Goal: Communication & Community: Answer question/provide support

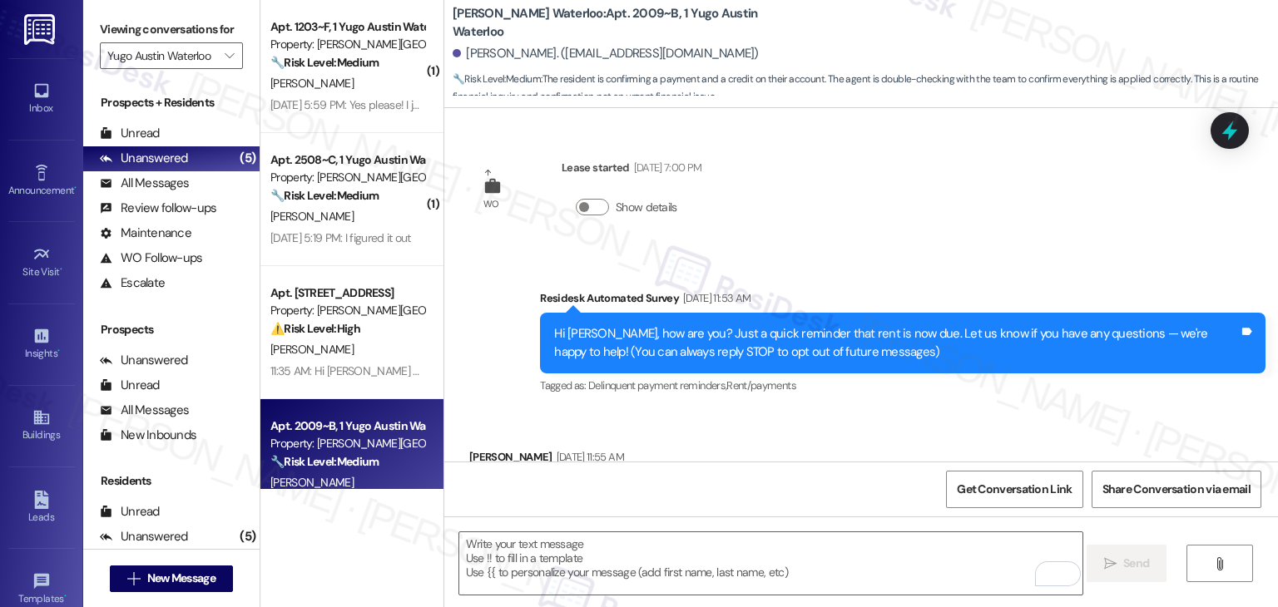
scroll to position [1527, 0]
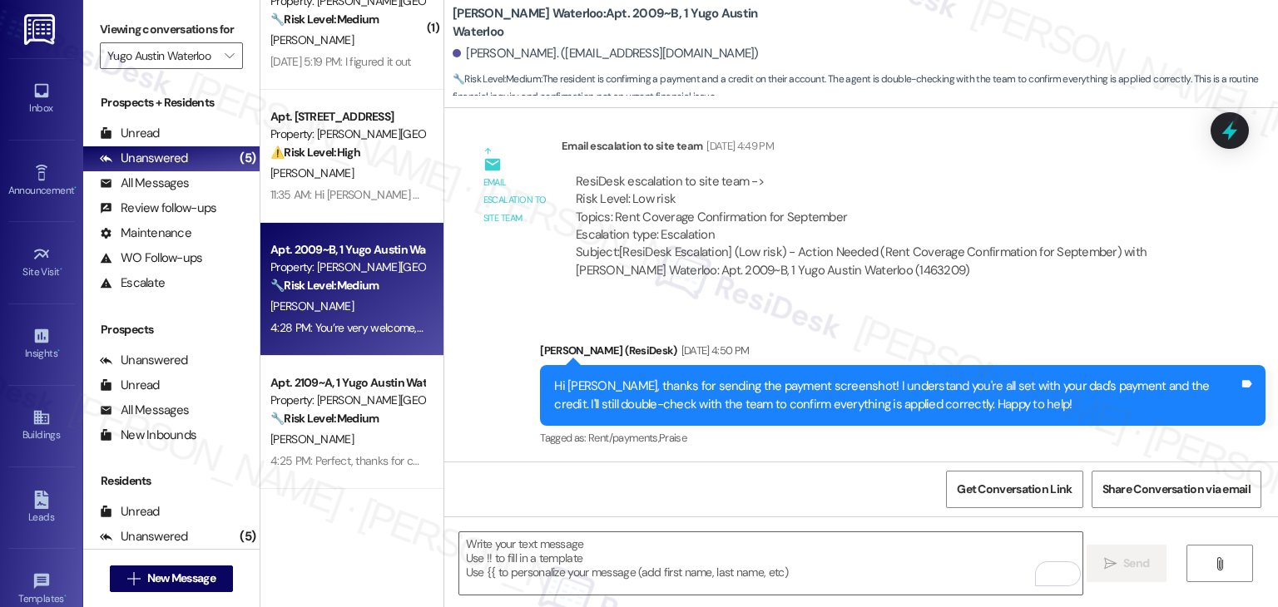
click at [737, 483] on div "Get Conversation Link Share Conversation via email" at bounding box center [860, 489] width 833 height 55
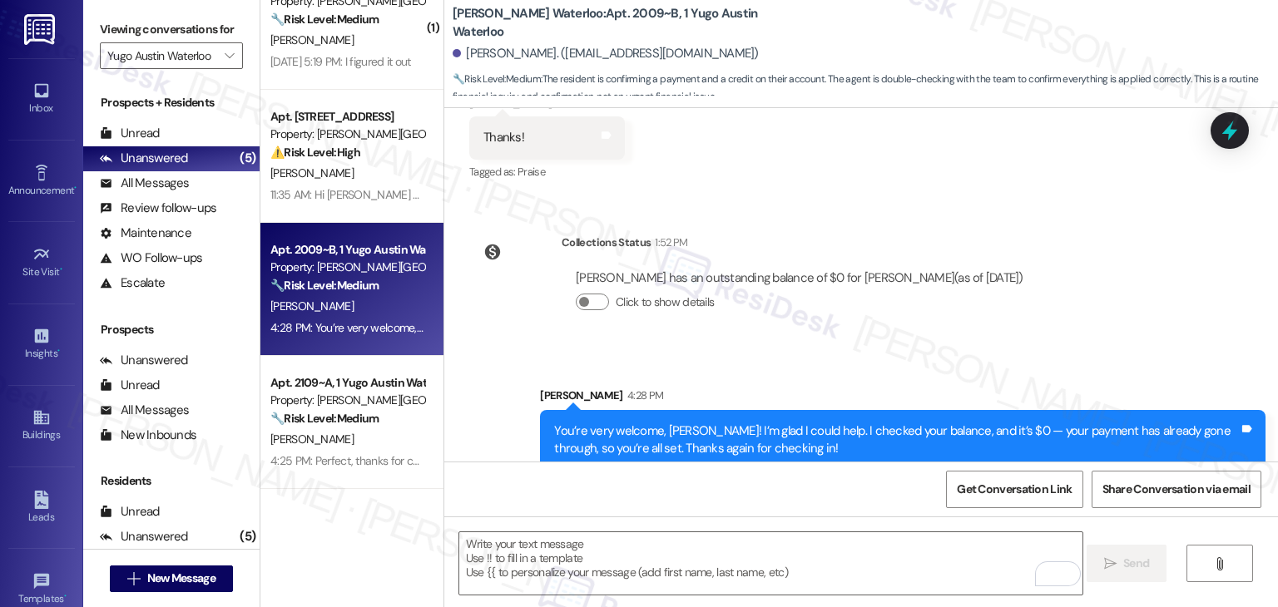
scroll to position [1955, 0]
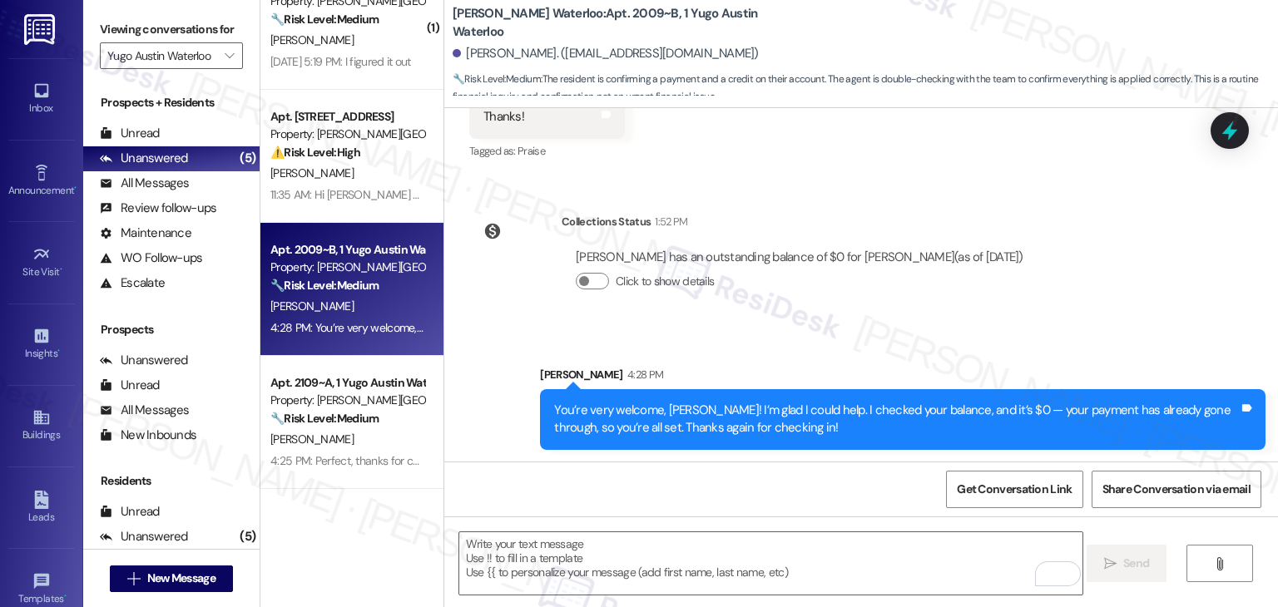
click at [708, 492] on div "Get Conversation Link Share Conversation via email" at bounding box center [860, 489] width 833 height 55
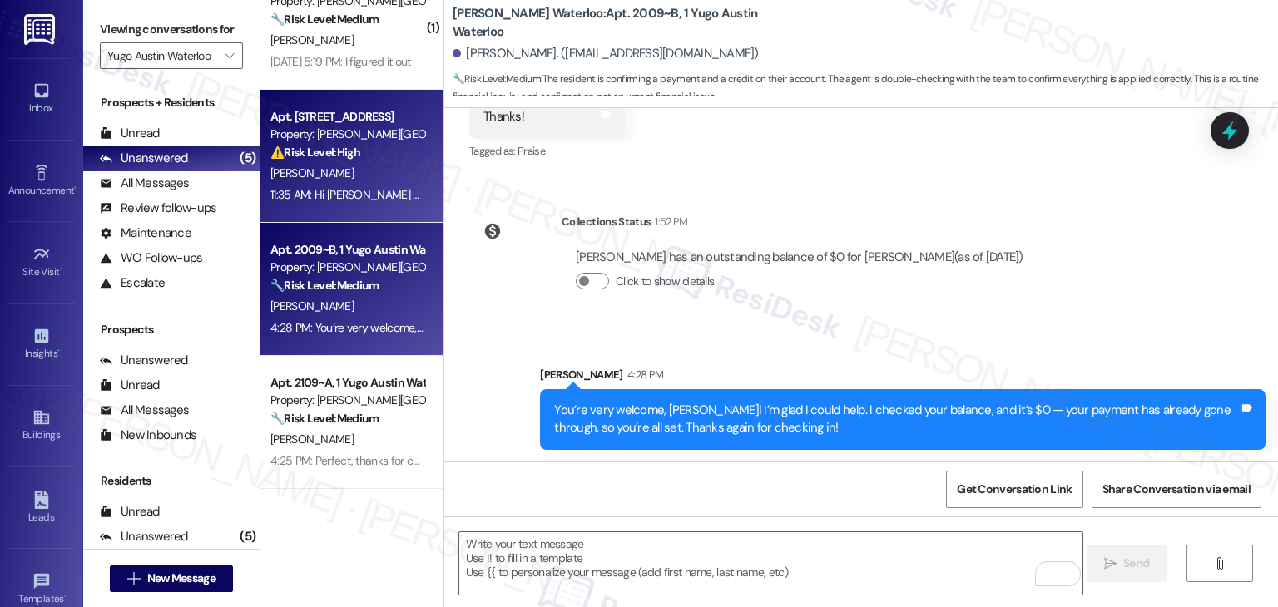
click at [300, 191] on div "11:35 AM: Hi [PERSON_NAME] you're doing well. Your current balance is $1278.05,…" at bounding box center [1034, 194] width 1528 height 15
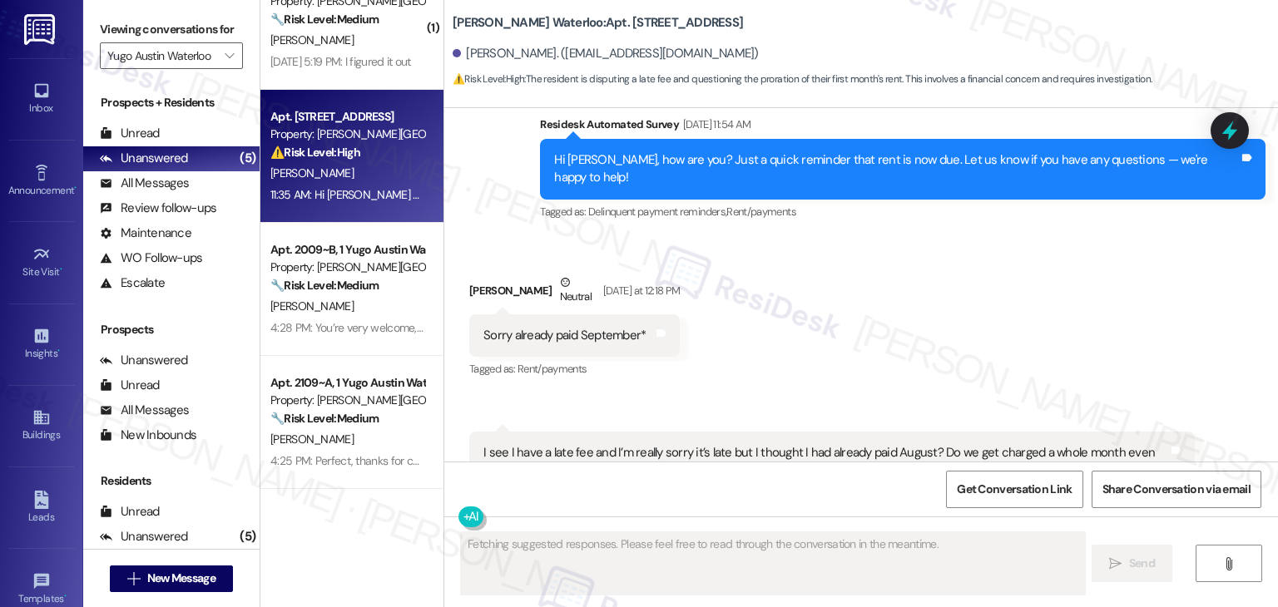
scroll to position [1240, 0]
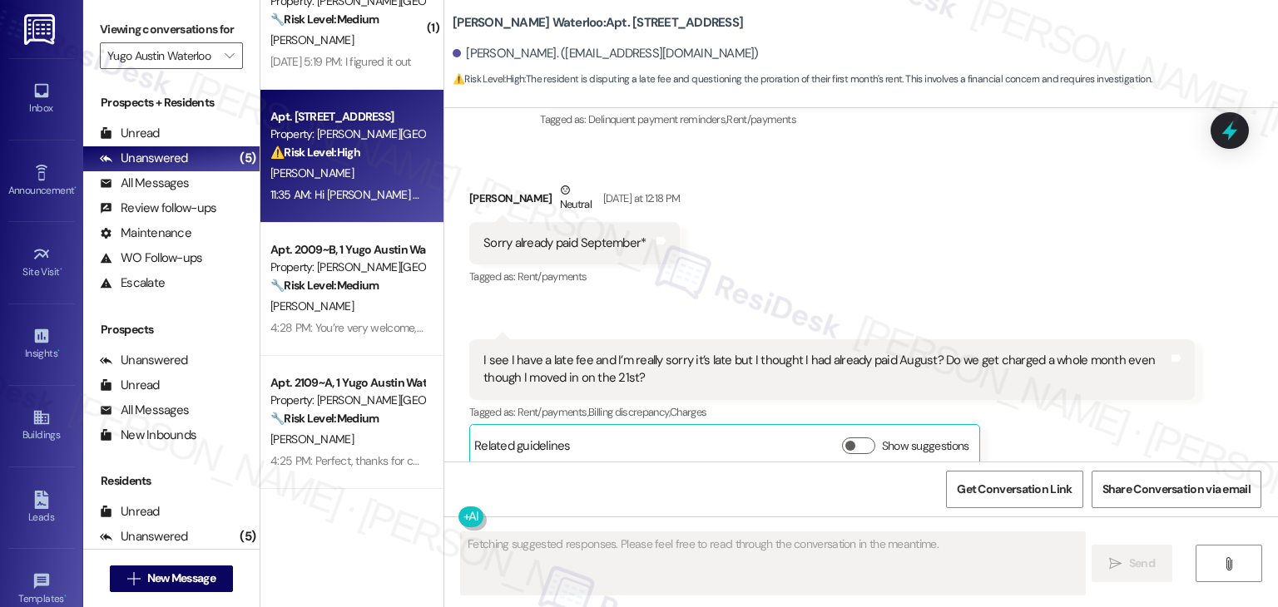
click at [908, 372] on div "I see I have a late fee and I’m really sorry it’s late but I thought I had alre…" at bounding box center [831, 369] width 725 height 61
click at [955, 280] on div "Received via SMS [PERSON_NAME] Neutral [DATE] at 12:18 PM Sorry already paid Se…" at bounding box center [860, 311] width 833 height 335
click at [775, 251] on div "Received via SMS [PERSON_NAME] Neutral [DATE] at 12:18 PM Sorry already paid Se…" at bounding box center [860, 311] width 833 height 335
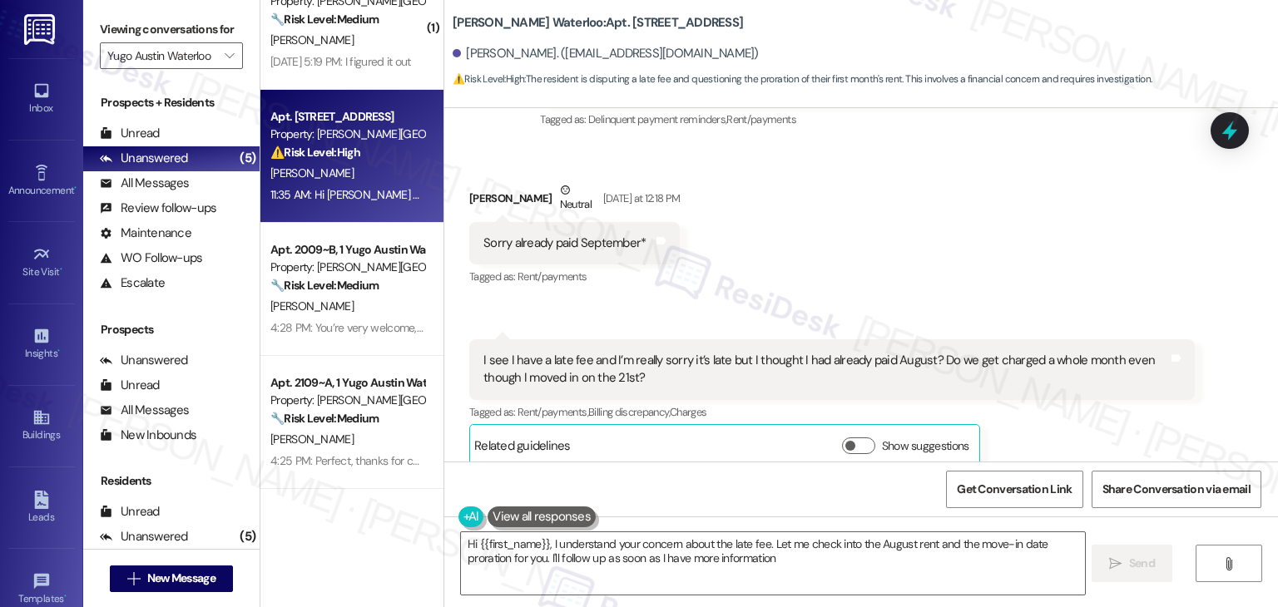
type textarea "Hi {{first_name}}, I understand your concern about the late fee. Let me check i…"
click at [795, 264] on div "Received via SMS [PERSON_NAME] Neutral [DATE] at 12:18 PM Sorry already paid Se…" at bounding box center [860, 311] width 833 height 335
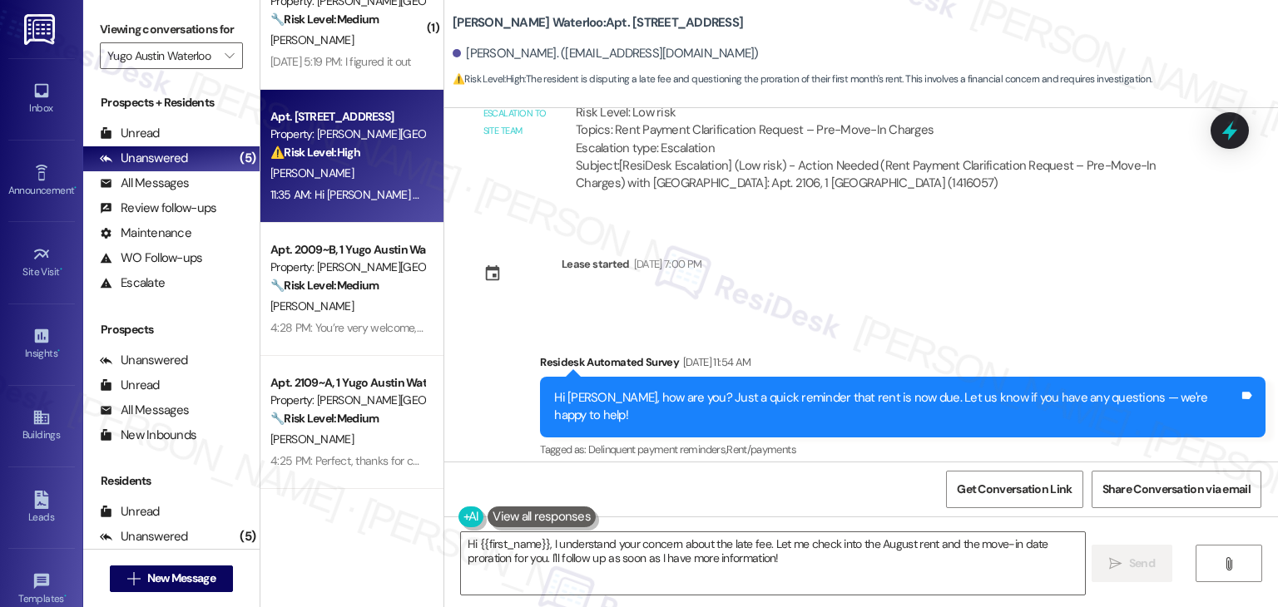
scroll to position [907, 0]
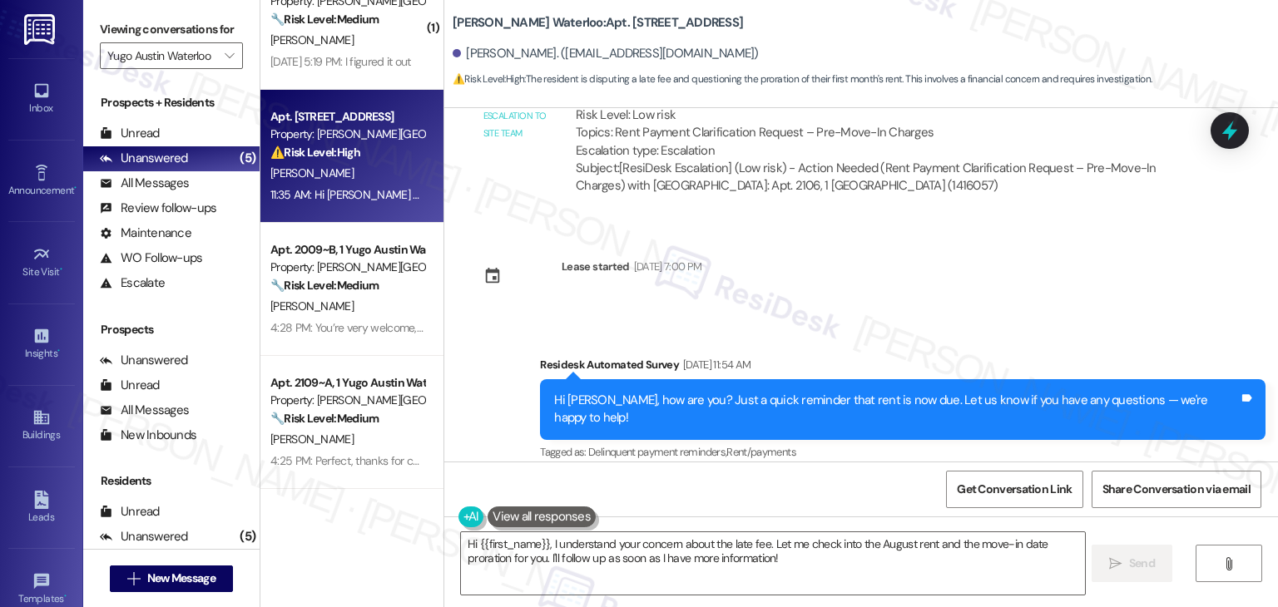
click at [811, 281] on div "Sent via SMS [PERSON_NAME] (ResiDesk) [DATE] 5:51 PM Hi [PERSON_NAME]! We’re so…" at bounding box center [860, 284] width 833 height 353
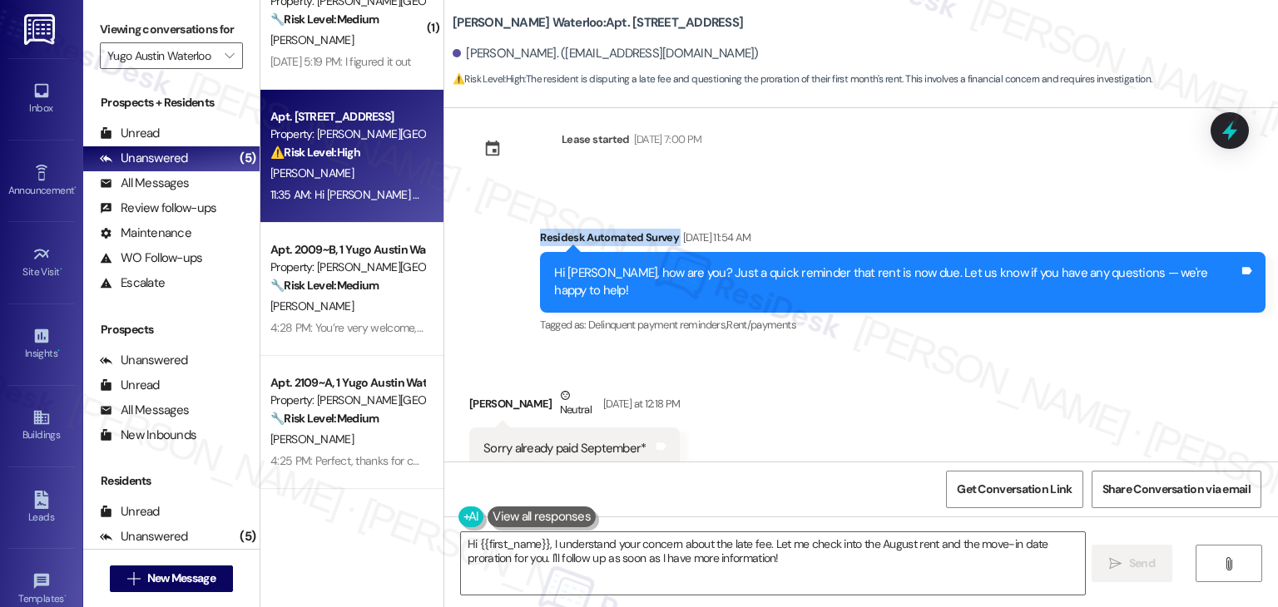
scroll to position [1157, 0]
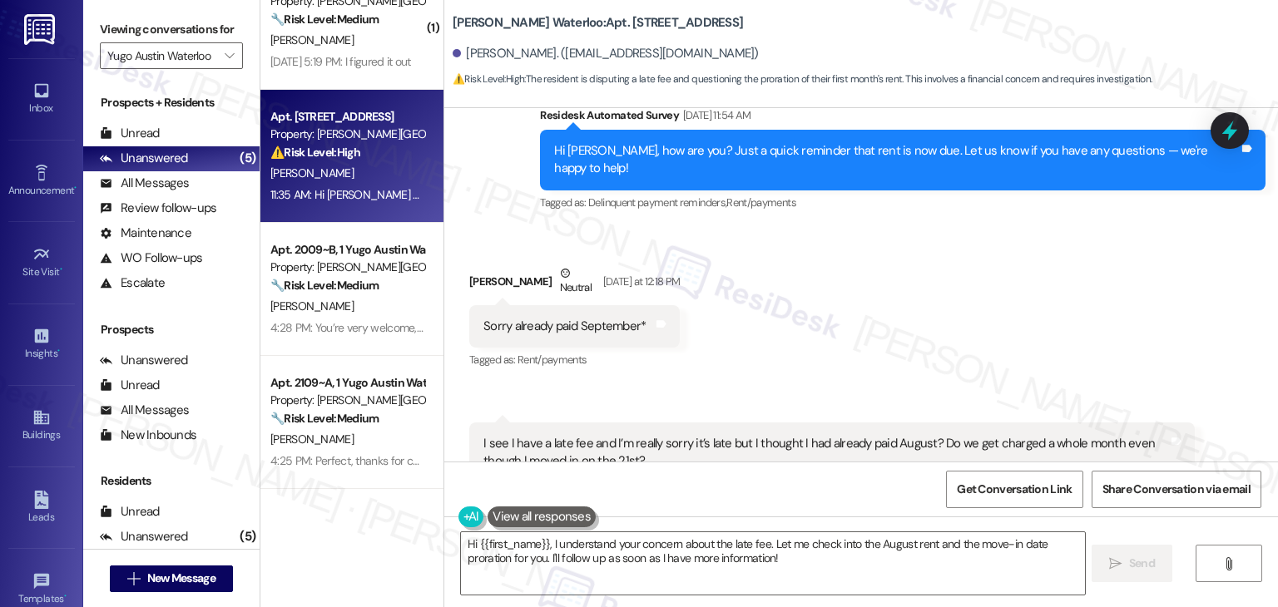
click at [811, 281] on div "Received via SMS [PERSON_NAME] Neutral [DATE] at 12:18 PM Sorry already paid Se…" at bounding box center [860, 394] width 833 height 335
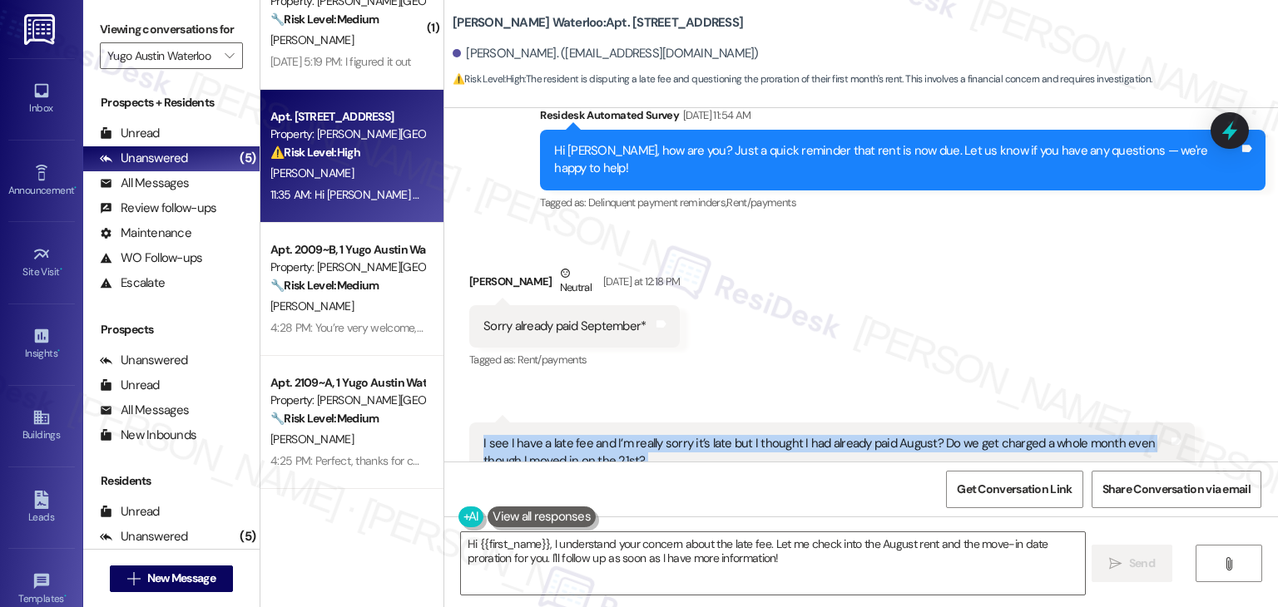
click at [811, 281] on div "Received via SMS [PERSON_NAME] Neutral [DATE] at 12:18 PM Sorry already paid Se…" at bounding box center [860, 394] width 833 height 335
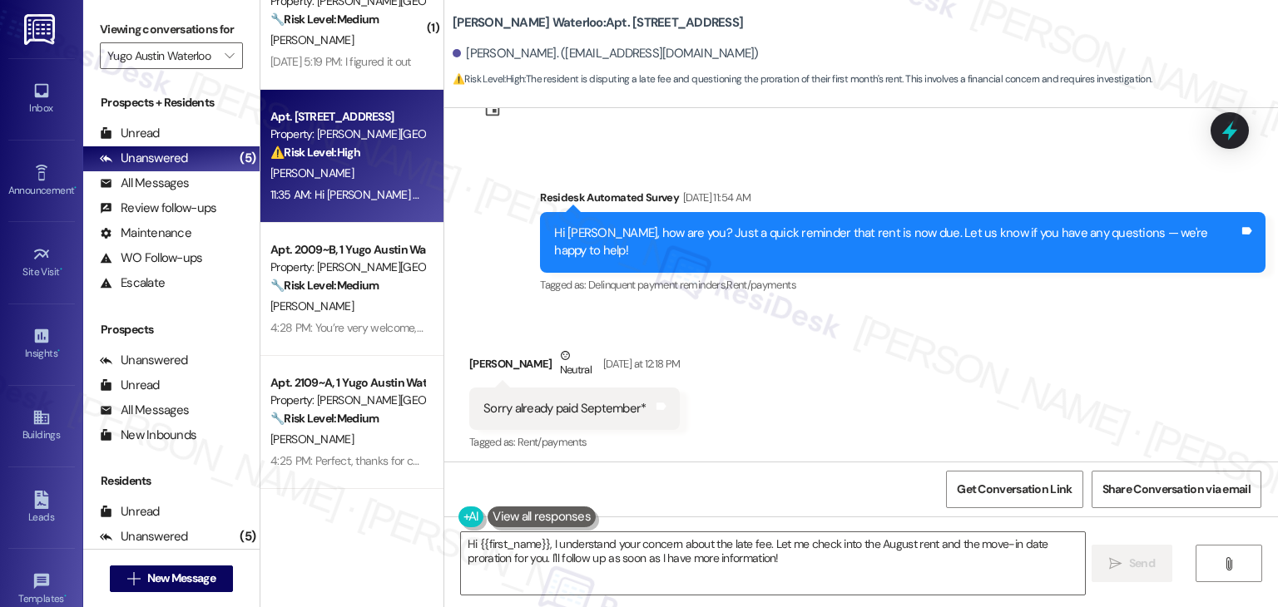
scroll to position [1074, 0]
click at [705, 241] on div "Hi [PERSON_NAME], how are you? Just a quick reminder that rent is now due. Let …" at bounding box center [896, 243] width 685 height 36
click at [705, 240] on div "Hi [PERSON_NAME], how are you? Just a quick reminder that rent is now due. Let …" at bounding box center [896, 243] width 685 height 36
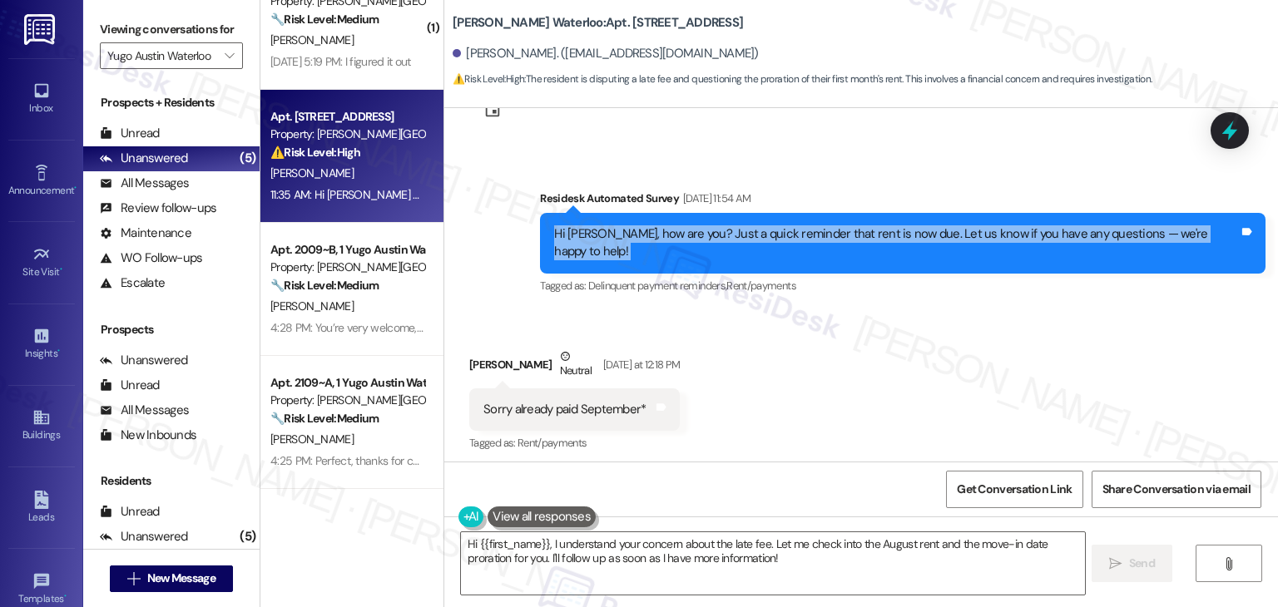
click at [705, 240] on div "Hi [PERSON_NAME], how are you? Just a quick reminder that rent is now due. Let …" at bounding box center [896, 243] width 685 height 36
copy div "Hi [PERSON_NAME], how are you? Just a quick reminder that rent is now due. Let …"
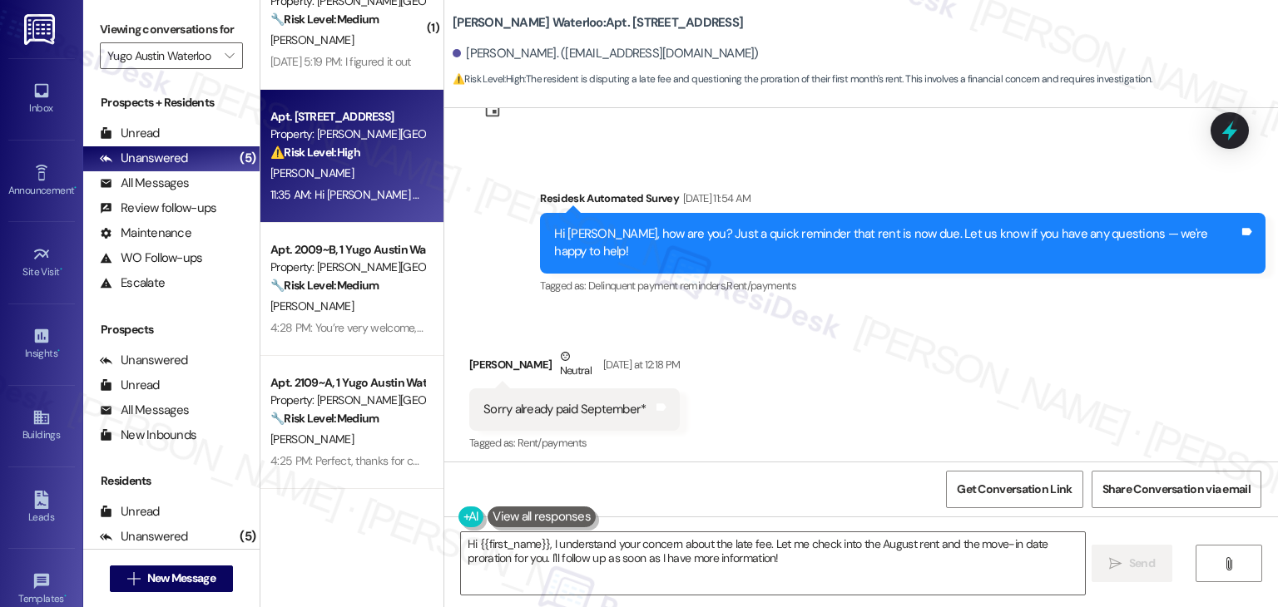
click at [539, 401] on div "Sorry already paid September*" at bounding box center [564, 409] width 162 height 17
copy div "Sorry already paid September* Tags and notes"
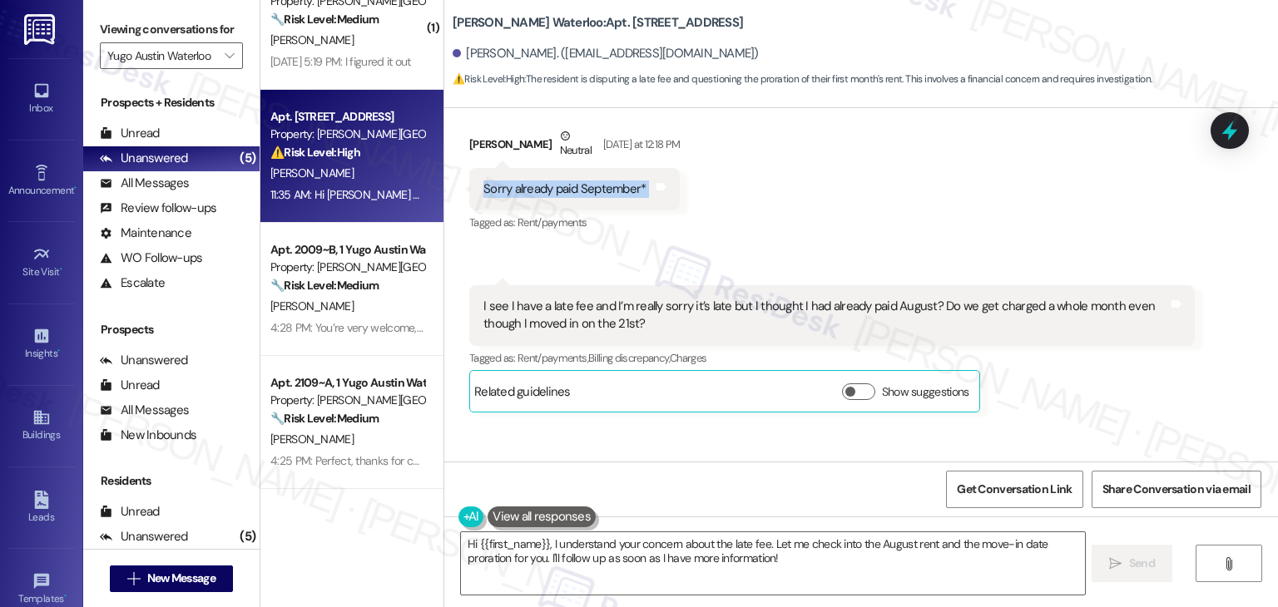
scroll to position [1323, 0]
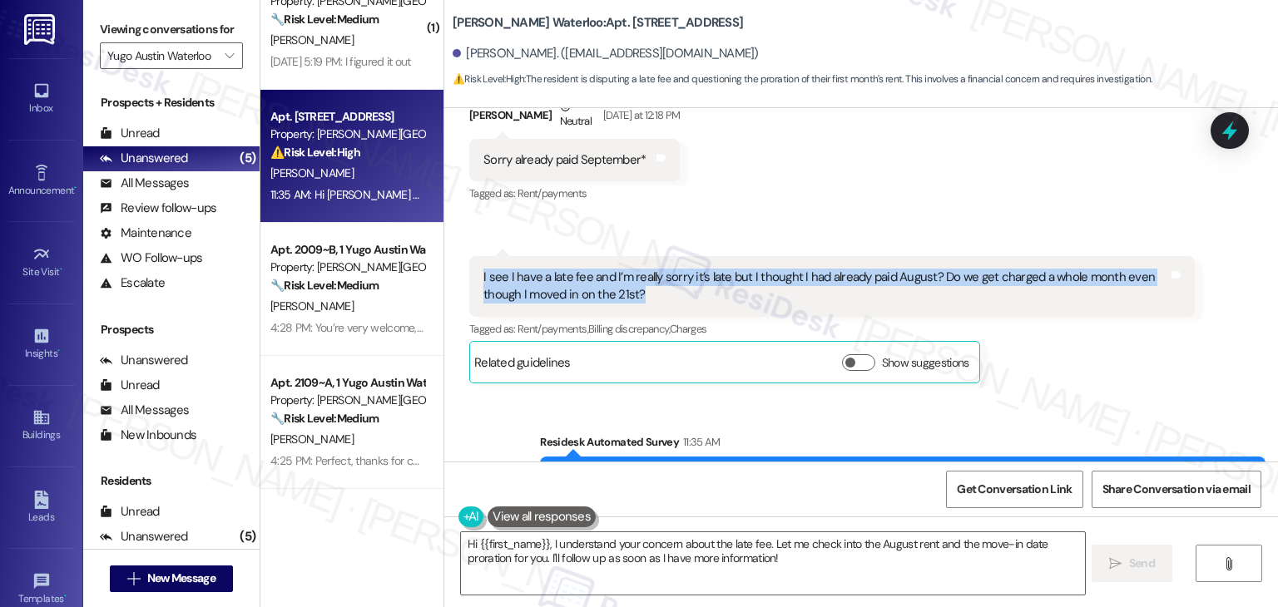
drag, startPoint x: 645, startPoint y: 270, endPoint x: 452, endPoint y: 264, distance: 193.1
click at [457, 264] on div "Received via SMS 12:20 PM [PERSON_NAME] Question Neutral [DATE] at 12:20 PM I s…" at bounding box center [832, 320] width 750 height 153
copy div "I see I have a late fee and I’m really sorry it’s late but I thought I had alre…"
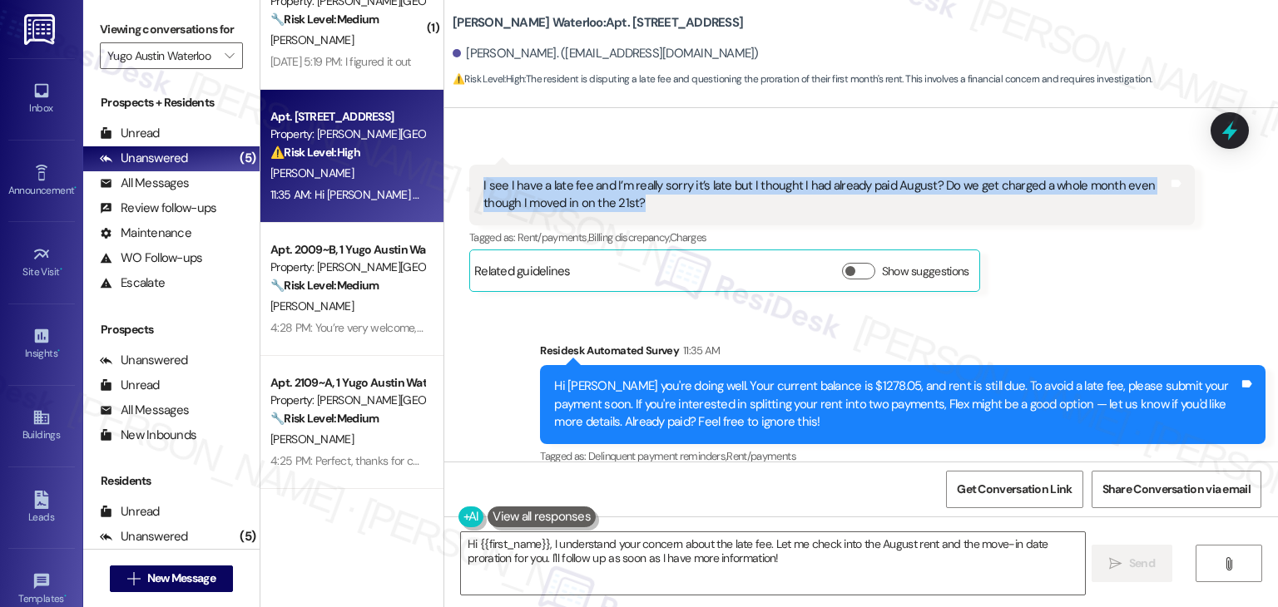
scroll to position [1569, 0]
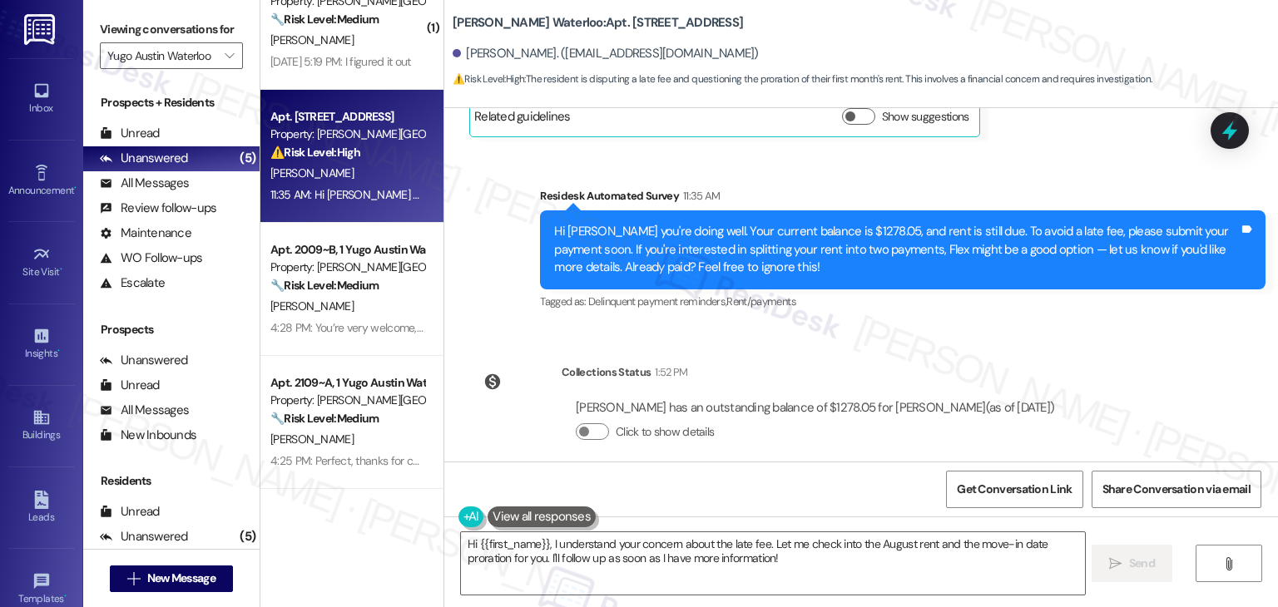
click at [1031, 294] on div "Tagged as: Delinquent payment reminders , Click to highlight conversations abou…" at bounding box center [902, 301] width 725 height 24
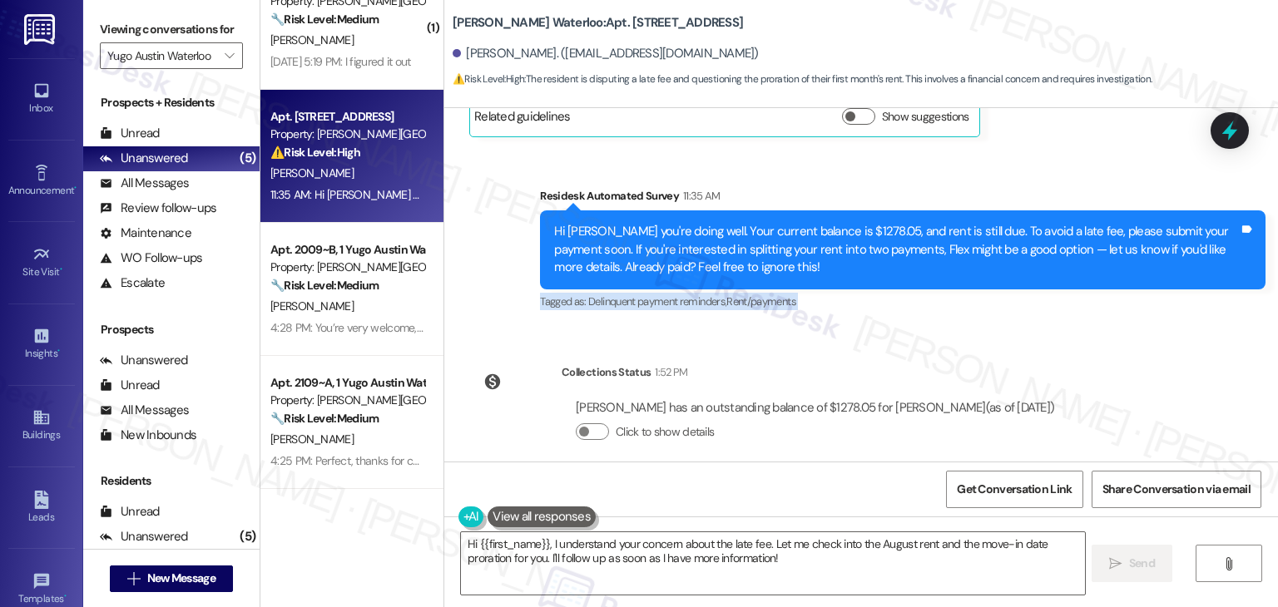
click at [1031, 294] on div "Tagged as: Delinquent payment reminders , Click to highlight conversations abou…" at bounding box center [902, 301] width 725 height 24
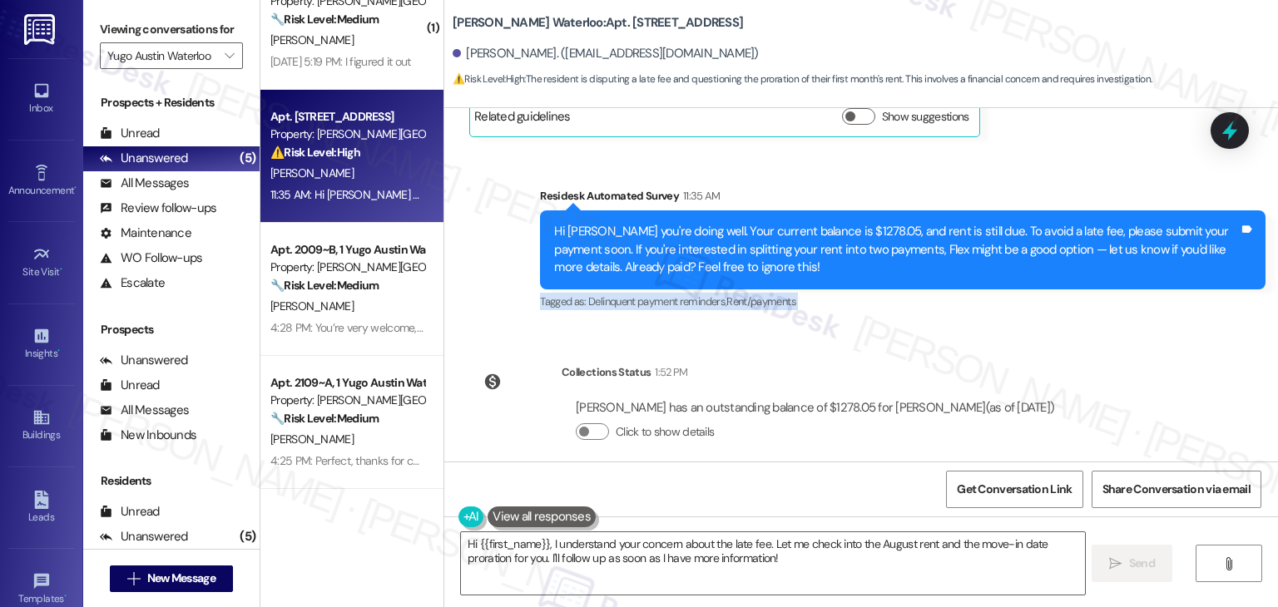
click at [1031, 294] on div "Tagged as: Delinquent payment reminders , Click to highlight conversations abou…" at bounding box center [902, 301] width 725 height 24
click at [868, 351] on div "Collections Status 1:52 PM [PERSON_NAME] has an outstanding balance of $1278.05…" at bounding box center [769, 415] width 624 height 128
click at [643, 563] on textarea "Hi {{first_name}}, I understand your concern about the late fee. Let me check i…" at bounding box center [772, 563] width 623 height 62
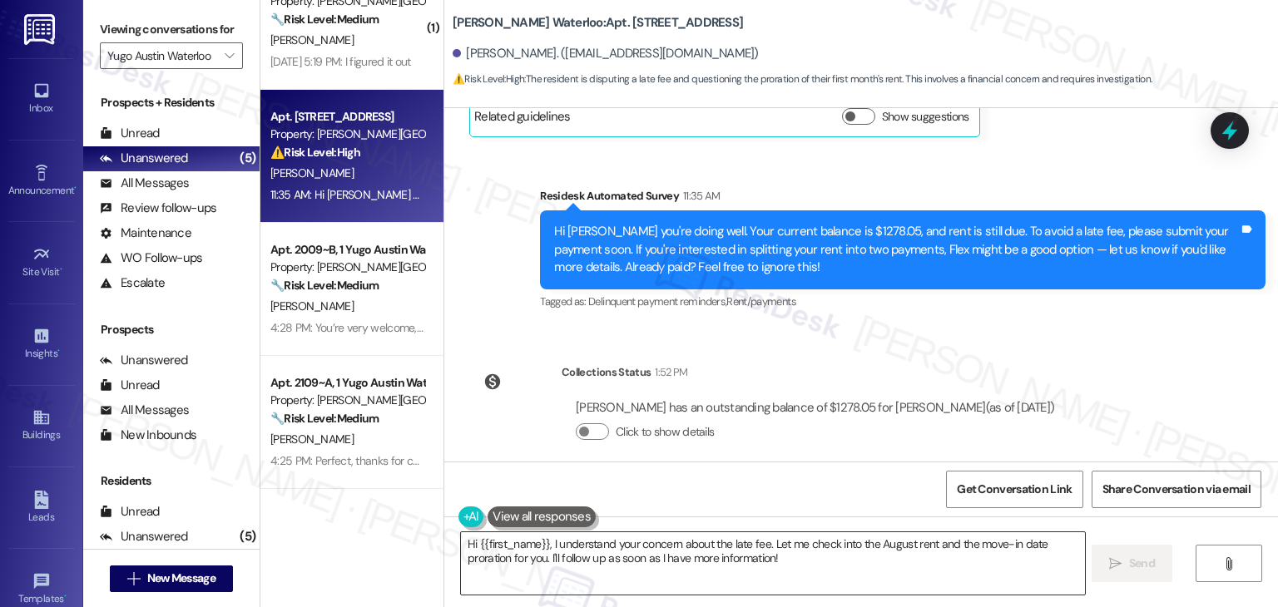
click at [643, 563] on textarea "Hi {{first_name}}, I understand your concern about the late fee. Let me check i…" at bounding box center [772, 563] width 623 height 62
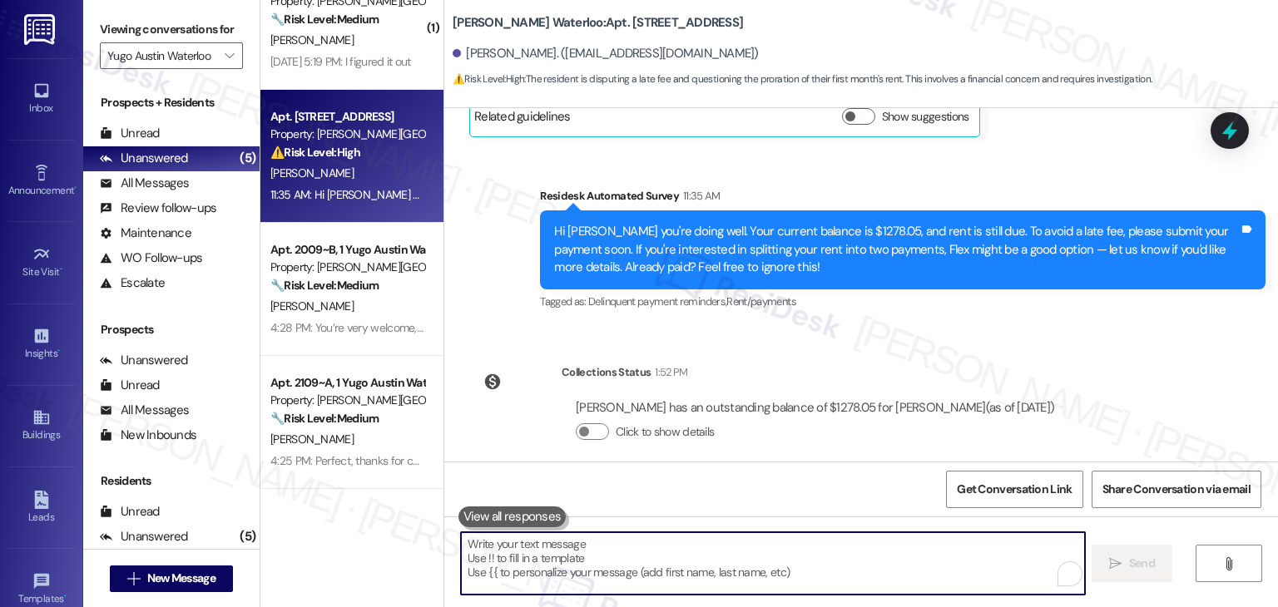
paste textarea "Hi [PERSON_NAME], thanks for reaching out. I understand the confusion around yo…"
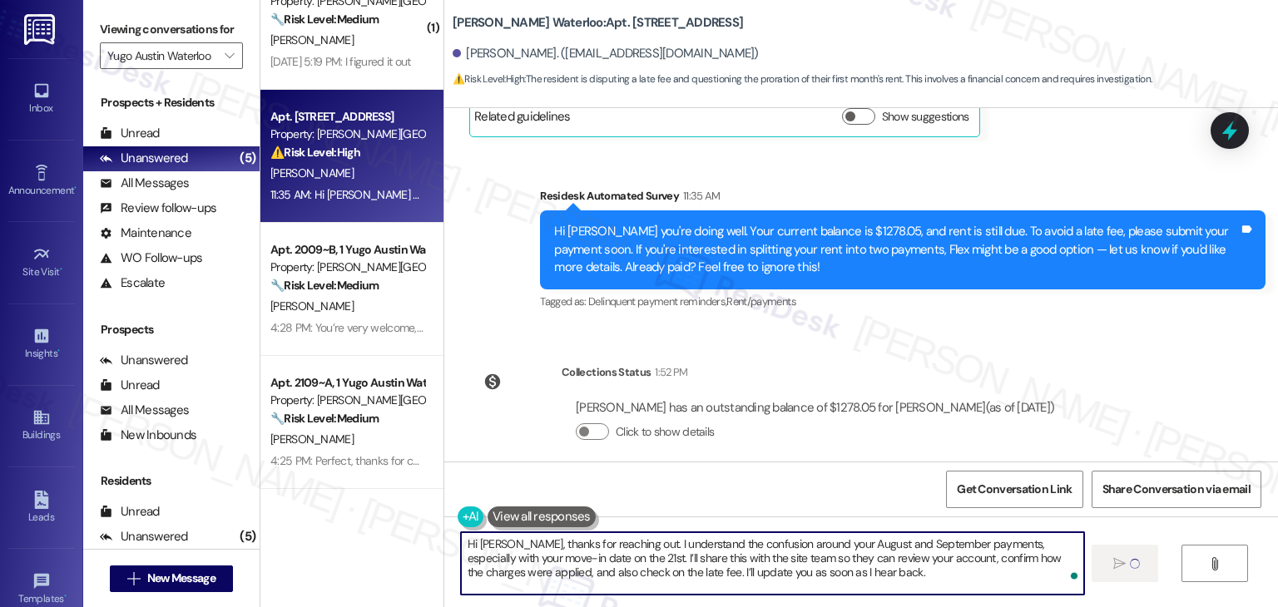
type textarea "Hi [PERSON_NAME], thanks for reaching out. I understand the confusion around yo…"
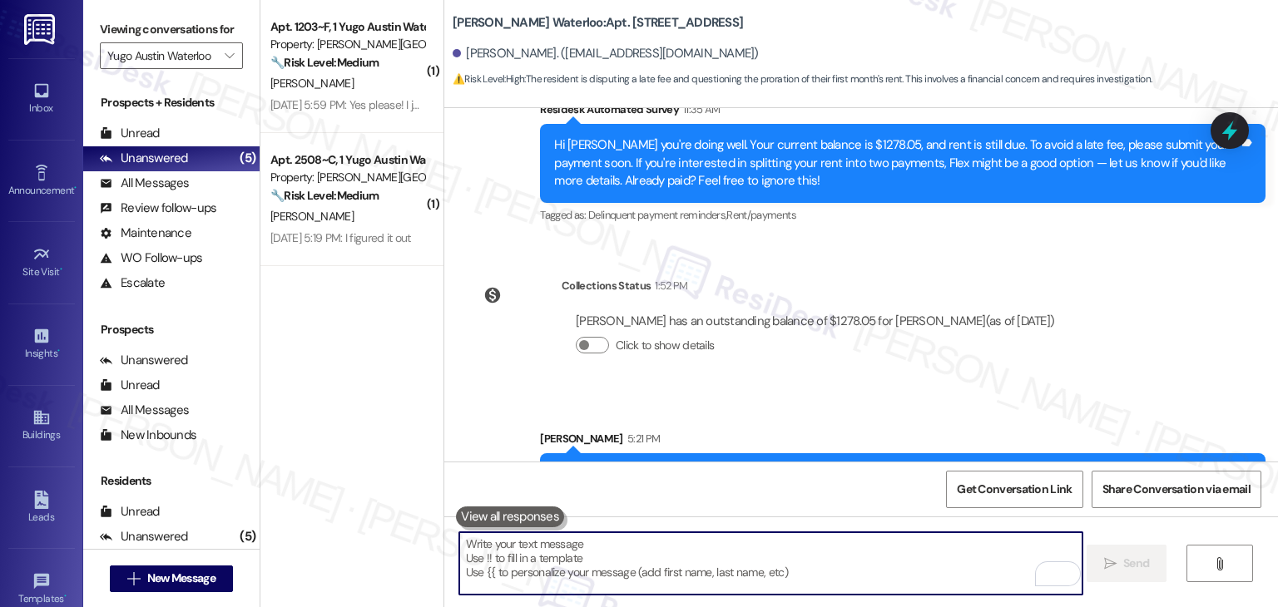
scroll to position [1721, 0]
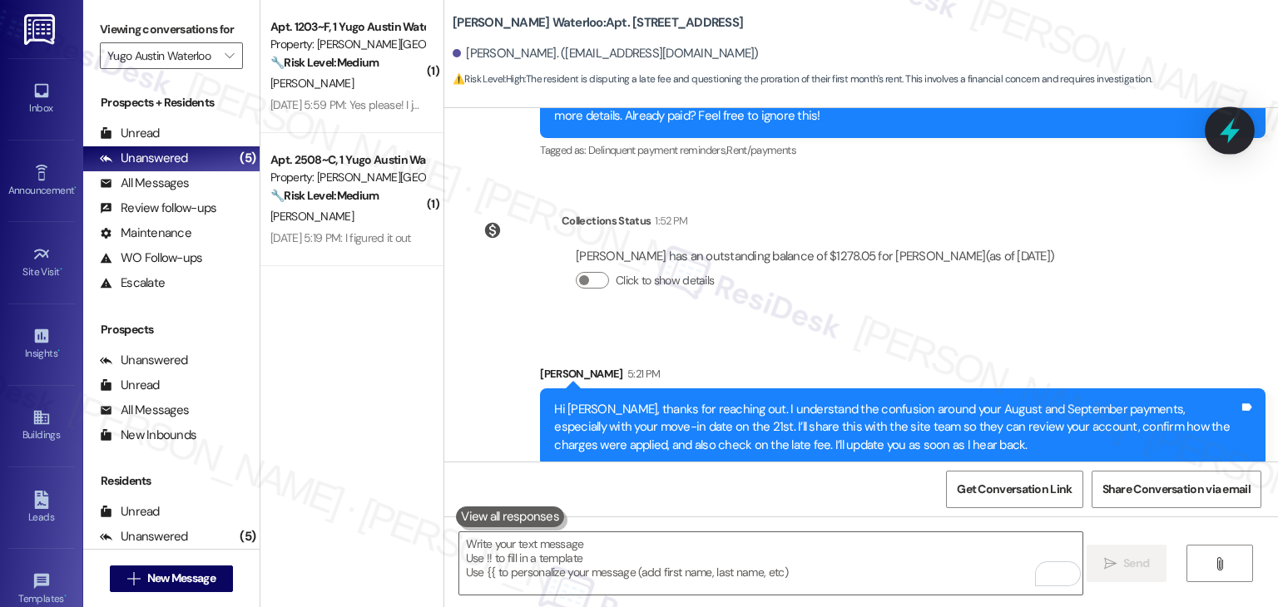
click at [1229, 121] on icon at bounding box center [1229, 130] width 28 height 28
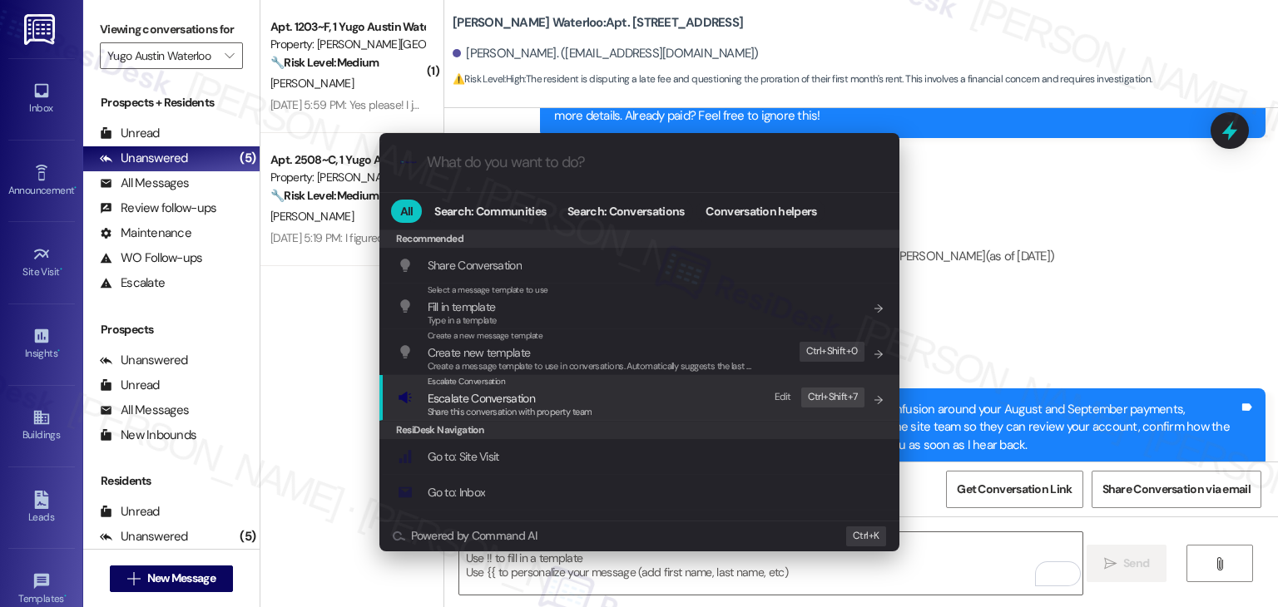
click at [497, 406] on span "Share this conversation with property team" at bounding box center [510, 412] width 165 height 12
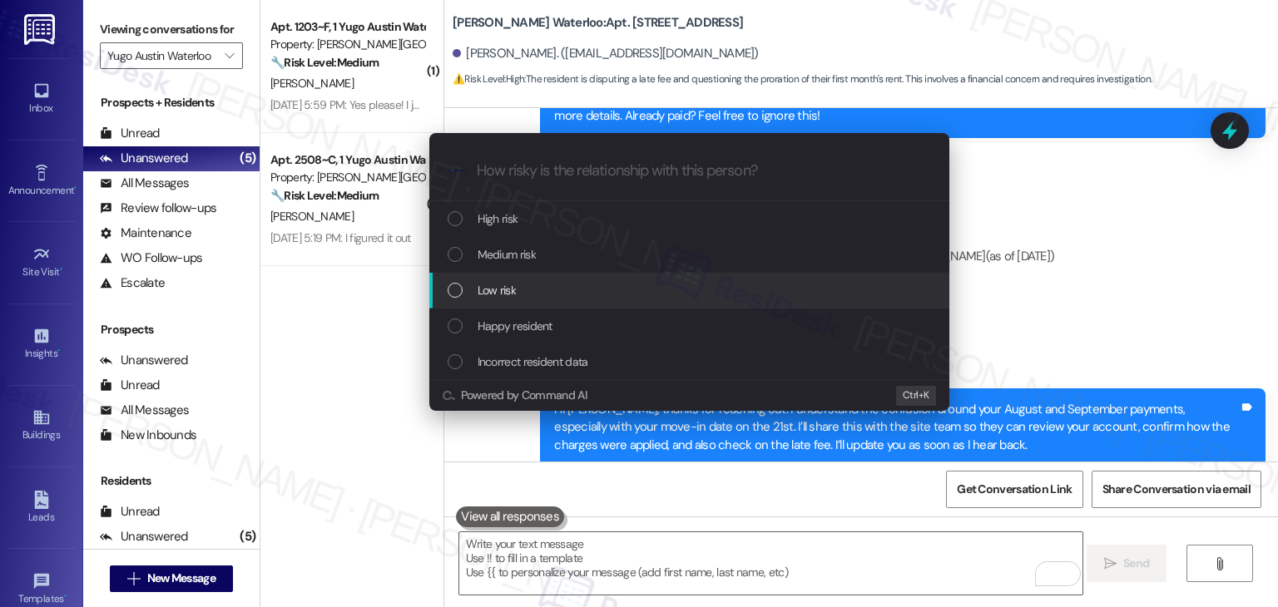
click at [459, 293] on div "List of options" at bounding box center [454, 290] width 15 height 15
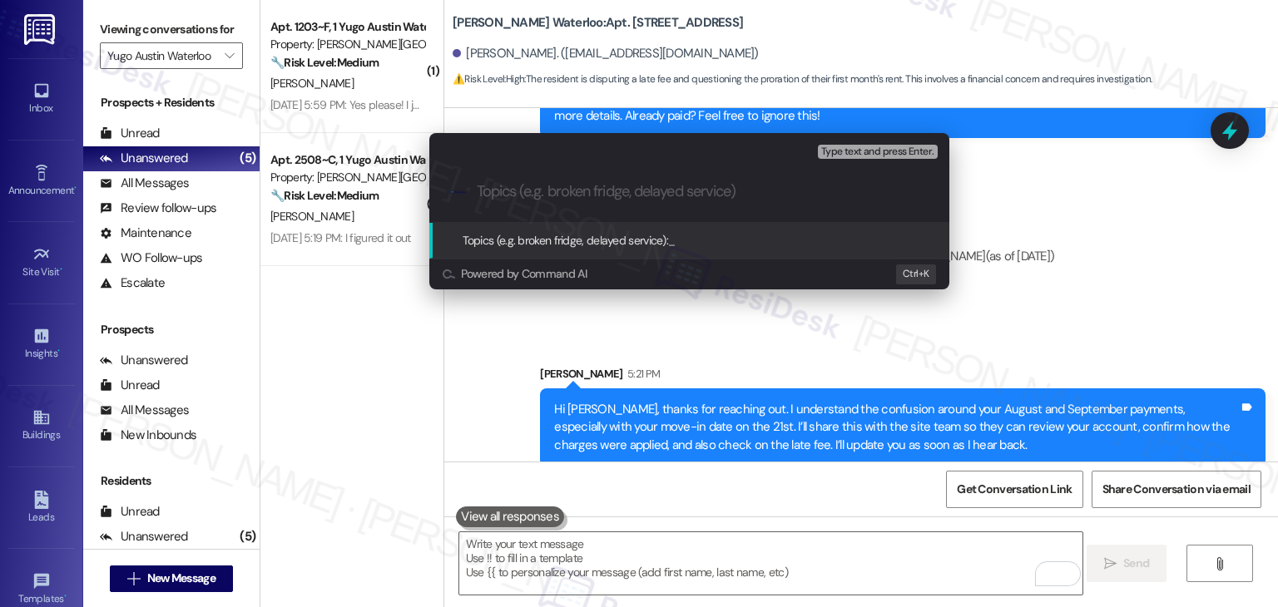
paste input "Billing Concern – August/September Rent & Late Fee Review"
type input "Billing Concern – August/September Rent & Late Fee Review"
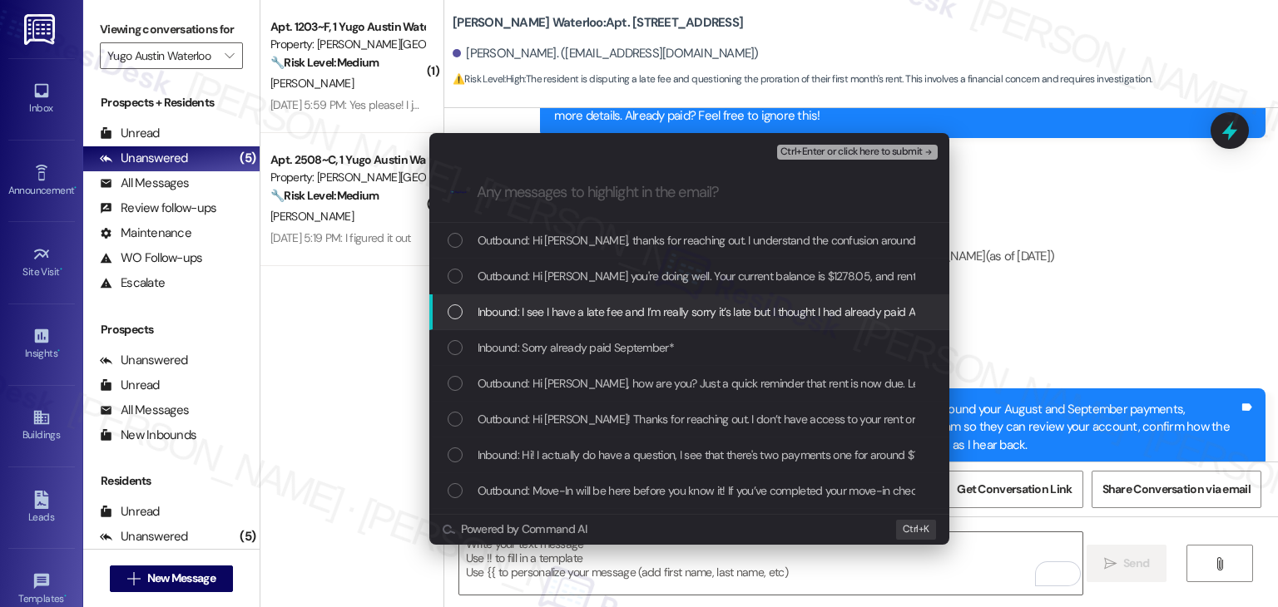
click at [454, 309] on div "List of options" at bounding box center [454, 311] width 15 height 15
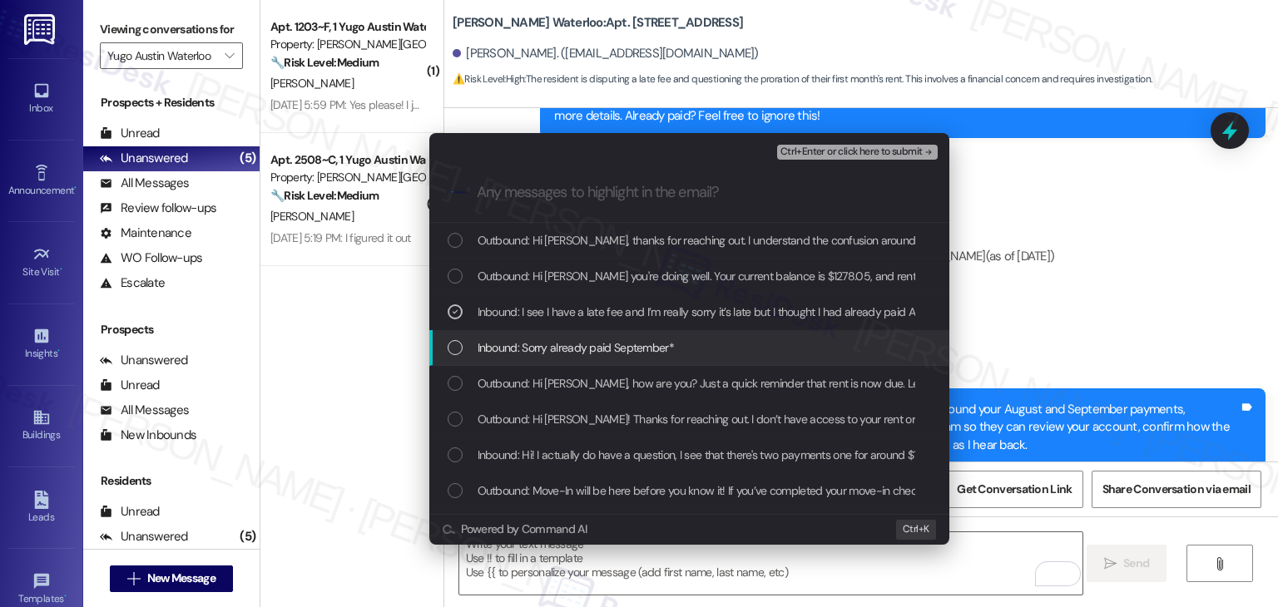
click at [456, 349] on div "List of options" at bounding box center [454, 347] width 15 height 15
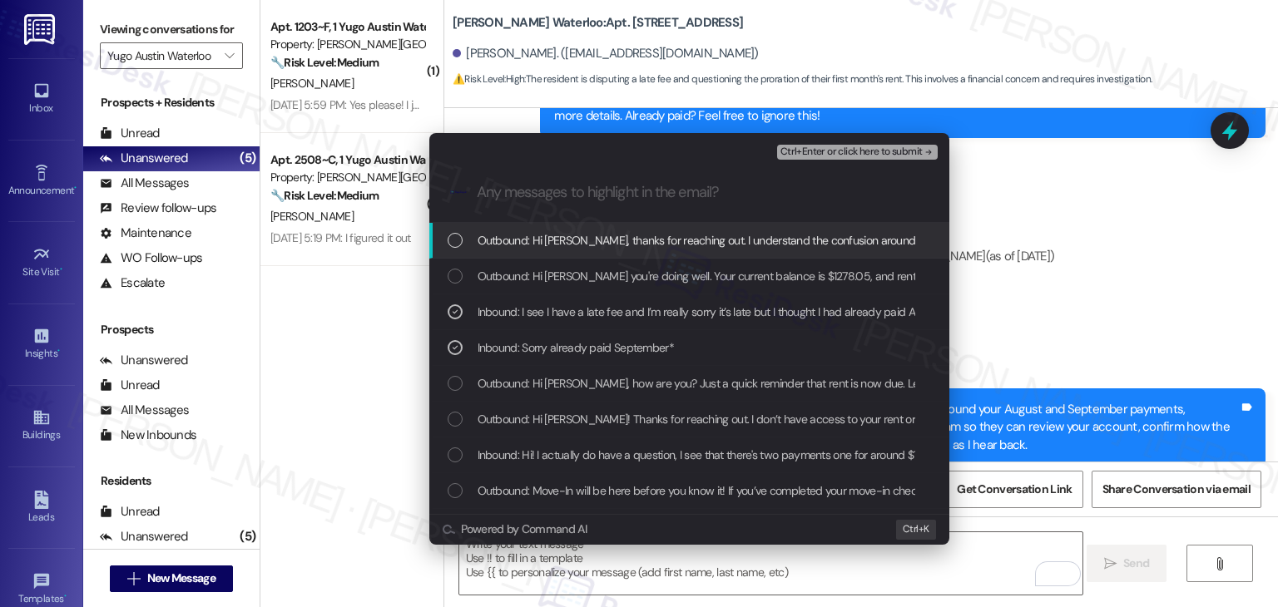
click at [824, 141] on div "Ctrl+Enter or click here to submit" at bounding box center [859, 152] width 164 height 22
click at [825, 148] on span "Ctrl+Enter or click here to submit" at bounding box center [851, 152] width 142 height 12
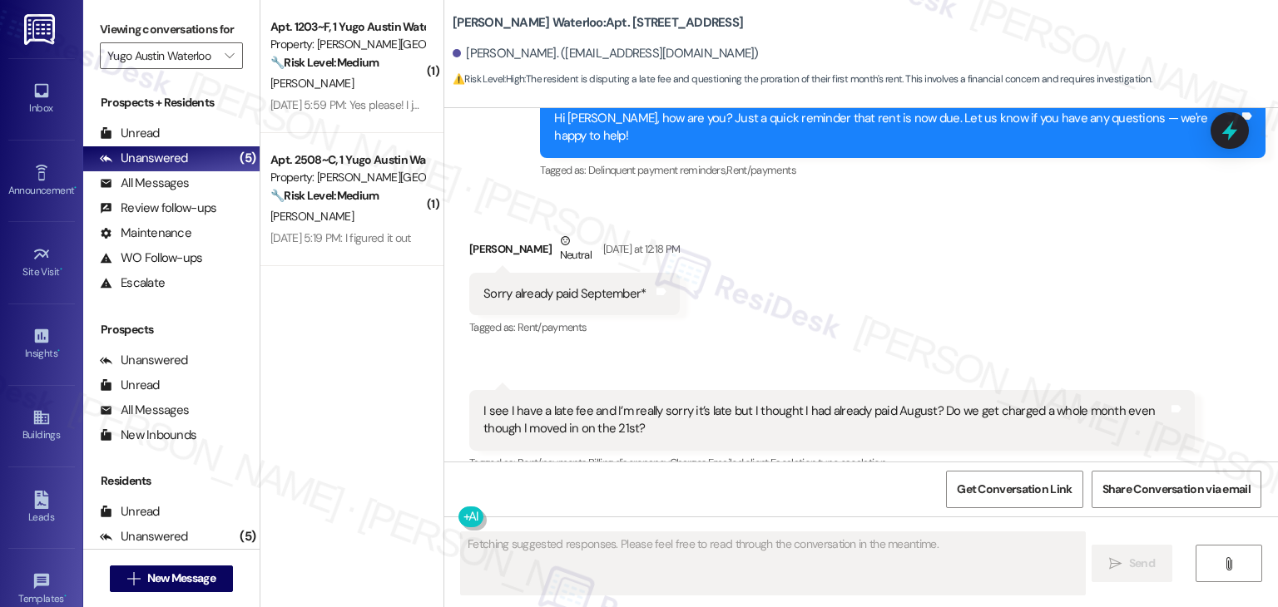
scroll to position [1240, 0]
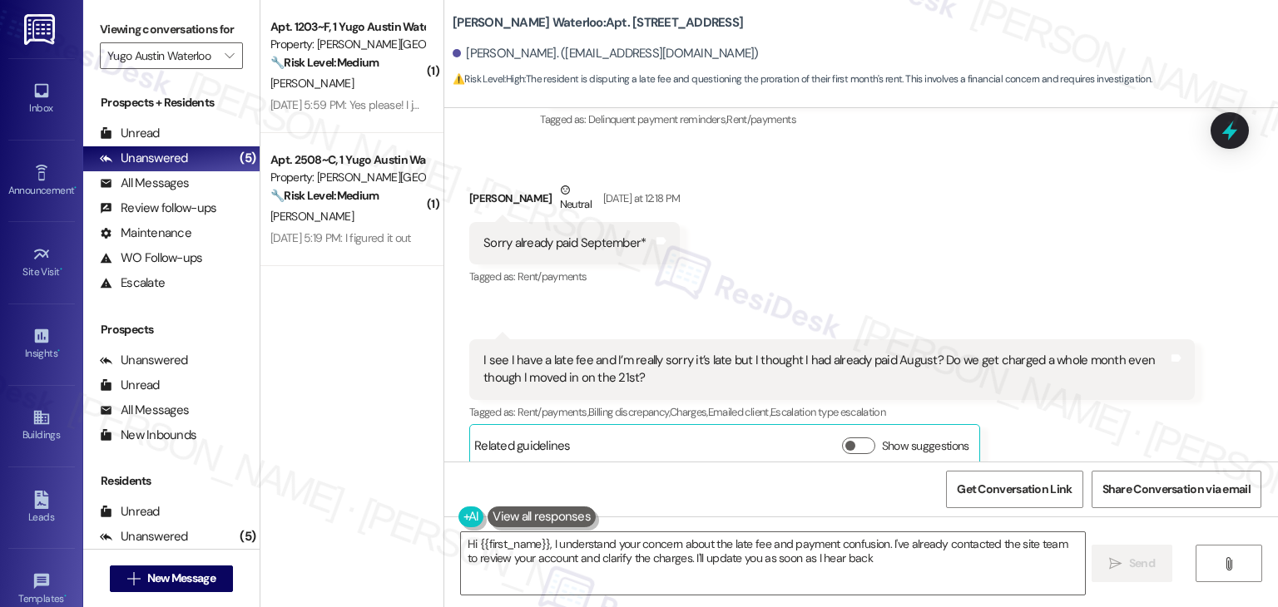
type textarea "Hi {{first_name}}, I understand your concern about the late fee and payment con…"
click at [832, 252] on div "Received via SMS [PERSON_NAME] Neutral [DATE] at 12:18 PM Sorry already paid Se…" at bounding box center [860, 311] width 833 height 335
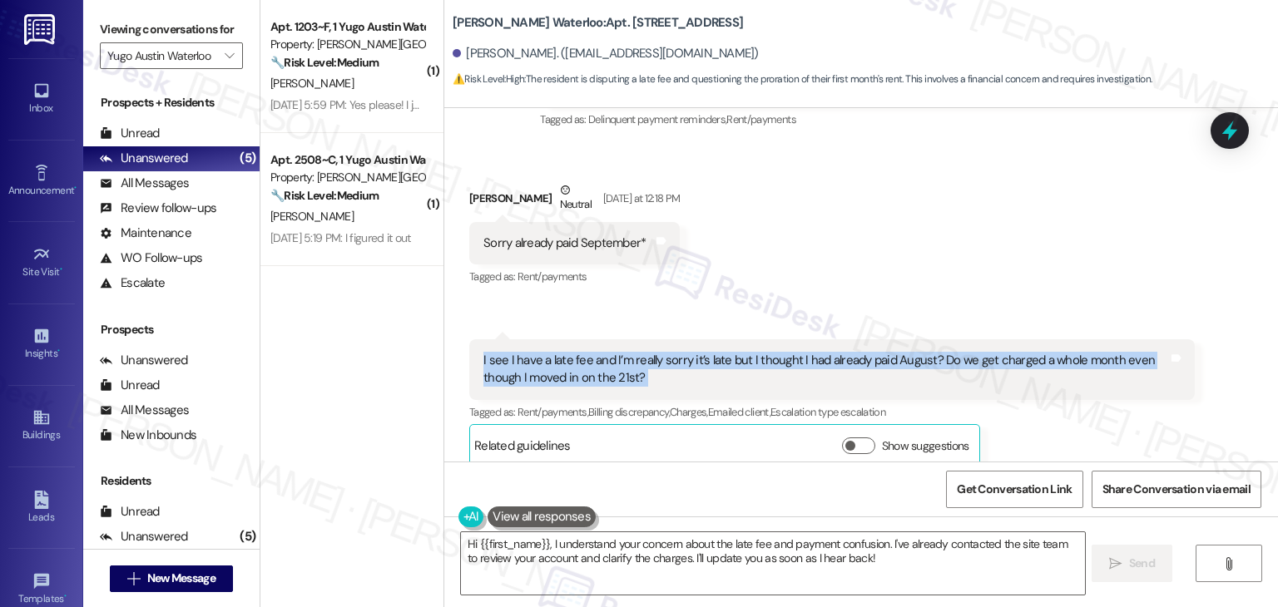
click at [832, 252] on div "Received via SMS [PERSON_NAME] Neutral [DATE] at 12:18 PM Sorry already paid Se…" at bounding box center [860, 311] width 833 height 335
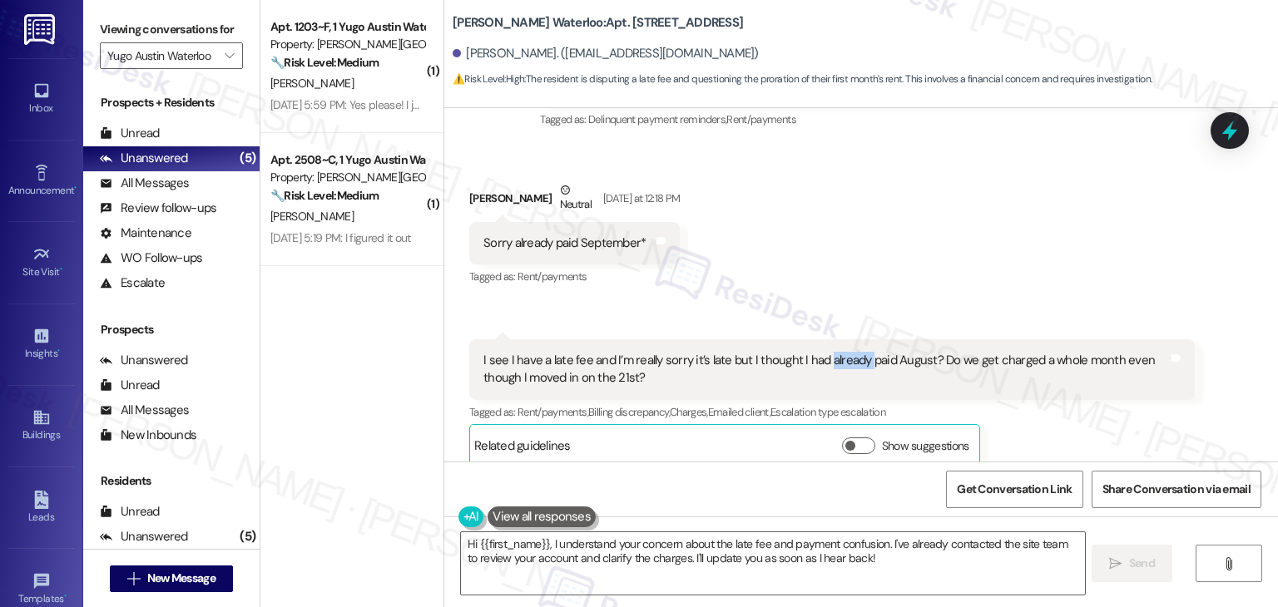
click at [832, 252] on div "Received via SMS [PERSON_NAME] Neutral [DATE] at 12:18 PM Sorry already paid Se…" at bounding box center [860, 311] width 833 height 335
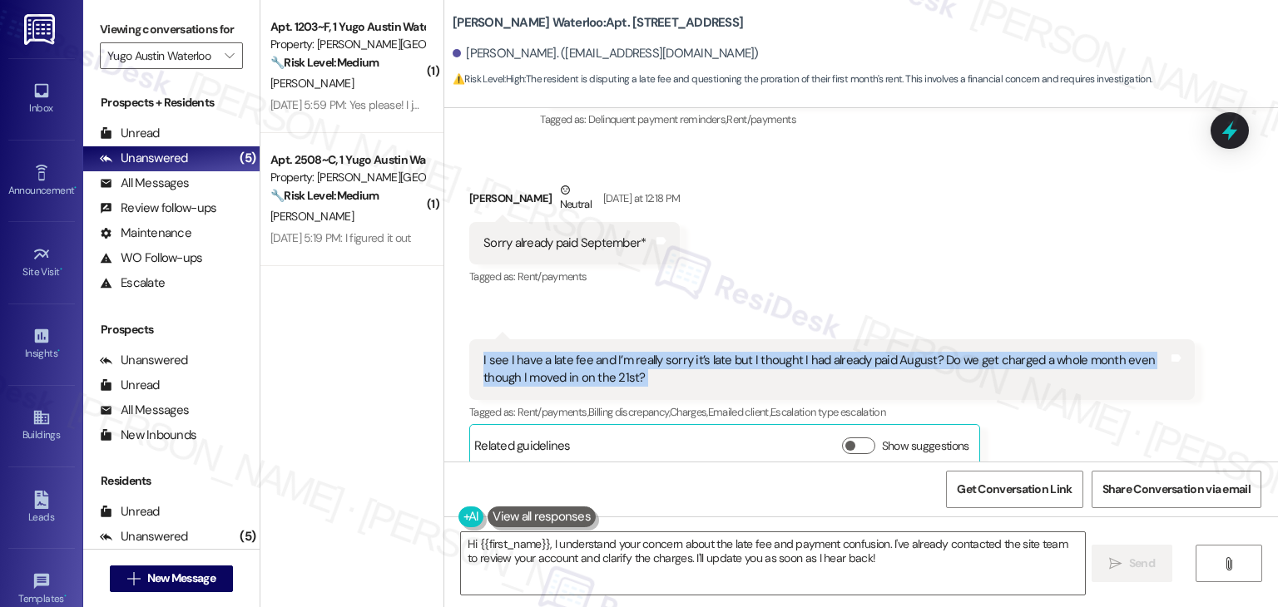
click at [832, 252] on div "Received via SMS [PERSON_NAME] Neutral [DATE] at 12:18 PM Sorry already paid Se…" at bounding box center [860, 311] width 833 height 335
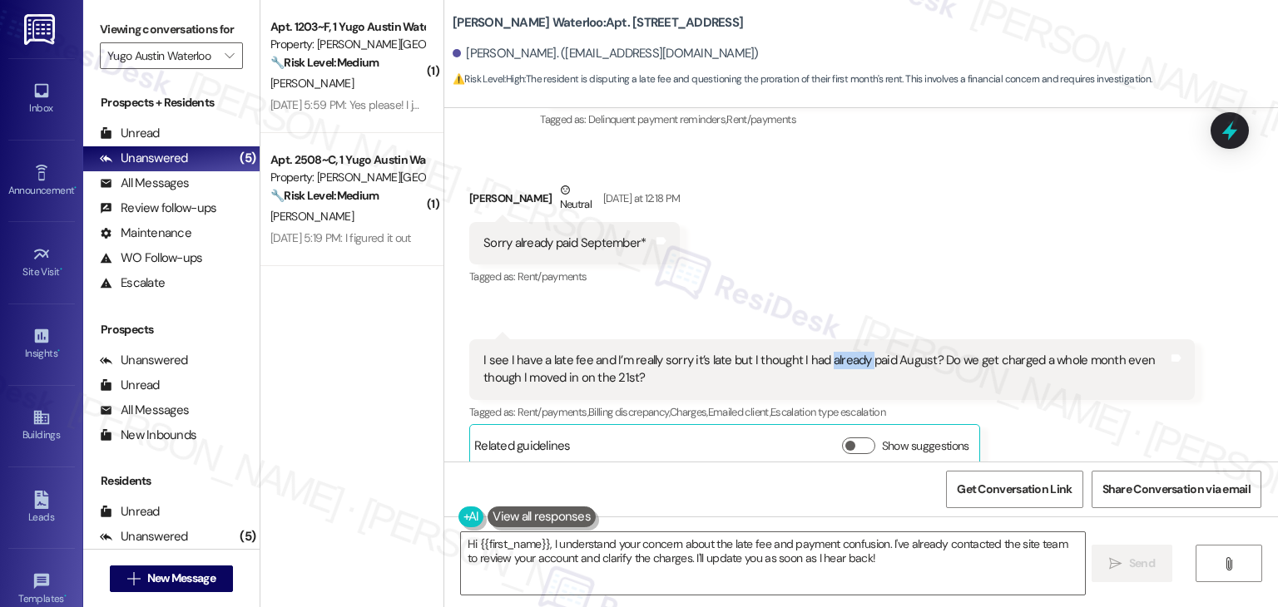
click at [832, 252] on div "Received via SMS [PERSON_NAME] Neutral [DATE] at 12:18 PM Sorry already paid Se…" at bounding box center [860, 311] width 833 height 335
click at [830, 253] on div "Received via SMS [PERSON_NAME] Neutral [DATE] at 12:18 PM Sorry already paid Se…" at bounding box center [860, 311] width 833 height 335
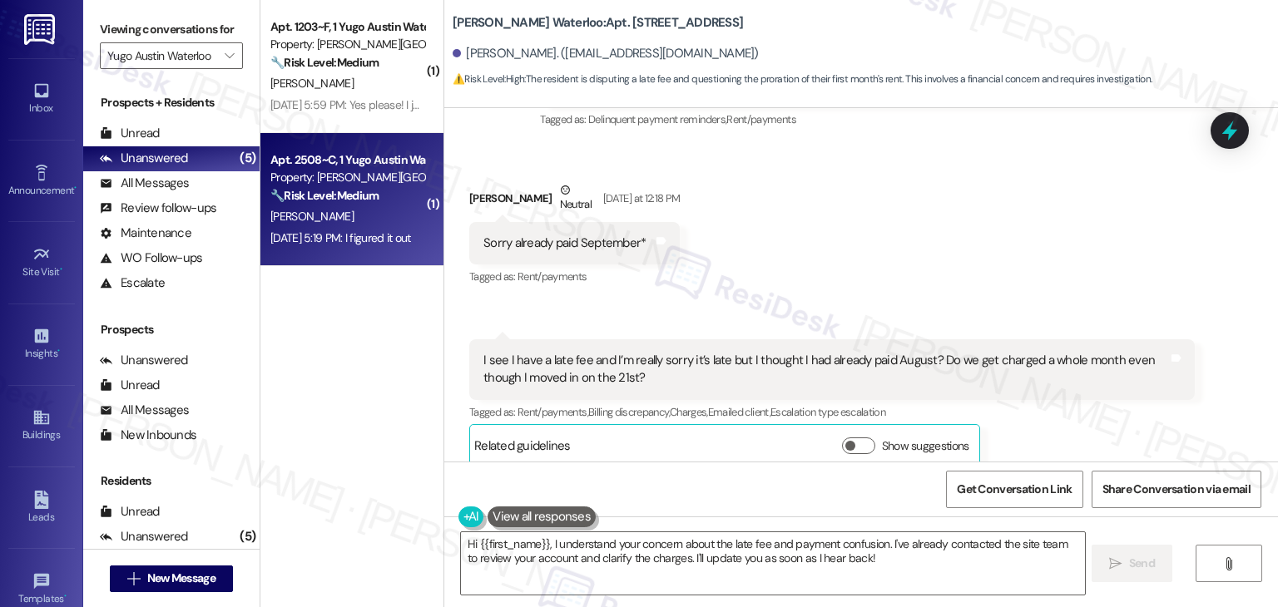
click at [354, 234] on div "[DATE] 5:19 PM: I figured it out [DATE] 5:19 PM: I figured it out" at bounding box center [340, 237] width 141 height 15
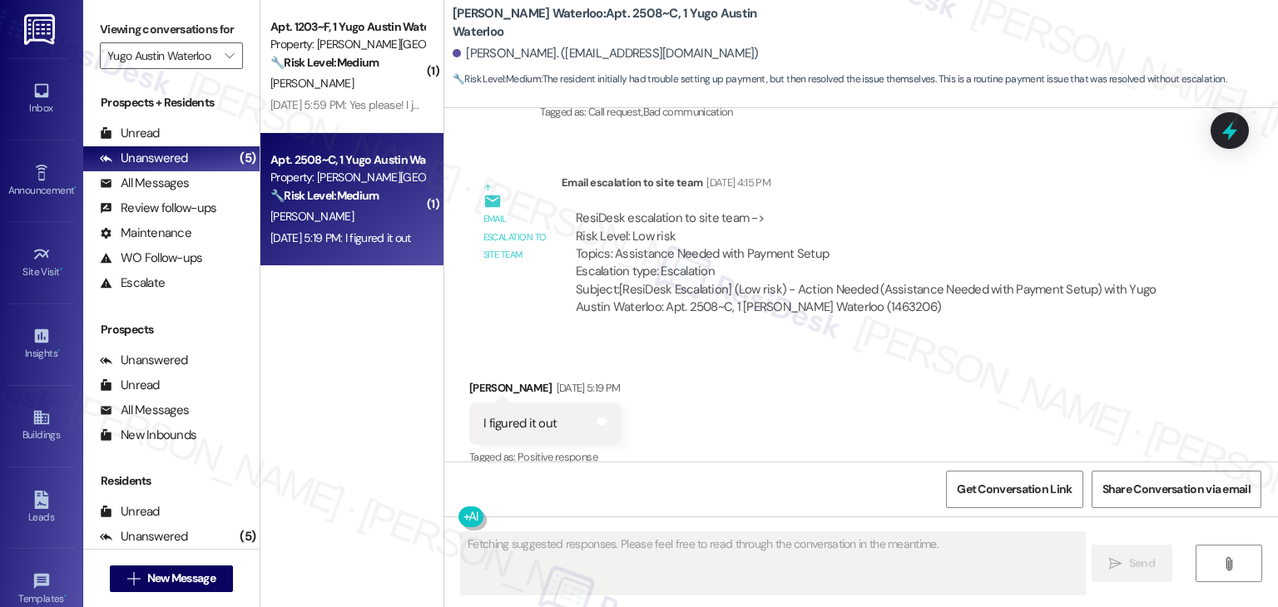
scroll to position [812, 0]
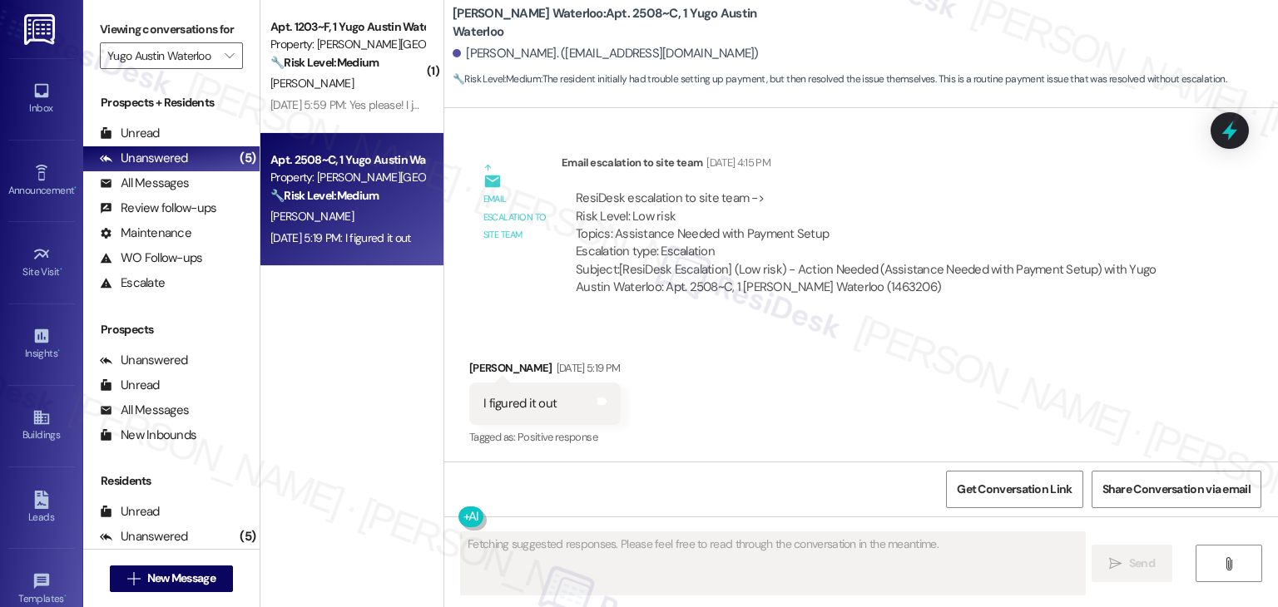
click at [824, 406] on div "Received via SMS [PERSON_NAME] [DATE] 5:19 PM I figured it out Tags and notes T…" at bounding box center [860, 392] width 833 height 141
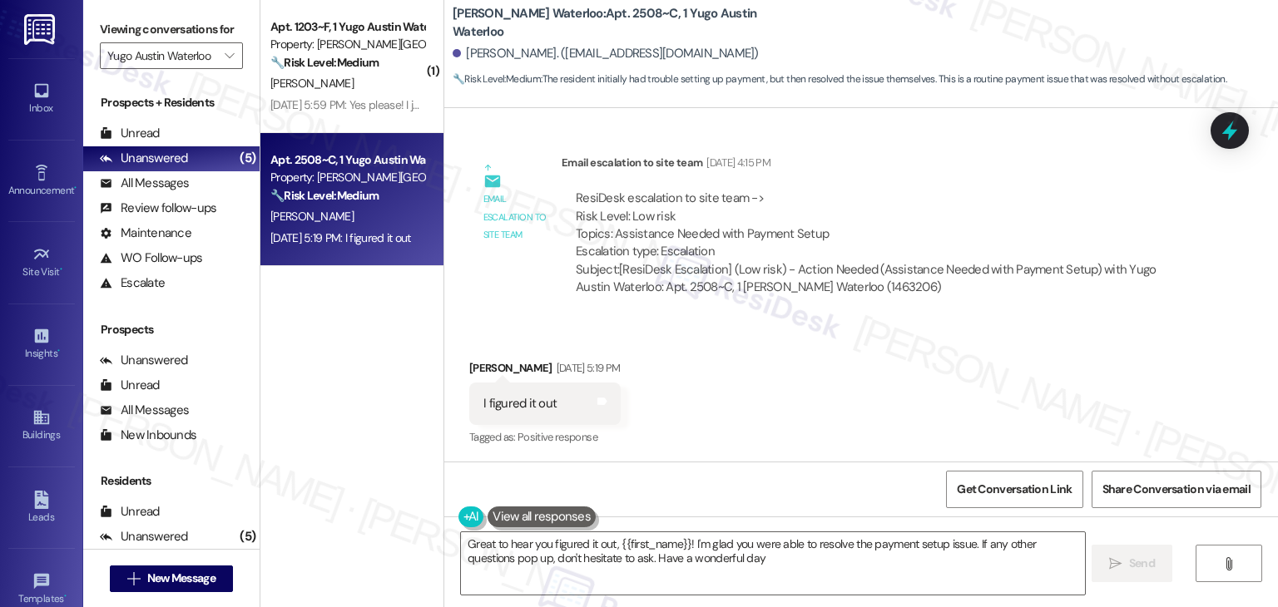
type textarea "Great to hear you figured it out, {{first_name}}! I'm glad you were able to res…"
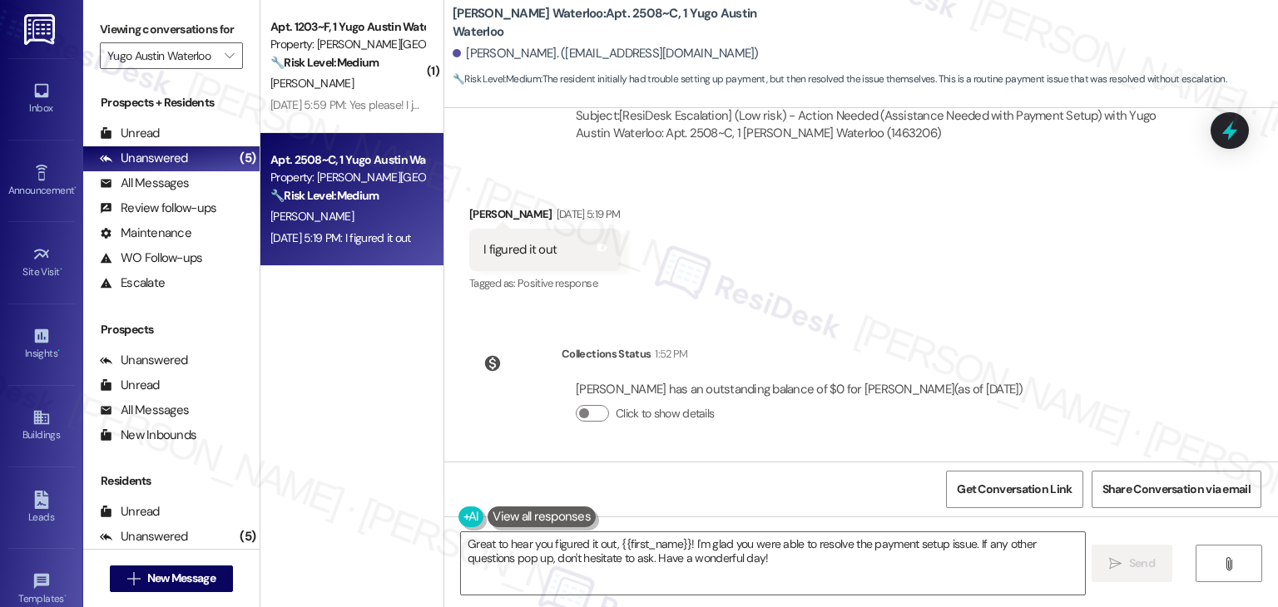
click at [882, 316] on div "Lease started [DATE] 7:00 PM Survey, sent via SMS Residesk Automated Survey [DA…" at bounding box center [860, 284] width 833 height 353
click at [934, 565] on textarea "Great to hear you figured it out, {{first_name}}! I'm glad you were able to res…" at bounding box center [772, 563] width 623 height 62
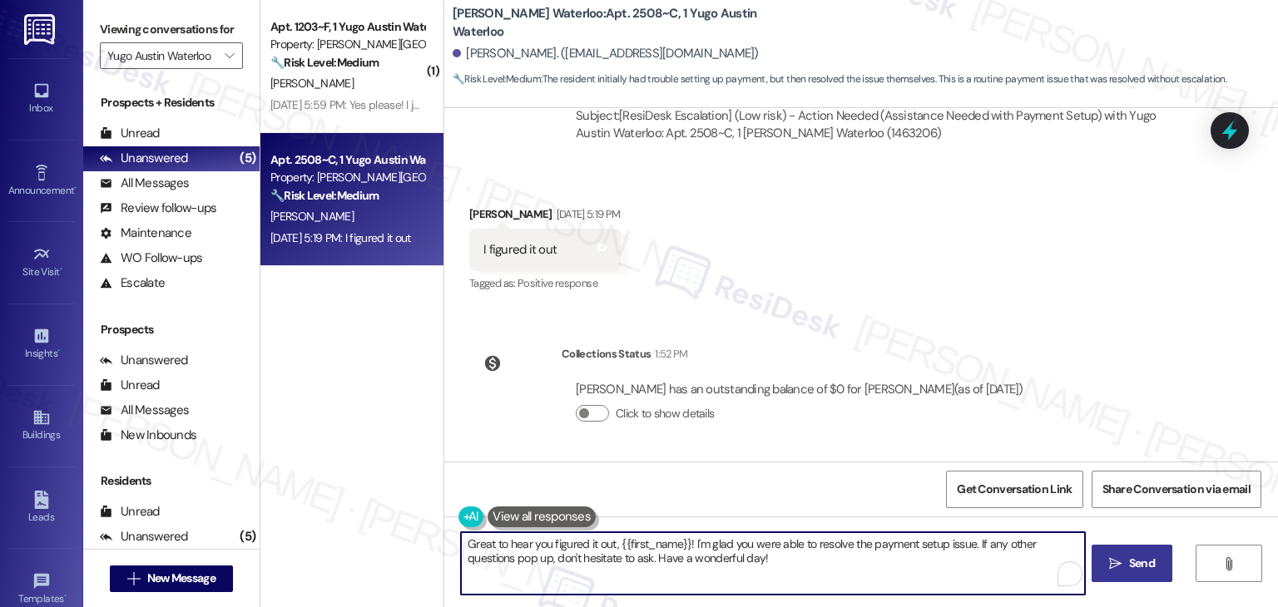
click at [1145, 567] on span "Send" at bounding box center [1142, 563] width 26 height 17
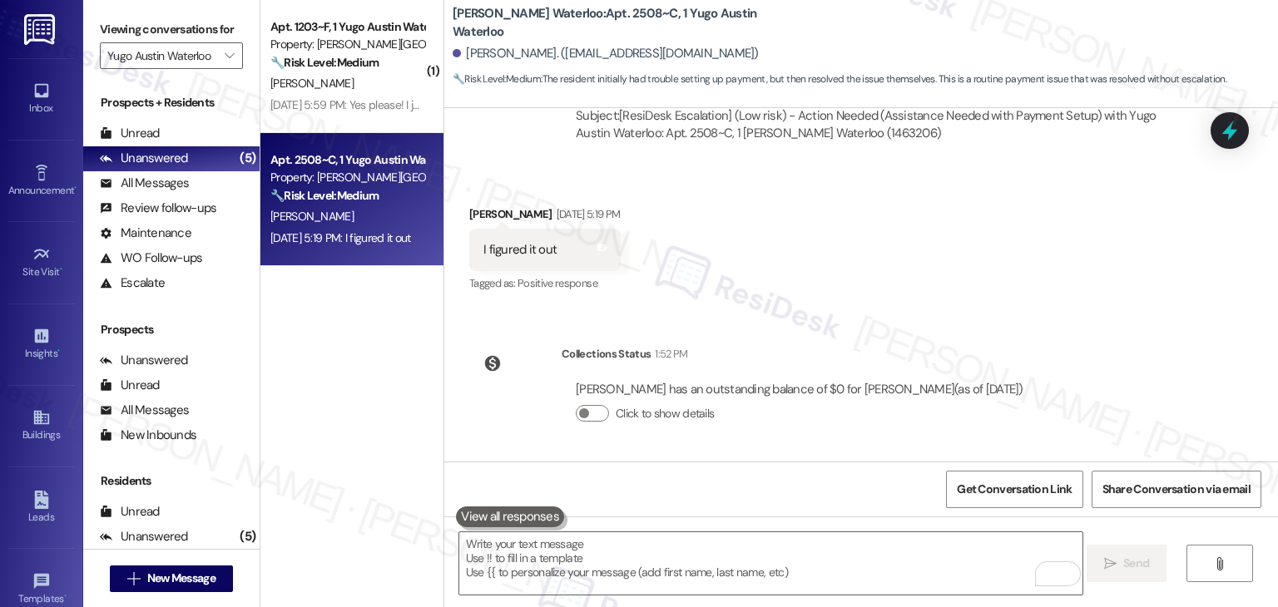
scroll to position [812, 0]
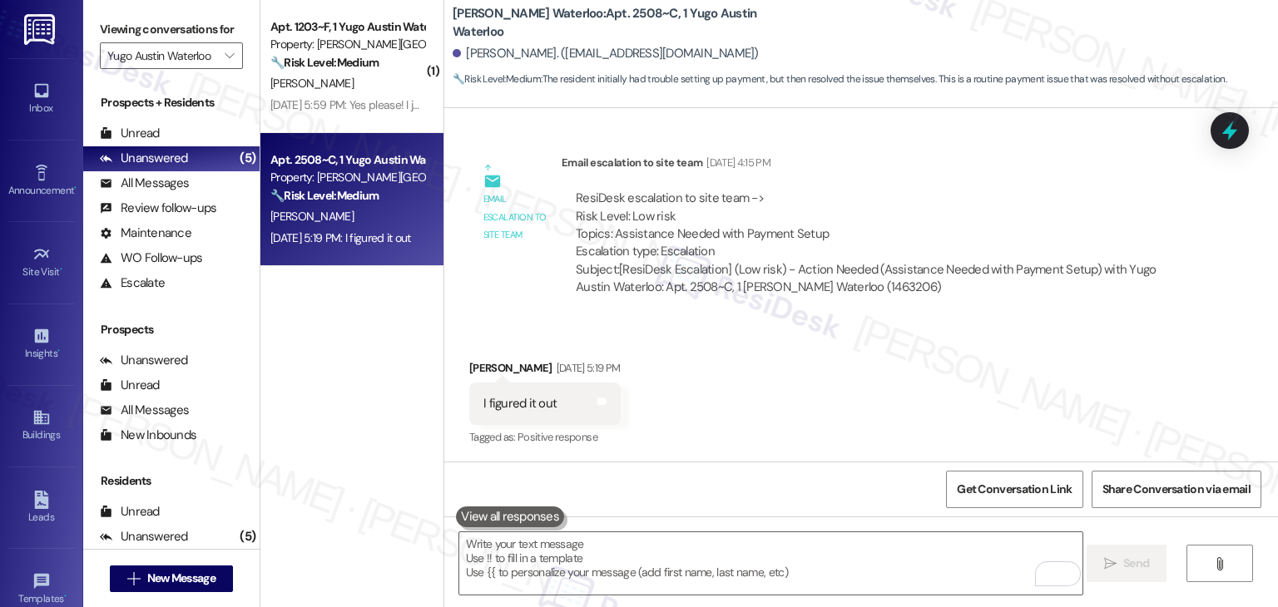
click at [919, 367] on div "Received via SMS [PERSON_NAME] [DATE] 5:19 PM I figured it out Tags and notes T…" at bounding box center [860, 392] width 833 height 141
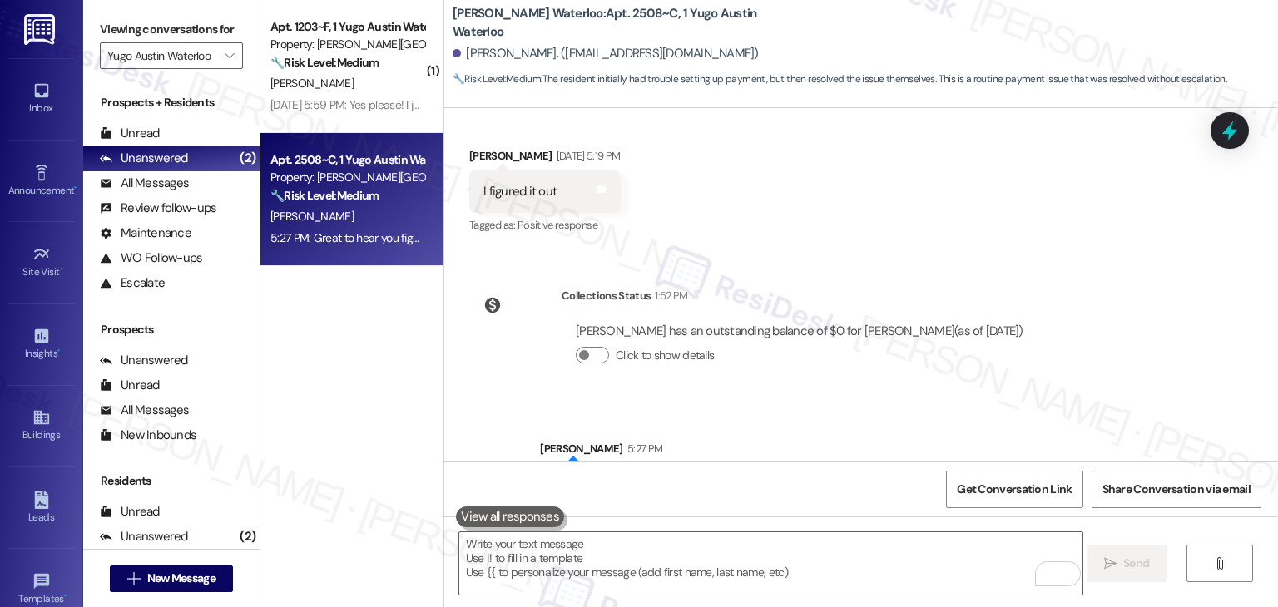
scroll to position [1100, 0]
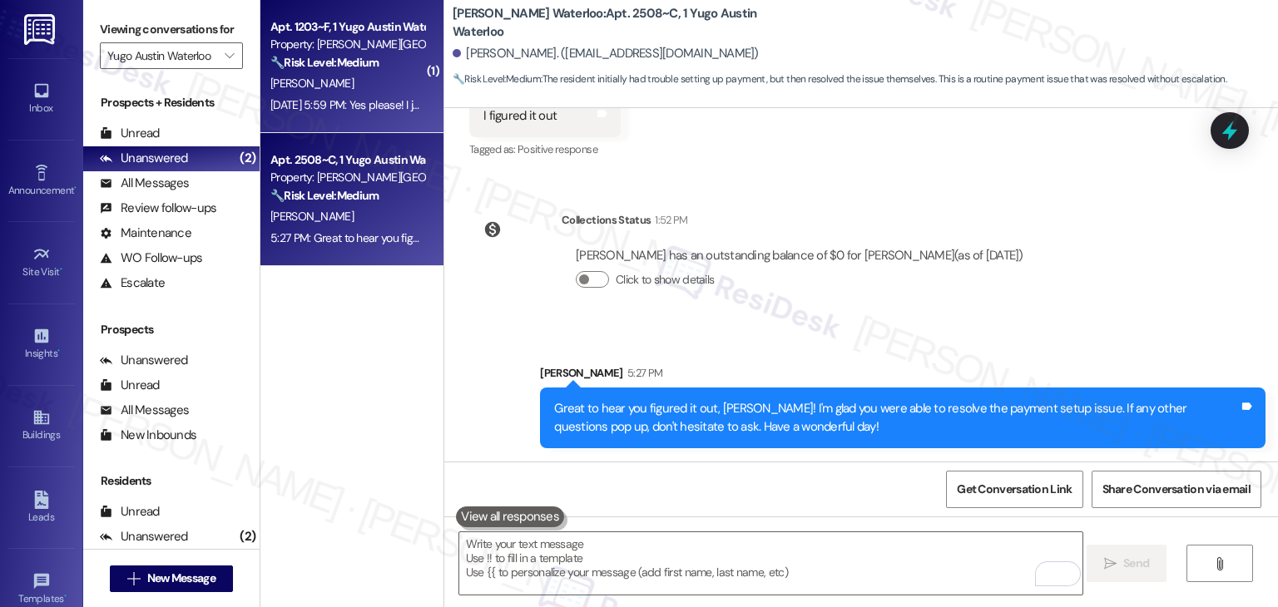
click at [337, 91] on div "[PERSON_NAME]" at bounding box center [347, 83] width 157 height 21
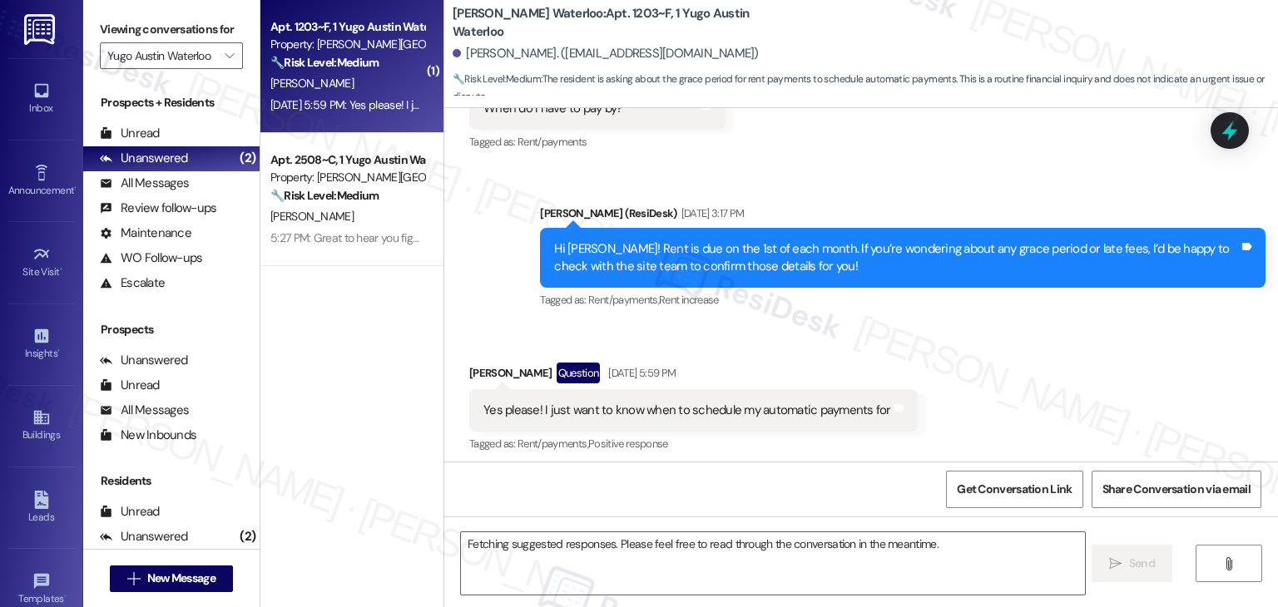
scroll to position [532, 0]
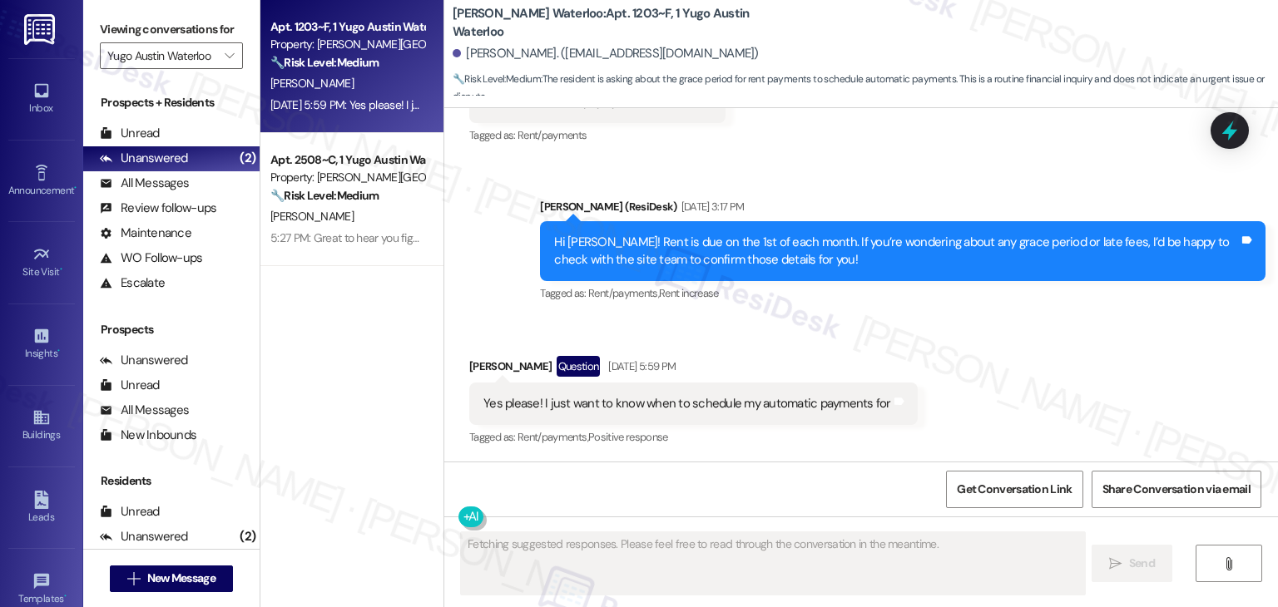
click at [739, 357] on div "[PERSON_NAME] Question [DATE] 5:59 PM" at bounding box center [693, 369] width 448 height 27
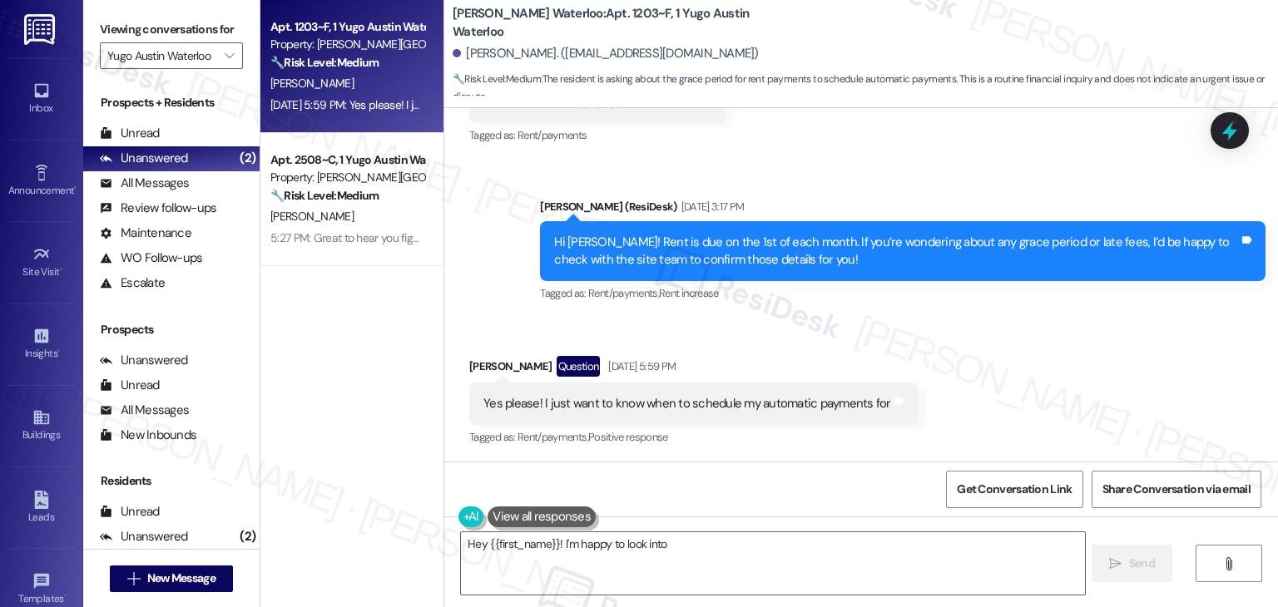
click at [739, 357] on div "[PERSON_NAME] Question [DATE] 5:59 PM" at bounding box center [693, 369] width 448 height 27
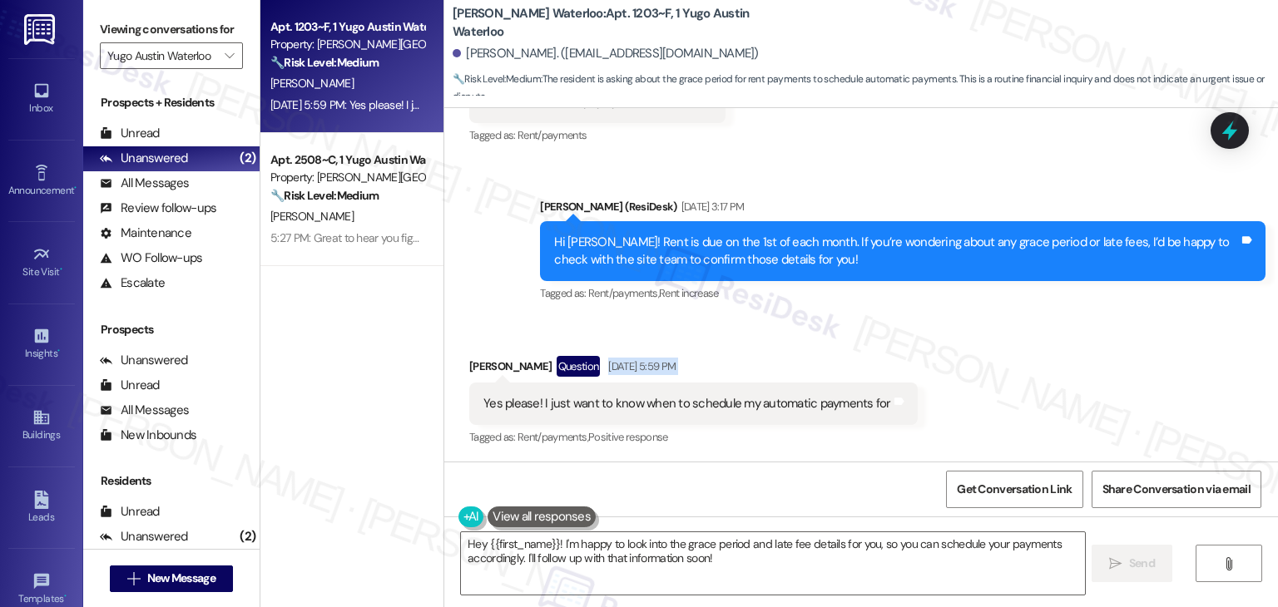
click at [739, 357] on div "[PERSON_NAME] Question [DATE] 5:59 PM" at bounding box center [693, 369] width 448 height 27
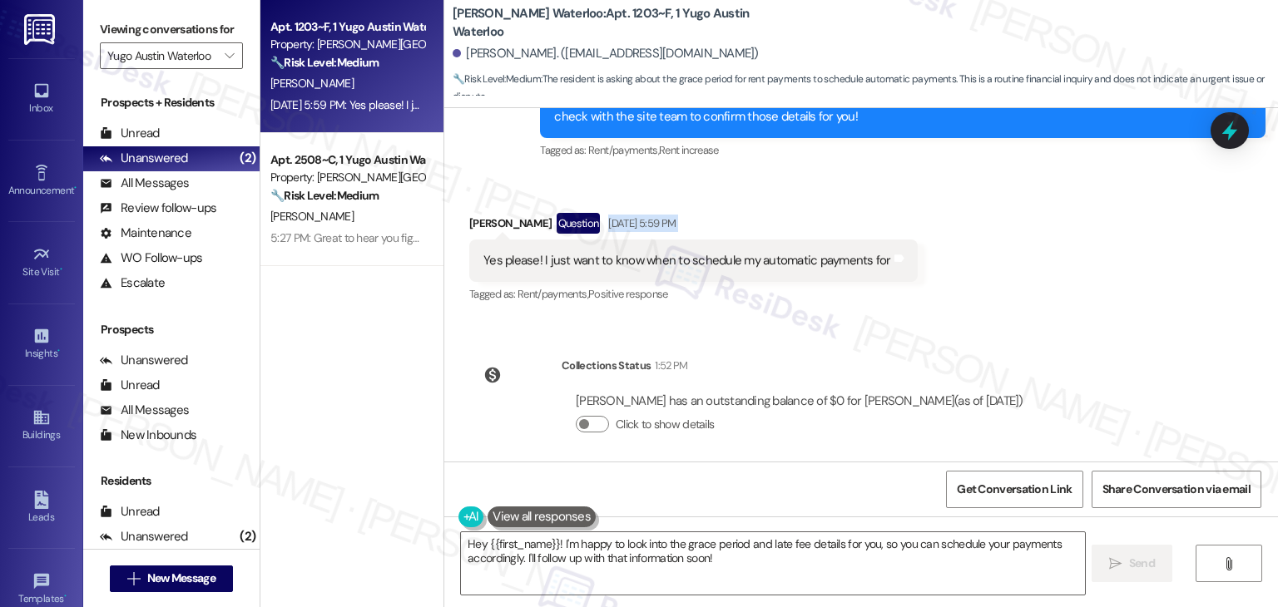
scroll to position [686, 0]
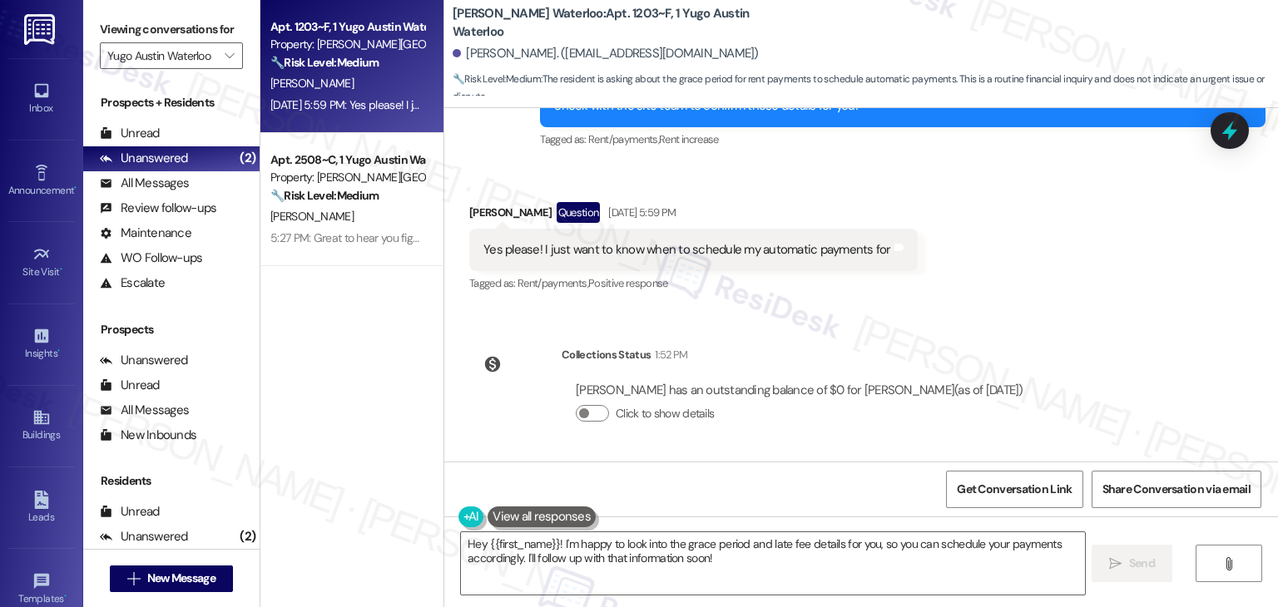
click at [792, 336] on div "Collections Status 1:52 PM [PERSON_NAME] has an outstanding balance of $0 for […" at bounding box center [753, 398] width 593 height 128
click at [808, 338] on div "Collections Status 1:52 PM [PERSON_NAME] has an outstanding balance of $0 for […" at bounding box center [753, 398] width 593 height 128
click at [769, 310] on div "WO Opened request: This Make R... [DATE] 10:20 PM Status : Open Show details Le…" at bounding box center [860, 284] width 833 height 353
click at [764, 328] on div "WO Opened request: This Make R... [DATE] 10:20 PM Status : Open Show details Le…" at bounding box center [860, 284] width 833 height 353
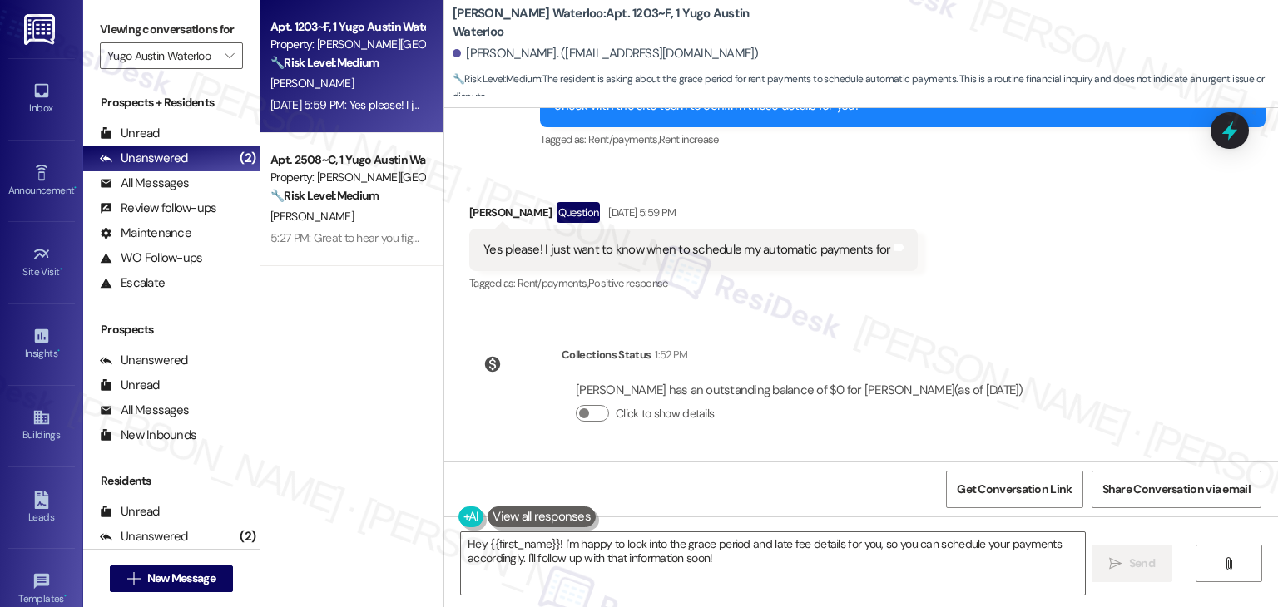
click at [764, 328] on div "WO Opened request: This Make R... [DATE] 10:20 PM Status : Open Show details Le…" at bounding box center [860, 284] width 833 height 353
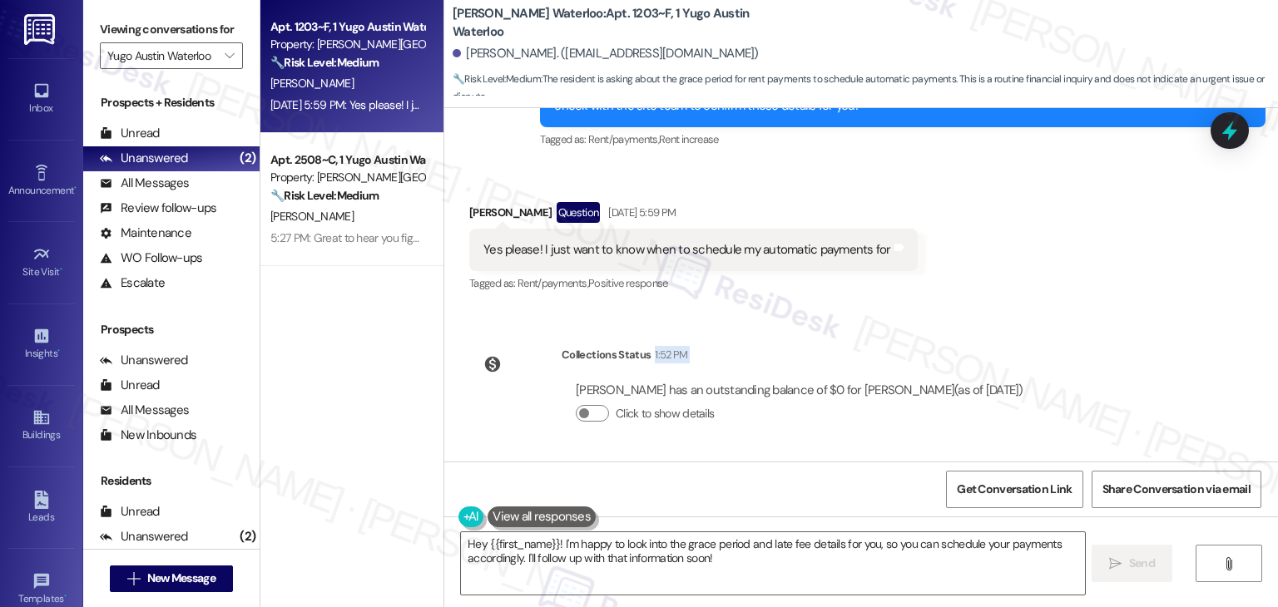
click at [764, 328] on div "WO Opened request: This Make R... [DATE] 10:20 PM Status : Open Show details Le…" at bounding box center [860, 284] width 833 height 353
click at [552, 245] on div "Yes please! I just want to know when to schedule my automatic payments for" at bounding box center [687, 249] width 408 height 17
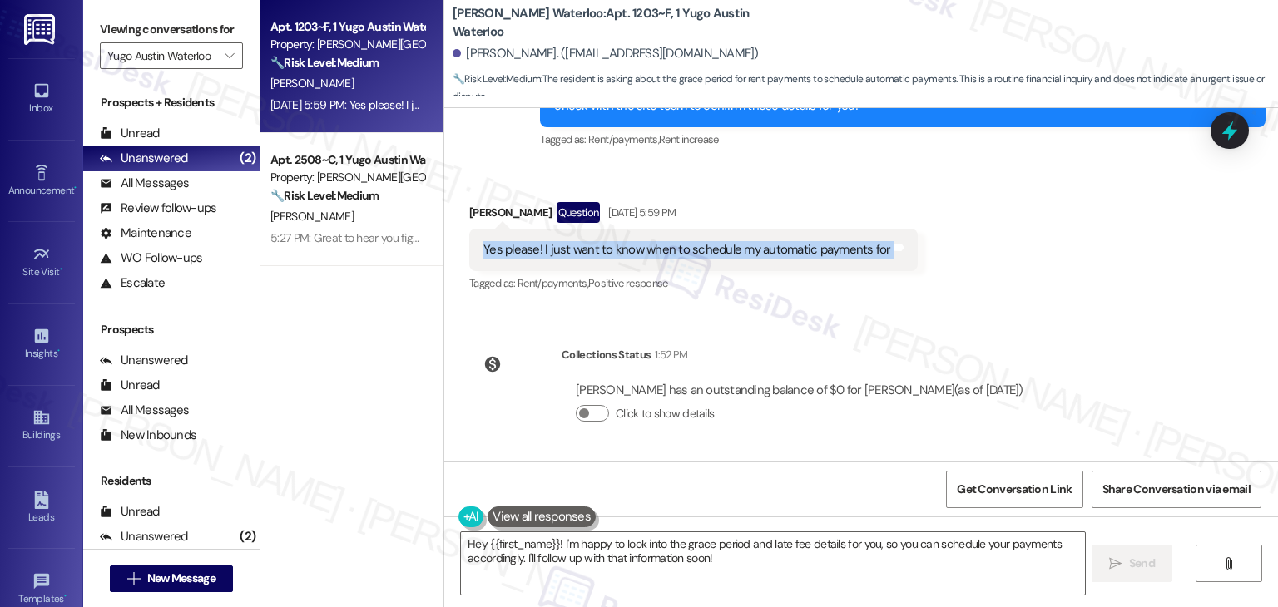
click at [552, 245] on div "Yes please! I just want to know when to schedule my automatic payments for" at bounding box center [687, 249] width 408 height 17
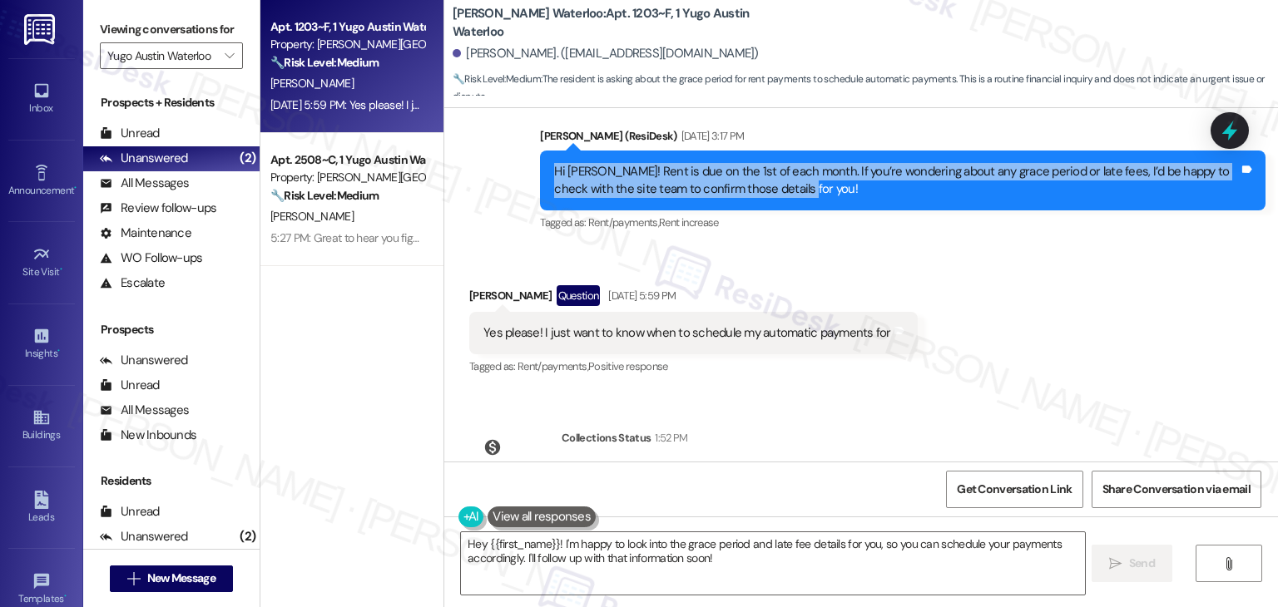
drag, startPoint x: 769, startPoint y: 200, endPoint x: 513, endPoint y: 166, distance: 257.5
click at [513, 166] on div "Sent via SMS [PERSON_NAME] (ResiDesk) [DATE] 3:17 PM Hi [PERSON_NAME]! Rent is …" at bounding box center [860, 169] width 833 height 158
copy div "Hi [PERSON_NAME]! Rent is due on the 1st of each month. If you’re wondering abo…"
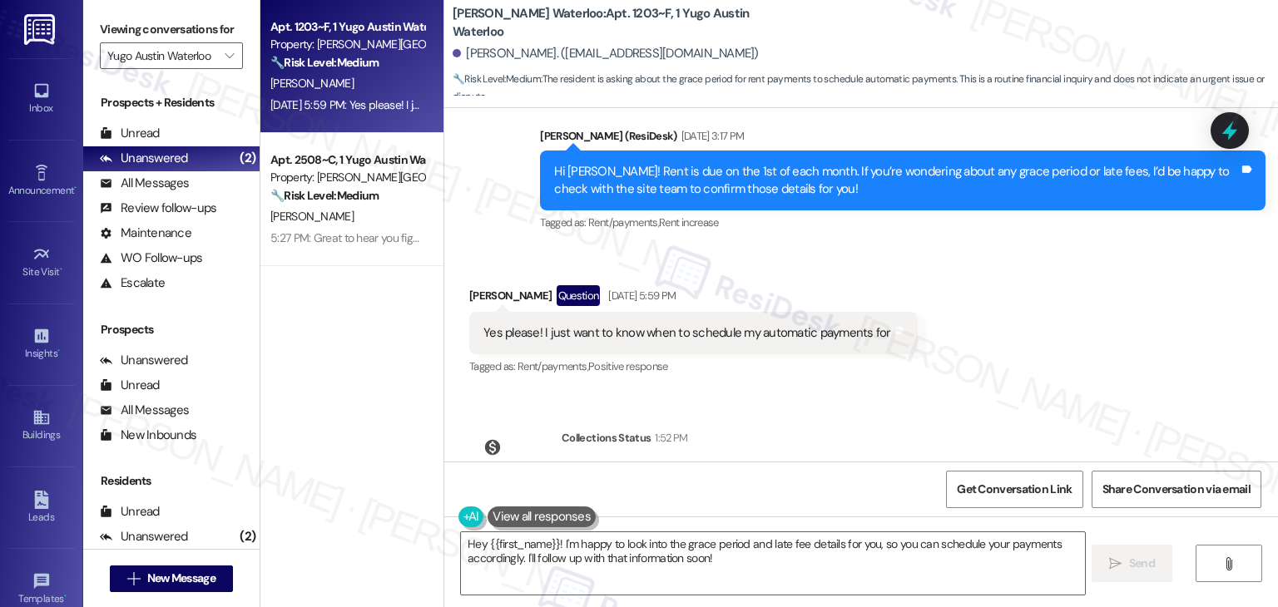
click at [639, 340] on div "Yes please! I just want to know when to schedule my automatic payments for" at bounding box center [687, 332] width 408 height 17
copy div "Yes please! I just want to know when to schedule my automatic payments for Tags…"
click at [679, 563] on textarea "Hey {{first_name}}! I'm happy to look into the grace period and late fee detail…" at bounding box center [772, 563] width 623 height 62
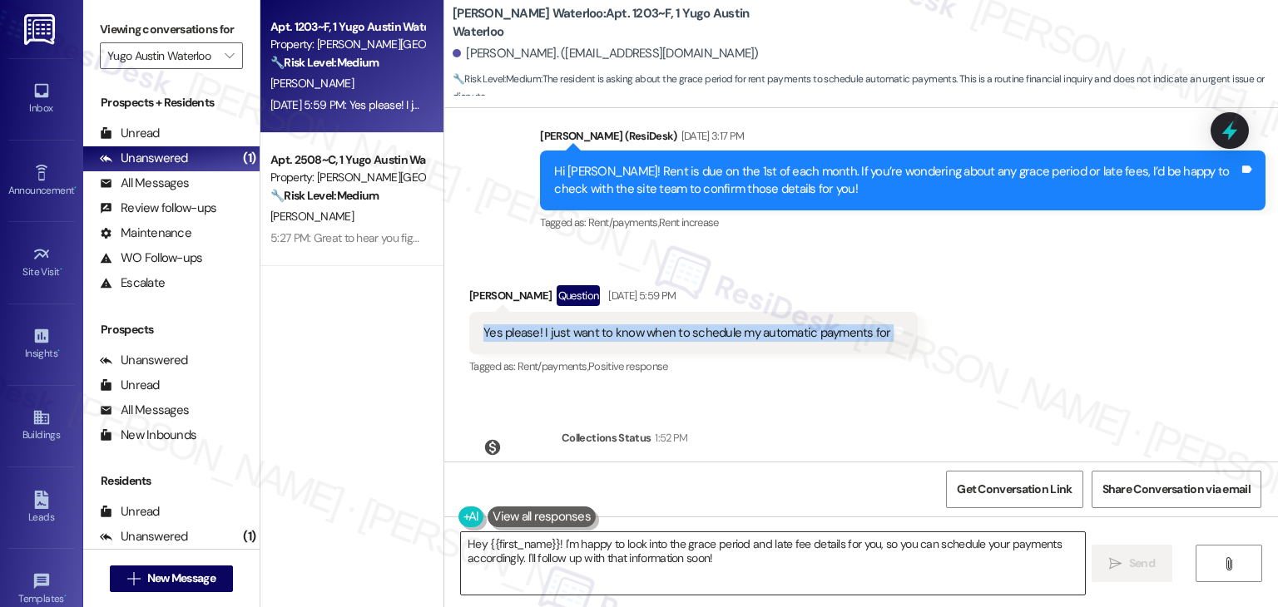
click at [679, 563] on textarea "Hey {{first_name}}! I'm happy to look into the grace period and late fee detail…" at bounding box center [772, 563] width 623 height 62
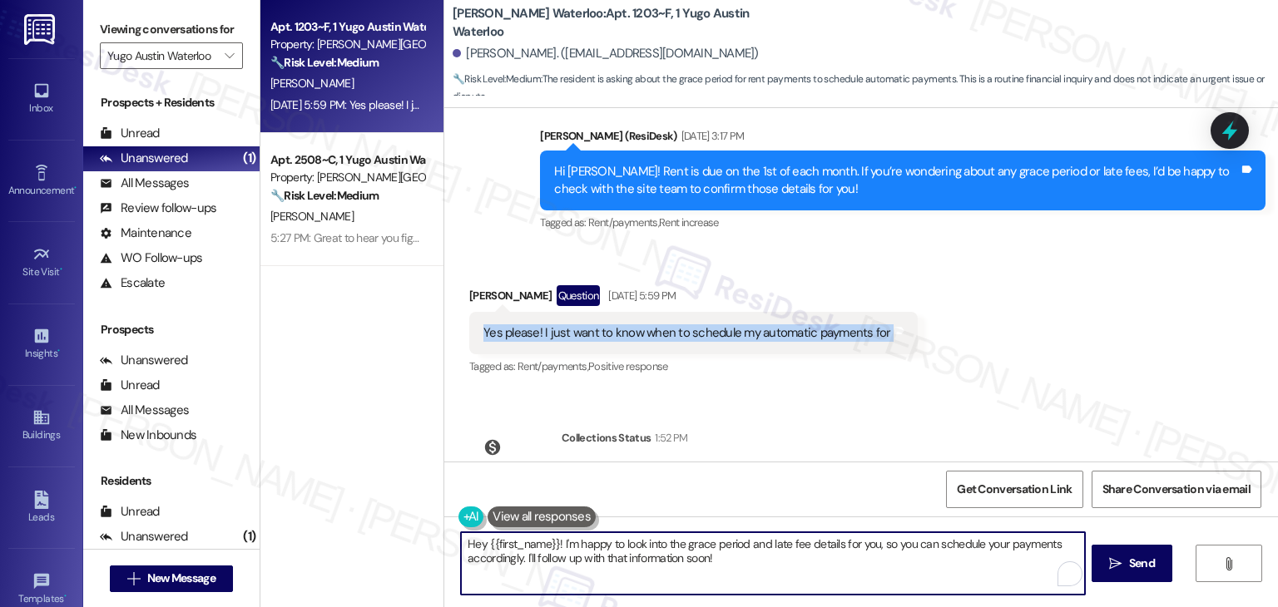
paste textarea "i [PERSON_NAME], rent is typically due by the 5th of each month, with late fees…"
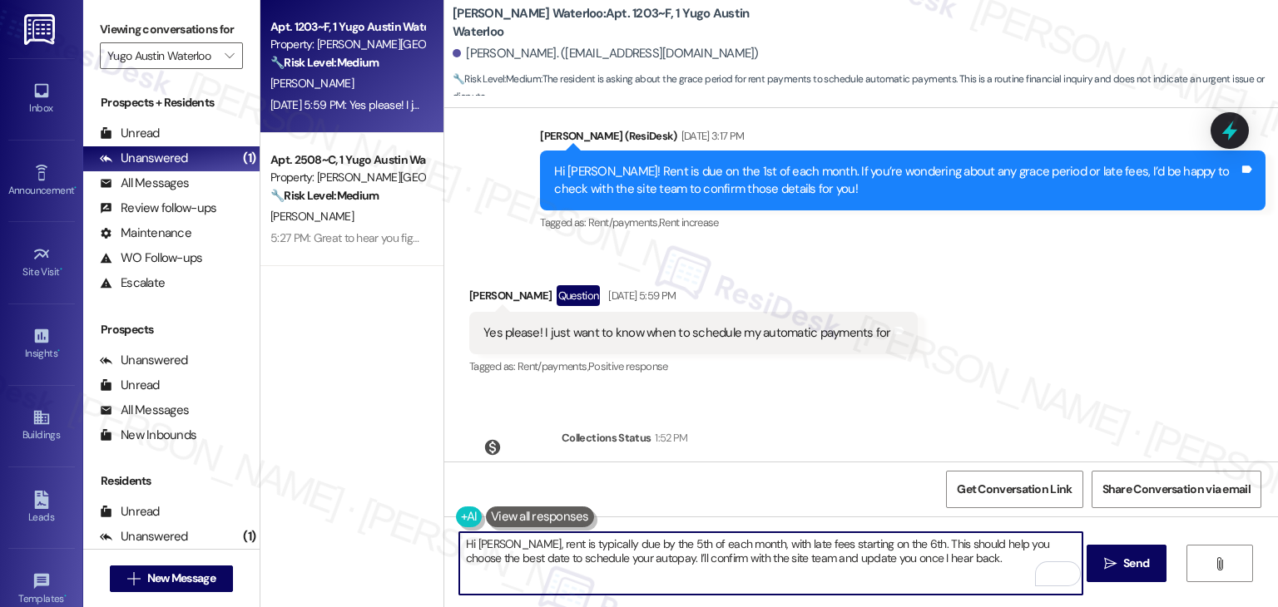
type textarea "Hi [PERSON_NAME], rent is typically due by the 5th of each month, with late fee…"
click at [1059, 356] on div "Received via SMS [PERSON_NAME] Question [DATE] 5:59 PM Yes please! I just want …" at bounding box center [860, 320] width 833 height 144
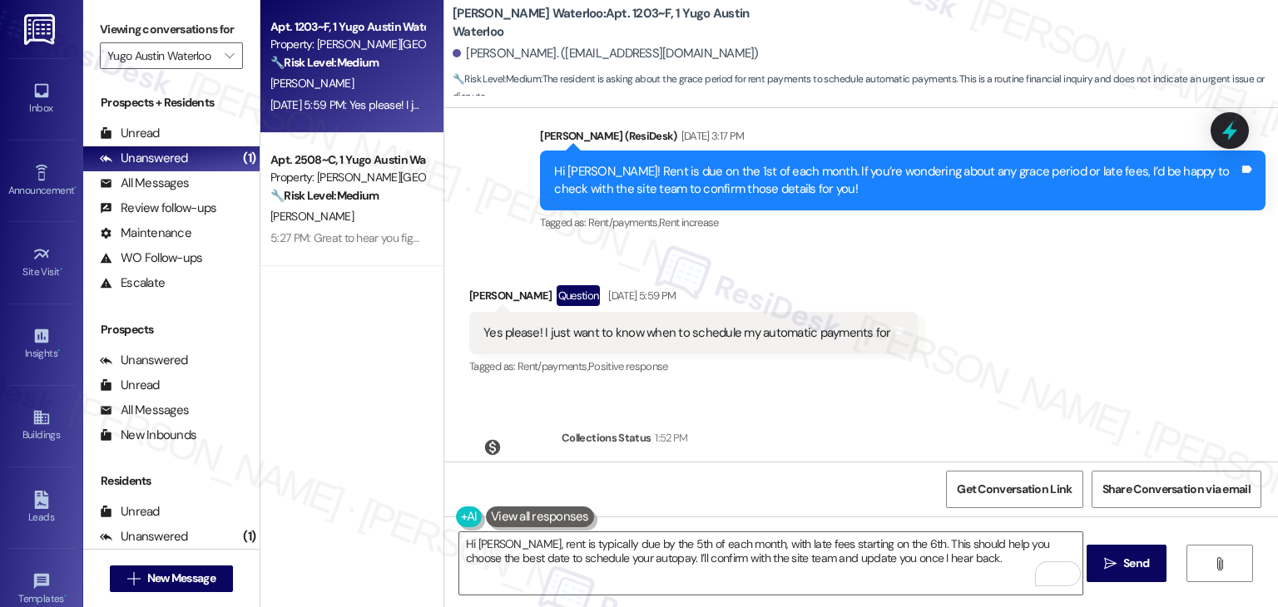
click at [1059, 356] on div "Received via SMS [PERSON_NAME] Question [DATE] 5:59 PM Yes please! I just want …" at bounding box center [860, 320] width 833 height 144
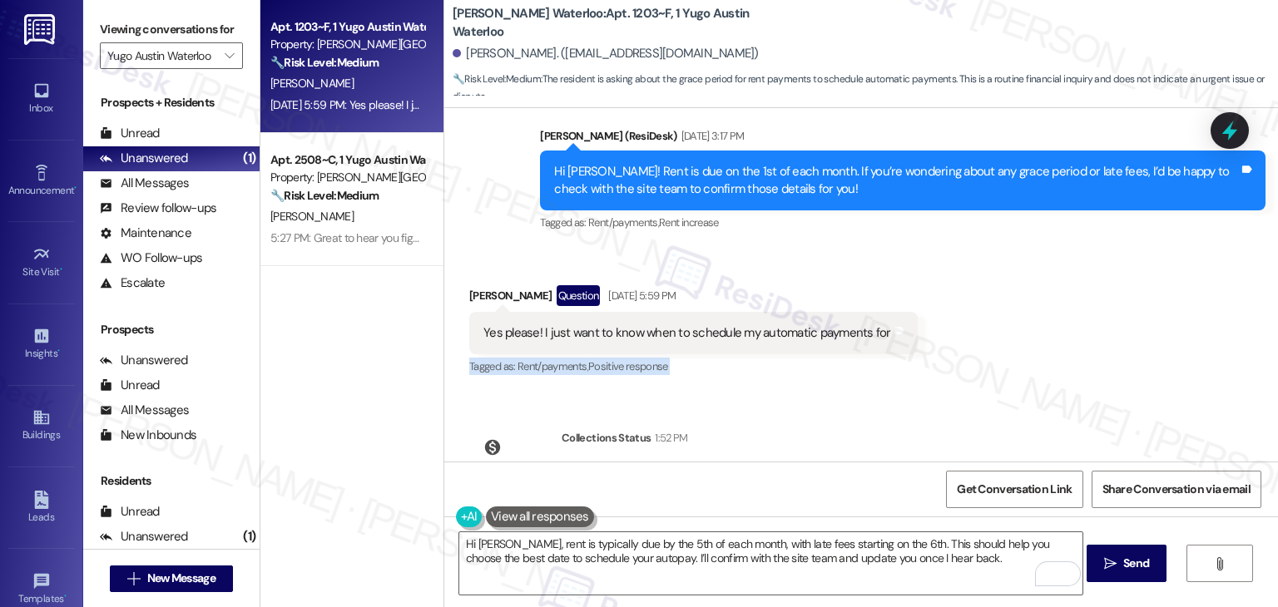
click at [1059, 356] on div "Received via SMS [PERSON_NAME] Question [DATE] 5:59 PM Yes please! I just want …" at bounding box center [860, 320] width 833 height 144
click at [1059, 355] on div "Received via SMS [PERSON_NAME] Question [DATE] 5:59 PM Yes please! I just want …" at bounding box center [860, 320] width 833 height 144
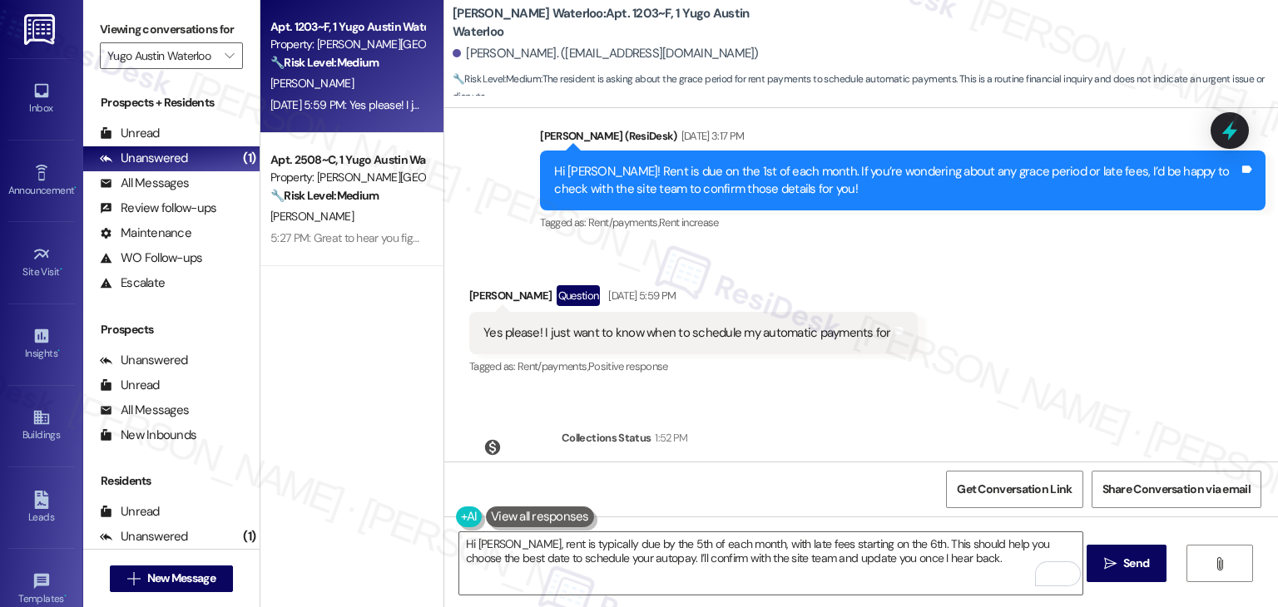
click at [1059, 355] on div "Received via SMS [PERSON_NAME] Question [DATE] 5:59 PM Yes please! I just want …" at bounding box center [860, 320] width 833 height 144
drag, startPoint x: 1075, startPoint y: 333, endPoint x: 1055, endPoint y: 378, distance: 49.1
click at [1055, 378] on div "Received via SMS [PERSON_NAME] Question [DATE] 5:59 PM Yes please! I just want …" at bounding box center [860, 320] width 833 height 144
click at [1130, 565] on span "Send" at bounding box center [1136, 563] width 26 height 17
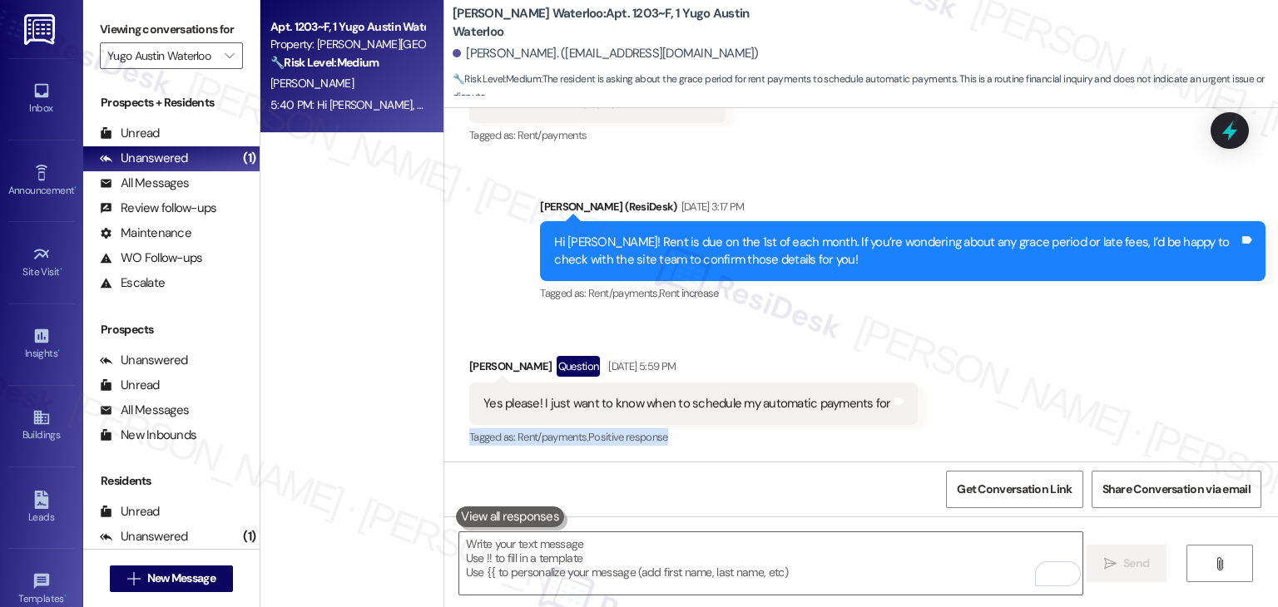
scroll to position [820, 0]
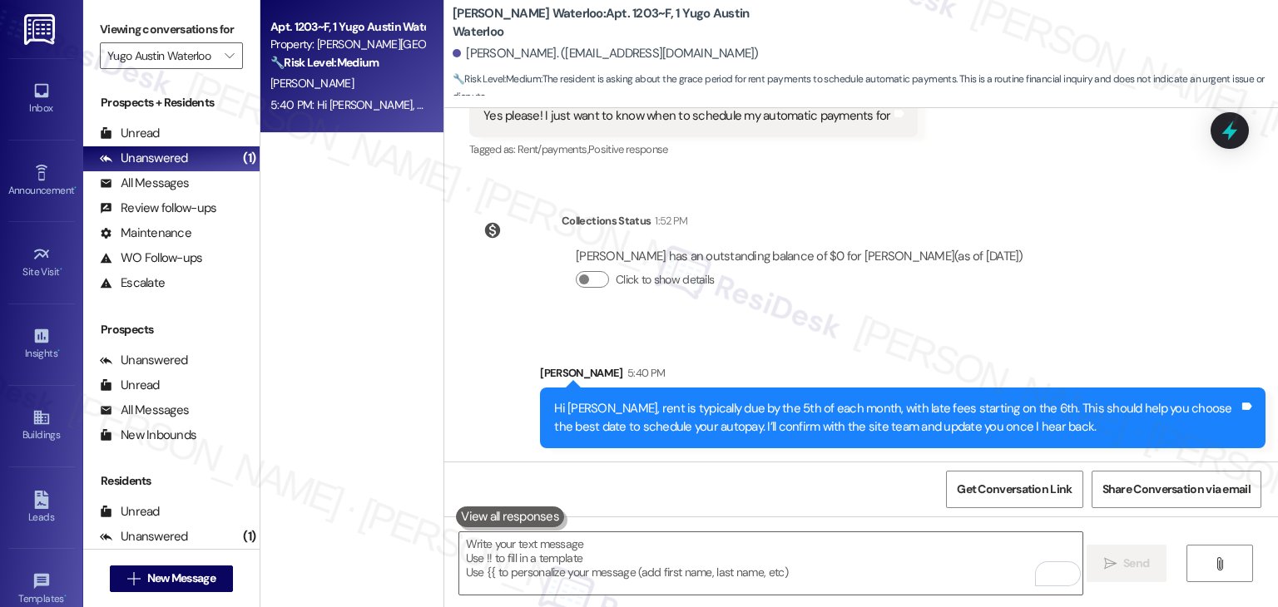
click at [882, 353] on div "Sent via SMS [PERSON_NAME] 5:40 PM Hi [PERSON_NAME], rent is typically due by t…" at bounding box center [902, 406] width 750 height 109
click at [765, 389] on div "Hi [PERSON_NAME], rent is typically due by the 5th of each month, with late fee…" at bounding box center [902, 418] width 725 height 61
click at [226, 66] on span "" at bounding box center [229, 55] width 16 height 27
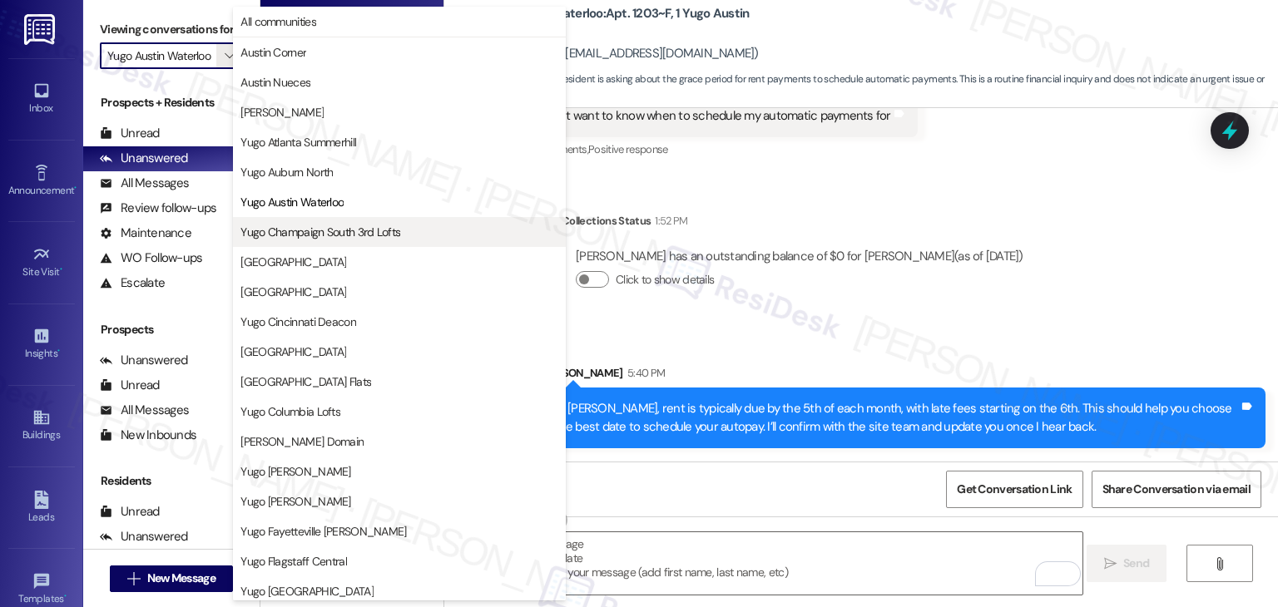
click at [299, 233] on span "Yugo Champaign South 3rd Lofts" at bounding box center [320, 232] width 160 height 17
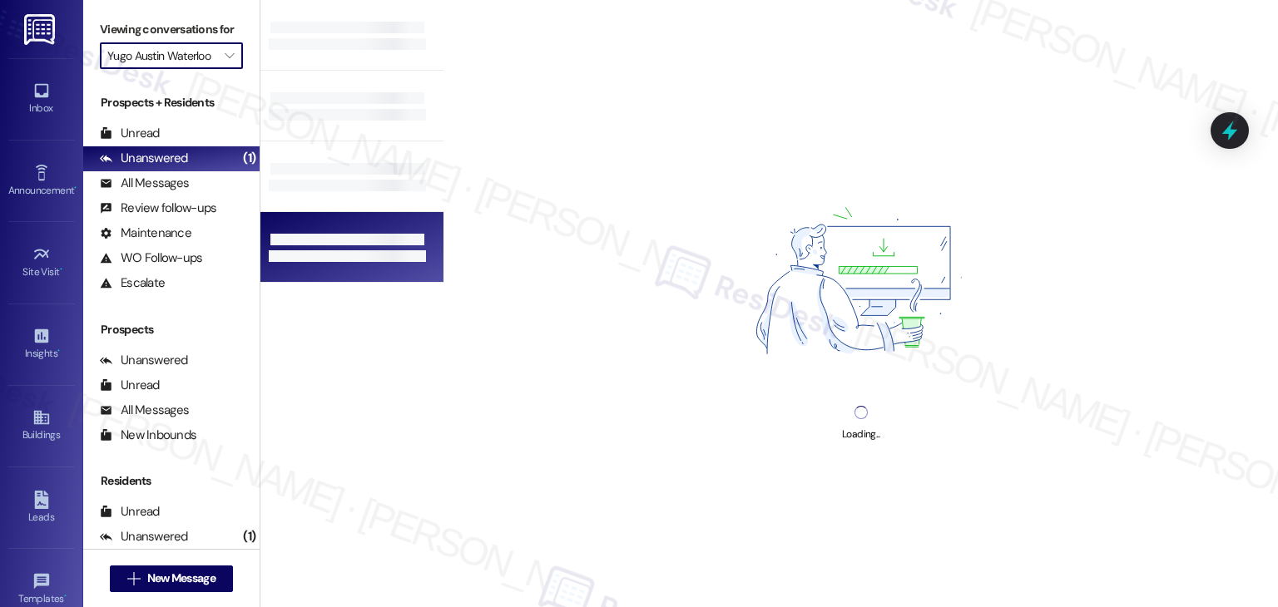
type input "Yugo Champaign South 3rd Lofts"
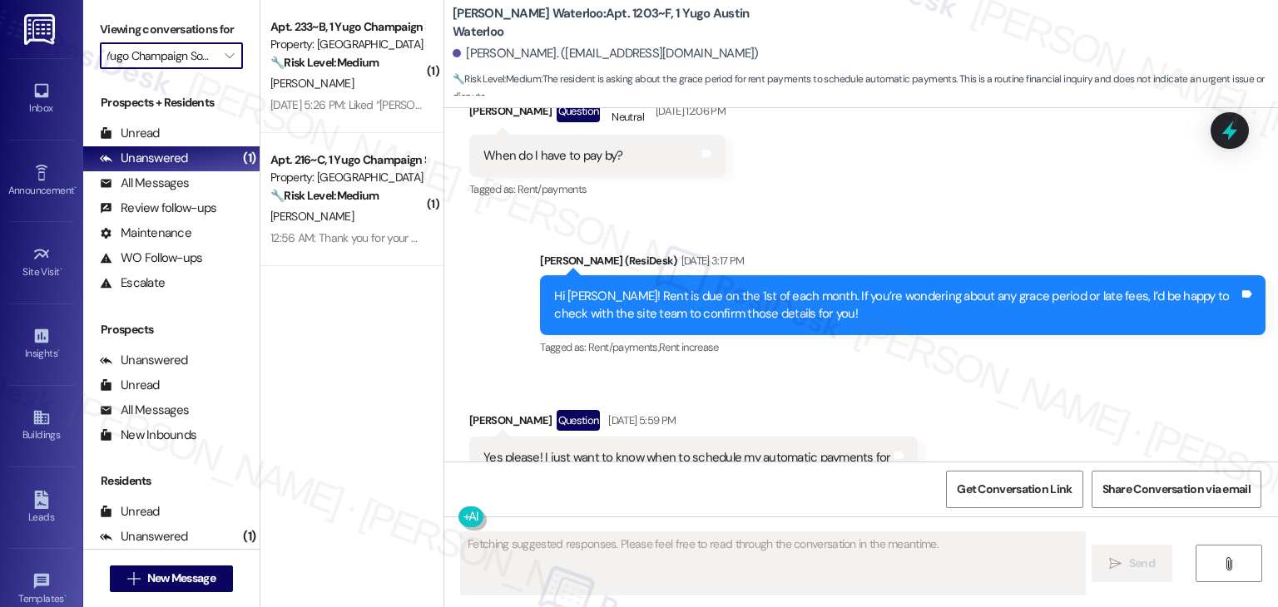
scroll to position [532, 0]
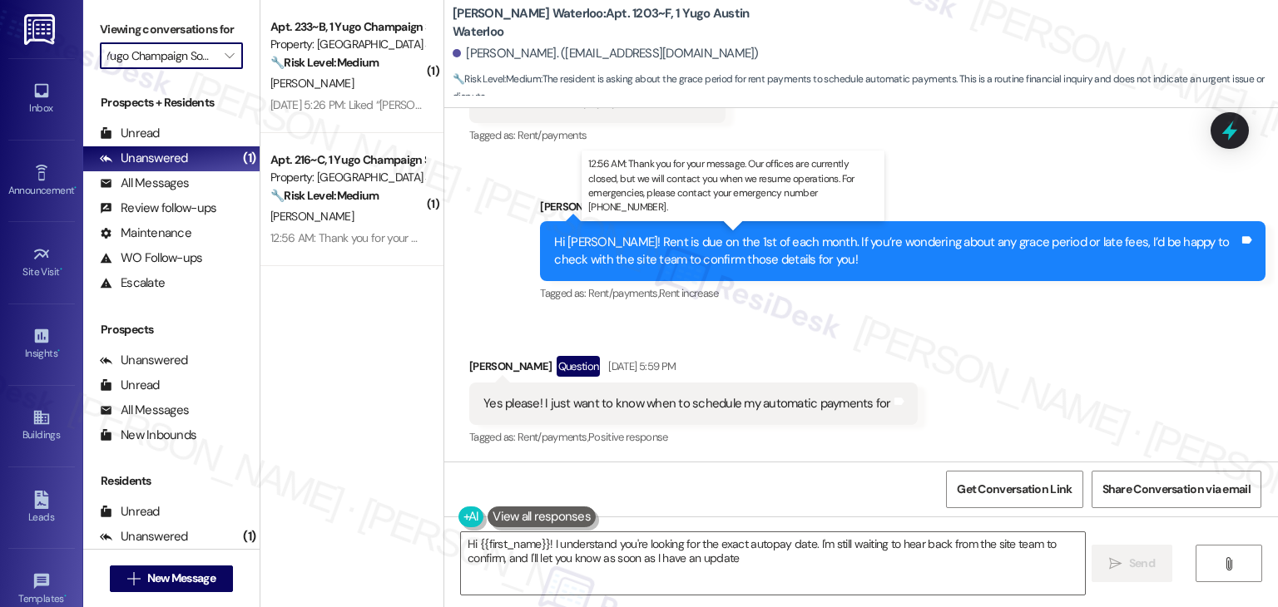
type textarea "Hi {{first_name}}! I understand you're looking for the exact autopay date. I'm …"
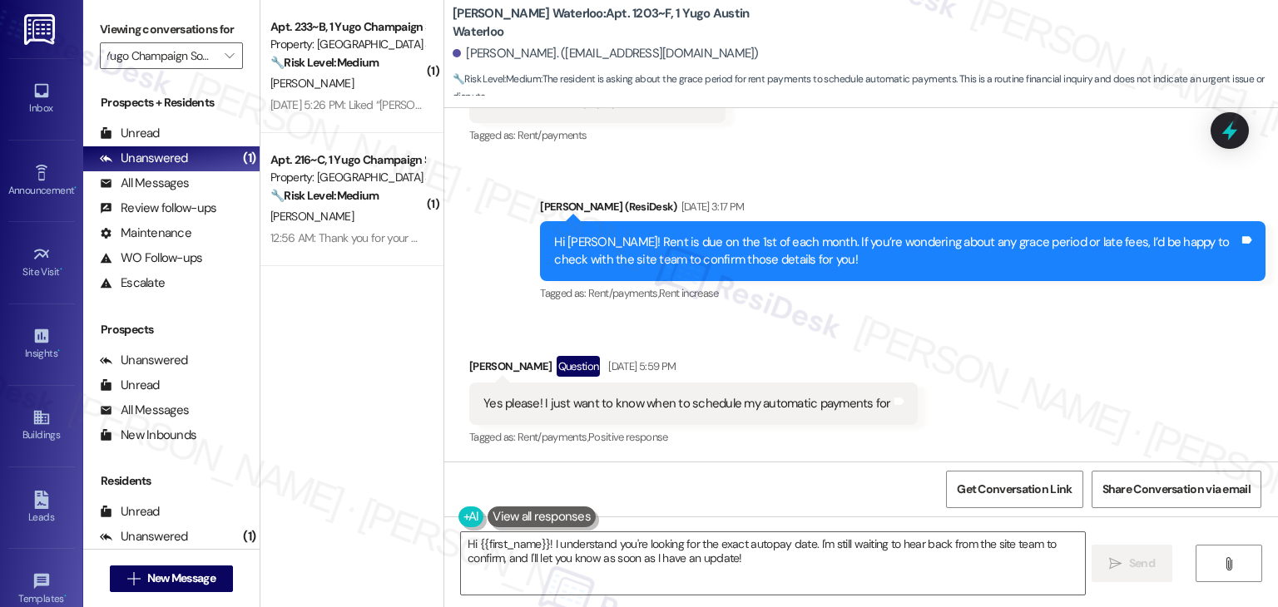
scroll to position [0, 0]
click at [396, 330] on div "( 1 ) Apt. 233~B, 1 Yugo Champaign South 3rd Lofts Property: [GEOGRAPHIC_DATA] …" at bounding box center [351, 244] width 183 height 489
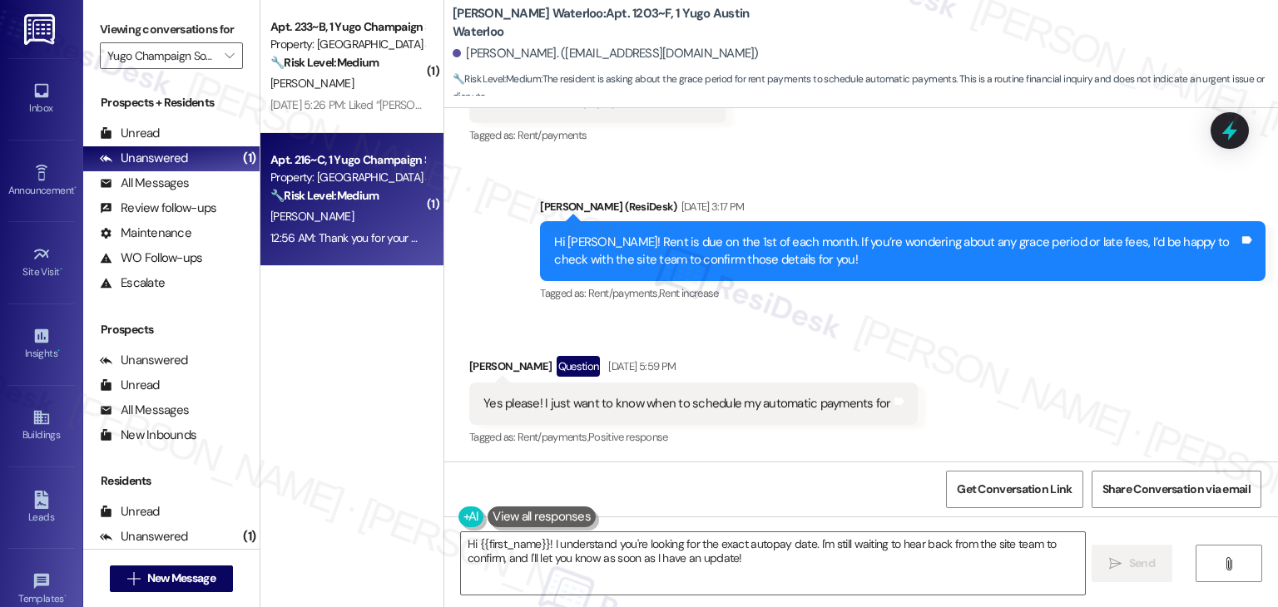
click at [375, 240] on div "12:56 AM: Thank you for your message. Our offices are currently closed, but we …" at bounding box center [759, 237] width 979 height 15
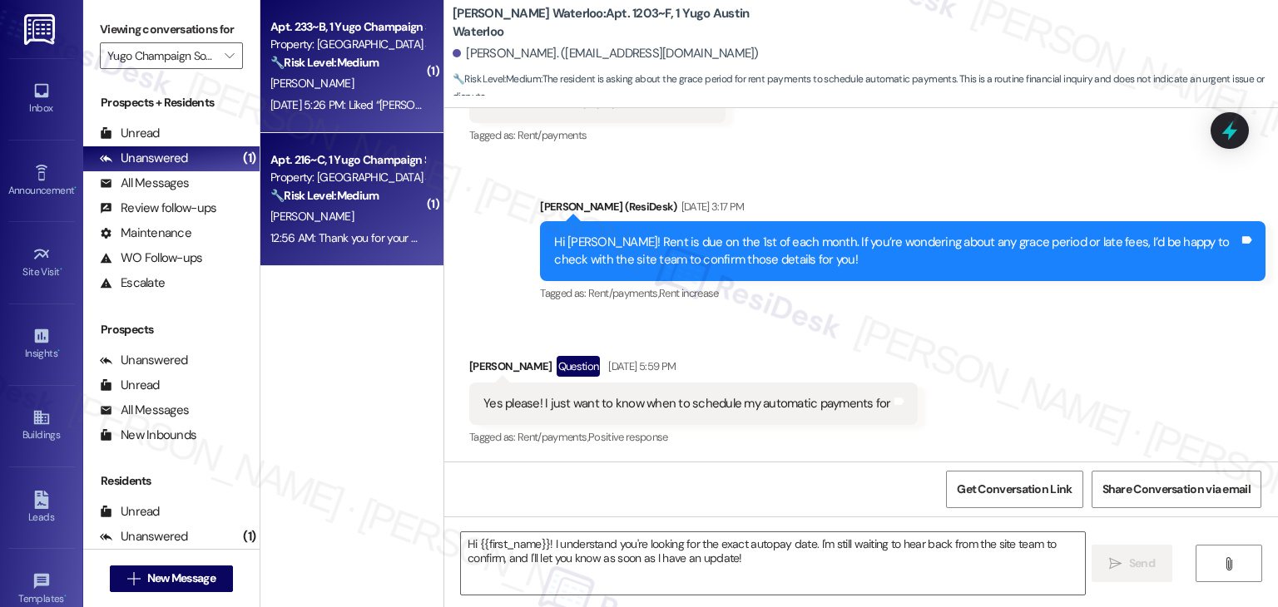
click at [387, 100] on div "[DATE] 5:26 PM: Liked “[PERSON_NAME] ([PERSON_NAME] South 3rd Lofts): Hi [PERSO…" at bounding box center [1077, 104] width 1615 height 15
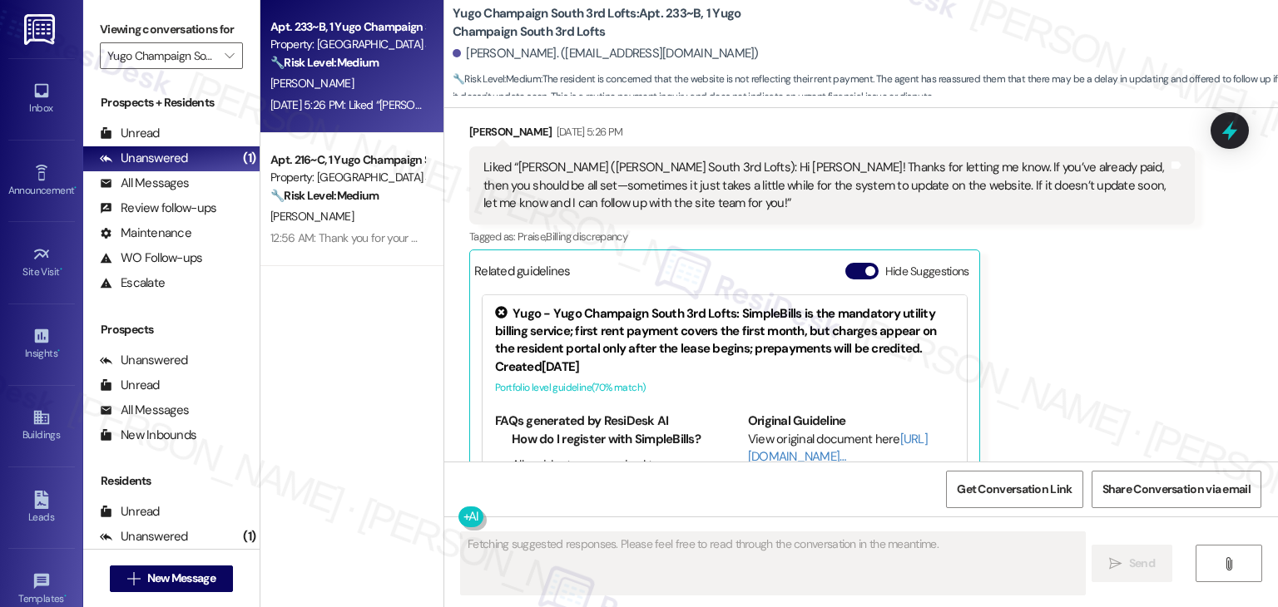
scroll to position [1787, 0]
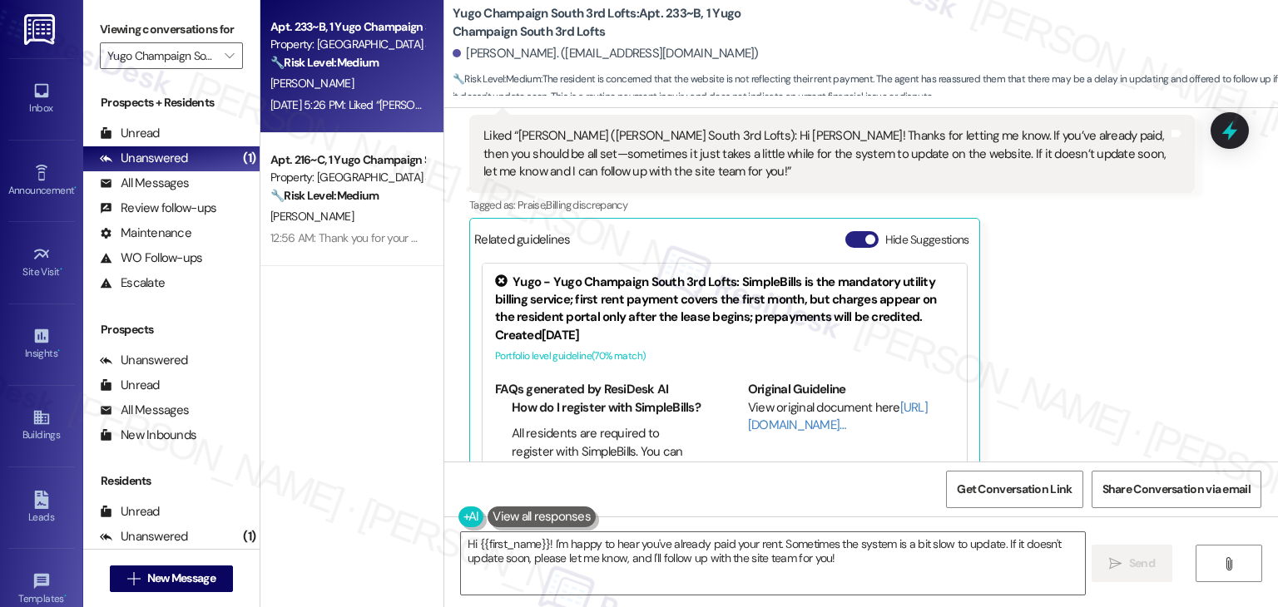
click at [849, 231] on button "Hide Suggestions" at bounding box center [861, 239] width 33 height 17
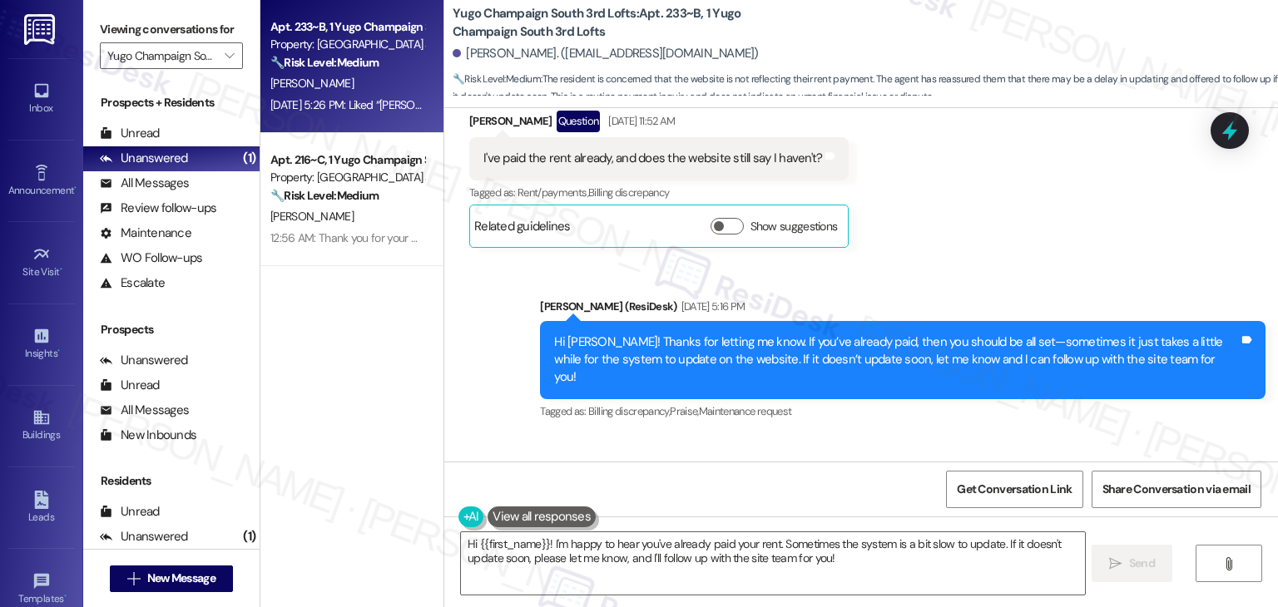
scroll to position [1365, 0]
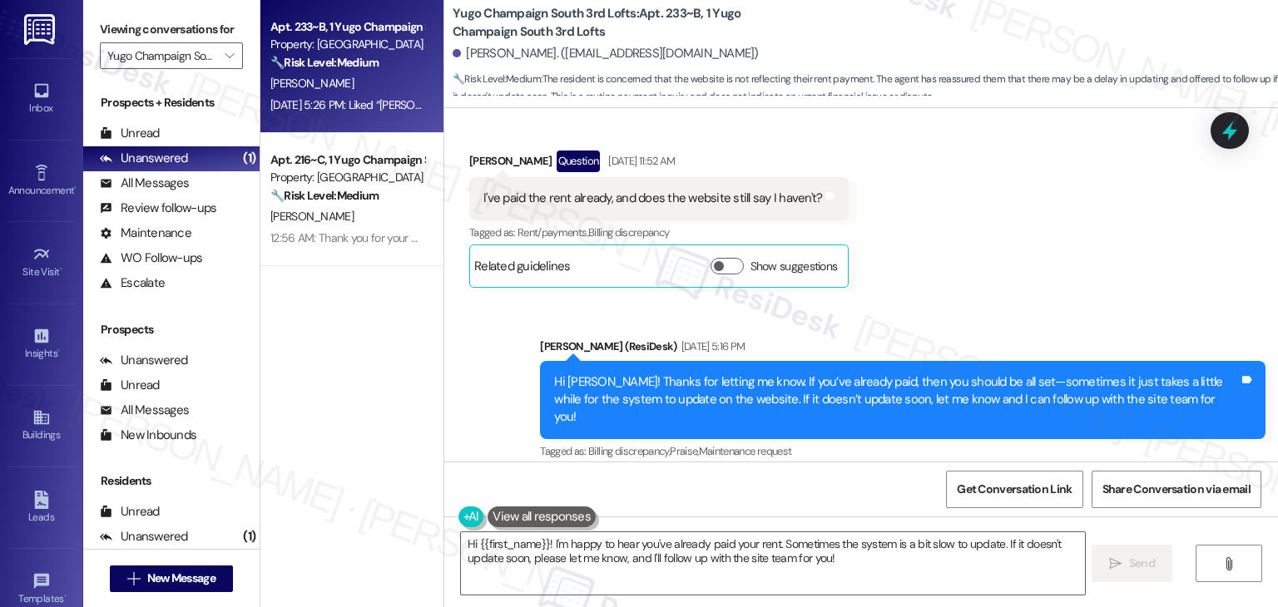
click at [905, 223] on div "Received via SMS [PERSON_NAME] Question [DATE] 11:52 AM I've paid the rent alre…" at bounding box center [860, 206] width 833 height 186
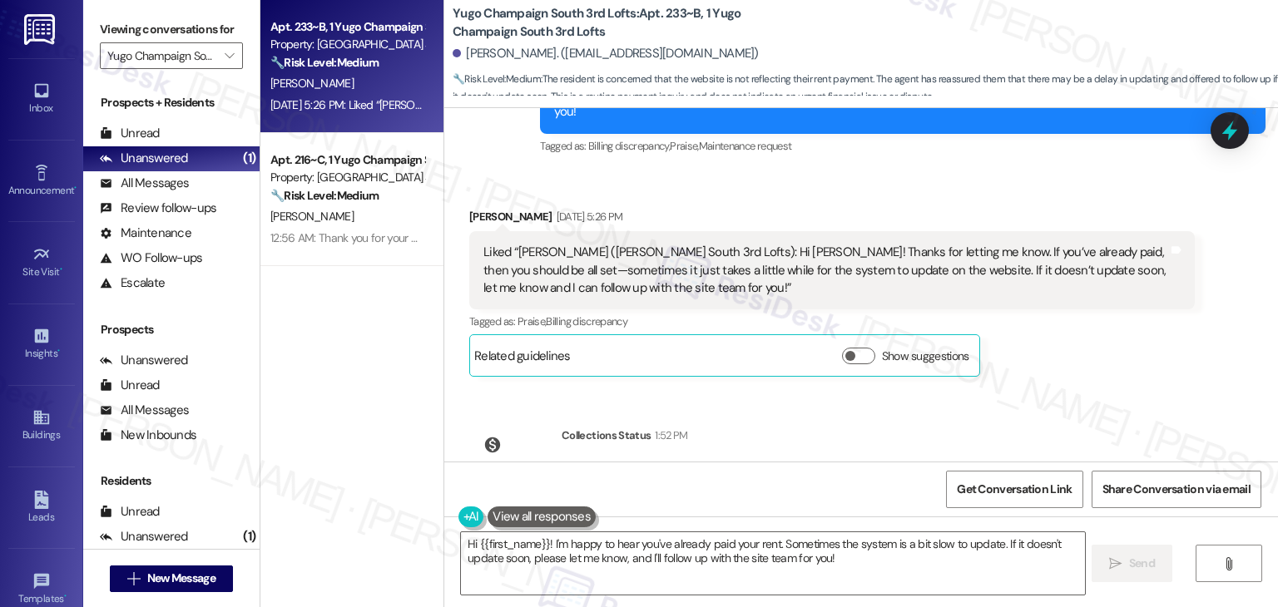
scroll to position [1698, 0]
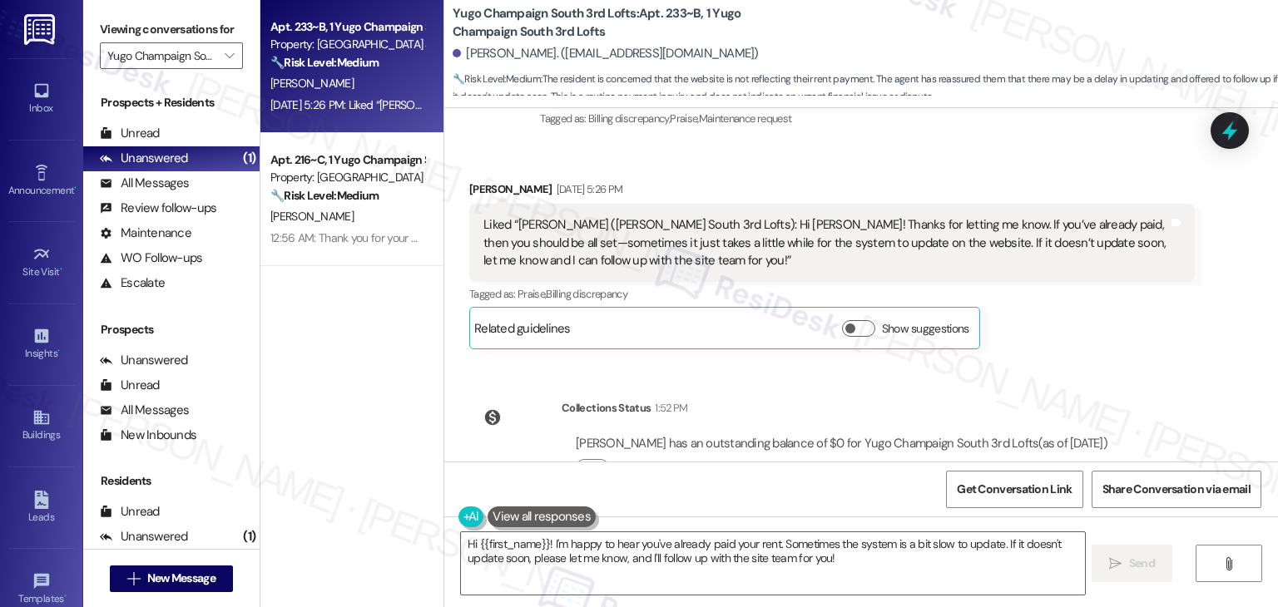
click at [747, 476] on div "Get Conversation Link Share Conversation via email" at bounding box center [860, 489] width 833 height 55
click at [642, 547] on textarea "Hi {{first_name}}! I'm happy to hear you've already paid your rent. Sometimes t…" at bounding box center [772, 563] width 623 height 62
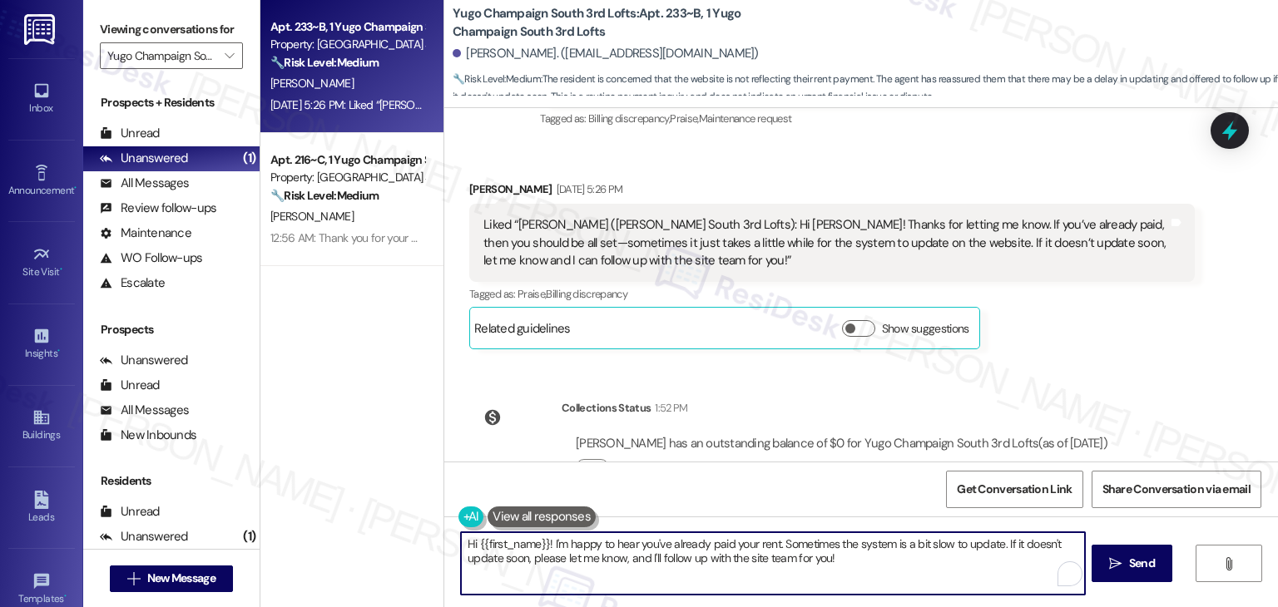
click at [642, 547] on textarea "Hi {{first_name}}! I'm happy to hear you've already paid your rent. Sometimes t…" at bounding box center [772, 563] width 623 height 62
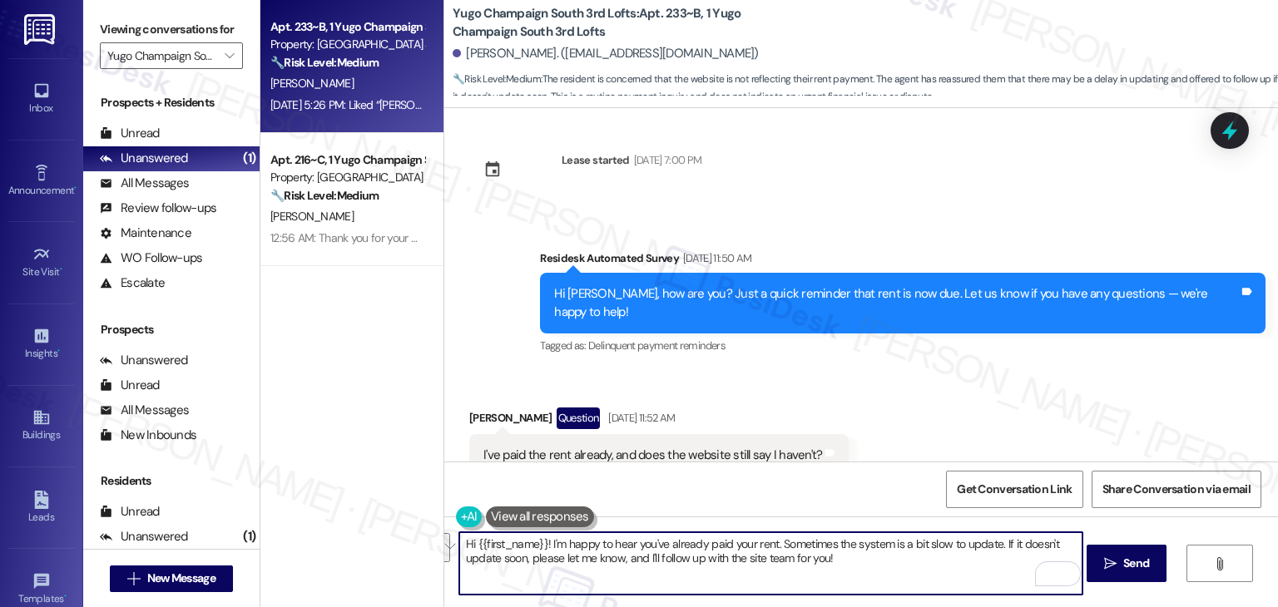
scroll to position [1199, 0]
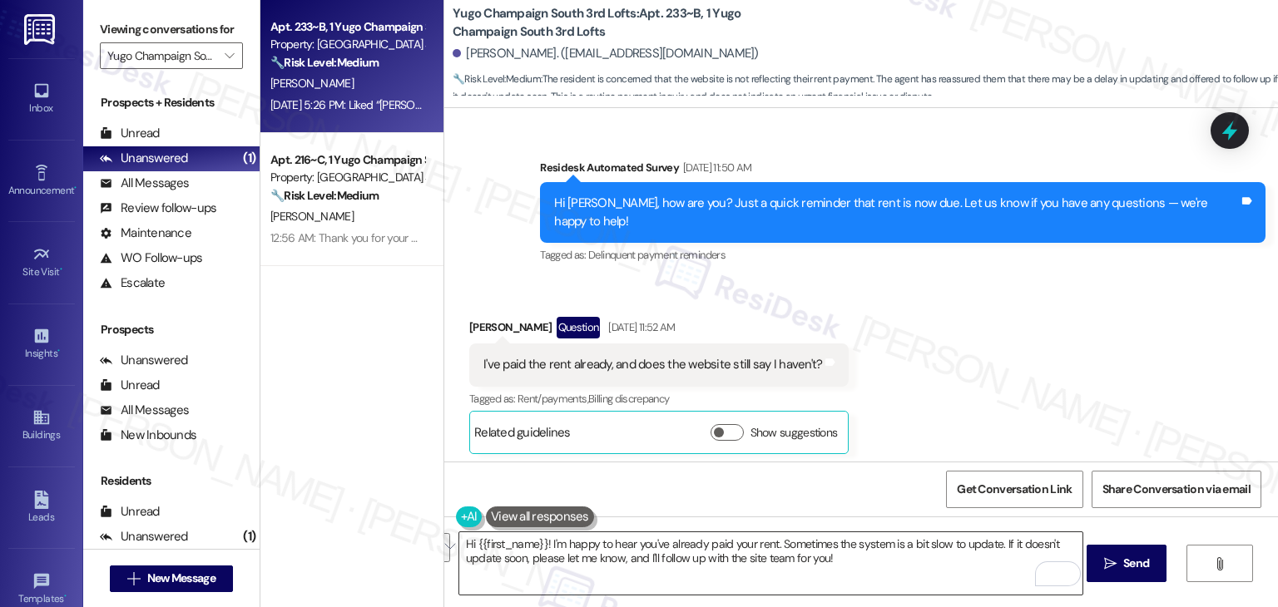
click at [553, 556] on textarea "Hi {{first_name}}! I'm happy to hear you've already paid your rent. Sometimes t…" at bounding box center [770, 563] width 623 height 62
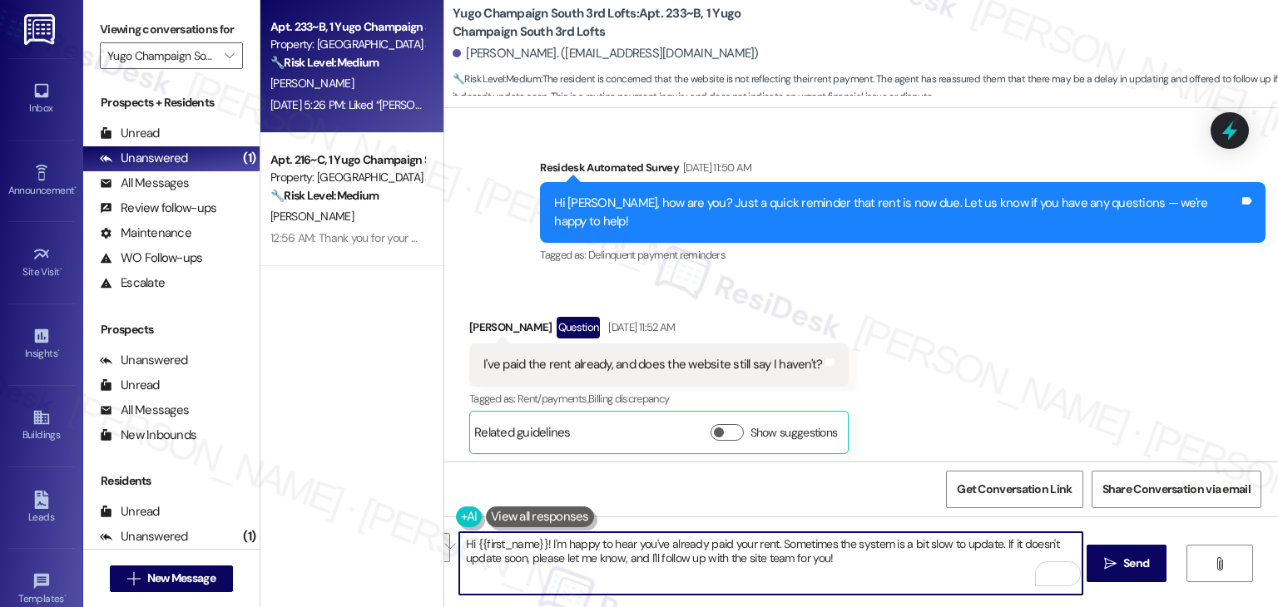
click at [553, 556] on textarea "Hi {{first_name}}! I'm happy to hear you've already paid your rent. Sometimes t…" at bounding box center [770, 563] width 623 height 62
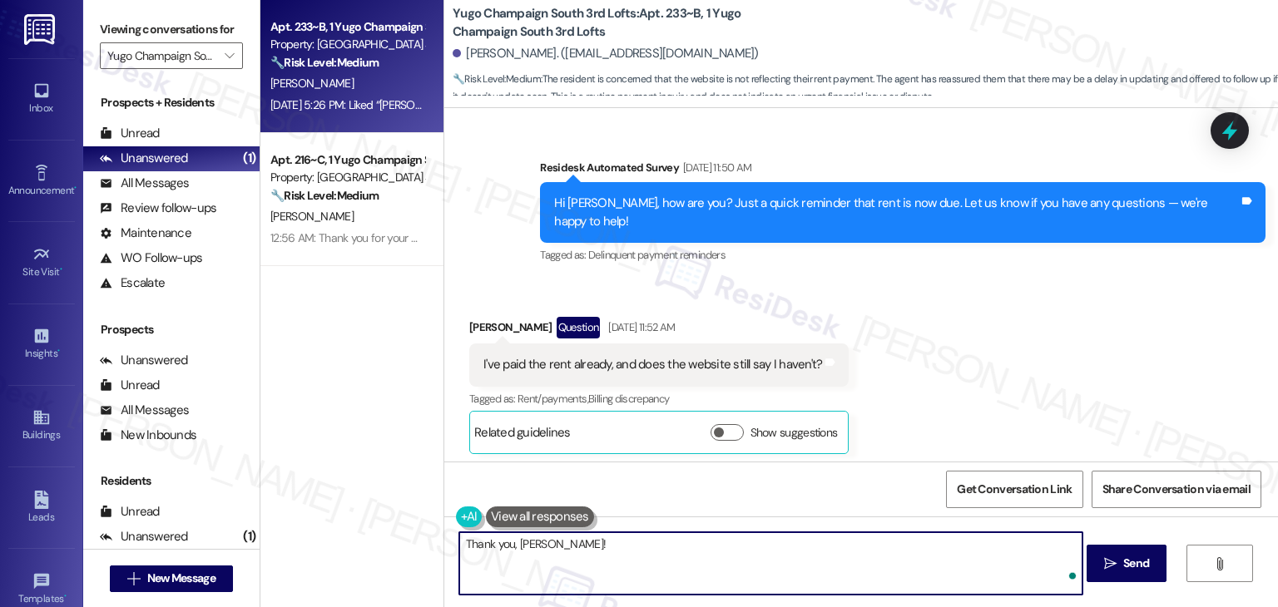
paste textarea "Should you have any questions or need help with anything else, please don't hes…"
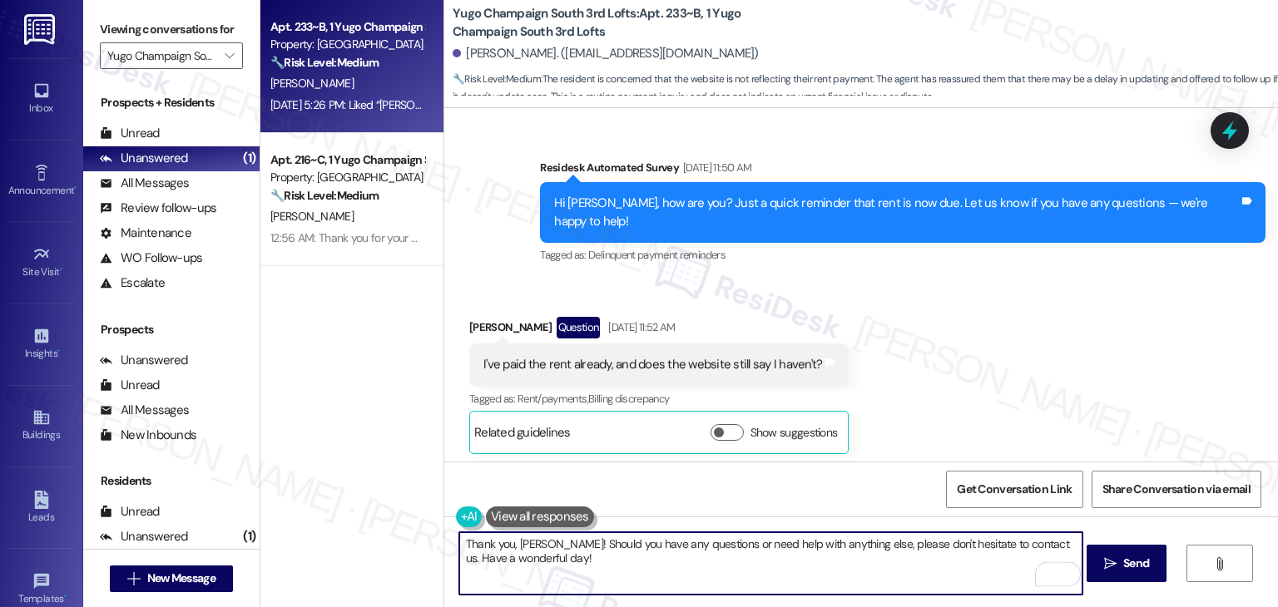
click at [517, 559] on textarea "Thank you, [PERSON_NAME]! Should you have any questions or need help with anyth…" at bounding box center [770, 563] width 623 height 62
type textarea "Thank you, [PERSON_NAME]! Should you have any questions or need help with anyth…"
click at [1129, 569] on span "Send" at bounding box center [1136, 563] width 26 height 17
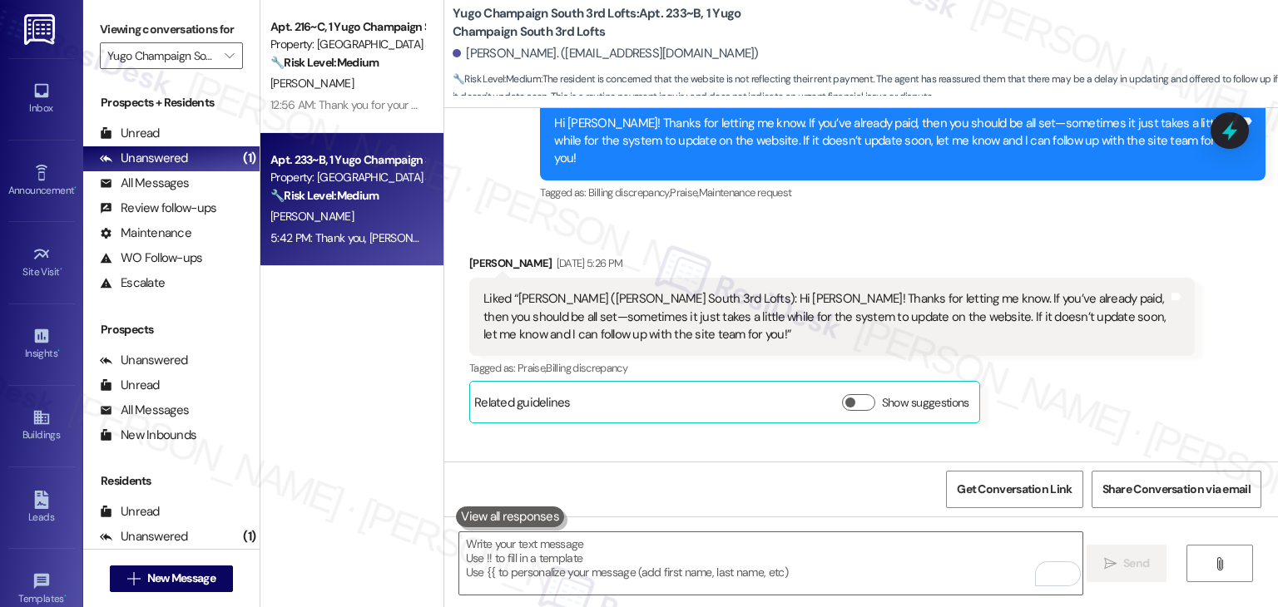
scroll to position [1831, 0]
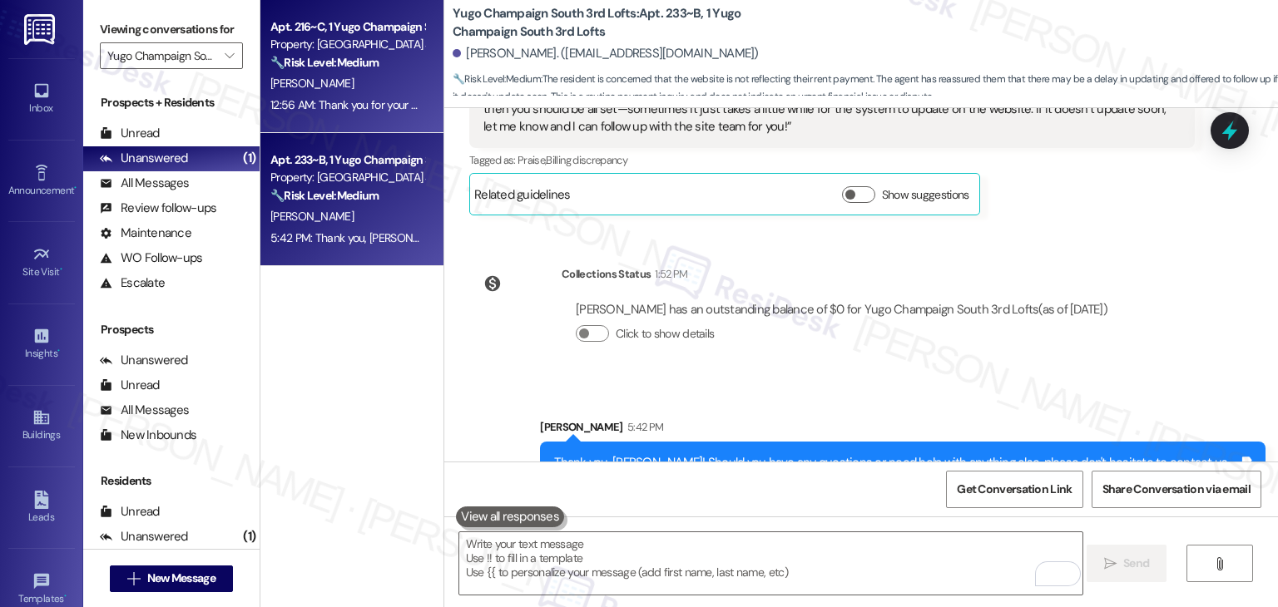
click at [356, 111] on div "12:56 AM: Thank you for your message. Our offices are currently closed, but we …" at bounding box center [759, 104] width 979 height 15
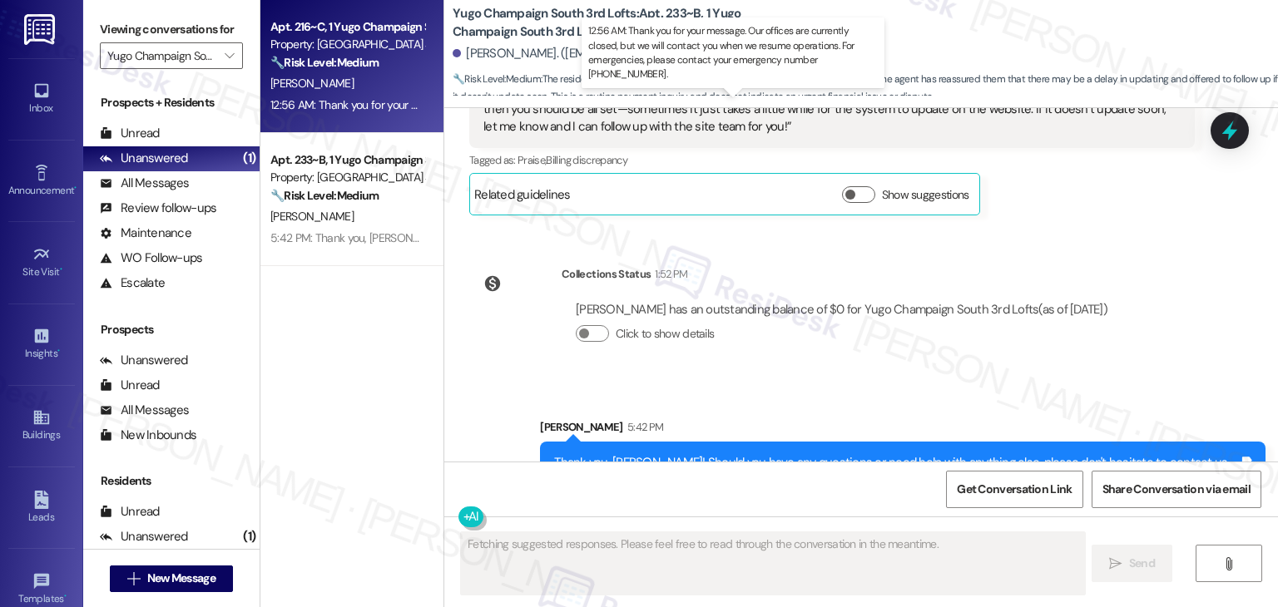
type textarea "Fetching suggested responses. Please feel free to read through the conversation…"
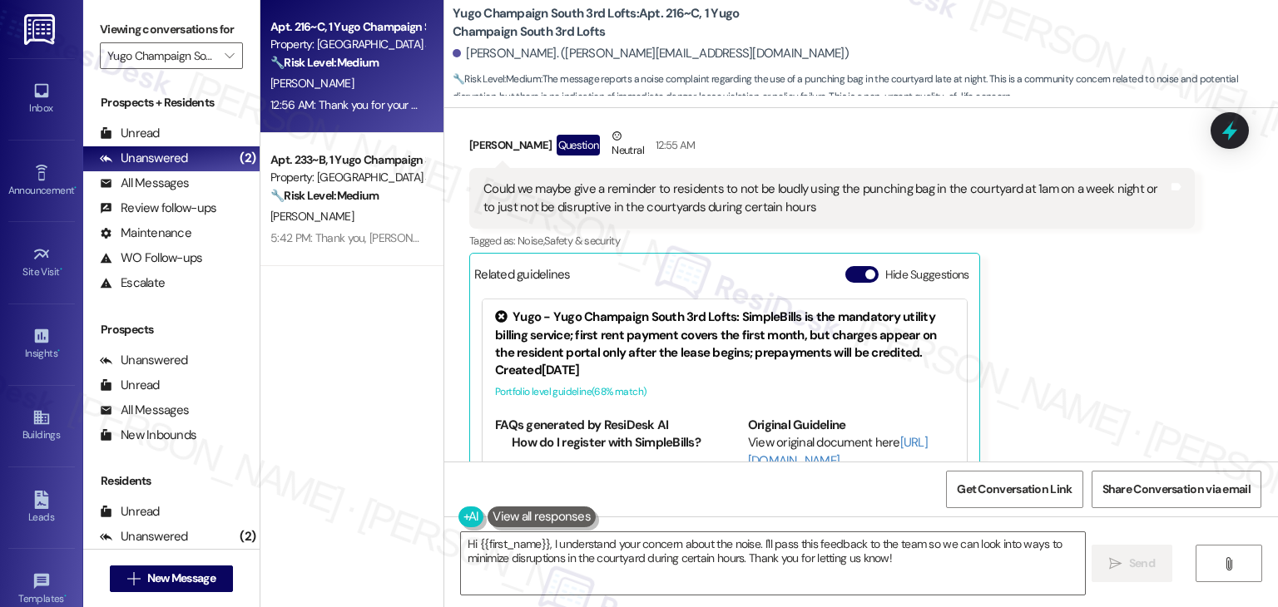
scroll to position [1634, 0]
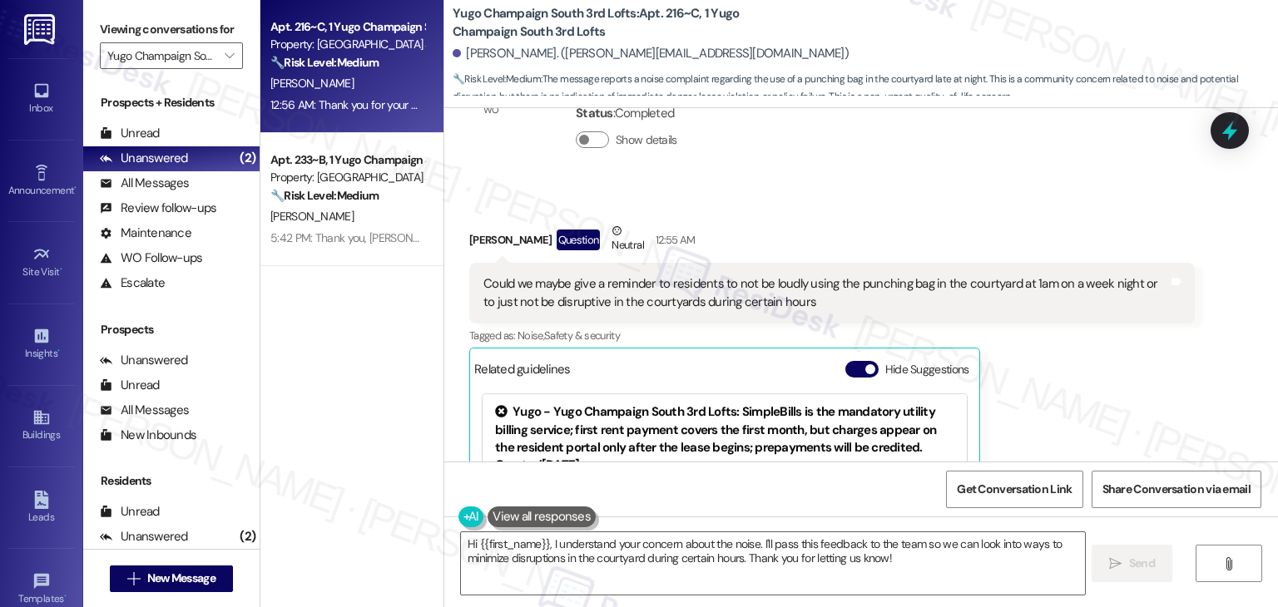
click at [738, 185] on div "Received via SMS [PERSON_NAME] Question Neutral 12:55 AM Could we maybe give a …" at bounding box center [860, 416] width 833 height 462
click at [744, 185] on div "Received via SMS [PERSON_NAME] Question Neutral 12:55 AM Could we maybe give a …" at bounding box center [860, 416] width 833 height 462
click at [659, 282] on div "Could we maybe give a reminder to residents to not be loudly using the punching…" at bounding box center [825, 293] width 685 height 36
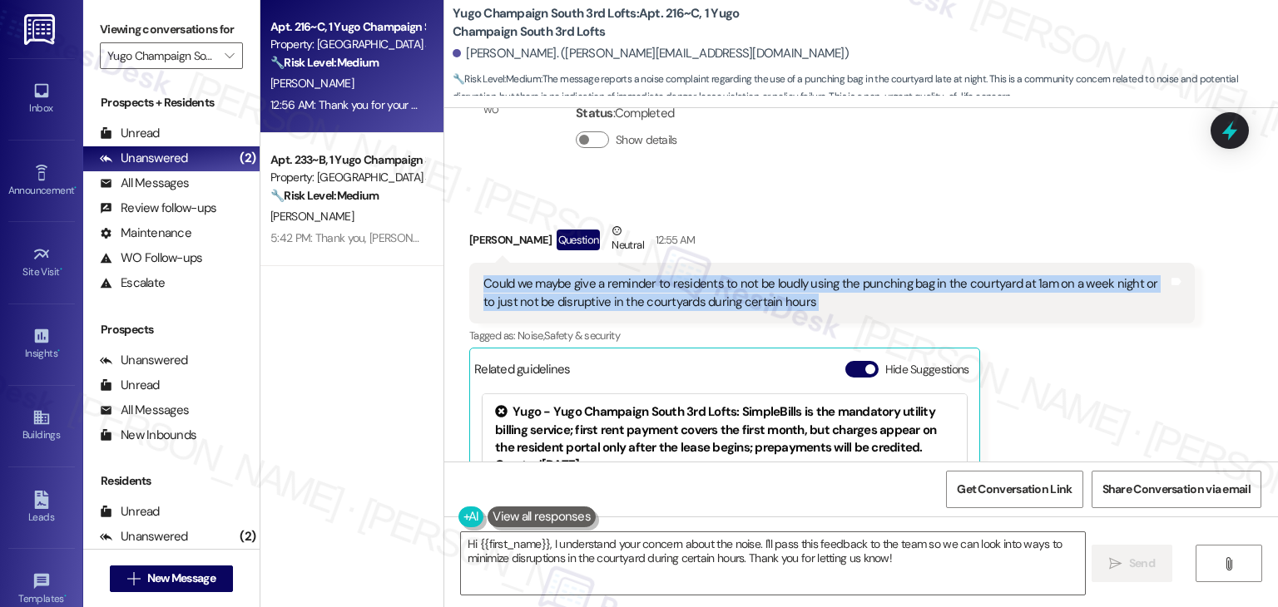
click at [659, 282] on div "Could we maybe give a reminder to residents to not be loudly using the punching…" at bounding box center [825, 293] width 685 height 36
copy div "Could we maybe give a reminder to residents to not be loudly using the punching…"
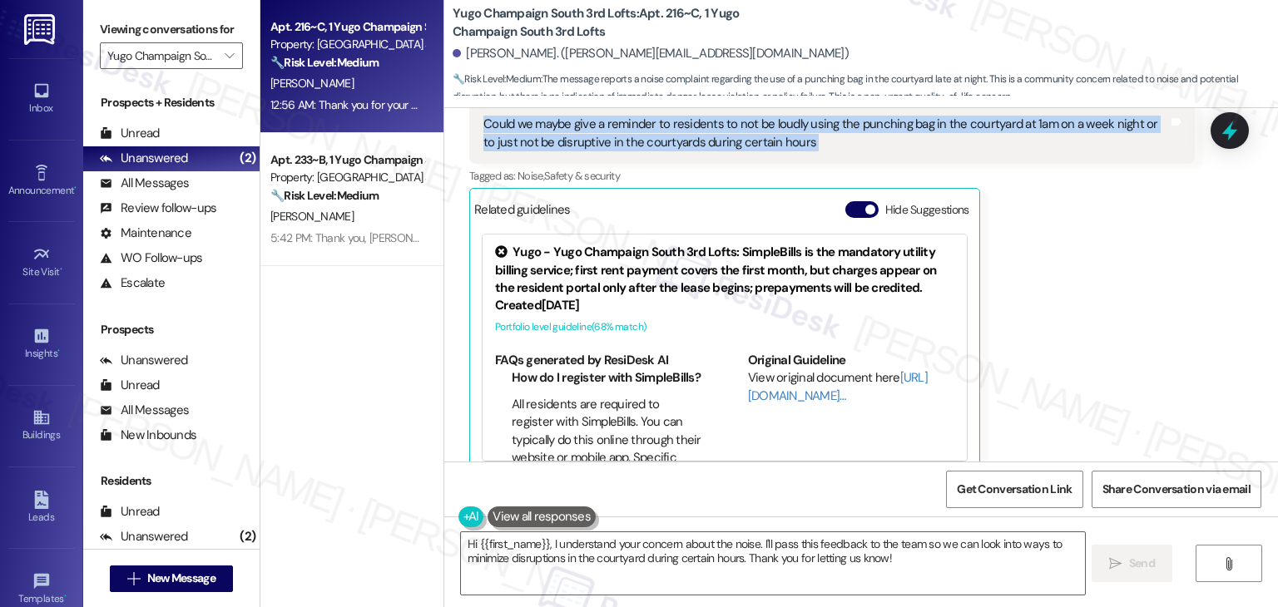
scroll to position [1696, 0]
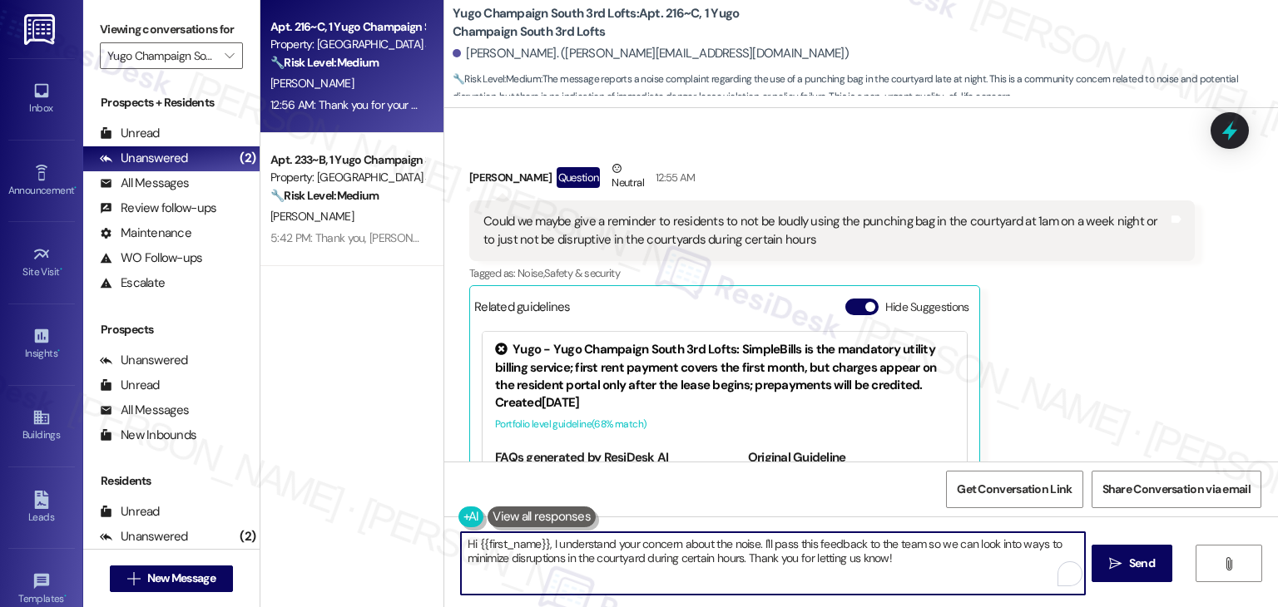
drag, startPoint x: 592, startPoint y: 547, endPoint x: 543, endPoint y: 539, distance: 49.8
click at [543, 539] on textarea "Hi {{first_name}}, I understand your concern about the noise. I'll pass this fe…" at bounding box center [772, 563] width 623 height 62
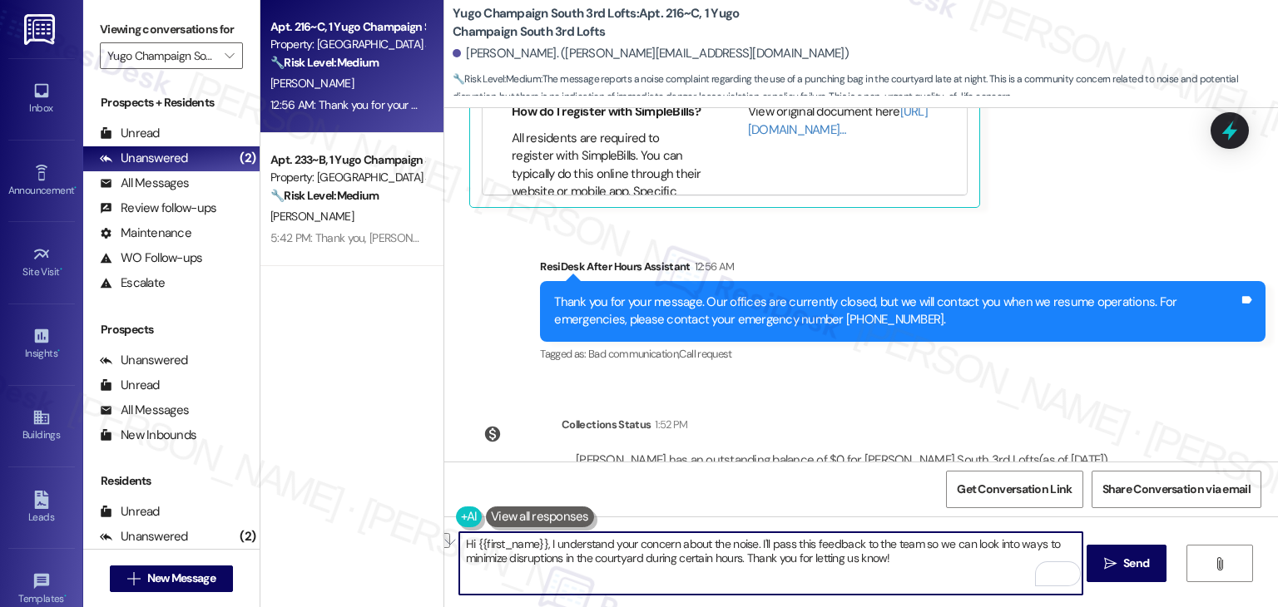
scroll to position [2112, 0]
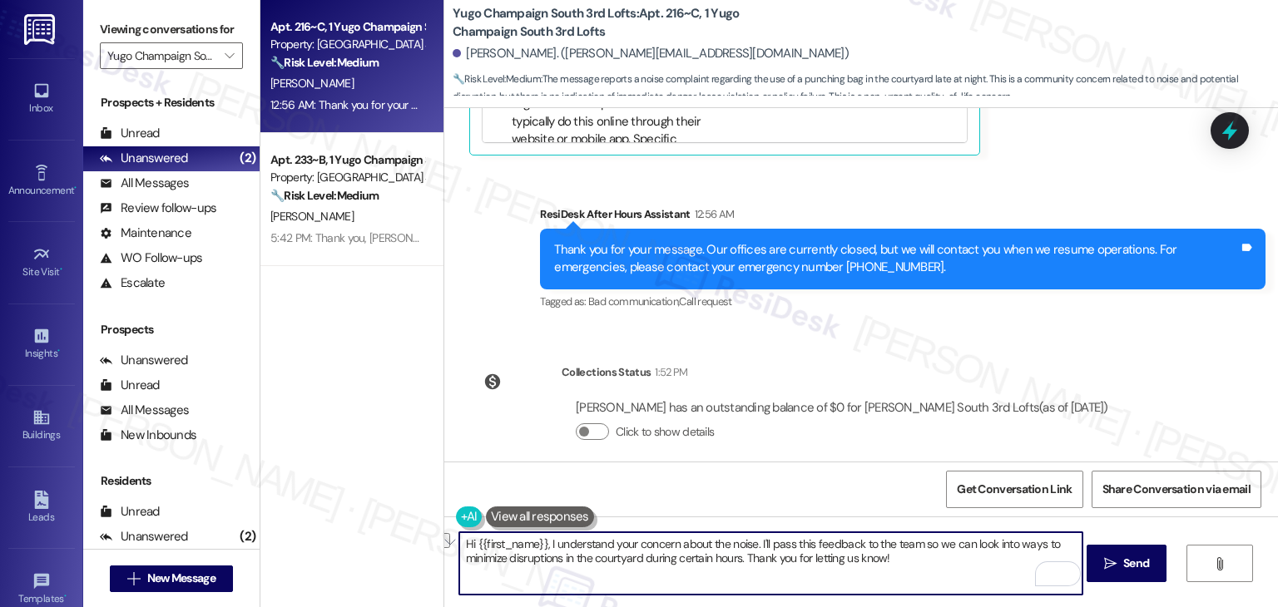
click at [756, 556] on textarea "Hi {{first_name}}, I understand your concern about the noise. I'll pass this fe…" at bounding box center [770, 563] width 623 height 62
paste textarea "[PERSON_NAME], I understand how frustrating it must be to hear noise in the cou…"
type textarea "Hi [PERSON_NAME], I understand how frustrating it must be to hear noise in the …"
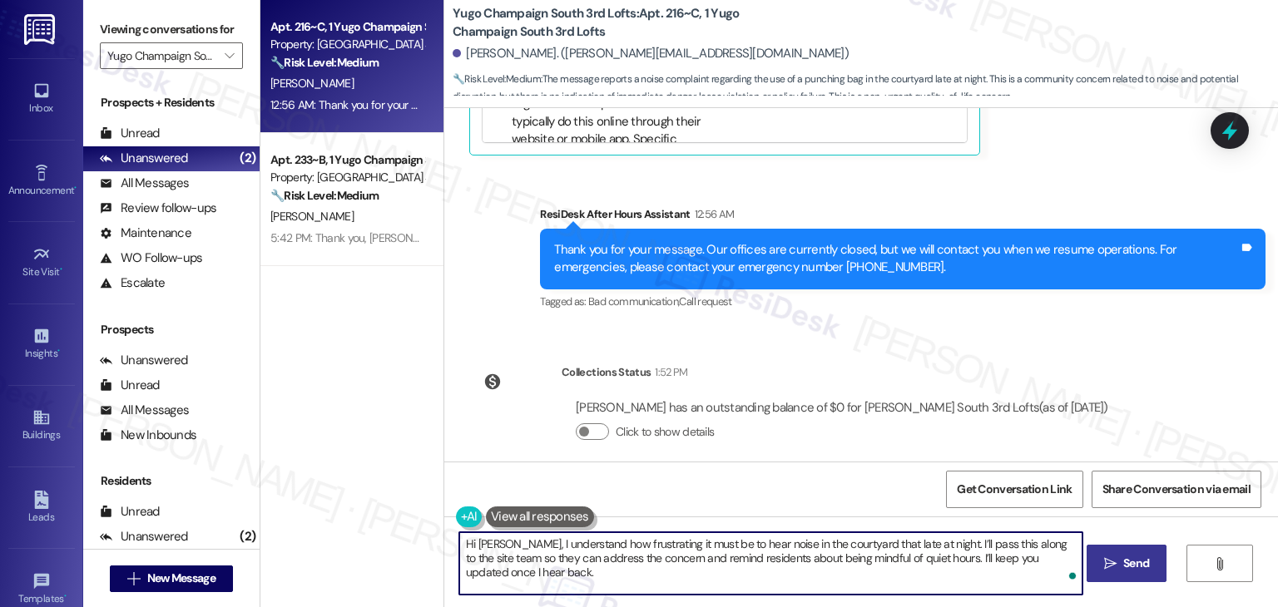
click at [1134, 564] on span "Send" at bounding box center [1136, 563] width 26 height 17
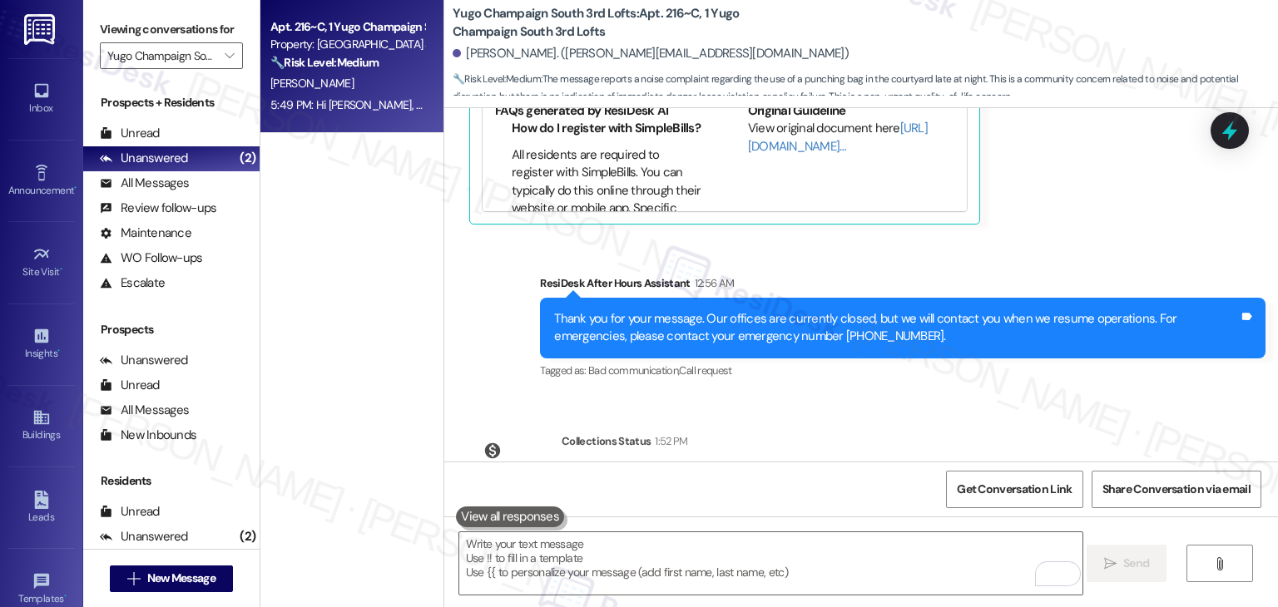
scroll to position [2246, 0]
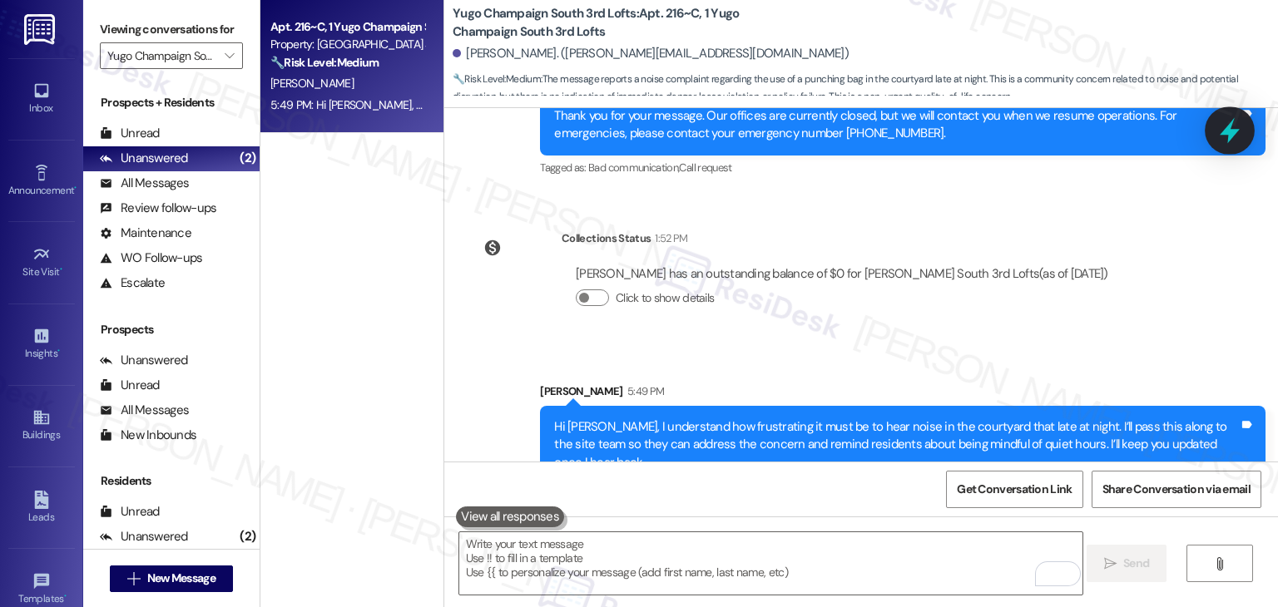
click at [1225, 136] on icon at bounding box center [1229, 130] width 28 height 28
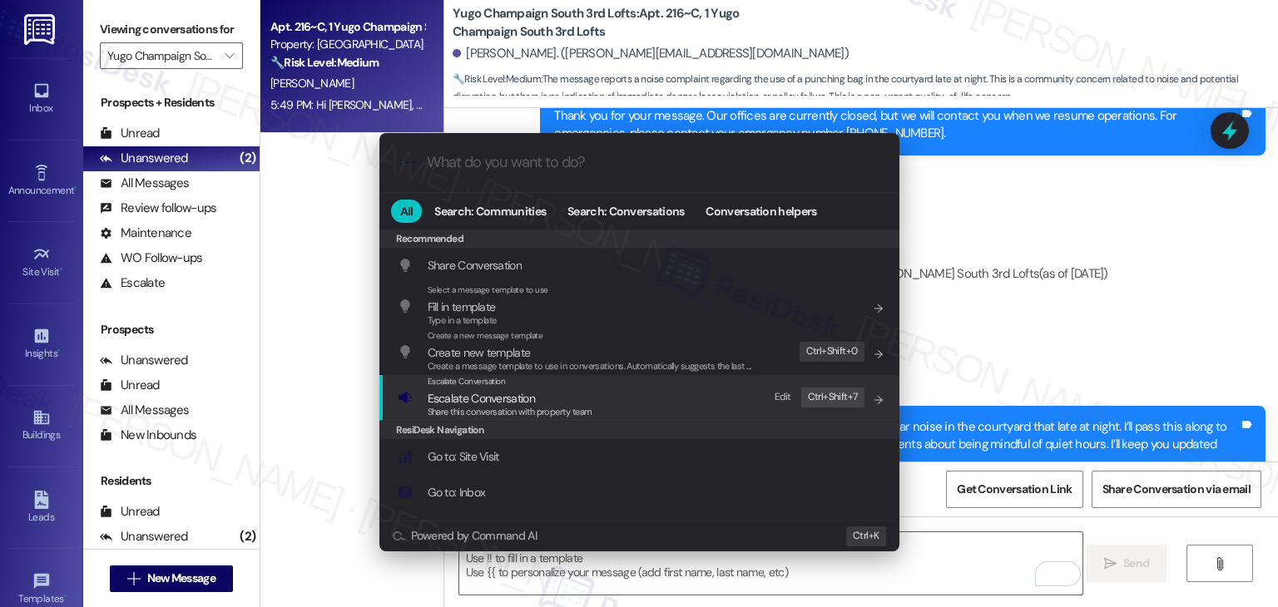
click at [527, 412] on span "Share this conversation with property team" at bounding box center [510, 412] width 165 height 12
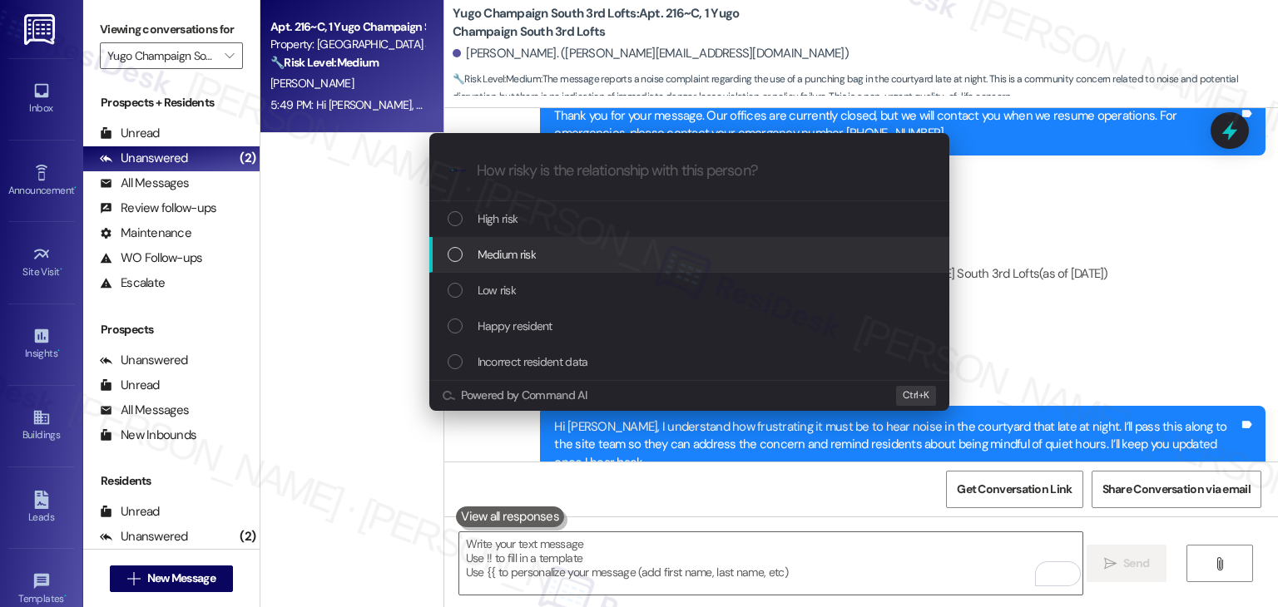
click at [455, 260] on div "List of options" at bounding box center [454, 254] width 15 height 15
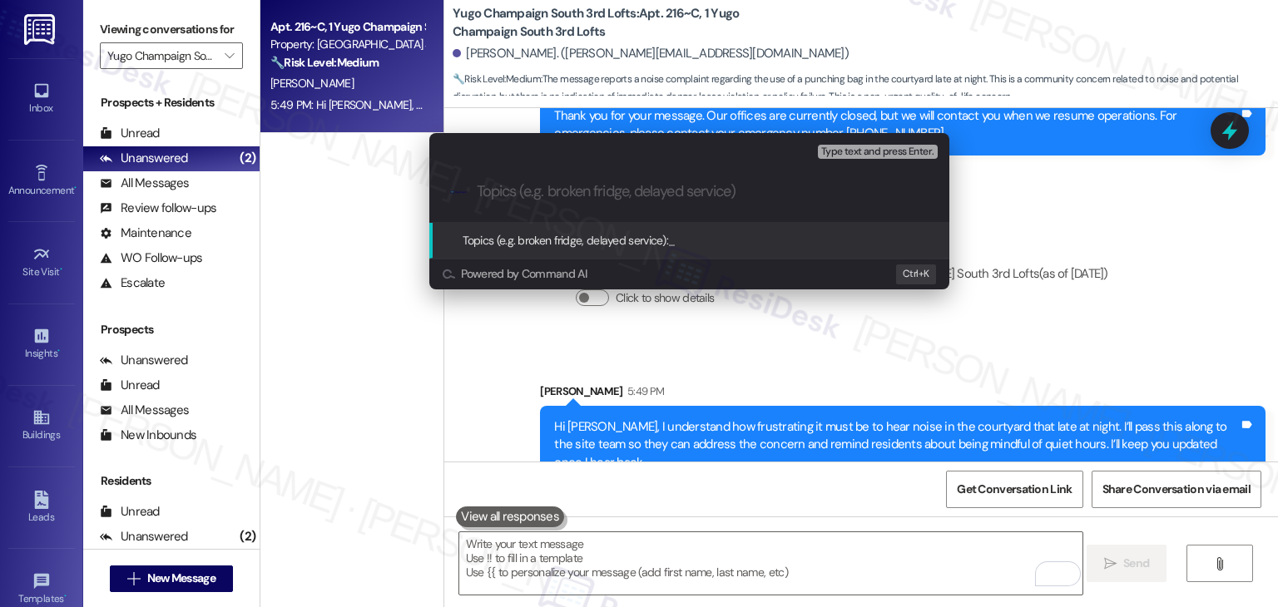
paste input "Noise Concern – Late Night Punching Bag Use in Courtyard"
type input "Noise Concern – Late Night Punching Bag Use in Courtyard"
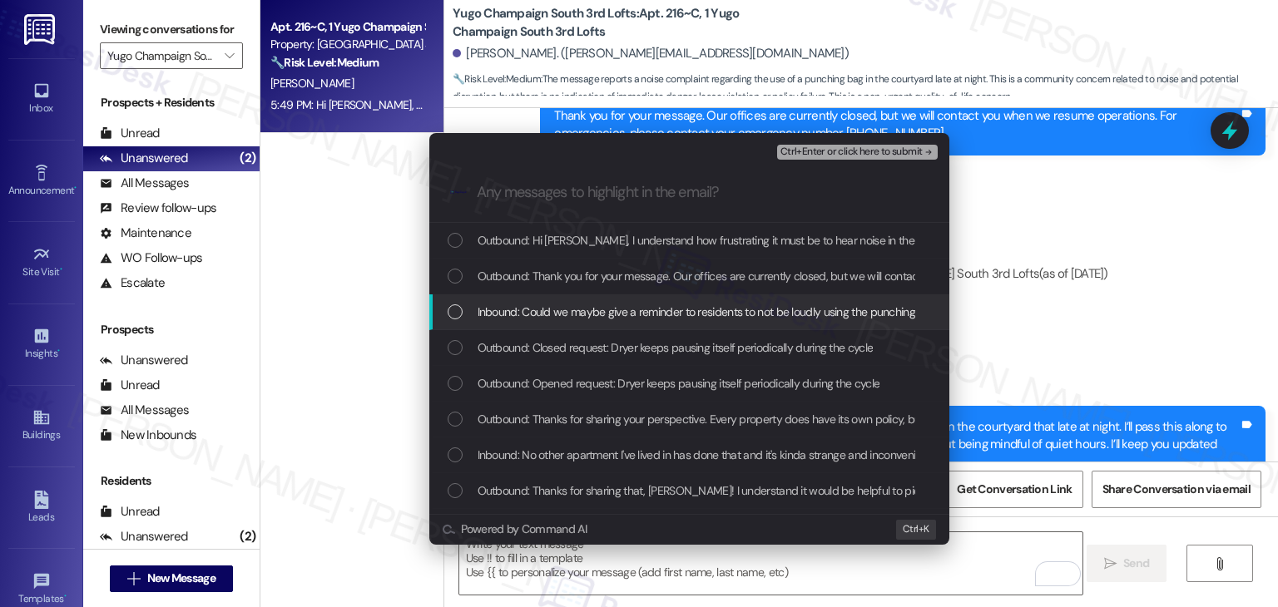
click at [453, 303] on div "Inbound: Could we maybe give a reminder to residents to not be loudly using the…" at bounding box center [690, 312] width 487 height 18
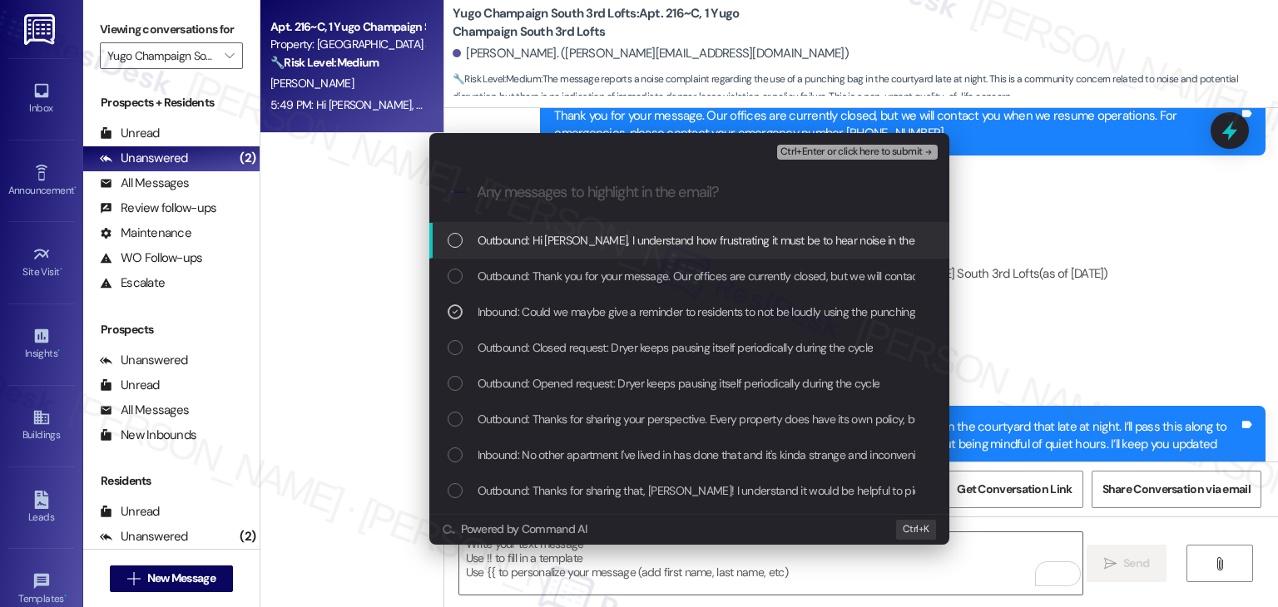
click at [853, 155] on span "Ctrl+Enter or click here to submit" at bounding box center [851, 152] width 142 height 12
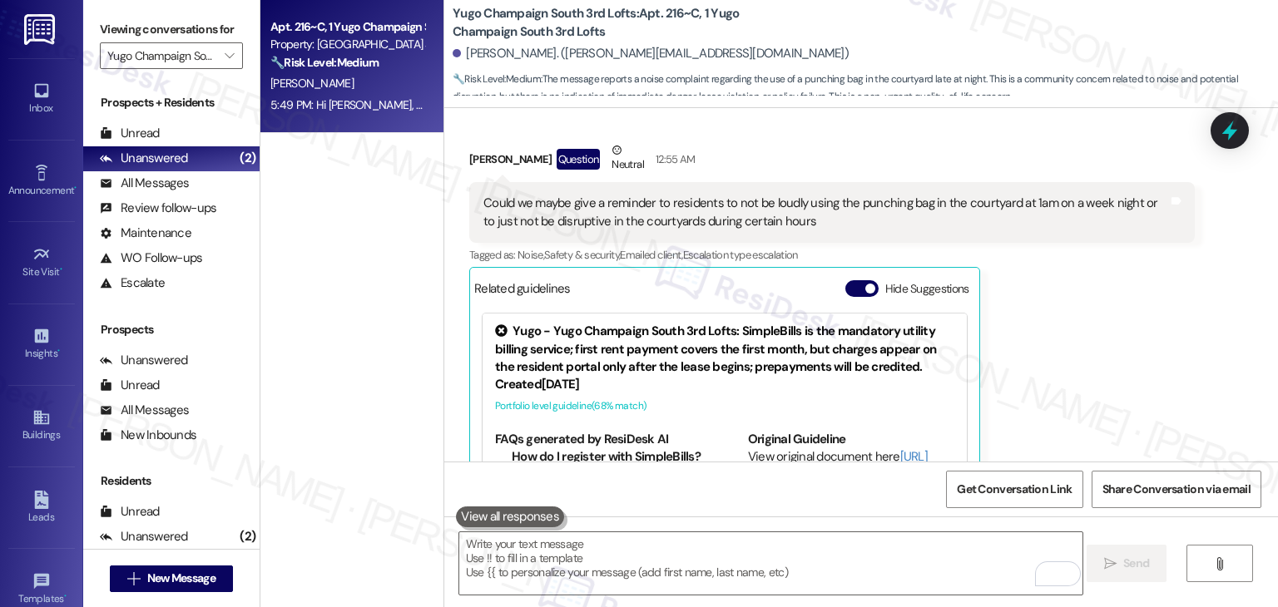
scroll to position [1688, 0]
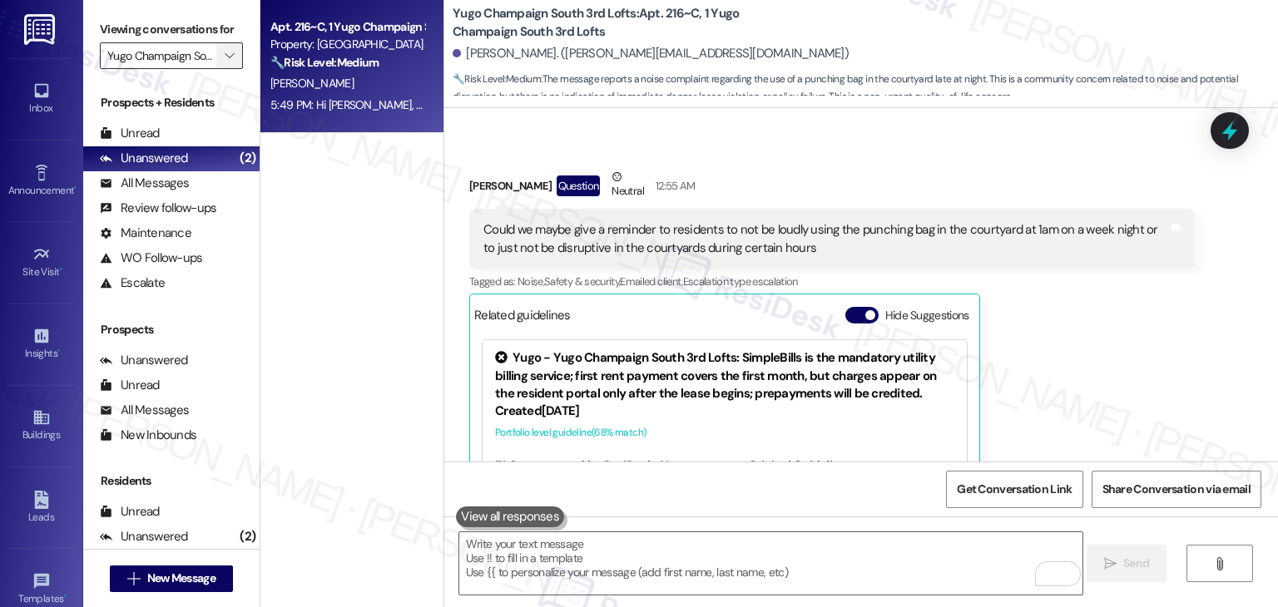
click at [221, 43] on span "" at bounding box center [229, 55] width 16 height 27
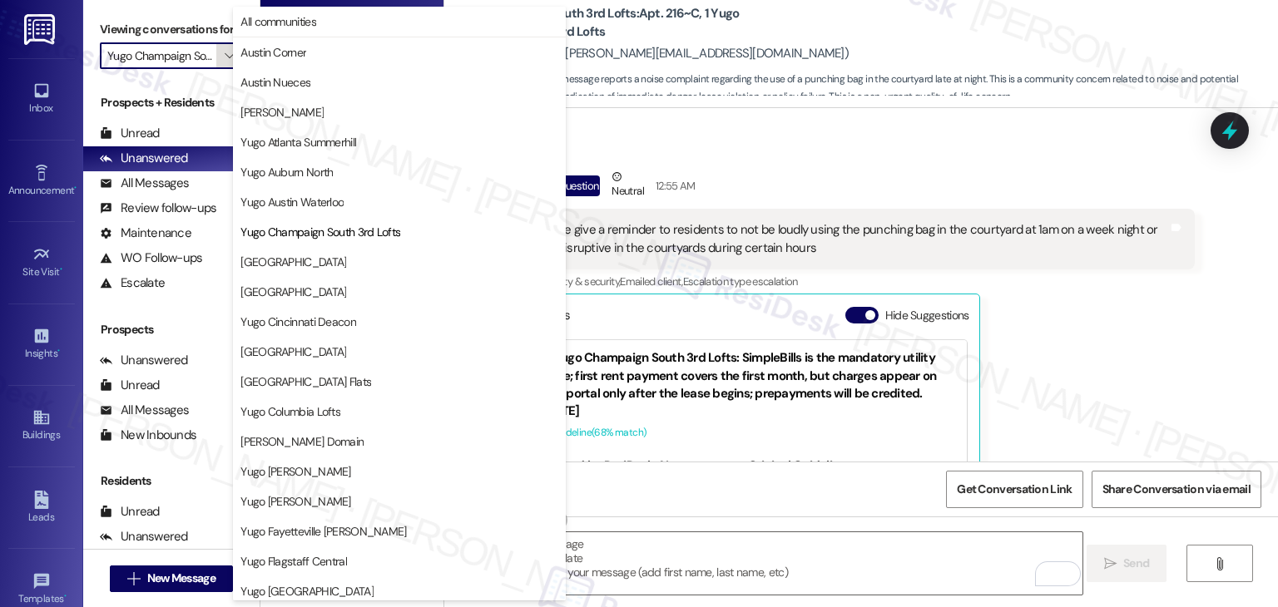
scroll to position [0, 60]
click at [346, 263] on span "[GEOGRAPHIC_DATA]" at bounding box center [293, 262] width 106 height 17
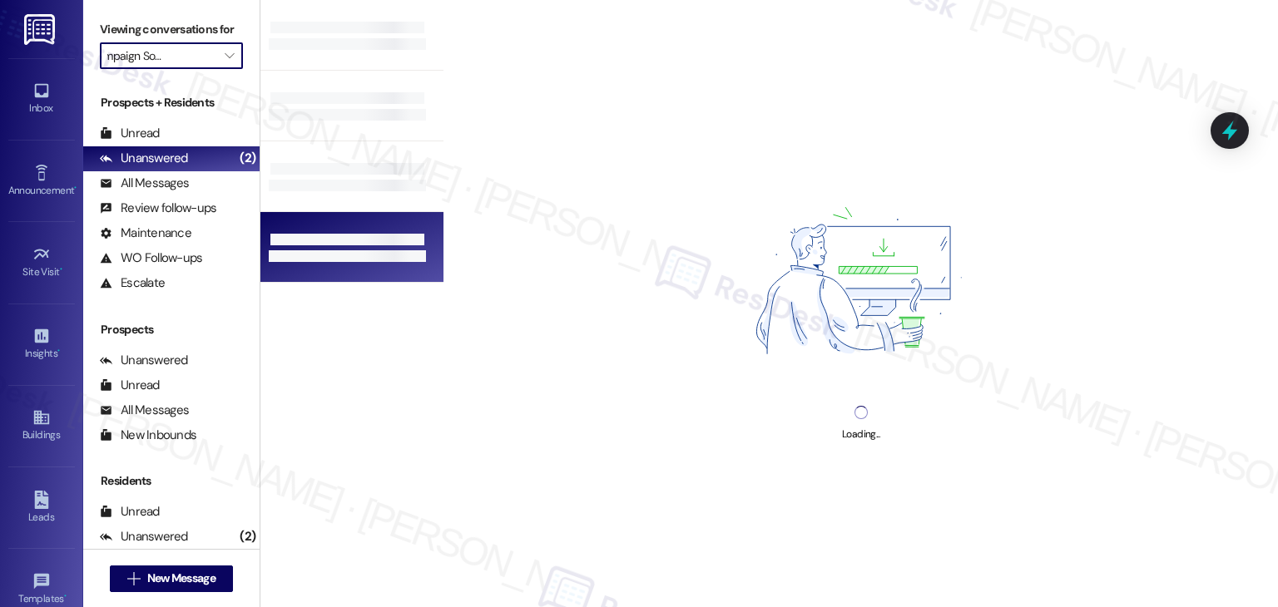
type input "[GEOGRAPHIC_DATA]"
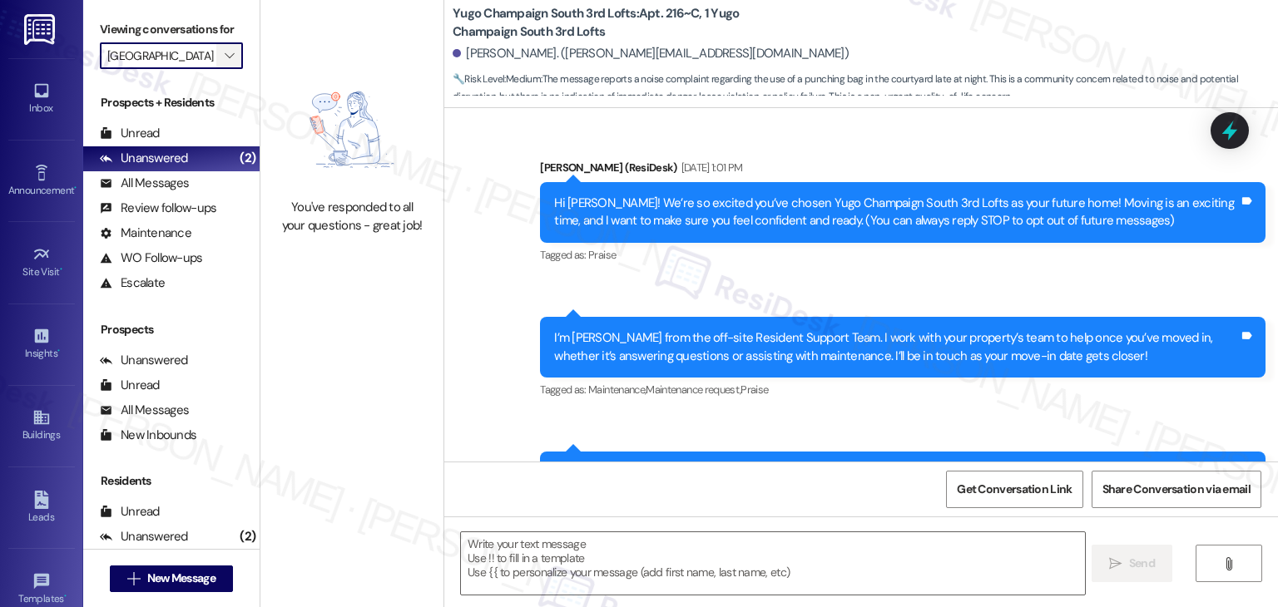
scroll to position [133, 0]
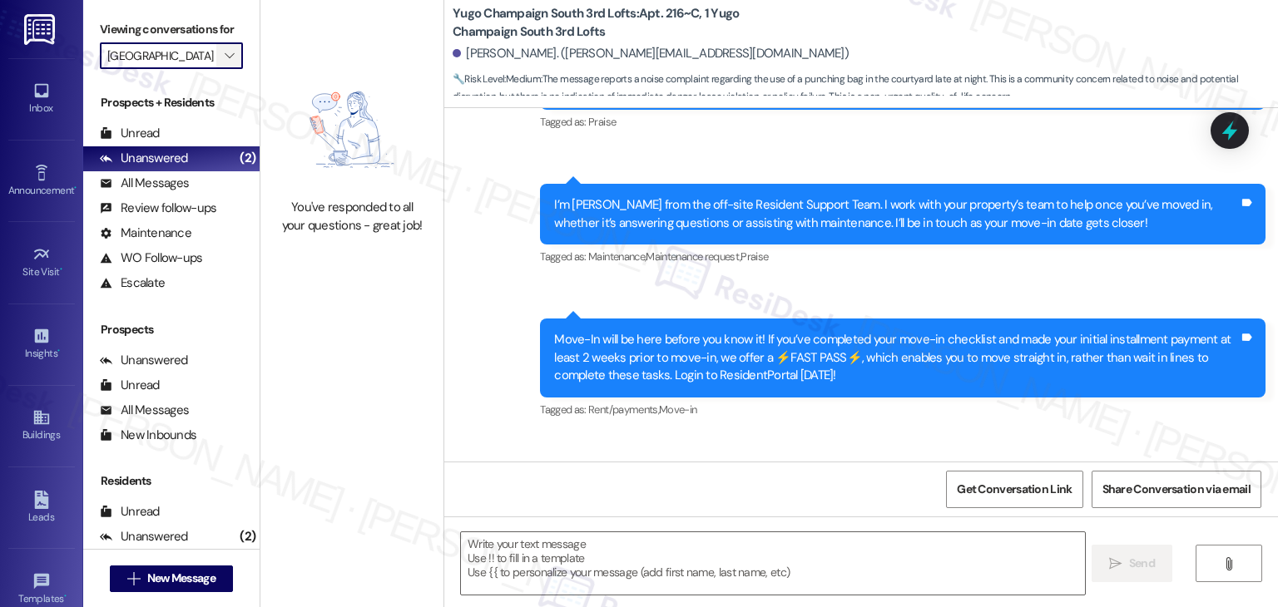
click at [225, 57] on icon "" at bounding box center [229, 55] width 9 height 13
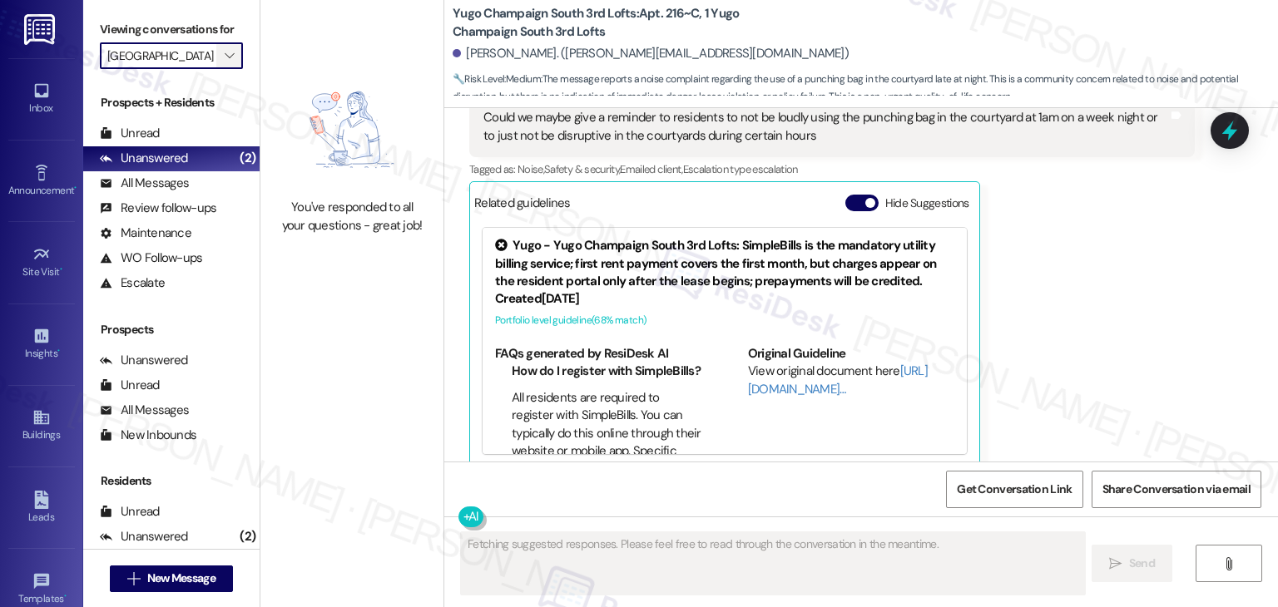
scroll to position [0, 0]
click at [221, 54] on span "" at bounding box center [229, 55] width 16 height 27
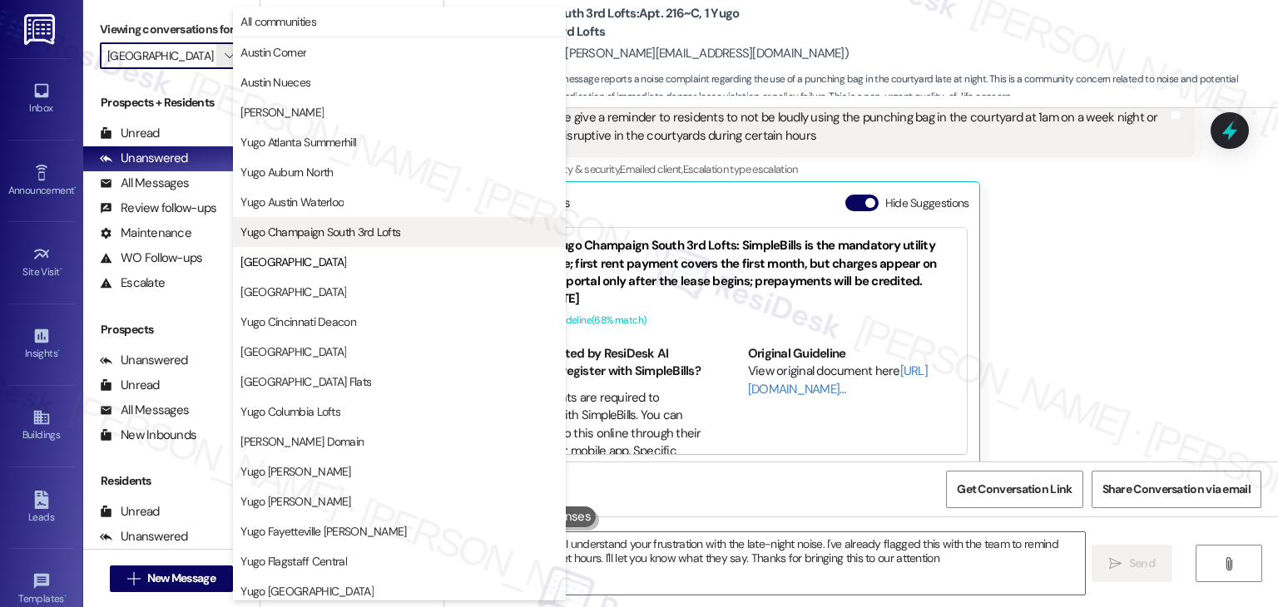
type textarea "Hey {{first_name}}! I understand your frustration with the late-night noise. I'…"
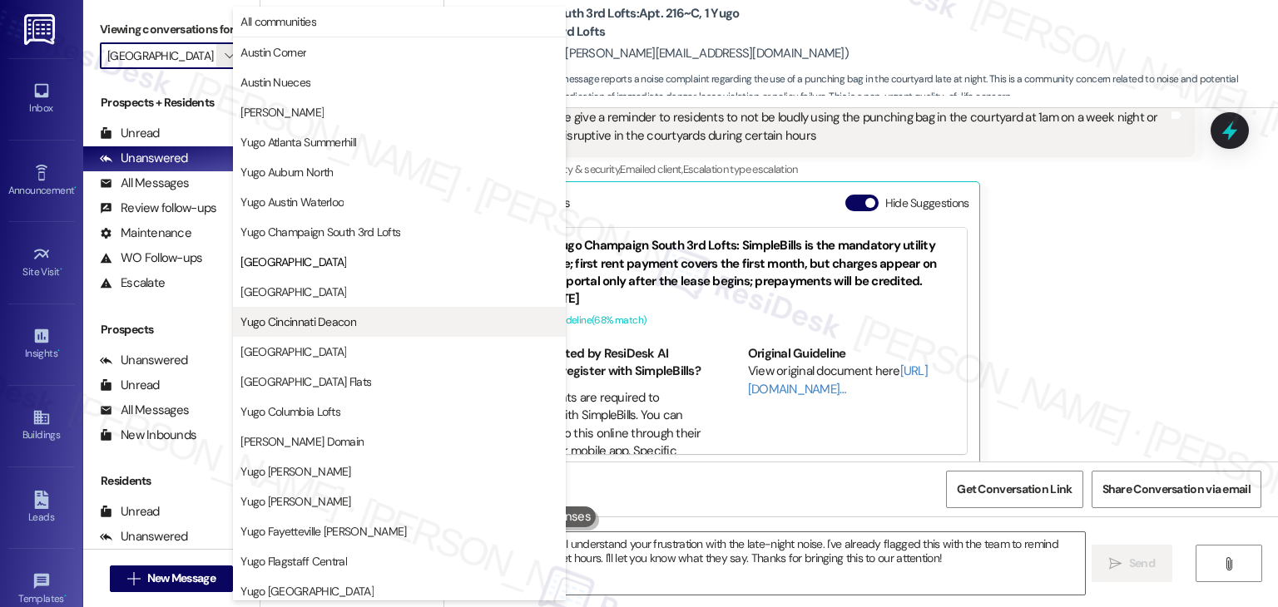
click at [269, 328] on span "Yugo Cincinnati Deacon" at bounding box center [298, 322] width 116 height 17
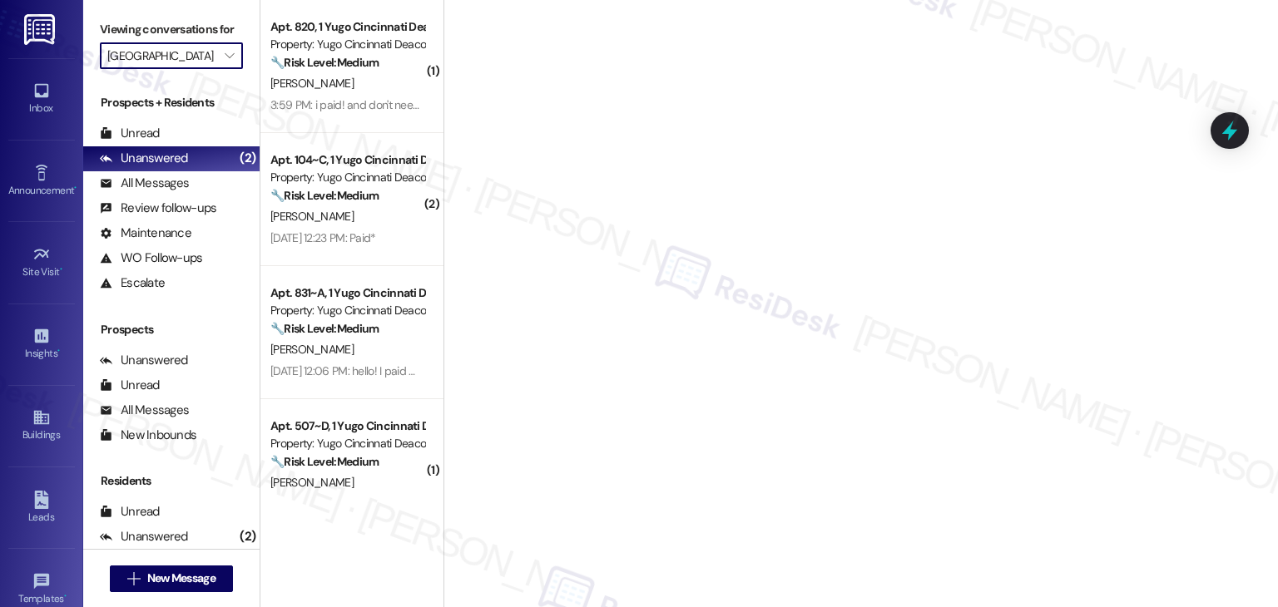
type input "Yugo Cincinnati Deacon"
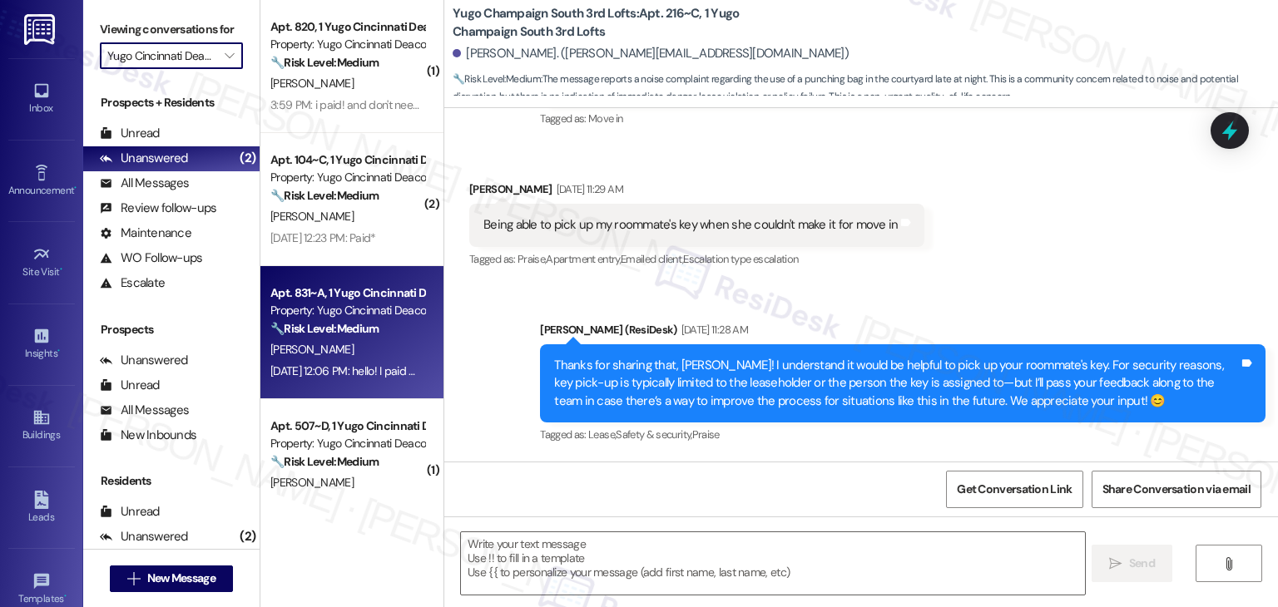
scroll to position [176, 0]
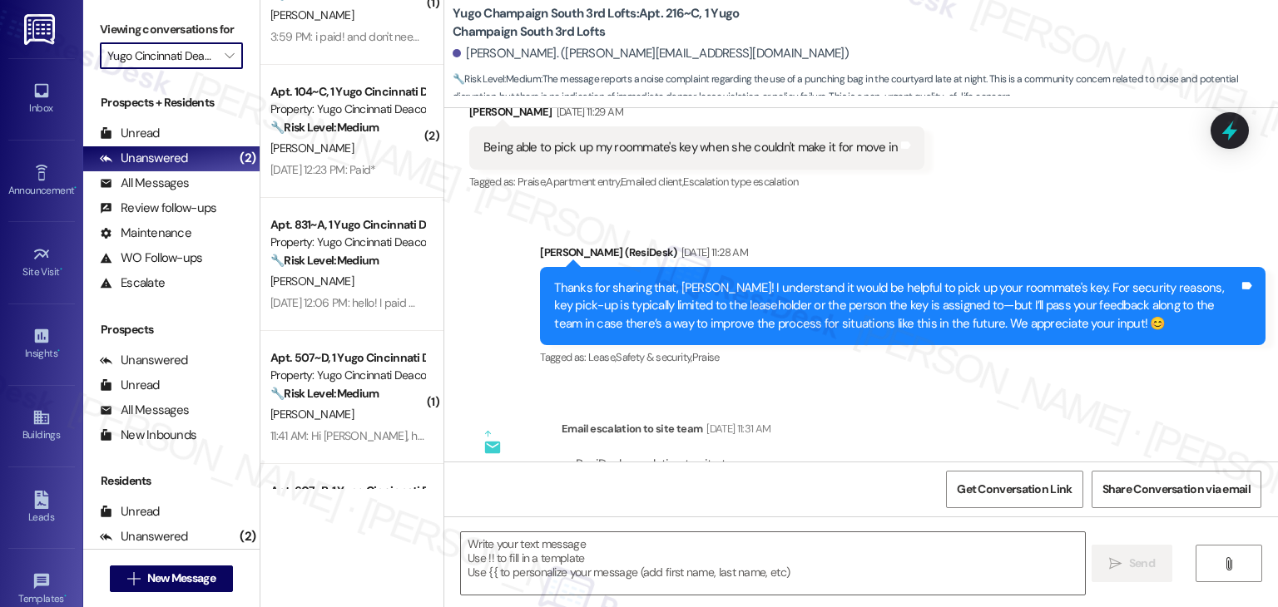
type textarea "Fetching suggested responses. Please feel free to read through the conversation…"
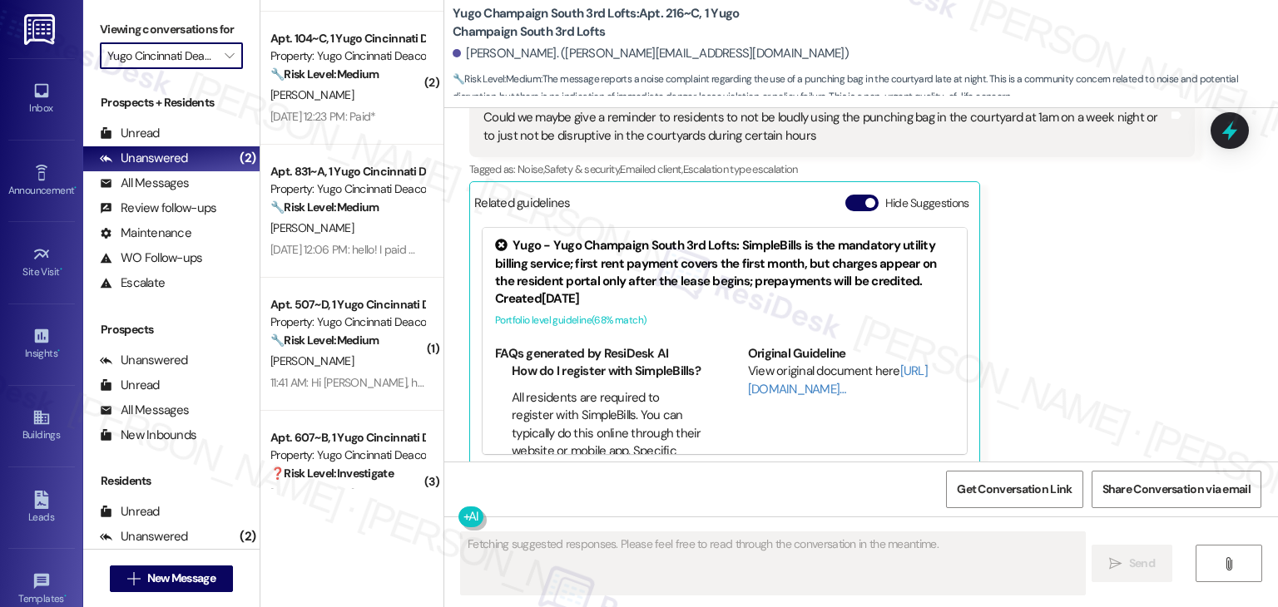
scroll to position [93, 0]
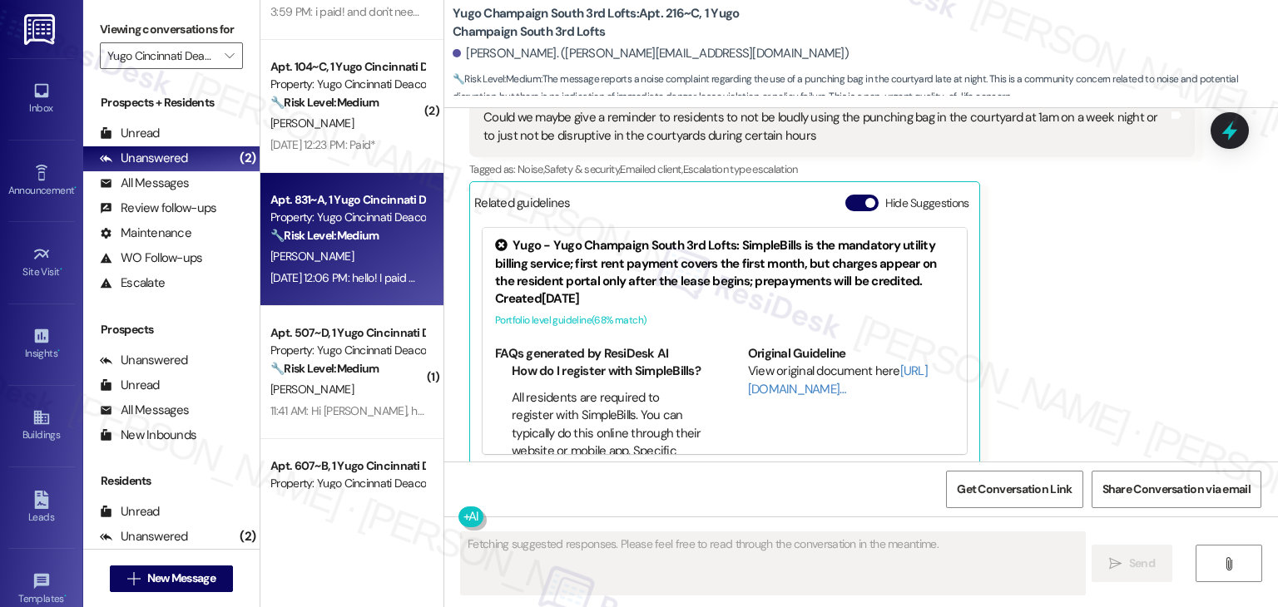
click at [368, 279] on div "[DATE] 12:06 PM: hello! I paid my rent [DATE], I s it showing up as paid in the…" at bounding box center [471, 277] width 402 height 15
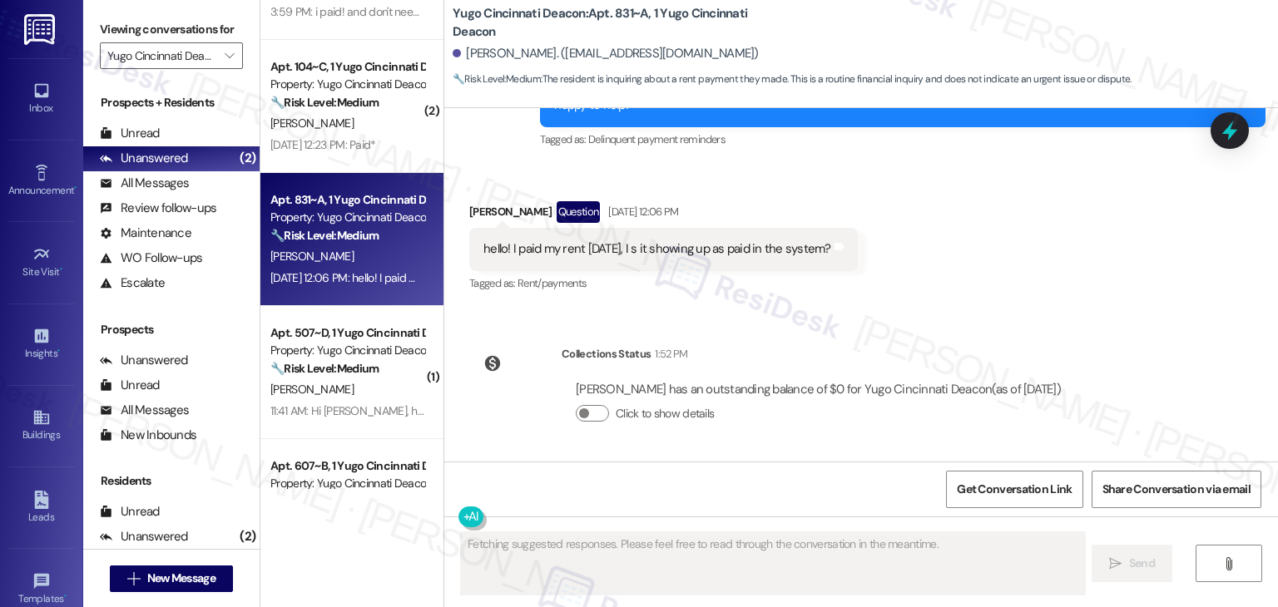
scroll to position [667, 0]
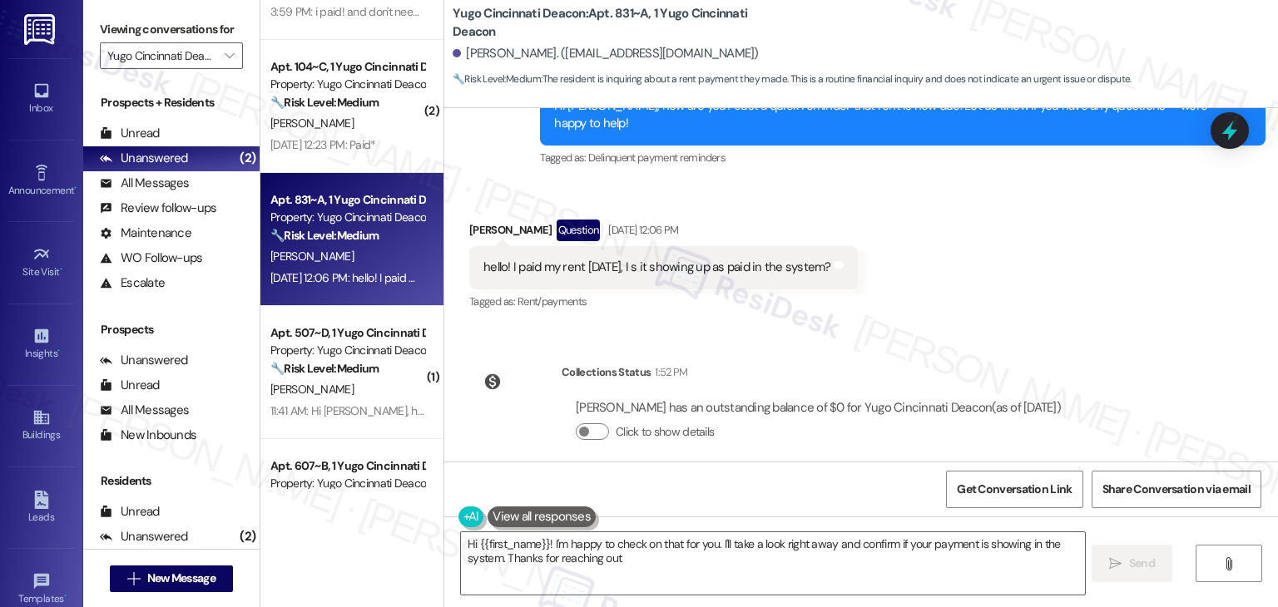
type textarea "Hi {{first_name}}! I'm happy to check on that for you. I'll take a look right a…"
click at [775, 321] on div "WO Lease started [DATE] 7:00 PM Show details Survey, sent via SMS Residesk Auto…" at bounding box center [860, 284] width 833 height 353
click at [1006, 260] on div "Received via SMS [PERSON_NAME] Question [DATE] 12:06 PM hello! I paid my rent […" at bounding box center [860, 254] width 833 height 144
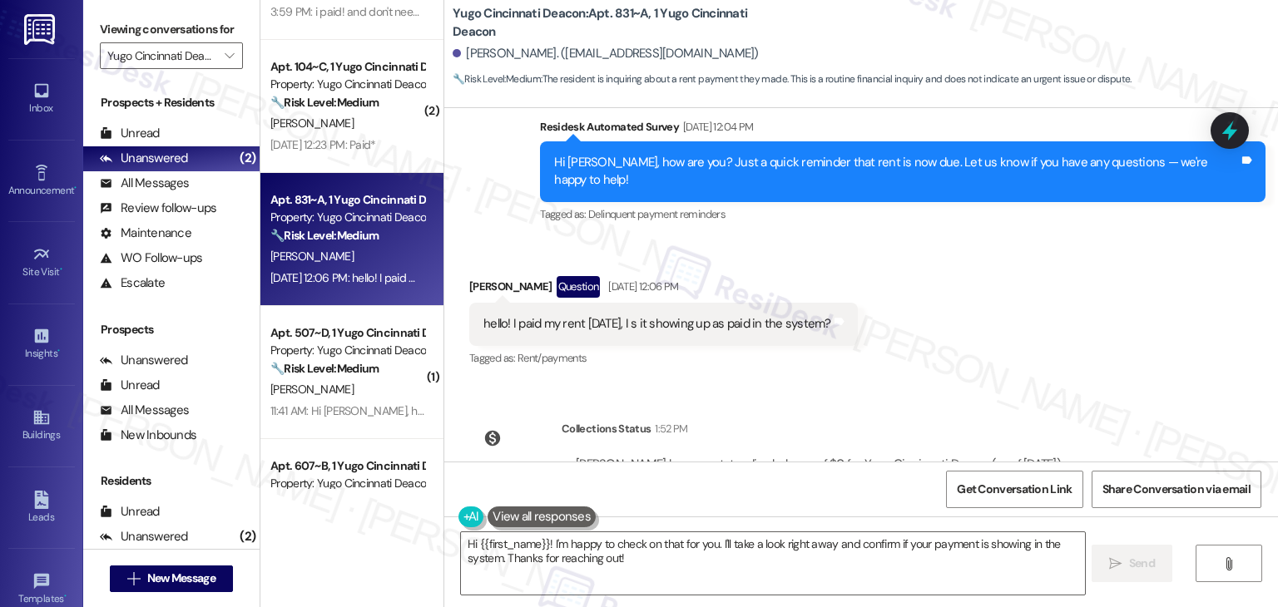
scroll to position [584, 0]
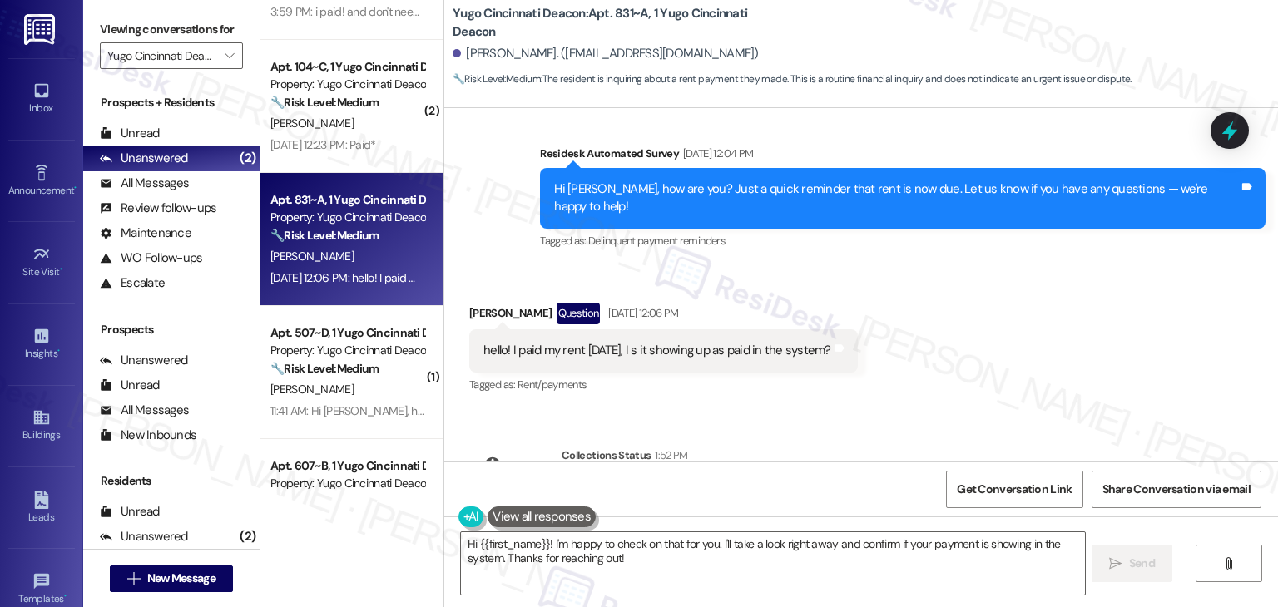
click at [690, 342] on div "hello! I paid my rent [DATE], I s it showing up as paid in the system?" at bounding box center [657, 350] width 348 height 17
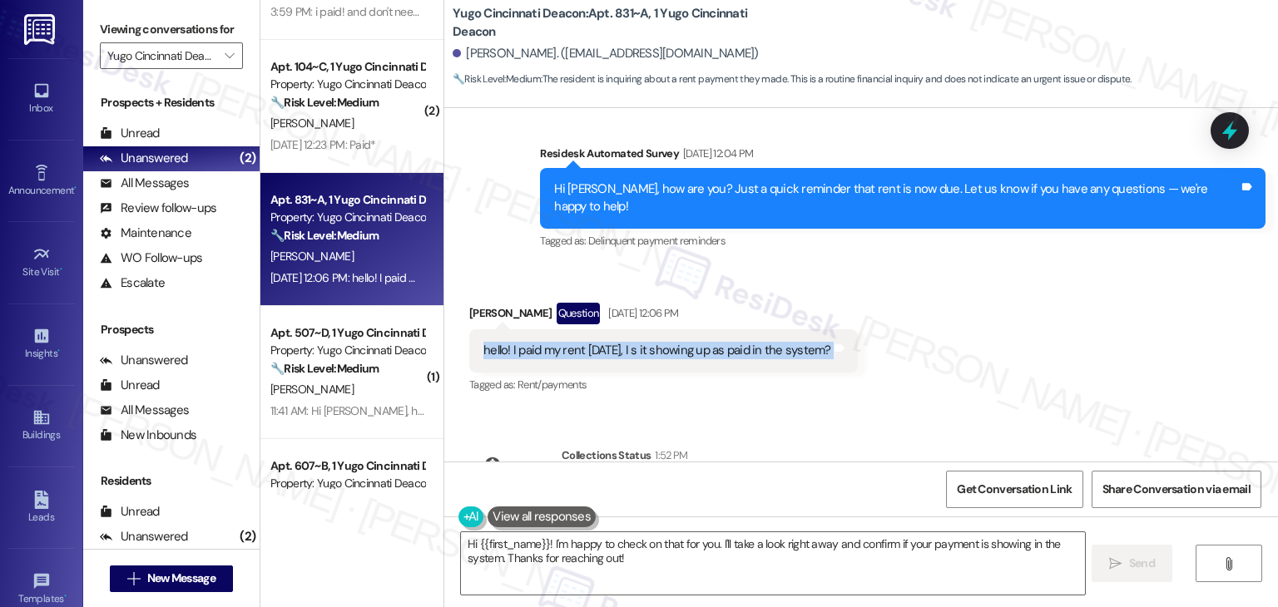
click at [690, 342] on div "hello! I paid my rent [DATE], I s it showing up as paid in the system?" at bounding box center [657, 350] width 348 height 17
copy div "hello! I paid my rent [DATE], I s it showing up as paid in the system? Tags and…"
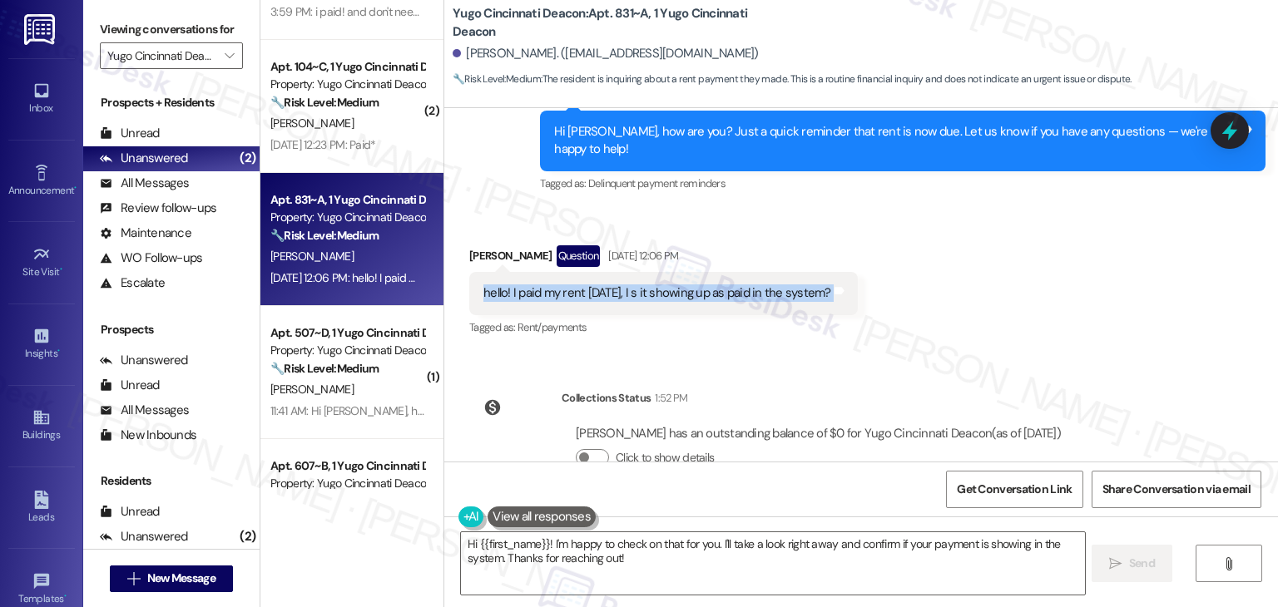
scroll to position [667, 0]
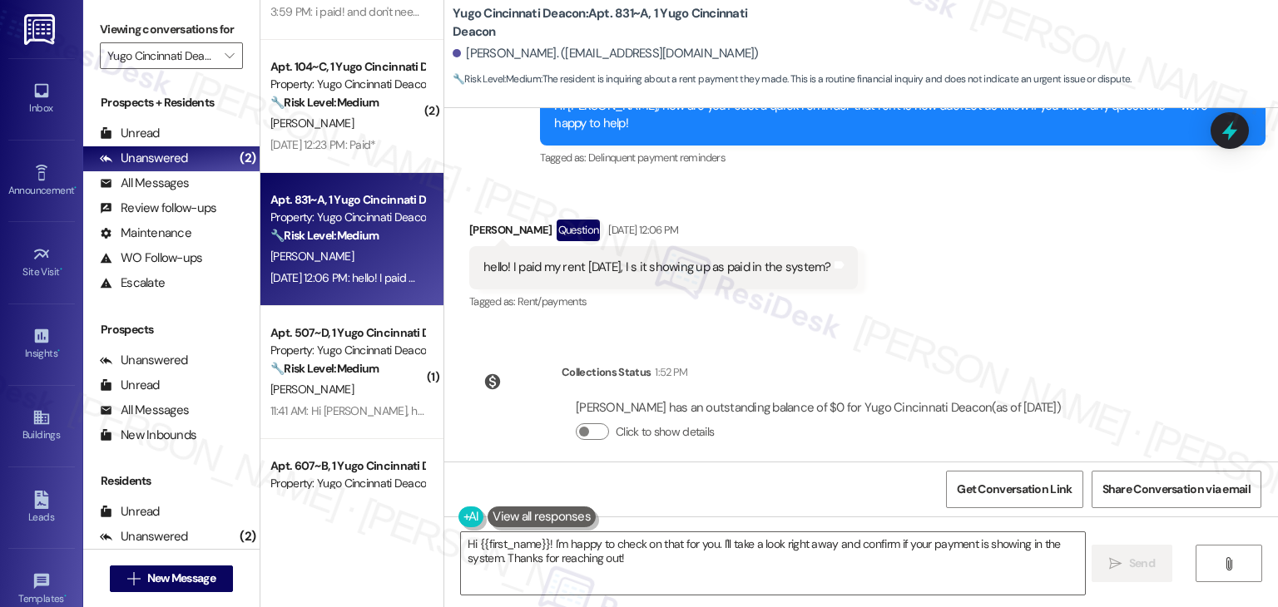
click at [731, 399] on div "[PERSON_NAME] has an outstanding balance of $0 for Yugo Cincinnati Deacon (as o…" at bounding box center [818, 407] width 485 height 17
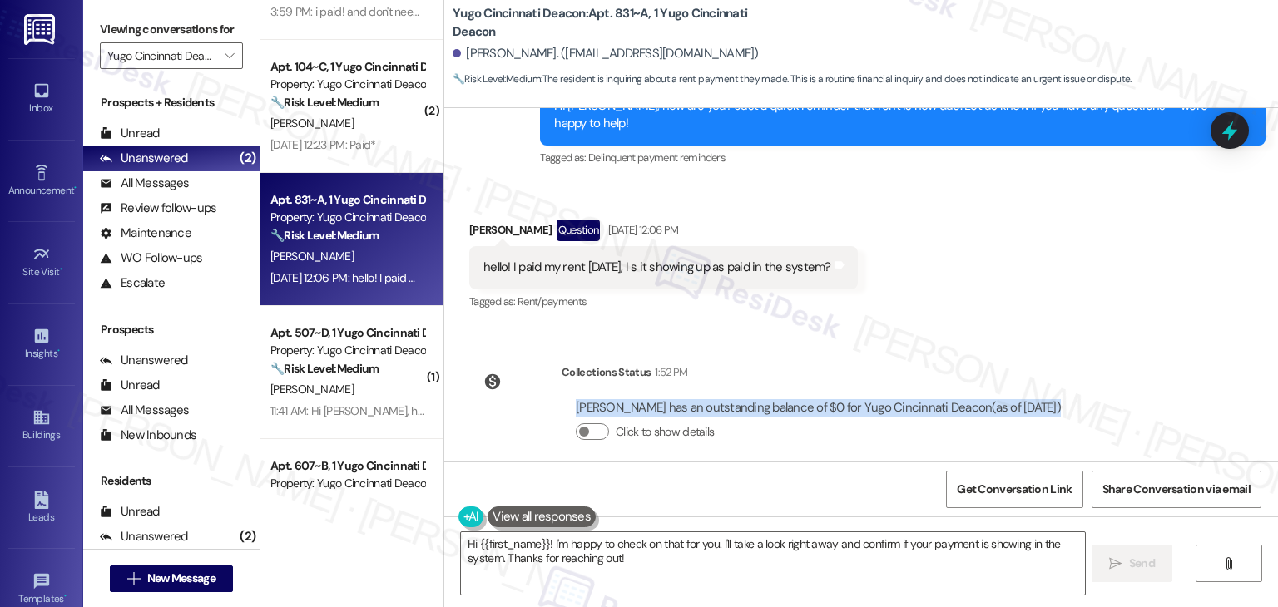
click at [731, 399] on div "[PERSON_NAME] has an outstanding balance of $0 for Yugo Cincinnati Deacon (as o…" at bounding box center [818, 407] width 485 height 17
copy div "[PERSON_NAME] has an outstanding balance of $0 for Yugo Cincinnati Deacon (as o…"
click at [582, 557] on textarea "Hi {{first_name}}! I'm happy to check on that for you. I'll take a look right a…" at bounding box center [772, 563] width 623 height 62
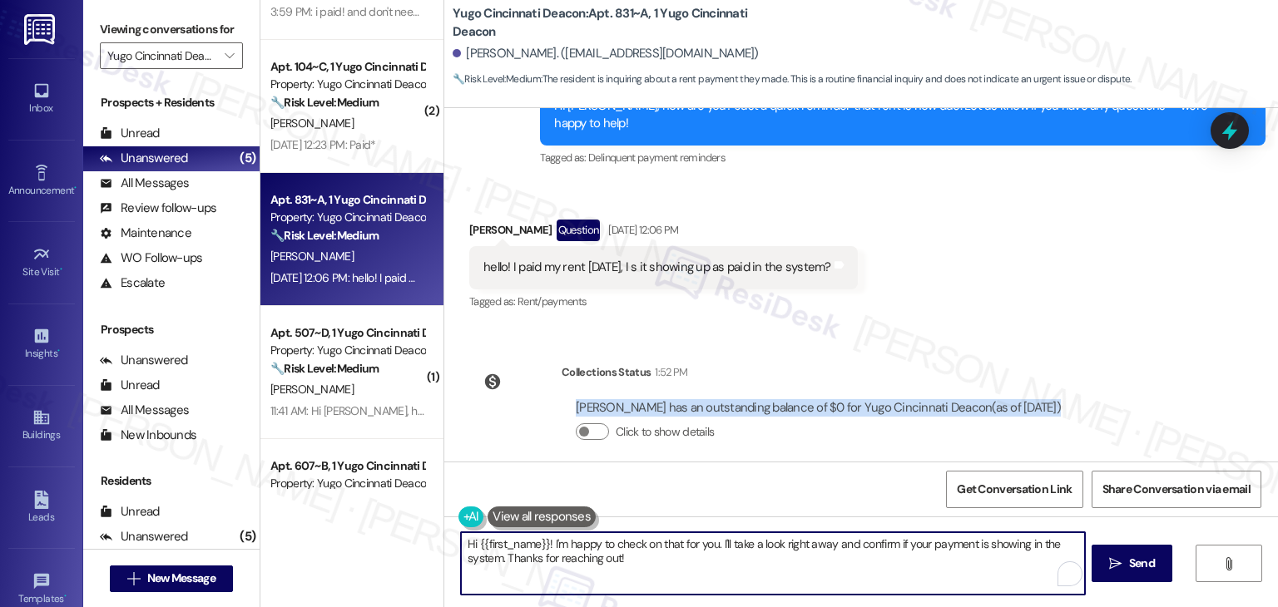
click at [582, 557] on textarea "Hi {{first_name}}! I'm happy to check on that for you. I'll take a look right a…" at bounding box center [772, 563] width 623 height 62
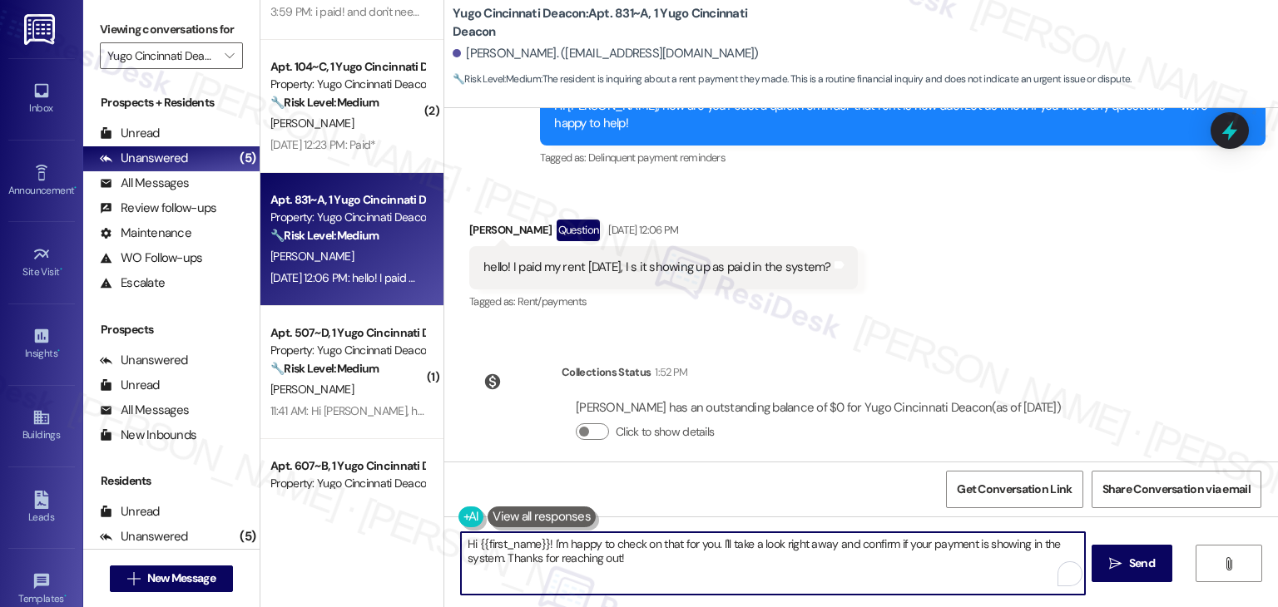
click at [582, 557] on textarea "Hi {{first_name}}! I'm happy to check on that for you. I'll take a look right a…" at bounding box center [772, 563] width 623 height 62
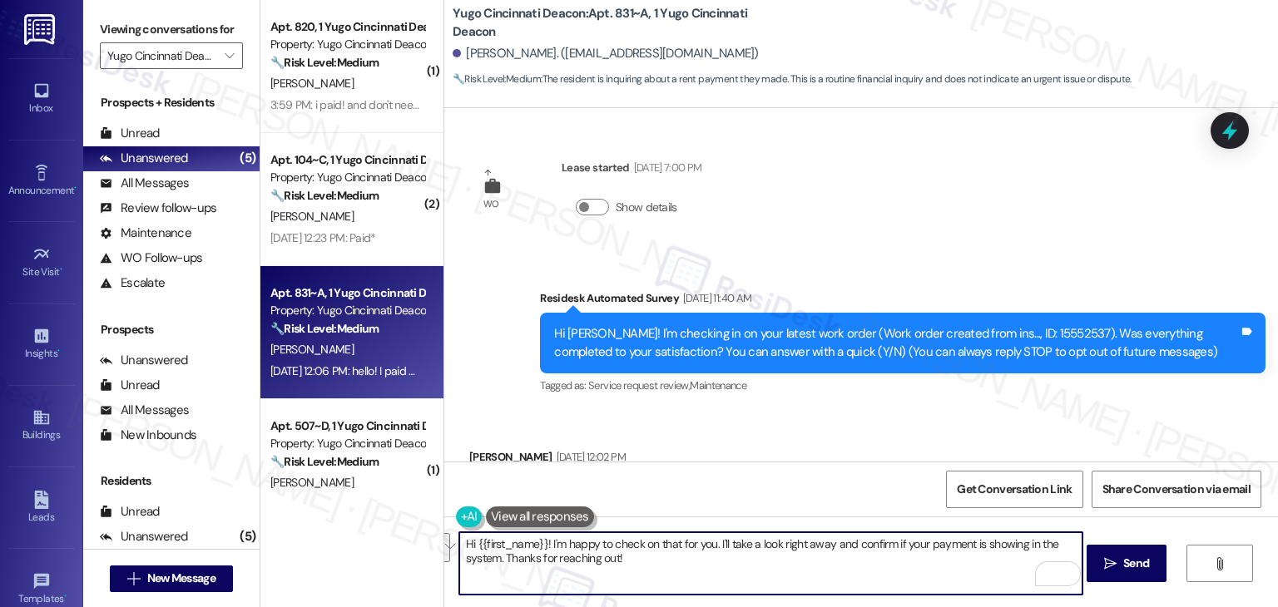
scroll to position [667, 0]
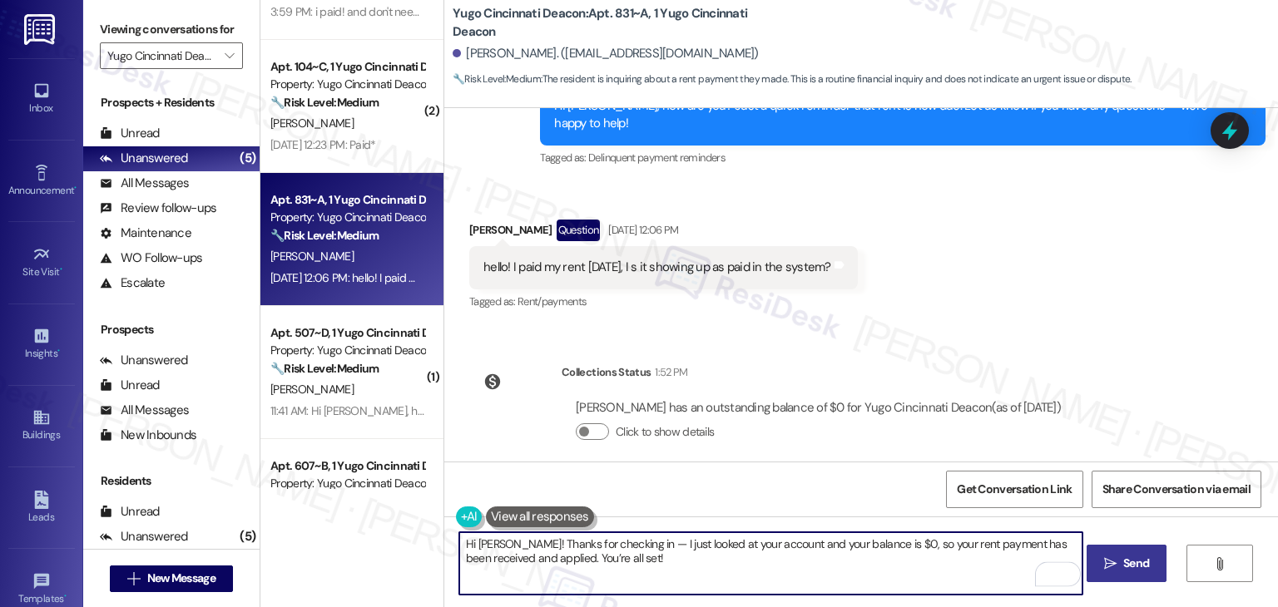
type textarea "Hi [PERSON_NAME]! Thanks for checking in — I just looked at your account and yo…"
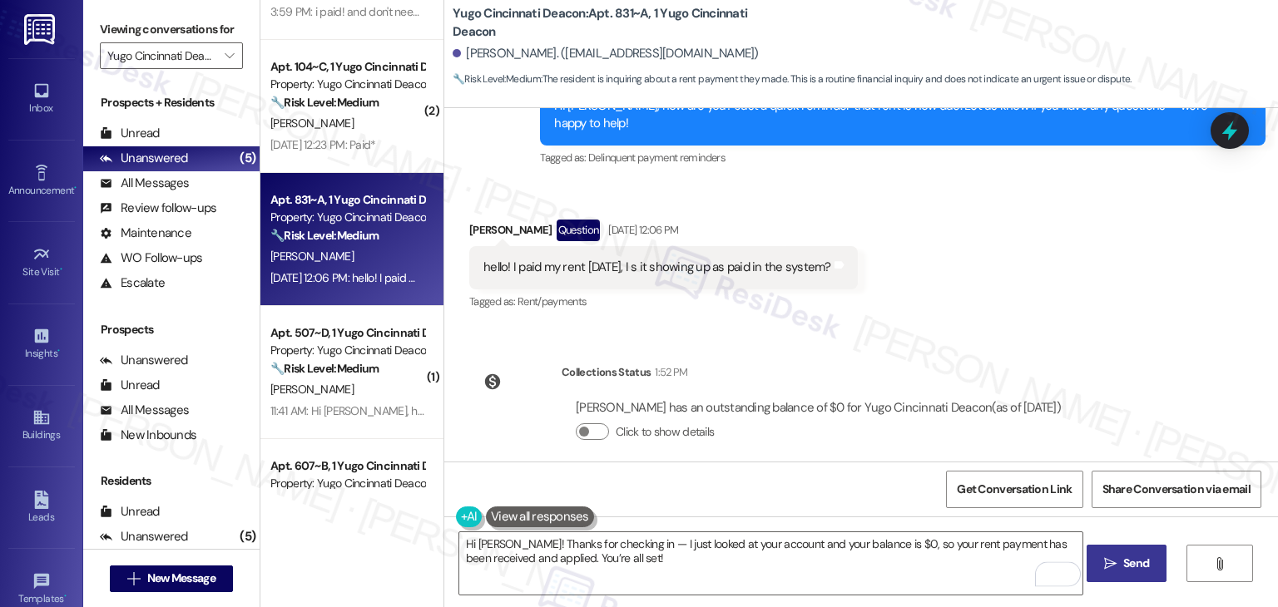
drag, startPoint x: 1115, startPoint y: 563, endPoint x: 1096, endPoint y: 543, distance: 27.1
click at [1115, 563] on span " Send" at bounding box center [1126, 563] width 52 height 17
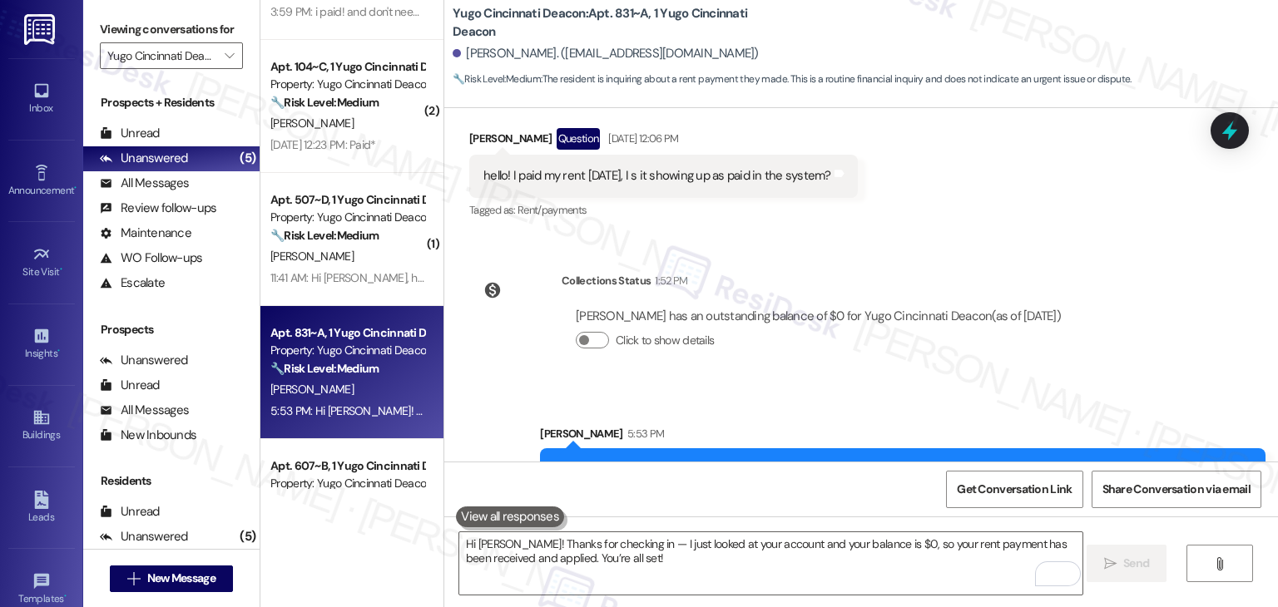
scroll to position [801, 0]
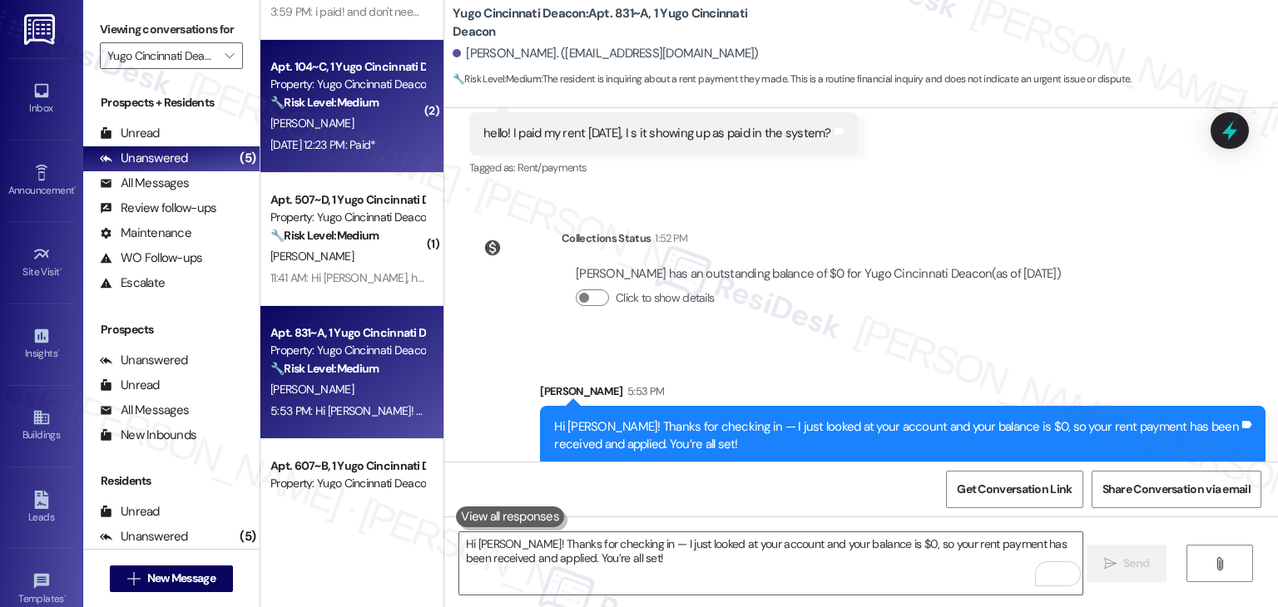
click at [329, 121] on div "[PERSON_NAME]" at bounding box center [347, 123] width 157 height 21
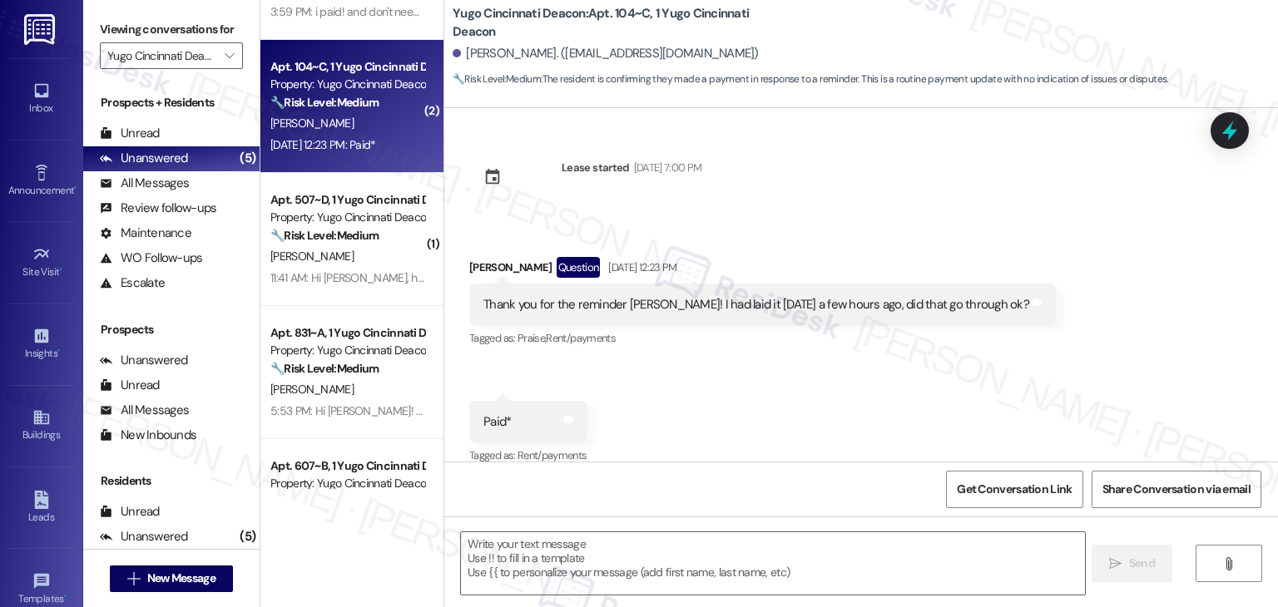
scroll to position [19, 0]
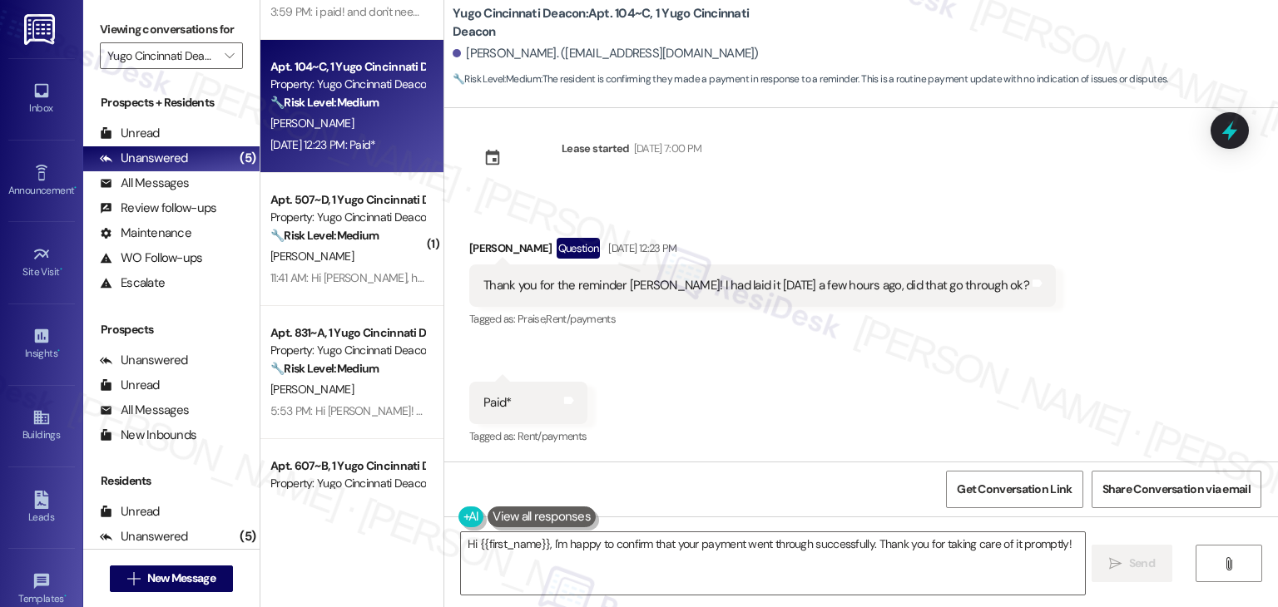
click at [709, 390] on div "Received via SMS Samuel Mcclester Question Sep 03, 2025 at 12:23 PM Thank you f…" at bounding box center [860, 330] width 833 height 261
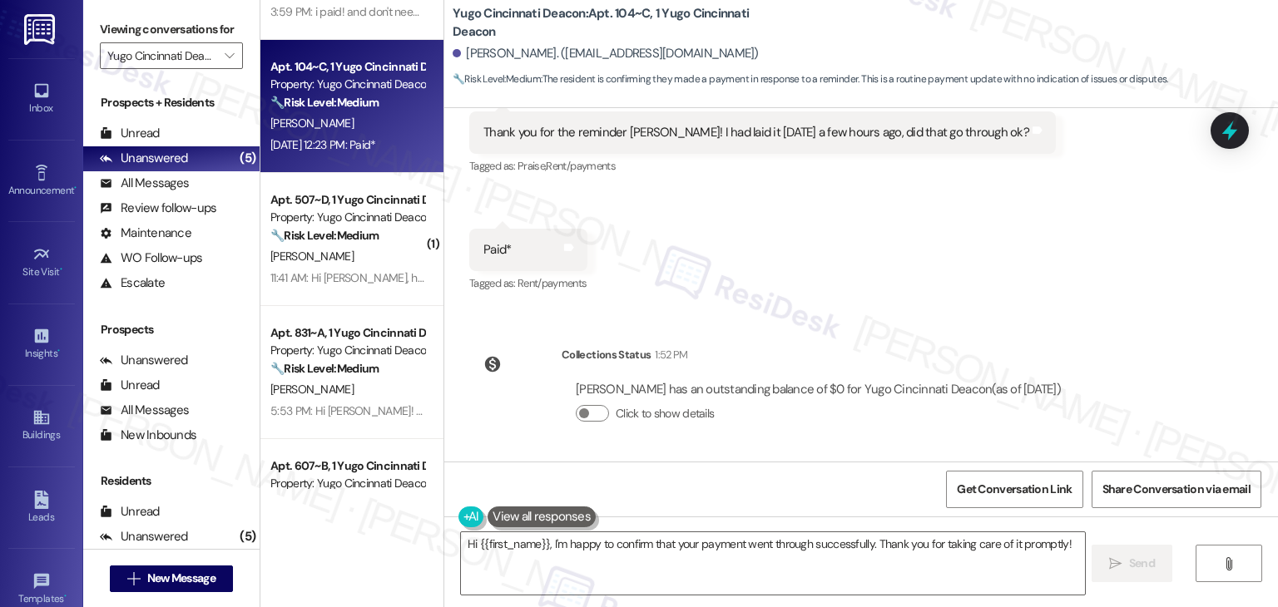
scroll to position [6, 0]
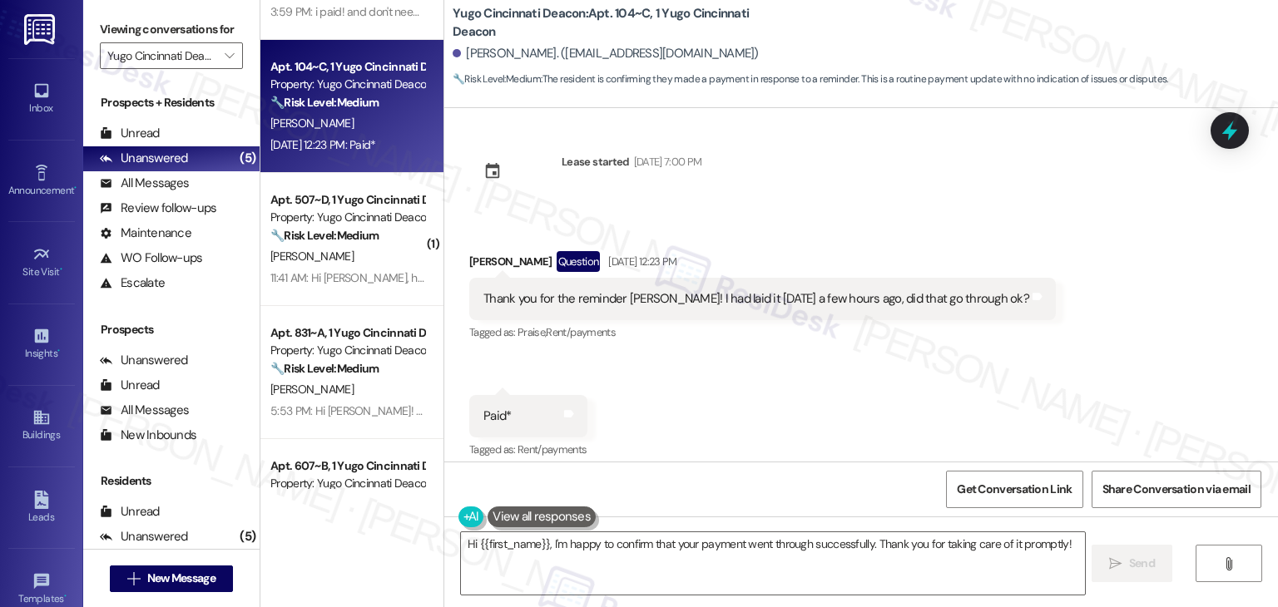
click at [635, 299] on div "Thank you for the reminder Sarah! I had laid it today a few hours ago, did that…" at bounding box center [756, 298] width 546 height 17
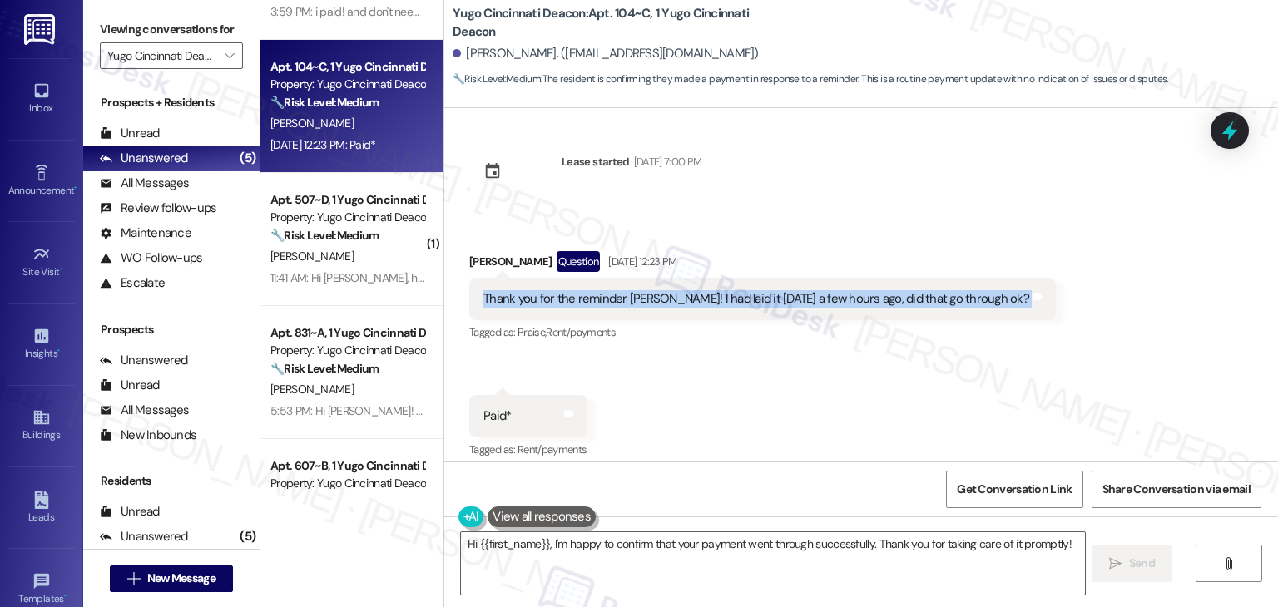
click at [635, 299] on div "Thank you for the reminder Sarah! I had laid it today a few hours ago, did that…" at bounding box center [756, 298] width 546 height 17
copy div "Thank you for the reminder Sarah! I had laid it today a few hours ago, did that…"
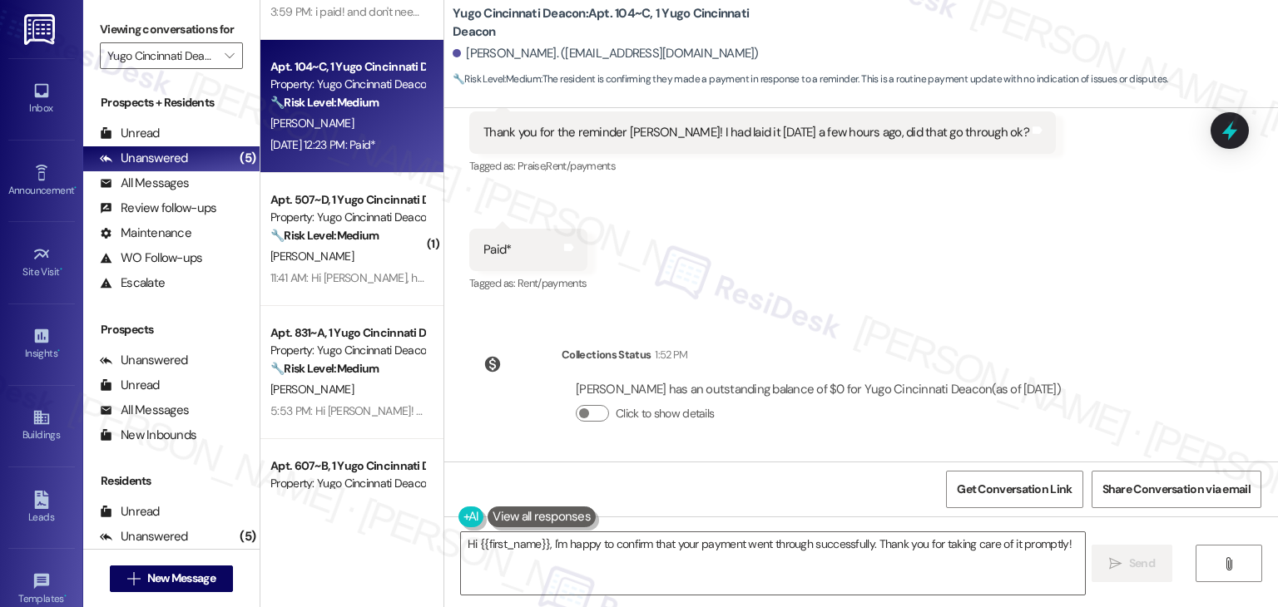
click at [793, 385] on div "Samuel Mcclester has an outstanding balance of $0 for Yugo Cincinnati Deacon (a…" at bounding box center [818, 389] width 485 height 17
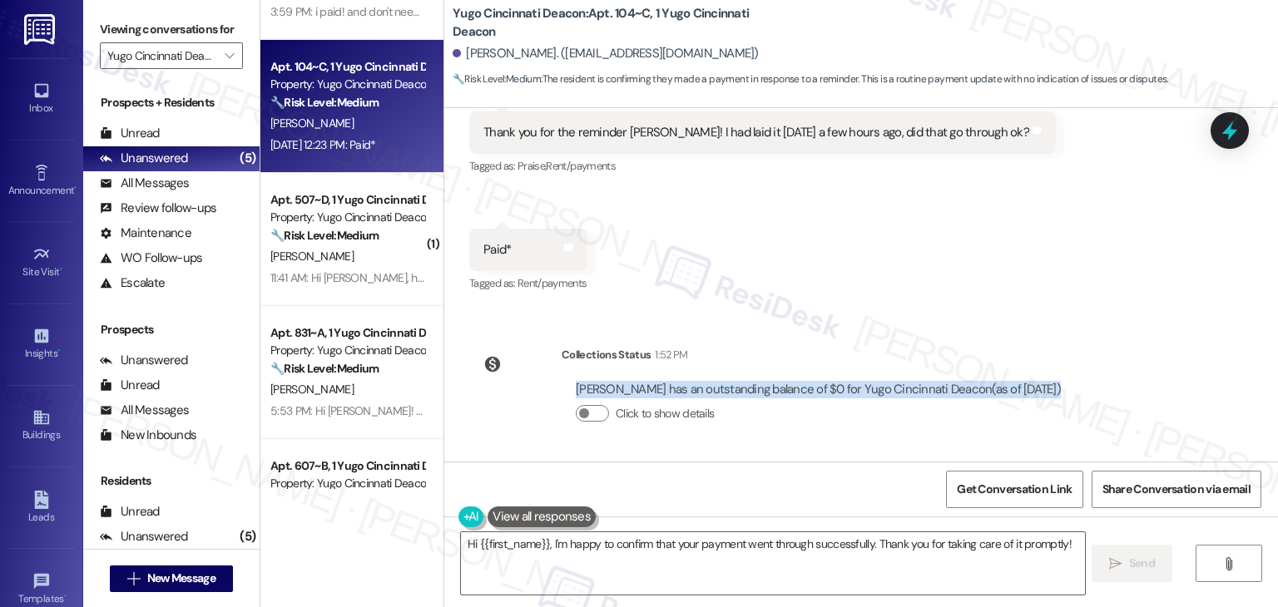
click at [793, 385] on div "Samuel Mcclester has an outstanding balance of $0 for Yugo Cincinnati Deacon (a…" at bounding box center [818, 389] width 485 height 17
copy div "Samuel Mcclester has an outstanding balance of $0 for Yugo Cincinnati Deacon (a…"
click at [697, 556] on textarea "Hi {{first_name}}, I'm happy to confirm that your payment went through successf…" at bounding box center [772, 563] width 623 height 62
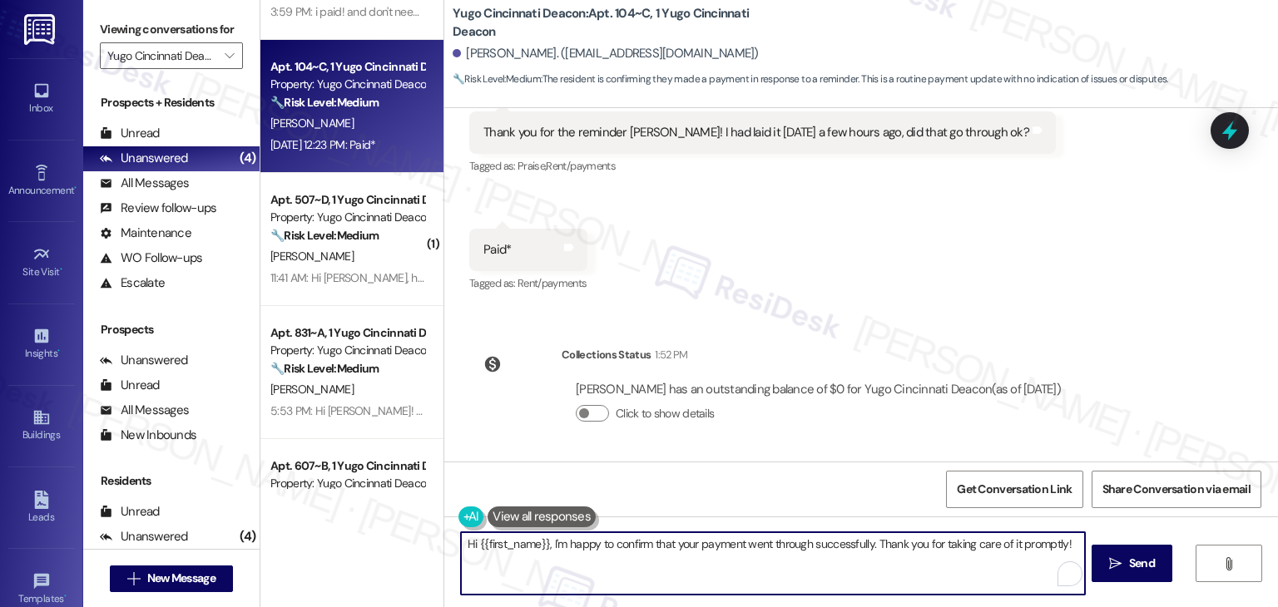
click at [697, 556] on textarea "Hi {{first_name}}, I'm happy to confirm that your payment went through successf…" at bounding box center [772, 563] width 623 height 62
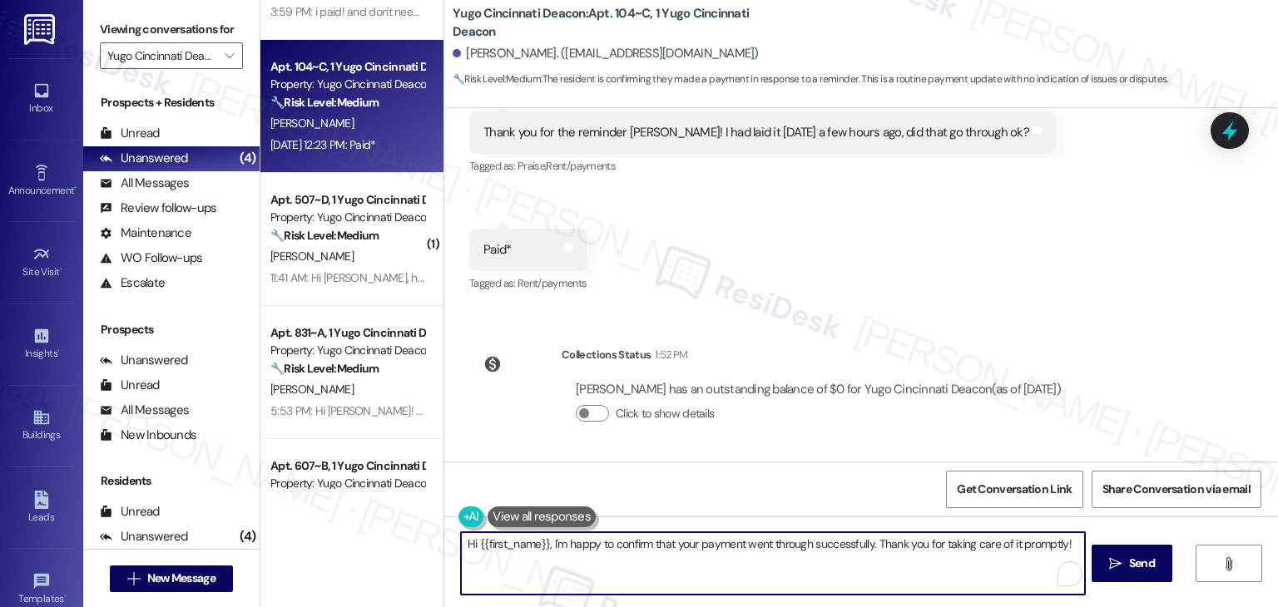
paste textarea "Samuel! Thanks for checking — I just reviewed your account and your balance is …"
type textarea "Hi Samuel! Thanks for checking — I just reviewed your account and your balance …"
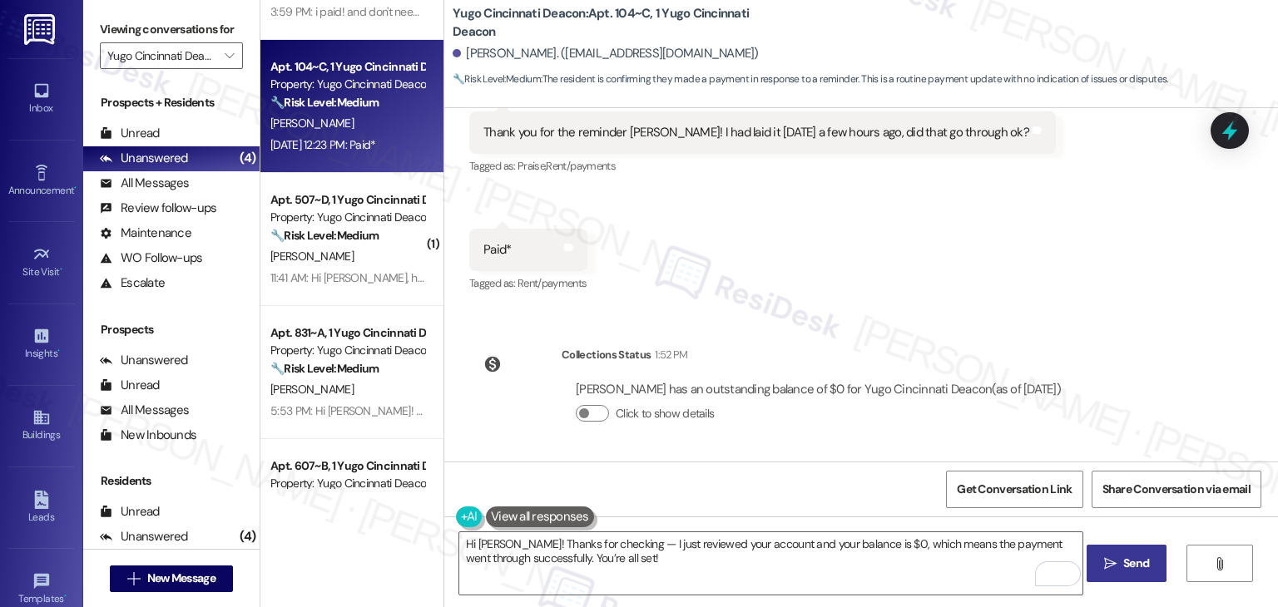
click at [1120, 568] on span "Send" at bounding box center [1136, 563] width 32 height 17
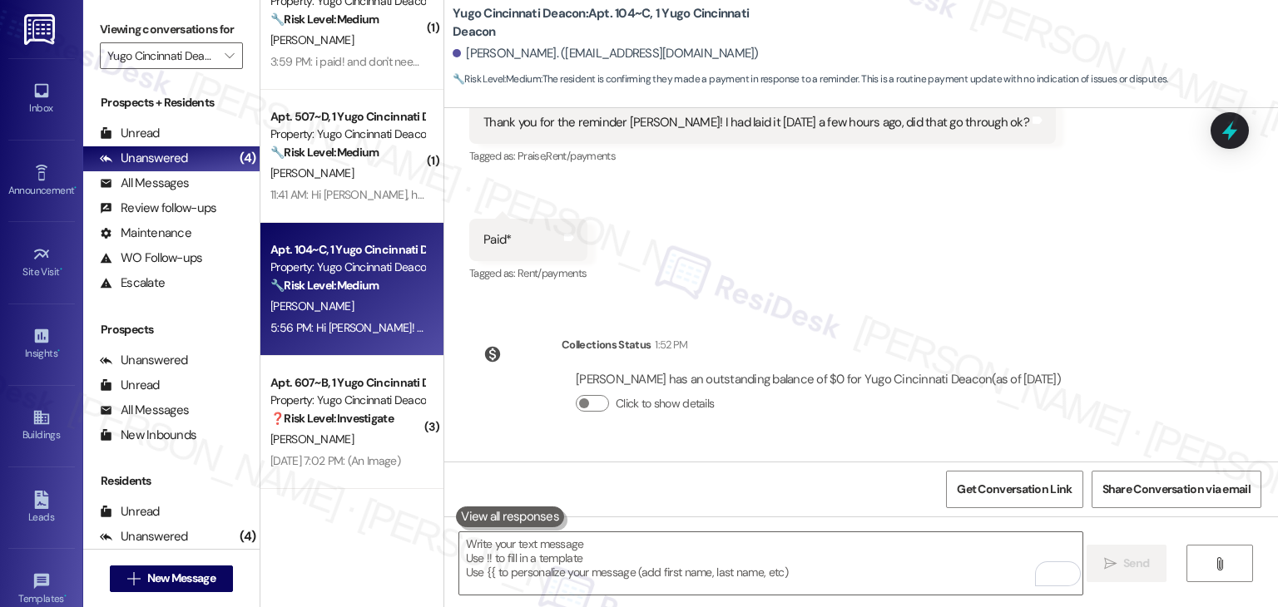
scroll to position [306, 0]
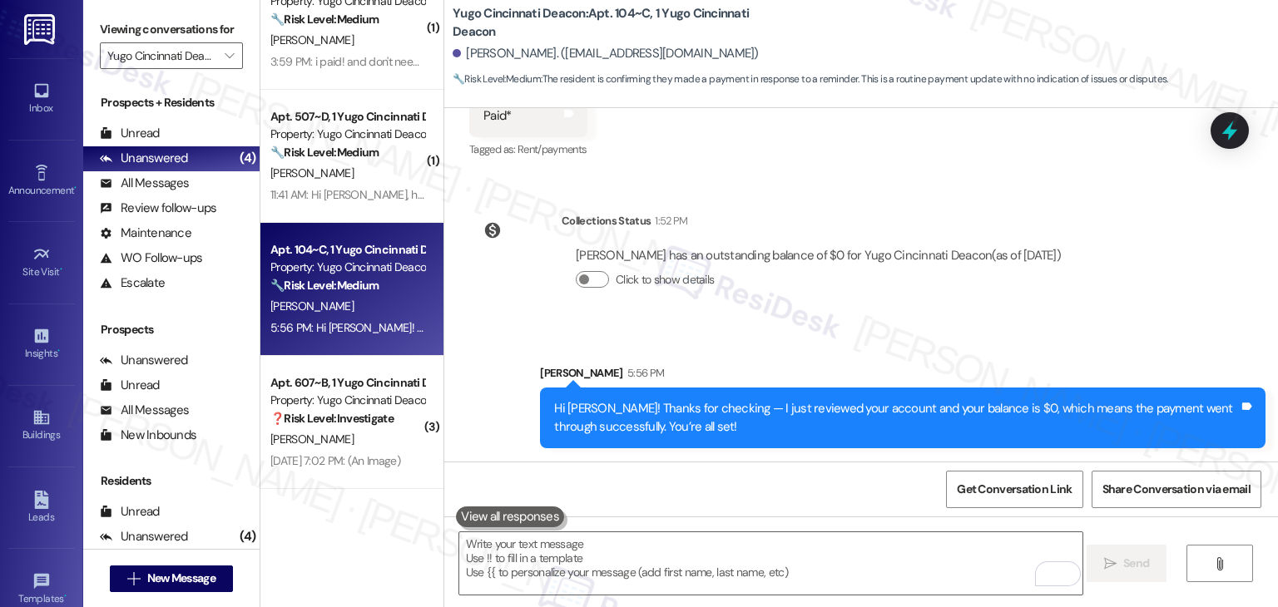
click at [1091, 357] on div "Sent via SMS Sarah 5:56 PM Hi Samuel! Thanks for checking — I just reviewed you…" at bounding box center [902, 406] width 750 height 109
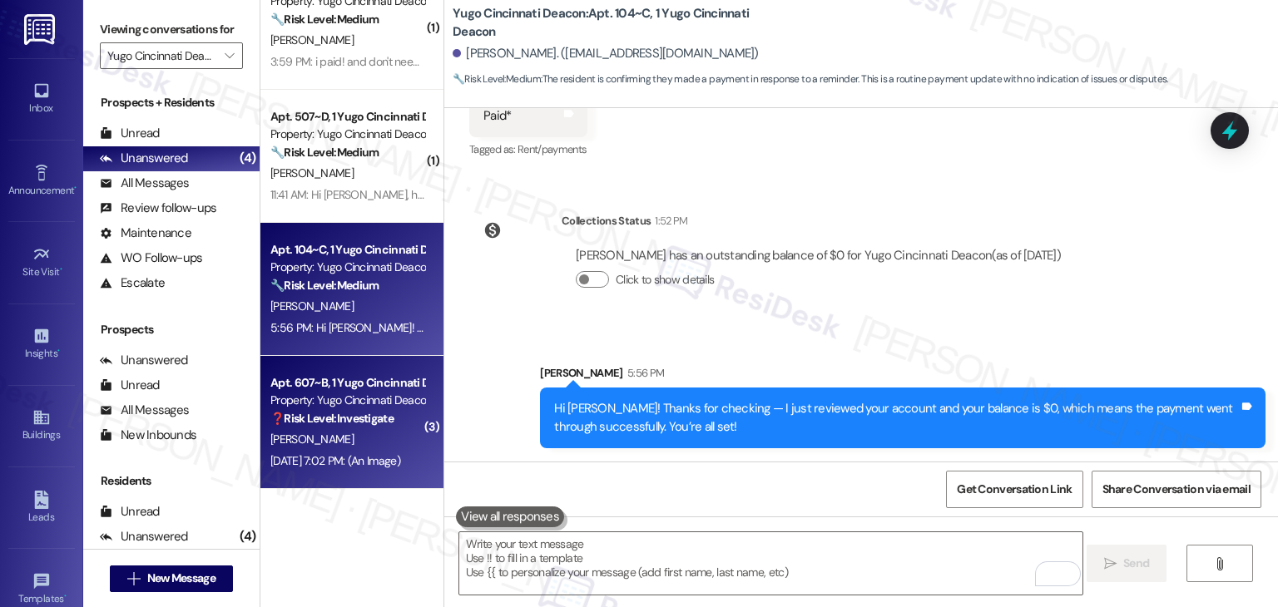
click at [343, 449] on div "[PERSON_NAME]" at bounding box center [347, 439] width 157 height 21
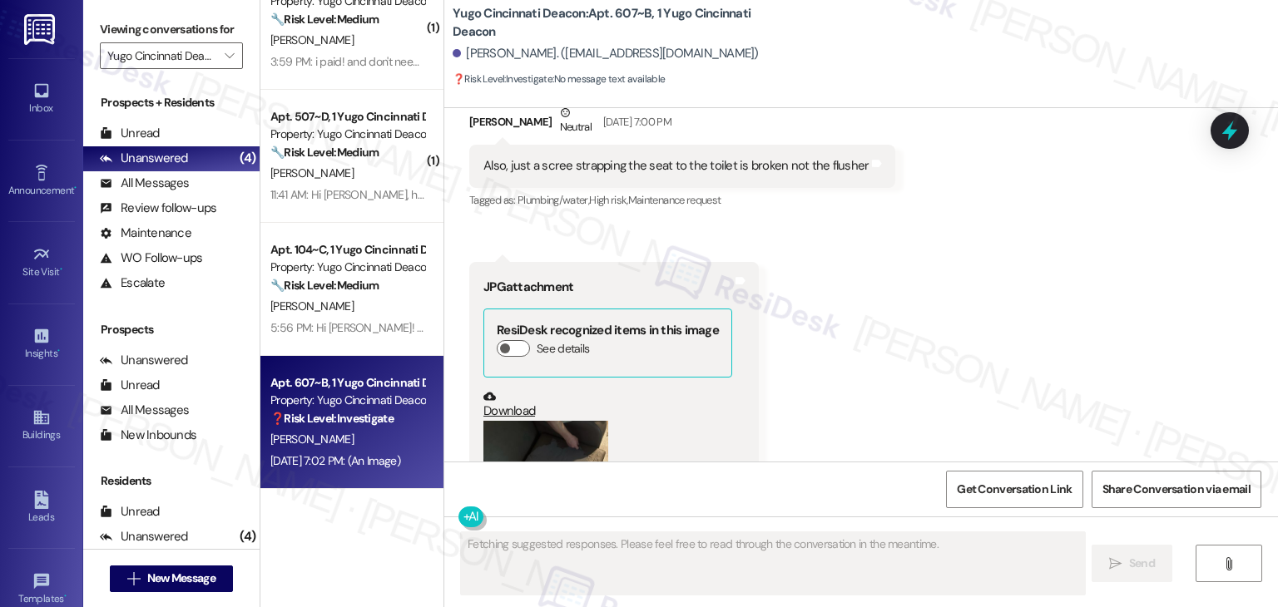
scroll to position [7098, 0]
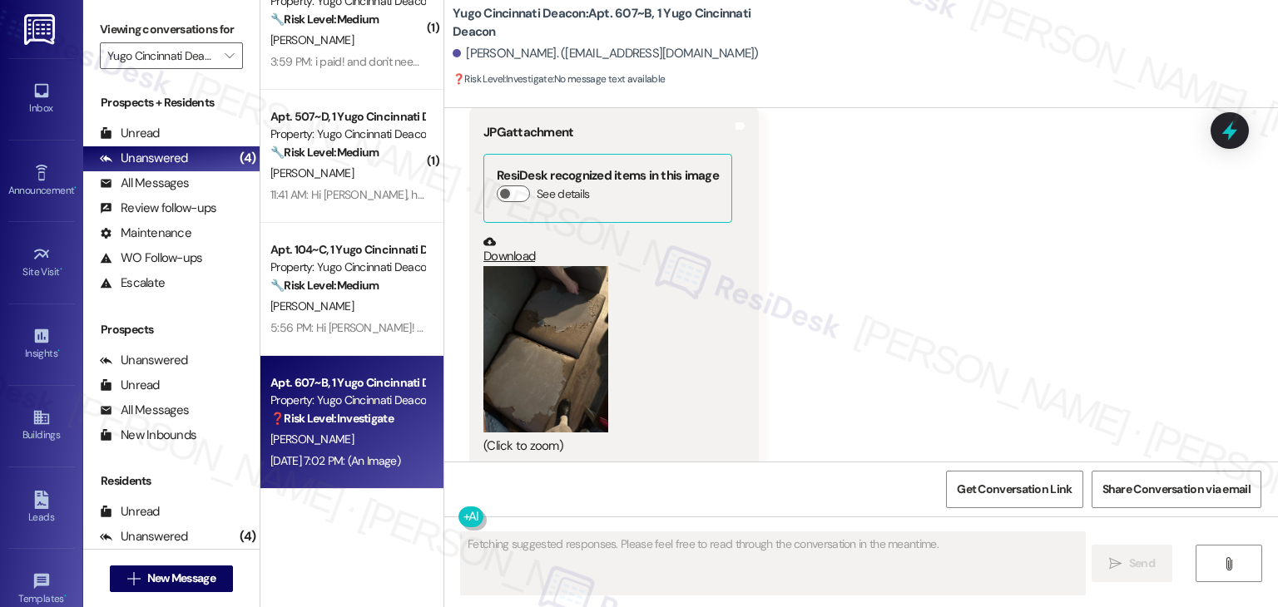
click at [1049, 310] on div "Received via SMS Nathaniel Lurie Neutral Sep 03, 2025 at 7:00 PM Also, just a s…" at bounding box center [860, 196] width 833 height 568
click at [968, 334] on div "Received via SMS Nathaniel Lurie Neutral Sep 03, 2025 at 7:00 PM Also, just a s…" at bounding box center [860, 196] width 833 height 568
click at [526, 335] on button "Zoom image" at bounding box center [545, 349] width 125 height 166
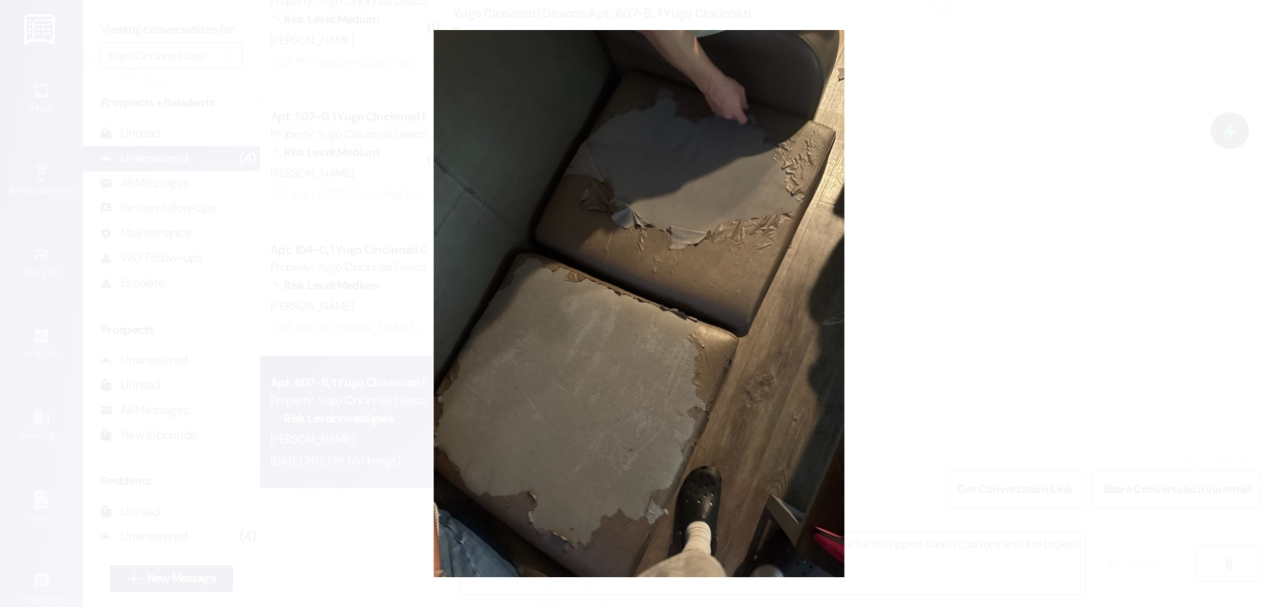
type textarea "Hey {{first_name}}! Thanks for the details and the photo. I'll submit a work or…"
click at [572, 357] on button "Unzoom image" at bounding box center [639, 303] width 1278 height 607
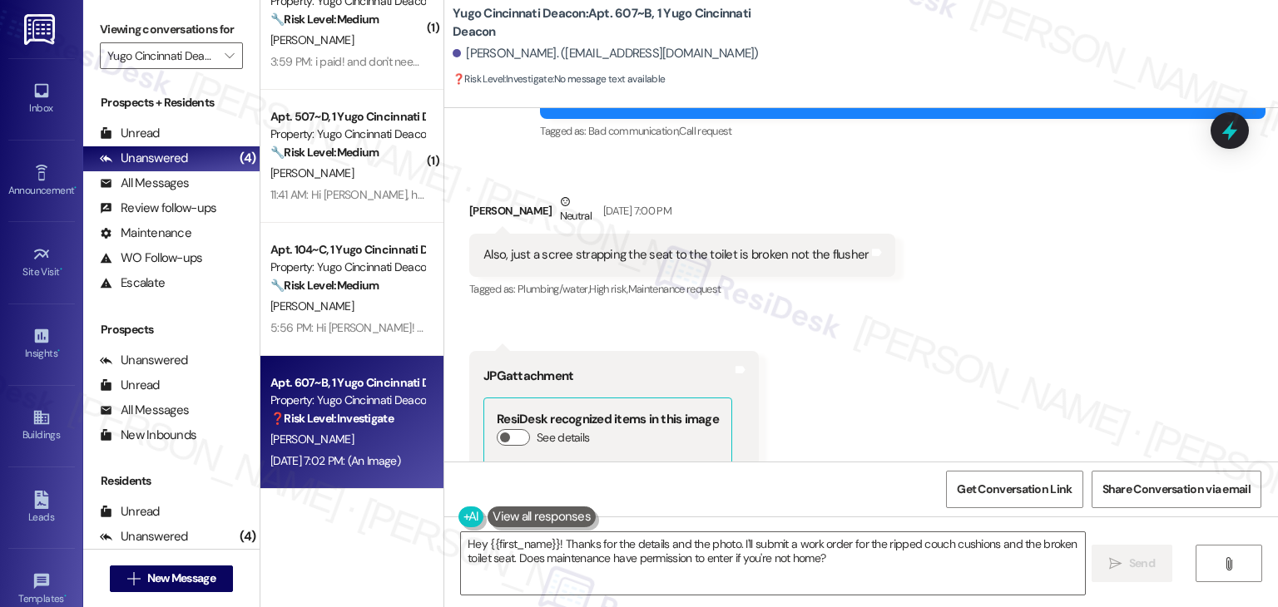
scroll to position [6849, 0]
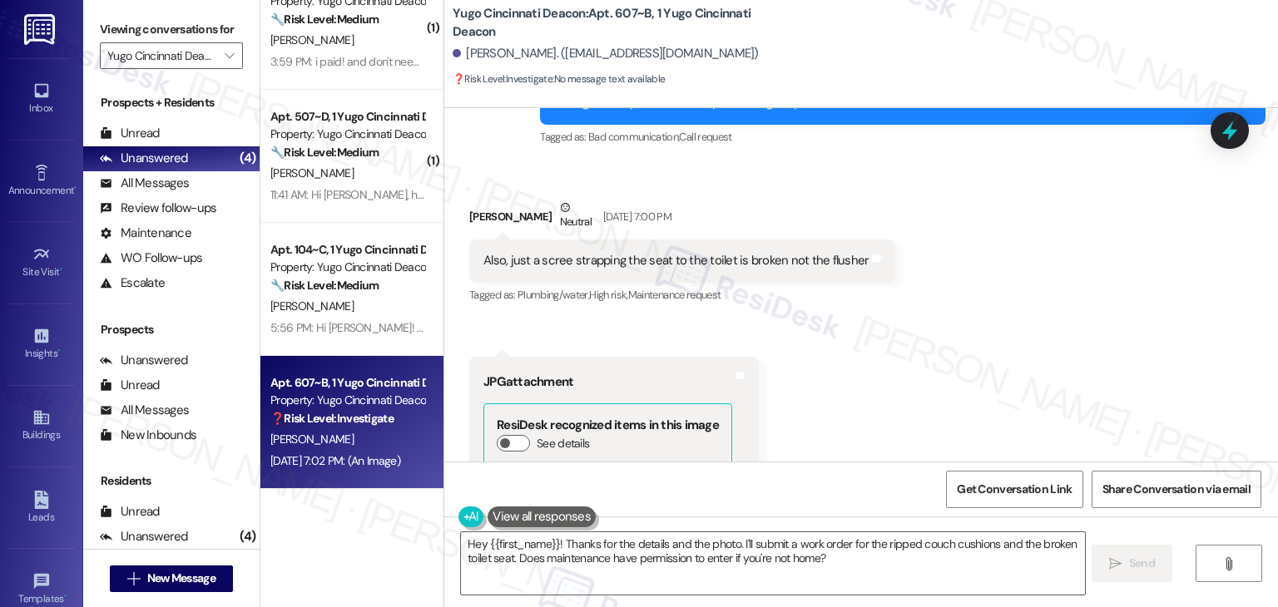
click at [934, 353] on div "Received via SMS Nathaniel Lurie Neutral Sep 03, 2025 at 7:00 PM Also, just a s…" at bounding box center [860, 445] width 833 height 568
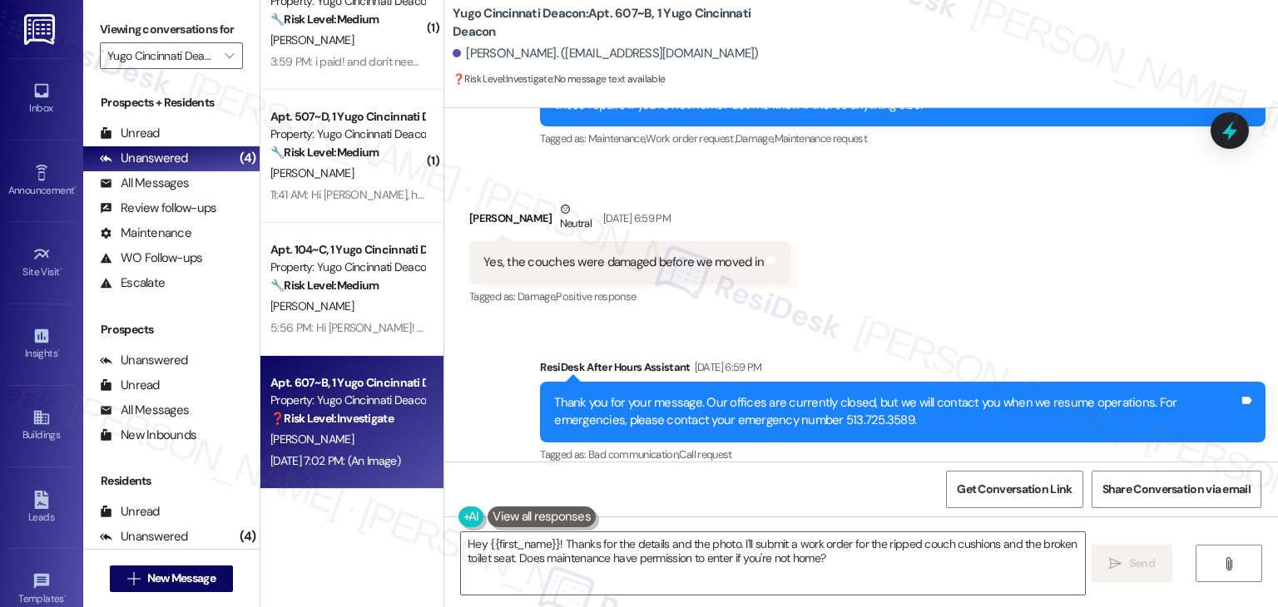
scroll to position [6516, 0]
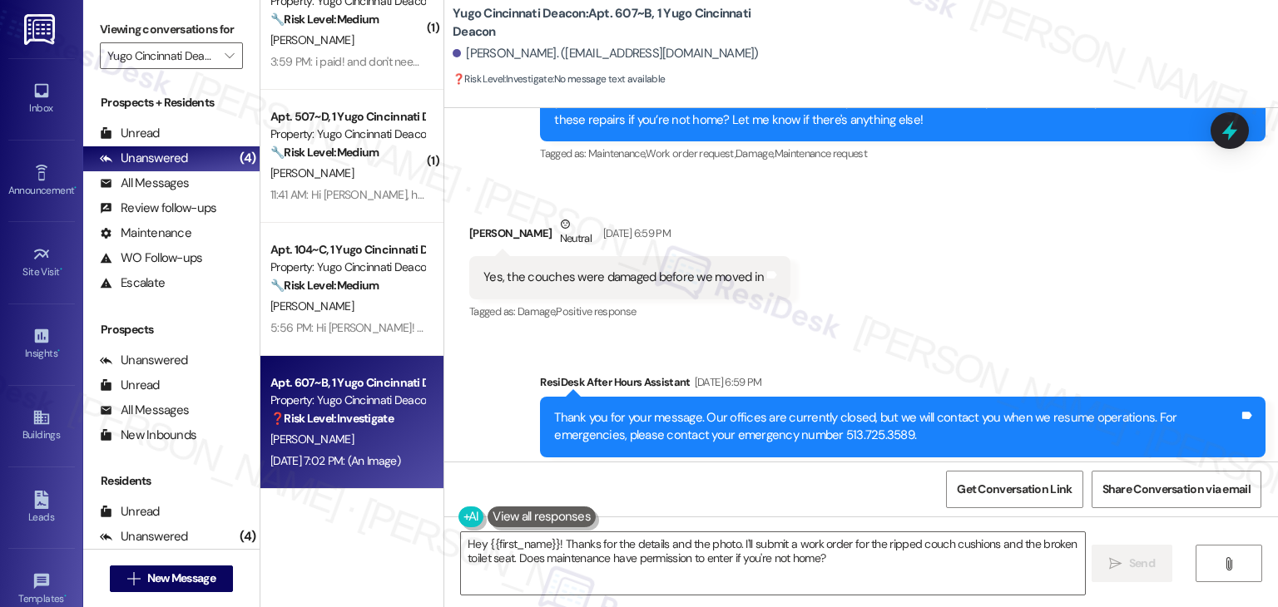
click at [905, 338] on div "Sent via SMS ResiDesk After Hours Assistant Sep 03, 2025 at 6:59 PM Thank you f…" at bounding box center [860, 415] width 833 height 158
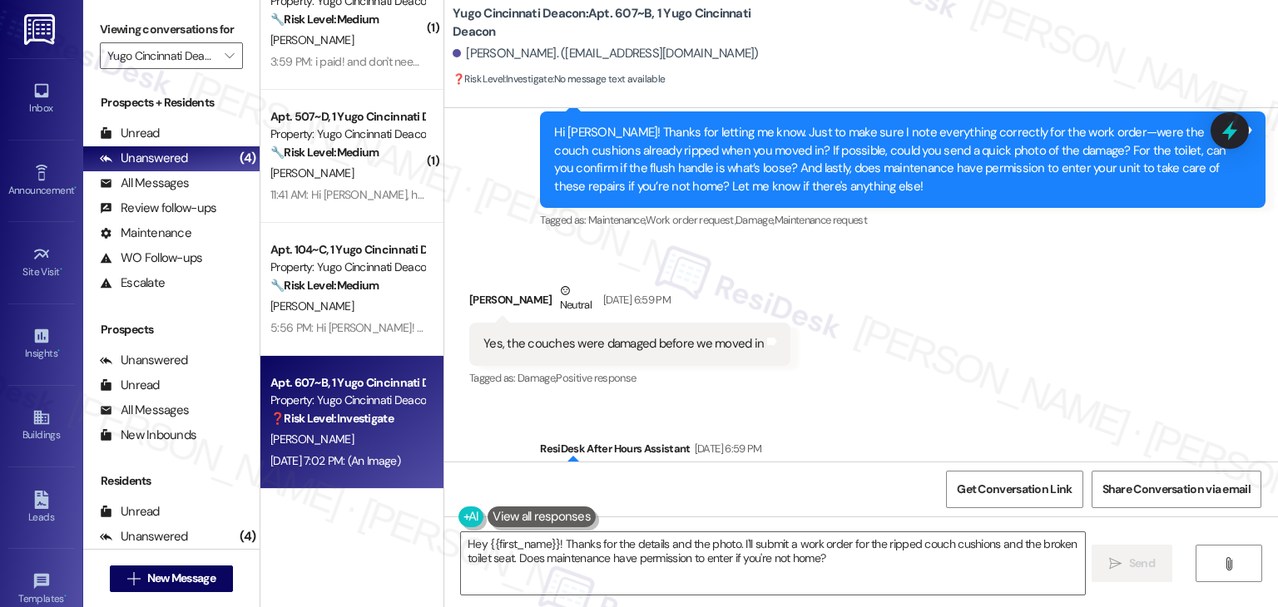
scroll to position [6433, 0]
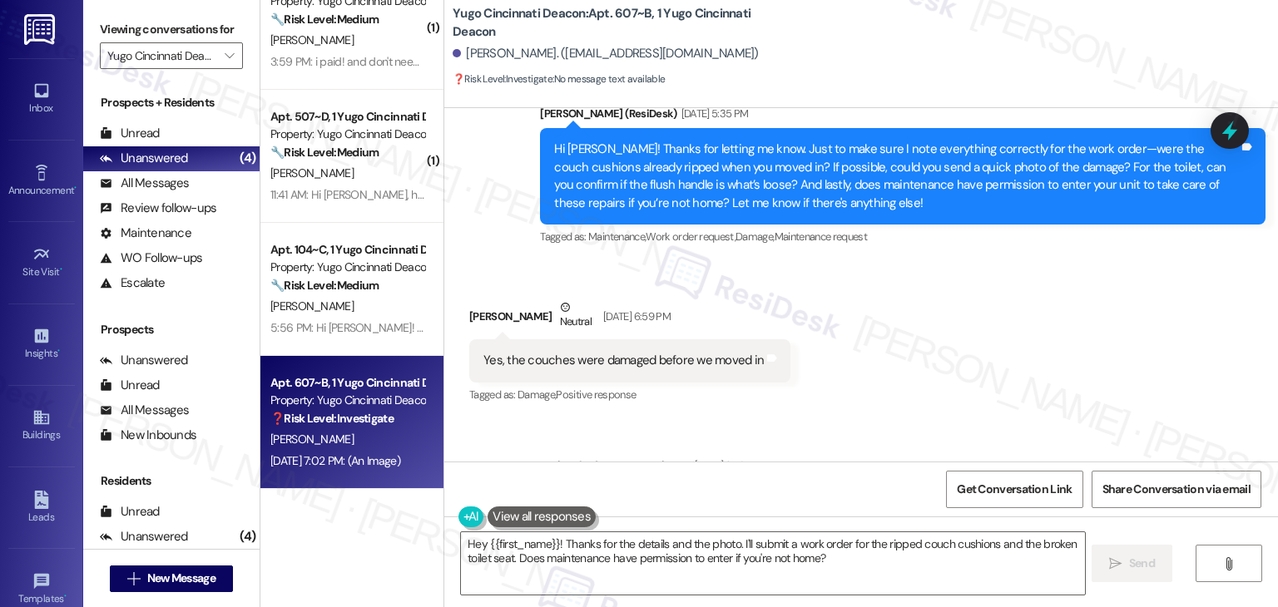
click at [905, 338] on div "Received via SMS Nathaniel Lurie Neutral Sep 03, 2025 at 6:59 PM Yes, the couch…" at bounding box center [860, 340] width 833 height 158
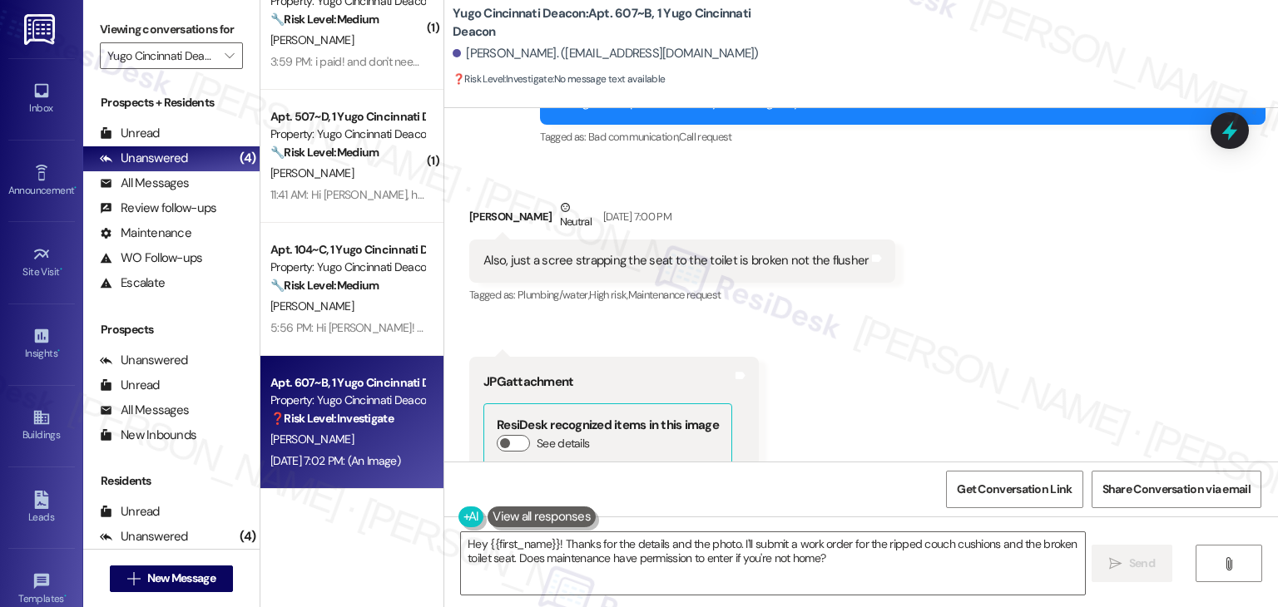
scroll to position [7098, 0]
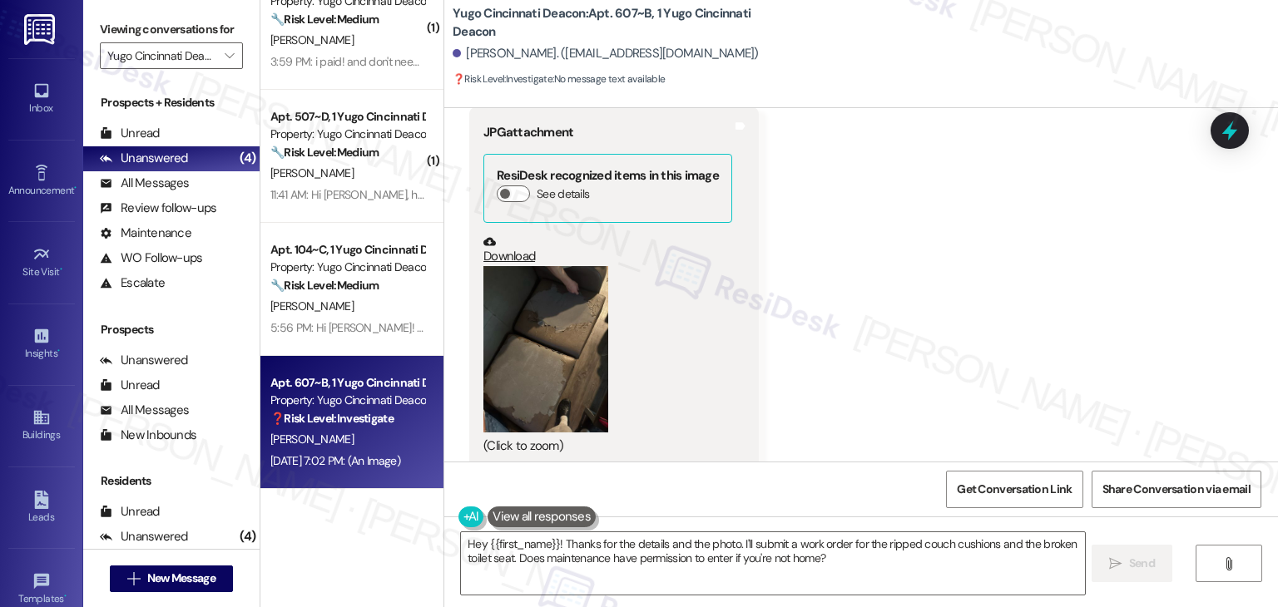
click at [507, 240] on link "Download" at bounding box center [607, 249] width 249 height 29
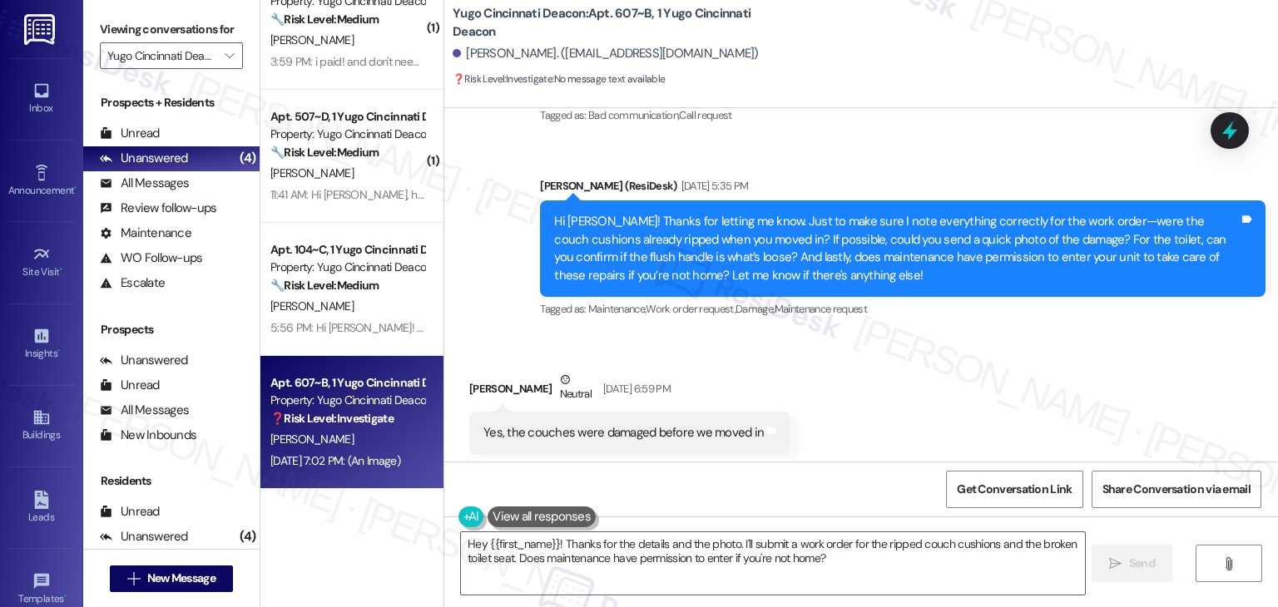
scroll to position [6349, 0]
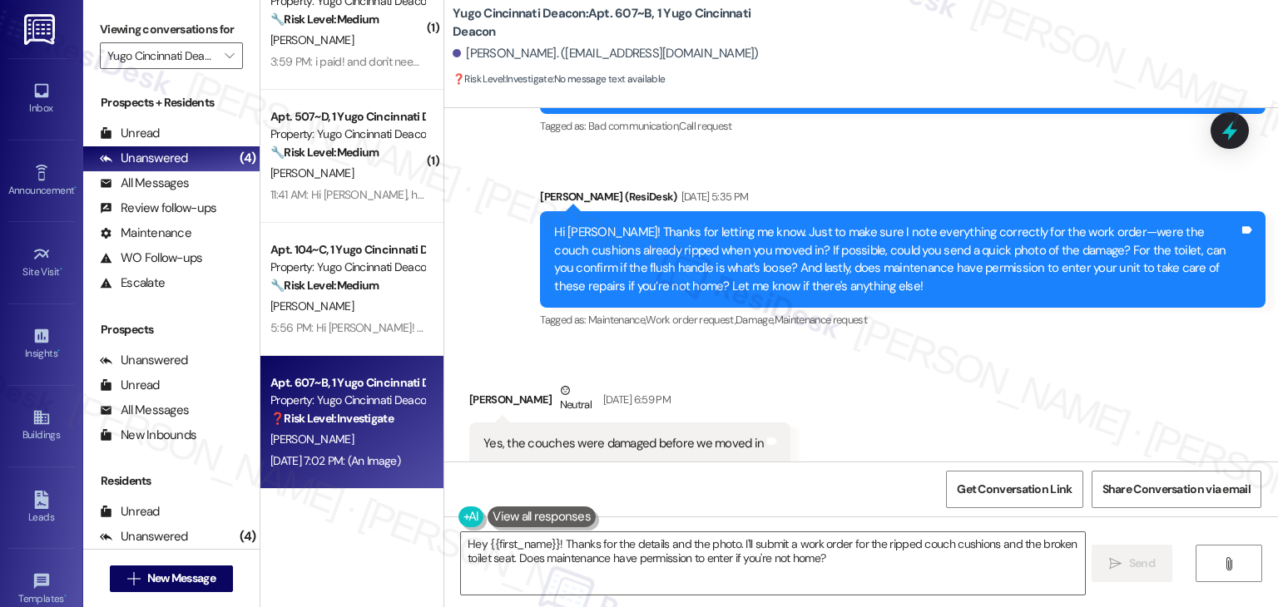
click at [872, 270] on div "Hi Nathaniel! Thanks for letting me know. Just to make sure I note everything c…" at bounding box center [896, 260] width 685 height 72
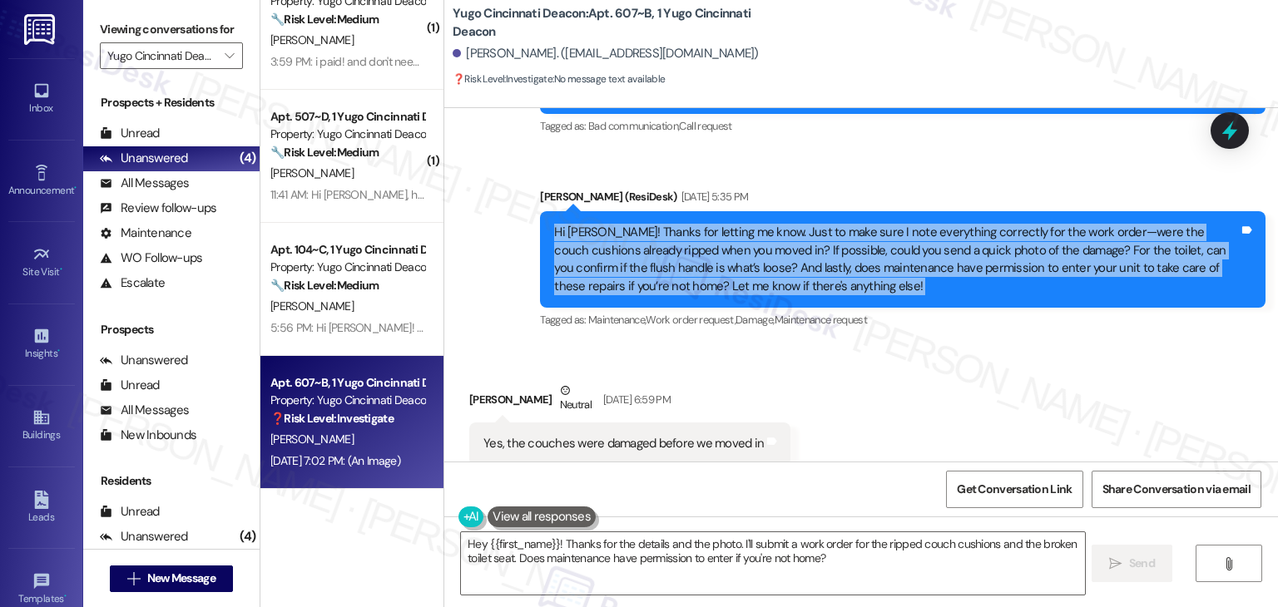
click at [872, 270] on div "Hi Nathaniel! Thanks for letting me know. Just to make sure I note everything c…" at bounding box center [896, 260] width 685 height 72
copy div "Hi Nathaniel! Thanks for letting me know. Just to make sure I note everything c…"
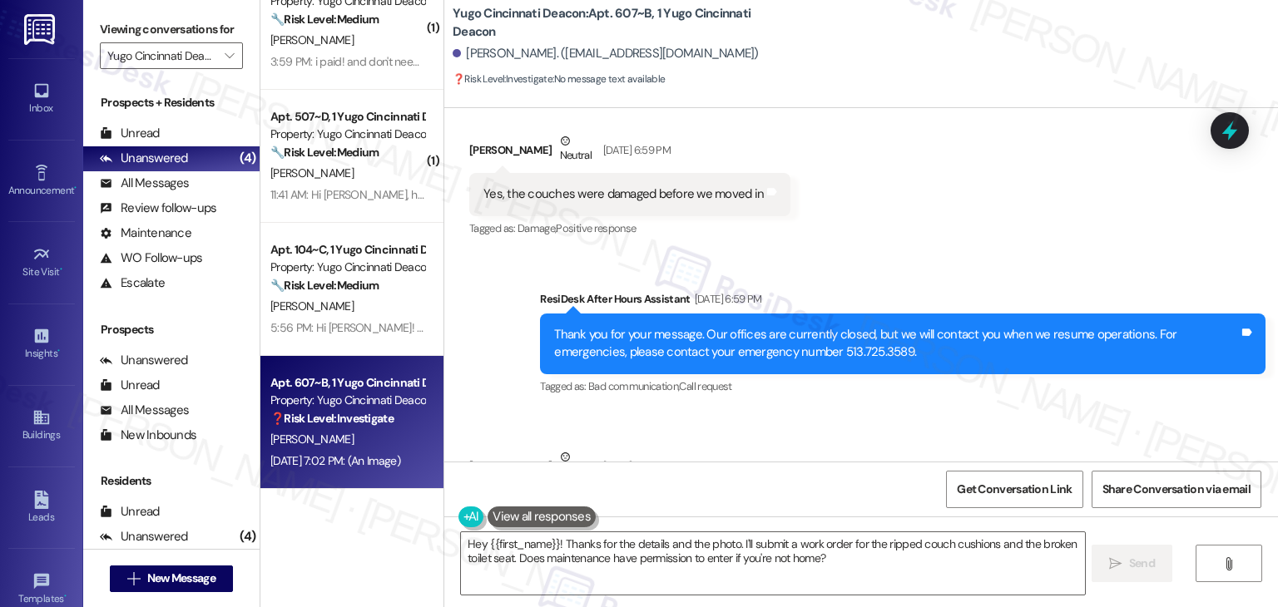
click at [543, 185] on div "Yes, the couches were damaged before we moved in" at bounding box center [623, 193] width 280 height 17
copy div "Yes, the couches were damaged before we moved in Tags and notes"
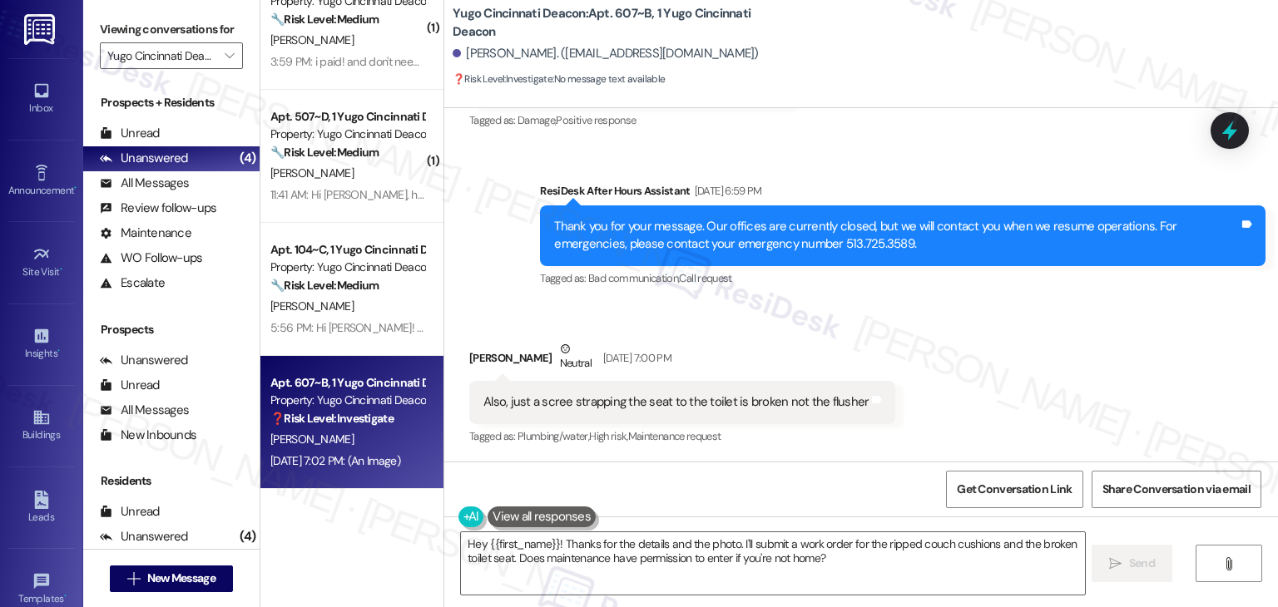
scroll to position [6765, 0]
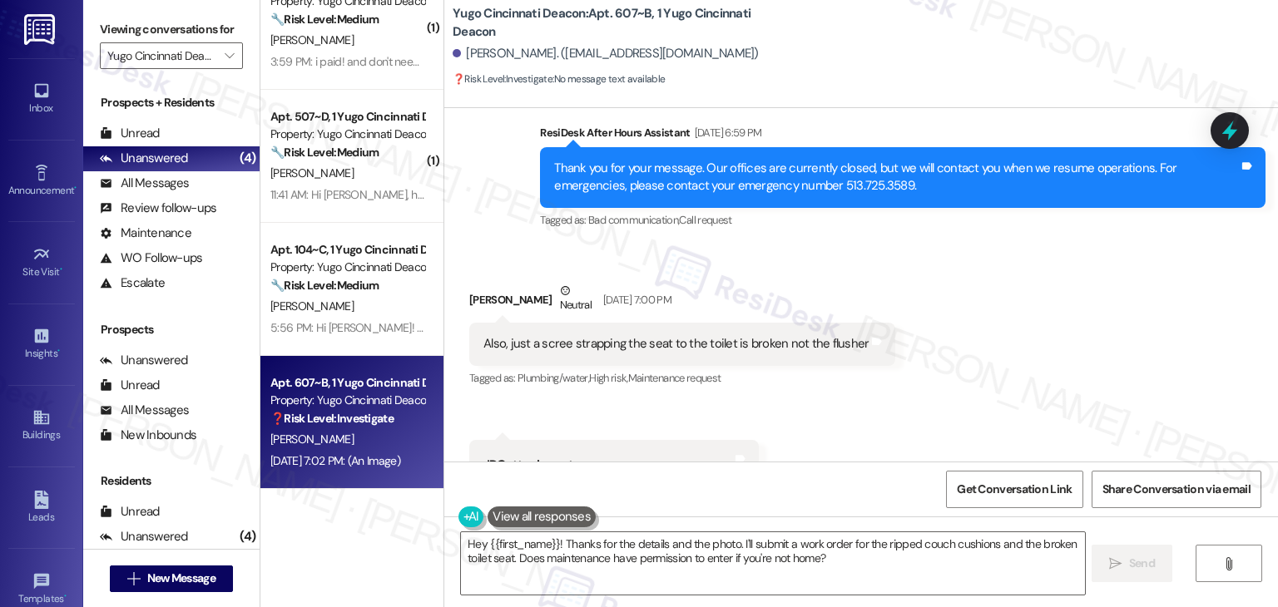
click at [583, 335] on div "Also, just a scree strapping the seat to the toilet is broken not the flusher" at bounding box center [675, 343] width 385 height 17
copy div "Also, just a scree strapping the seat to the toilet is broken not the flusher T…"
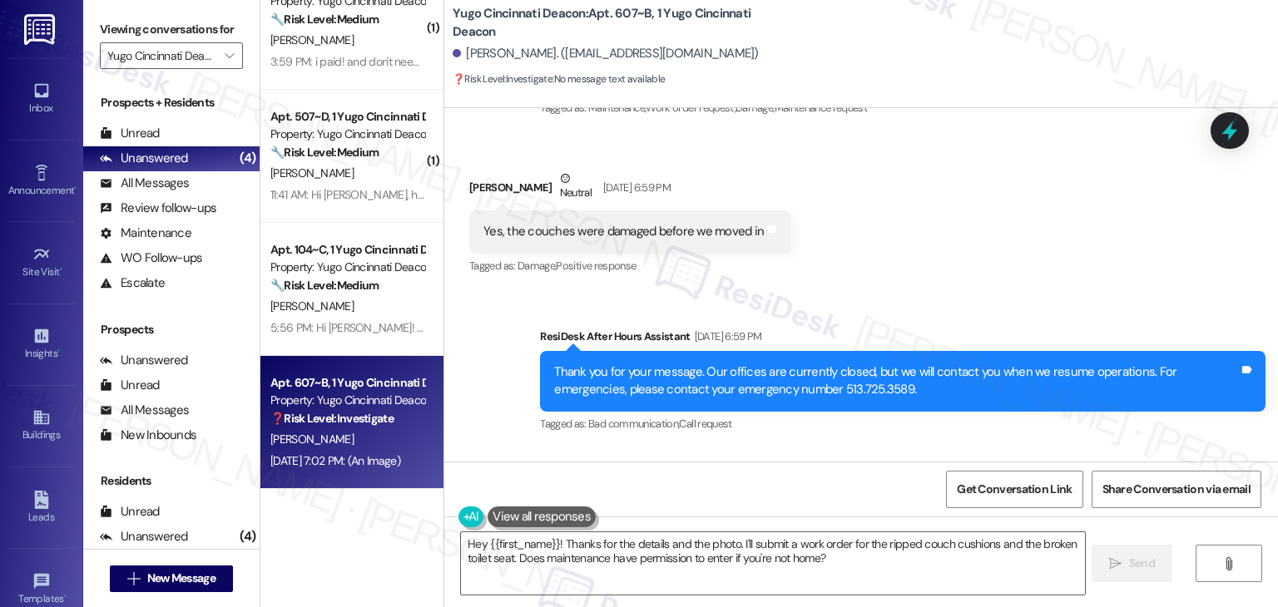
scroll to position [6516, 0]
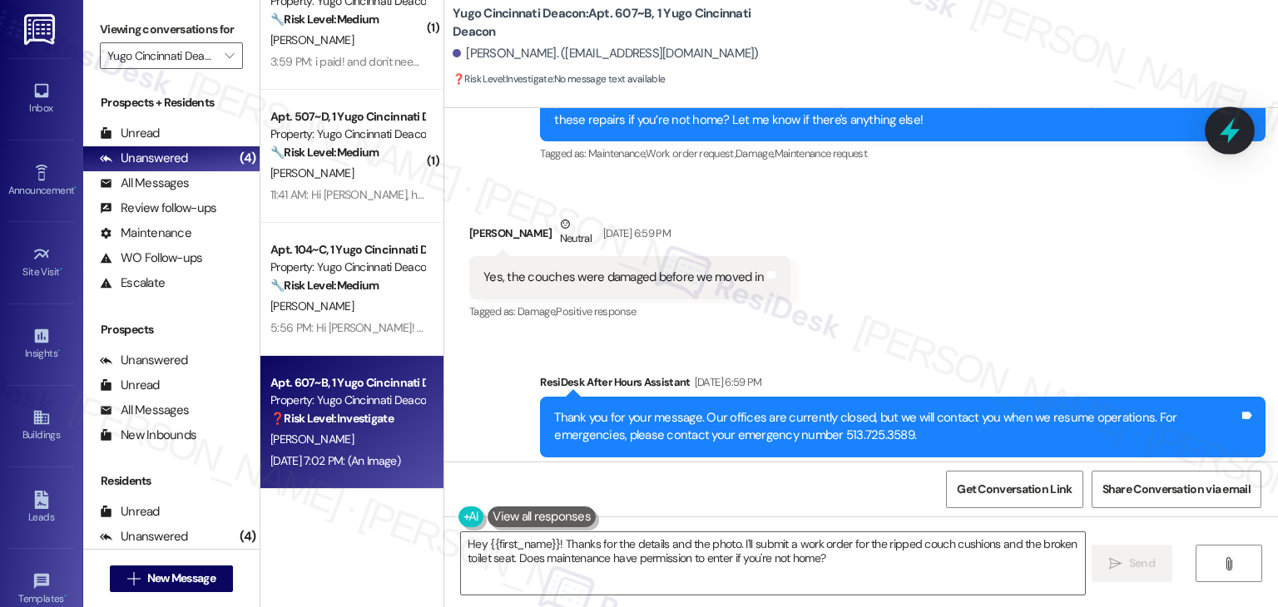
click at [1228, 136] on icon at bounding box center [1229, 131] width 20 height 26
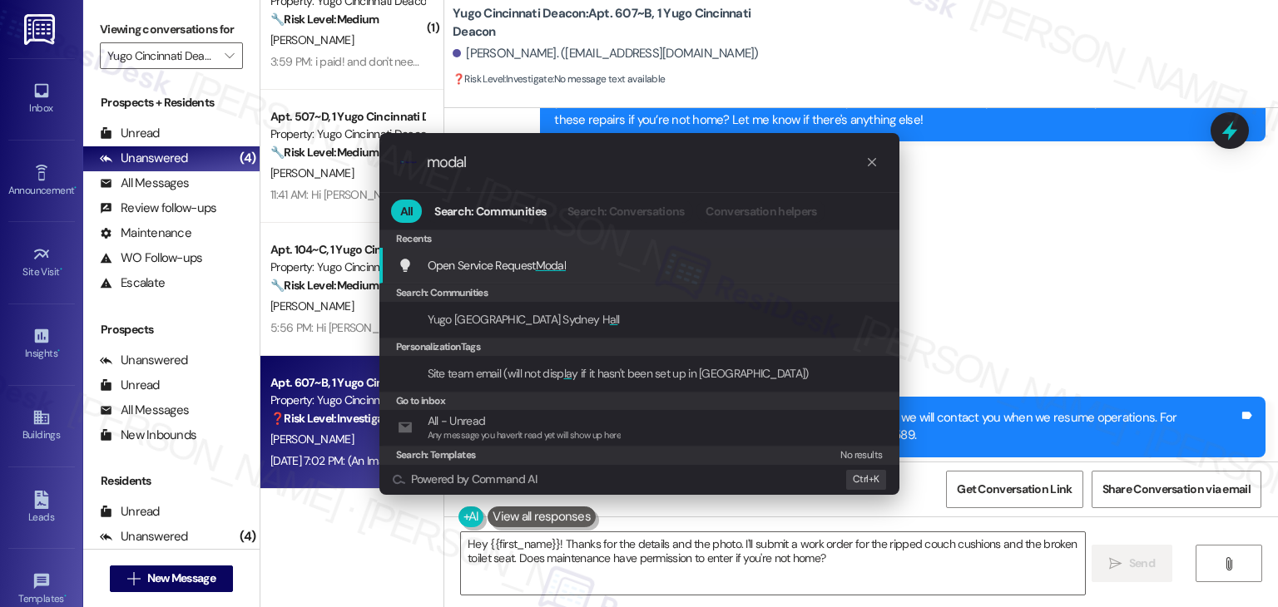
type input "modal"
click at [556, 267] on span "Modal" at bounding box center [551, 265] width 31 height 15
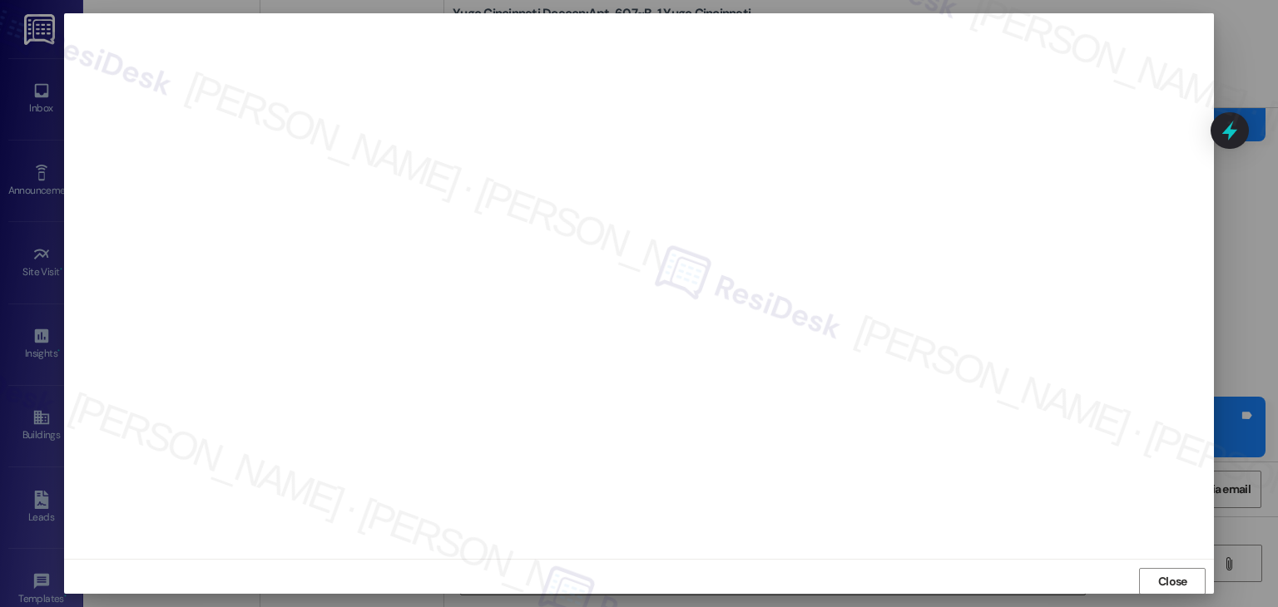
scroll to position [0, 0]
click at [1169, 583] on span "Close" at bounding box center [1172, 581] width 29 height 17
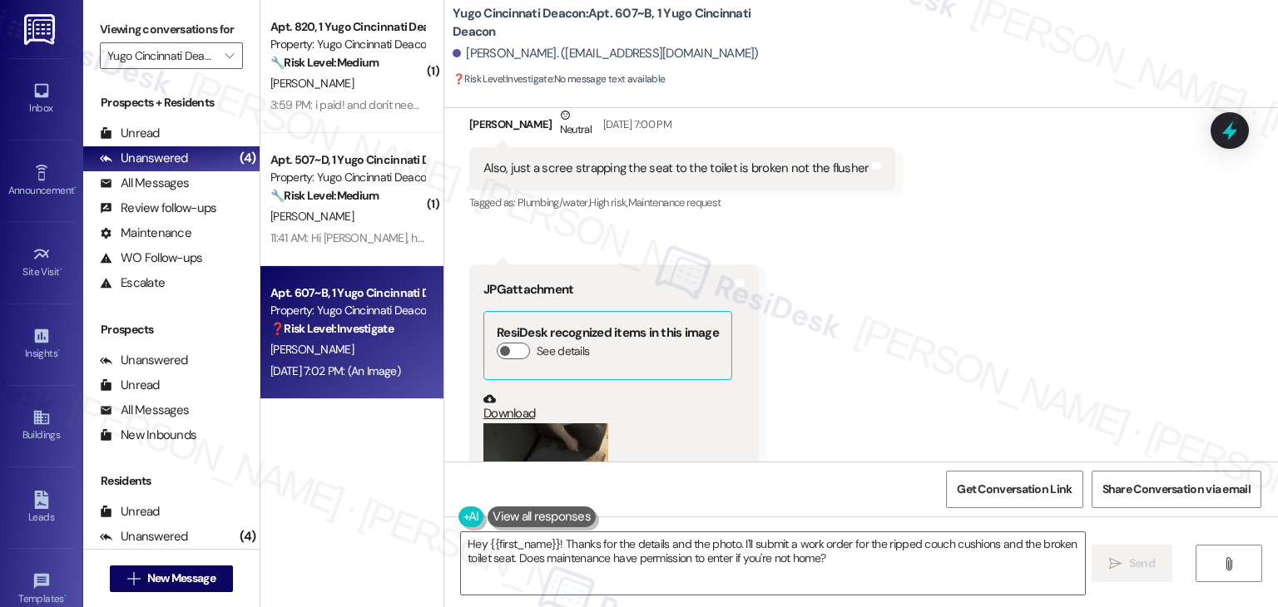
scroll to position [7098, 0]
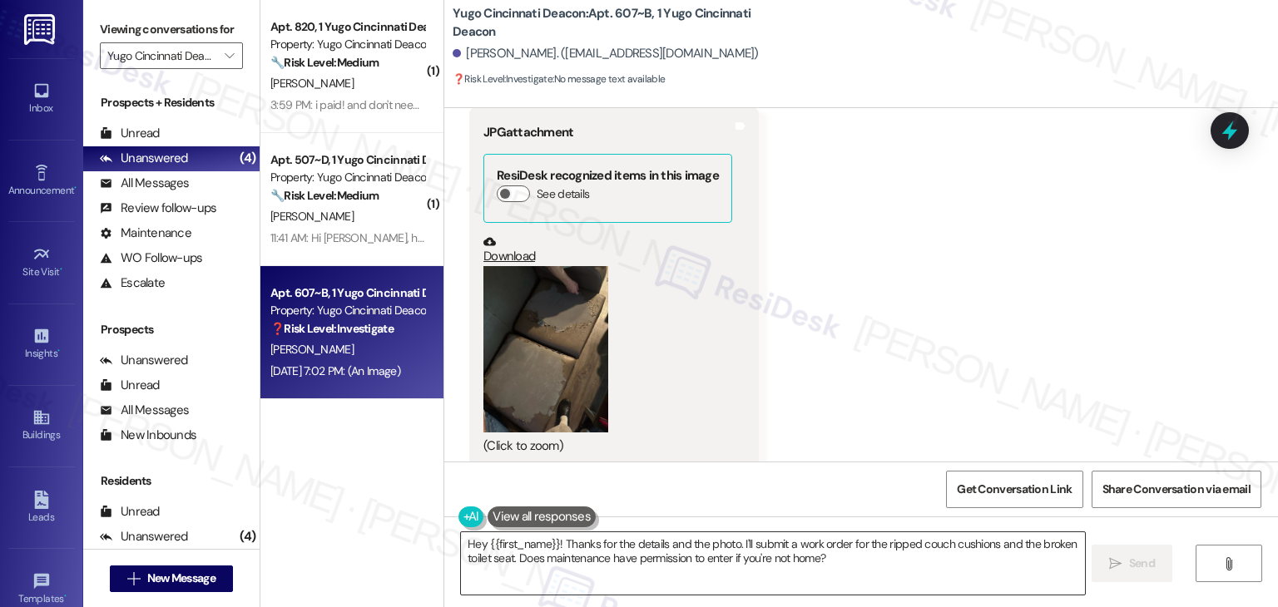
click at [717, 546] on textarea "Hey {{first_name}}! Thanks for the details and the photo. I'll submit a work or…" at bounding box center [772, 563] width 623 height 62
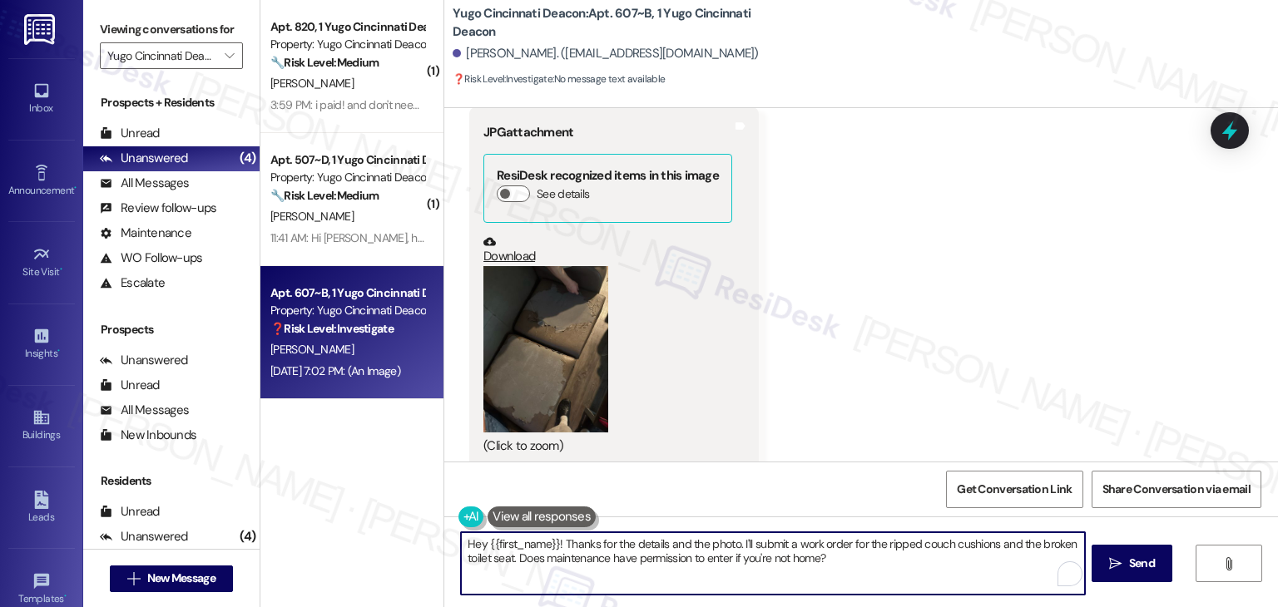
click at [717, 546] on textarea "Hey {{first_name}}! Thanks for the details and the photo. I'll submit a work or…" at bounding box center [772, 563] width 623 height 62
paste textarea "Thanks for clarifying, Nathaniel! I’ve noted that the couches were already dama…"
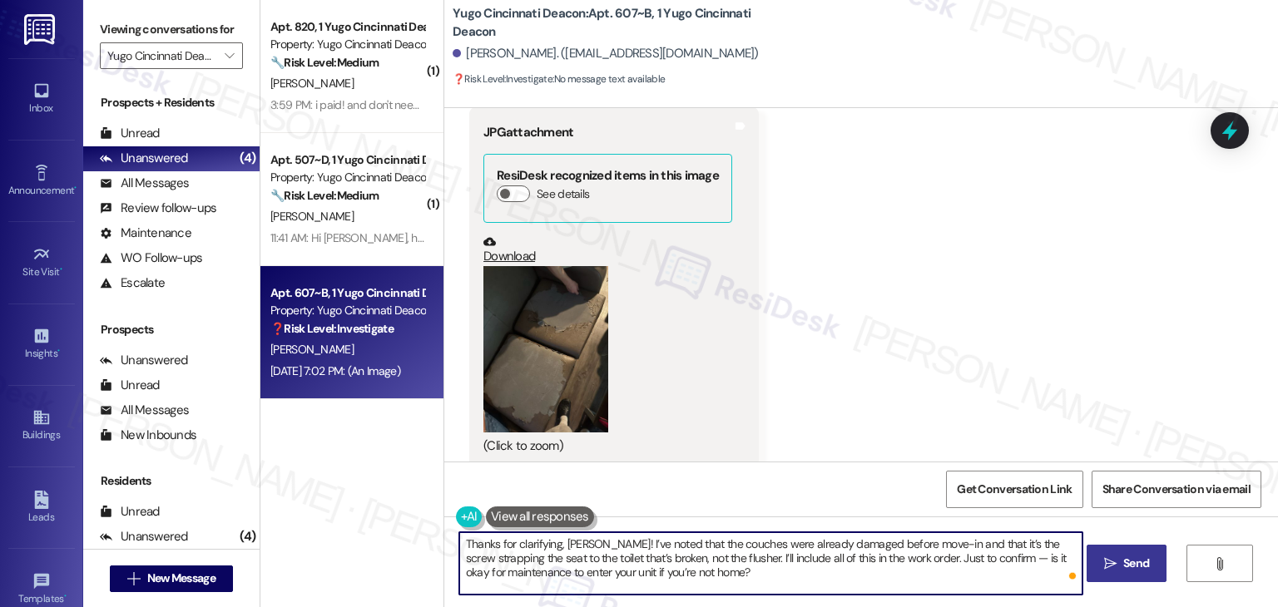
type textarea "Thanks for clarifying, Nathaniel! I’ve noted that the couches were already dama…"
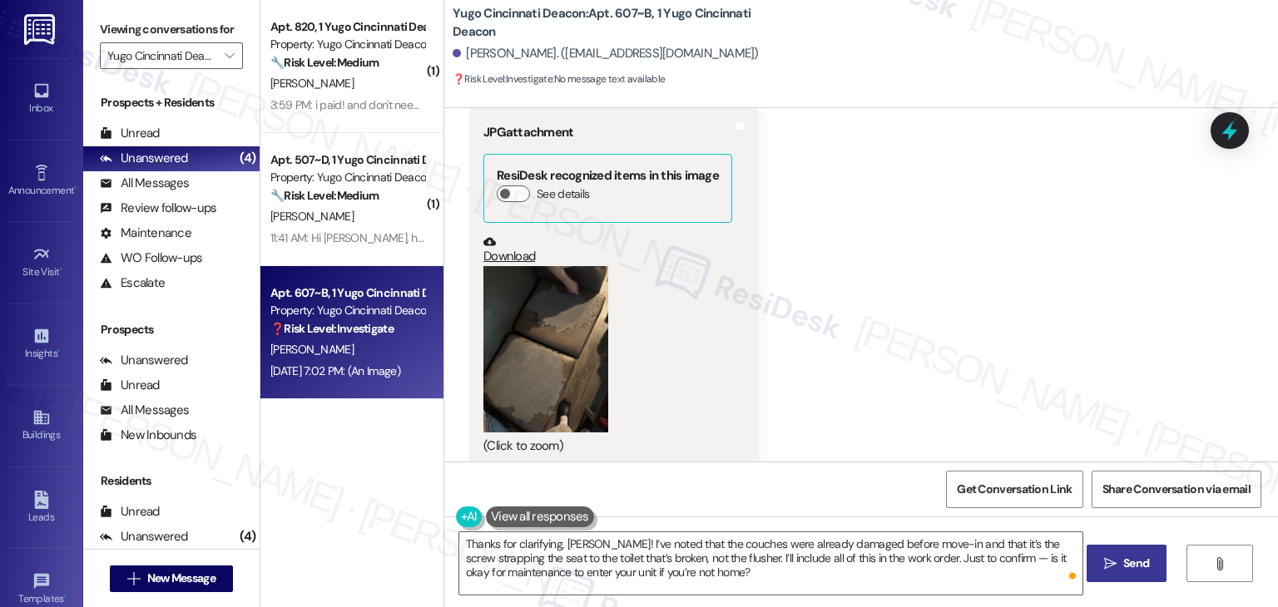
click at [1122, 573] on button " Send" at bounding box center [1126, 563] width 81 height 37
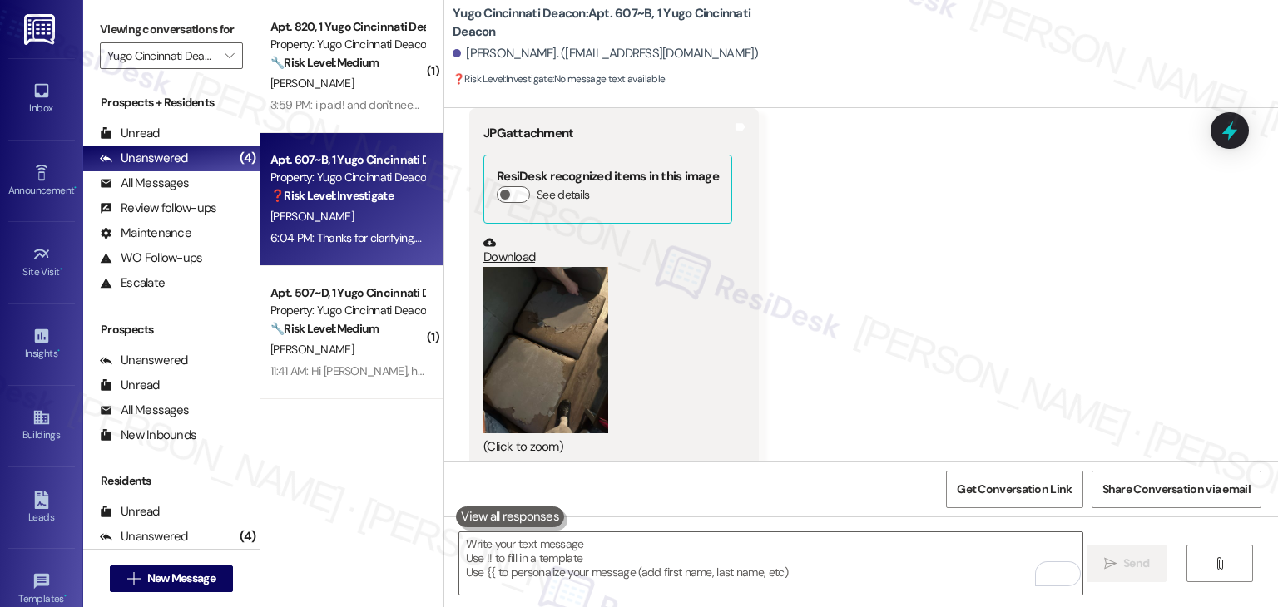
scroll to position [7249, 0]
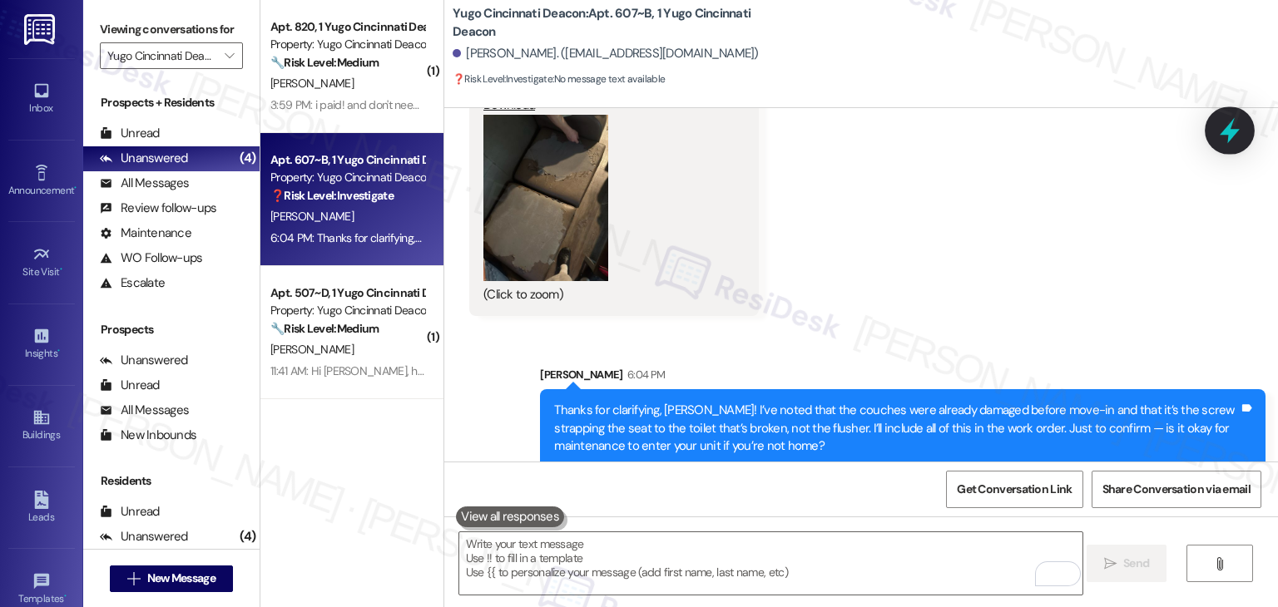
click at [1219, 131] on icon at bounding box center [1229, 130] width 28 height 28
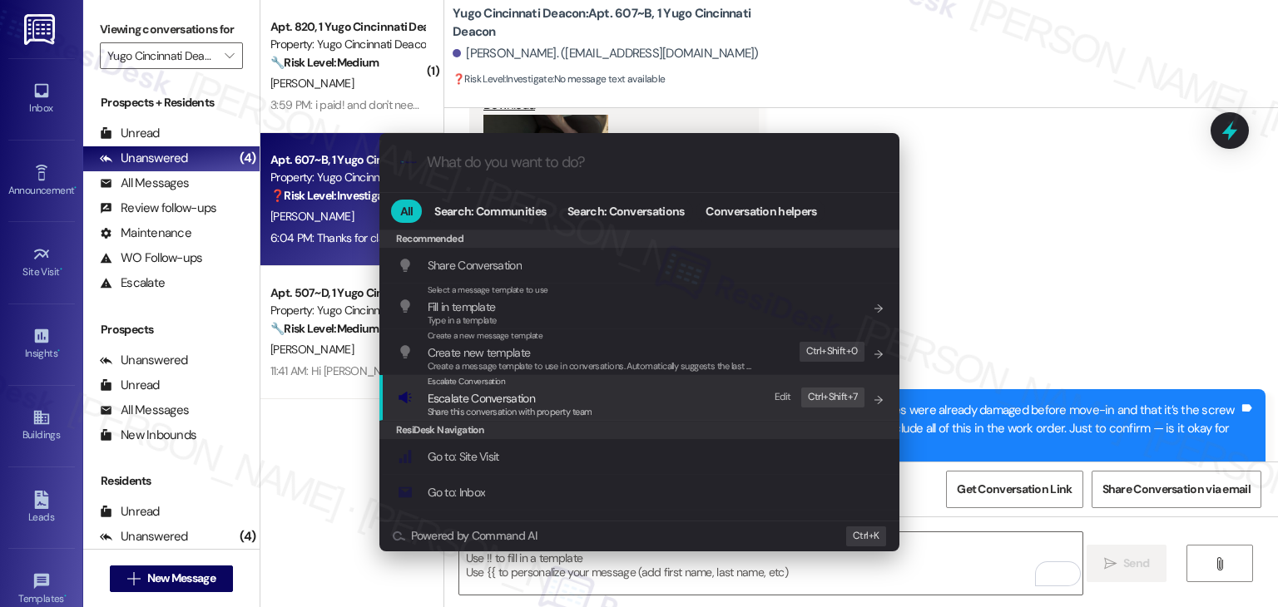
click at [486, 407] on span "Share this conversation with property team" at bounding box center [510, 412] width 165 height 12
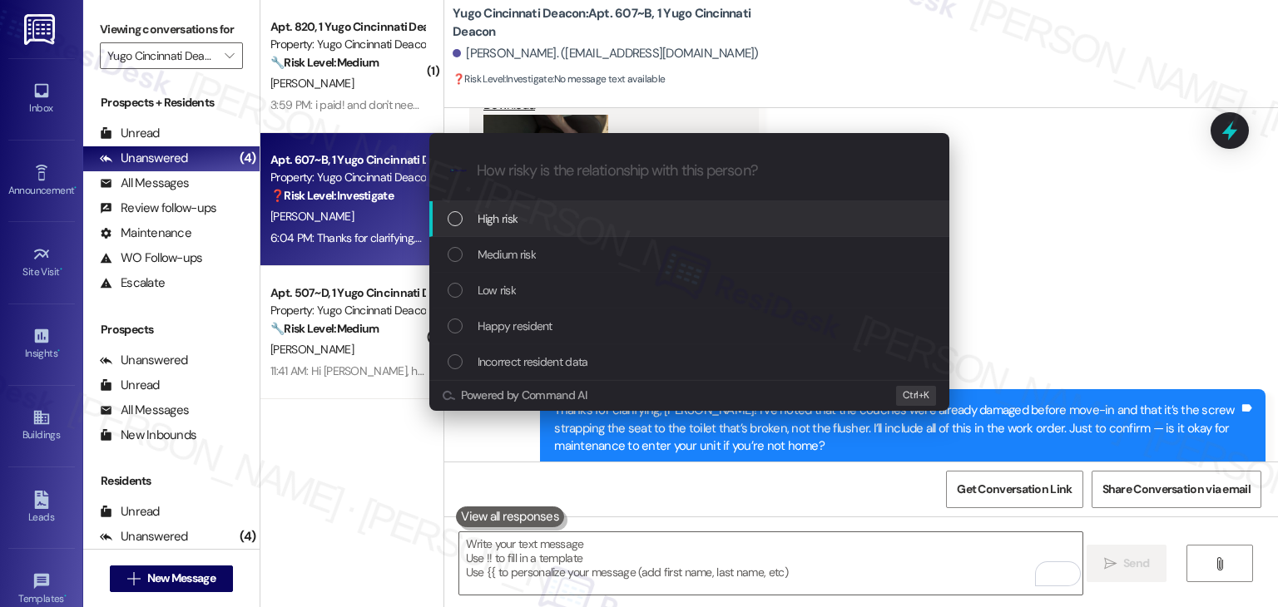
click at [1234, 134] on div "Escalate Conversation How risky is the relationship with this person? Topics (e…" at bounding box center [639, 303] width 1278 height 607
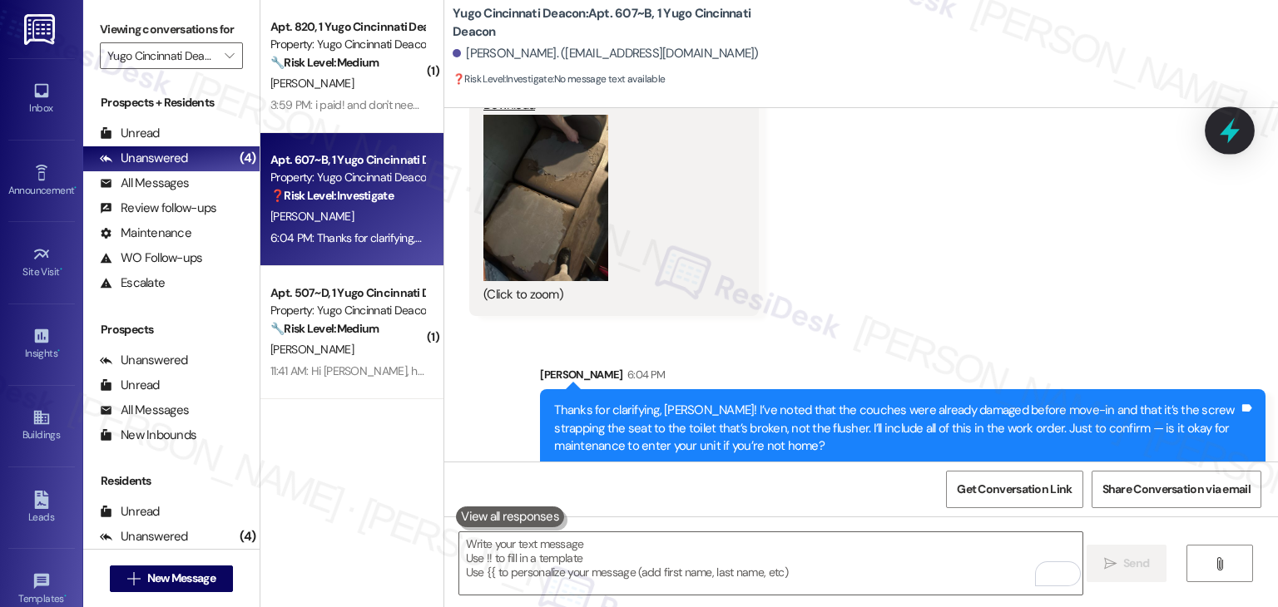
click at [1233, 134] on icon at bounding box center [1229, 131] width 20 height 26
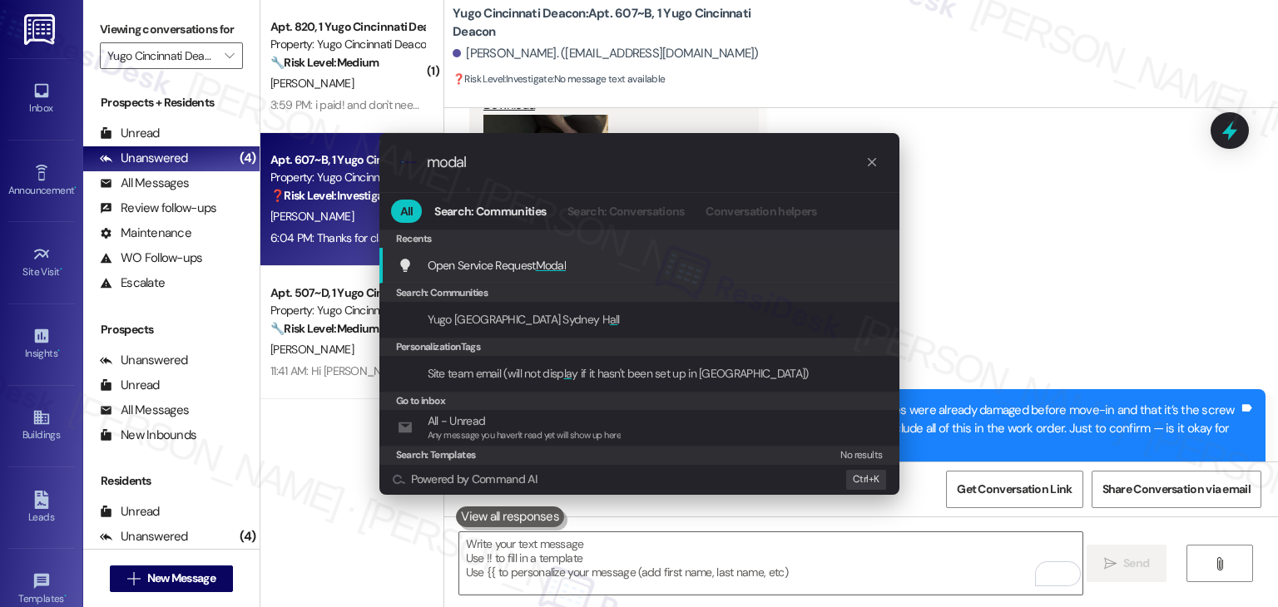
click at [553, 268] on span "Modal" at bounding box center [551, 265] width 31 height 15
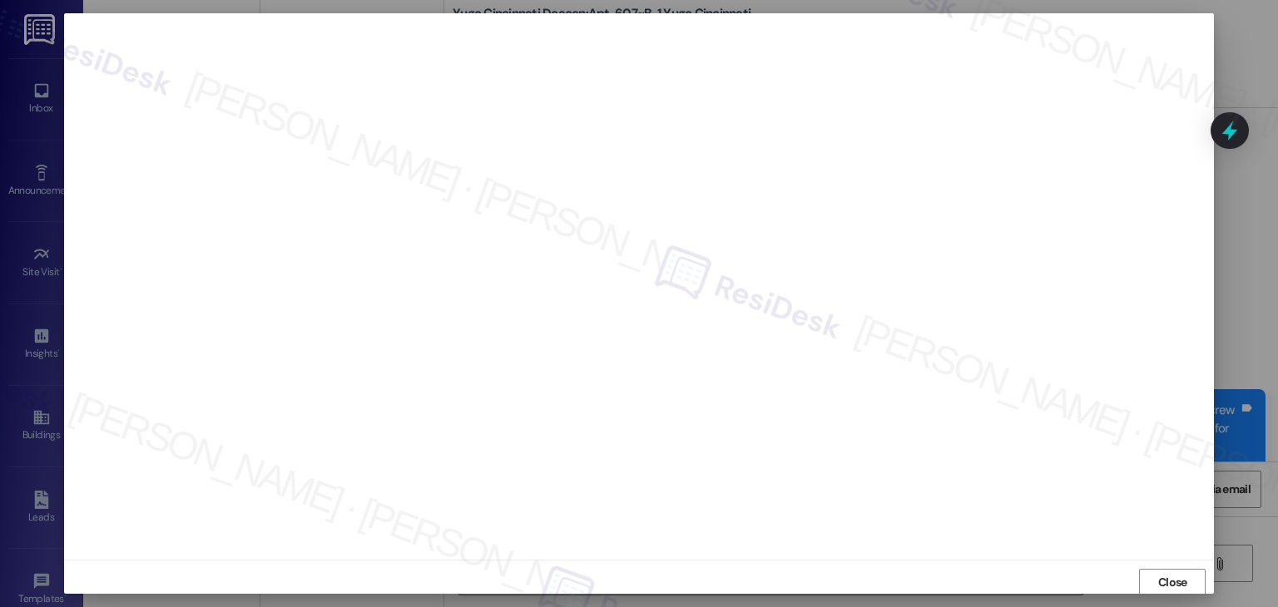
scroll to position [1, 0]
click at [1144, 581] on button "Close" at bounding box center [1172, 581] width 67 height 27
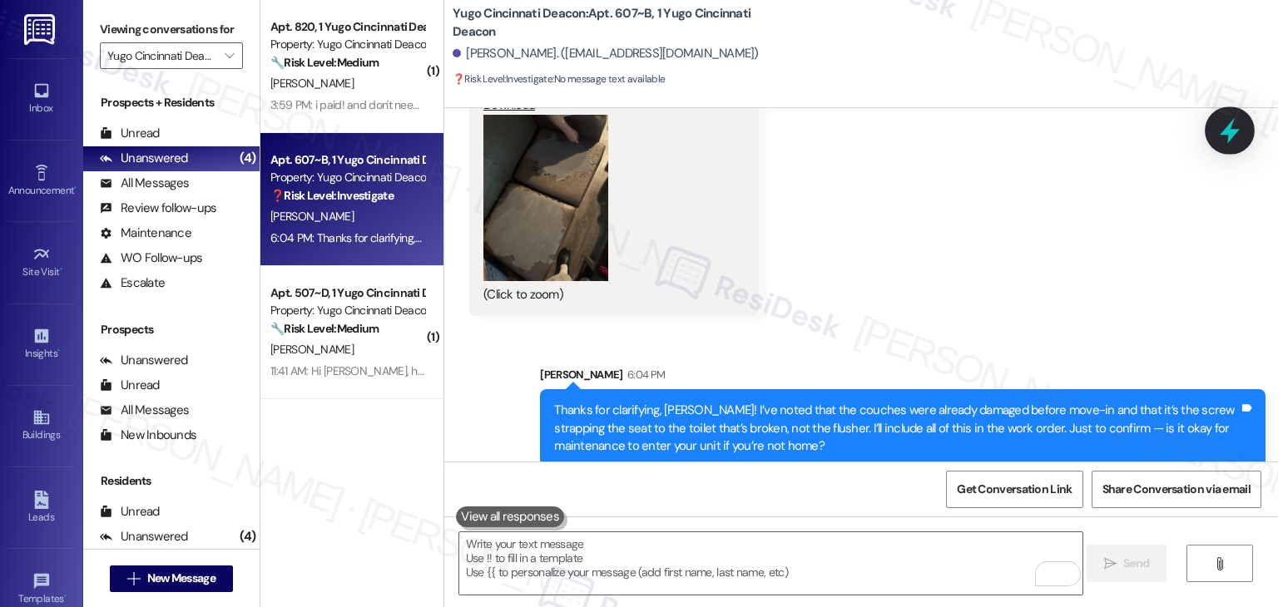
click at [1231, 138] on icon at bounding box center [1229, 130] width 28 height 28
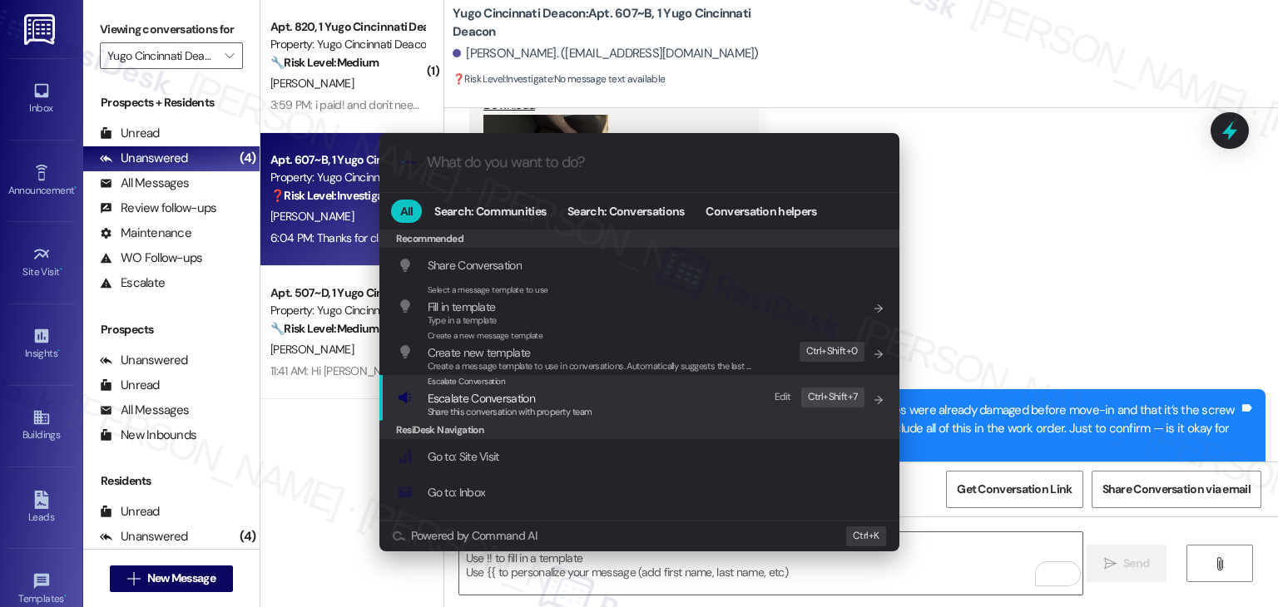
click at [486, 405] on div "Share this conversation with property team" at bounding box center [510, 412] width 165 height 15
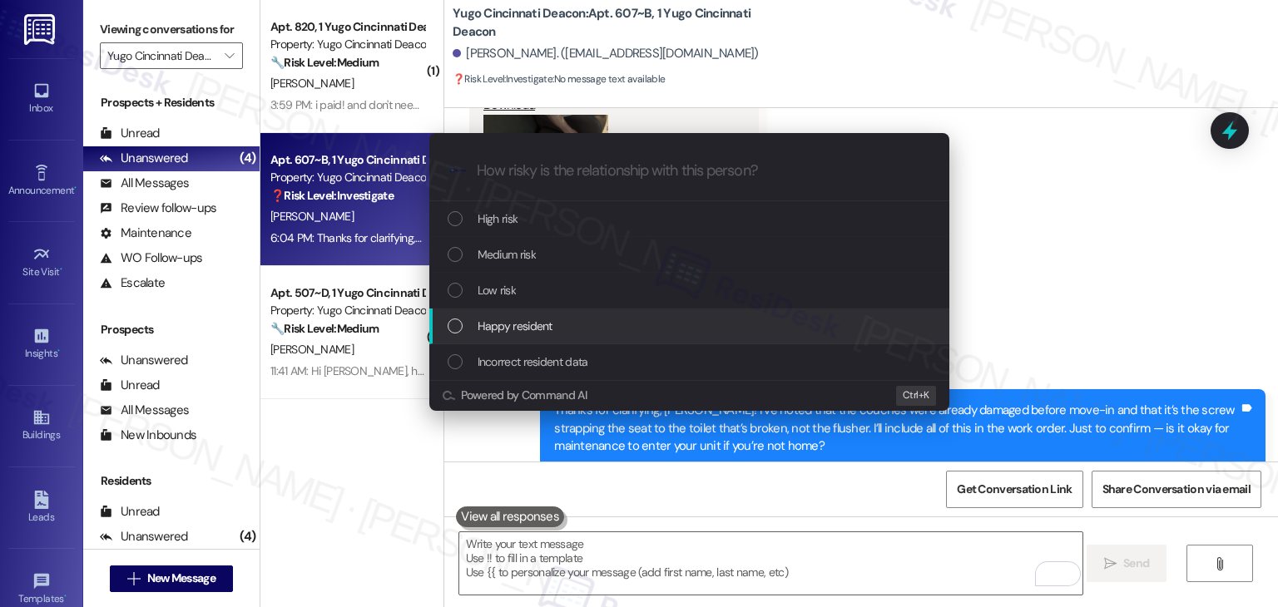
drag, startPoint x: 991, startPoint y: 308, endPoint x: 1091, endPoint y: 216, distance: 135.4
click at [992, 307] on div "Escalate Conversation How risky is the relationship with this person? Topics (e…" at bounding box center [639, 303] width 1278 height 607
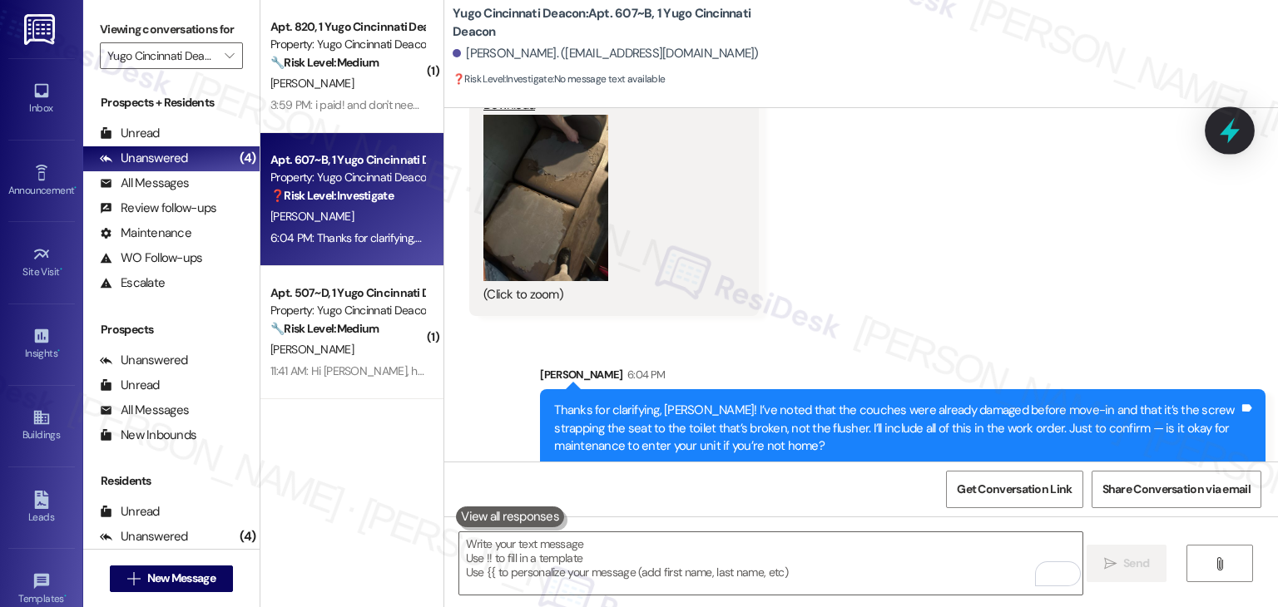
click at [1224, 136] on icon at bounding box center [1229, 130] width 28 height 28
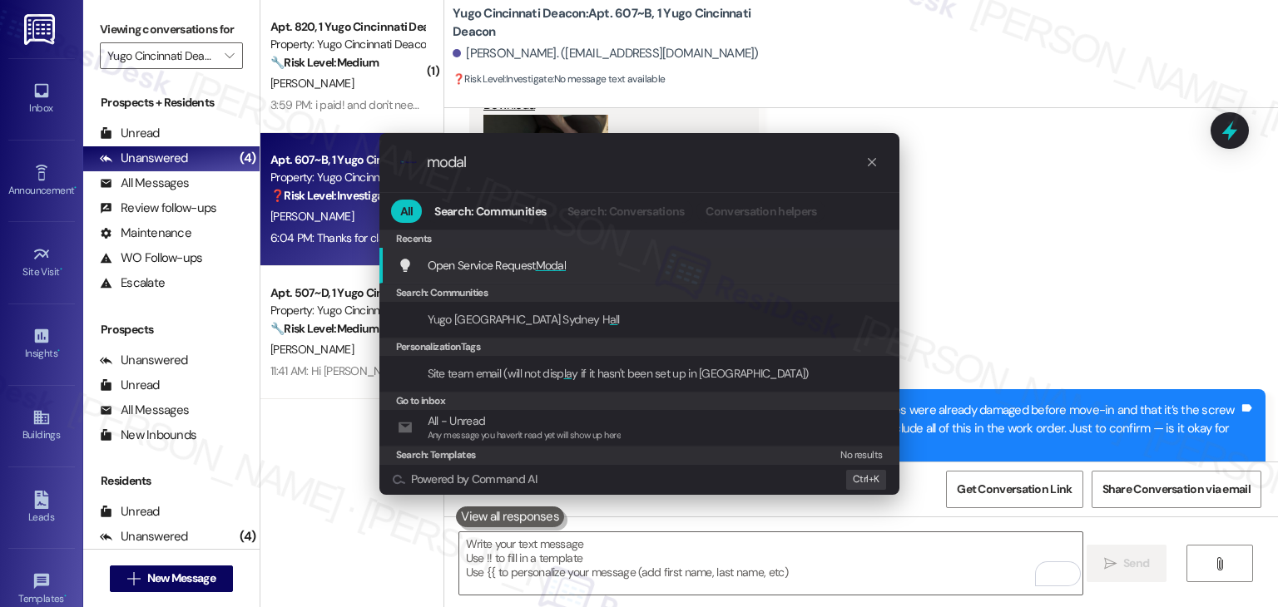
type input "modal"
click at [575, 263] on div "Open Service Request Modal Add shortcut" at bounding box center [641, 265] width 487 height 18
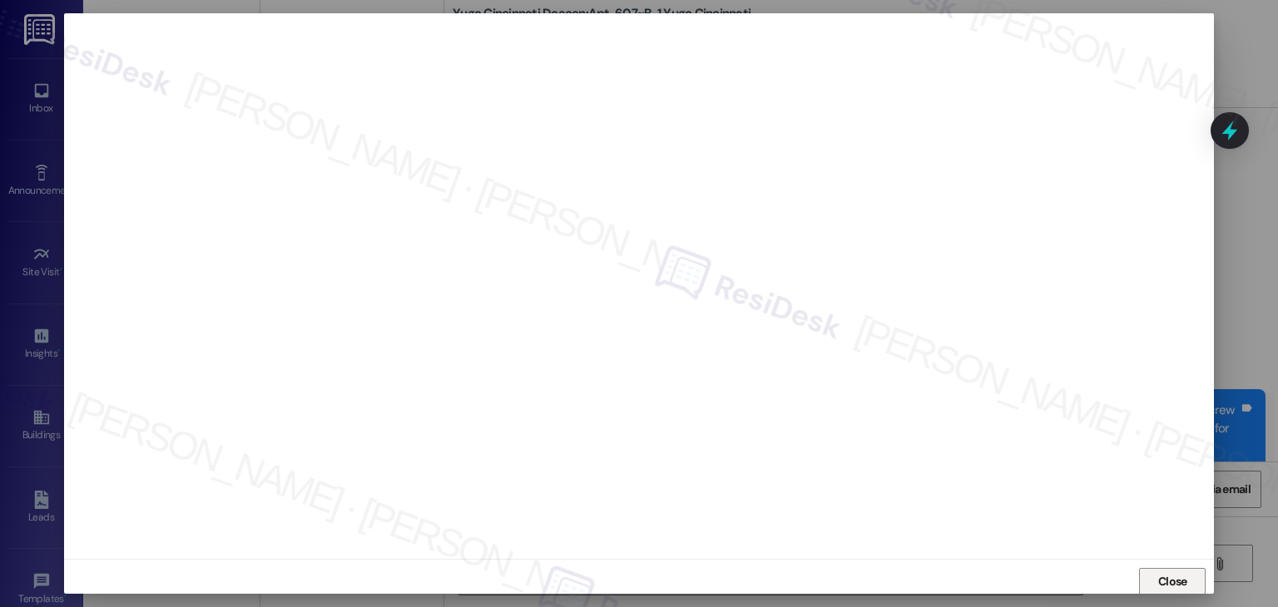
click at [1162, 574] on span "Close" at bounding box center [1172, 581] width 29 height 17
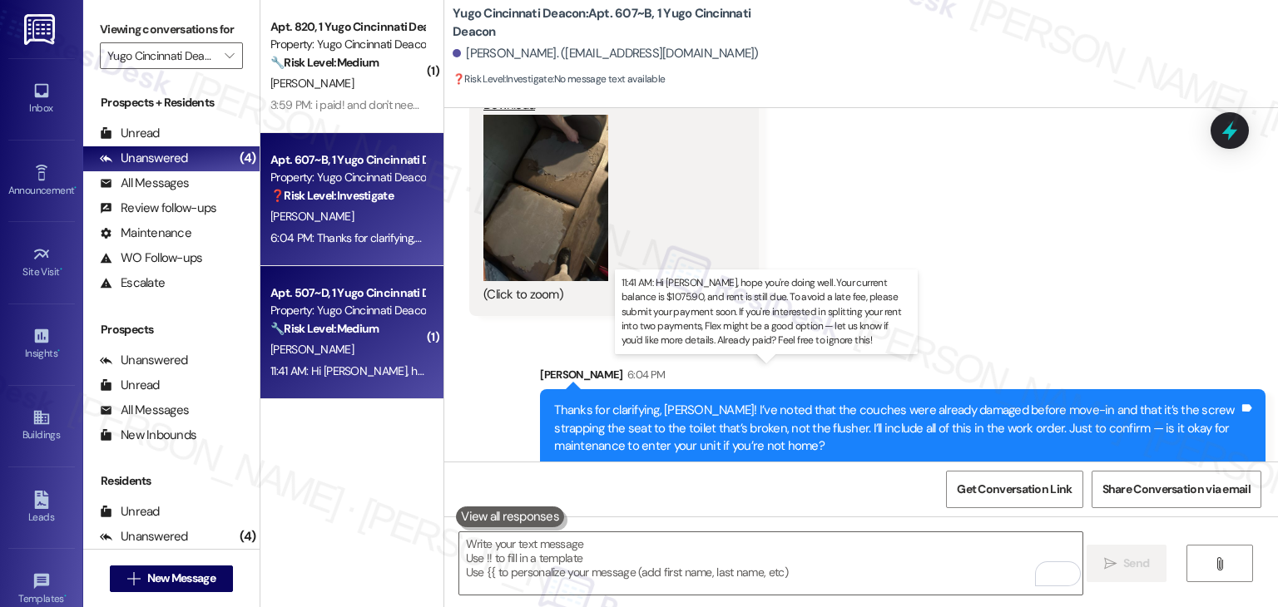
click at [339, 378] on div "11:41 AM: Hi Danica, hope you're doing well. Your current balance is $1075.90, …" at bounding box center [1048, 370] width 1557 height 15
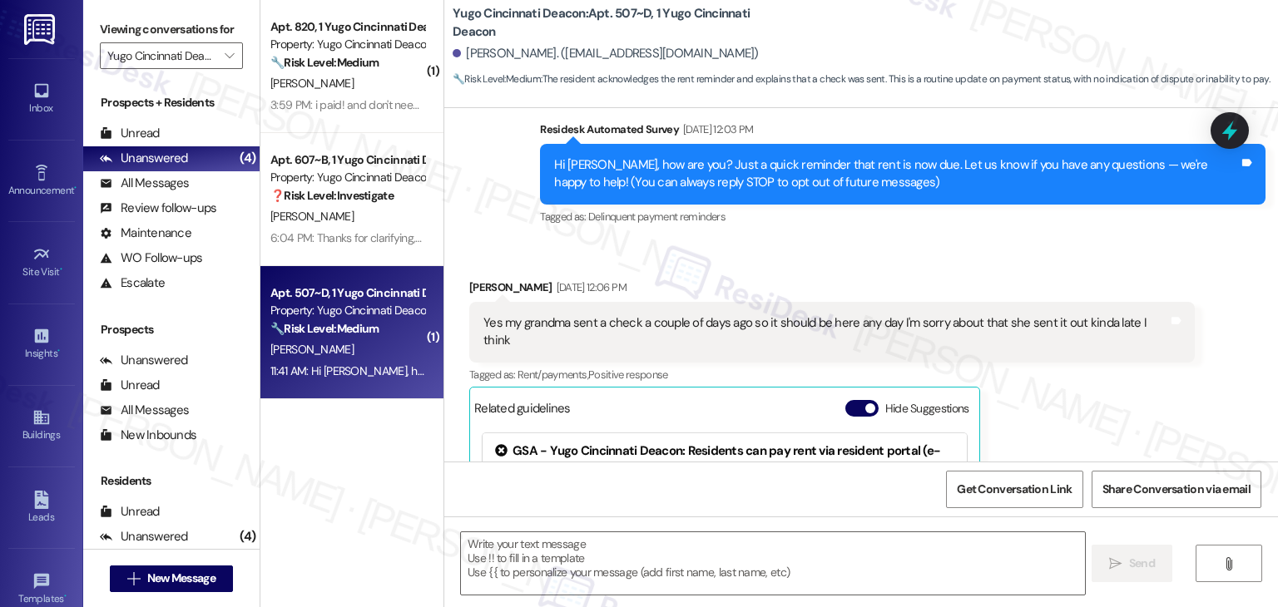
type textarea "Fetching suggested responses. Please feel free to read through the conversation…"
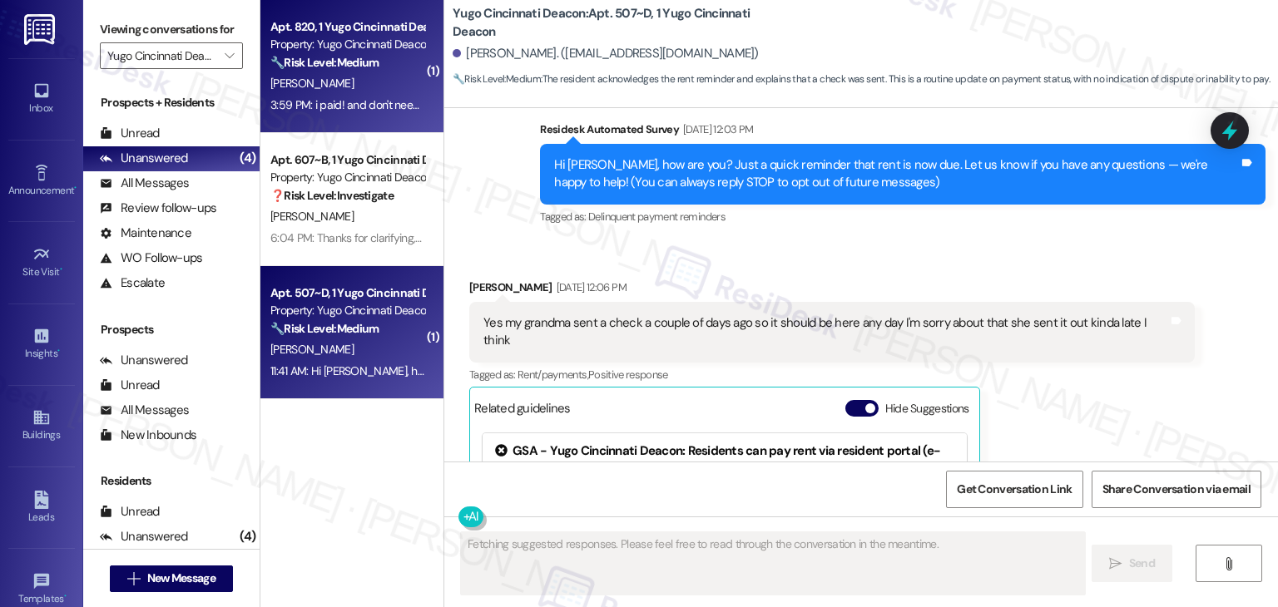
scroll to position [342, 0]
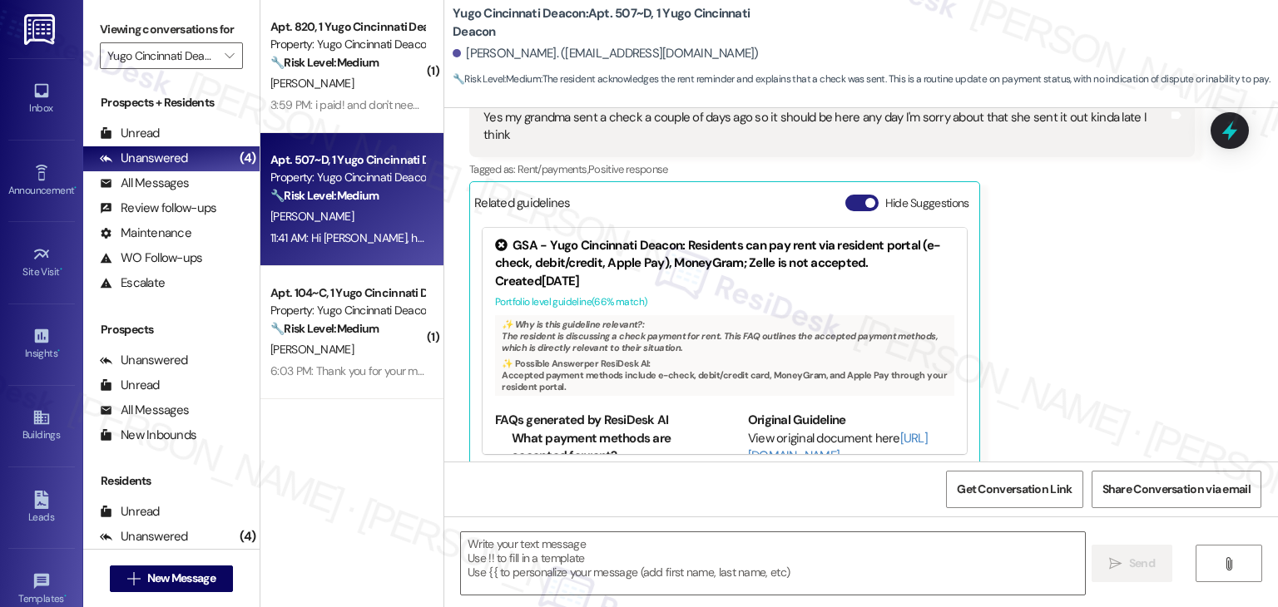
click at [845, 195] on button "Hide Suggestions" at bounding box center [861, 203] width 33 height 17
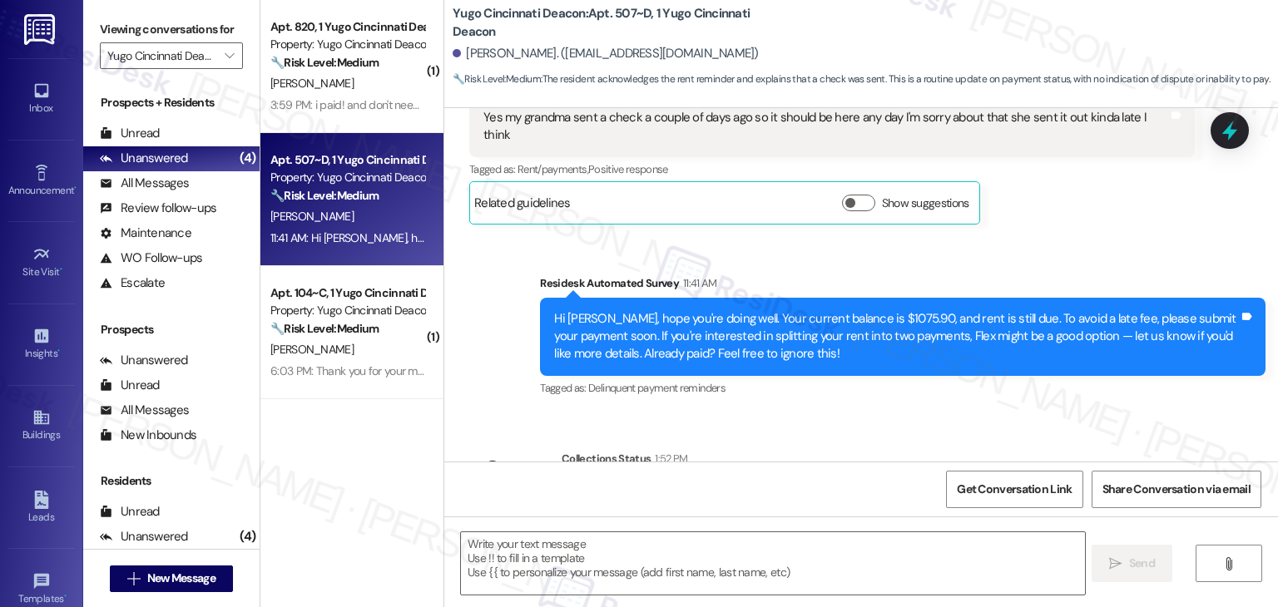
click at [1051, 376] on div "Tagged as: Delinquent payment reminders Click to highlight conversations about …" at bounding box center [902, 388] width 725 height 24
click at [844, 388] on div "Survey, sent via SMS Residesk Automated Survey 11:41 AM Hi Danica, hope you're …" at bounding box center [902, 337] width 750 height 151
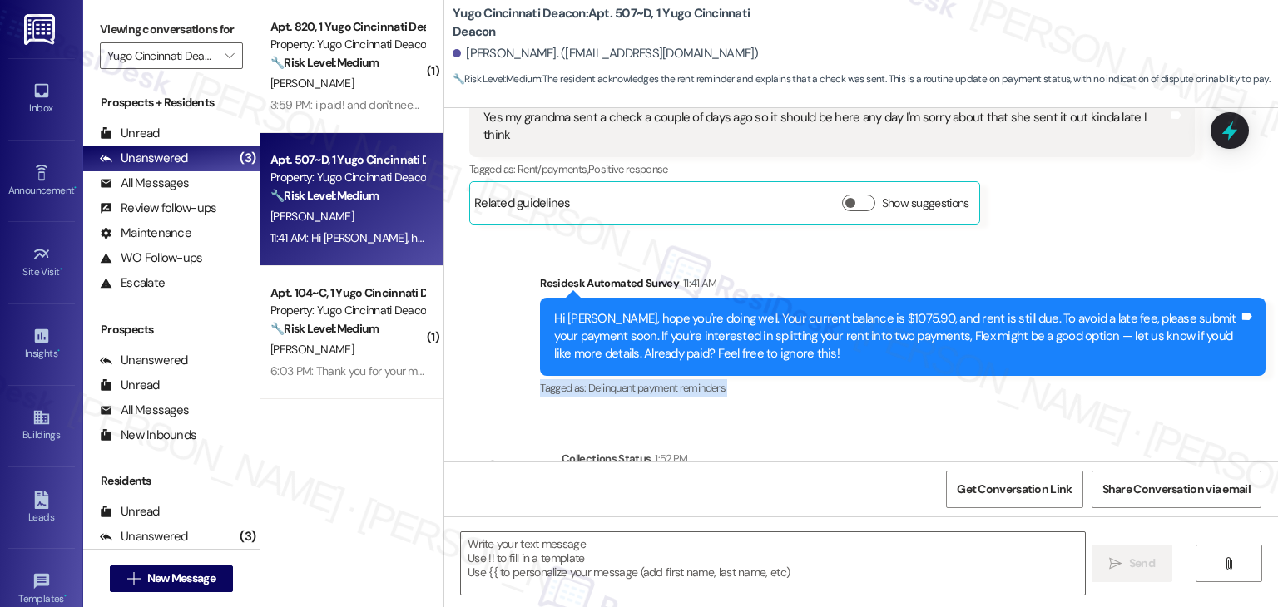
click at [844, 388] on div "Survey, sent via SMS Residesk Automated Survey 11:41 AM Hi Danica, hope you're …" at bounding box center [902, 337] width 750 height 151
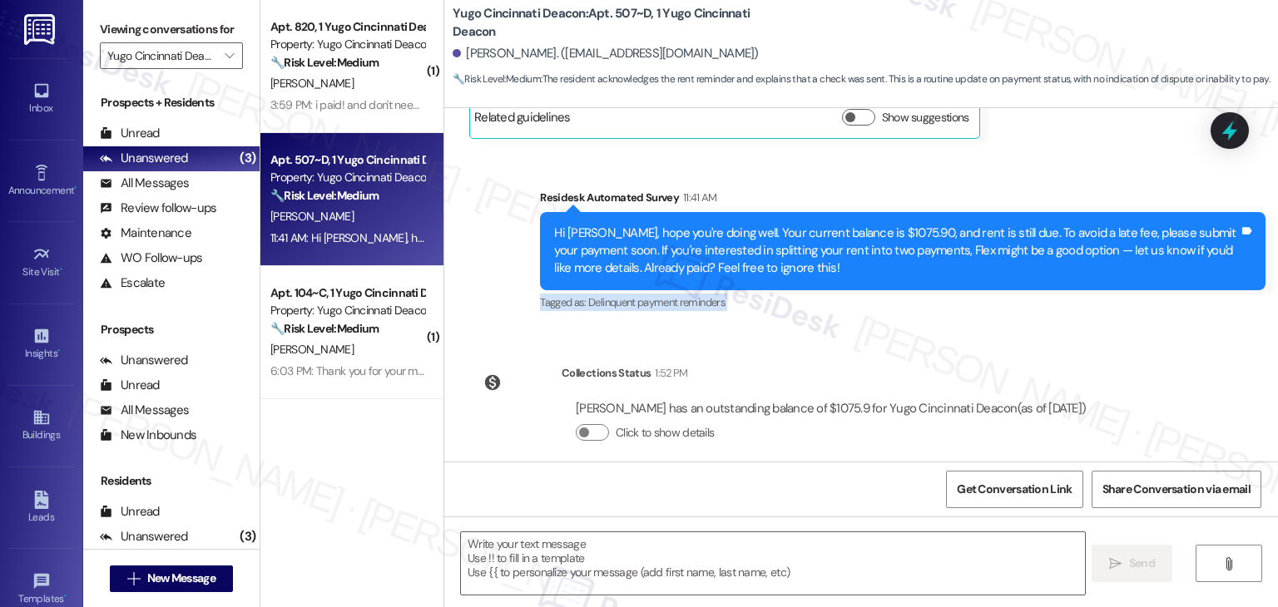
scroll to position [428, 0]
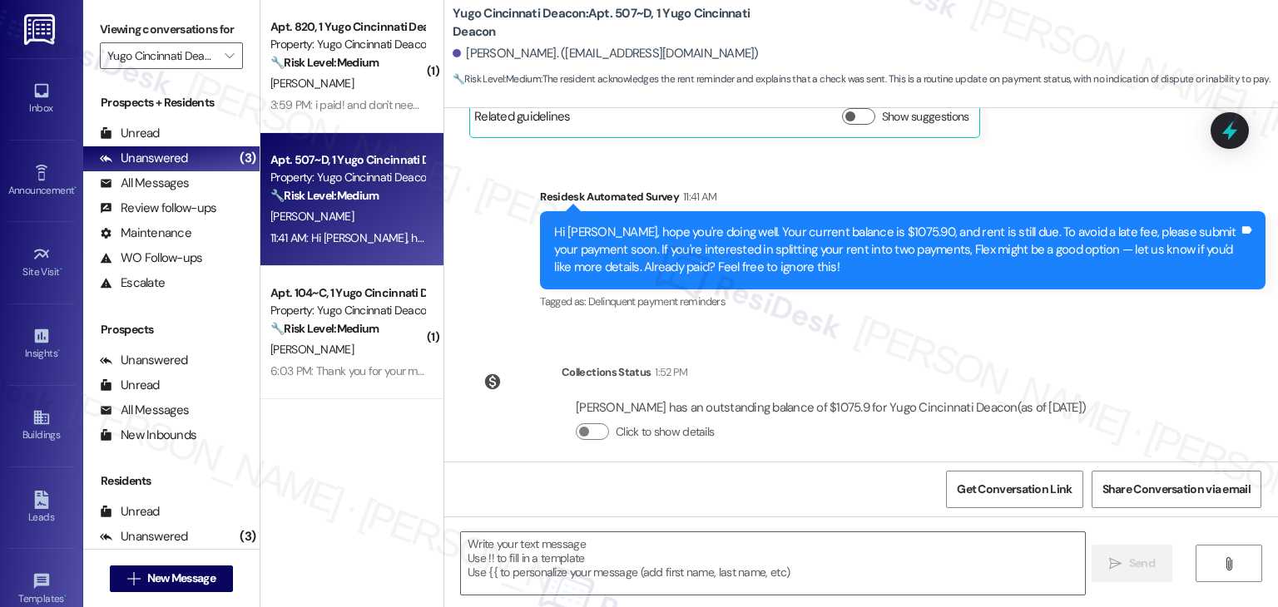
click at [886, 351] on div "Collections Status 1:52 PM Danica Ceculski has an outstanding balance of $1075.…" at bounding box center [784, 415] width 655 height 128
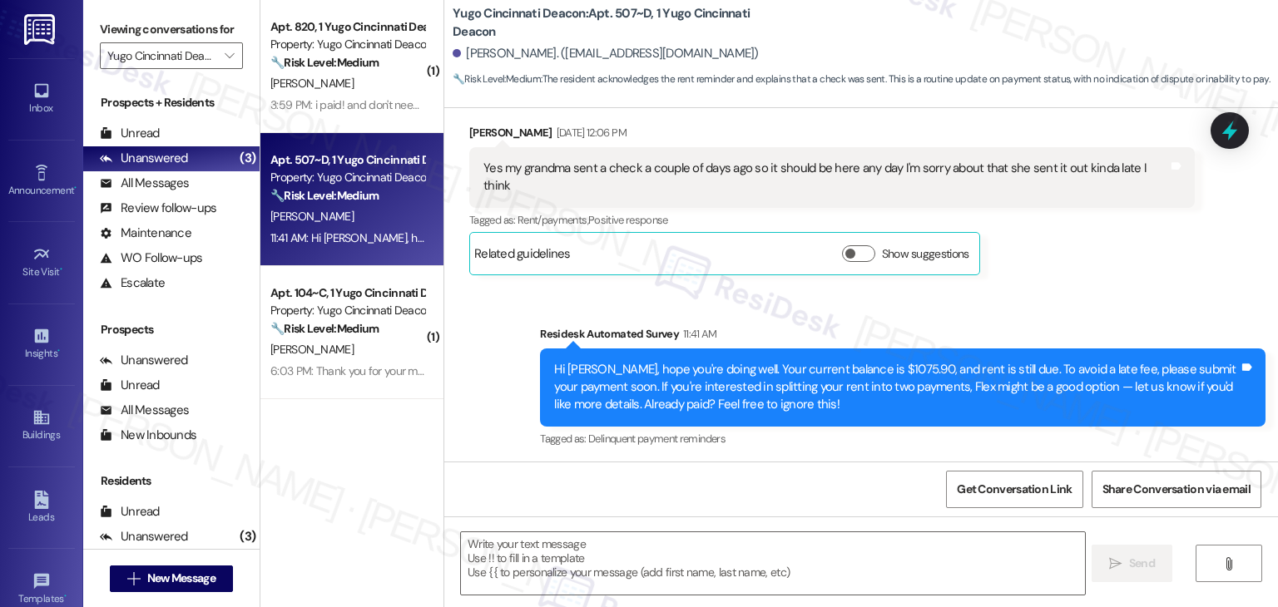
scroll to position [262, 0]
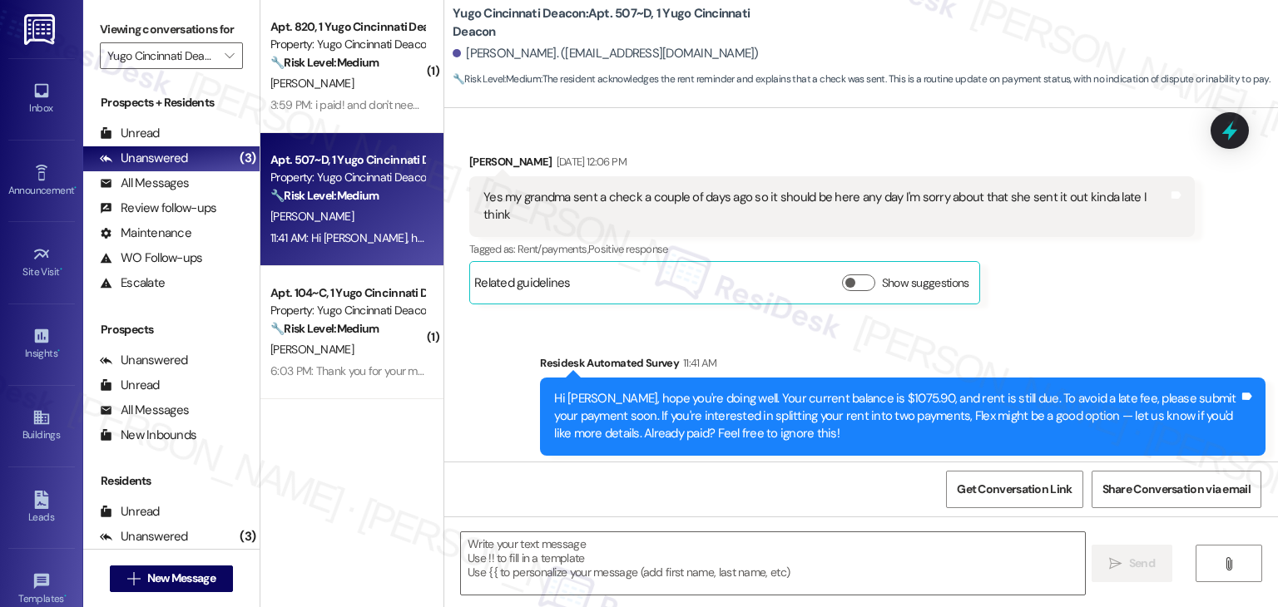
click at [738, 390] on div "Hi Danica, hope you're doing well. Your current balance is $1075.90, and rent i…" at bounding box center [896, 416] width 685 height 53
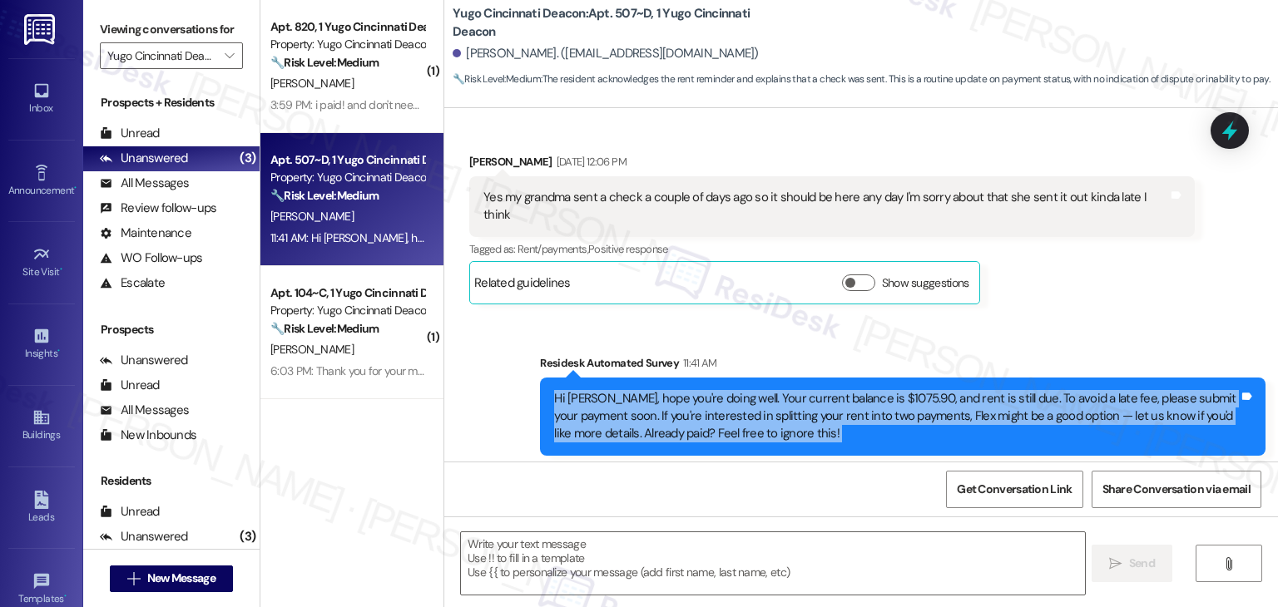
click at [738, 390] on div "Hi Danica, hope you're doing well. Your current balance is $1075.90, and rent i…" at bounding box center [896, 416] width 685 height 53
copy div "Hi Danica, hope you're doing well. Your current balance is $1075.90, and rent i…"
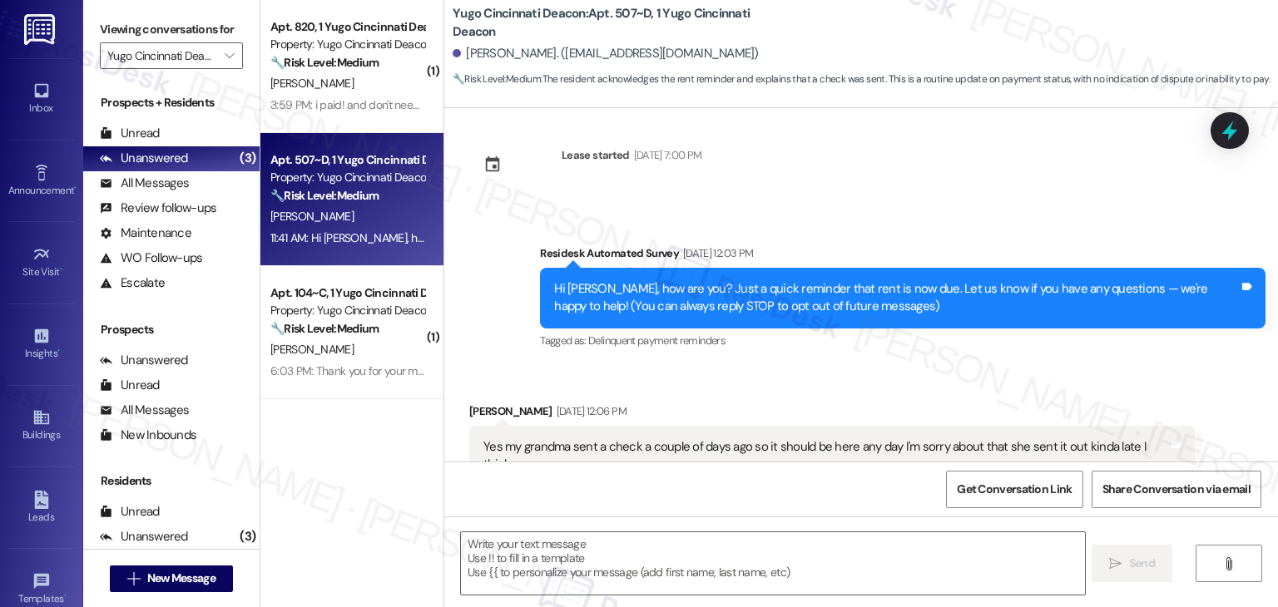
scroll to position [179, 0]
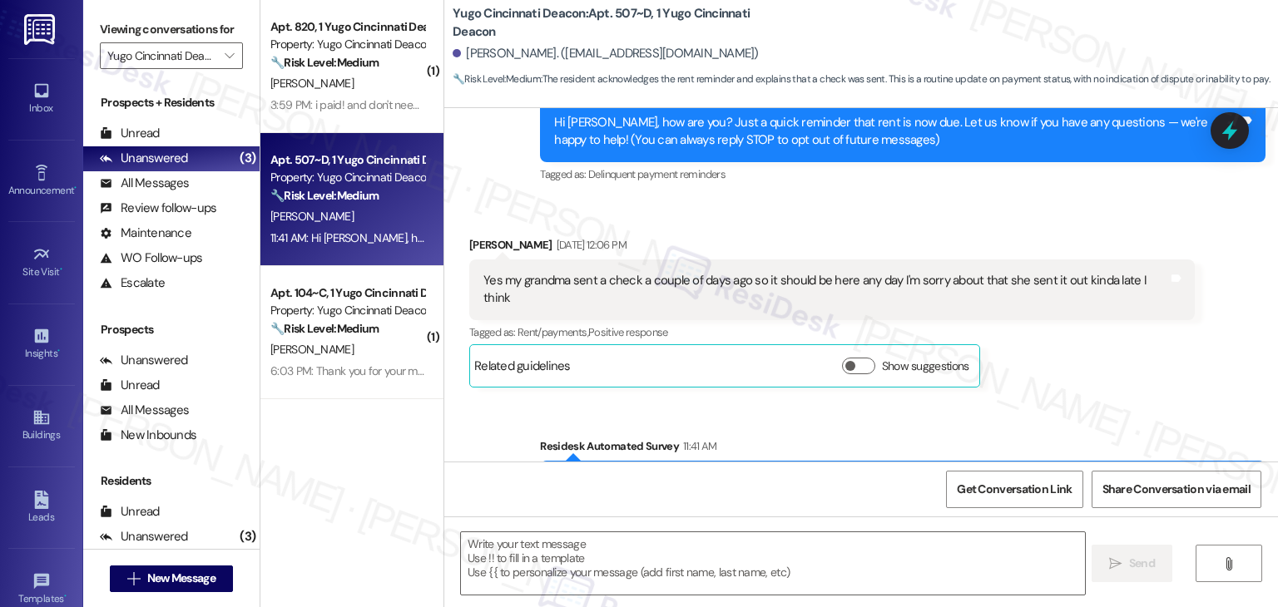
click at [622, 275] on div "Yes my grandma sent a check a couple of days ago so it should be here any day I…" at bounding box center [825, 290] width 685 height 36
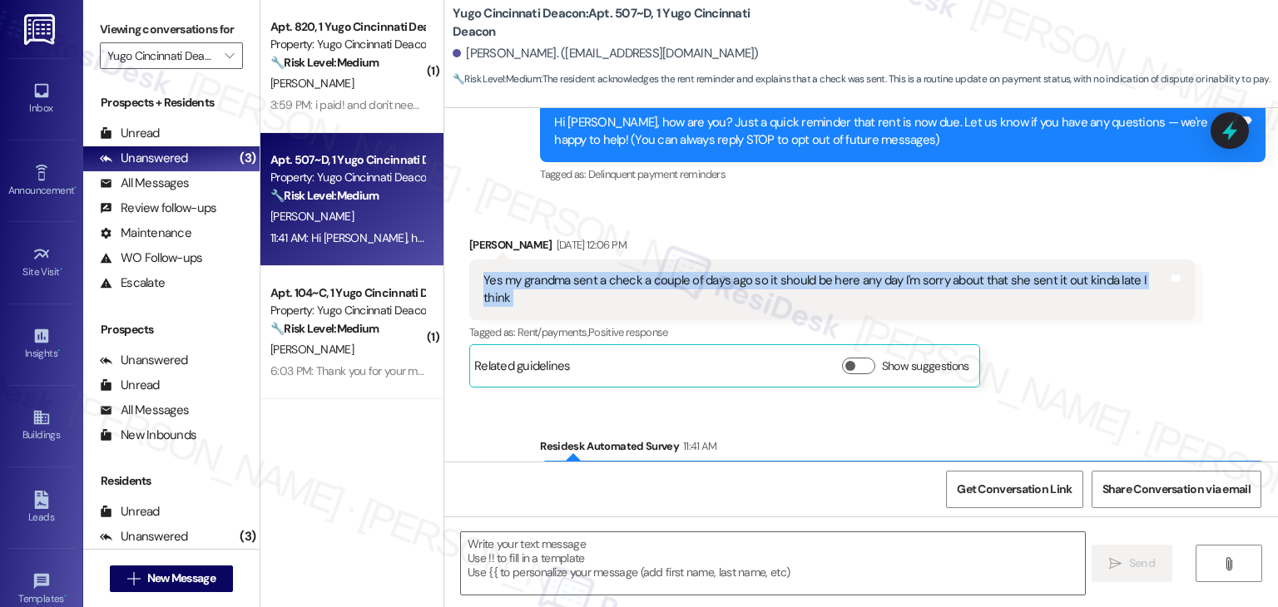
click at [622, 275] on div "Yes my grandma sent a check a couple of days ago so it should be here any day I…" at bounding box center [825, 290] width 685 height 36
copy div "Yes my grandma sent a check a couple of days ago so it should be here any day I…"
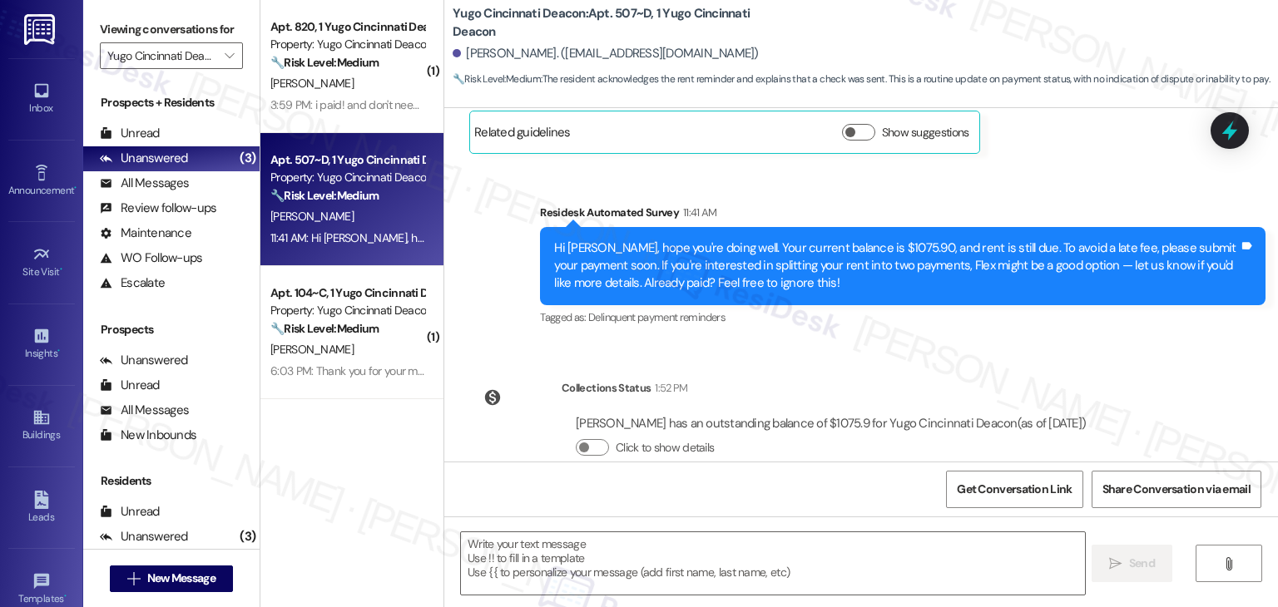
scroll to position [428, 0]
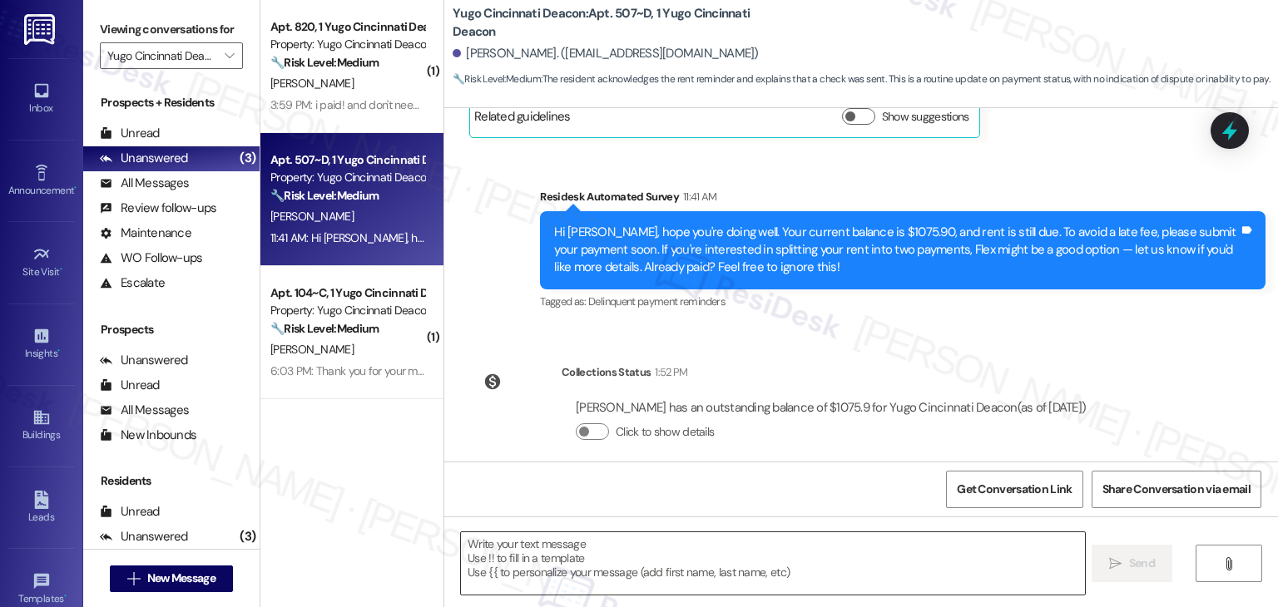
click at [725, 564] on textarea at bounding box center [772, 563] width 623 height 62
paste textarea "Thanks for letting me know, Danica! No worries — I’ll share with the site team …"
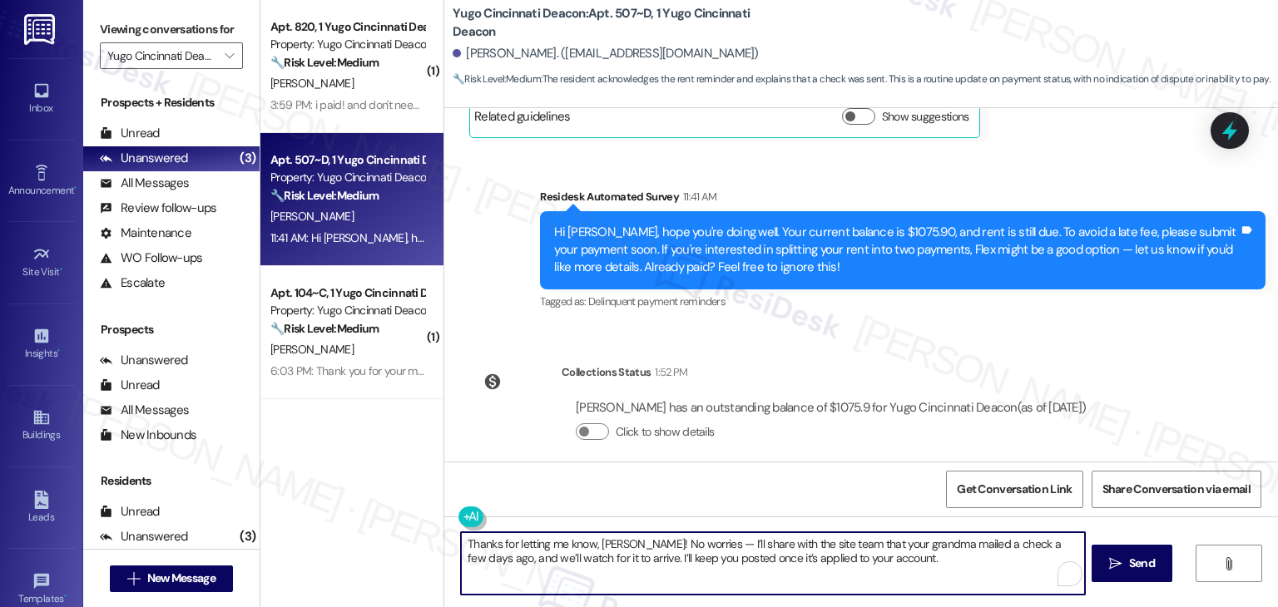
scroll to position [262, 0]
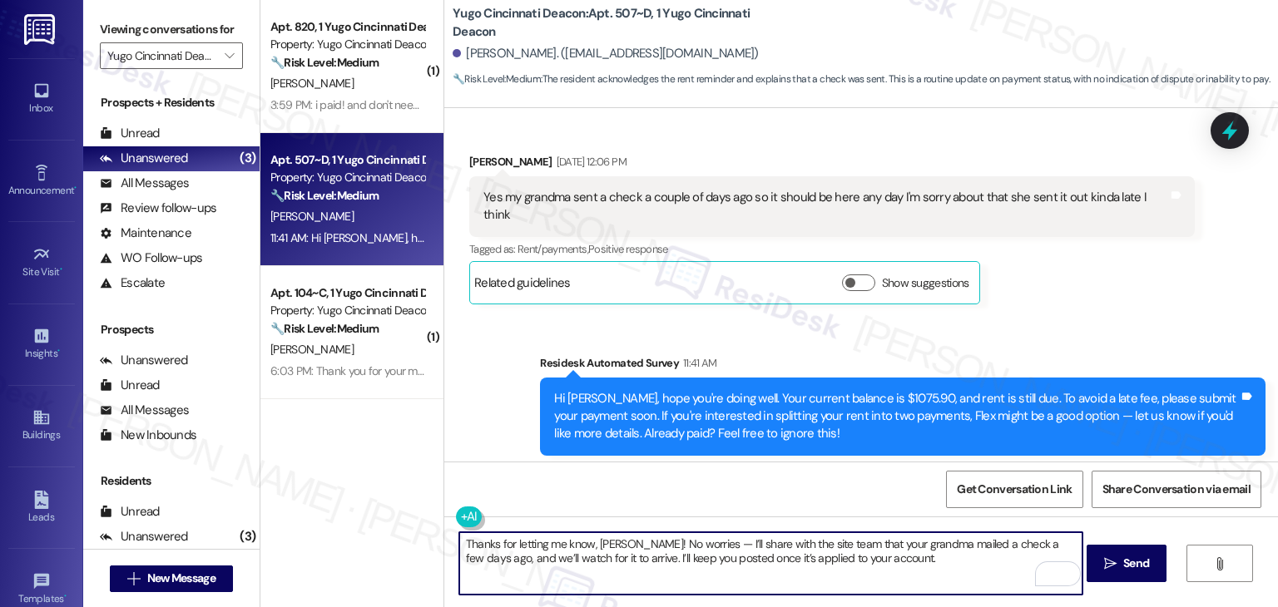
click at [905, 550] on textarea "Thanks for letting me know, Danica! No worries — I’ll share with the site team …" at bounding box center [770, 563] width 623 height 62
type textarea "Thanks for letting me know, Danica! No worries — I’ll share with the site team …"
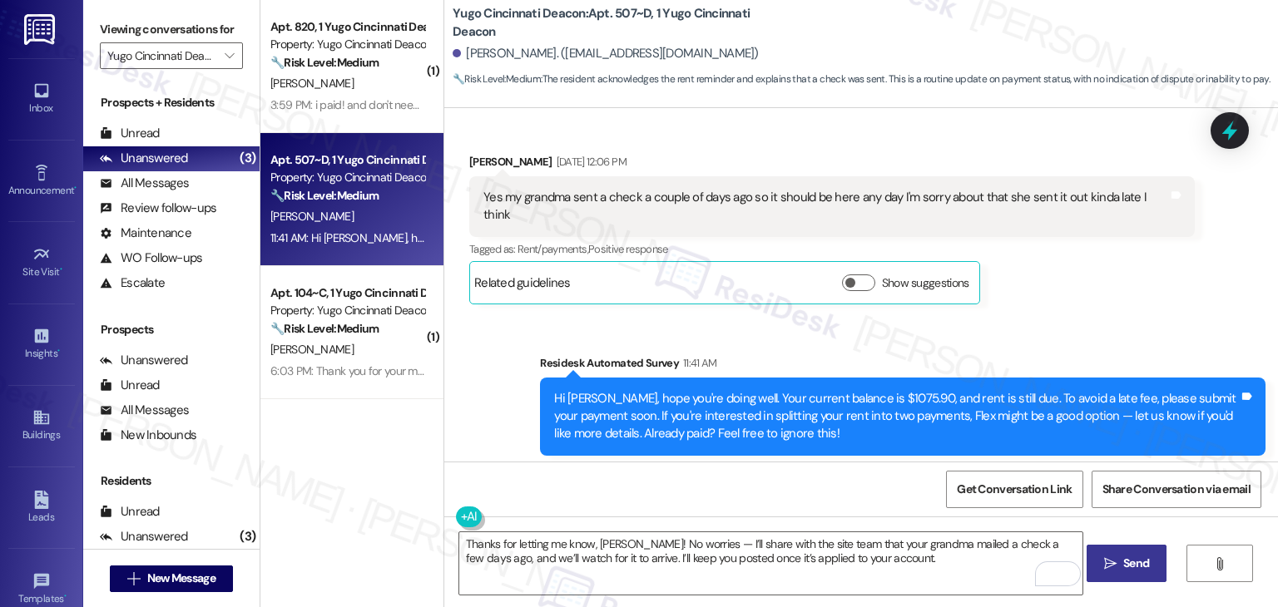
click at [1146, 561] on span "Send" at bounding box center [1136, 563] width 26 height 17
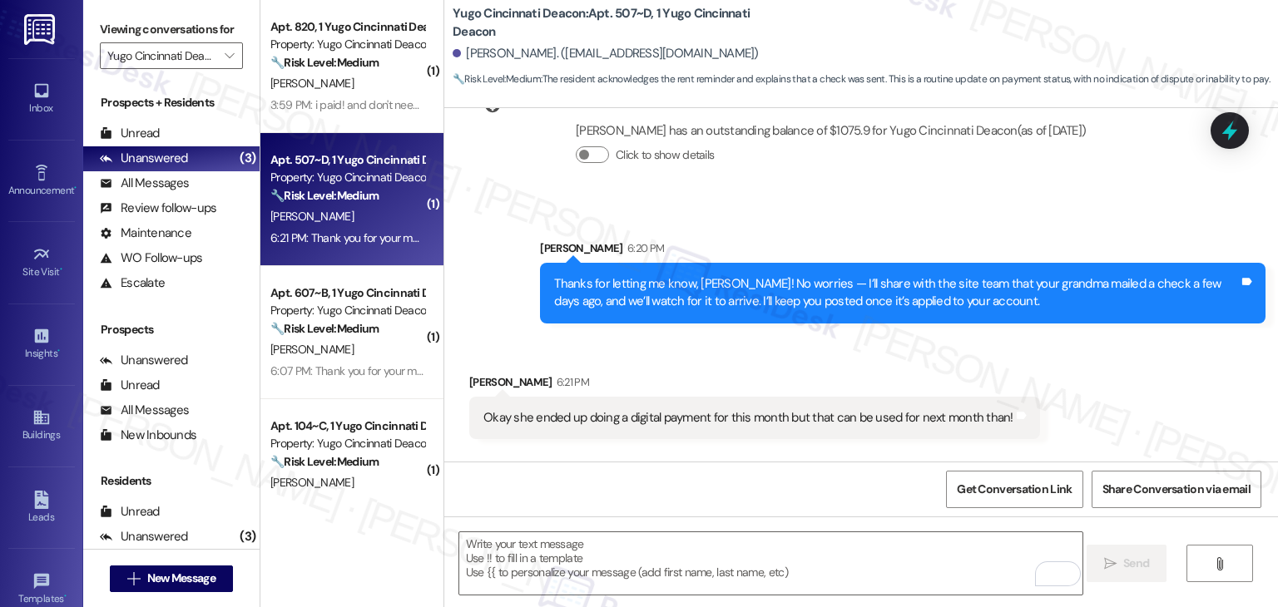
scroll to position [812, 0]
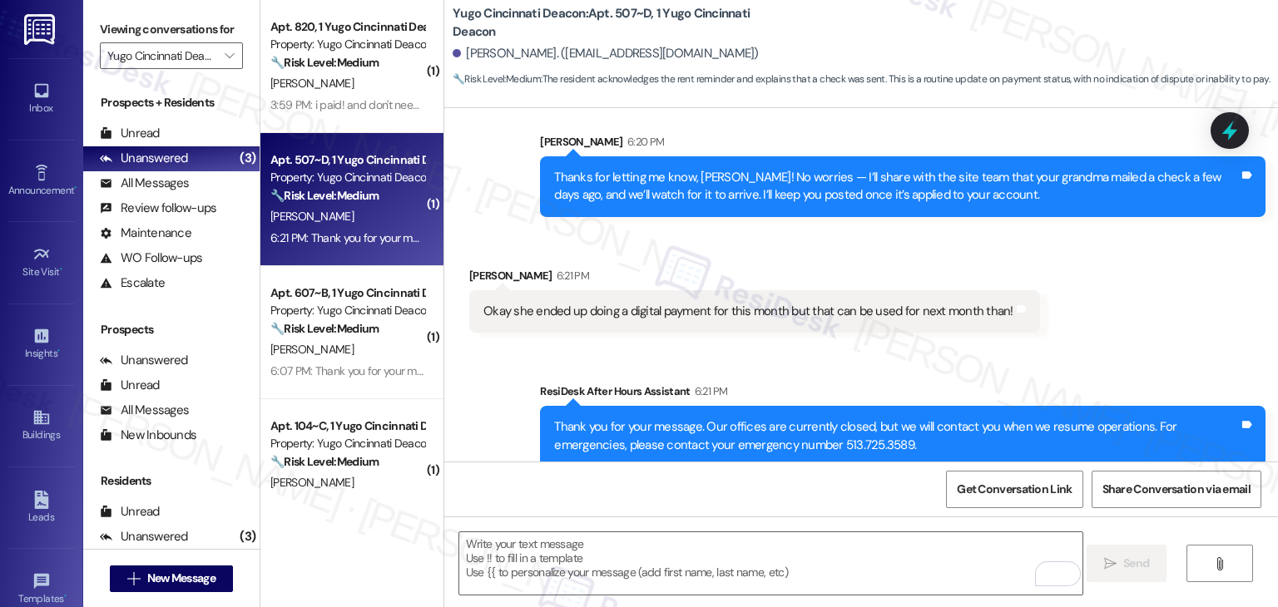
click at [829, 303] on div "Okay she ended up doing a digital payment for this month but that can be used f…" at bounding box center [748, 311] width 530 height 17
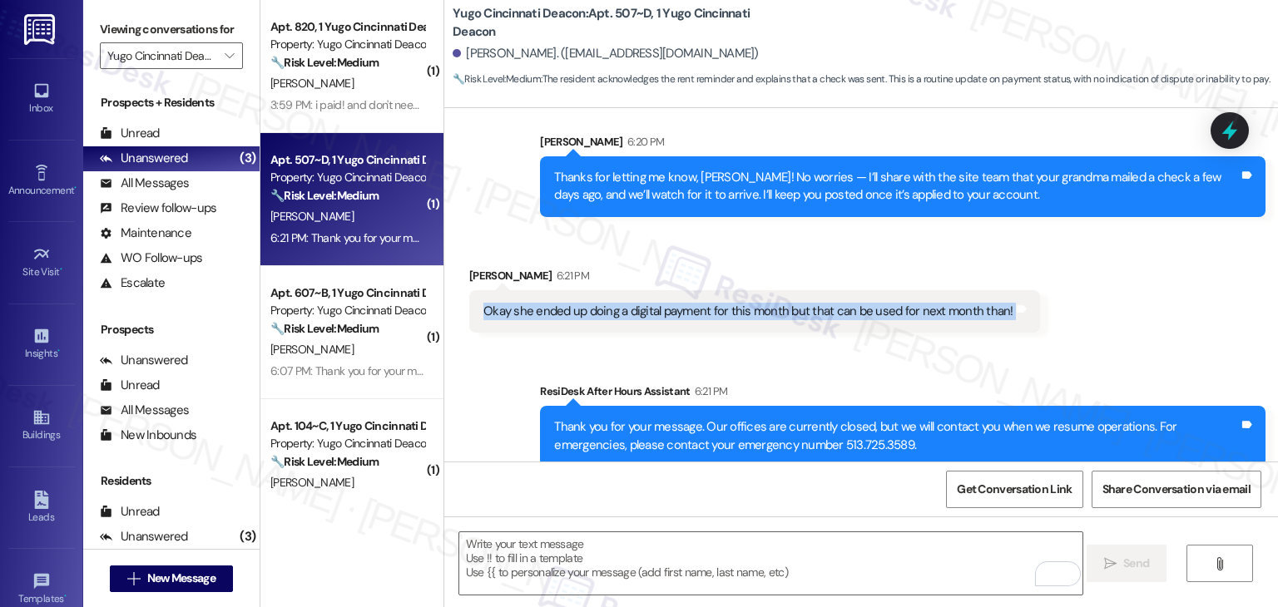
click at [829, 303] on div "Okay she ended up doing a digital payment for this month but that can be used f…" at bounding box center [748, 311] width 530 height 17
copy div "Okay she ended up doing a digital payment for this month but that can be used f…"
click at [1155, 345] on div "Sent via SMS ResiDesk After Hours Assistant 6:21 PM Thank you for your message.…" at bounding box center [860, 412] width 833 height 134
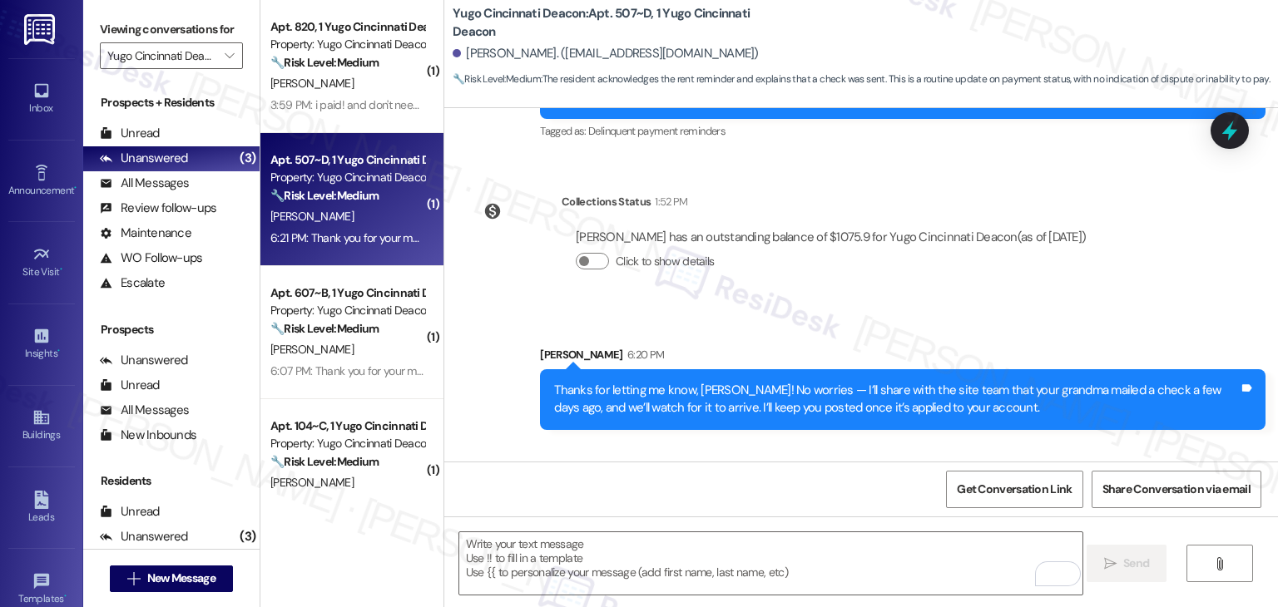
scroll to position [562, 0]
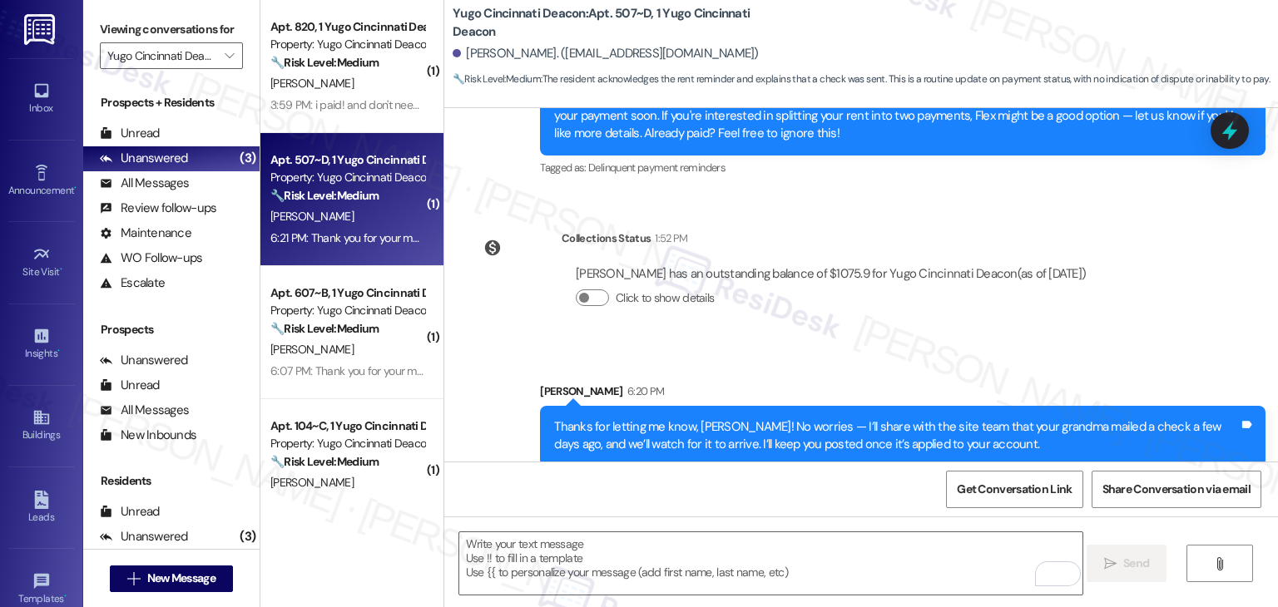
click at [775, 265] on div "Danica Ceculski has an outstanding balance of $1075.9 for Yugo Cincinnati Deaco…" at bounding box center [831, 273] width 510 height 17
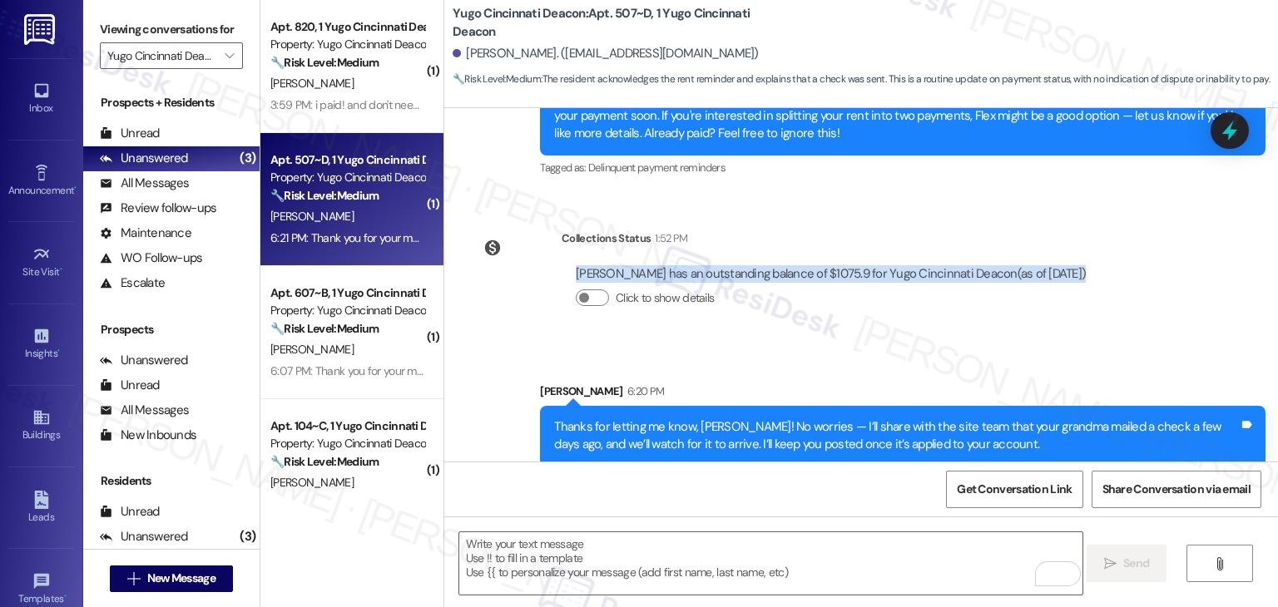
click at [775, 265] on div "Danica Ceculski has an outstanding balance of $1075.9 for Yugo Cincinnati Deaco…" at bounding box center [831, 273] width 510 height 17
copy div "Danica Ceculski has an outstanding balance of $1075.9 for Yugo Cincinnati Deaco…"
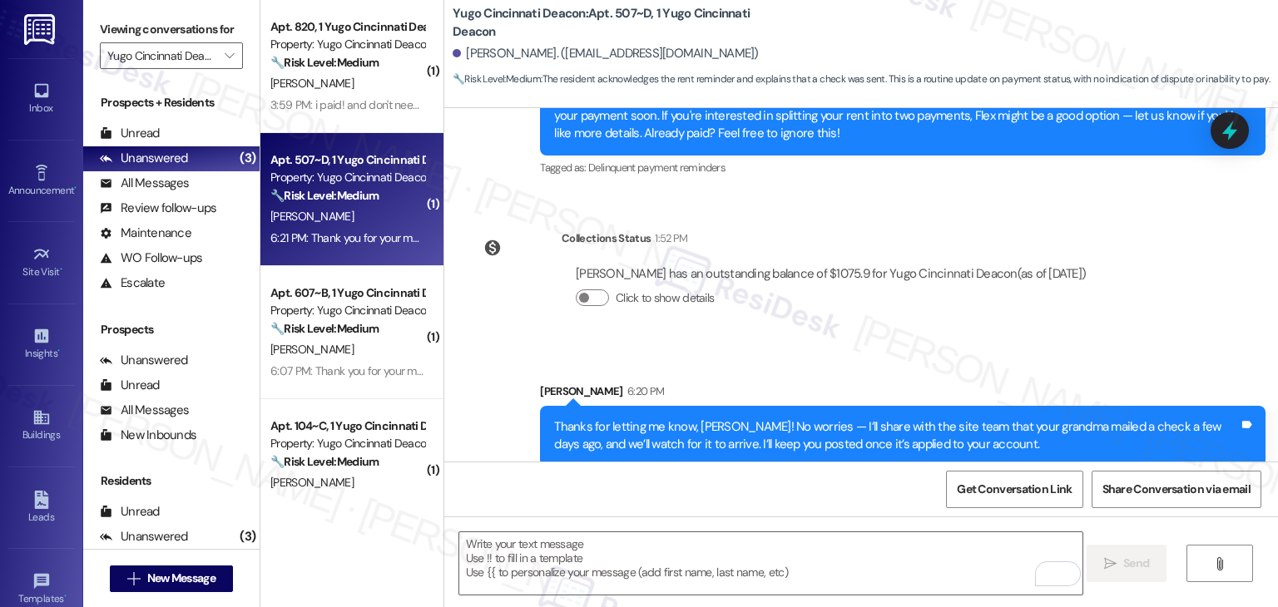
click at [477, 58] on div "Danica Ceculski. (ceculski1@gmail.com)" at bounding box center [605, 53] width 306 height 17
copy div "Danica"
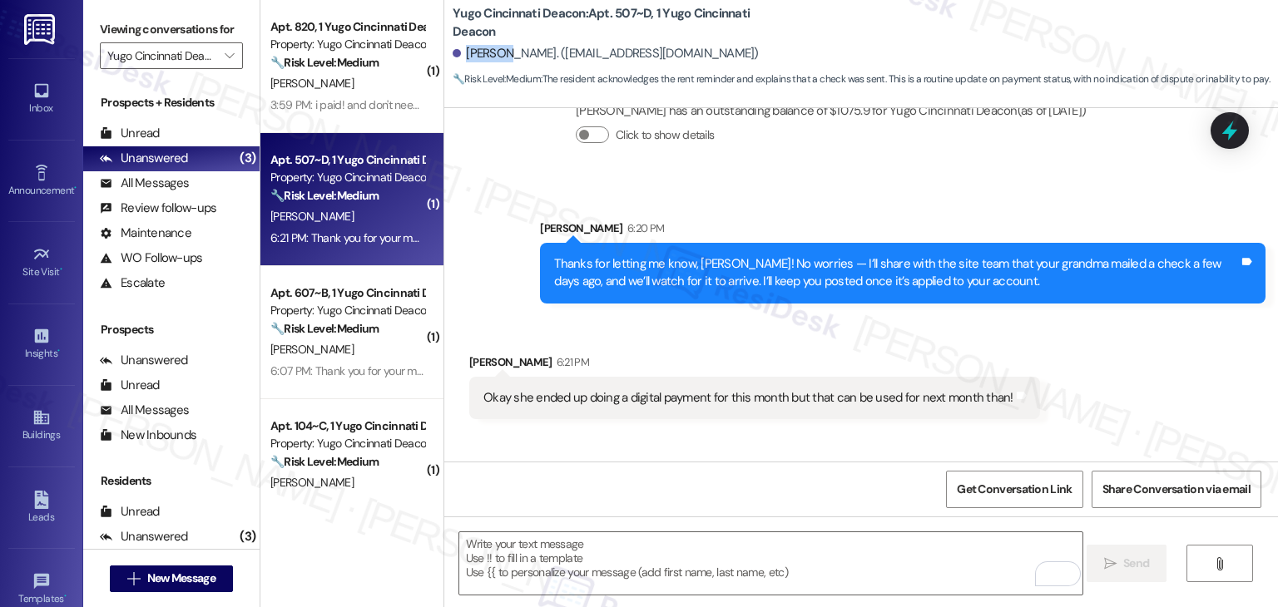
scroll to position [812, 0]
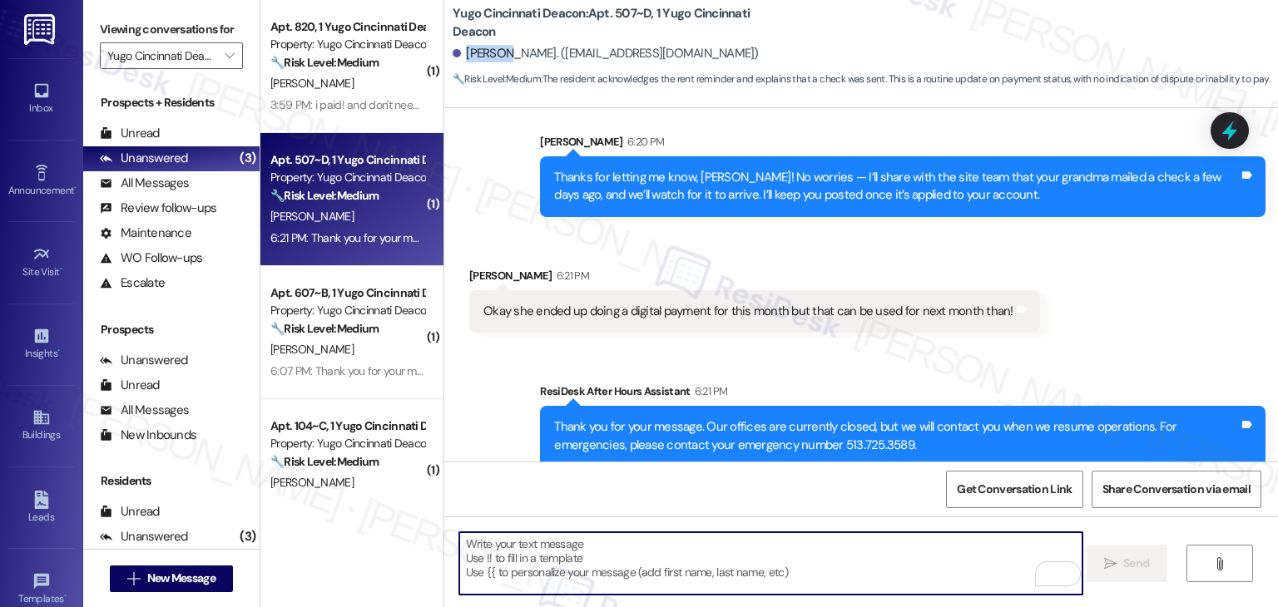
click at [627, 576] on textarea "To enrich screen reader interactions, please activate Accessibility in Grammarl…" at bounding box center [770, 563] width 623 height 62
paste textarea "Hi Danica, thanks for the update! Since a digital payment was made for this mon…"
type textarea "Hi Danica, thanks for the update! Since a digital payment was made for this mon…"
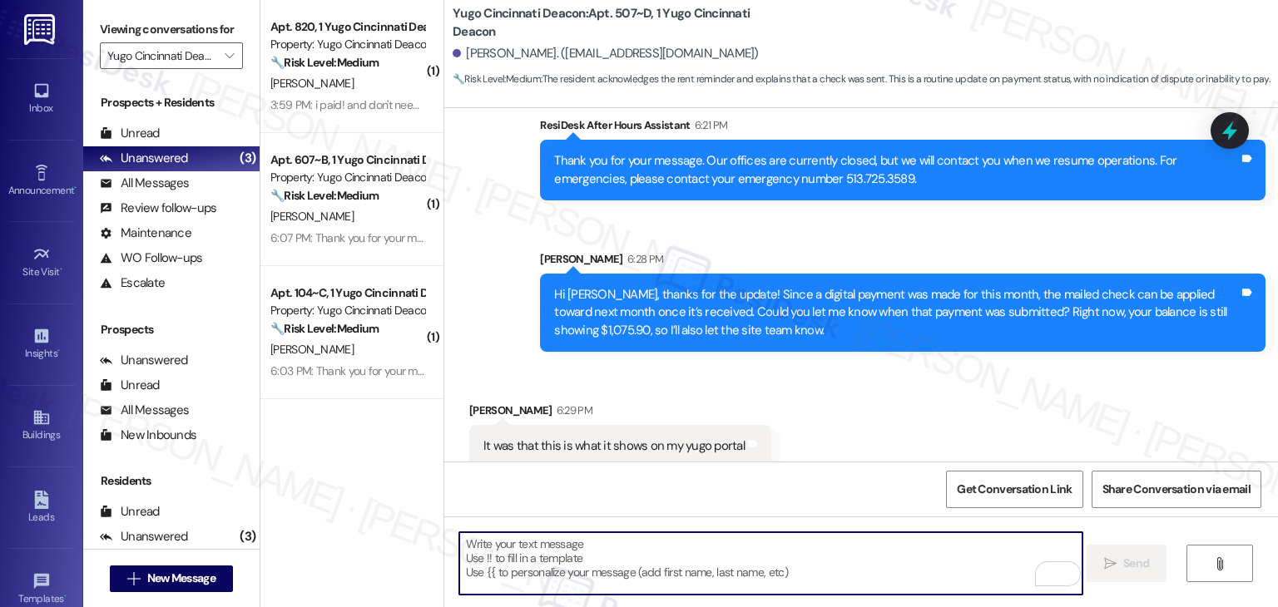
scroll to position [1419, 0]
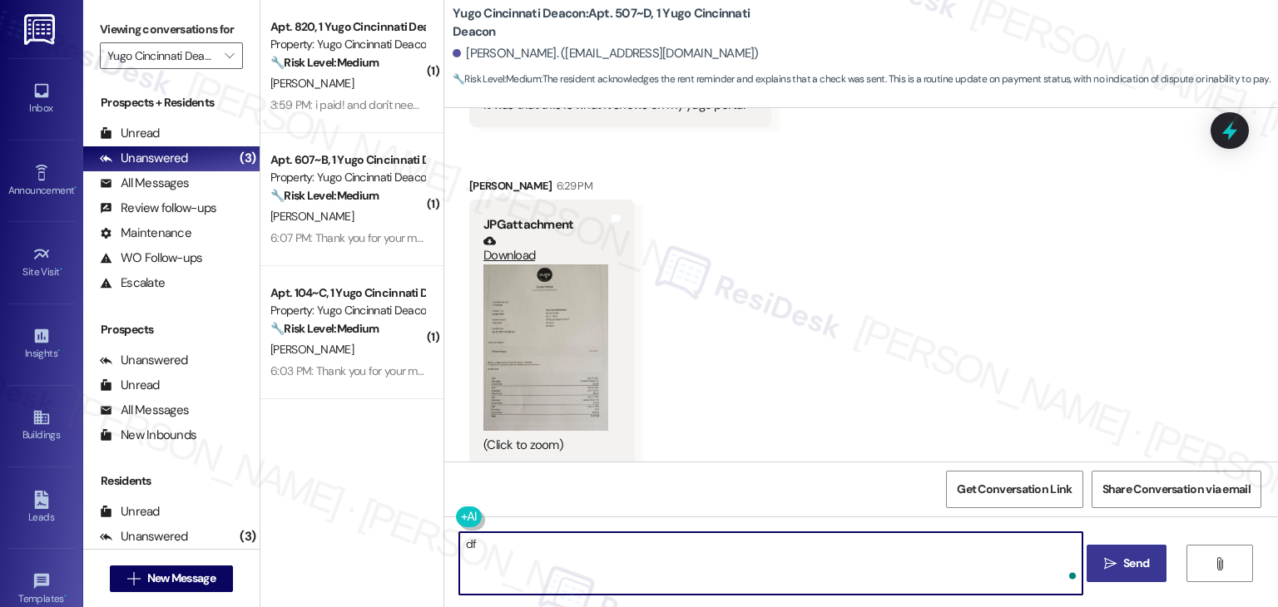
type textarea "d"
type textarea "k"
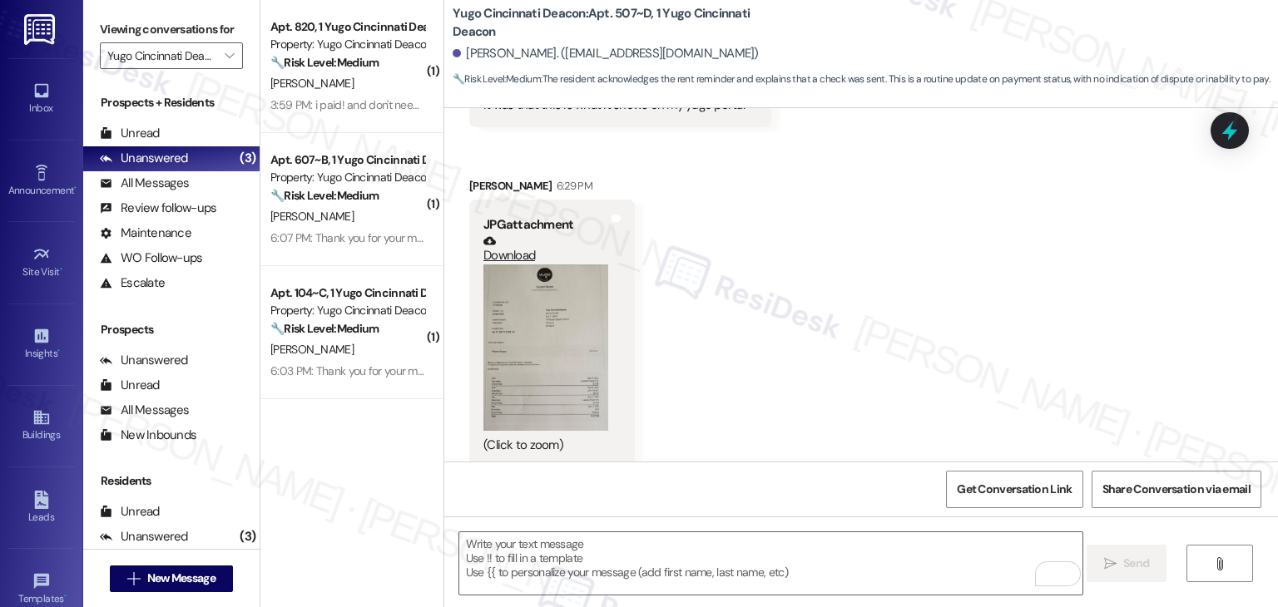
click at [569, 487] on div "Get Conversation Link Share Conversation via email" at bounding box center [860, 489] width 833 height 55
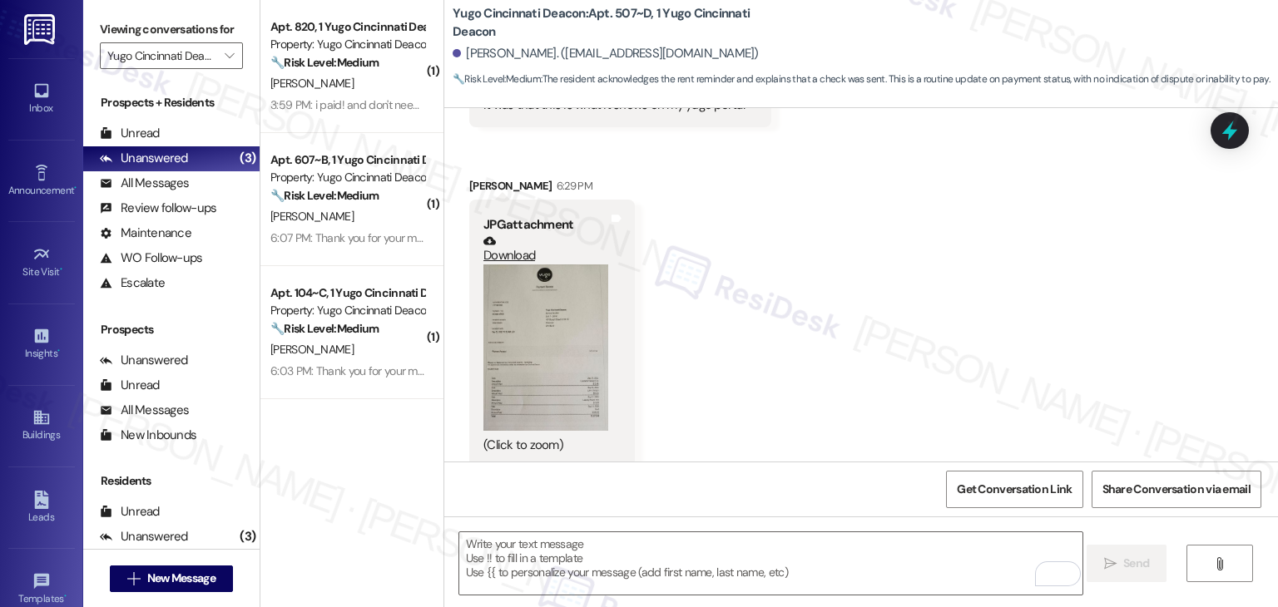
click at [569, 487] on div "Get Conversation Link Share Conversation via email" at bounding box center [860, 489] width 833 height 55
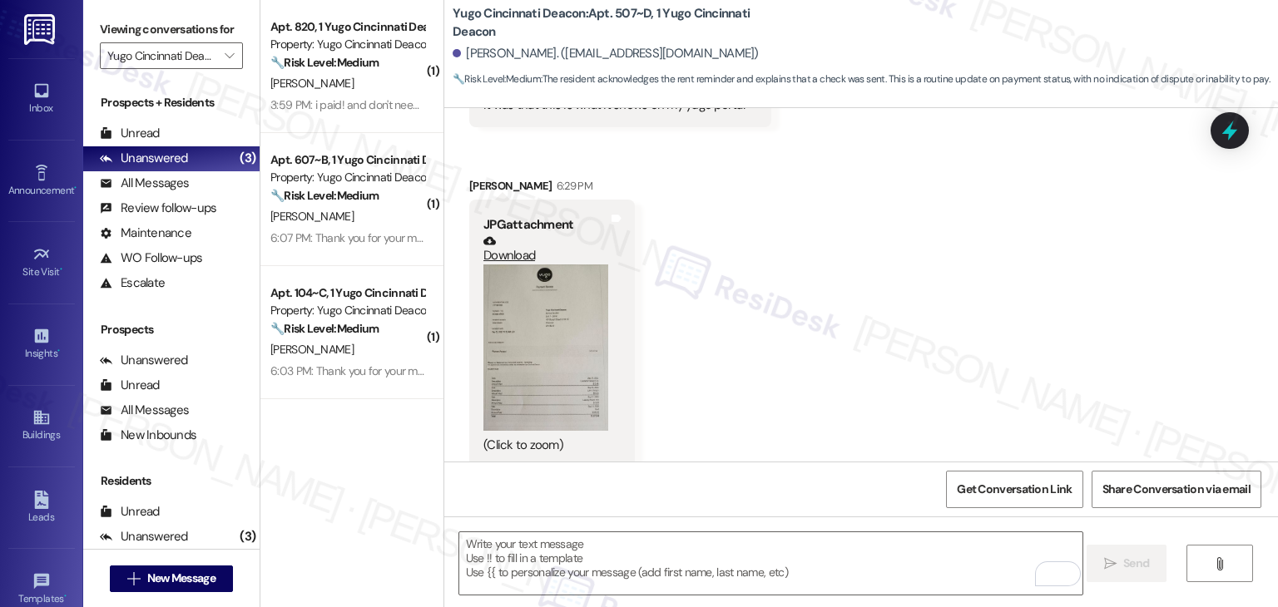
click at [569, 487] on div "Get Conversation Link Share Conversation via email" at bounding box center [860, 489] width 833 height 55
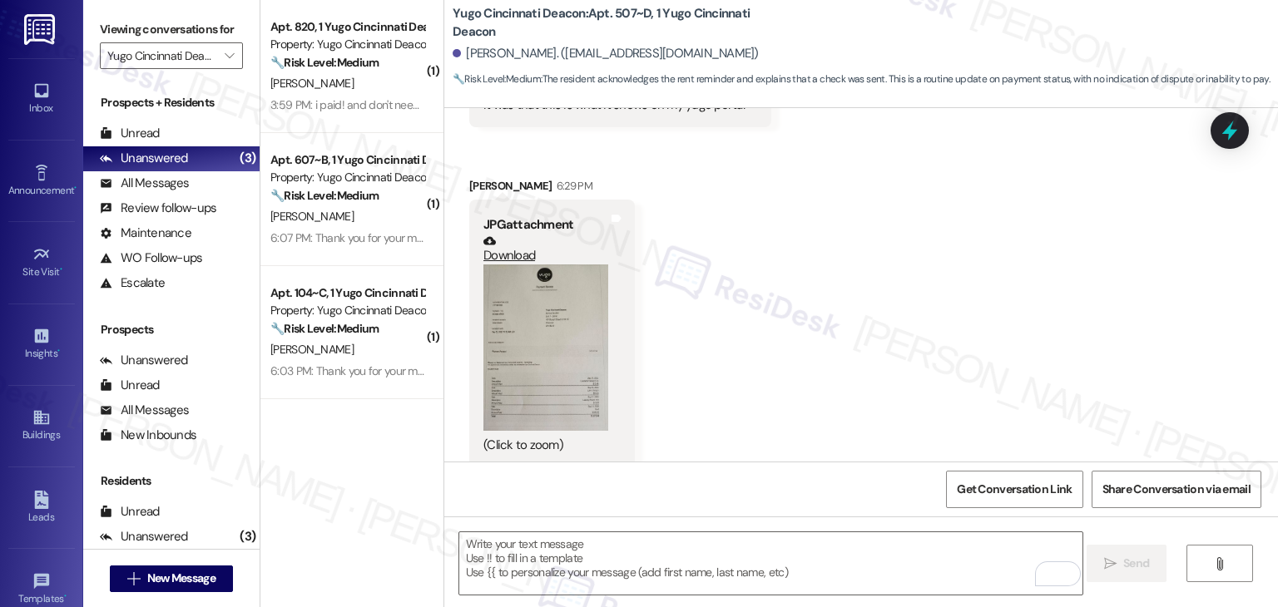
click at [569, 487] on div "Get Conversation Link Share Conversation via email" at bounding box center [860, 489] width 833 height 55
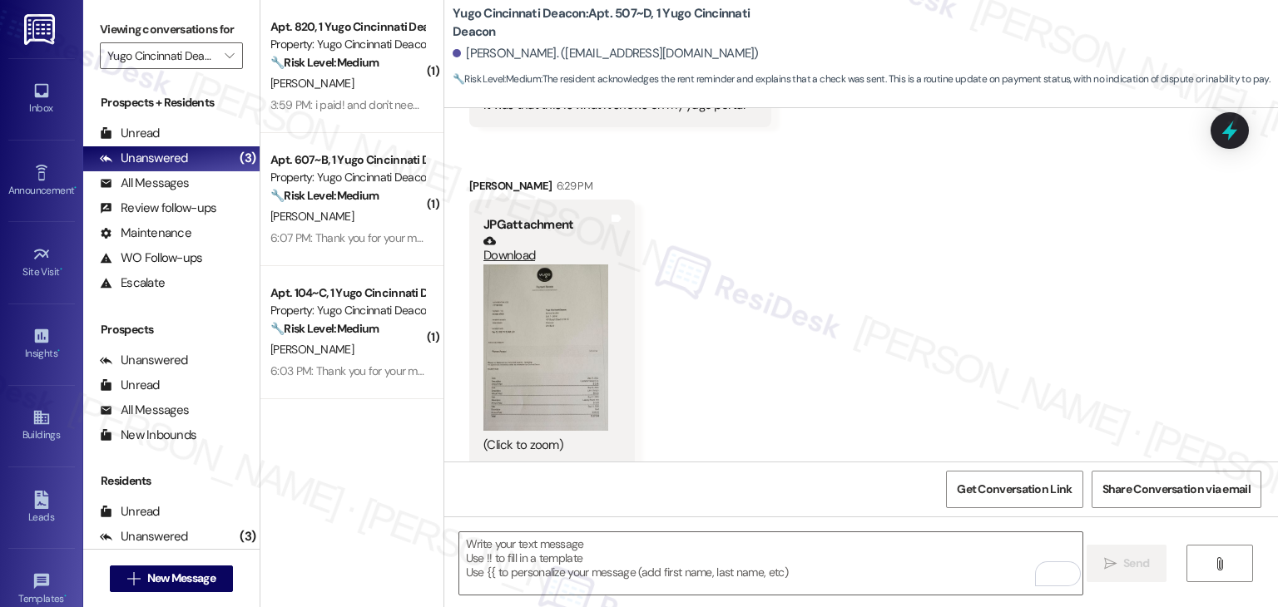
click at [569, 487] on div "Get Conversation Link Share Conversation via email" at bounding box center [860, 489] width 833 height 55
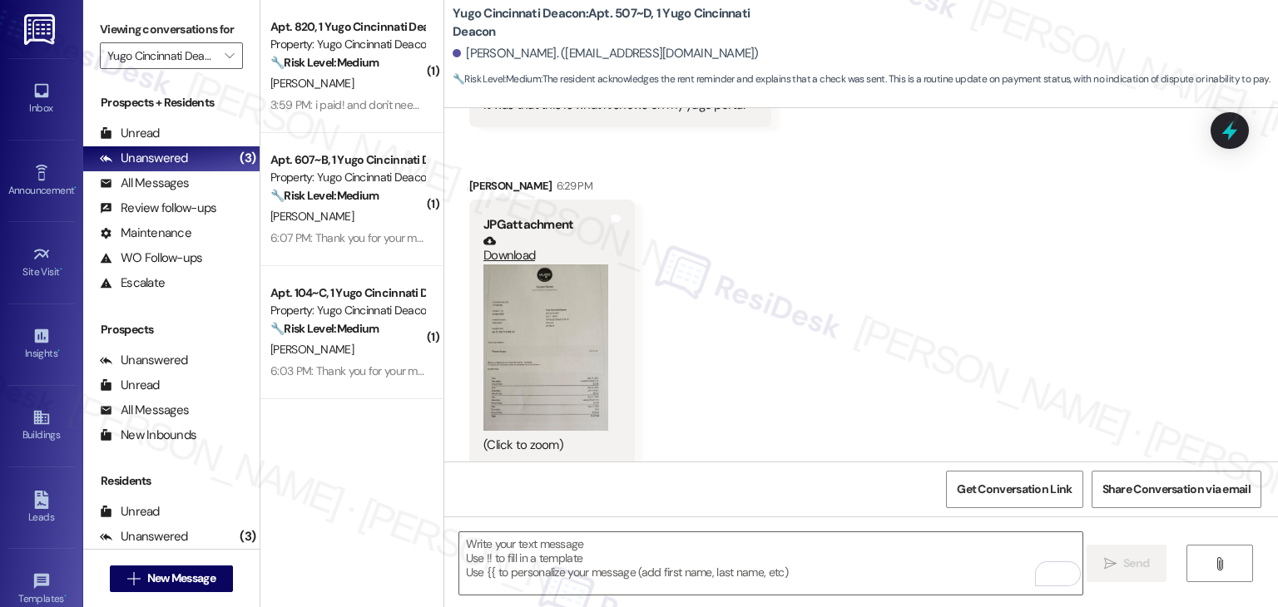
click at [569, 487] on div "Get Conversation Link Share Conversation via email" at bounding box center [860, 489] width 833 height 55
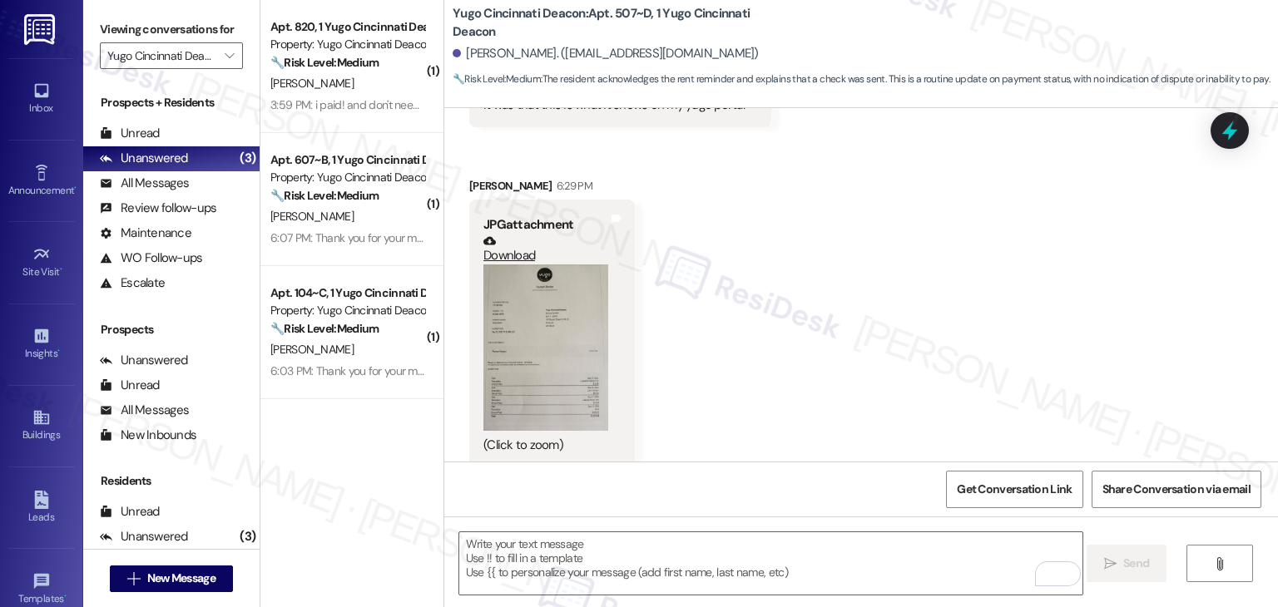
click at [569, 487] on div "Get Conversation Link Share Conversation via email" at bounding box center [860, 489] width 833 height 55
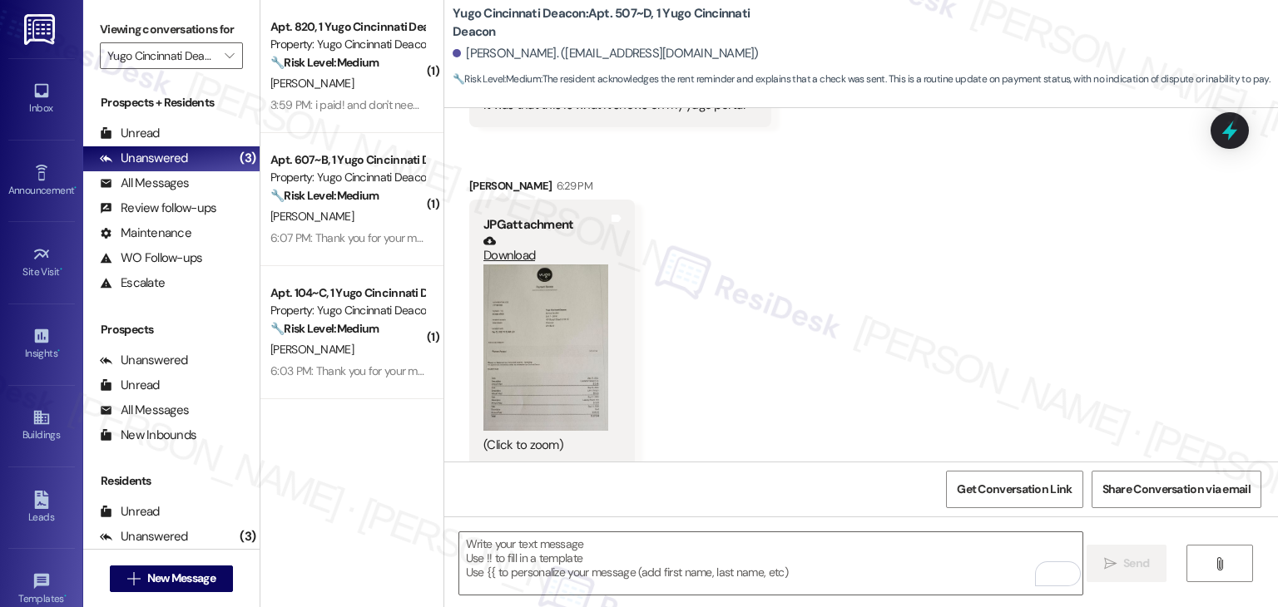
click at [569, 487] on div "Get Conversation Link Share Conversation via email" at bounding box center [860, 489] width 833 height 55
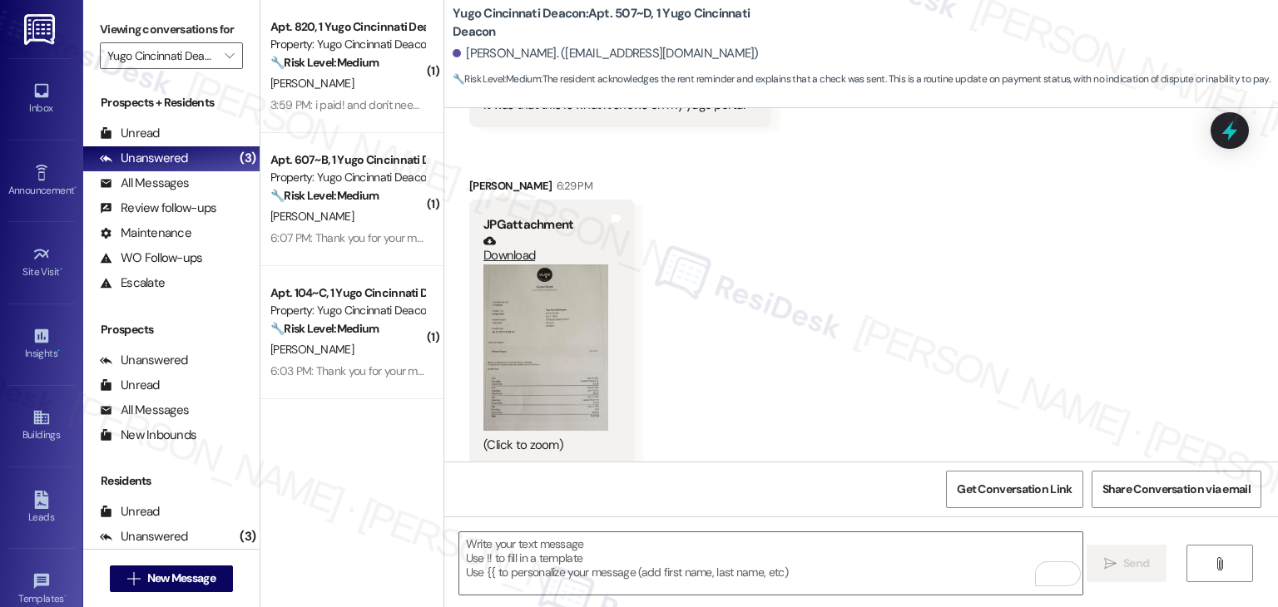
click at [569, 487] on div "Get Conversation Link Share Conversation via email" at bounding box center [860, 489] width 833 height 55
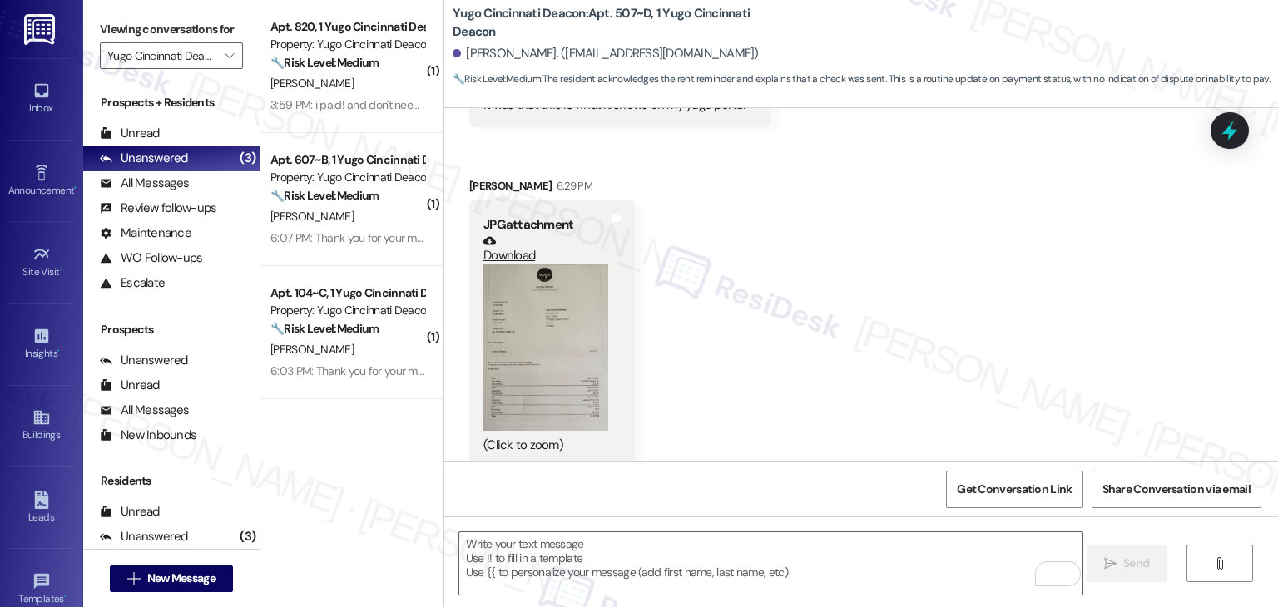
click at [569, 487] on div "Get Conversation Link Share Conversation via email" at bounding box center [860, 489] width 833 height 55
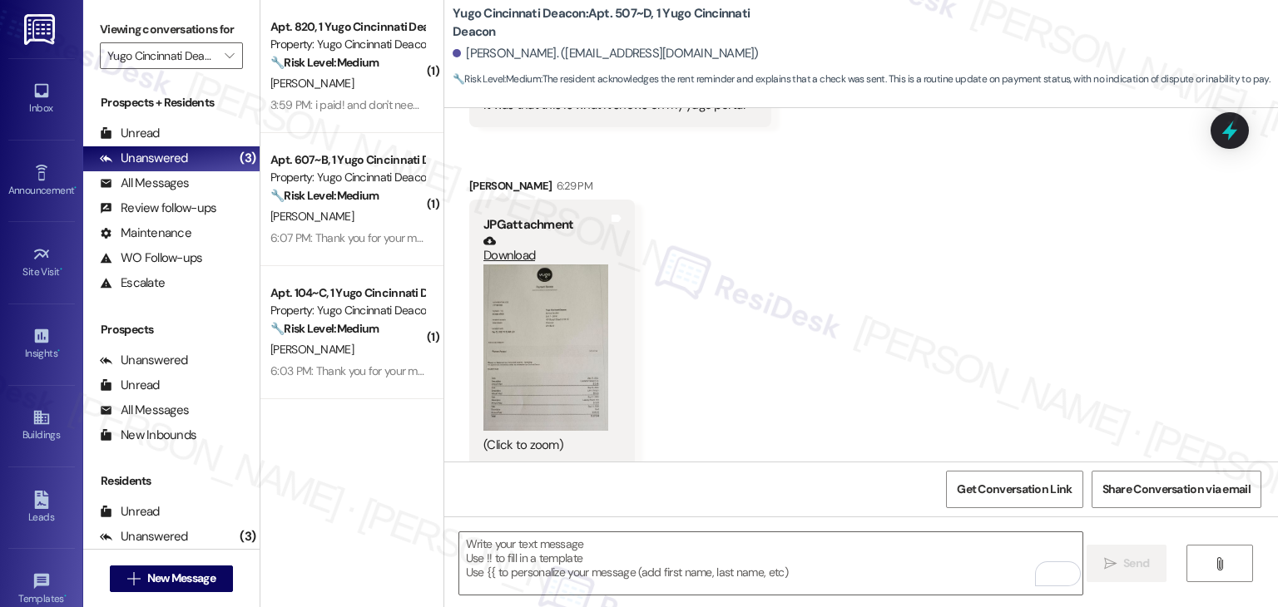
click at [569, 487] on div "Get Conversation Link Share Conversation via email" at bounding box center [860, 489] width 833 height 55
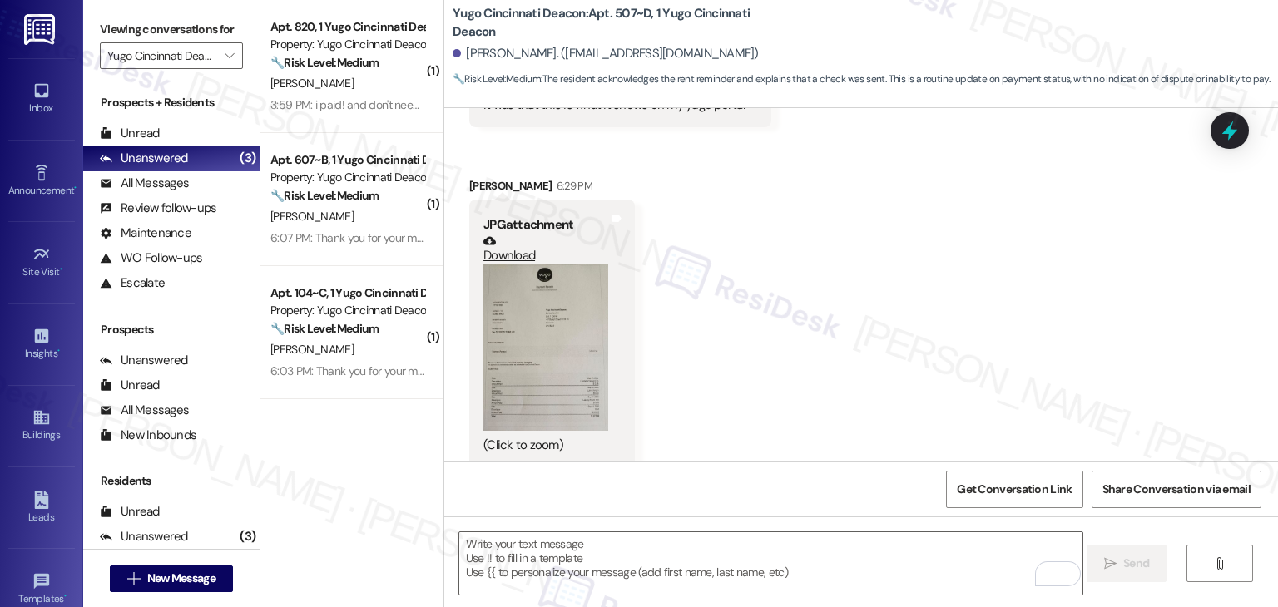
click at [569, 487] on div "Get Conversation Link Share Conversation via email" at bounding box center [860, 489] width 833 height 55
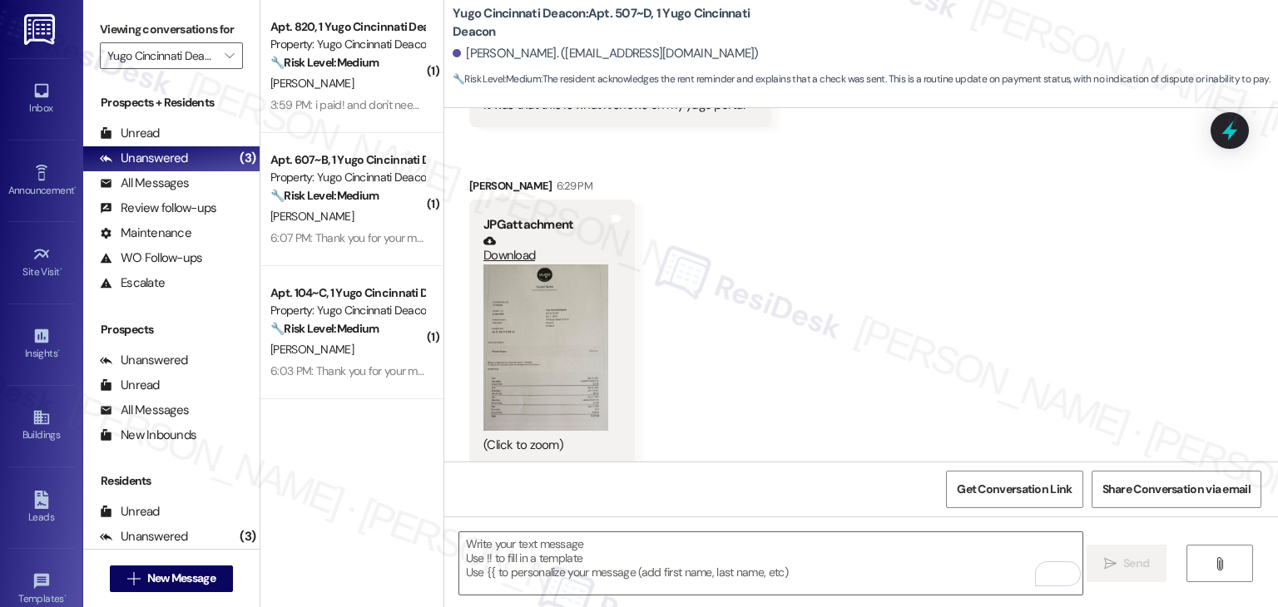
click at [569, 487] on div "Get Conversation Link Share Conversation via email" at bounding box center [860, 489] width 833 height 55
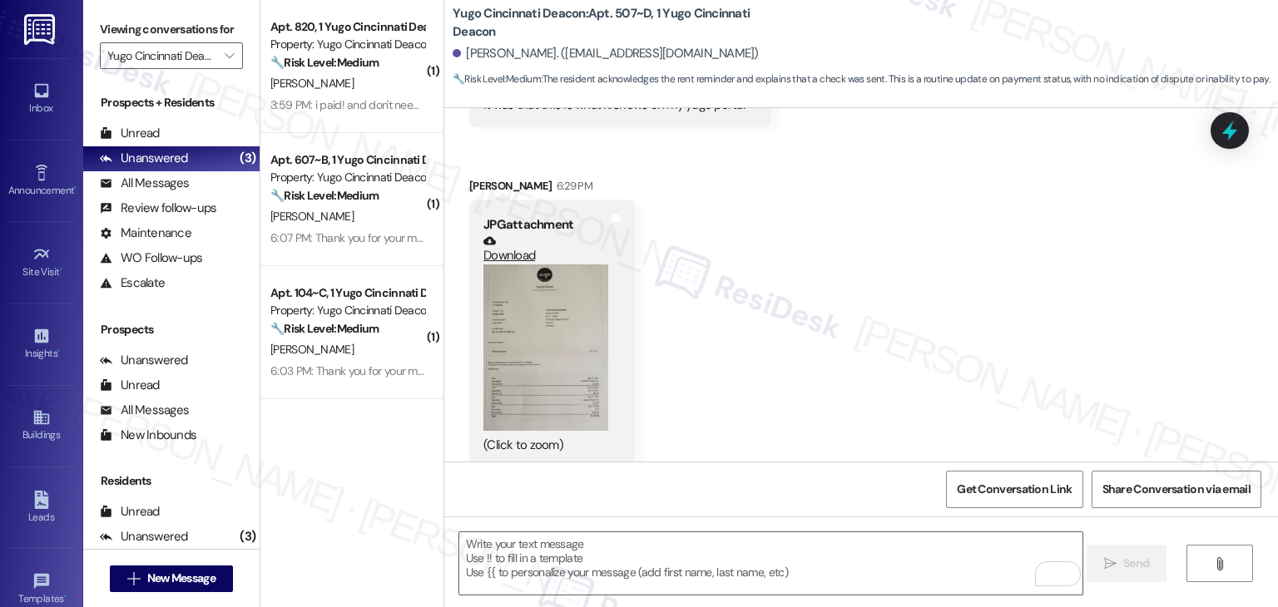
click at [569, 487] on div "Get Conversation Link Share Conversation via email" at bounding box center [860, 489] width 833 height 55
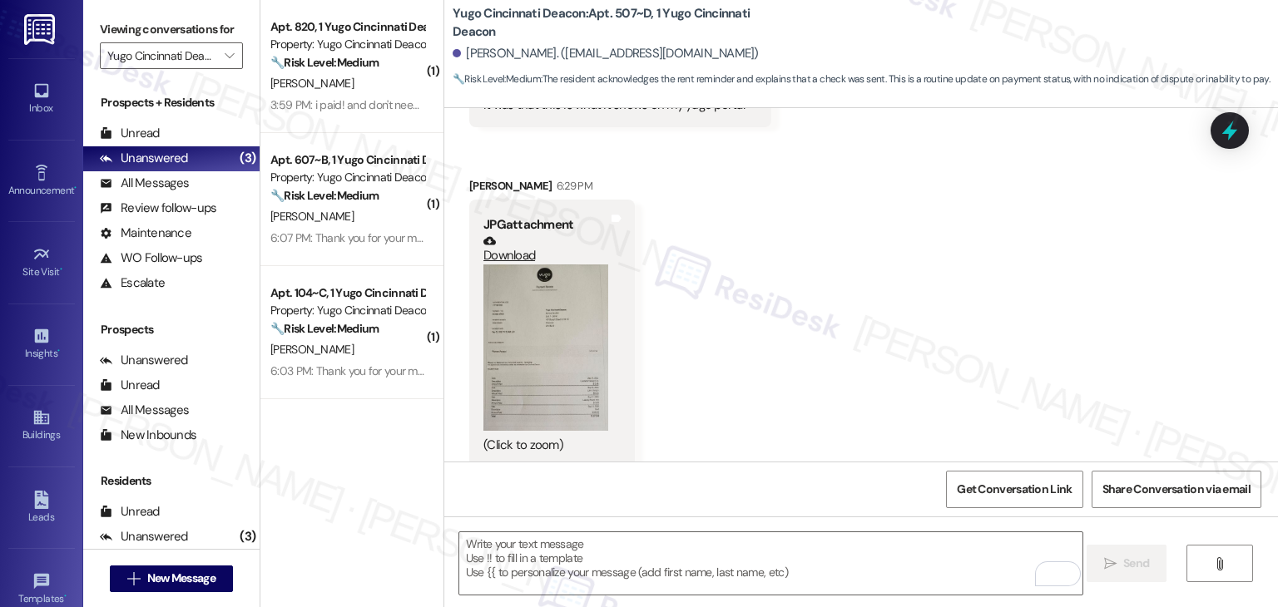
click at [569, 487] on div "Get Conversation Link Share Conversation via email" at bounding box center [860, 489] width 833 height 55
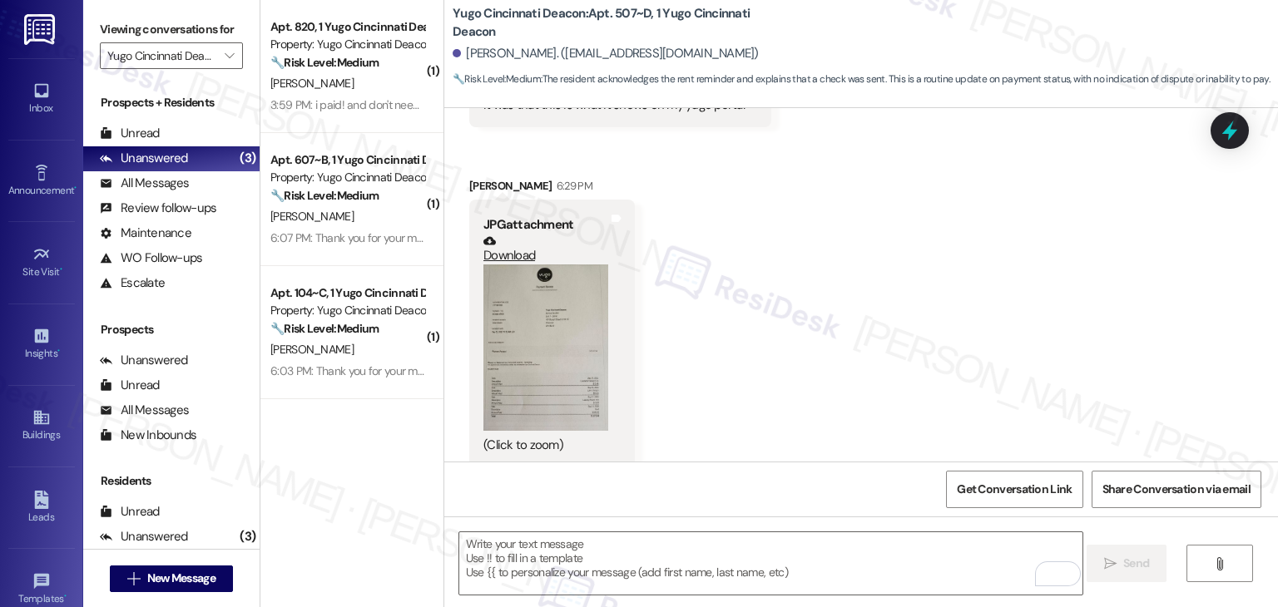
click at [569, 487] on div "Get Conversation Link Share Conversation via email" at bounding box center [860, 489] width 833 height 55
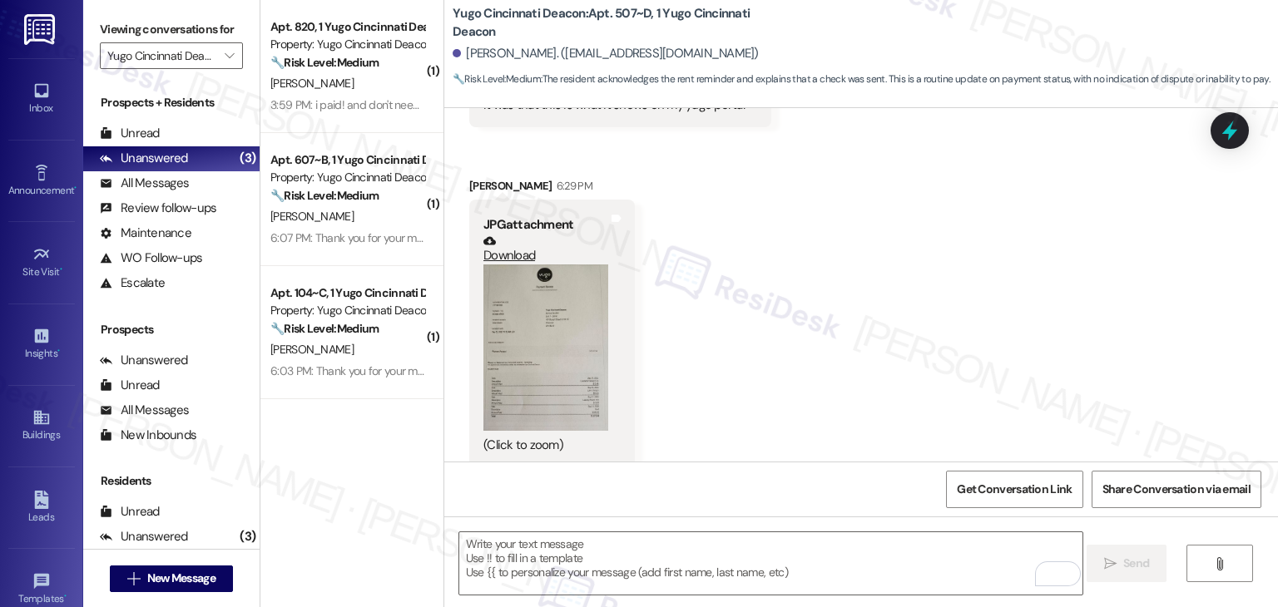
click at [569, 487] on div "Get Conversation Link Share Conversation via email" at bounding box center [860, 489] width 833 height 55
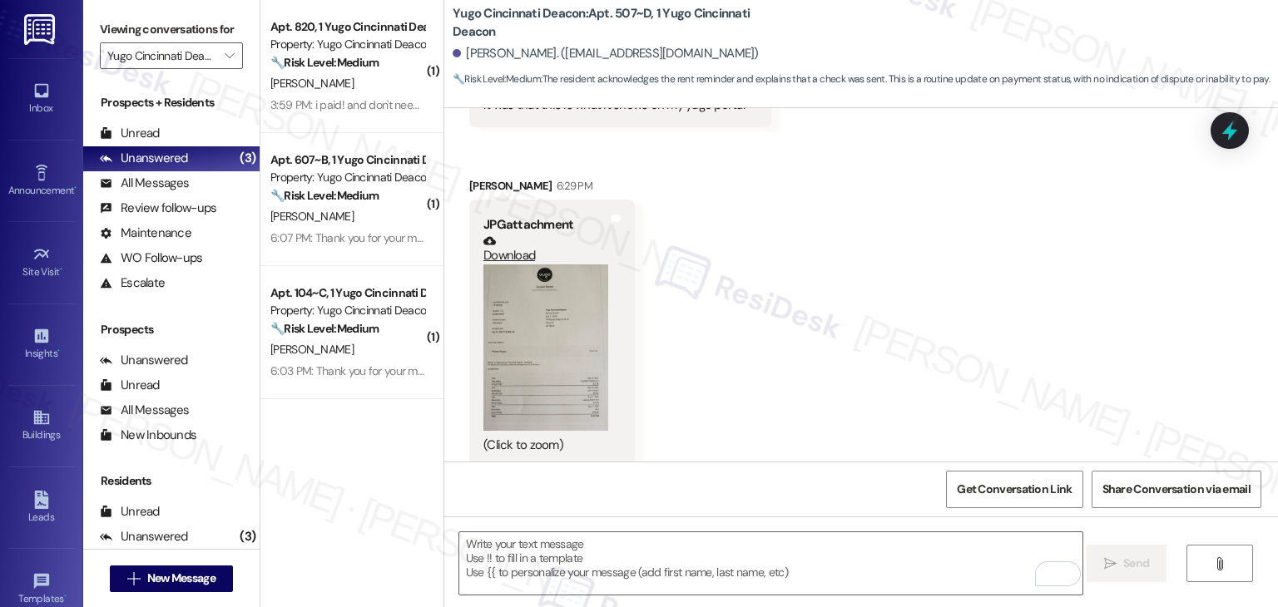
click at [559, 319] on button "Zoom image" at bounding box center [545, 347] width 125 height 166
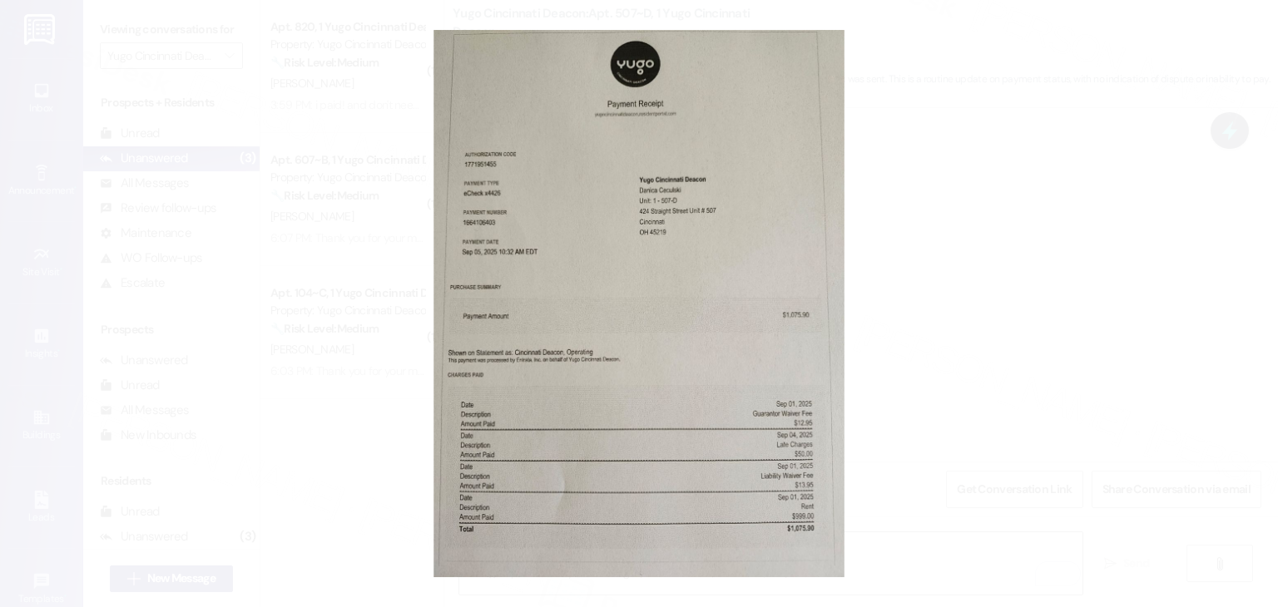
click at [665, 400] on button "Unzoom image" at bounding box center [639, 303] width 1278 height 607
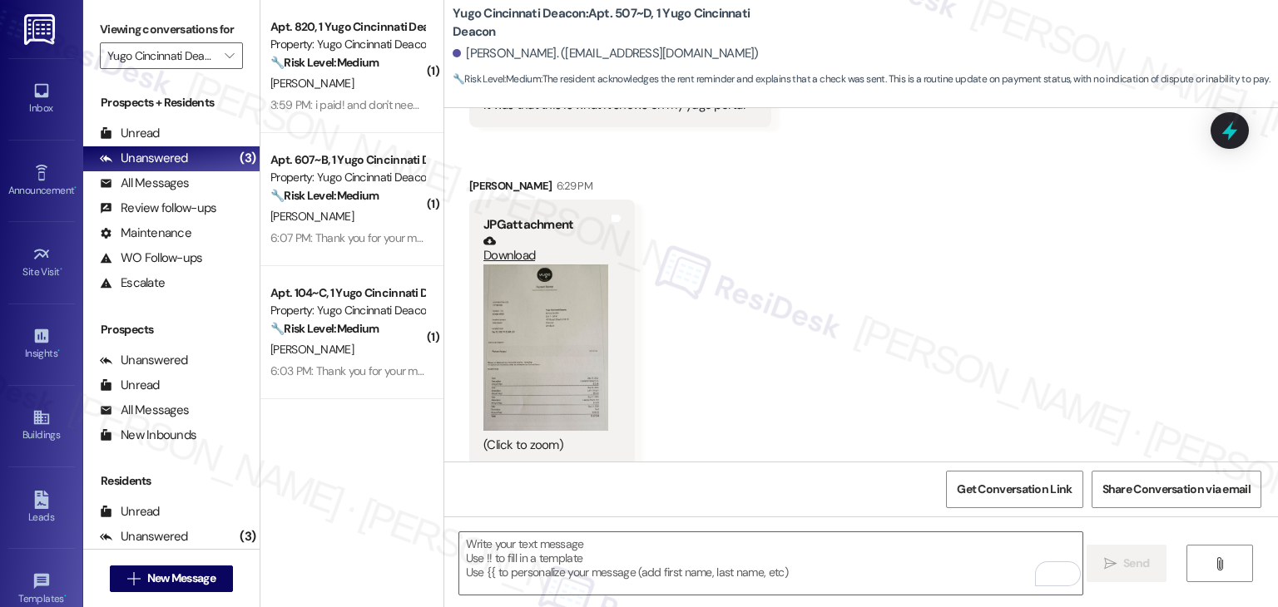
click at [746, 377] on div "Received via SMS Danica Ceculski 6:29 PM It was that this is what it shows on m…" at bounding box center [860, 251] width 833 height 456
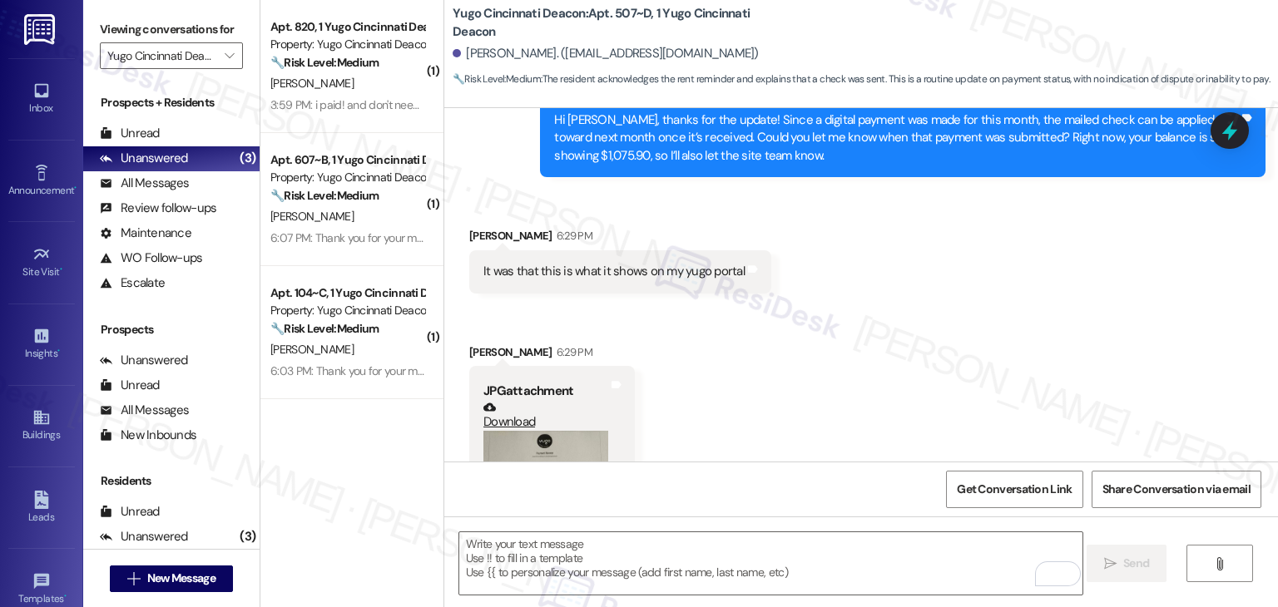
scroll to position [1169, 0]
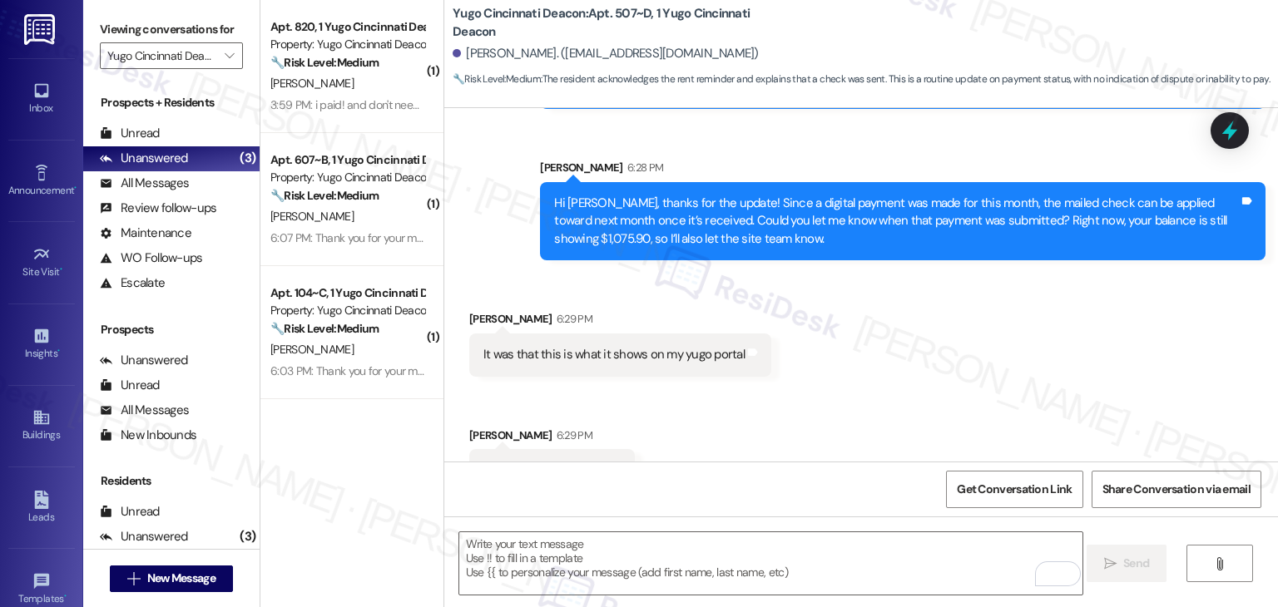
click at [772, 390] on div "Received via SMS Danica Ceculski 6:29 PM It was that this is what it shows on m…" at bounding box center [860, 501] width 833 height 456
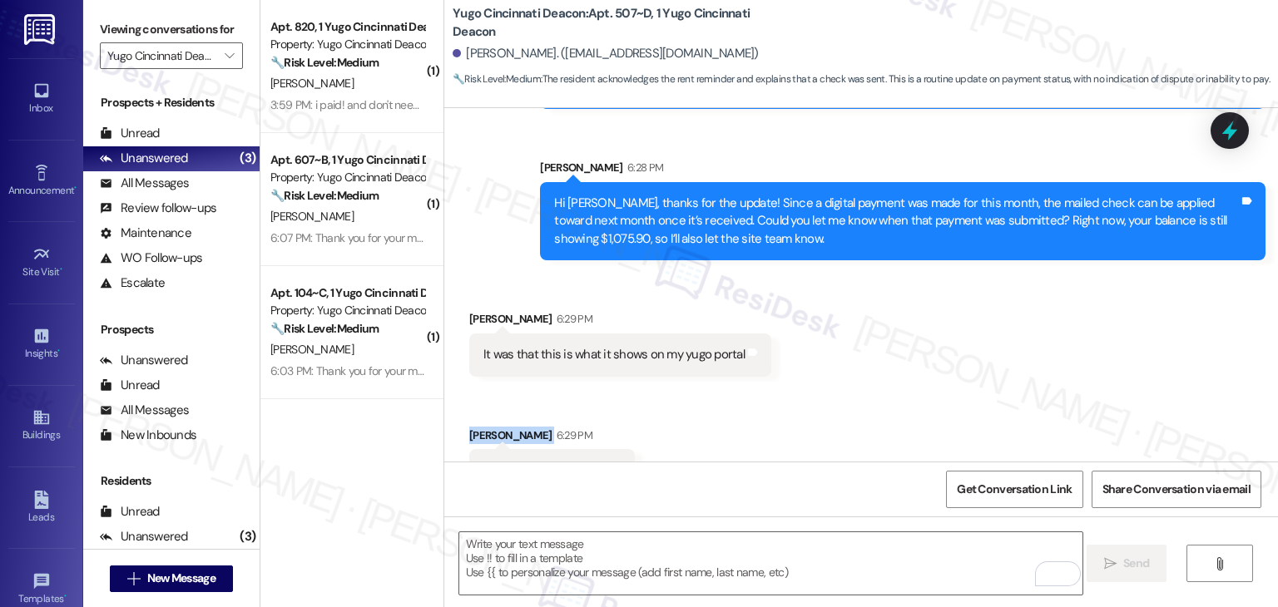
click at [772, 390] on div "Received via SMS Danica Ceculski 6:29 PM It was that this is what it shows on m…" at bounding box center [860, 501] width 833 height 456
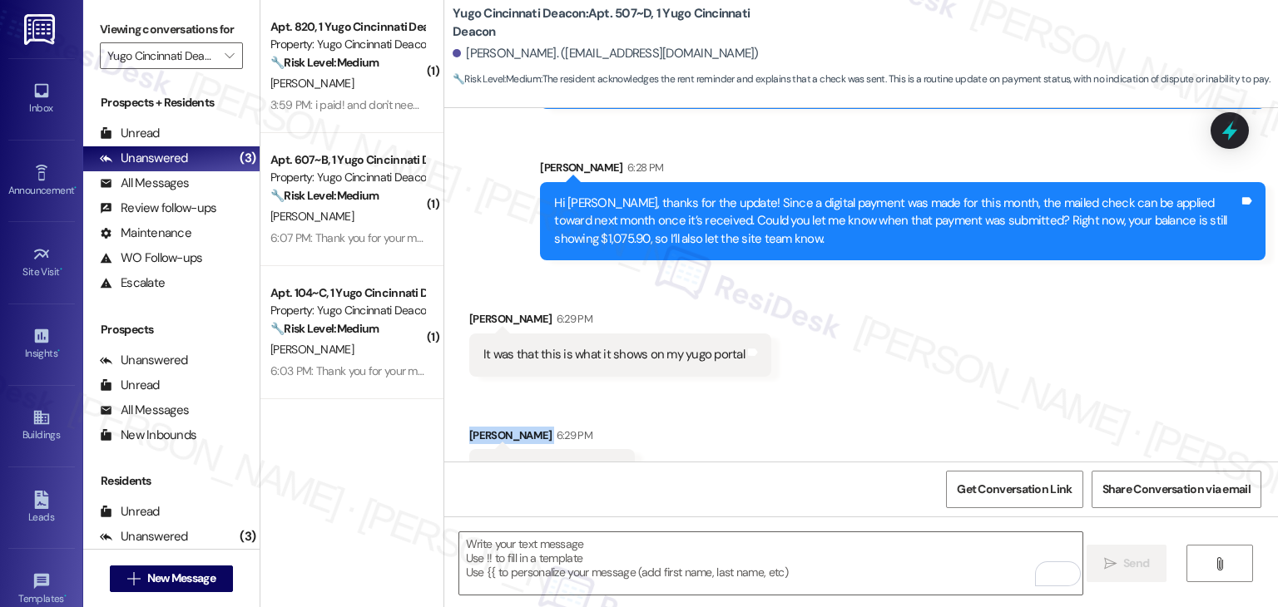
click at [772, 390] on div "Received via SMS Danica Ceculski 6:29 PM It was that this is what it shows on m…" at bounding box center [860, 501] width 833 height 456
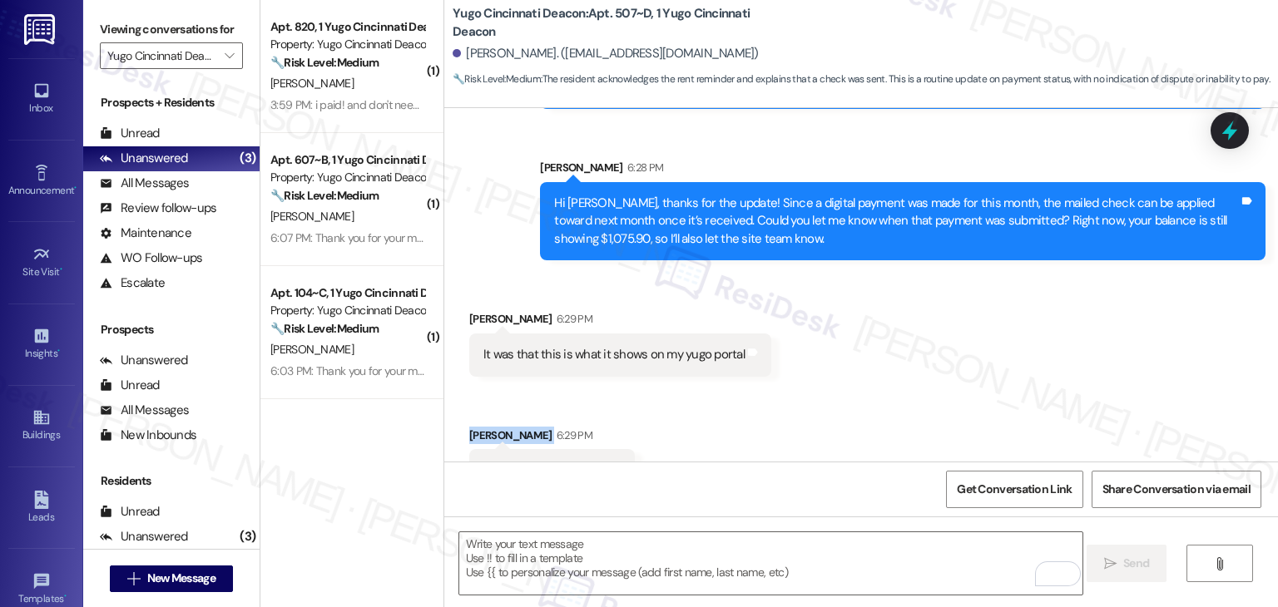
click at [772, 390] on div "Received via SMS Danica Ceculski 6:29 PM It was that this is what it shows on m…" at bounding box center [860, 501] width 833 height 456
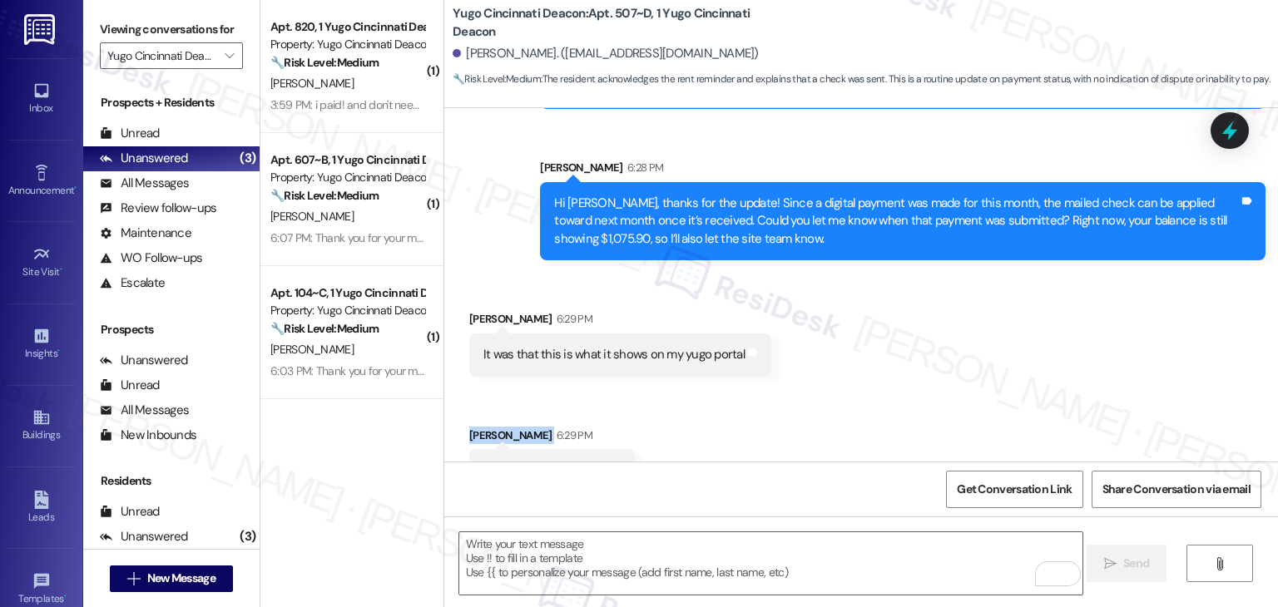
click at [772, 390] on div "Received via SMS Danica Ceculski 6:29 PM It was that this is what it shows on m…" at bounding box center [860, 501] width 833 height 456
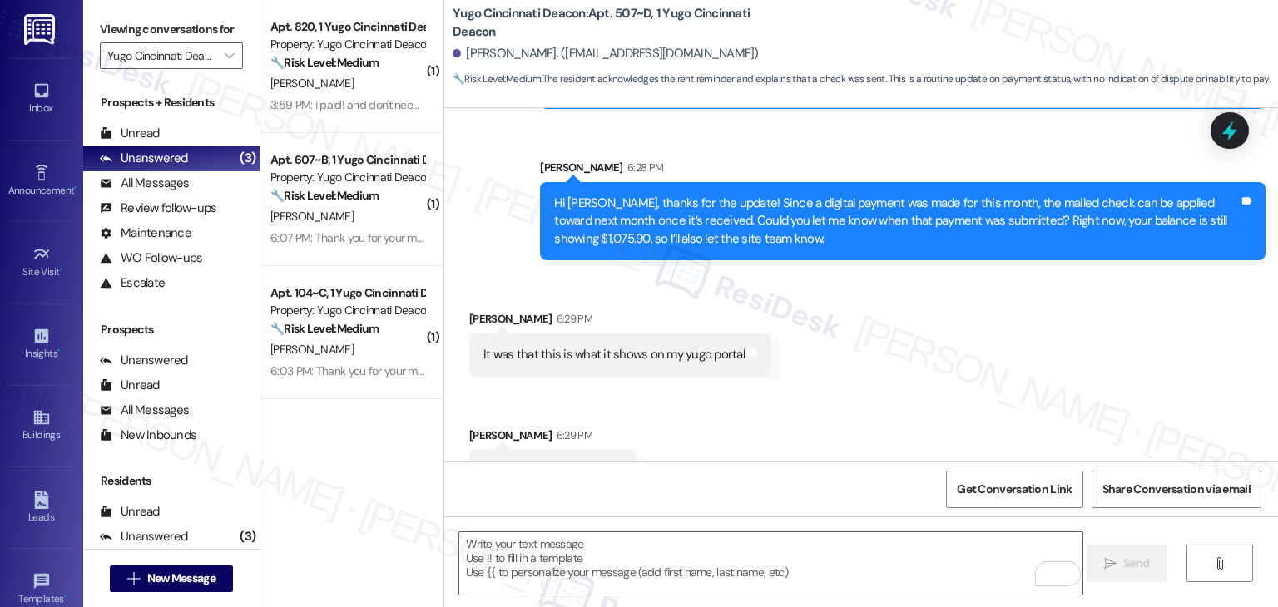
click at [772, 390] on div "Received via SMS Danica Ceculski 6:29 PM It was that this is what it shows on m…" at bounding box center [860, 501] width 833 height 456
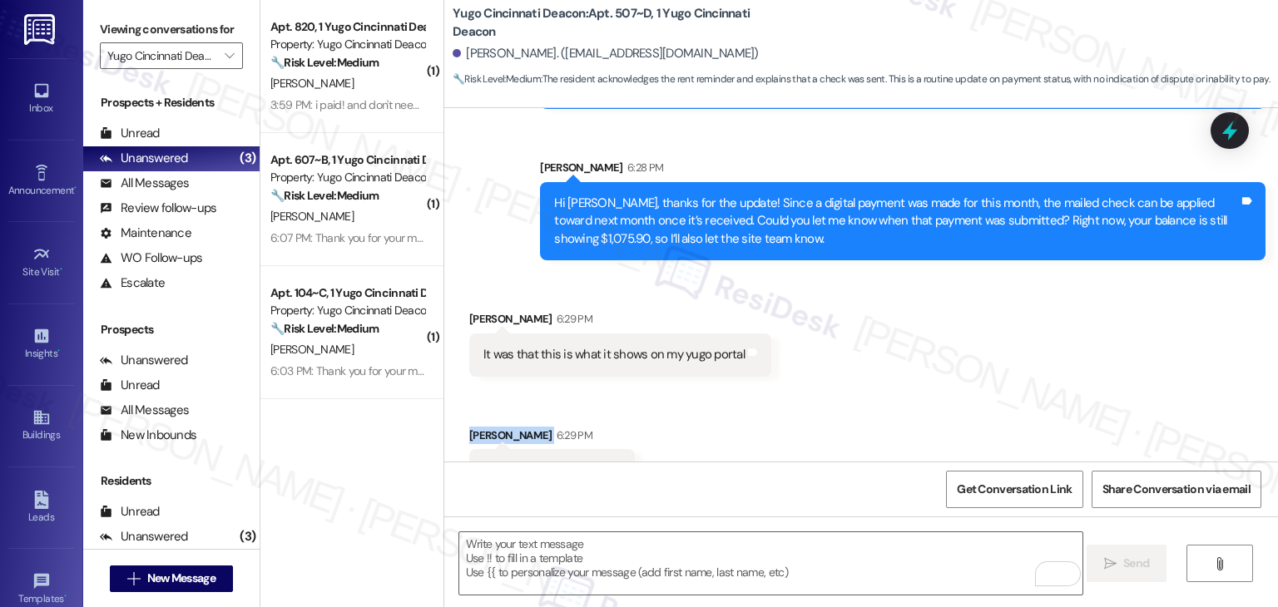
click at [772, 390] on div "Received via SMS Danica Ceculski 6:29 PM It was that this is what it shows on m…" at bounding box center [860, 501] width 833 height 456
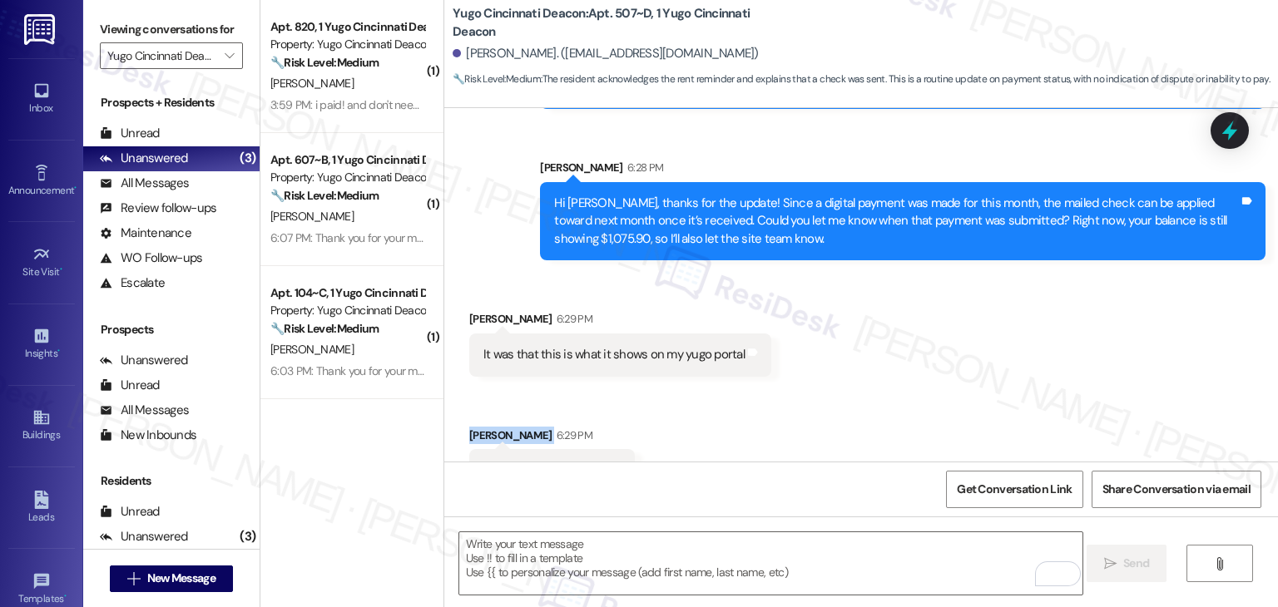
click at [772, 390] on div "Received via SMS Danica Ceculski 6:29 PM It was that this is what it shows on m…" at bounding box center [860, 501] width 833 height 456
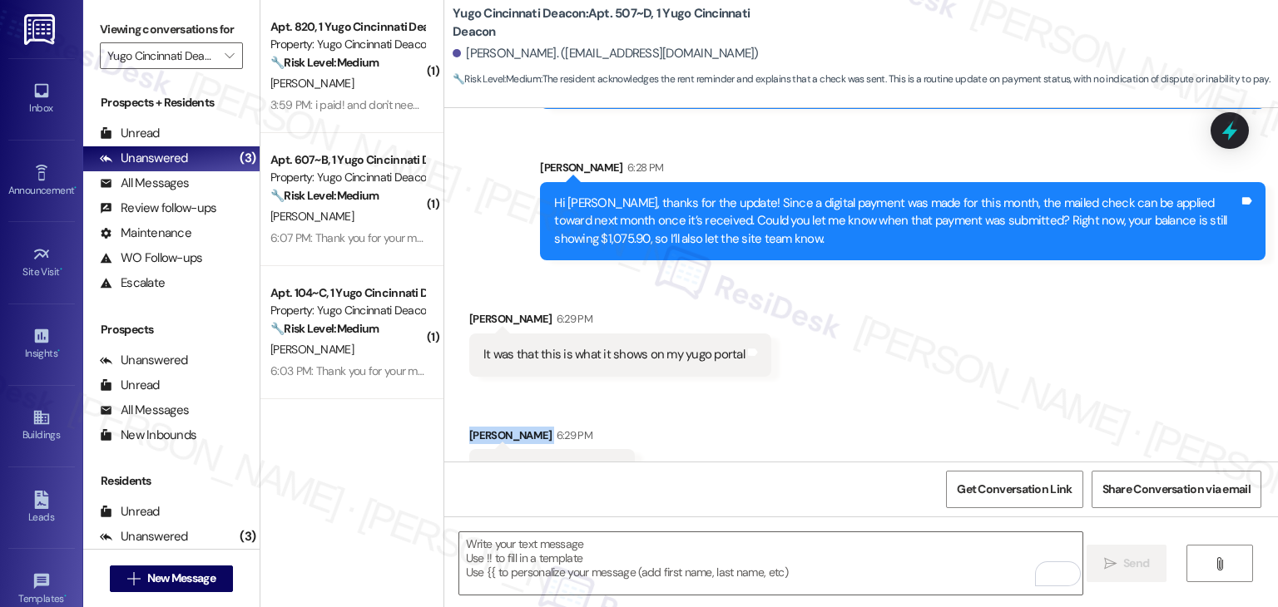
click at [772, 390] on div "Received via SMS Danica Ceculski 6:29 PM It was that this is what it shows on m…" at bounding box center [860, 501] width 833 height 456
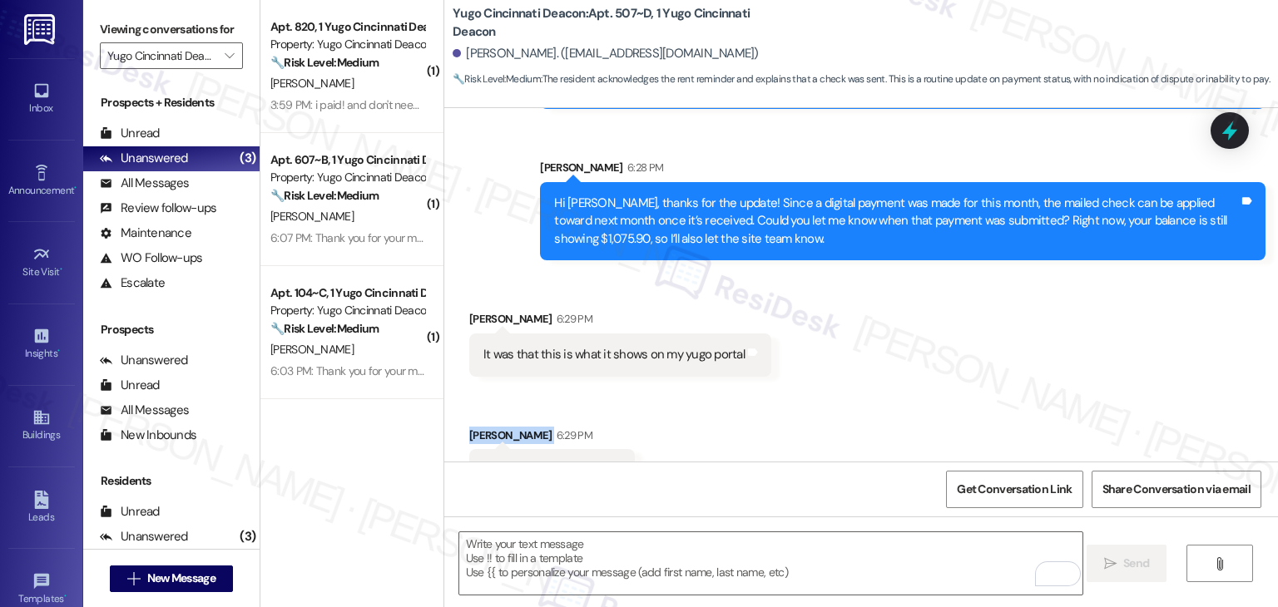
click at [772, 390] on div "Received via SMS Danica Ceculski 6:29 PM It was that this is what it shows on m…" at bounding box center [860, 501] width 833 height 456
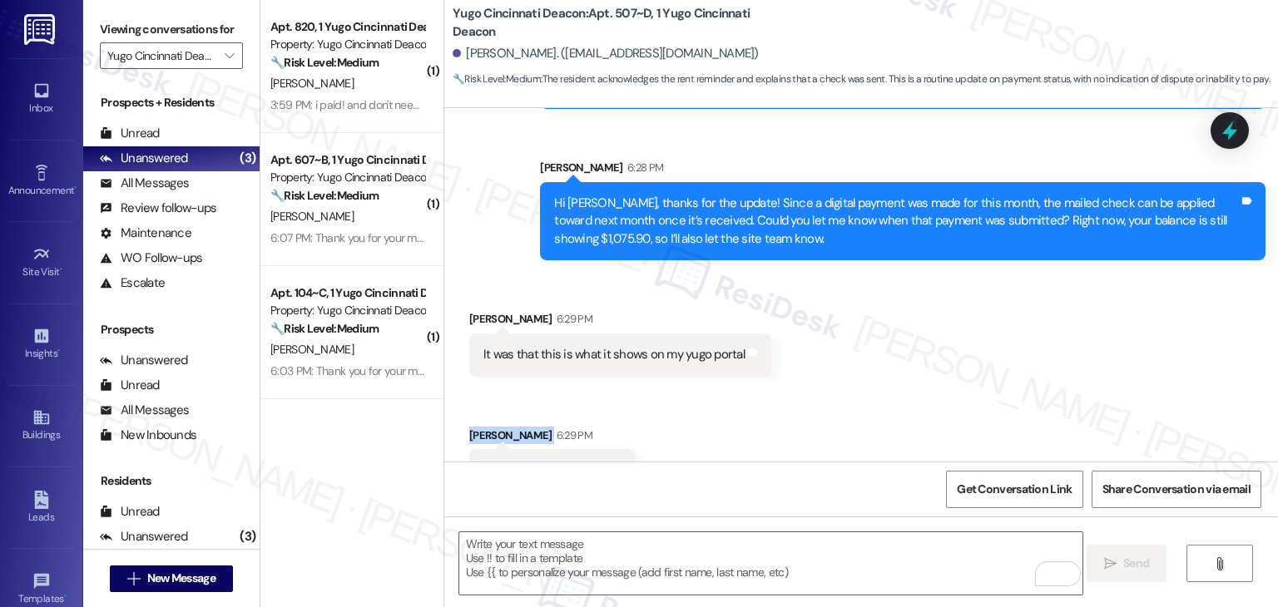
click at [772, 390] on div "Received via SMS Danica Ceculski 6:29 PM It was that this is what it shows on m…" at bounding box center [860, 501] width 833 height 456
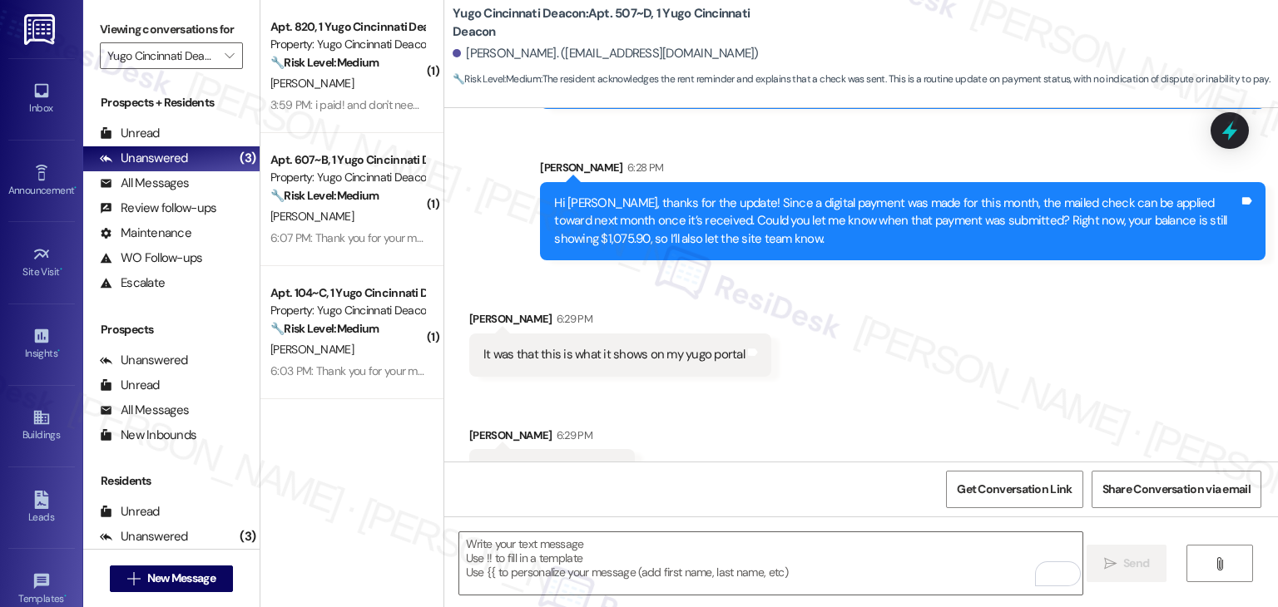
click at [772, 390] on div "Received via SMS Danica Ceculski 6:29 PM It was that this is what it shows on m…" at bounding box center [860, 501] width 833 height 456
click at [797, 375] on div "Received via SMS Danica Ceculski 6:29 PM It was that this is what it shows on m…" at bounding box center [860, 501] width 833 height 456
click at [798, 375] on div "Received via SMS Danica Ceculski 6:29 PM It was that this is what it shows on m…" at bounding box center [860, 501] width 833 height 456
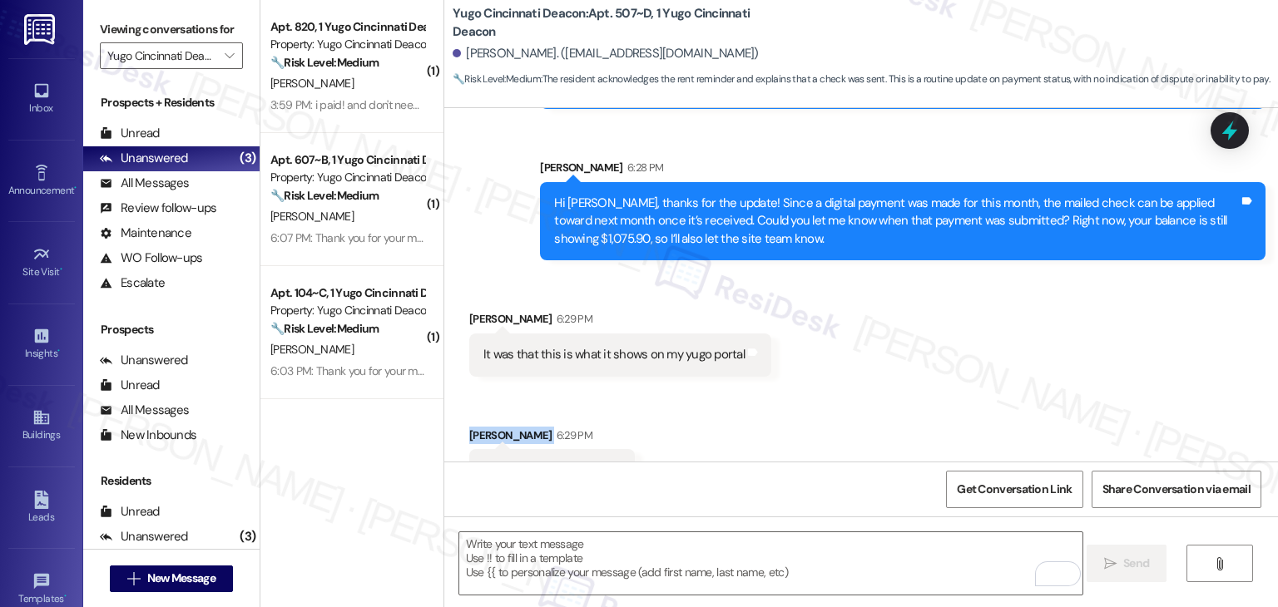
click at [798, 375] on div "Received via SMS Danica Ceculski 6:29 PM It was that this is what it shows on m…" at bounding box center [860, 501] width 833 height 456
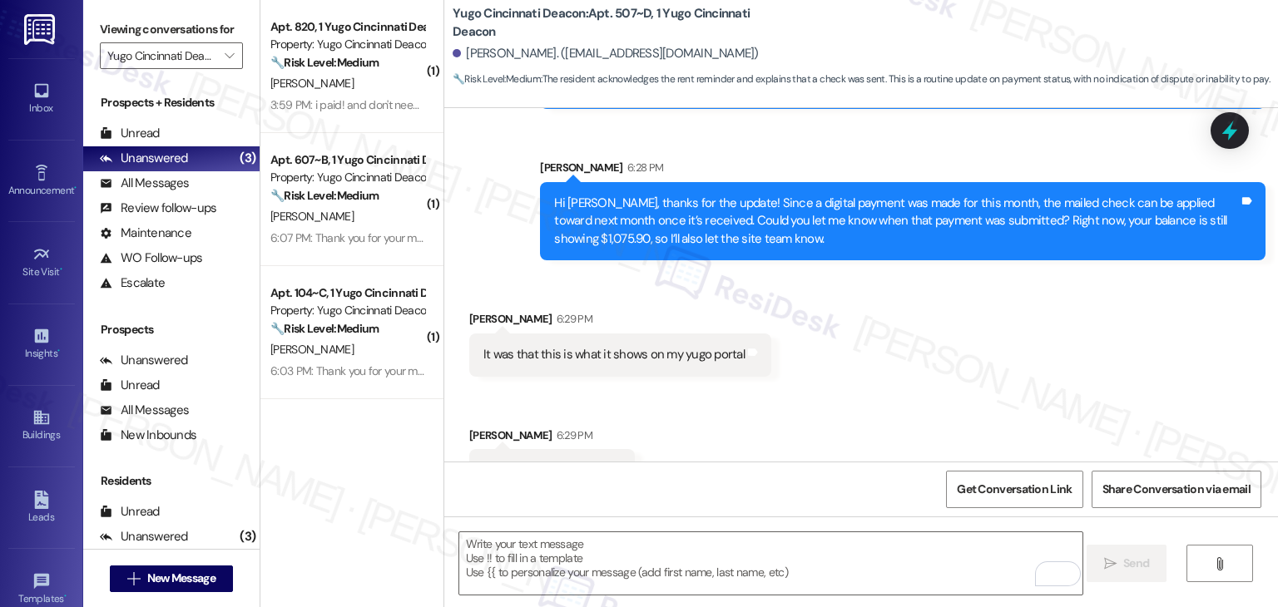
click at [843, 373] on div "Received via SMS Danica Ceculski 6:29 PM It was that this is what it shows on m…" at bounding box center [860, 501] width 833 height 456
click at [764, 211] on div "Hi Danica, thanks for the update! Since a digital payment was made for this mon…" at bounding box center [896, 221] width 685 height 53
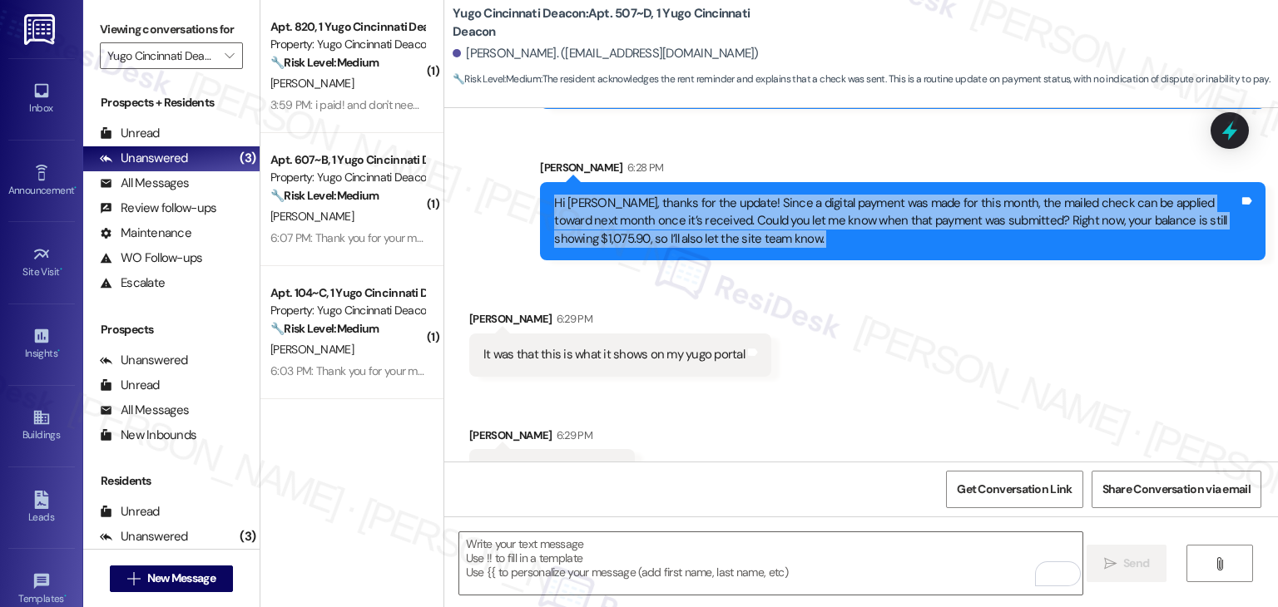
click at [764, 211] on div "Hi Danica, thanks for the update! Since a digital payment was made for this mon…" at bounding box center [896, 221] width 685 height 53
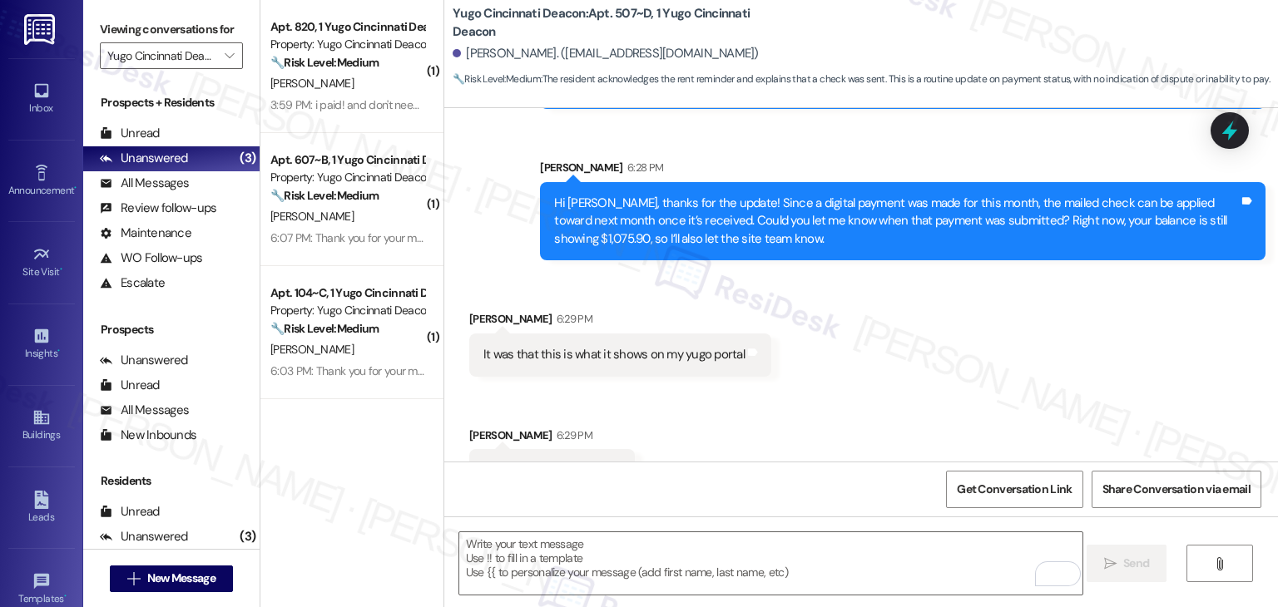
click at [624, 348] on div "It was that this is what it shows on my yugo portal Tags and notes" at bounding box center [620, 355] width 302 height 42
click at [624, 345] on div "It was that this is what it shows on my yugo portal Tags and notes" at bounding box center [620, 355] width 302 height 42
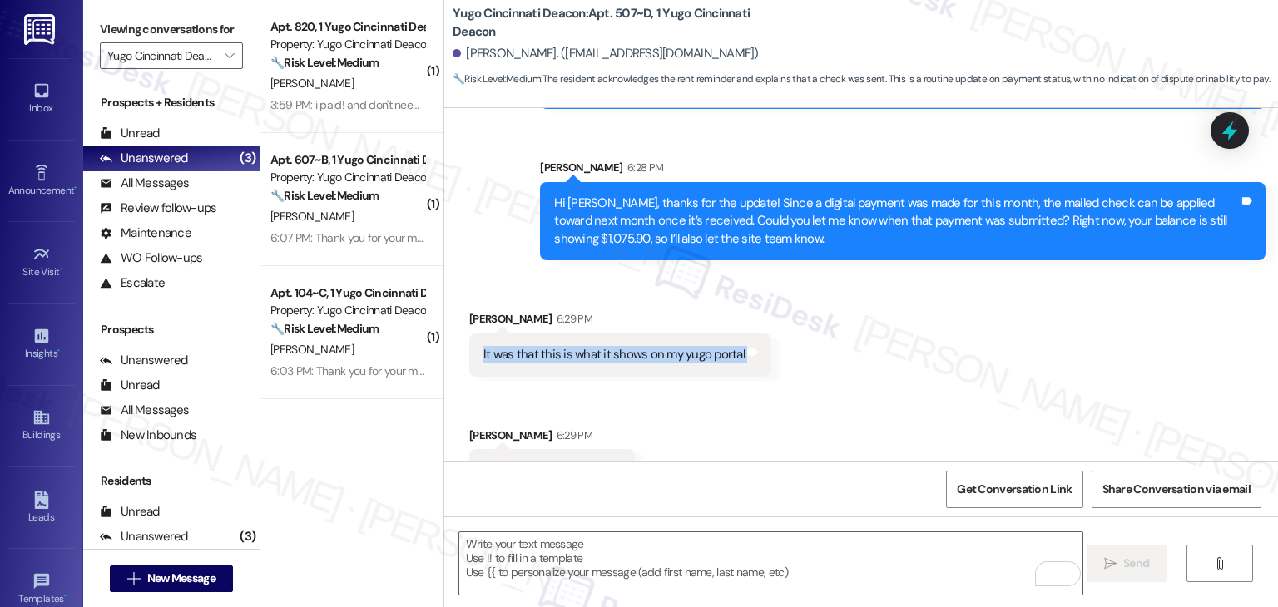
click at [624, 345] on div "It was that this is what it shows on my yugo portal Tags and notes" at bounding box center [620, 355] width 302 height 42
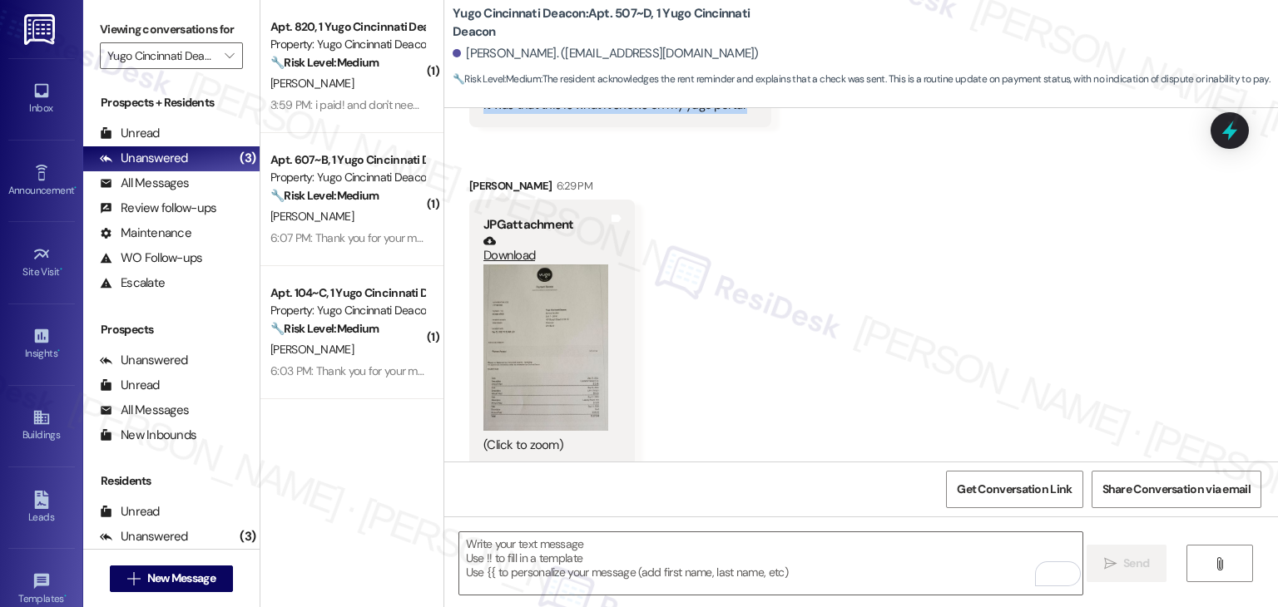
click at [541, 337] on button "Zoom image" at bounding box center [545, 347] width 125 height 166
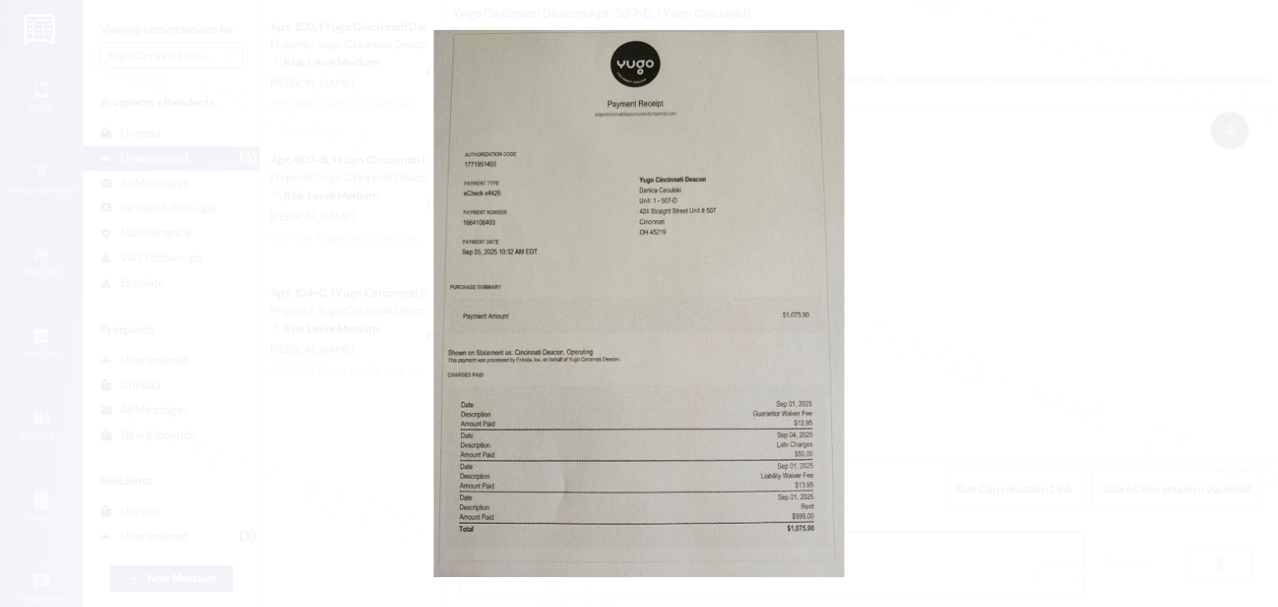
click at [974, 334] on button "Unzoom image" at bounding box center [639, 303] width 1278 height 607
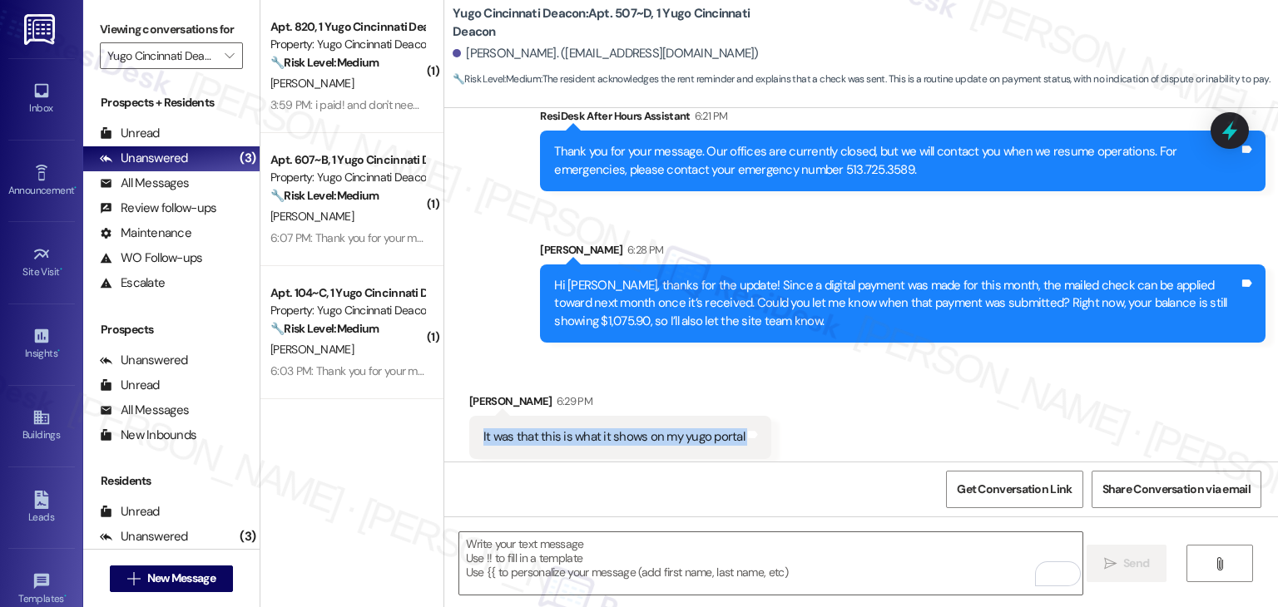
scroll to position [1086, 0]
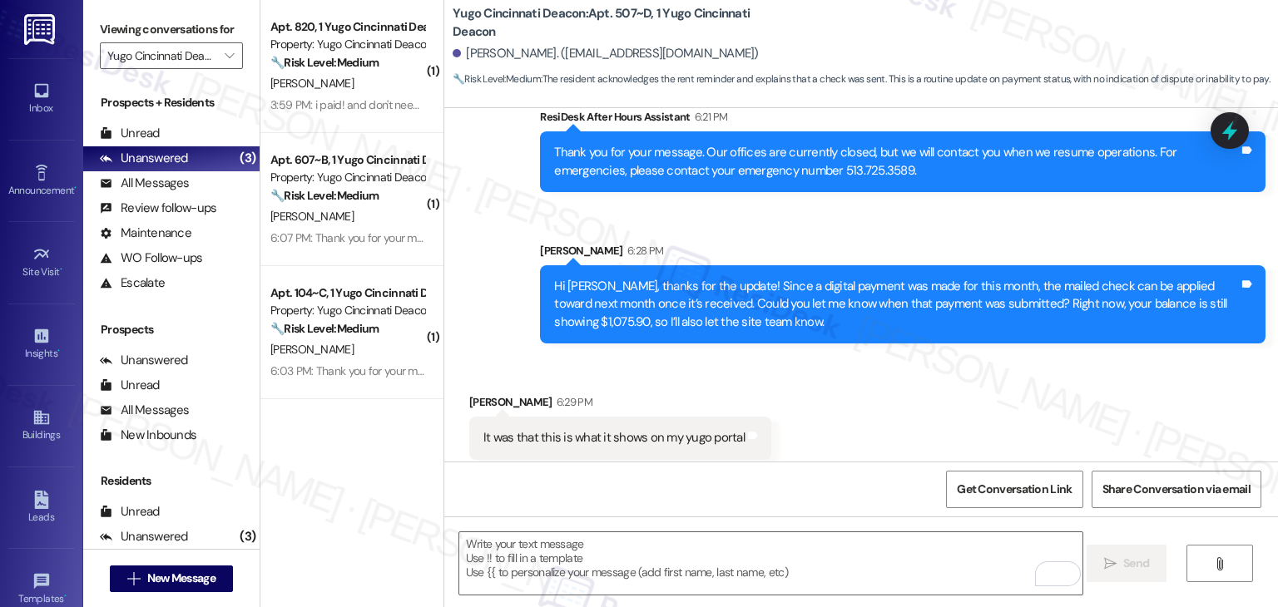
click at [903, 356] on div "Received via SMS Danica Ceculski 6:29 PM It was that this is what it shows on m…" at bounding box center [860, 584] width 833 height 456
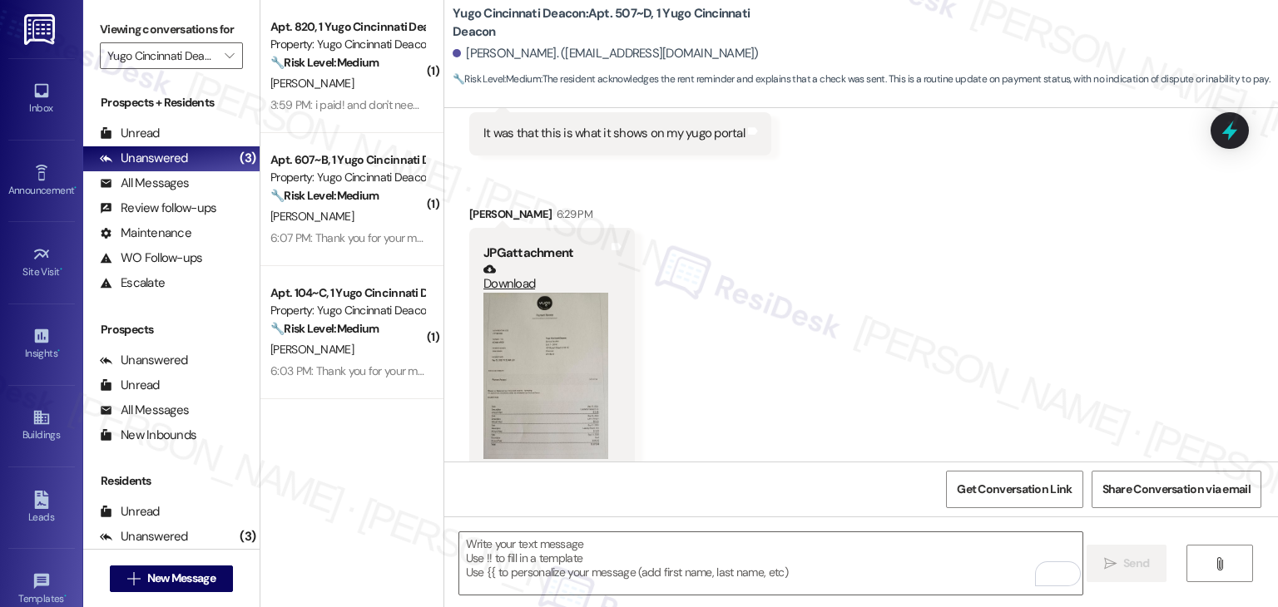
scroll to position [1419, 0]
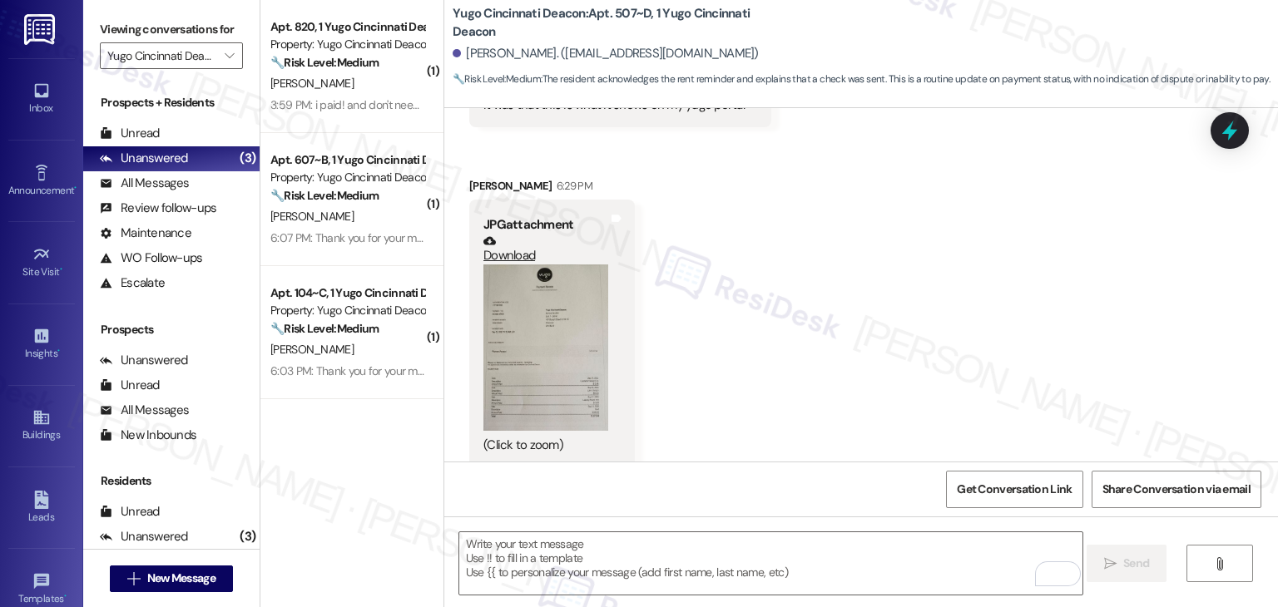
click at [568, 367] on button "Zoom image" at bounding box center [545, 347] width 125 height 166
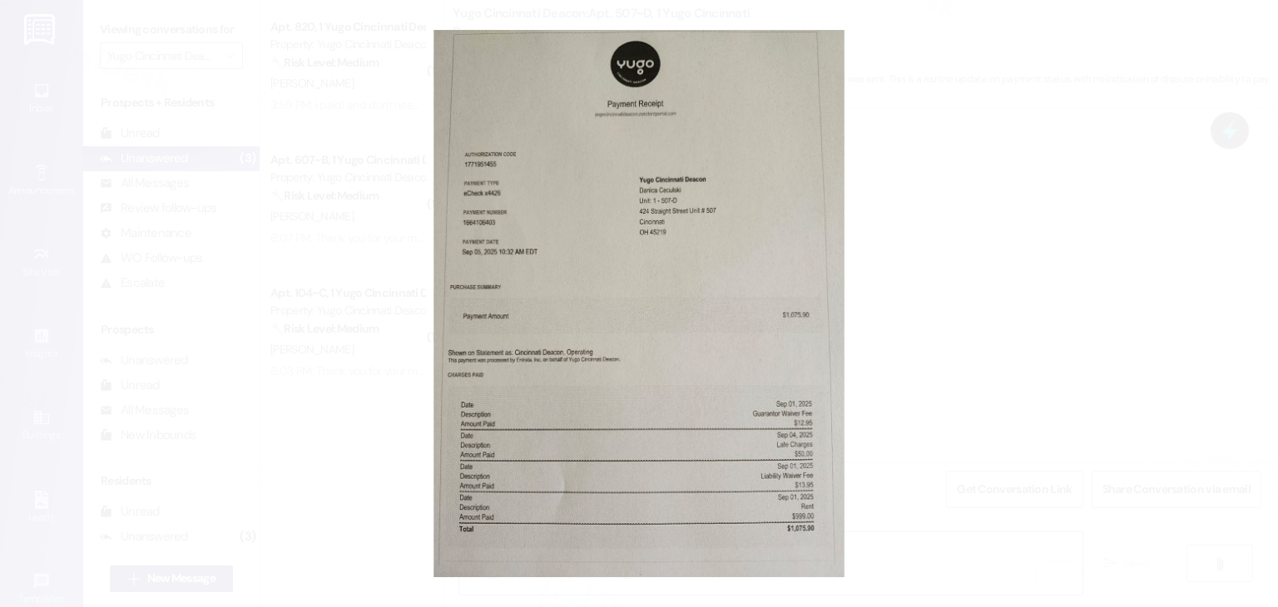
click at [948, 344] on button "Unzoom image" at bounding box center [639, 303] width 1278 height 607
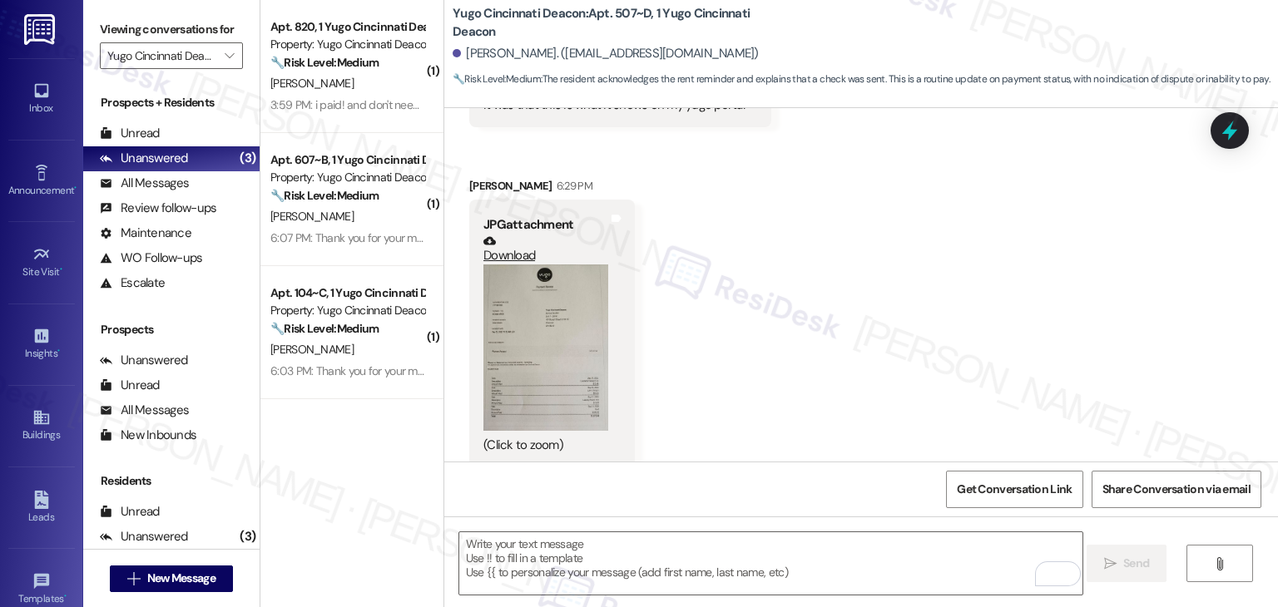
click at [591, 327] on button "Zoom image" at bounding box center [545, 347] width 125 height 166
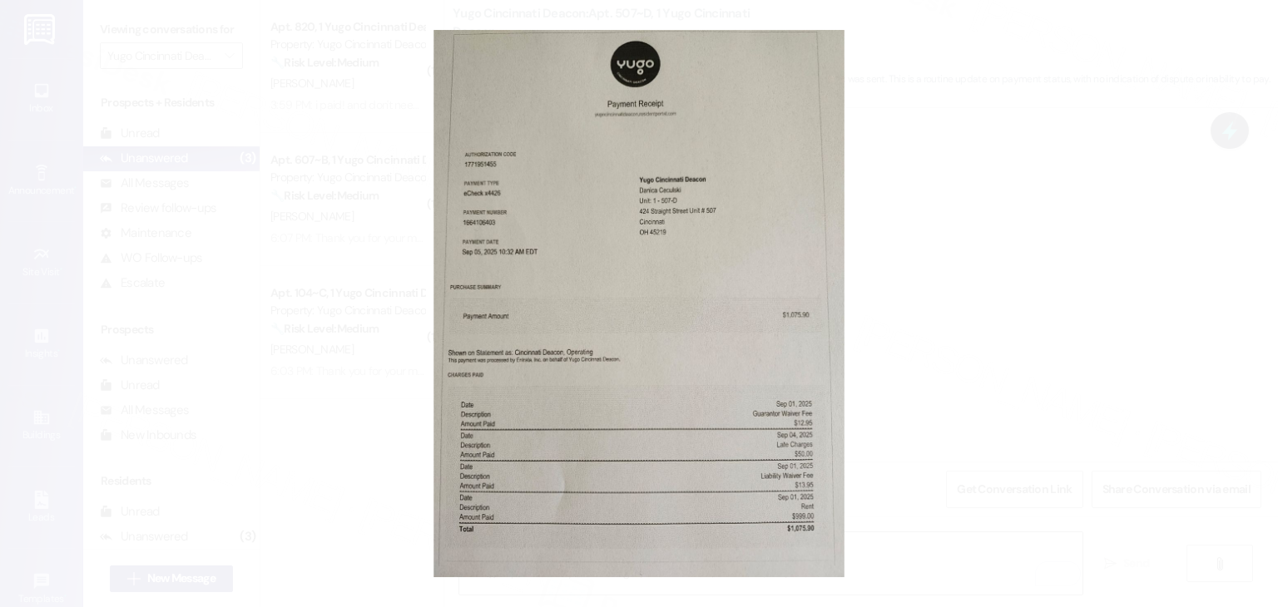
click at [857, 302] on button "Unzoom image" at bounding box center [639, 303] width 1278 height 607
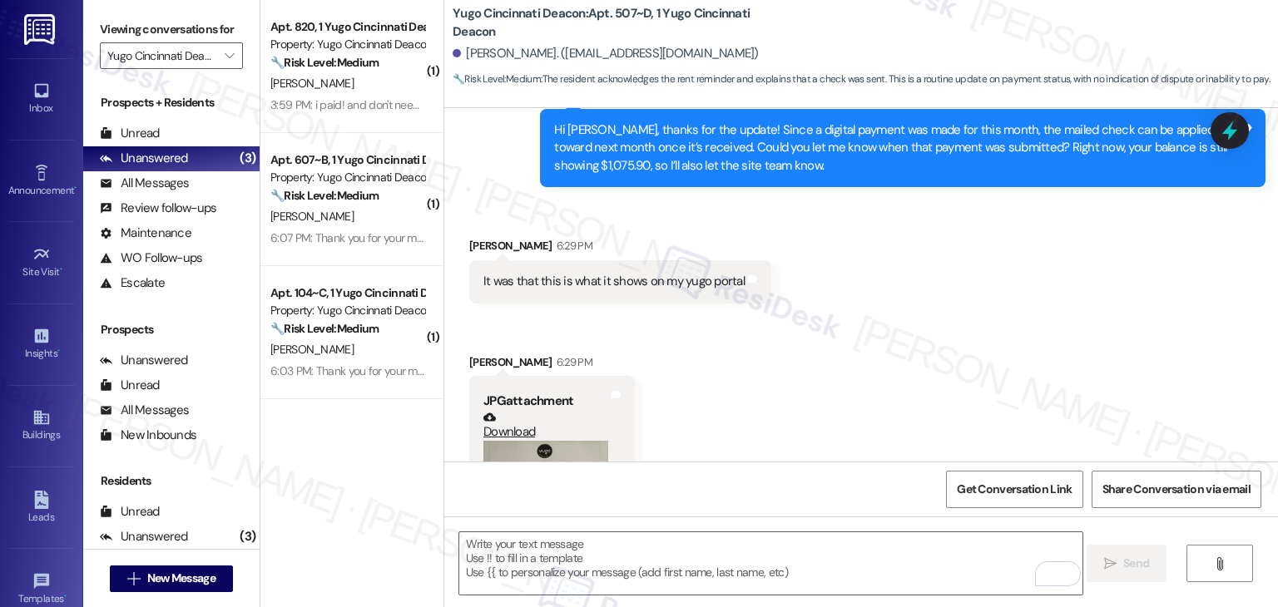
scroll to position [1253, 0]
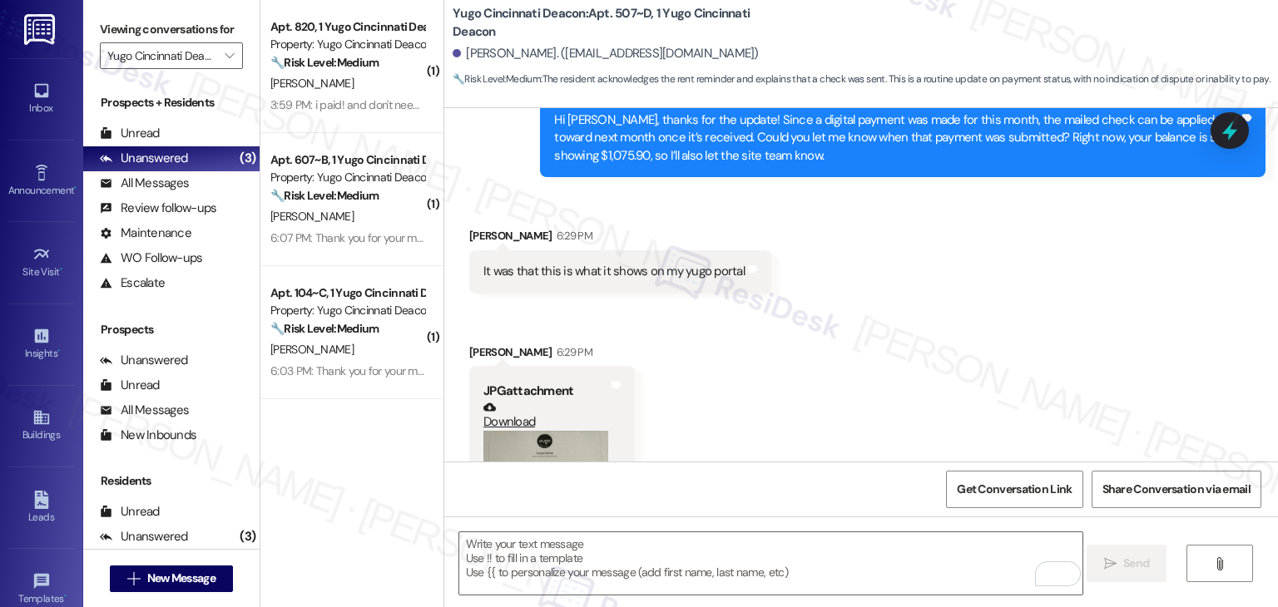
click at [530, 438] on button "Zoom image" at bounding box center [545, 514] width 125 height 166
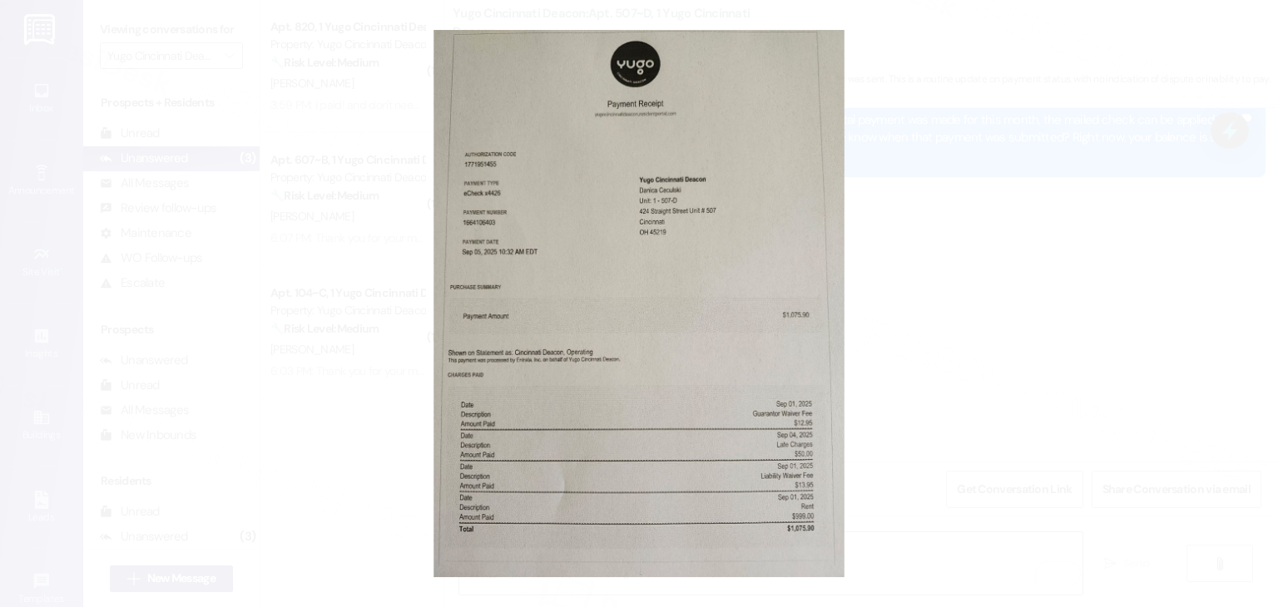
click at [907, 381] on button "Unzoom image" at bounding box center [639, 303] width 1278 height 607
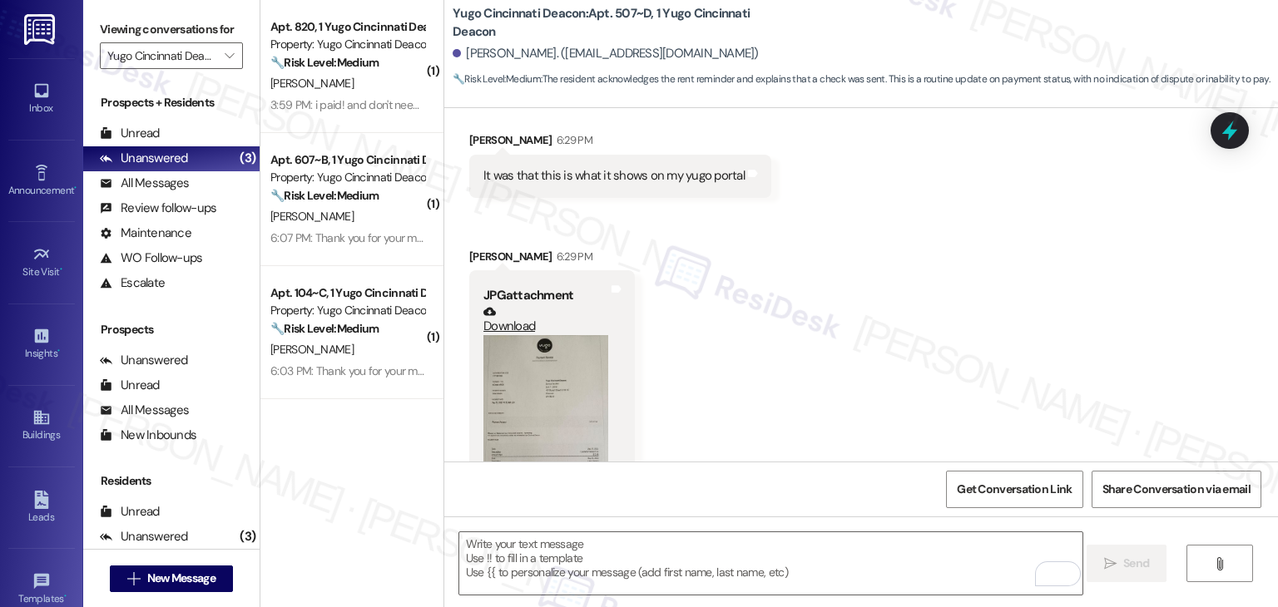
scroll to position [1419, 0]
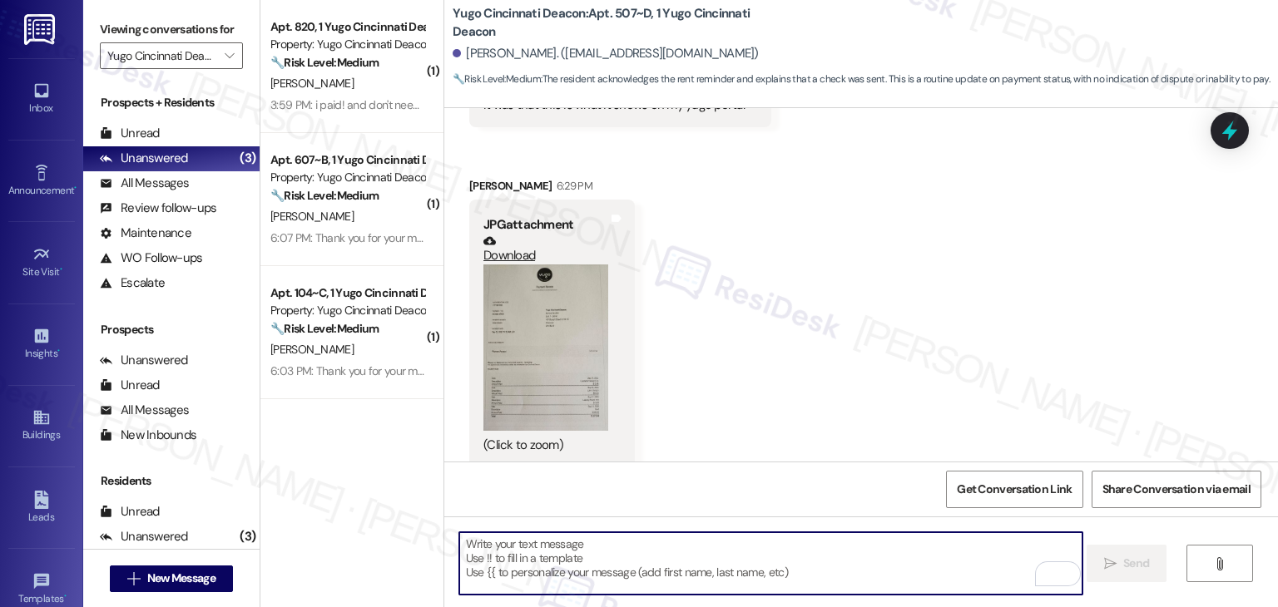
click at [582, 566] on textarea "To enrich screen reader interactions, please activate Accessibility in Grammarl…" at bounding box center [770, 563] width 623 height 62
paste textarea "Thanks for confirming, Danica! Since your portal shows the payment on Sept 05, …"
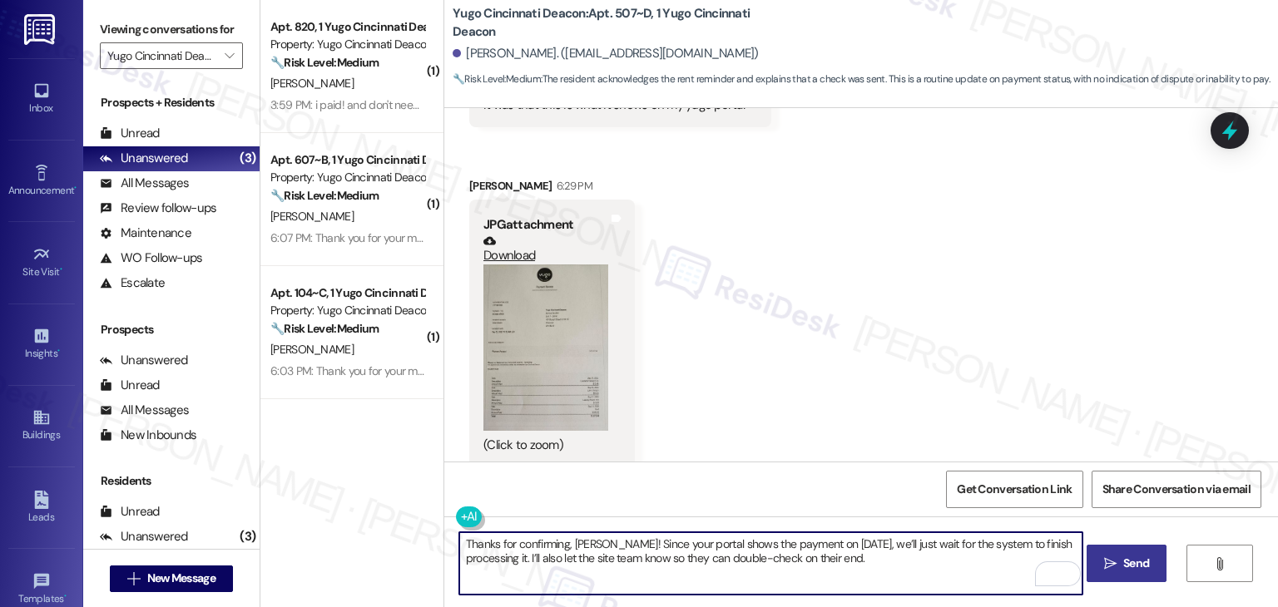
type textarea "Thanks for confirming, Danica! Since your portal shows the payment on Sept 05, …"
click at [1143, 571] on span "Send" at bounding box center [1136, 563] width 26 height 17
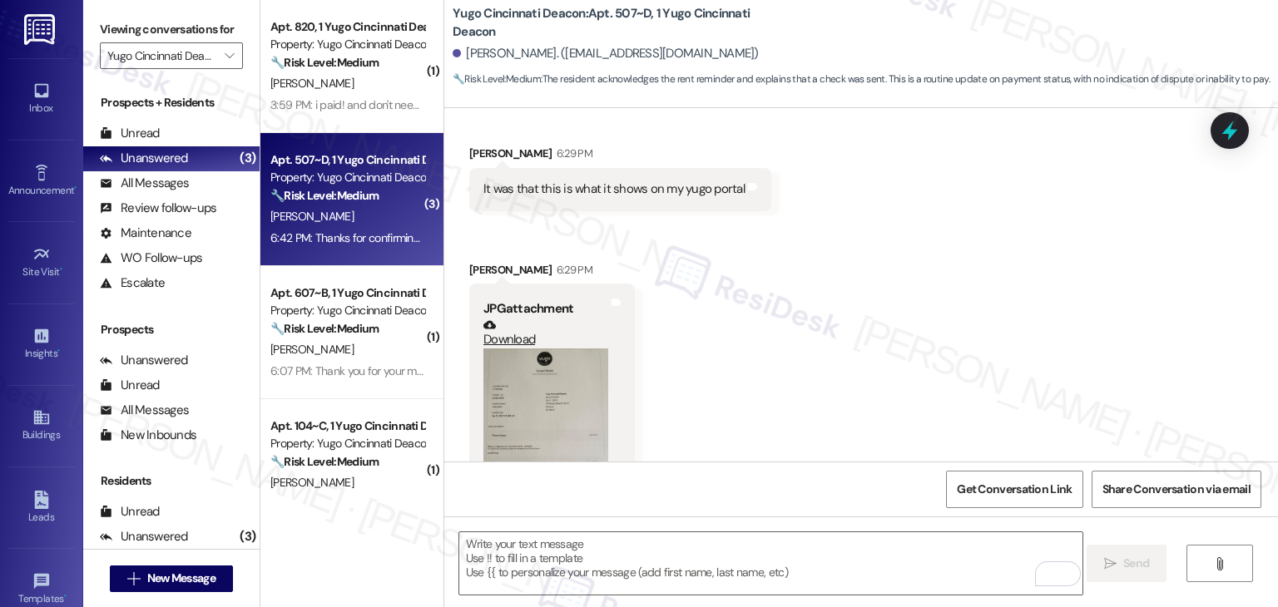
scroll to position [1553, 0]
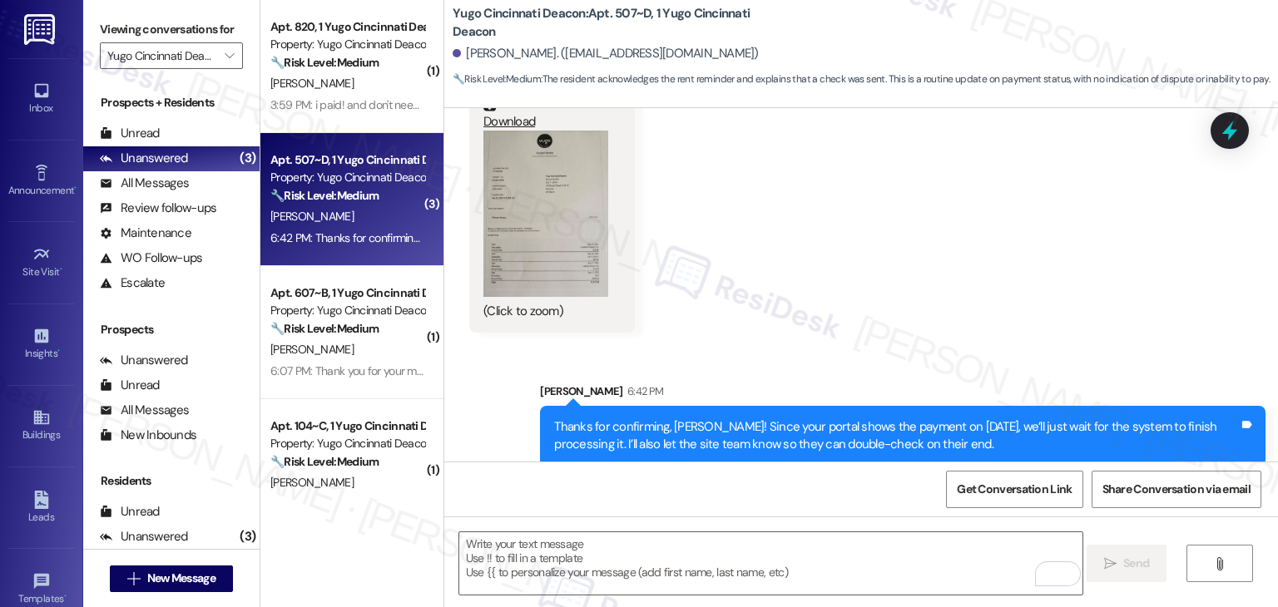
click at [901, 273] on div "Received via SMS Danica Ceculski 6:29 PM It was that this is what it shows on m…" at bounding box center [860, 117] width 833 height 456
click at [1224, 131] on icon at bounding box center [1229, 131] width 20 height 26
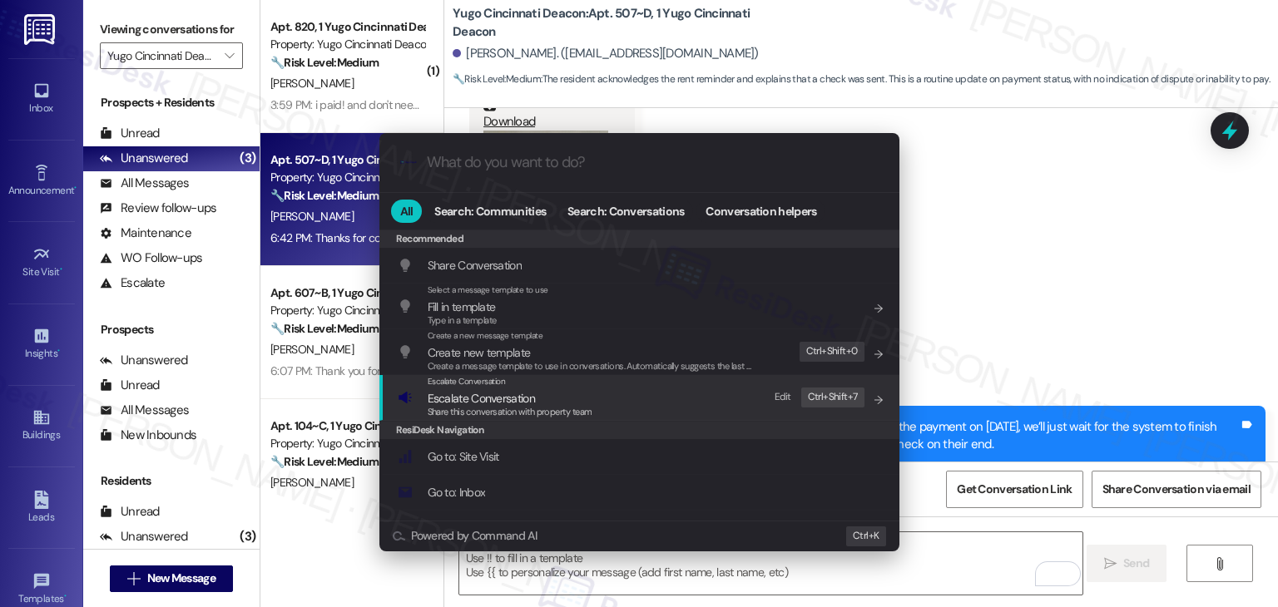
click at [524, 400] on span "Escalate Conversation" at bounding box center [481, 398] width 107 height 15
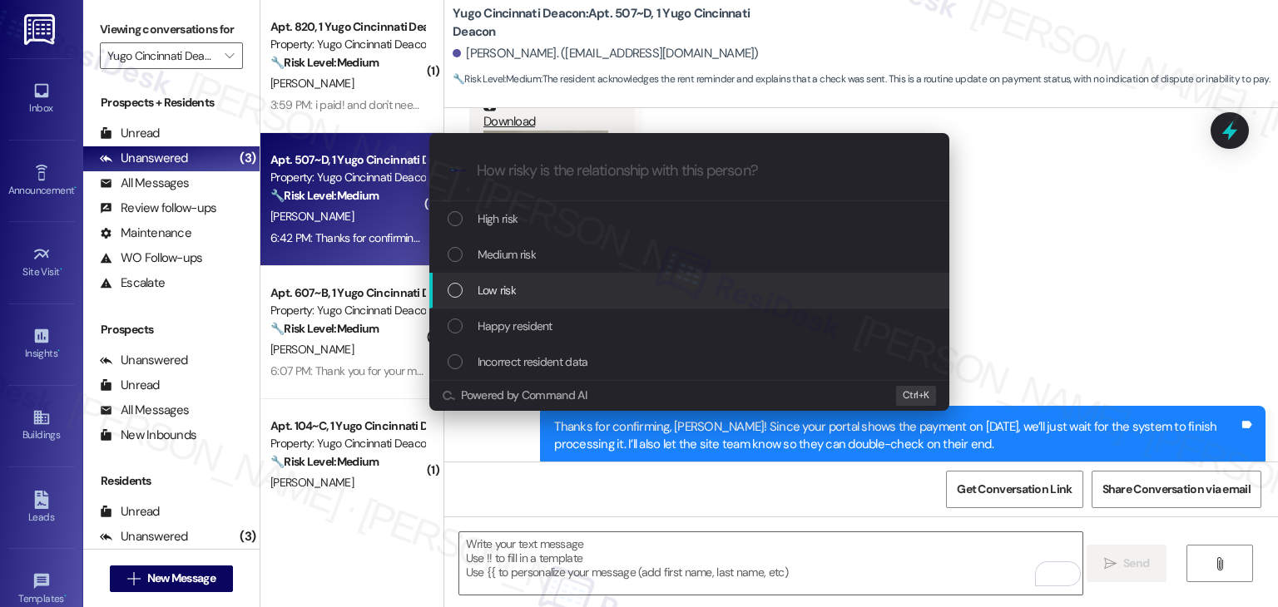
click at [459, 291] on div "List of options" at bounding box center [454, 290] width 15 height 15
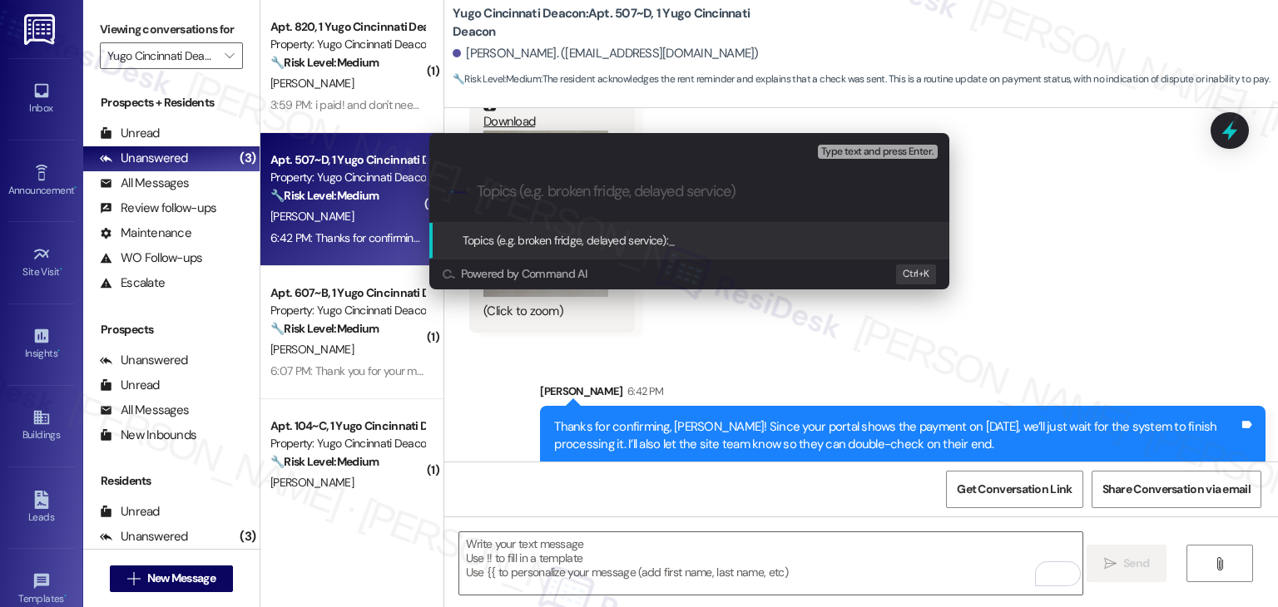
paste input "Payment Confirmation"
type input "Payment Confirmation"
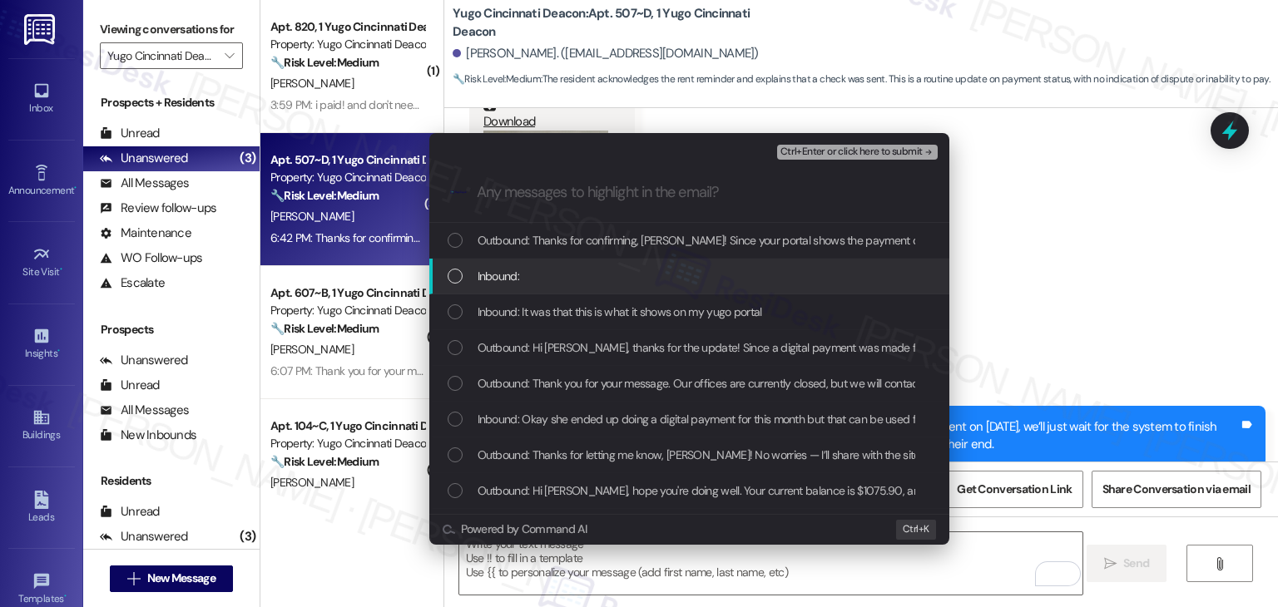
click at [452, 277] on div "List of options" at bounding box center [454, 276] width 15 height 15
click at [452, 311] on div "List of options" at bounding box center [454, 311] width 15 height 15
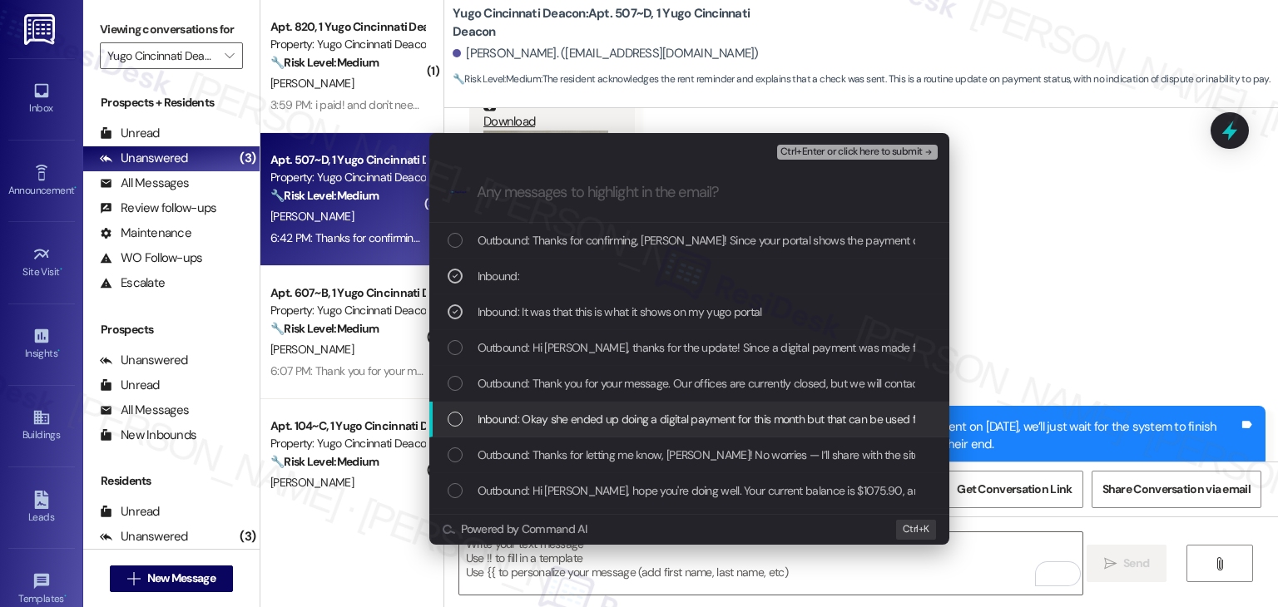
click at [452, 410] on div "Inbound: Okay she ended up doing a digital payment for this month but that can …" at bounding box center [690, 419] width 487 height 18
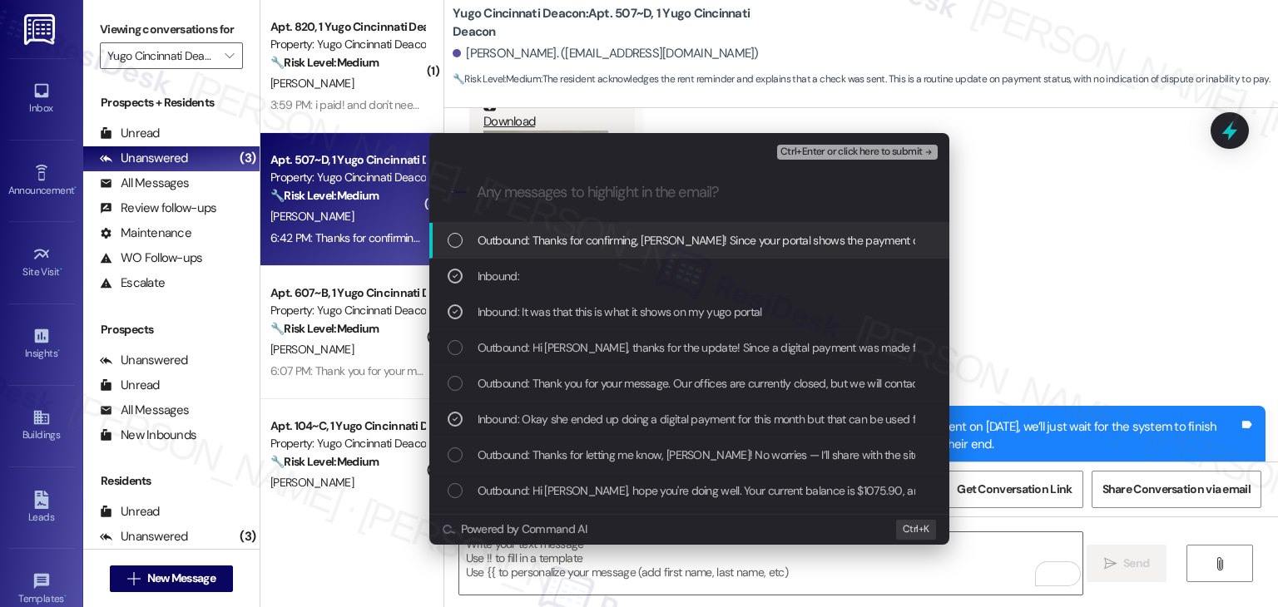
click at [847, 151] on span "Ctrl+Enter or click here to submit" at bounding box center [851, 152] width 142 height 12
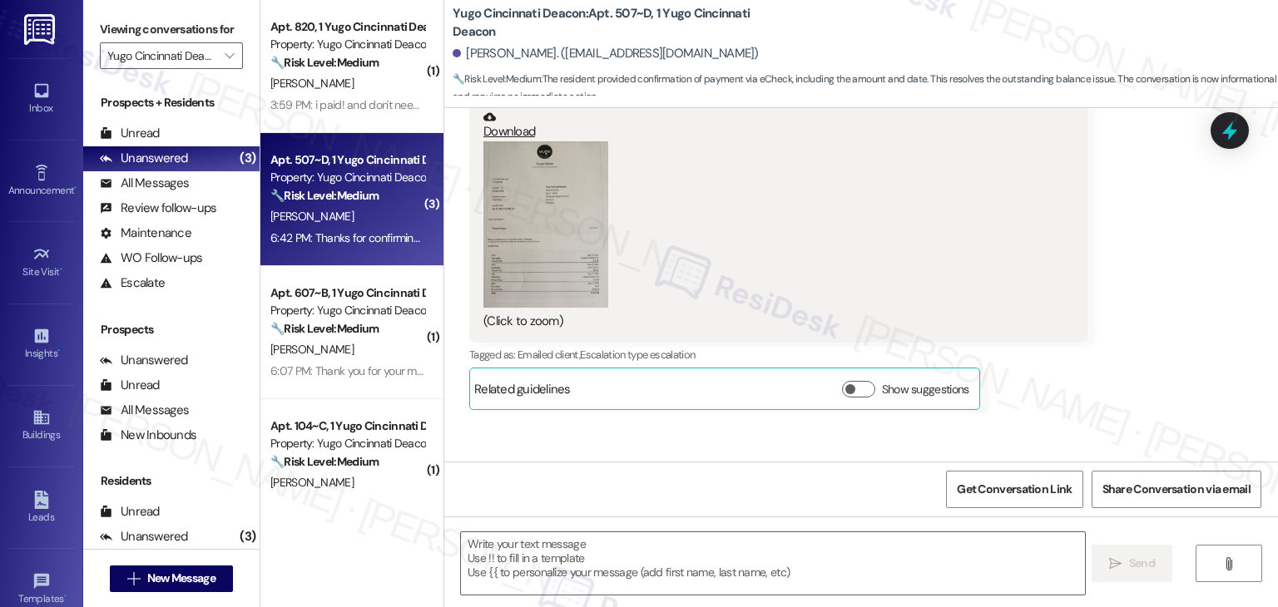
scroll to position [1696, 0]
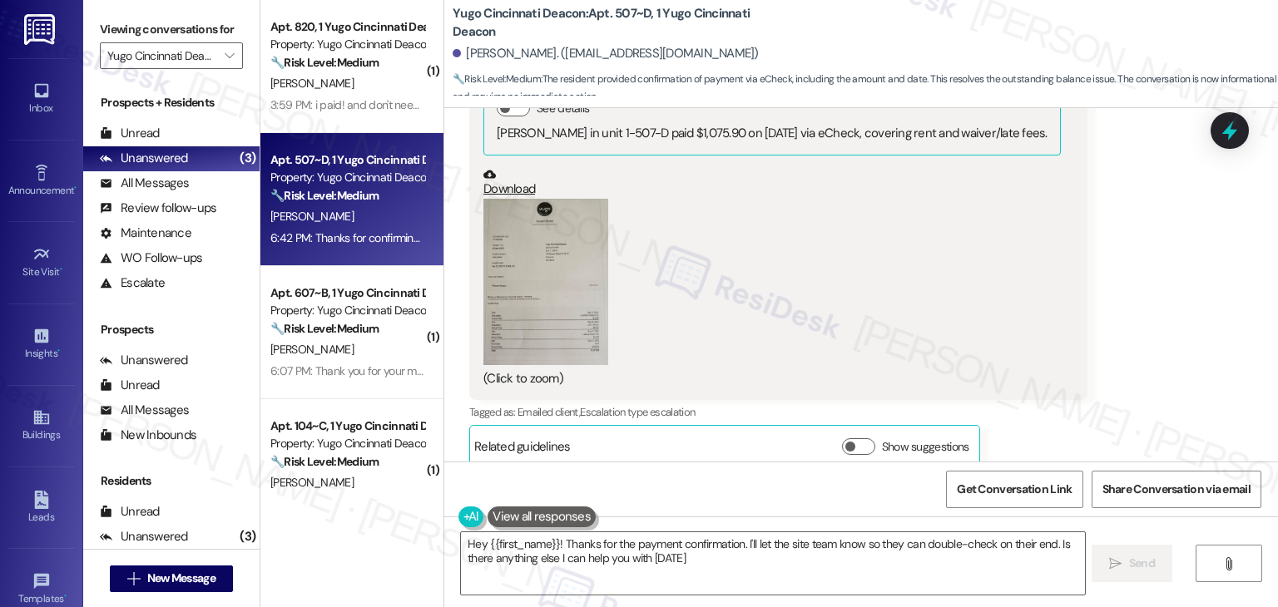
type textarea "Hey {{first_name}}! Thanks for the payment confirmation. I'll let the site team…"
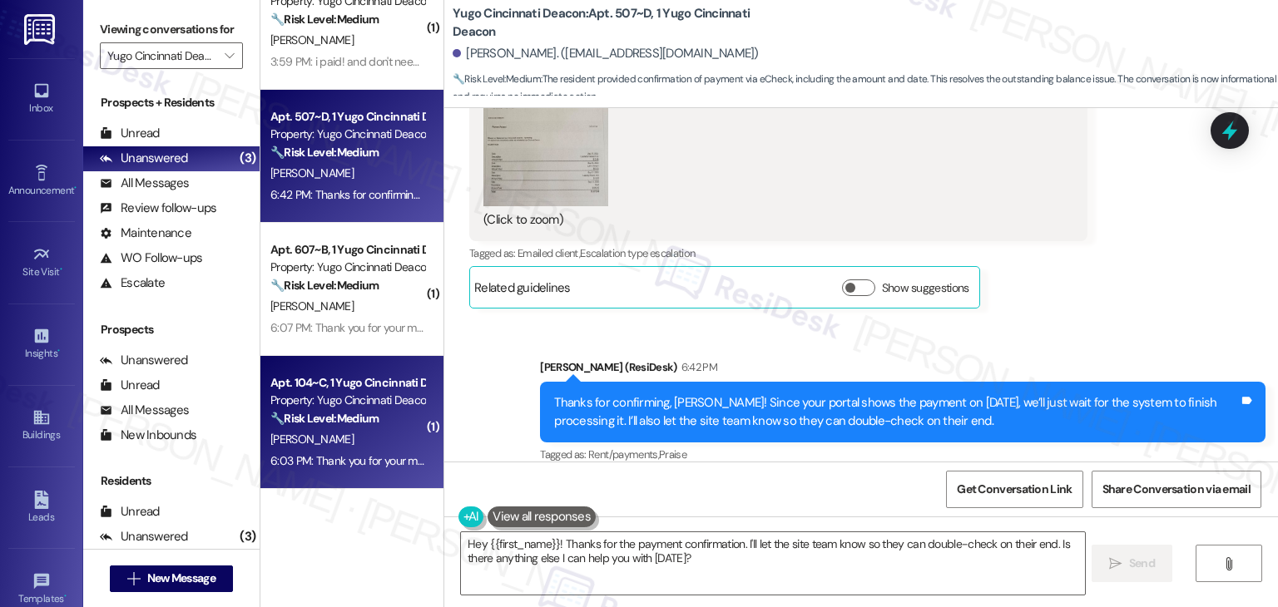
scroll to position [0, 0]
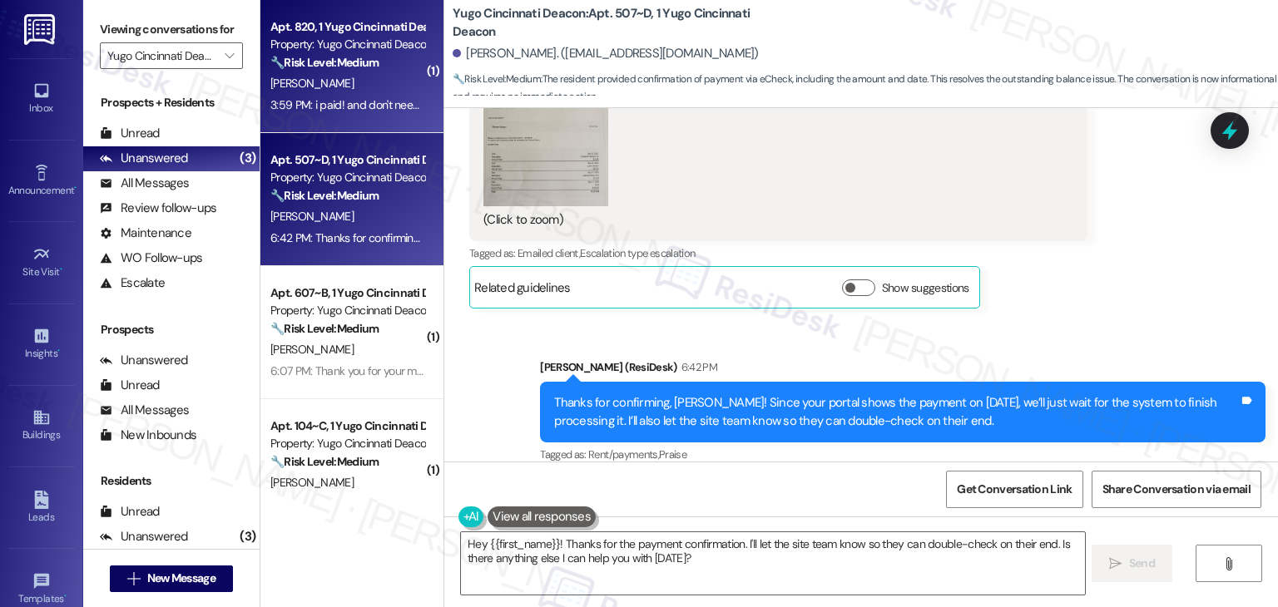
click at [347, 111] on div "3:59 PM: i paid! and don't need to speak with her anymore thank you 3:59 PM: i …" at bounding box center [435, 104] width 331 height 15
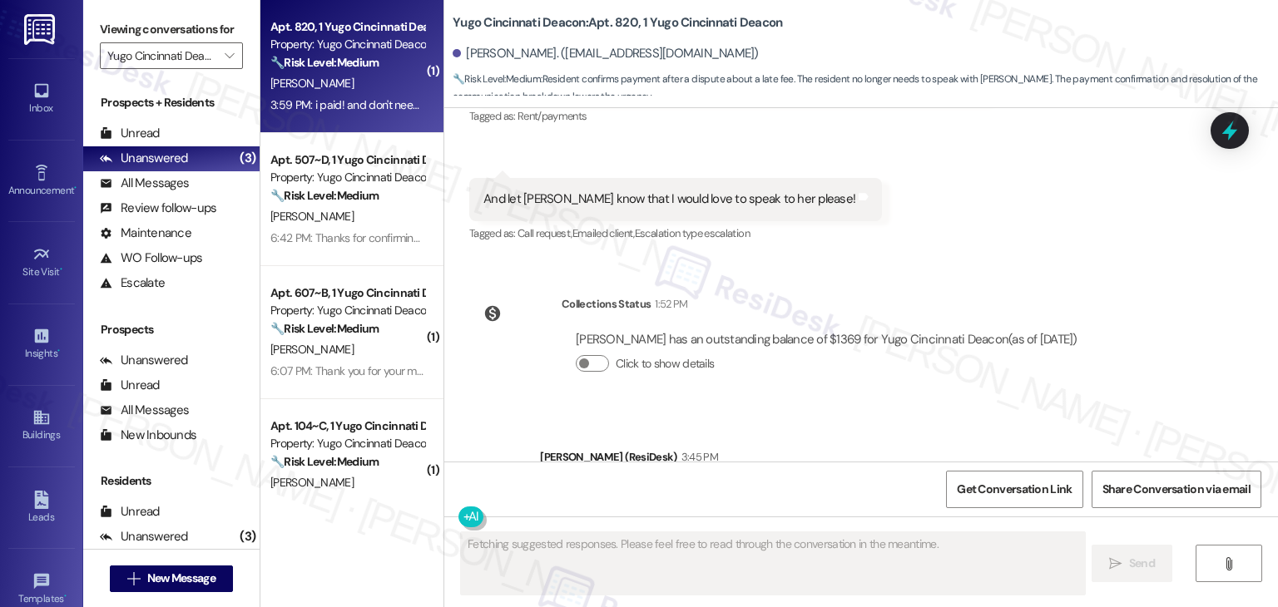
scroll to position [2558, 0]
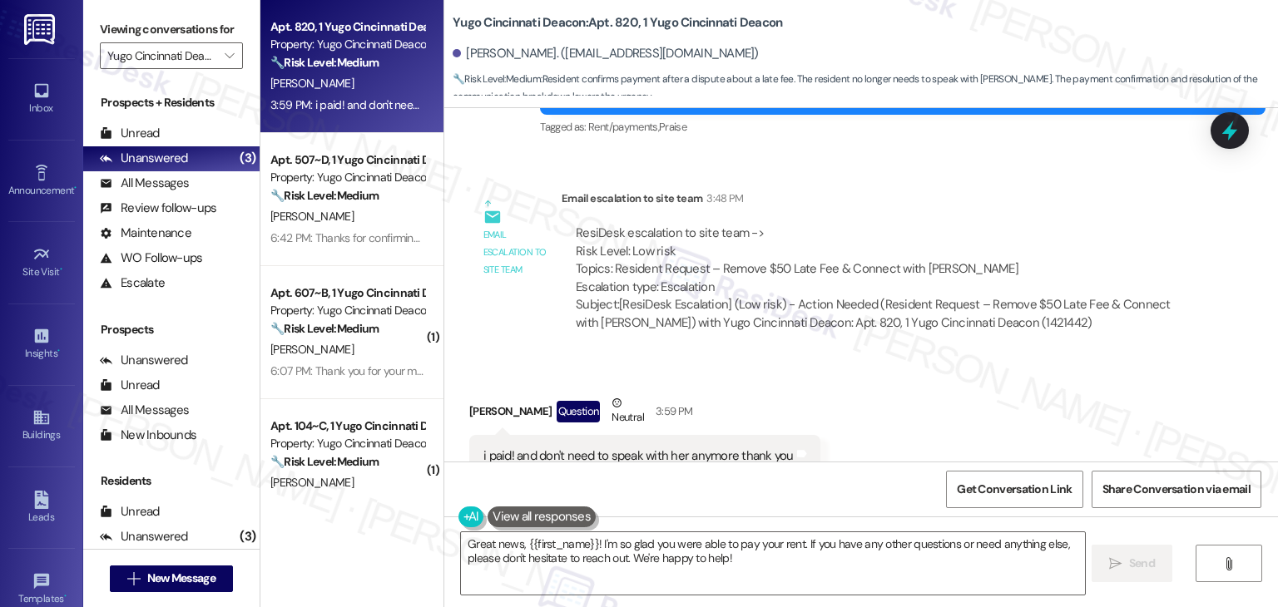
click at [902, 374] on div "Received via SMS Alivia Beiriger Question Neutral 3:59 PM i paid! and don't nee…" at bounding box center [860, 436] width 833 height 158
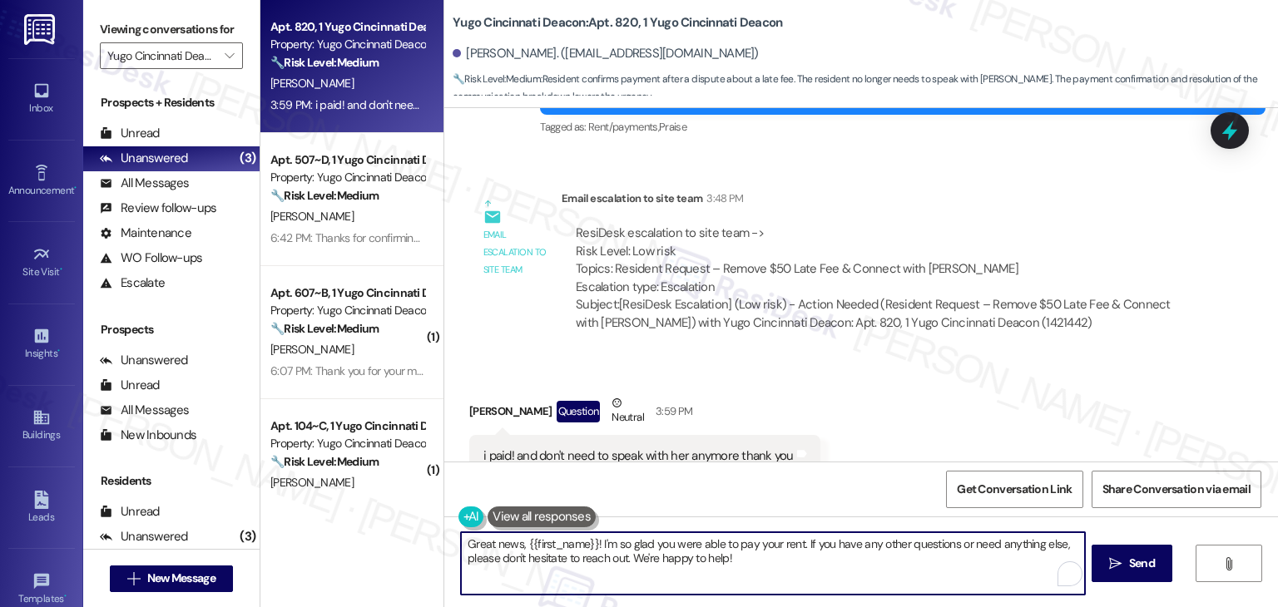
drag, startPoint x: 739, startPoint y: 560, endPoint x: 632, endPoint y: 562, distance: 107.3
click at [632, 562] on textarea "Great news, {{first_name}}! I'm so glad you were able to pay your rent. If you …" at bounding box center [772, 563] width 623 height 62
type textarea "Great news, {{first_name}}! I'm so glad you were able to pay your rent. If you …"
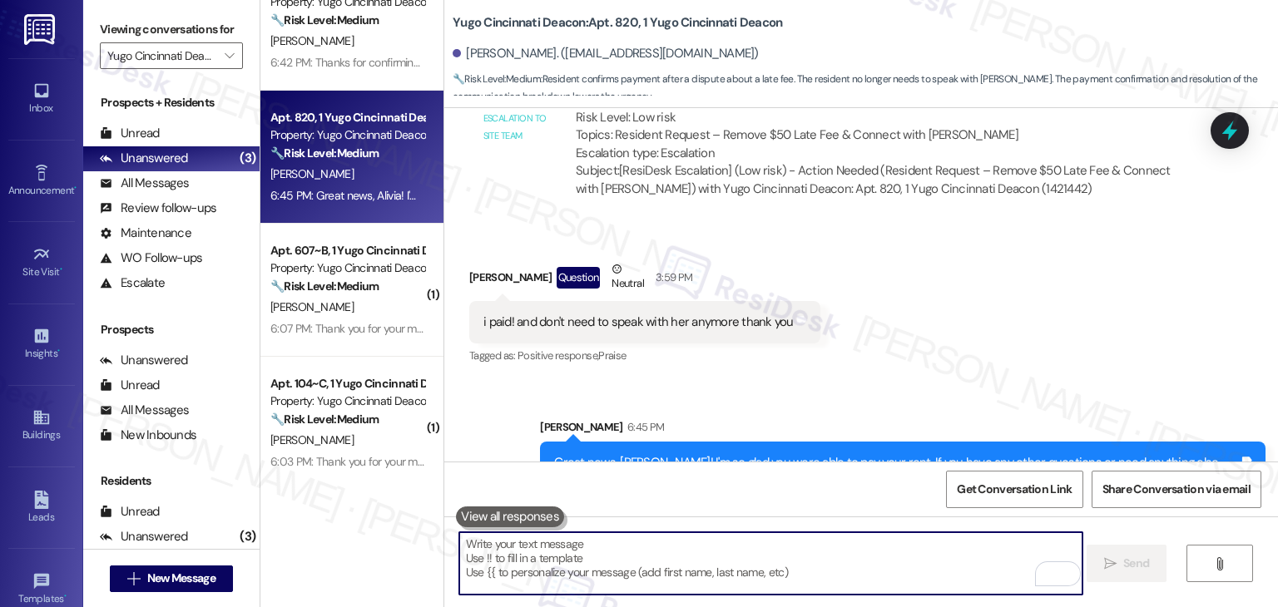
scroll to position [43, 0]
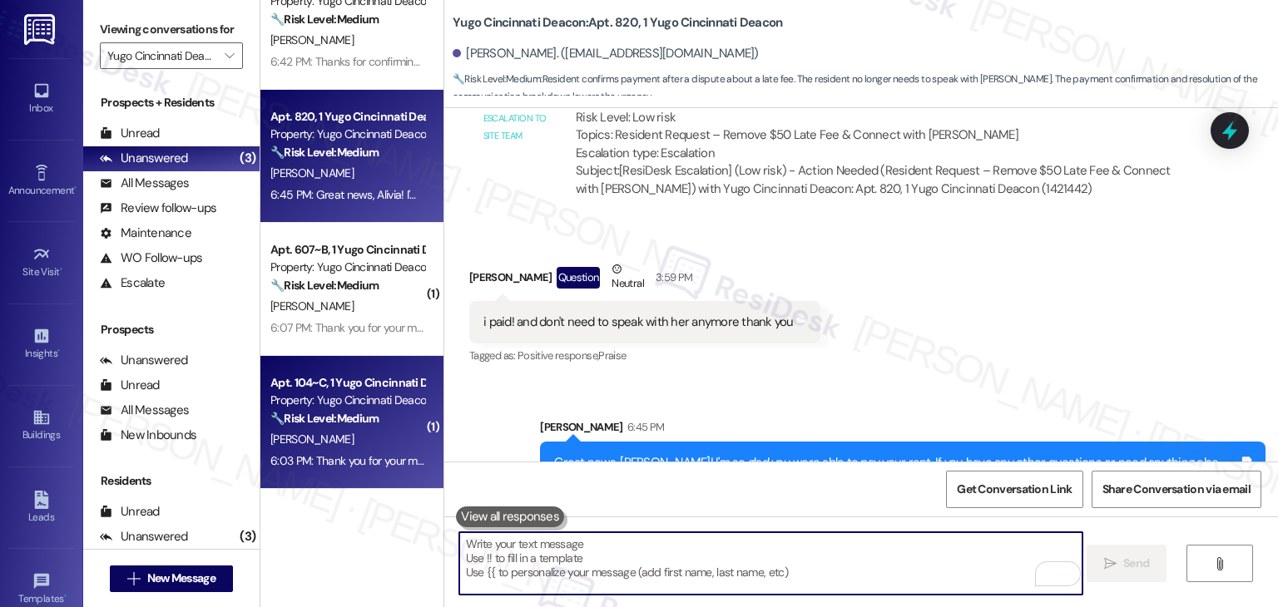
click at [363, 457] on div "6:03 PM: Thank you for your message. Our offices are currently closed, but we w…" at bounding box center [745, 460] width 950 height 15
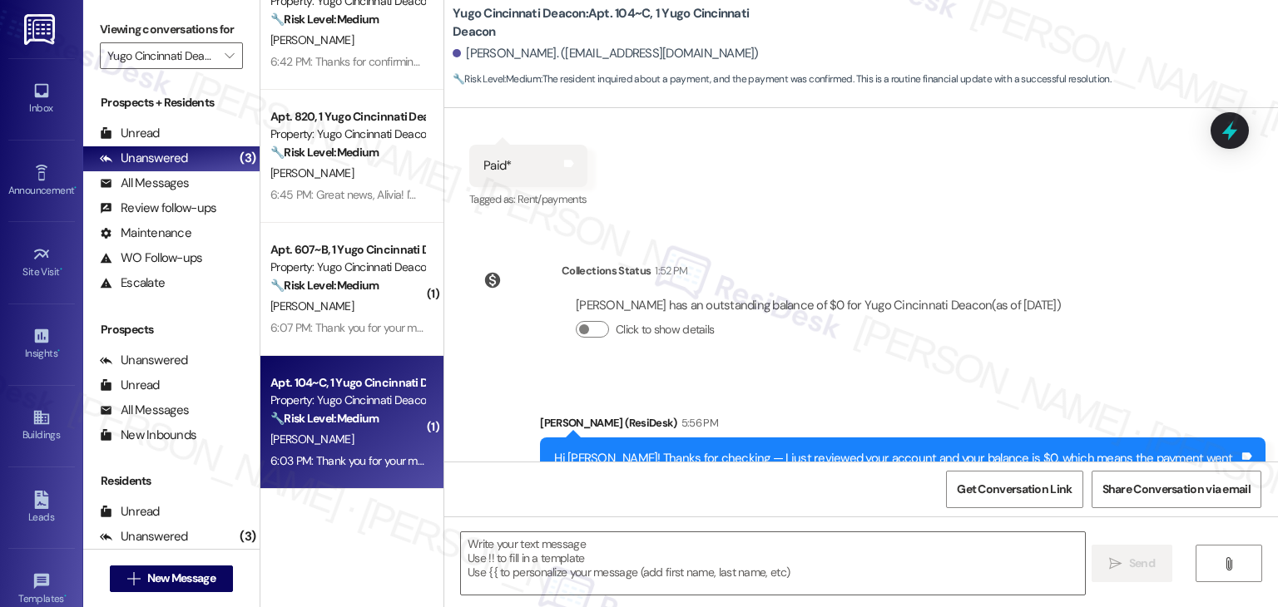
type textarea "Fetching suggested responses. Please feel free to read through the conversation…"
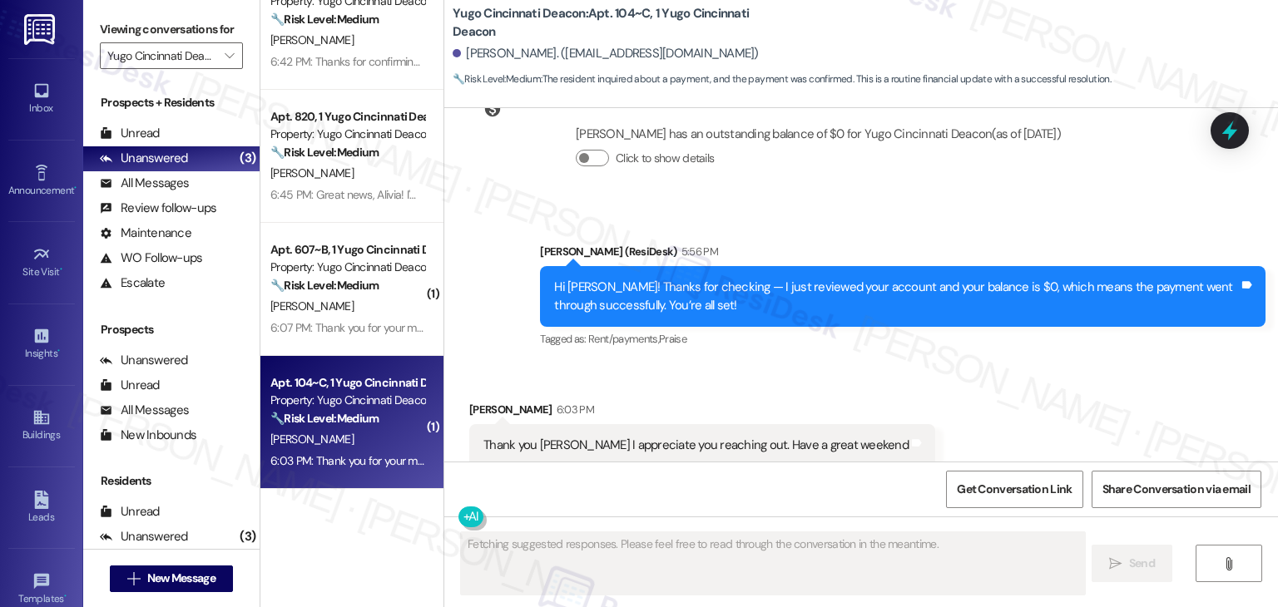
scroll to position [470, 0]
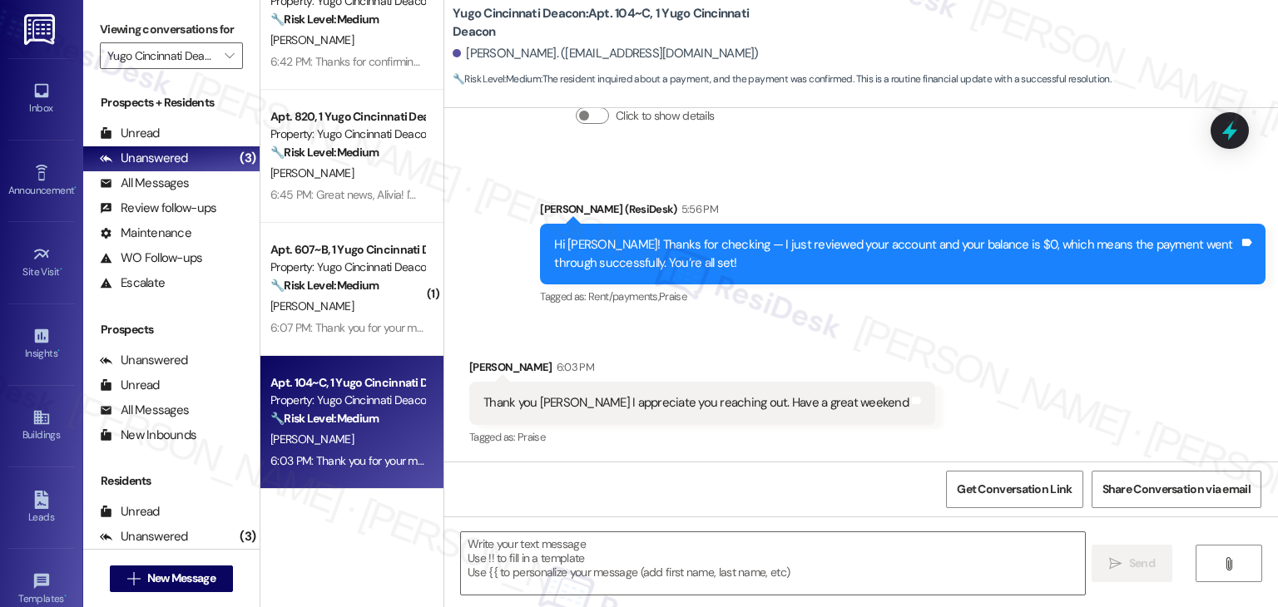
click at [704, 400] on div "Thank you Sarah I appreciate you reaching out. Have a great weekend" at bounding box center [695, 402] width 425 height 17
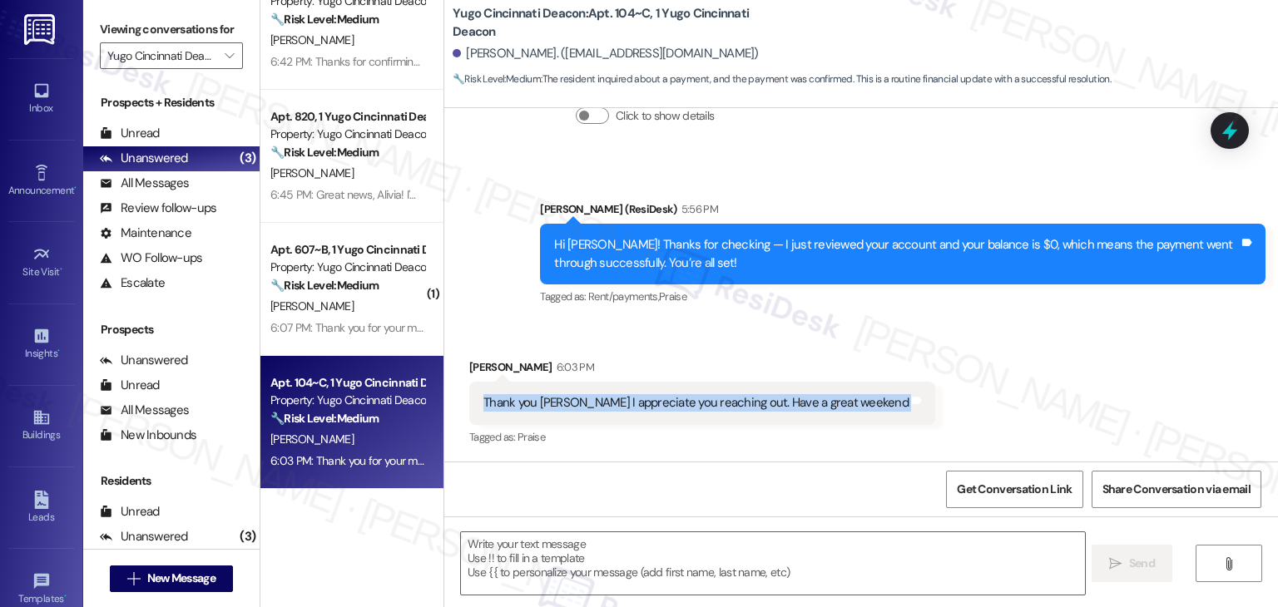
click at [704, 400] on div "Thank you Sarah I appreciate you reaching out. Have a great weekend" at bounding box center [695, 402] width 425 height 17
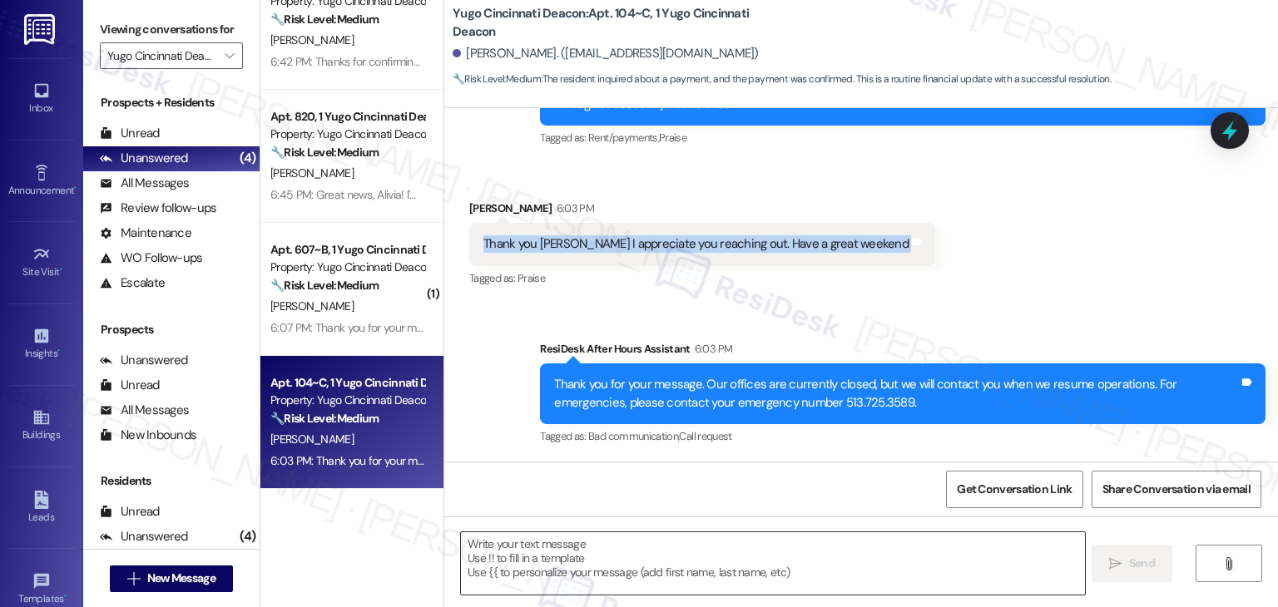
click at [709, 561] on textarea at bounding box center [772, 563] width 623 height 62
paste textarea "You’re very welcome, Samuel! I’m glad I could help. Wishing you a great weekend…"
type textarea "You’re very welcome, Samuel! I’m glad I could help. Wishing you a great weekend…"
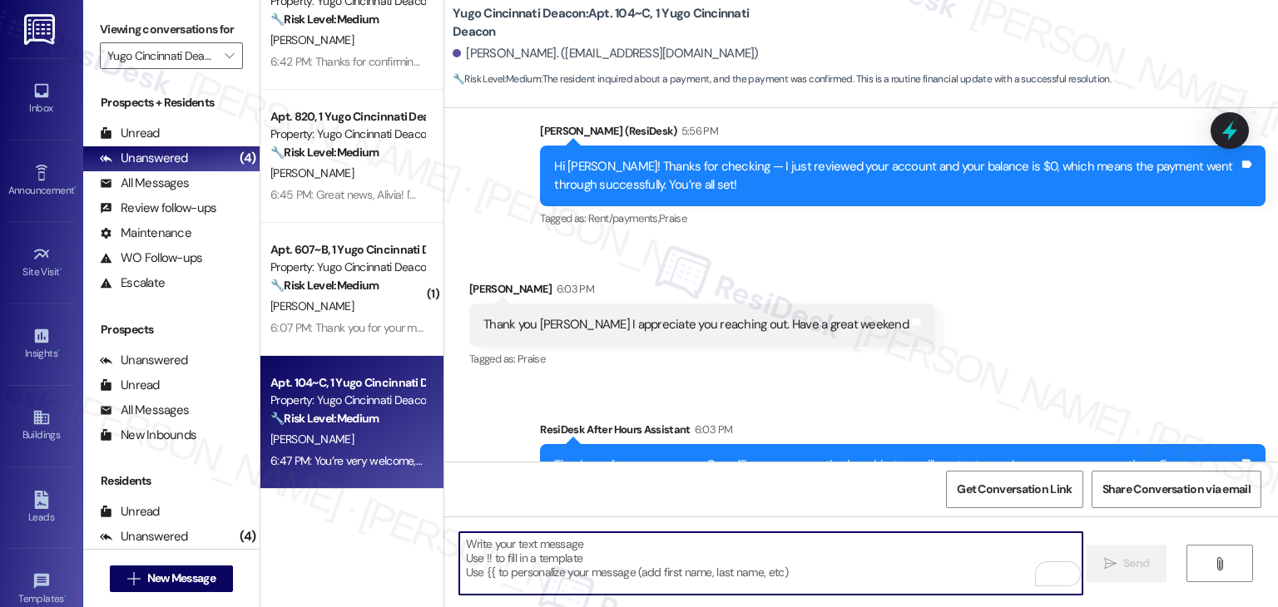
scroll to position [745, 0]
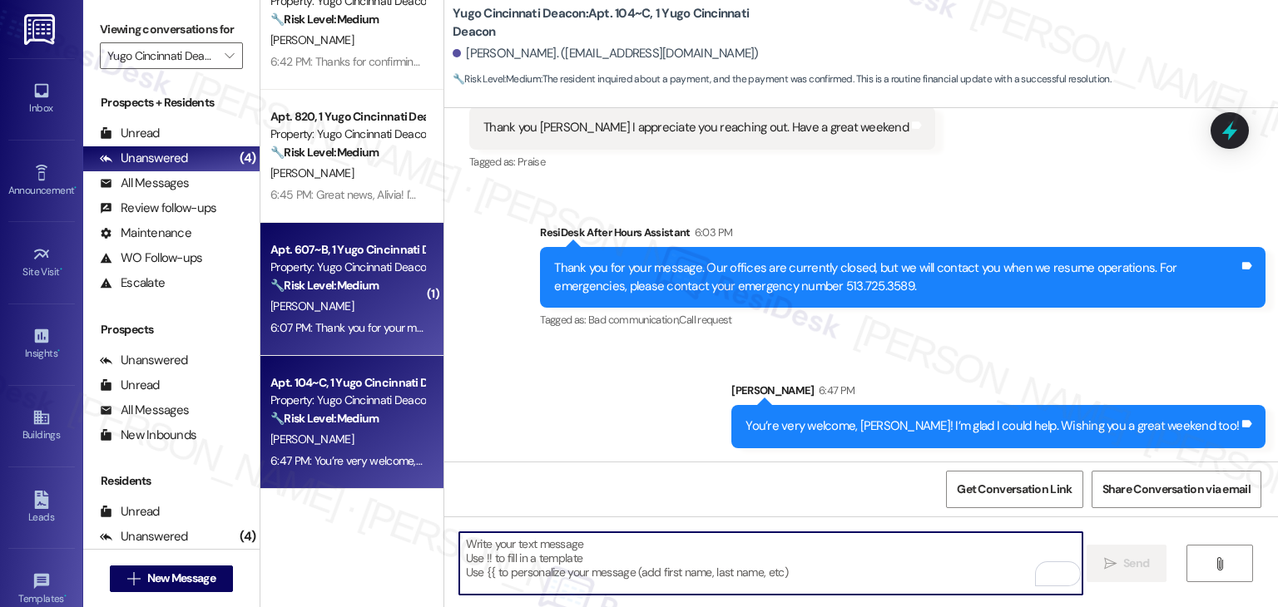
click at [419, 340] on div "Apt. 607~B, 1 Yugo Cincinnati Deacon Property: Yugo Cincinnati Deacon 🔧 Risk Le…" at bounding box center [351, 289] width 183 height 133
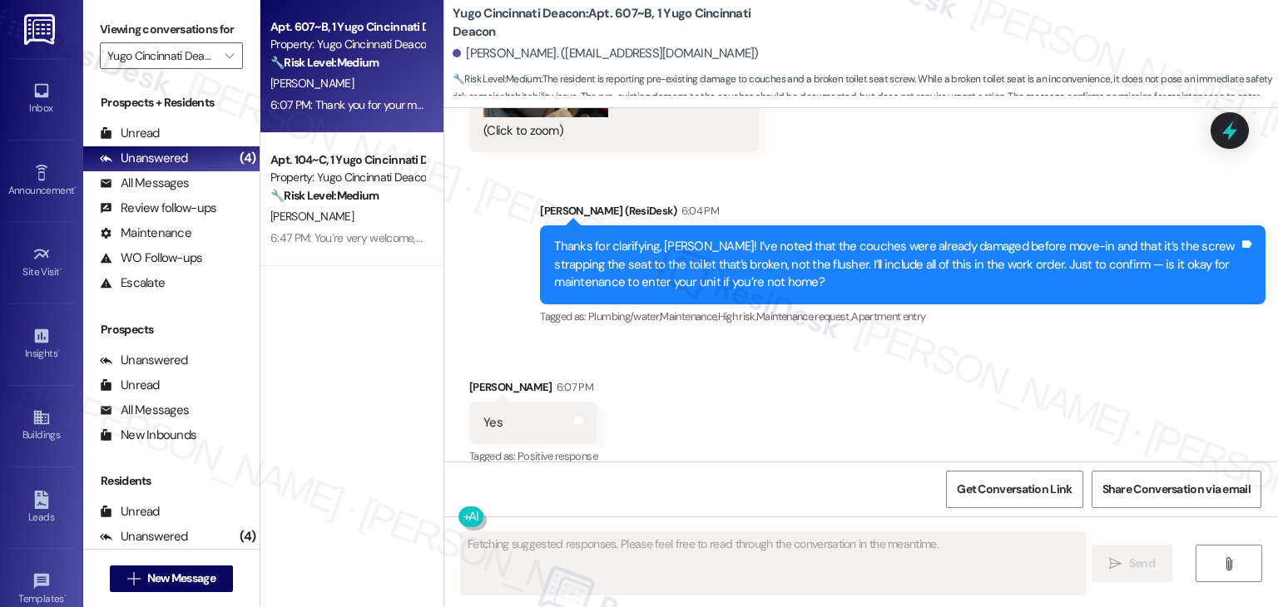
scroll to position [0, 0]
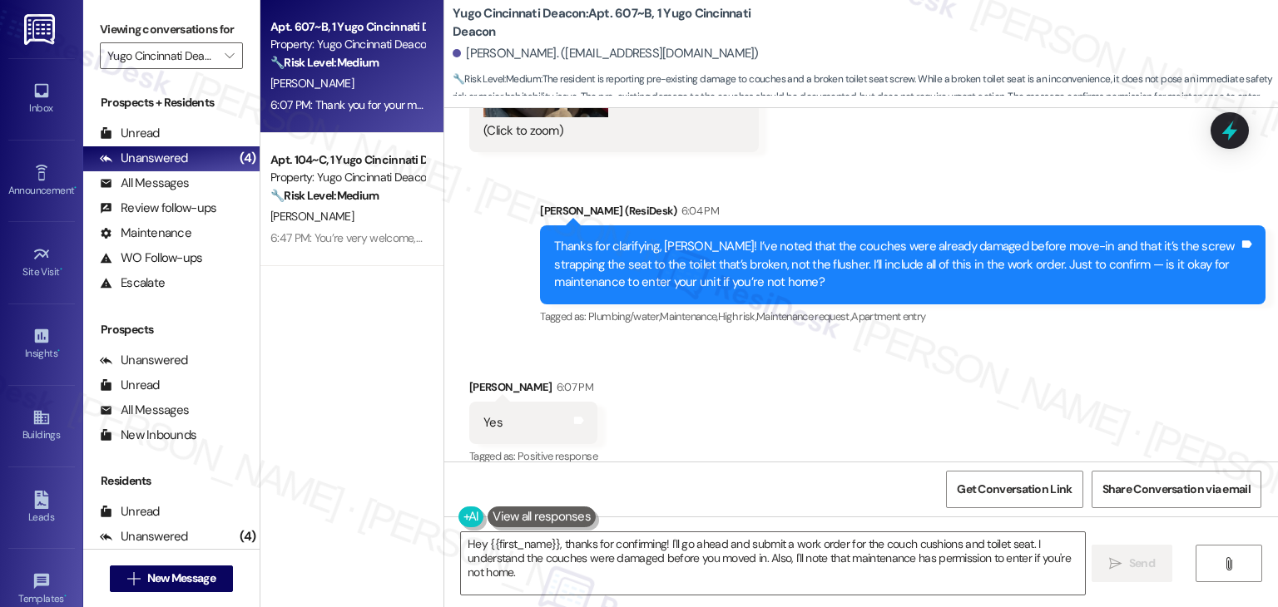
click at [868, 344] on div "Received via SMS Nathaniel Lurie 6:07 PM Yes Tags and notes Tagged as: Positive…" at bounding box center [860, 411] width 833 height 141
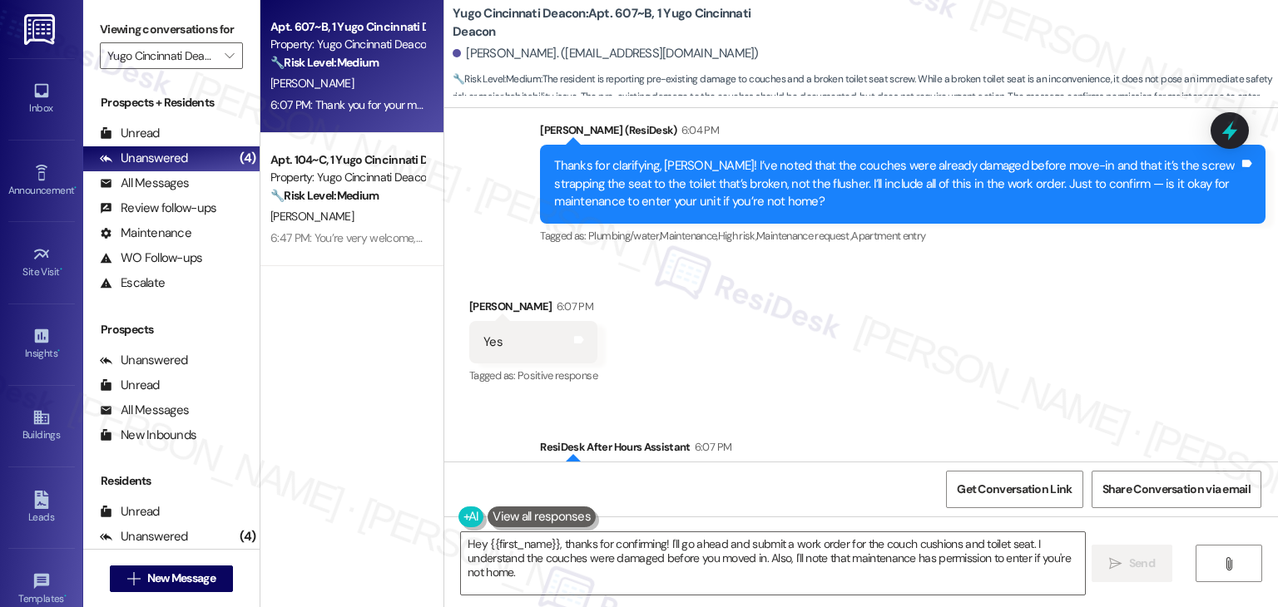
scroll to position [7572, 0]
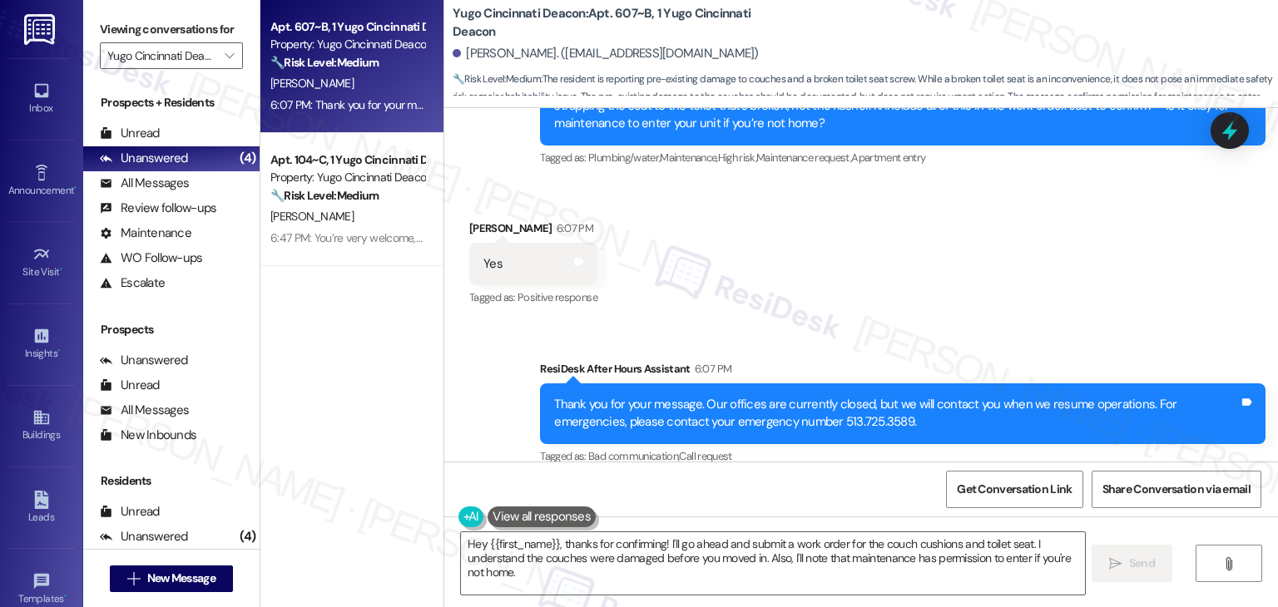
click at [928, 287] on div "Received via SMS Nathaniel Lurie 6:07 PM Yes Tags and notes Tagged as: Positive…" at bounding box center [860, 252] width 833 height 141
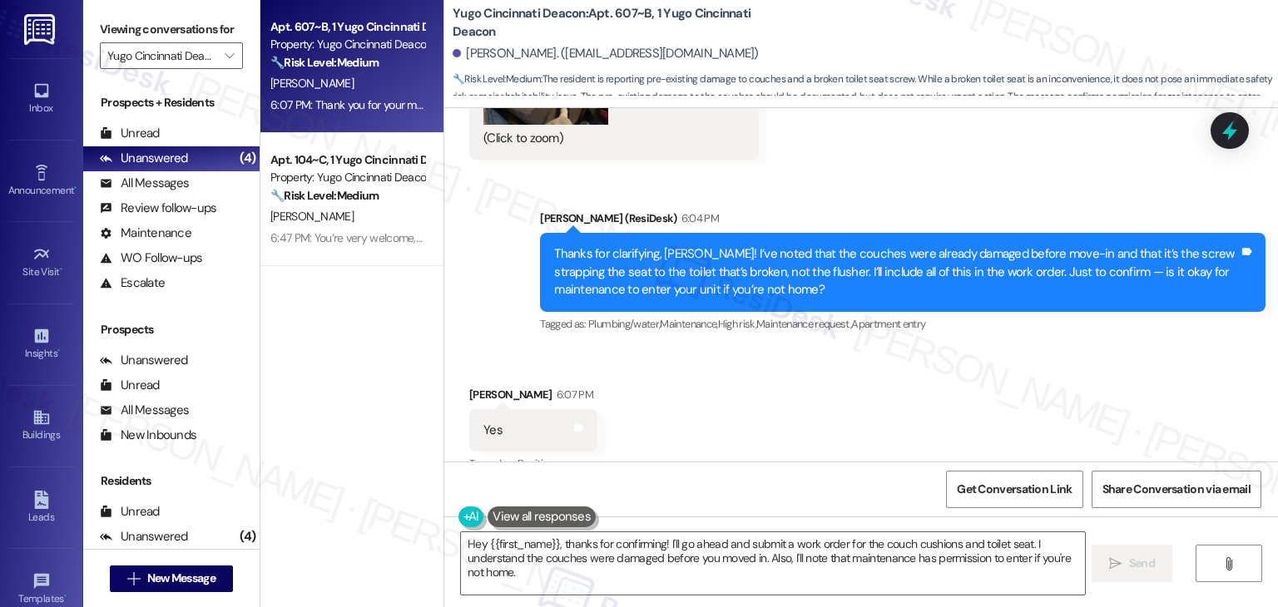
click at [902, 374] on div "Received via SMS Nathaniel Lurie 6:07 PM Yes Tags and notes Tagged as: Positive…" at bounding box center [860, 418] width 833 height 141
click at [902, 377] on div "Received via SMS Nathaniel Lurie 6:07 PM Yes Tags and notes Tagged as: Positive…" at bounding box center [860, 418] width 833 height 141
click at [883, 391] on div "Received via SMS Nathaniel Lurie 6:07 PM Yes Tags and notes Tagged as: Positive…" at bounding box center [860, 418] width 833 height 141
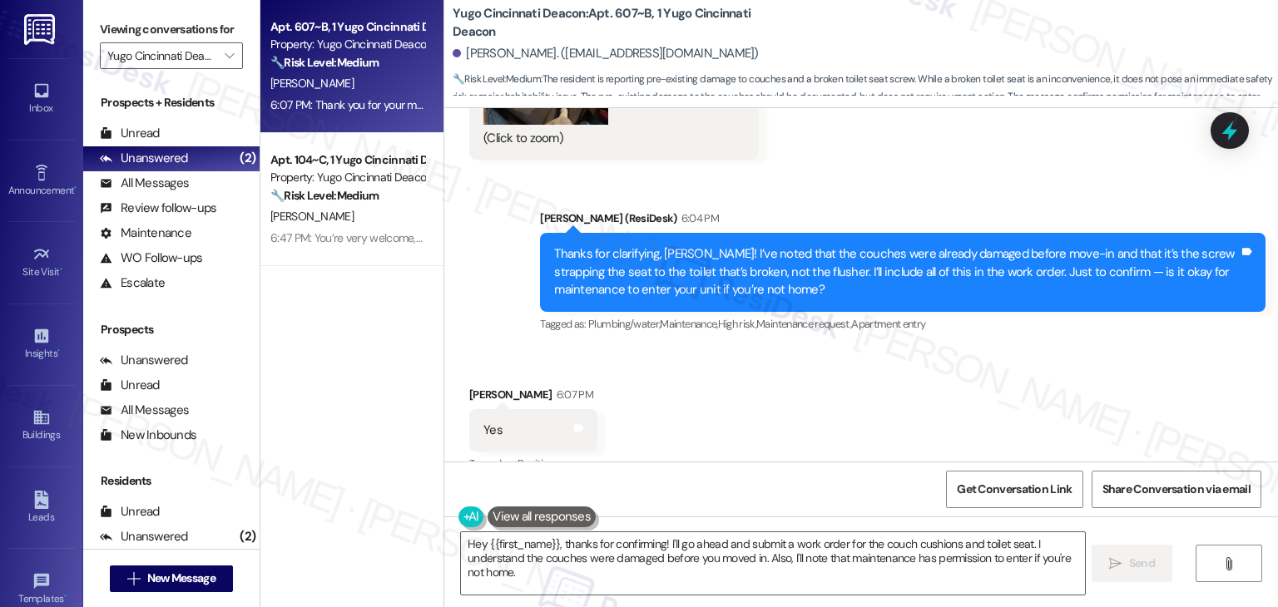
click at [758, 266] on div "Thanks for clarifying, Nathaniel! I’ve noted that the couches were already dama…" at bounding box center [896, 271] width 685 height 53
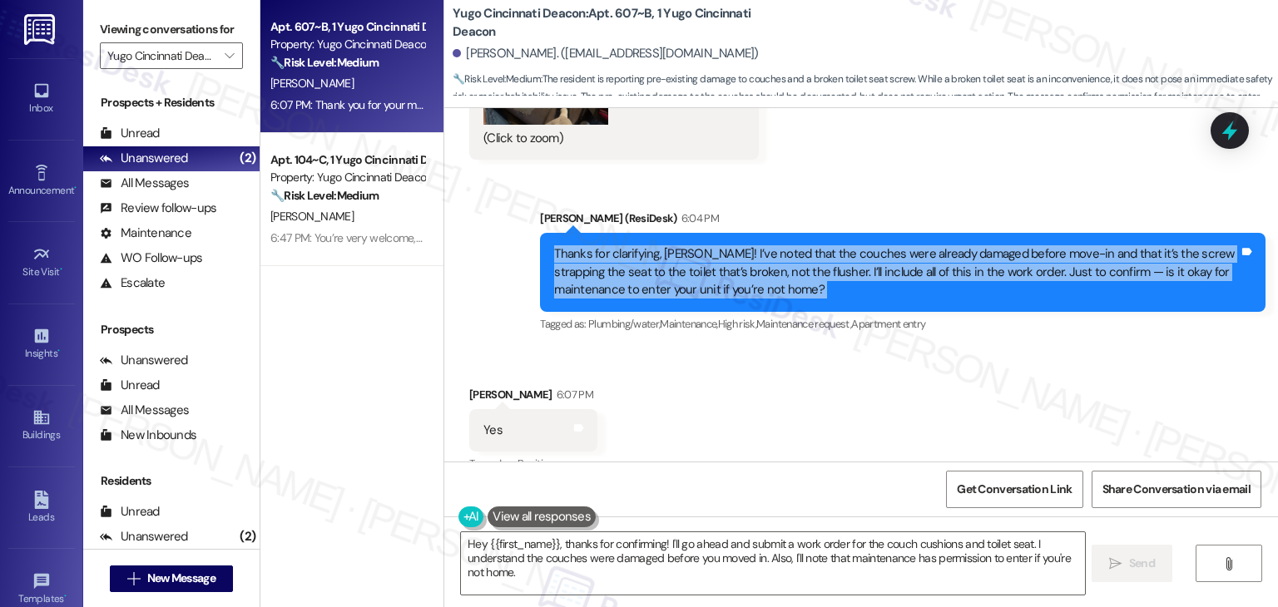
click at [758, 266] on div "Thanks for clarifying, Nathaniel! I’ve noted that the couches were already dama…" at bounding box center [896, 271] width 685 height 53
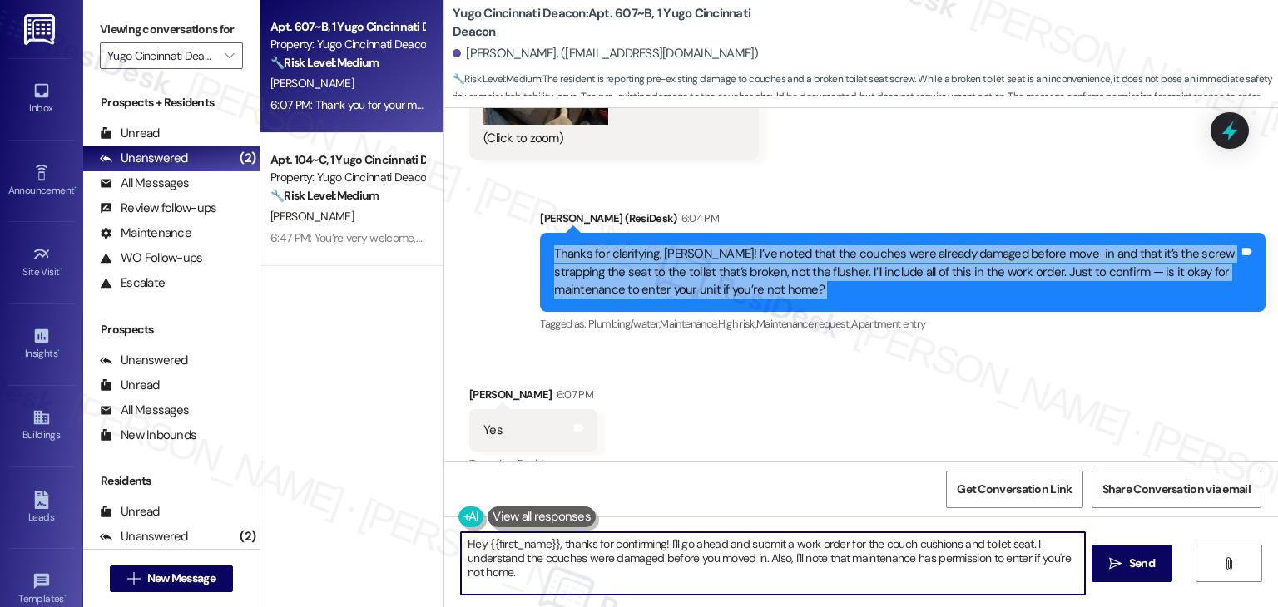
drag, startPoint x: 737, startPoint y: 540, endPoint x: 698, endPoint y: 540, distance: 39.1
click at [698, 540] on textarea "Hey {{first_name}}, thanks for confirming! I'll go ahead and submit a work orde…" at bounding box center [772, 563] width 623 height 62
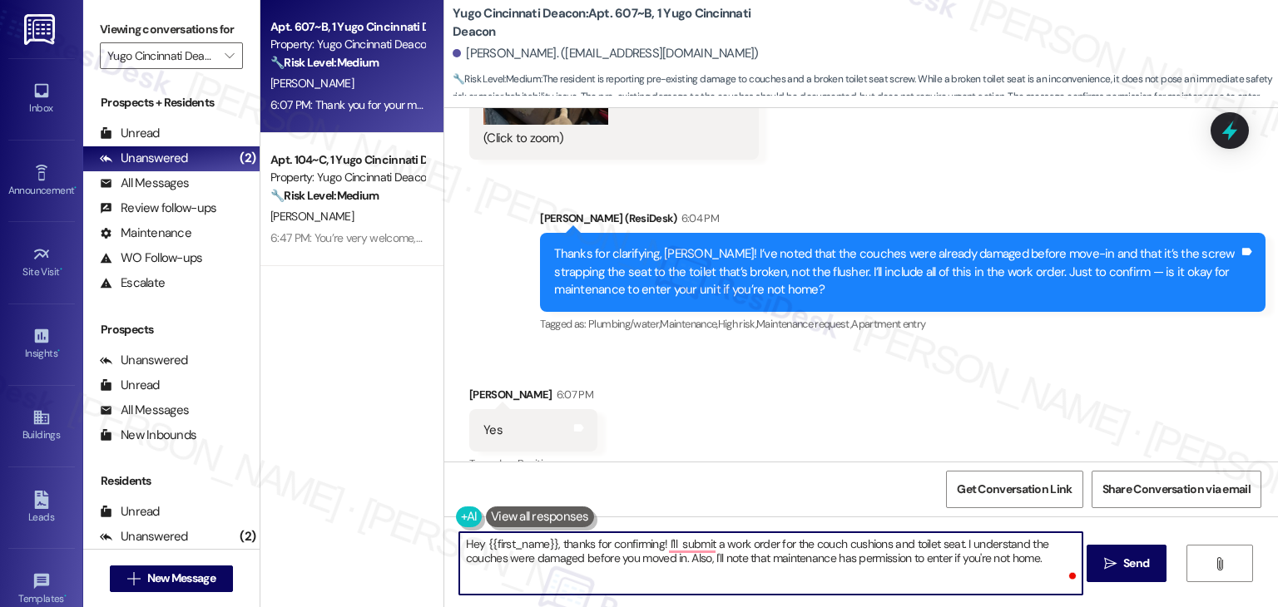
type textarea "Hey {{first_name}}, thanks for confirming! I'll submit a work order for the cou…"
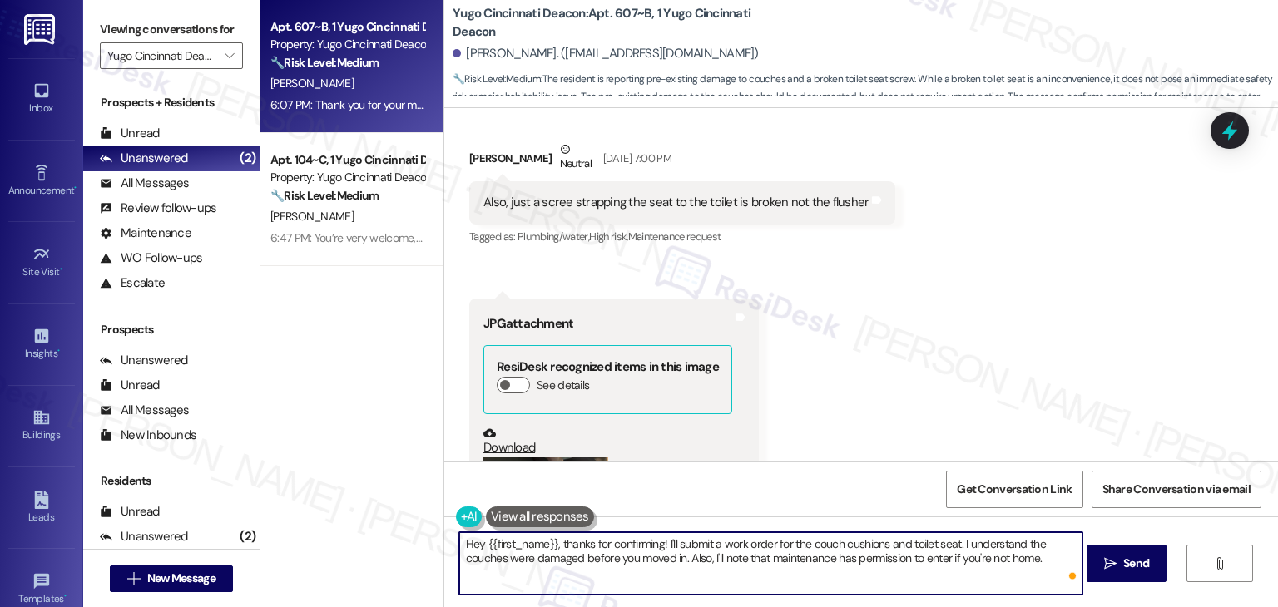
scroll to position [6824, 0]
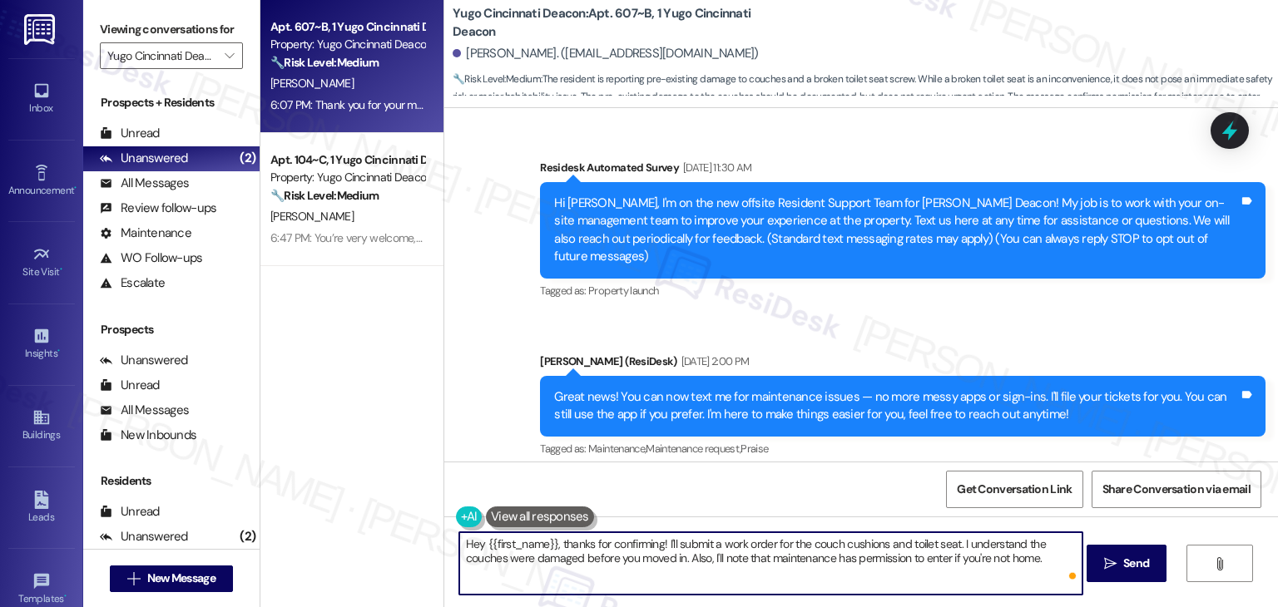
scroll to position [6824, 0]
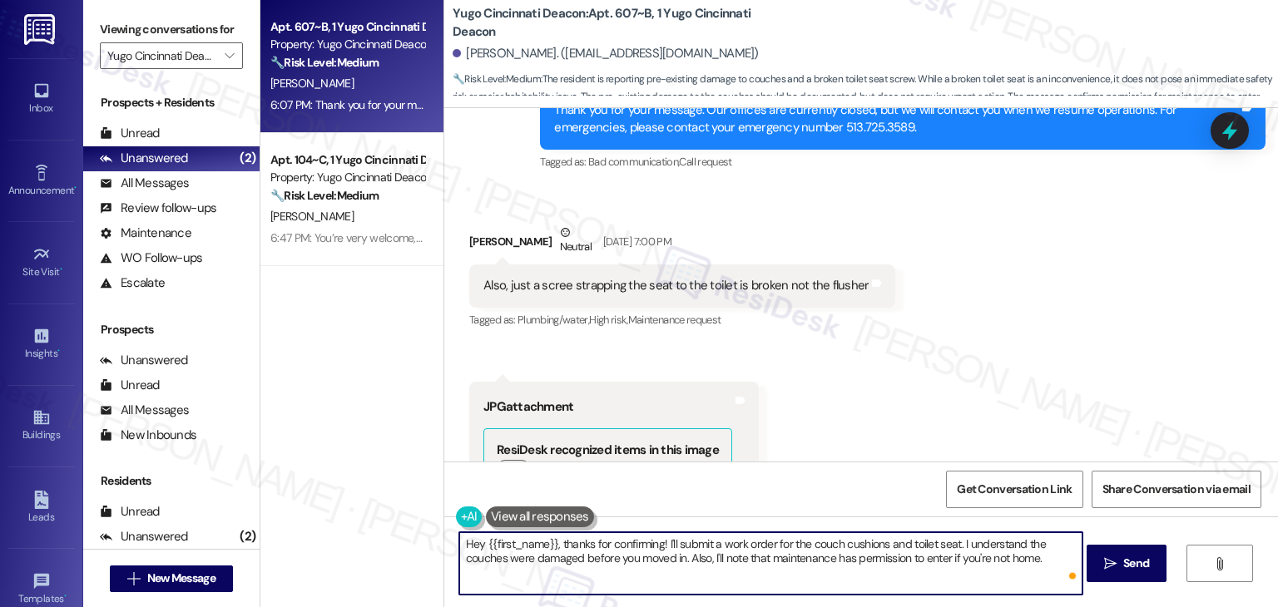
type textarea "Hey {{first_name}}, thanks for confirming! I'll submit a work order for the cou…"
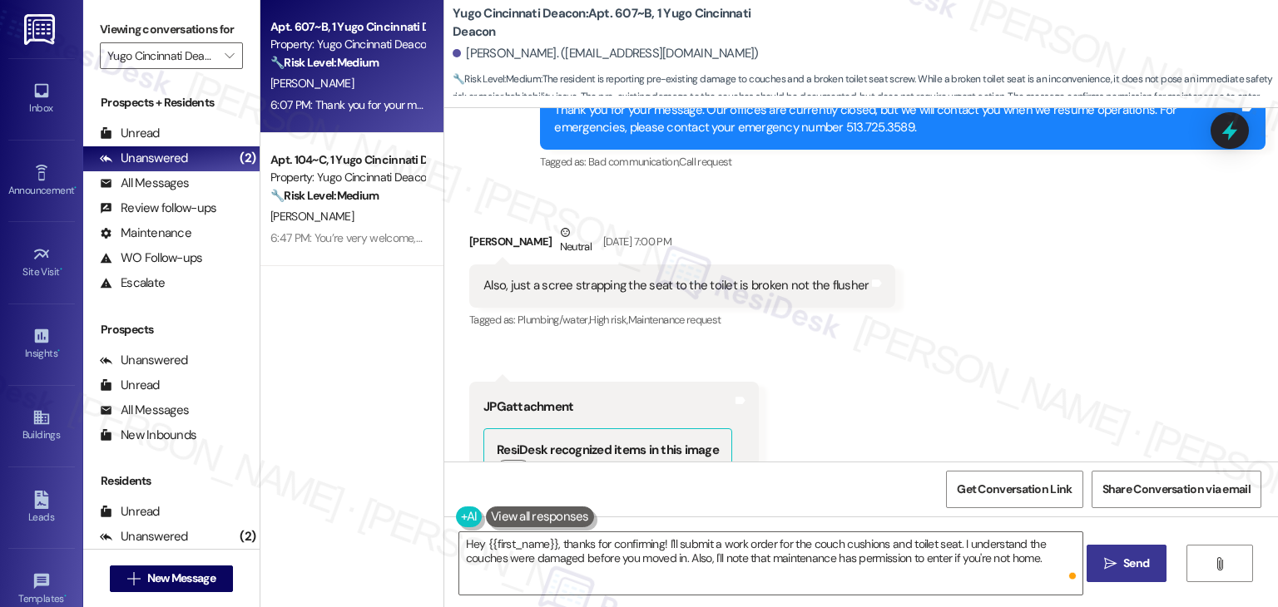
click at [1127, 558] on span "Send" at bounding box center [1136, 563] width 26 height 17
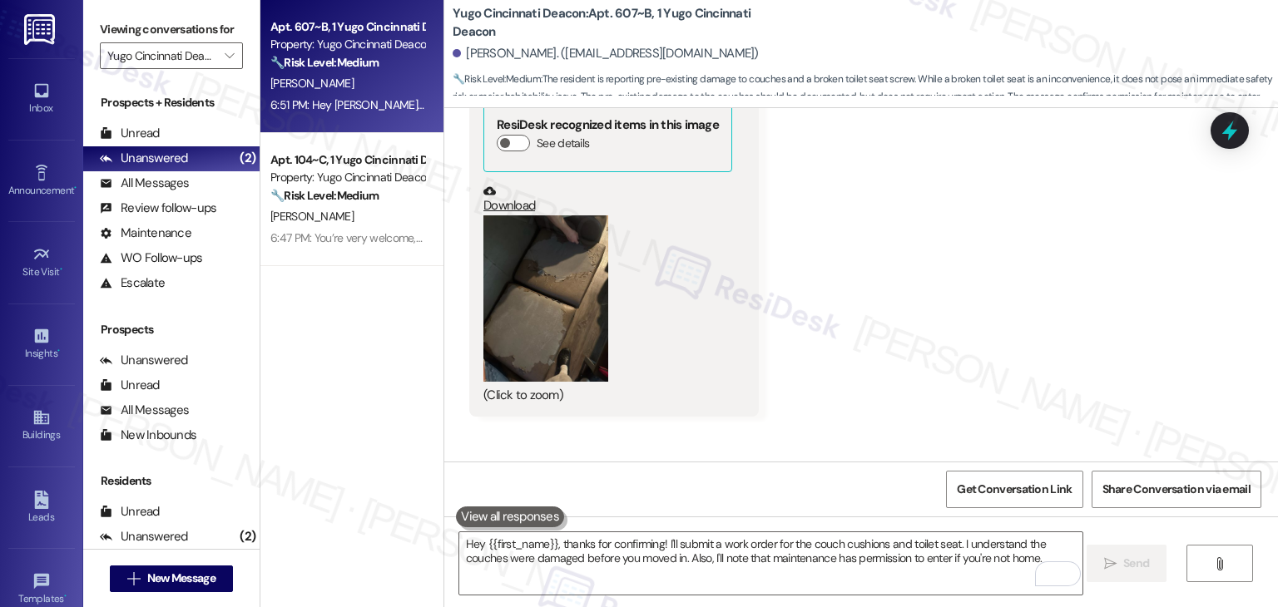
scroll to position [7124, 0]
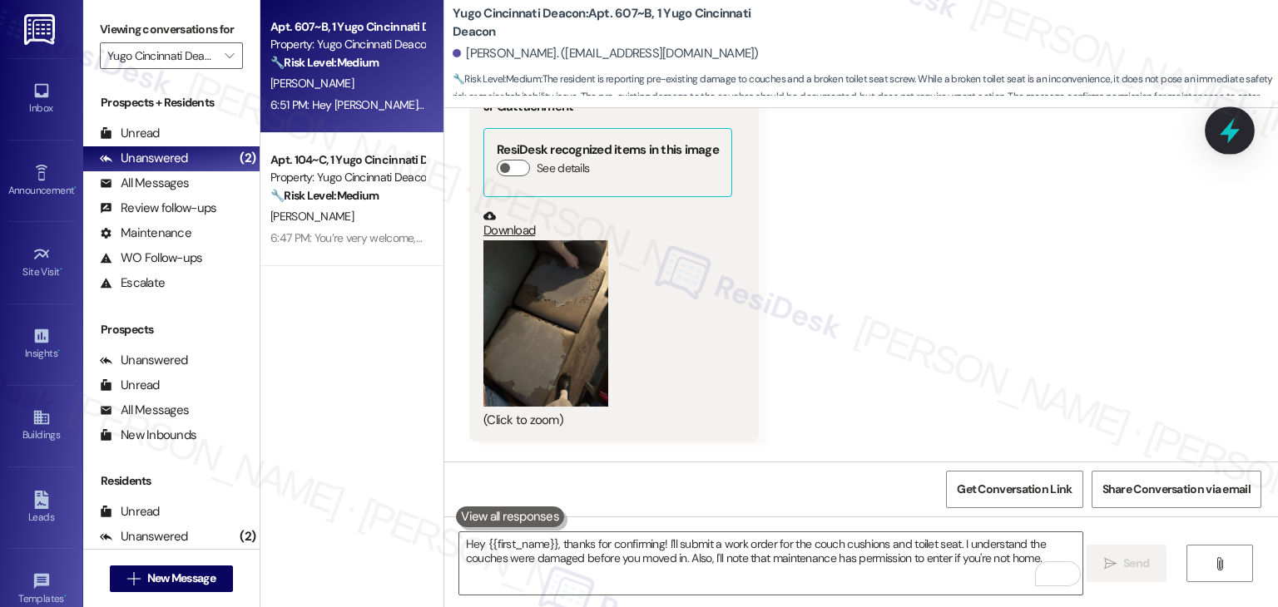
click at [1228, 136] on icon at bounding box center [1229, 131] width 20 height 26
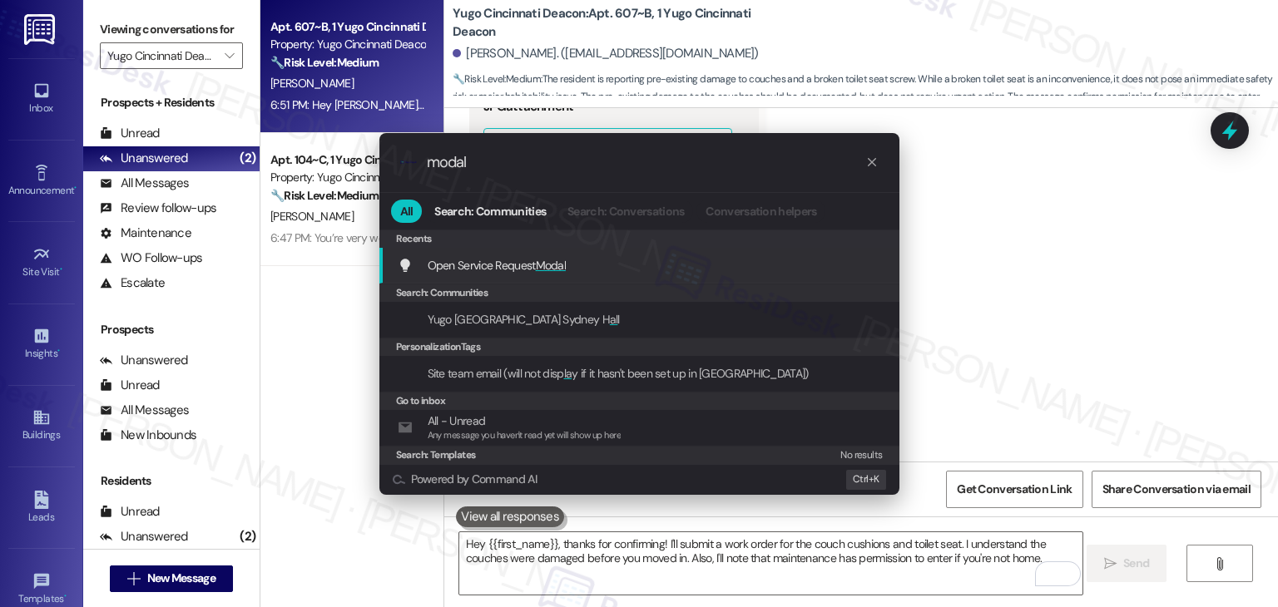
type input "modal"
click at [508, 266] on span "Open Service Request Modal" at bounding box center [497, 265] width 139 height 15
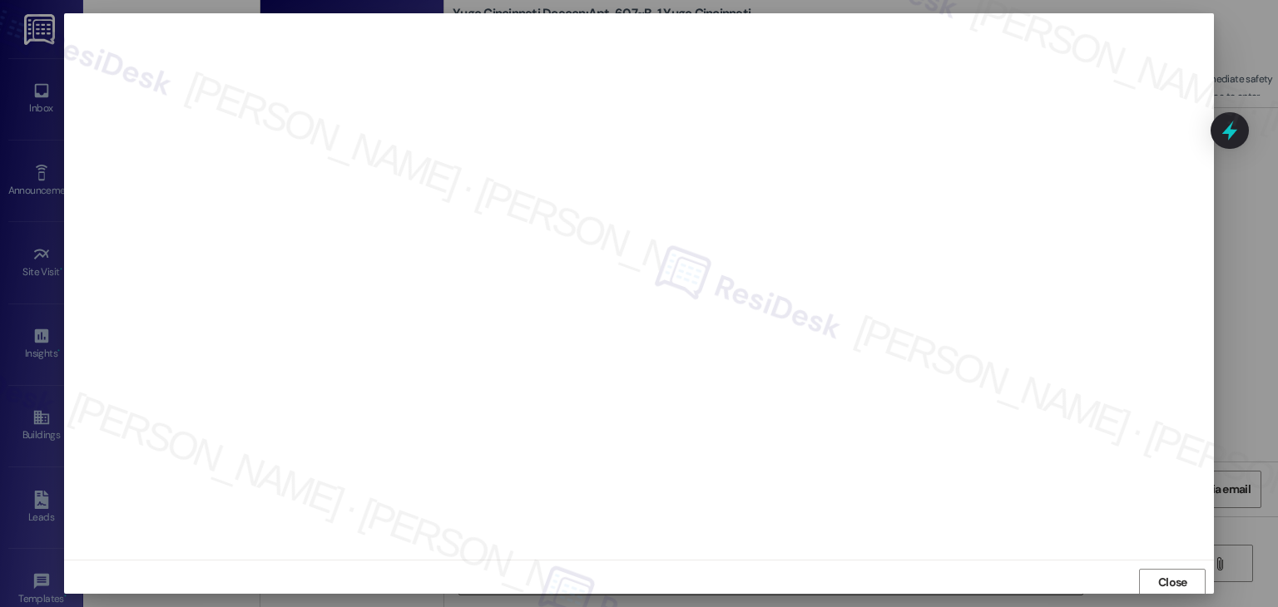
scroll to position [1, 0]
click at [1173, 581] on span "Close" at bounding box center [1172, 581] width 29 height 17
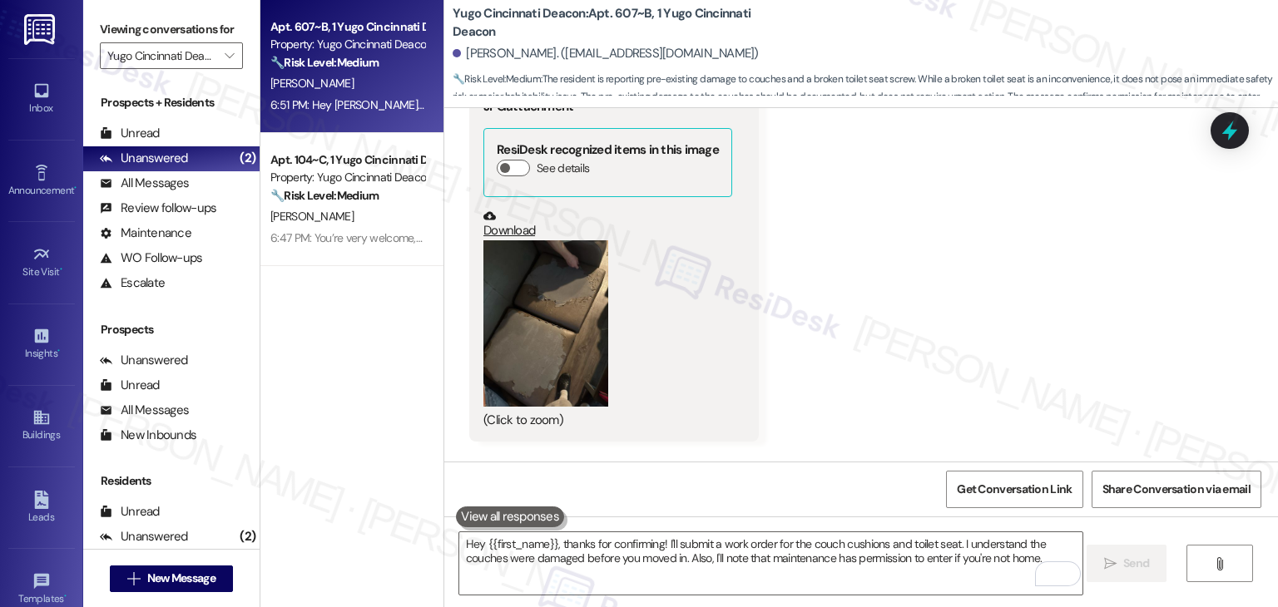
scroll to position [7706, 0]
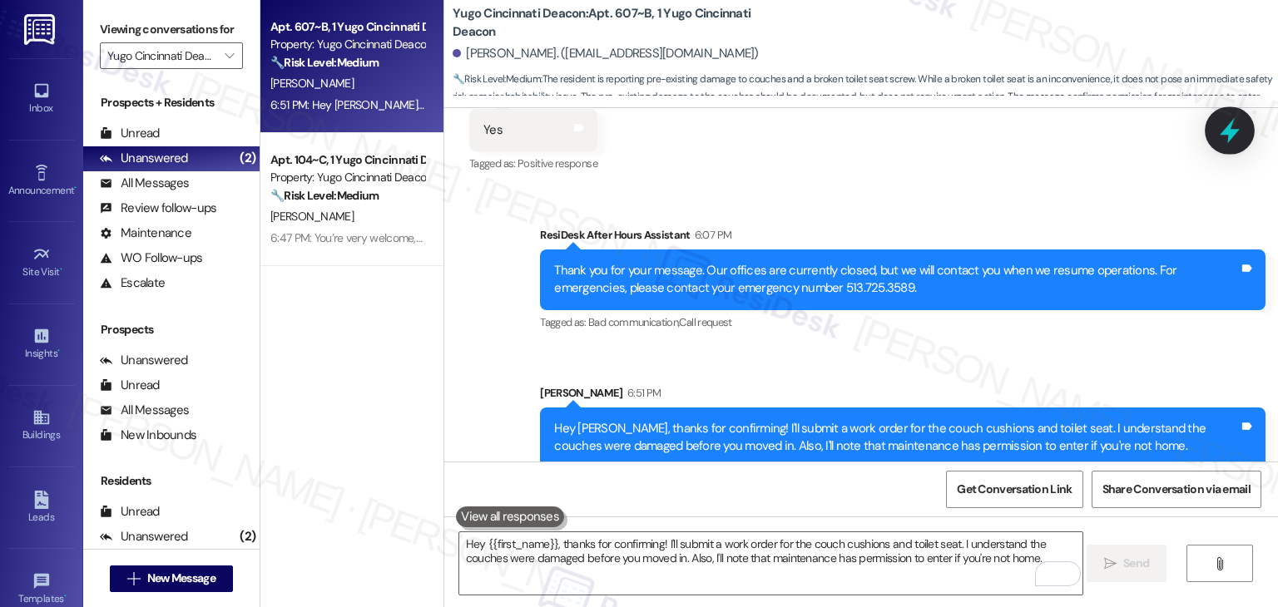
click at [1234, 127] on icon at bounding box center [1229, 130] width 28 height 28
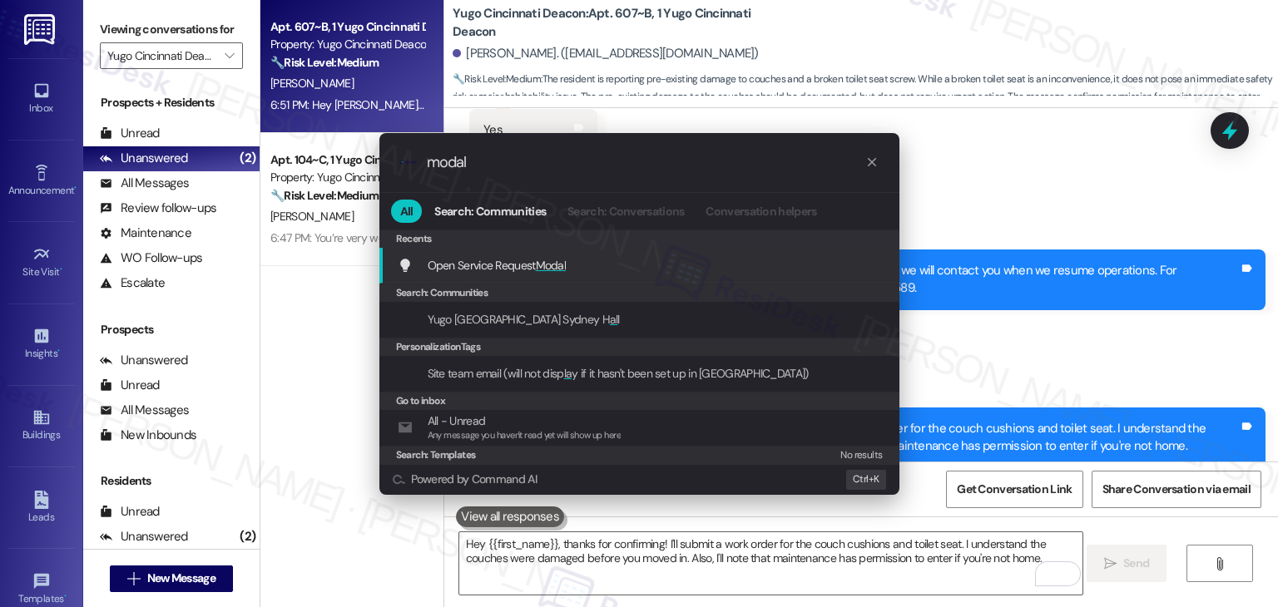
click at [532, 270] on span "Open Service Request Modal" at bounding box center [497, 265] width 139 height 15
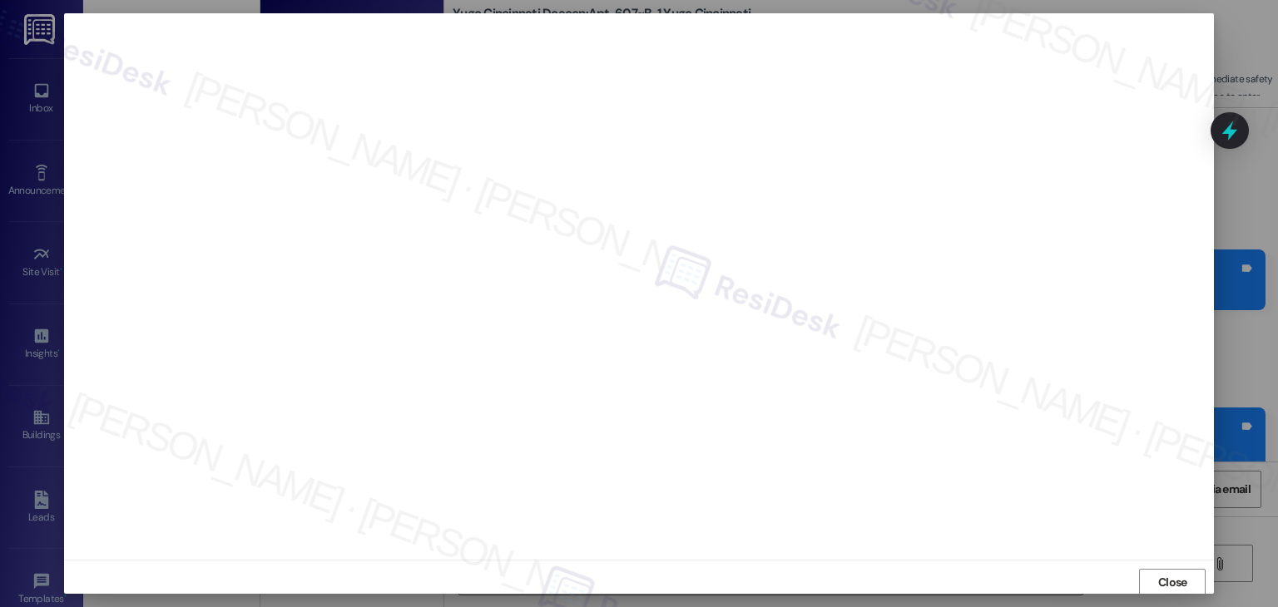
scroll to position [10, 0]
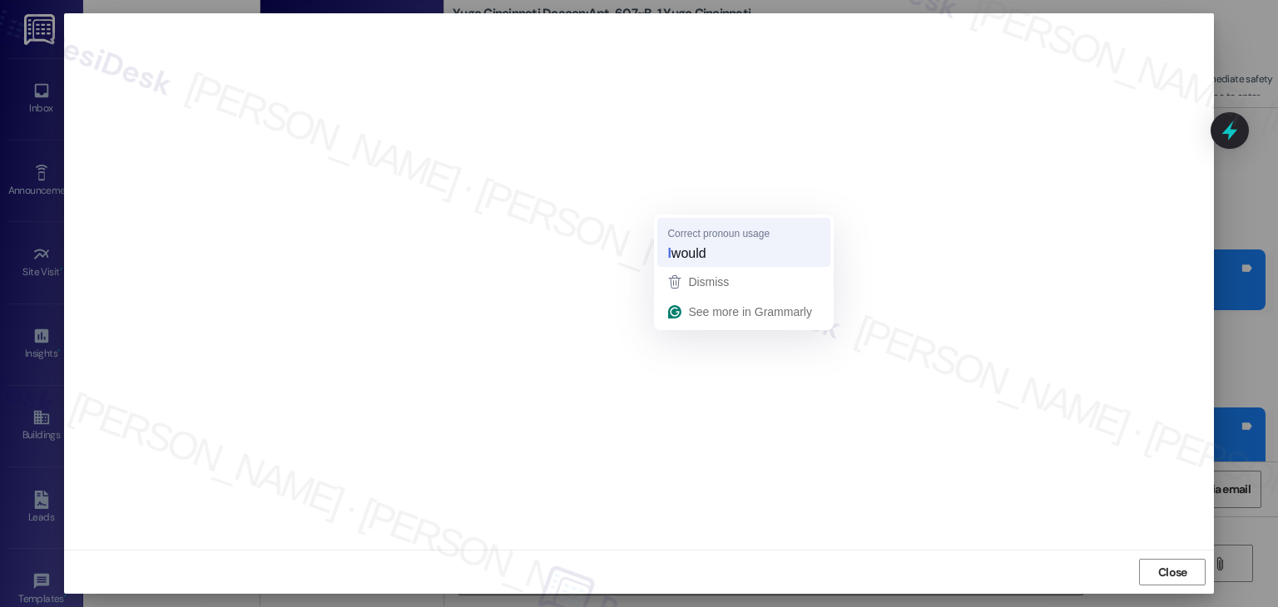
click at [700, 244] on span "would" at bounding box center [688, 253] width 35 height 18
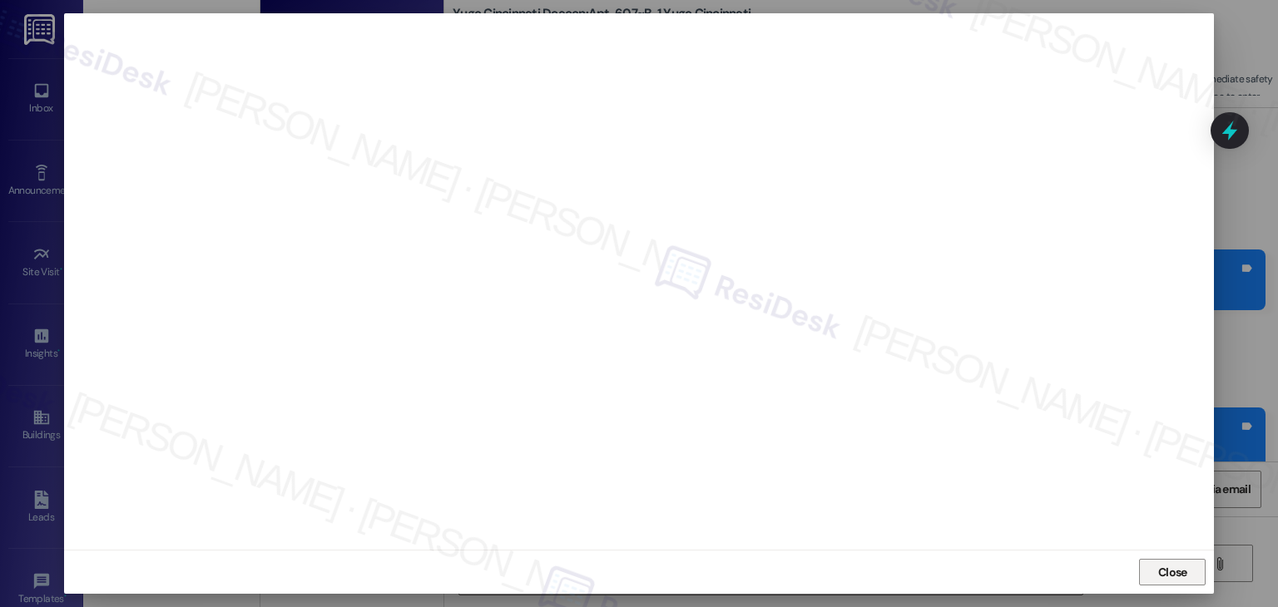
click at [1159, 572] on span "Close" at bounding box center [1172, 572] width 29 height 17
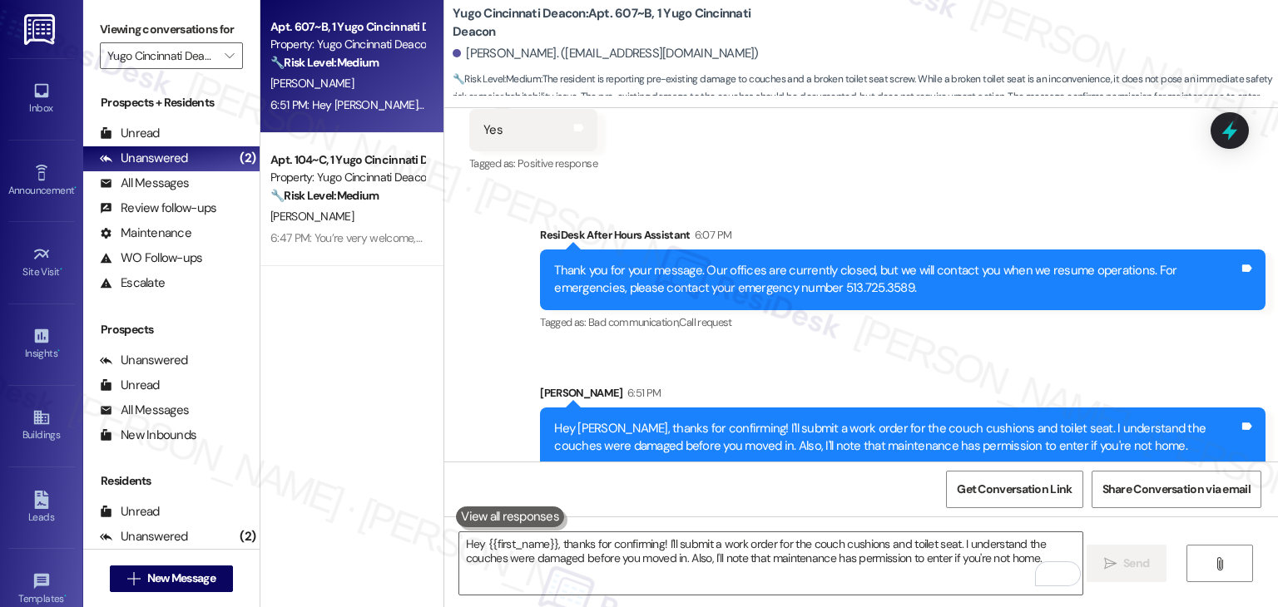
scroll to position [7706, 0]
click at [1224, 133] on icon at bounding box center [1229, 131] width 20 height 26
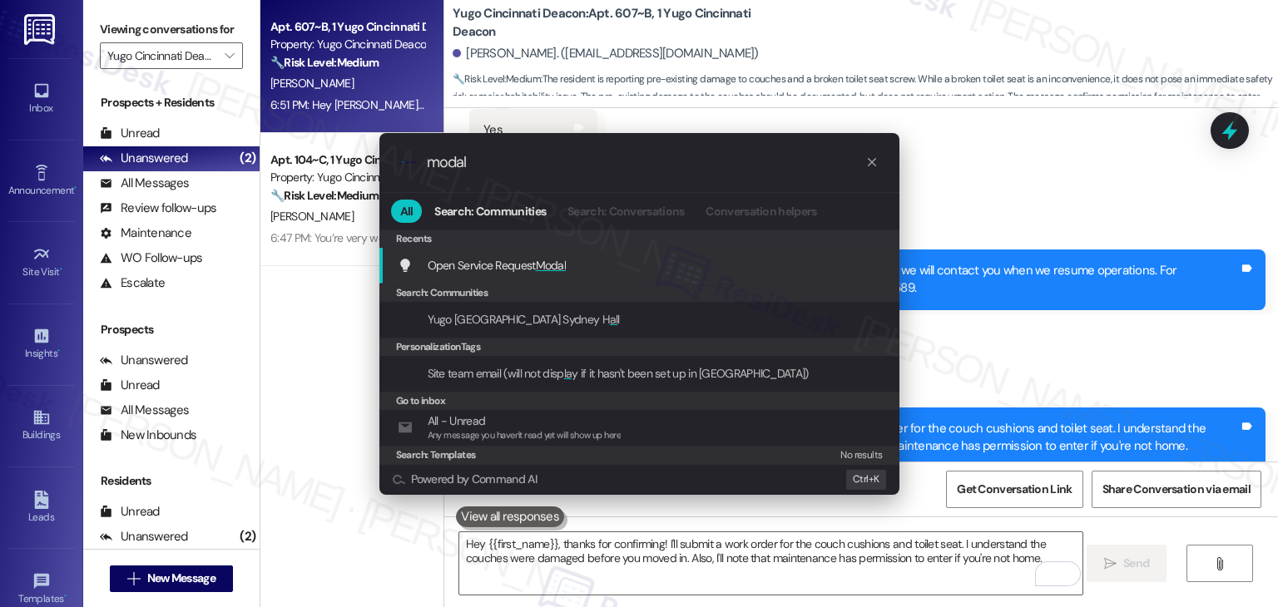
click at [532, 269] on span "Open Service Request Modal" at bounding box center [497, 265] width 139 height 15
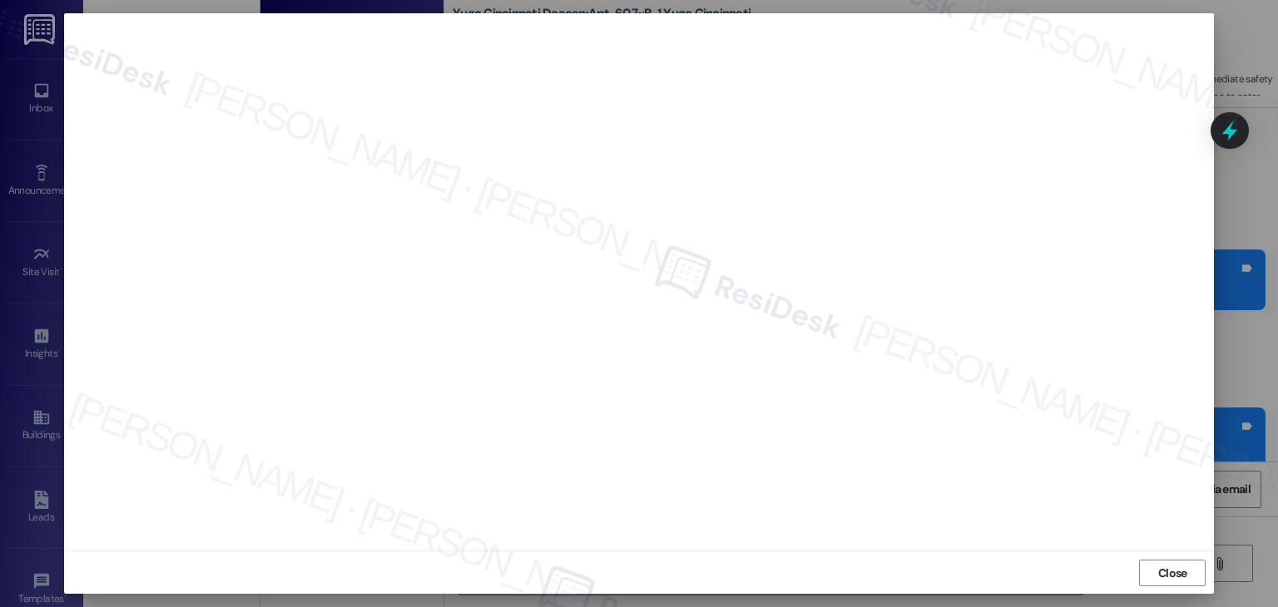
scroll to position [10, 0]
click at [1174, 577] on span "Close" at bounding box center [1172, 572] width 29 height 17
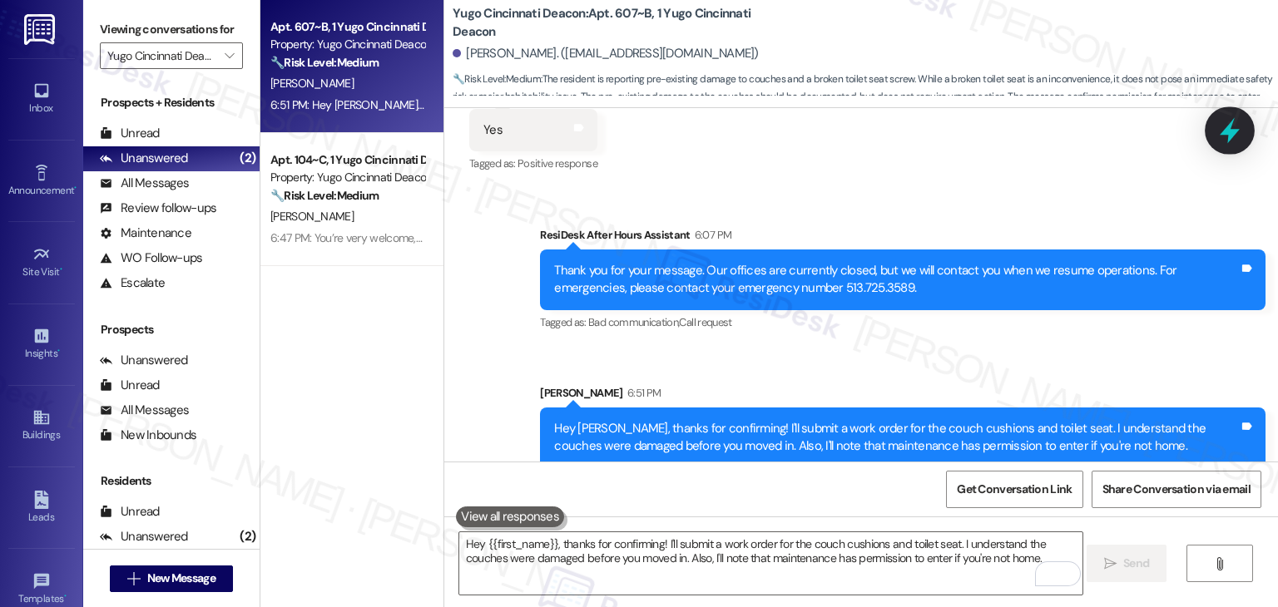
click at [1228, 133] on icon at bounding box center [1229, 131] width 20 height 26
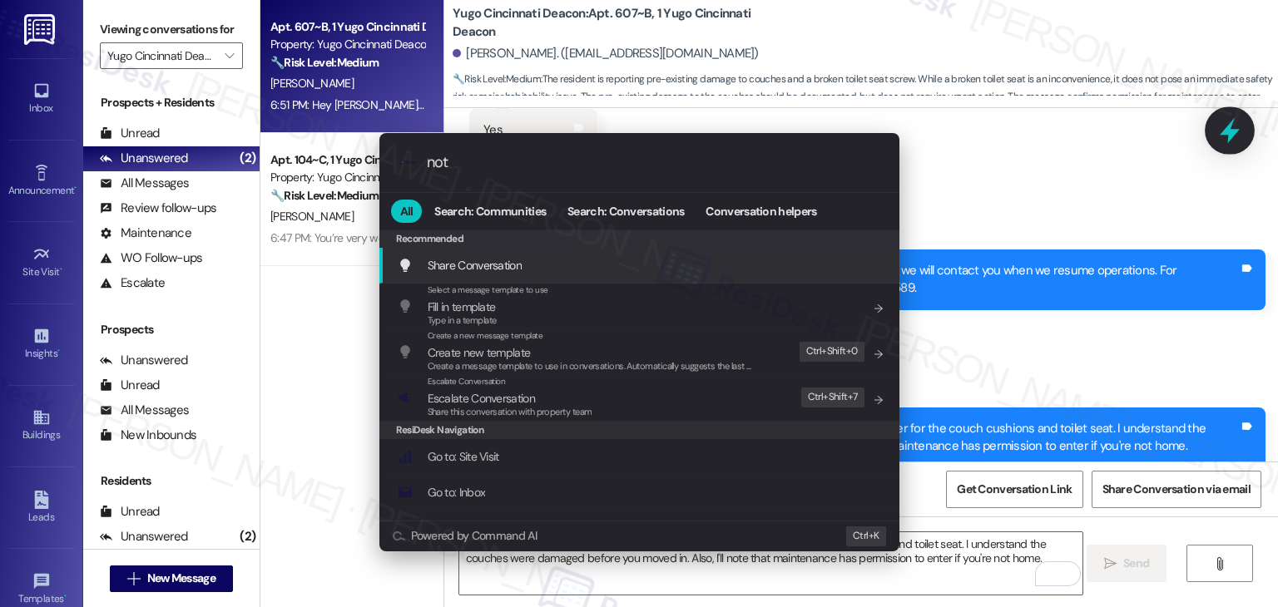
type input "note"
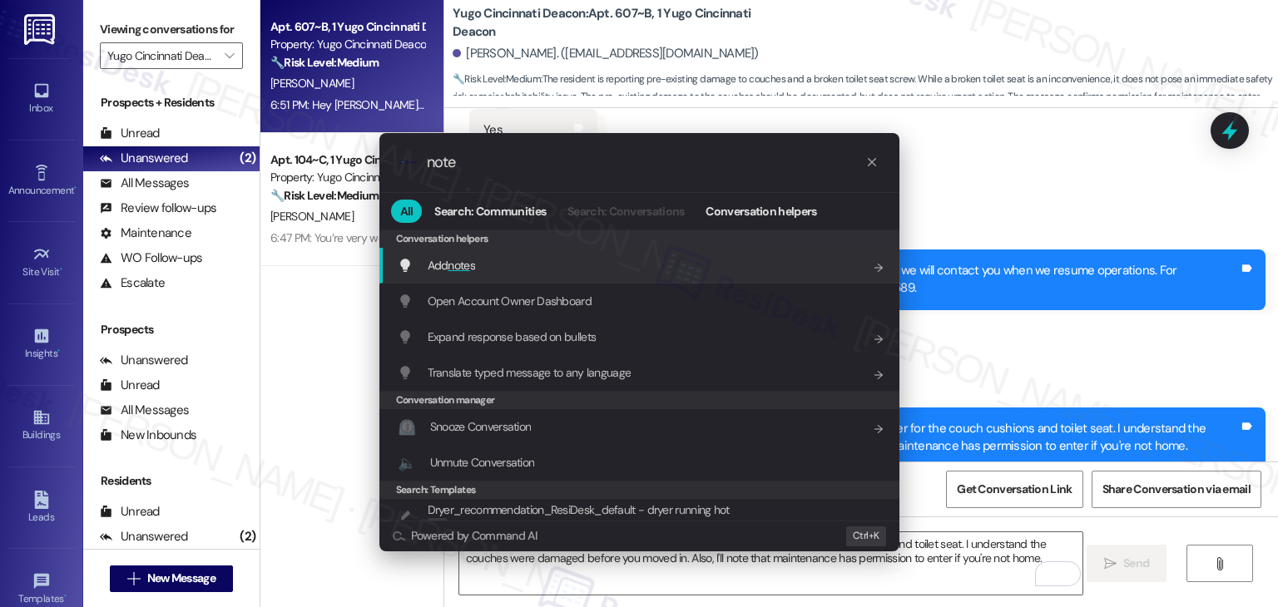
click at [450, 256] on span "Add note s" at bounding box center [451, 265] width 47 height 18
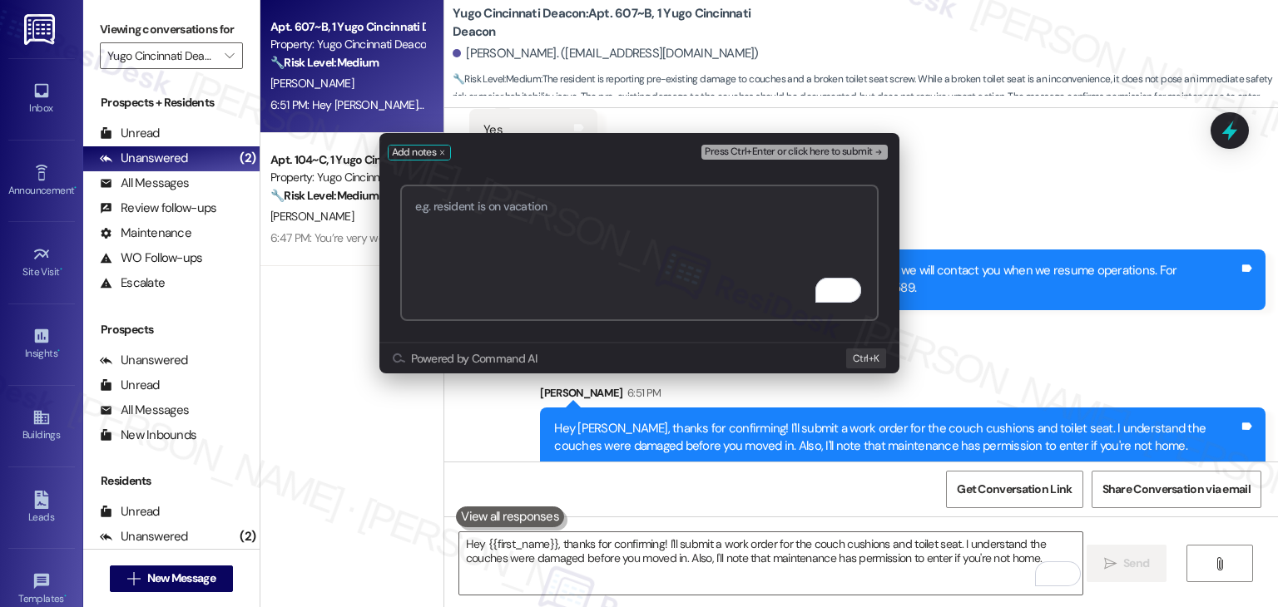
paste textarea "WO #15565161 - Couch Covers WO #15565166 - Toilet Seat"
type textarea "WO #15565161 - Couch Covers WO #15565166 - Toilet Seat"
click at [826, 148] on span "Press Ctrl+Enter or click here to submit" at bounding box center [787, 152] width 167 height 12
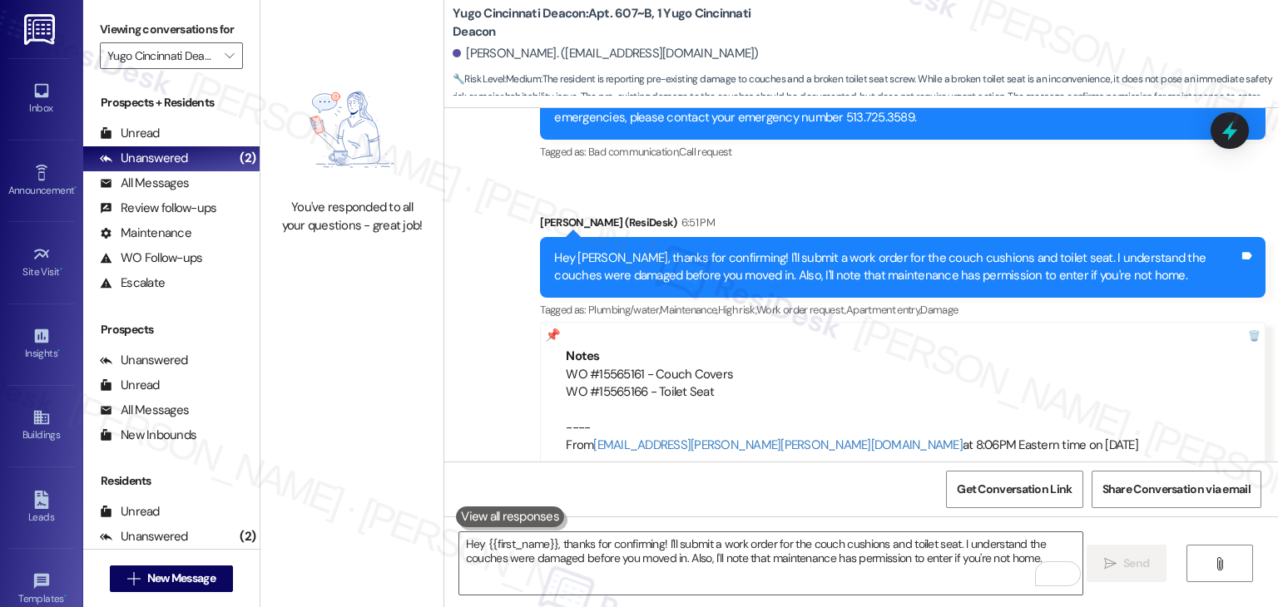
scroll to position [7888, 0]
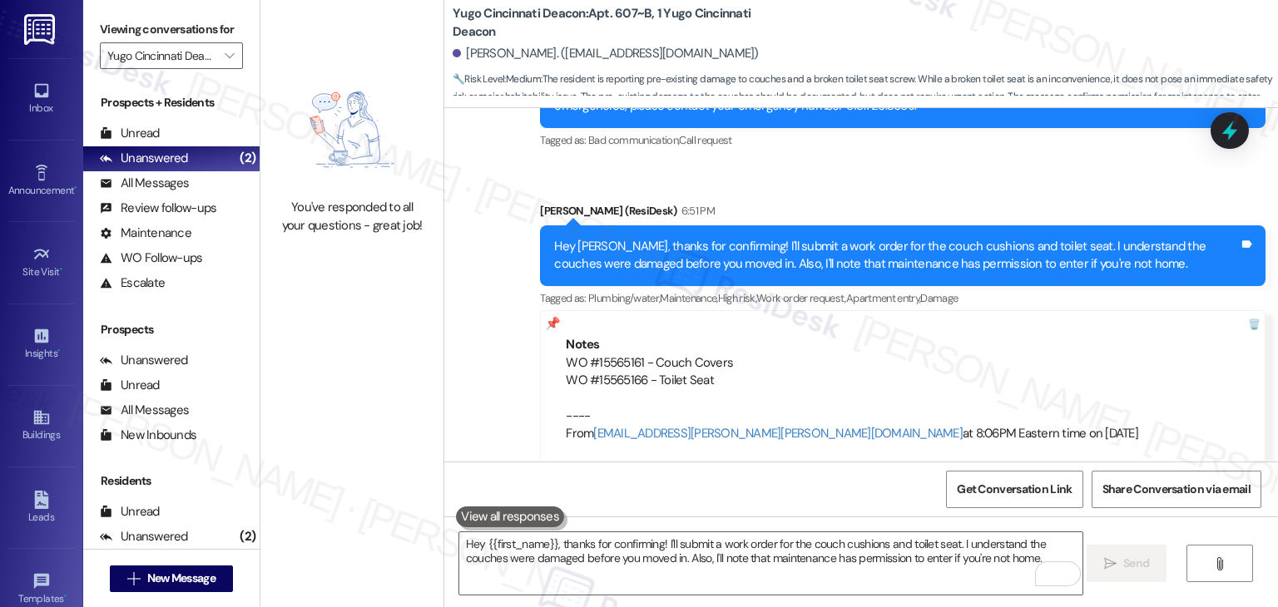
click at [823, 149] on div "Sent via SMS ResiDesk After Hours Assistant 6:07 PM Thank you for your message.…" at bounding box center [860, 244] width 833 height 475
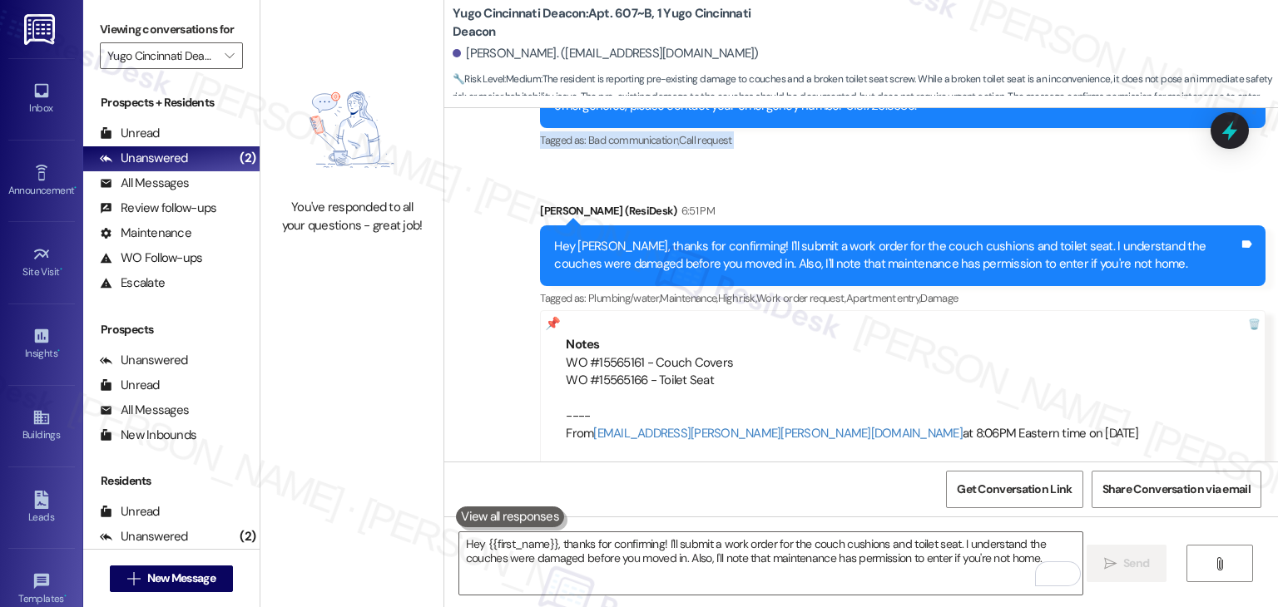
click at [823, 149] on div "Sent via SMS ResiDesk After Hours Assistant 6:07 PM Thank you for your message.…" at bounding box center [860, 244] width 833 height 475
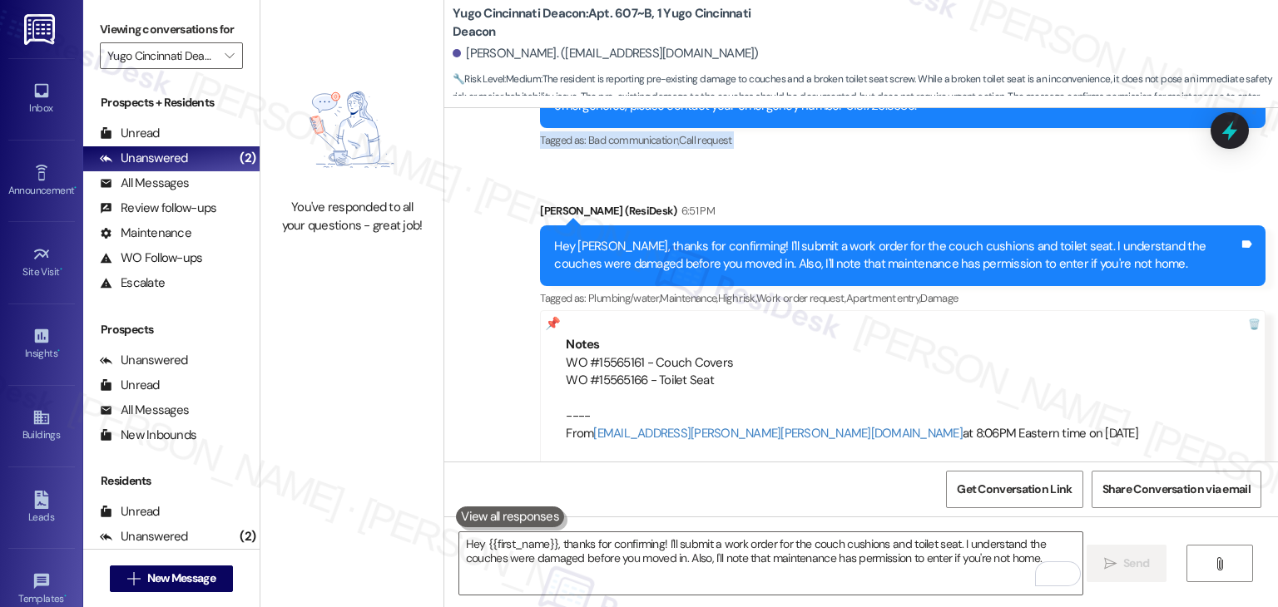
click at [823, 149] on div "Sent via SMS ResiDesk After Hours Assistant 6:07 PM Thank you for your message.…" at bounding box center [860, 244] width 833 height 475
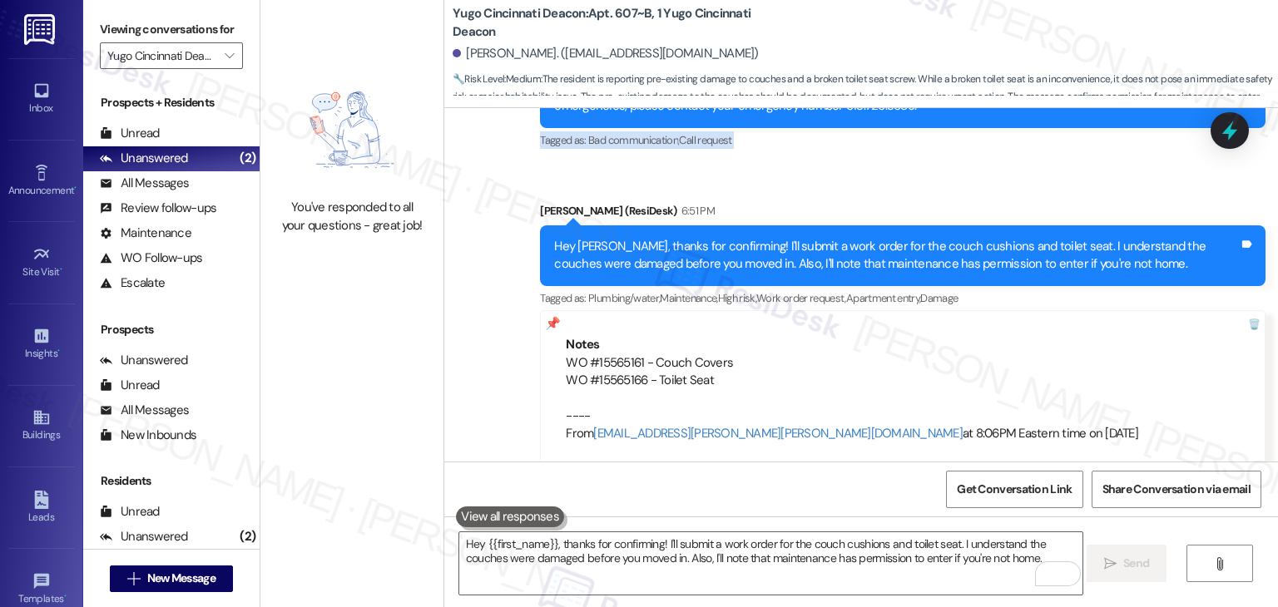
click at [823, 149] on div "Sent via SMS ResiDesk After Hours Assistant 6:07 PM Thank you for your message.…" at bounding box center [860, 244] width 833 height 475
click at [1240, 126] on div at bounding box center [1229, 129] width 50 height 47
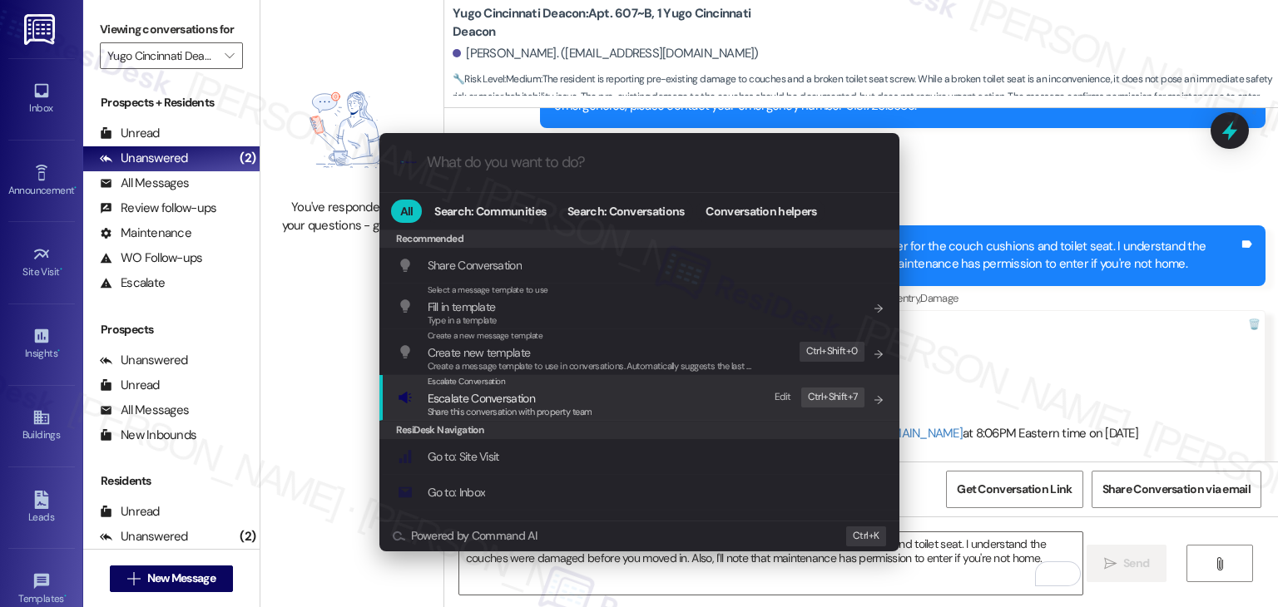
click at [517, 407] on span "Share this conversation with property team" at bounding box center [510, 412] width 165 height 12
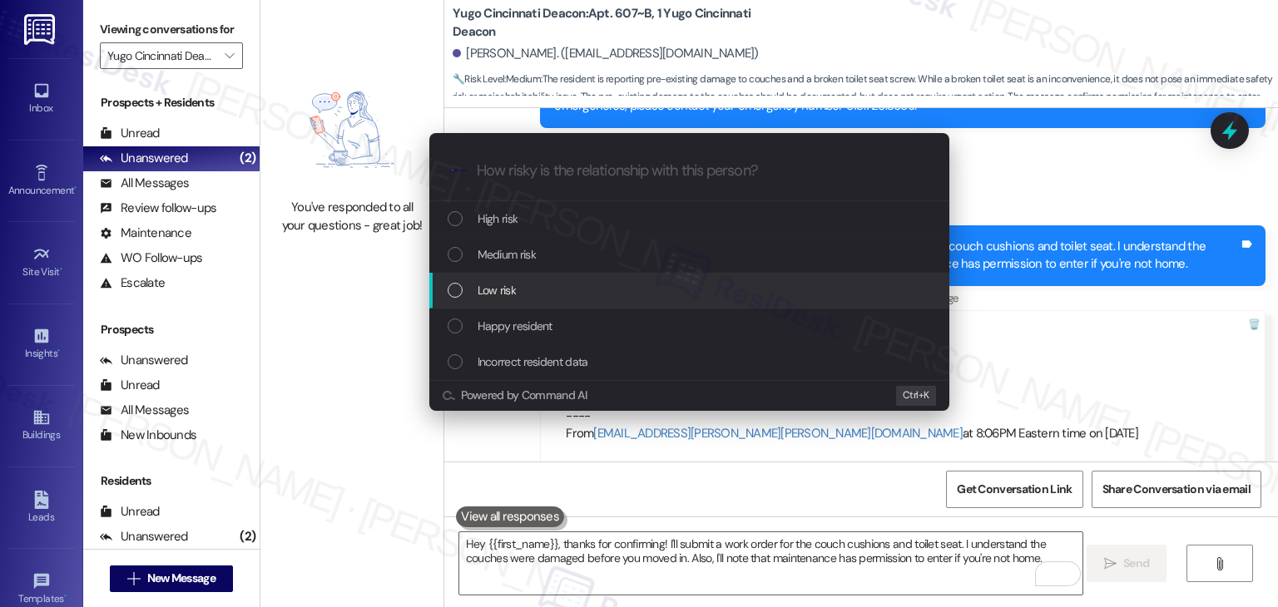
click at [452, 287] on div "List of options" at bounding box center [454, 290] width 15 height 15
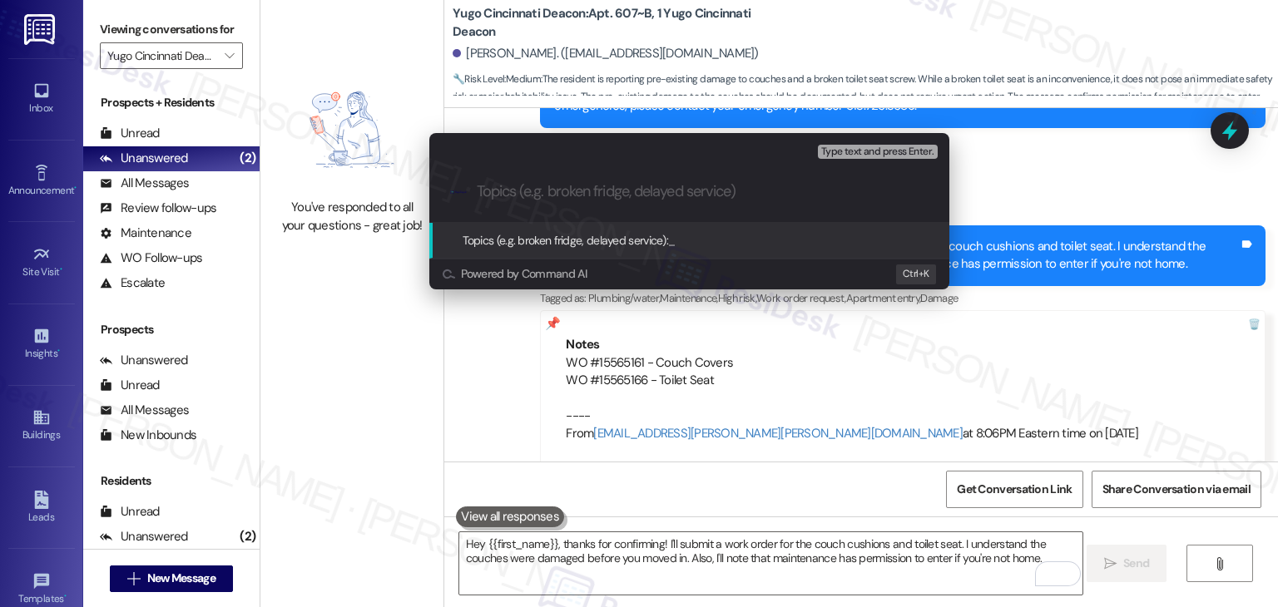
paste input "Work Orders – #15565161 Couch Covers & #15565166 Toilet Seat Repair"
type input "Work Orders – #15565161 Couch Covers & #15565166 Toilet Seat Repair"
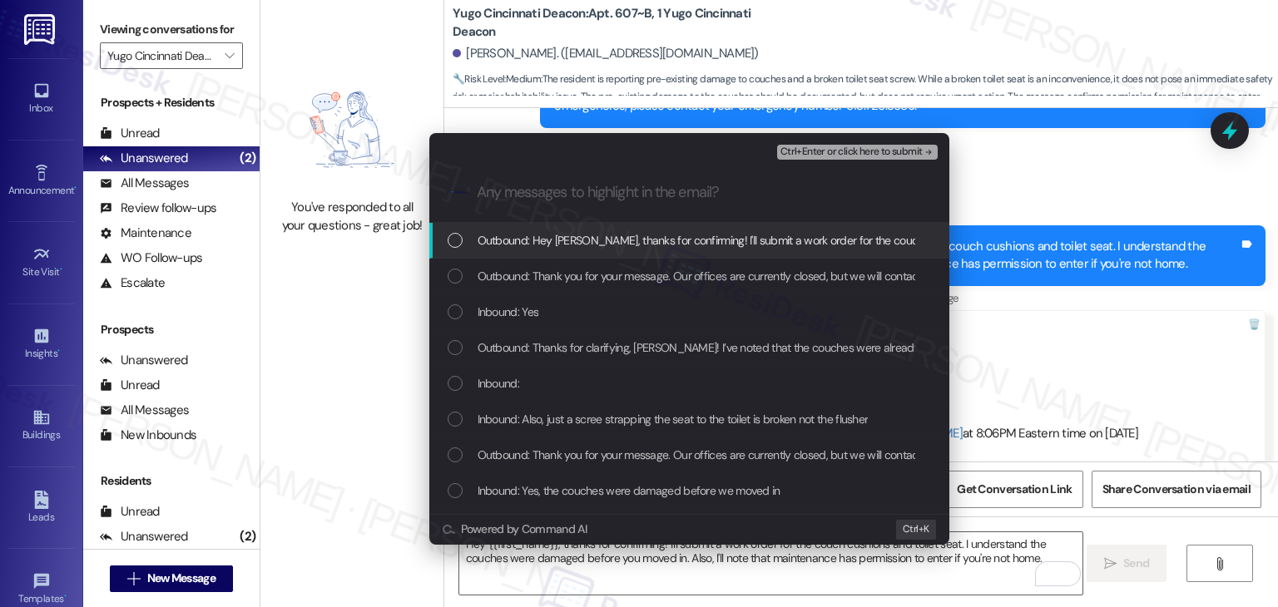
scroll to position [0, 0]
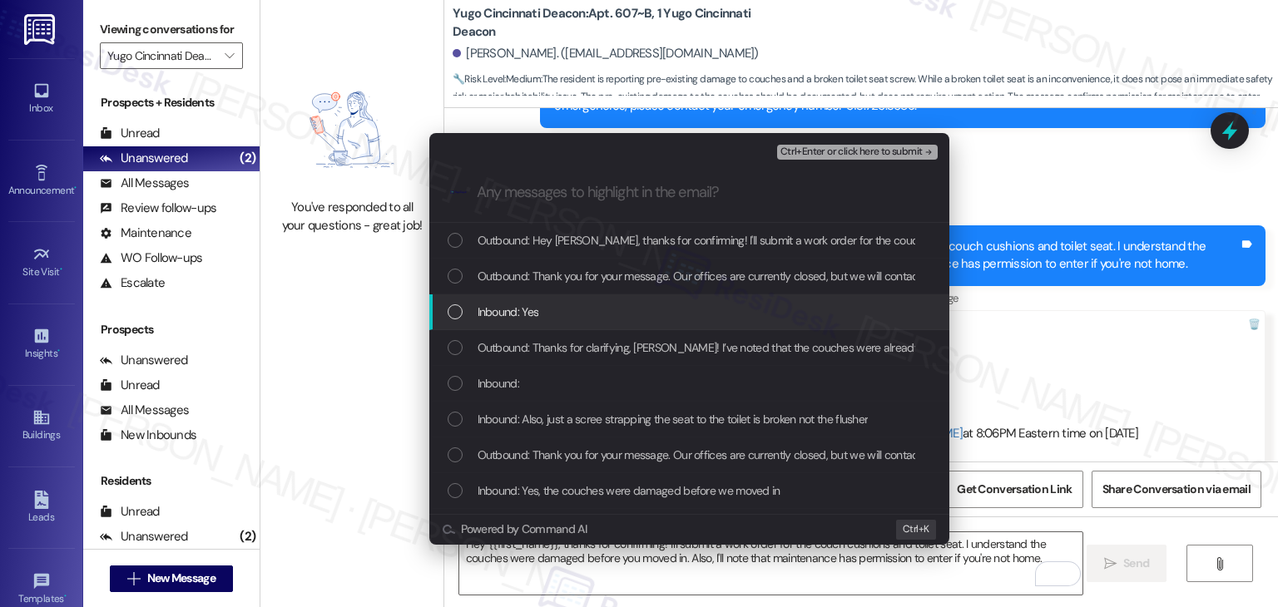
click at [452, 312] on div "List of options" at bounding box center [454, 311] width 15 height 15
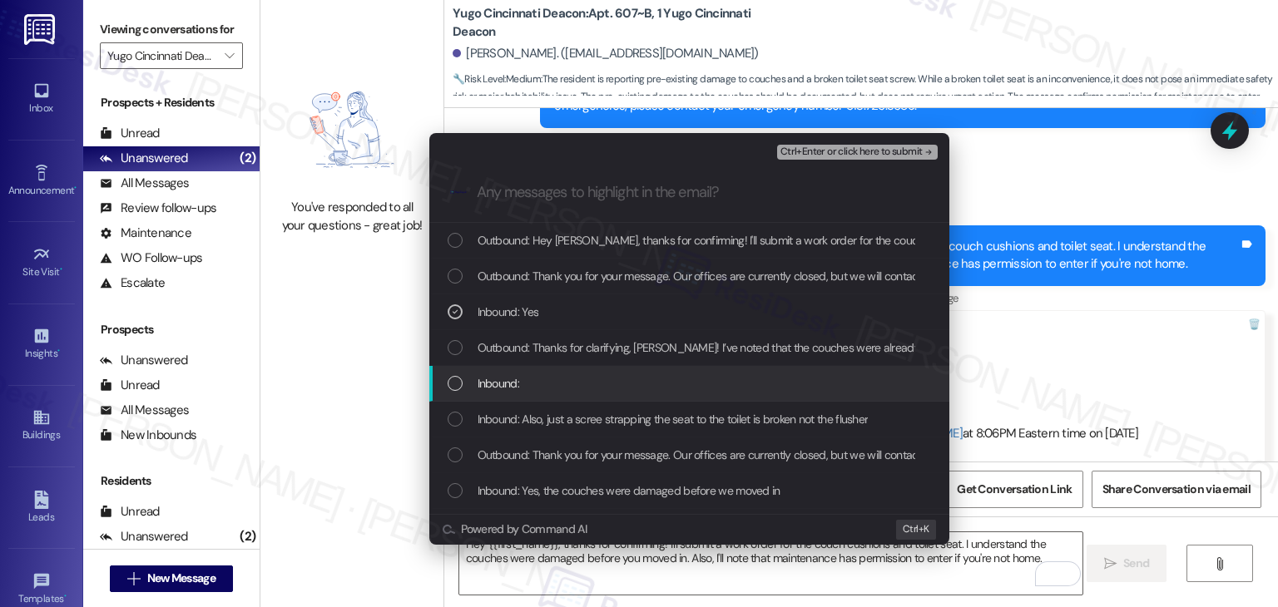
click at [461, 376] on div "List of options" at bounding box center [454, 383] width 15 height 15
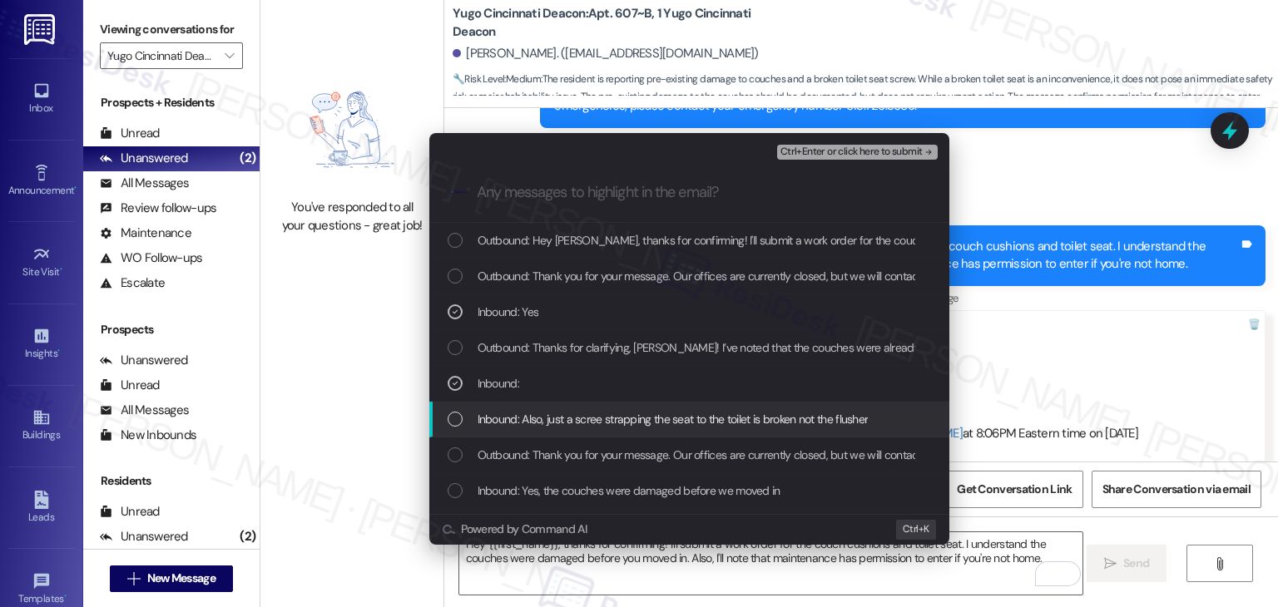
click at [459, 414] on div "List of options" at bounding box center [454, 419] width 15 height 15
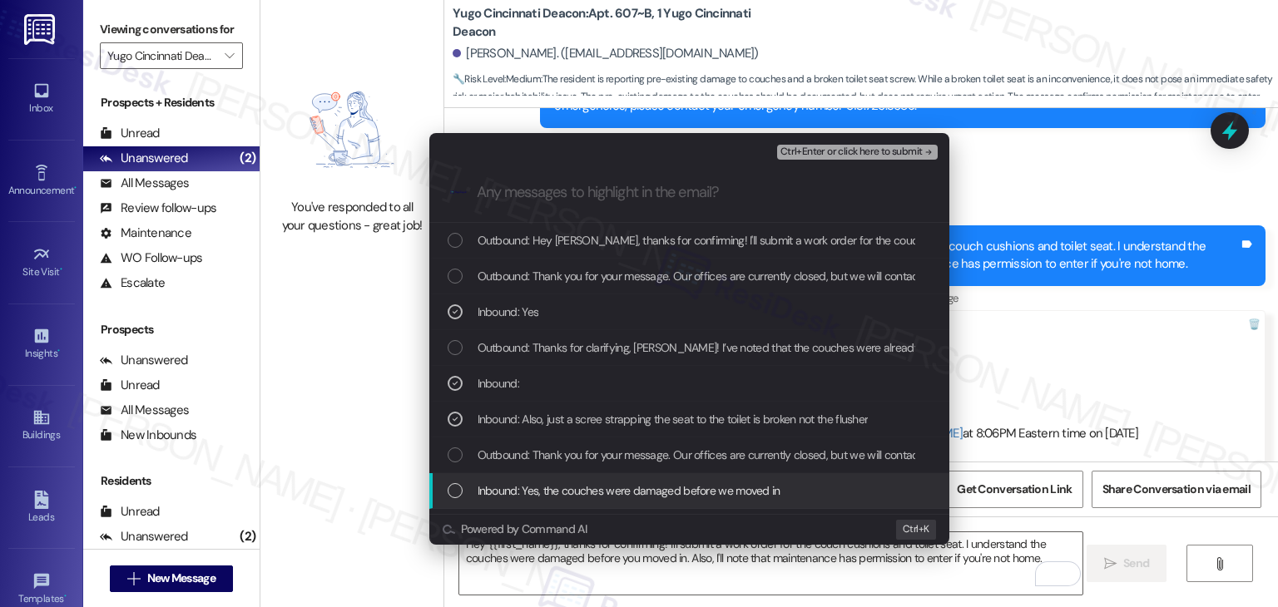
click at [462, 489] on div "Inbound: Yes, the couches were damaged before we moved in" at bounding box center [690, 491] width 487 height 18
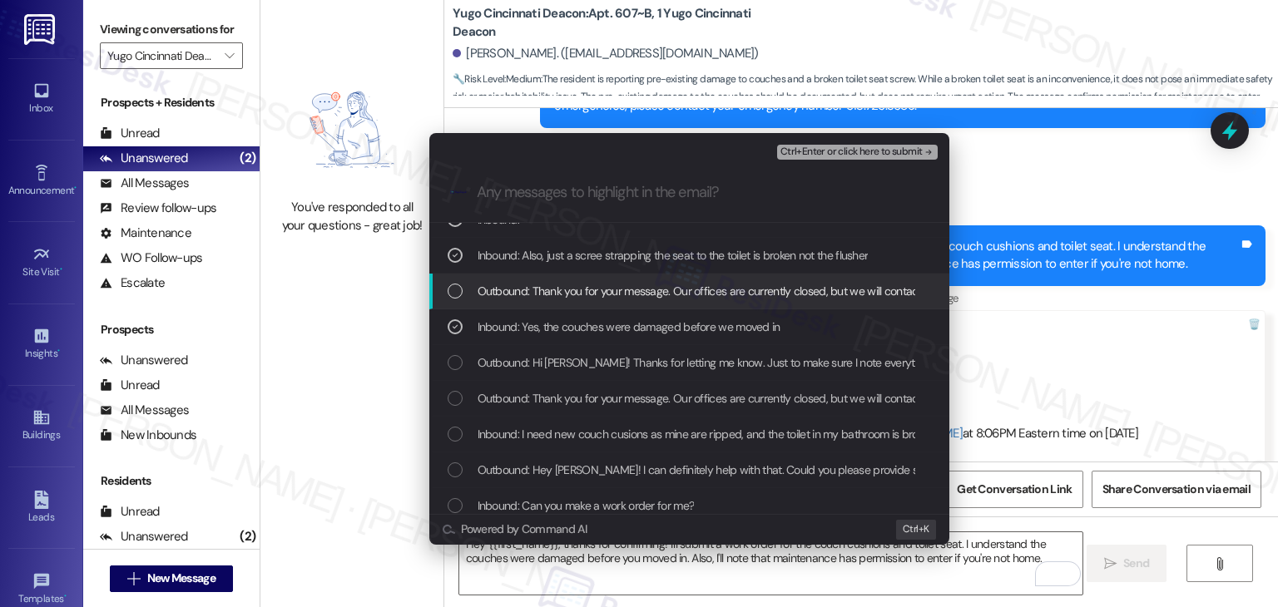
scroll to position [166, 0]
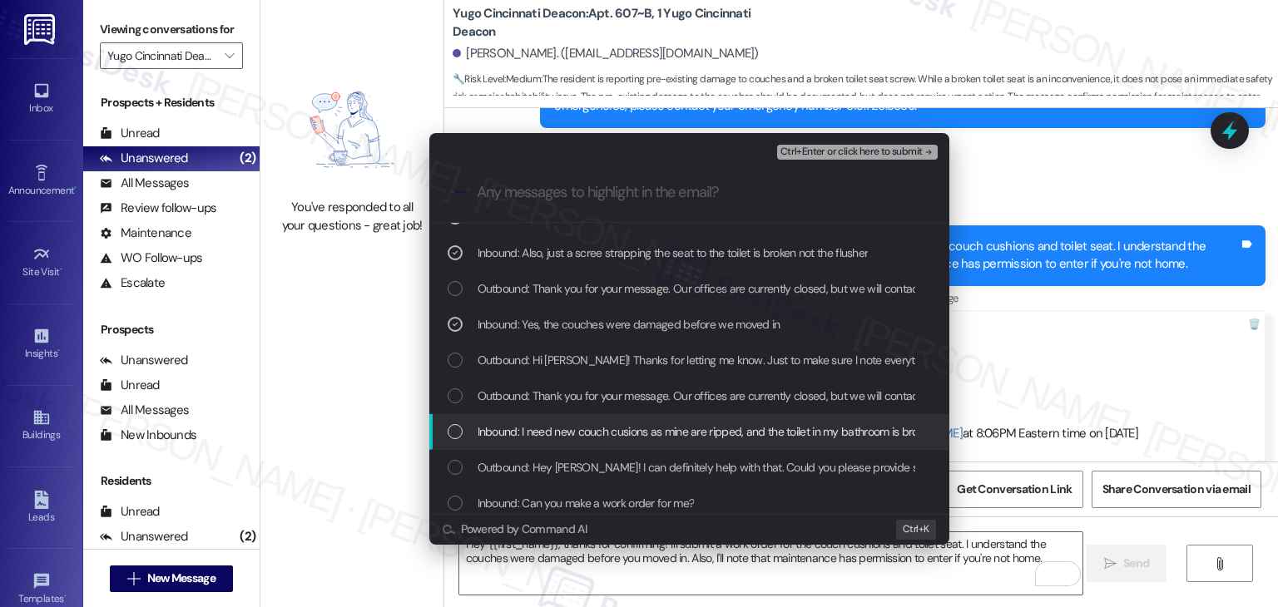
click at [456, 433] on div "List of options" at bounding box center [454, 431] width 15 height 15
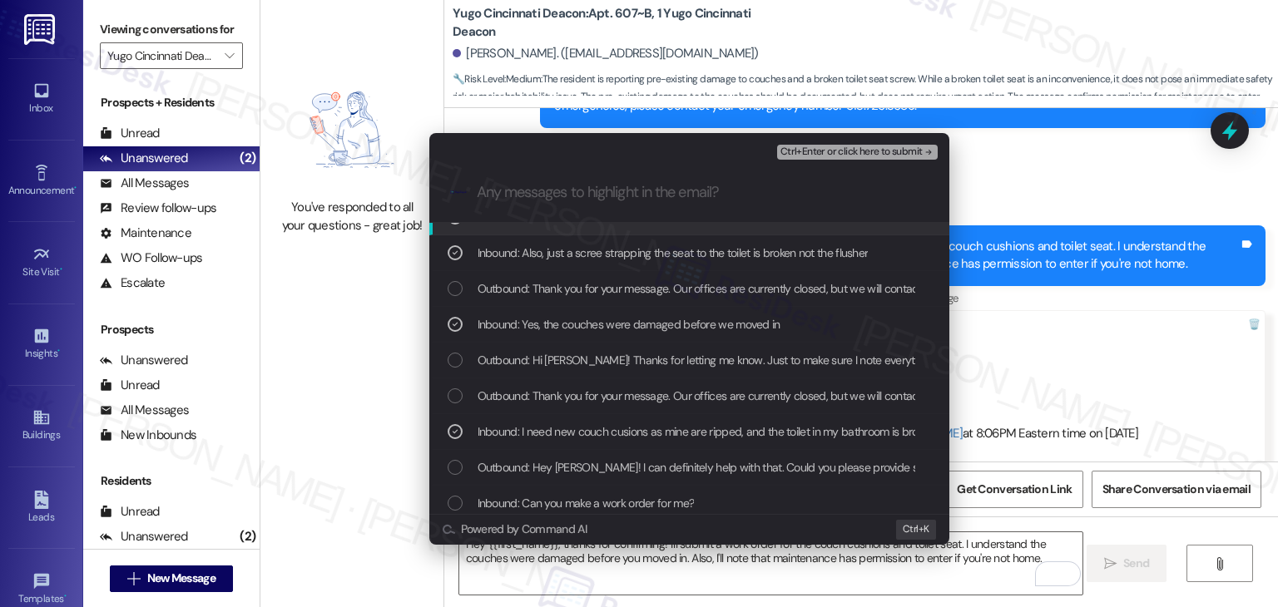
click at [821, 155] on span "Ctrl+Enter or click here to submit" at bounding box center [851, 152] width 142 height 12
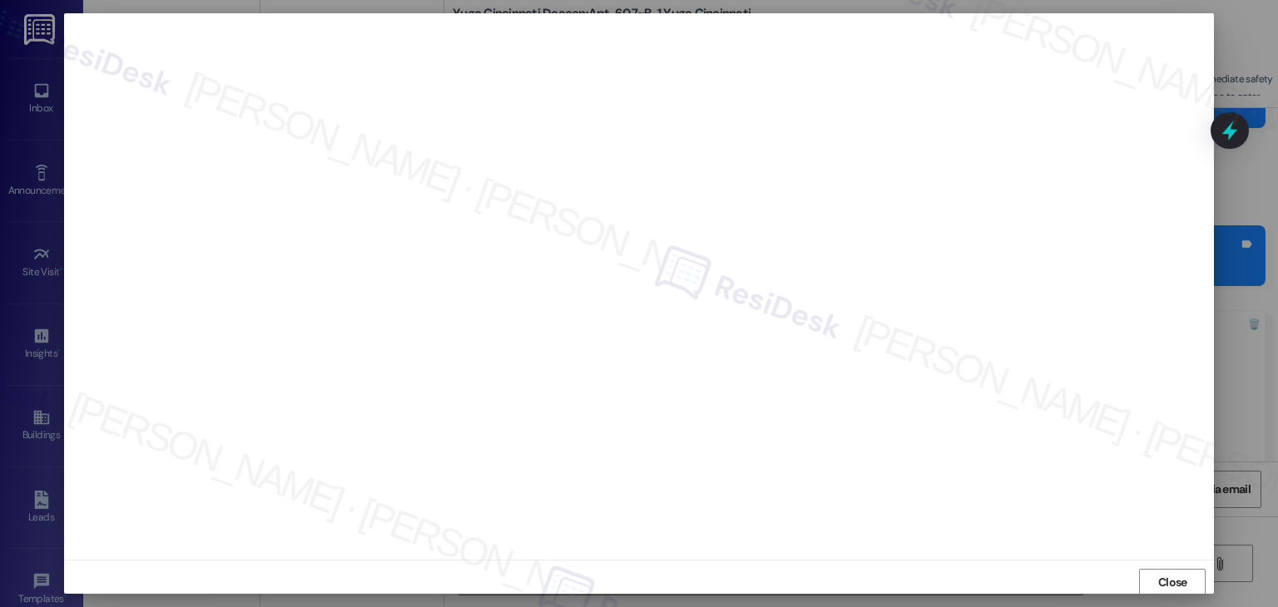
scroll to position [1, 0]
click at [1178, 580] on span "Close" at bounding box center [1172, 581] width 29 height 17
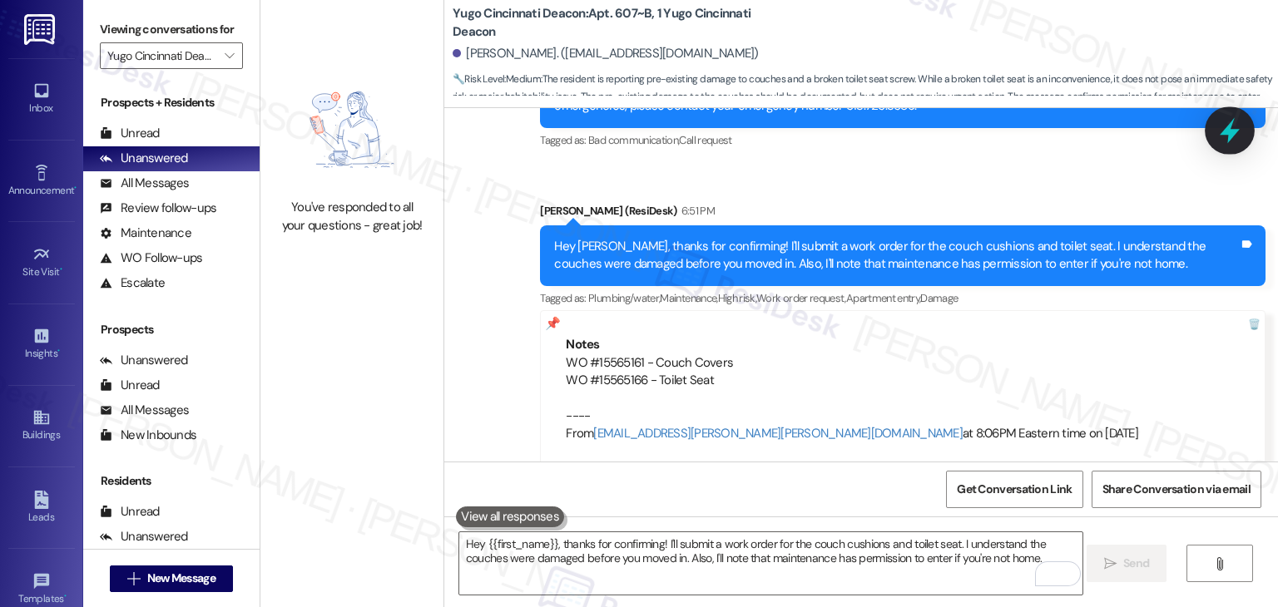
click at [1231, 141] on icon at bounding box center [1229, 130] width 28 height 28
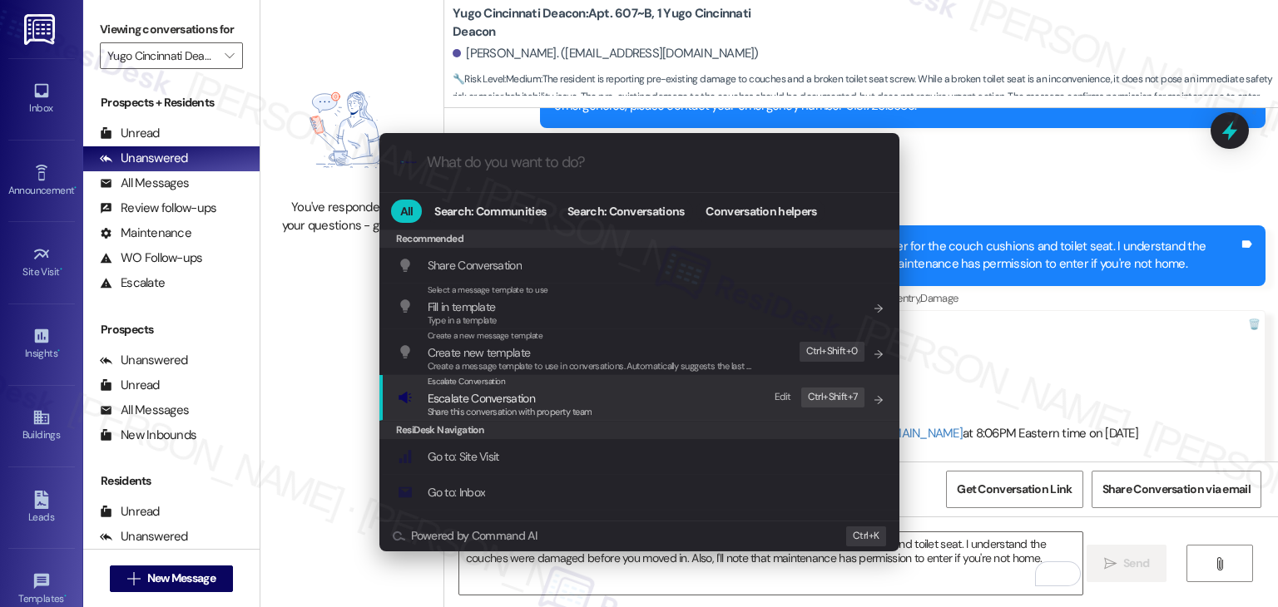
click at [494, 405] on div "Share this conversation with property team" at bounding box center [510, 412] width 165 height 15
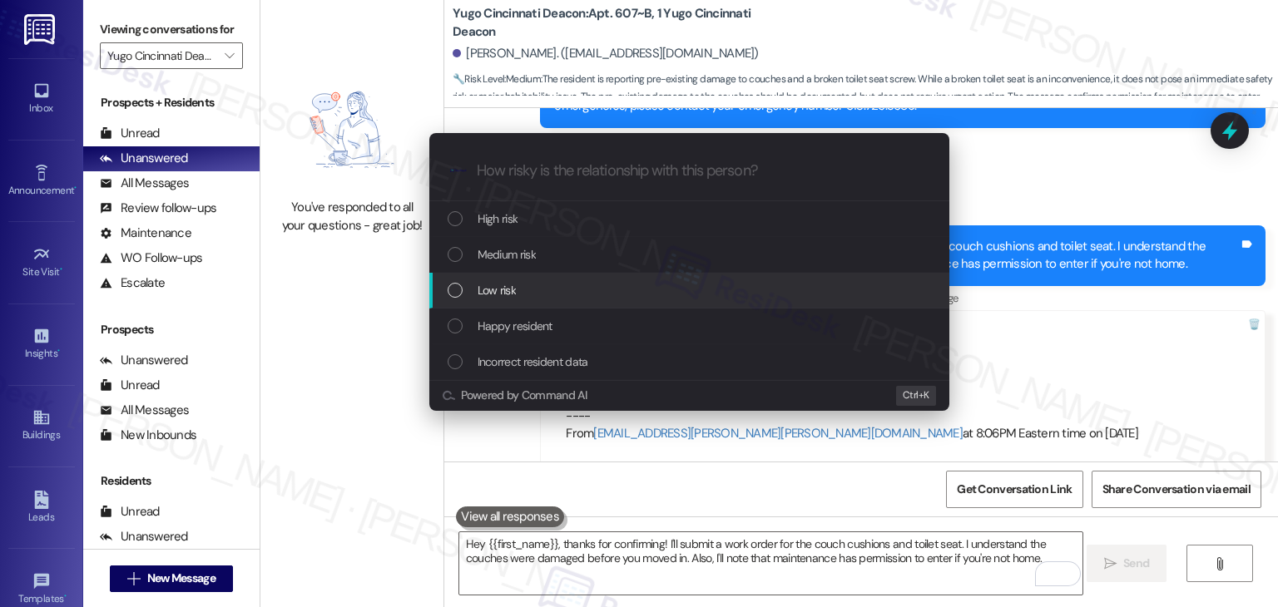
click at [456, 290] on div "List of options" at bounding box center [454, 290] width 15 height 15
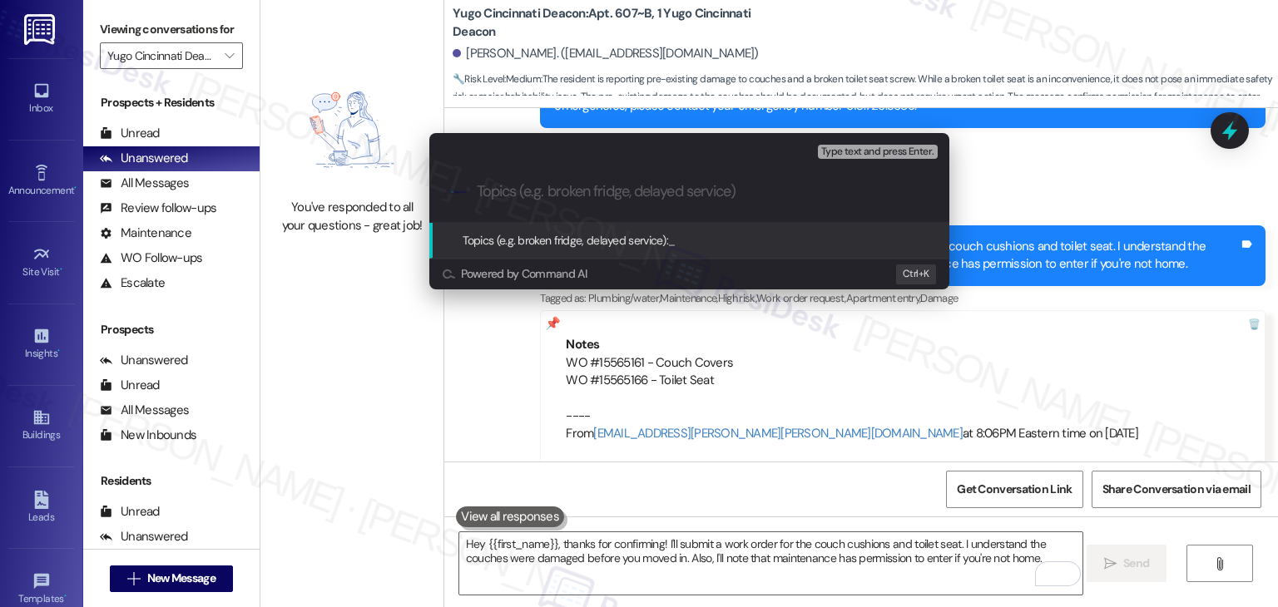
paste input "Work Orders – #15565161 Couch Covers & #15565166 Toilet Seat Repair"
type input "Work Orders – #15565161 Couch Covers & #15565166 Toilet Seat Repair"
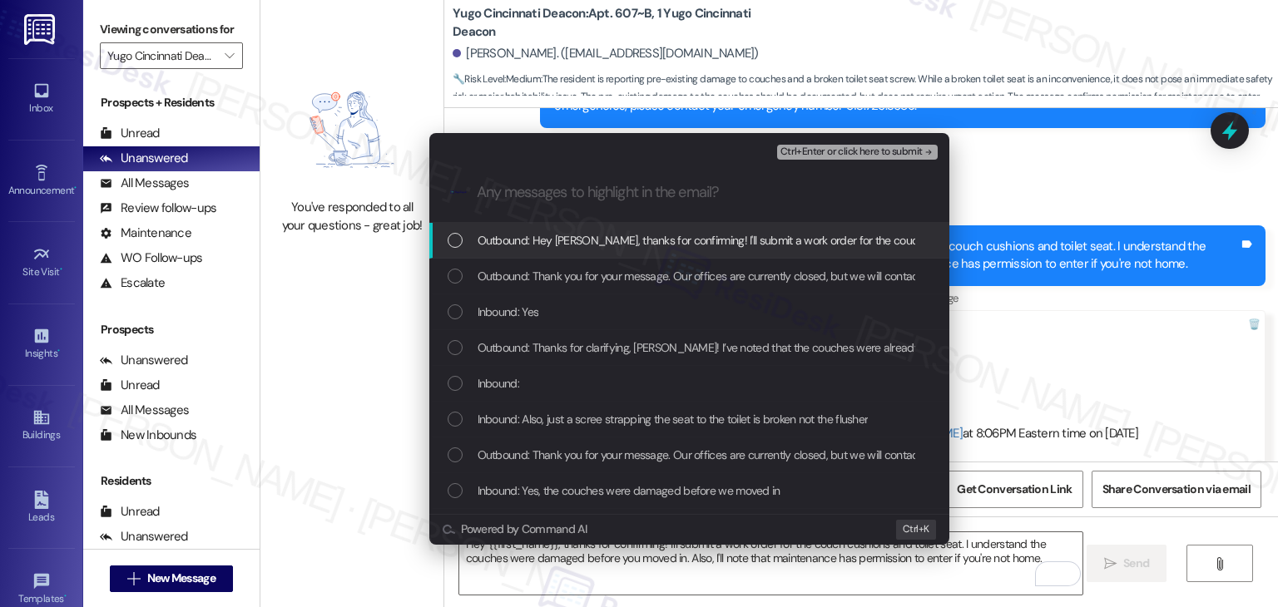
scroll to position [0, 0]
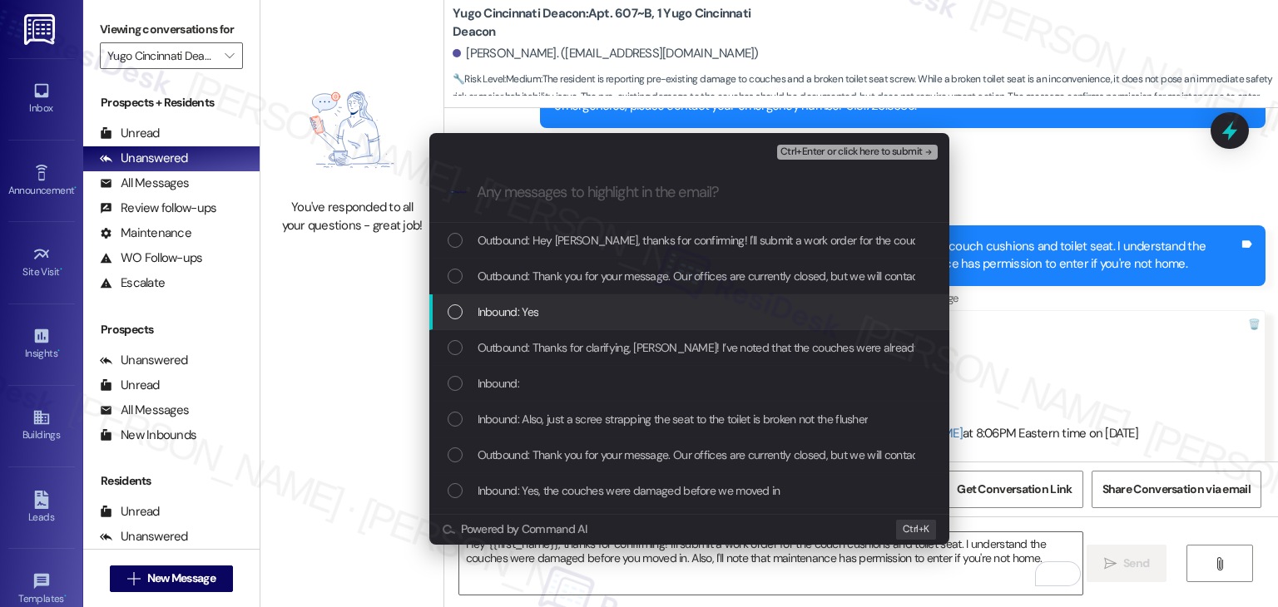
click at [452, 305] on div "List of options" at bounding box center [454, 311] width 15 height 15
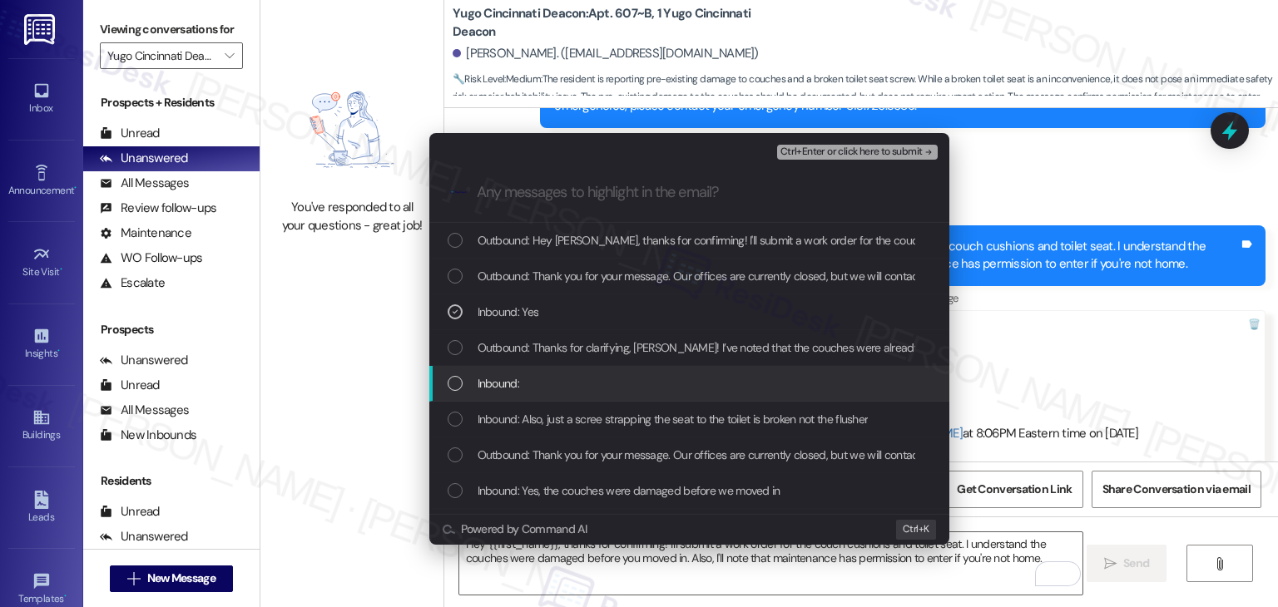
click at [452, 383] on div "List of options" at bounding box center [454, 383] width 15 height 15
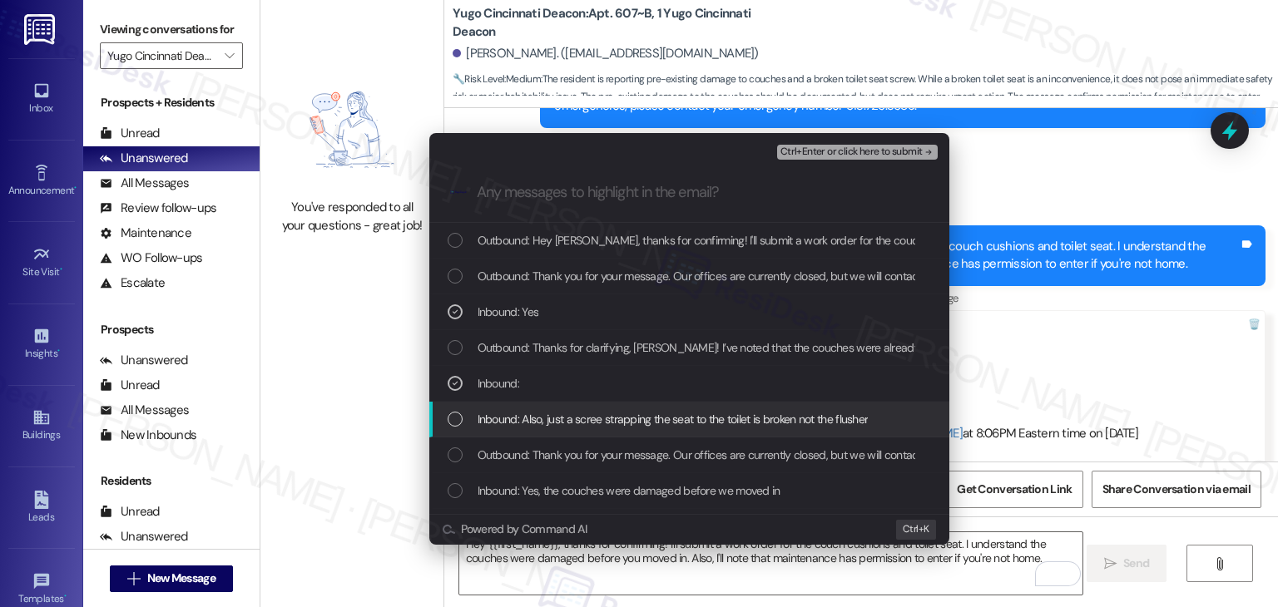
click at [453, 418] on div "List of options" at bounding box center [454, 419] width 15 height 15
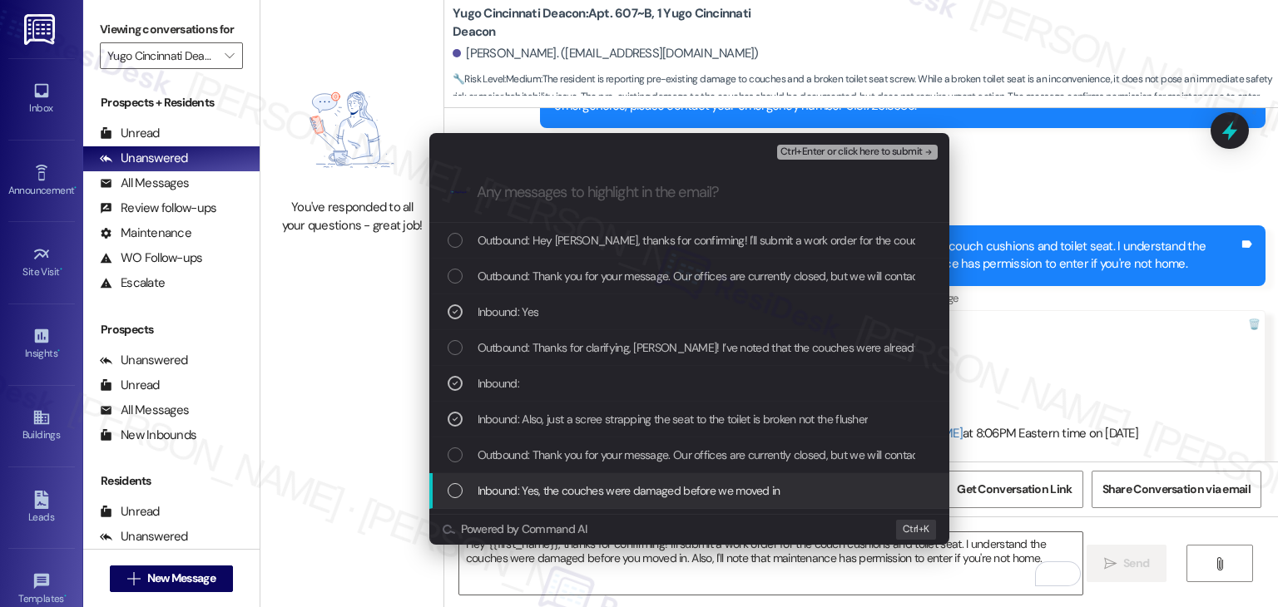
click at [456, 487] on div "List of options" at bounding box center [454, 490] width 15 height 15
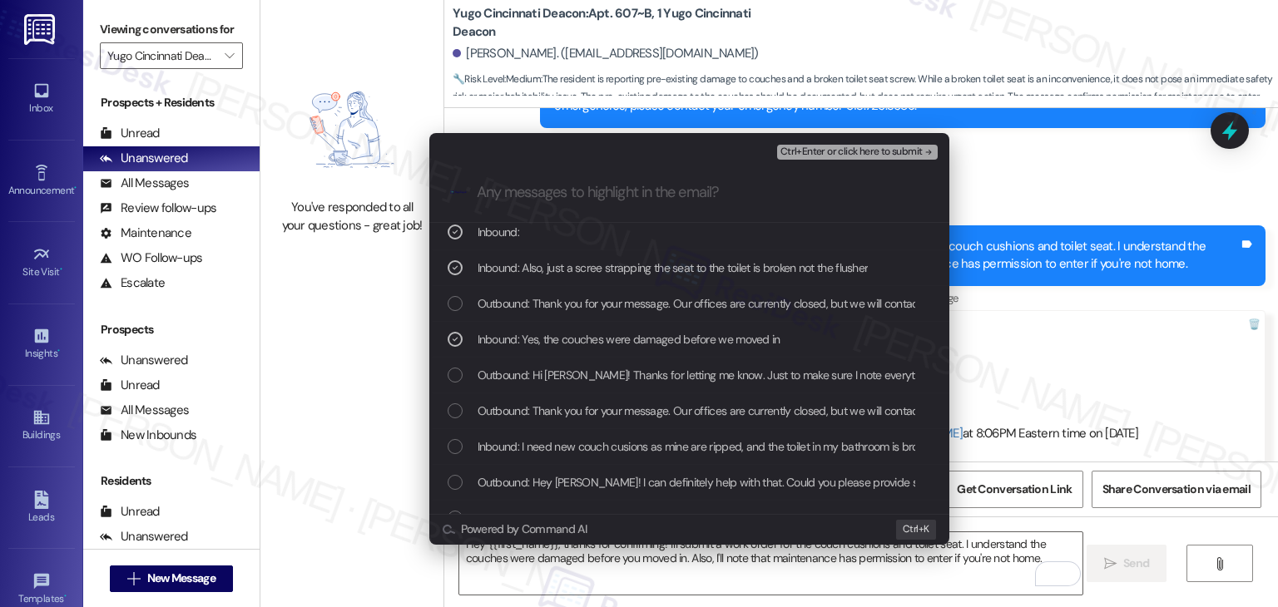
scroll to position [166, 0]
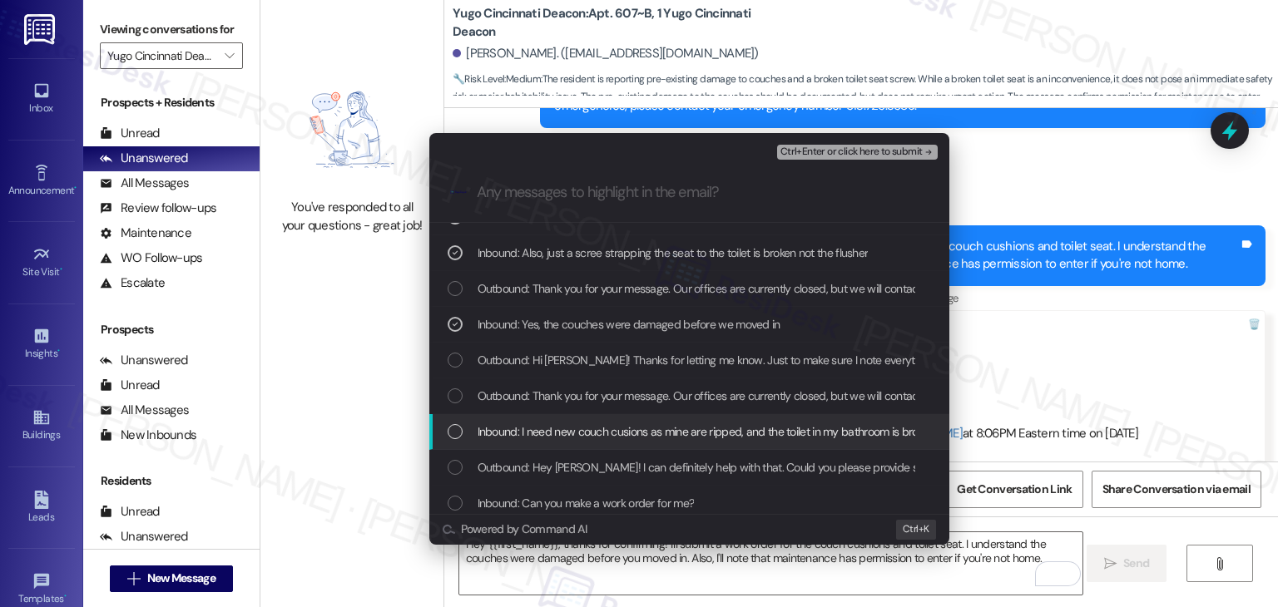
click at [452, 437] on div "List of options" at bounding box center [454, 431] width 15 height 15
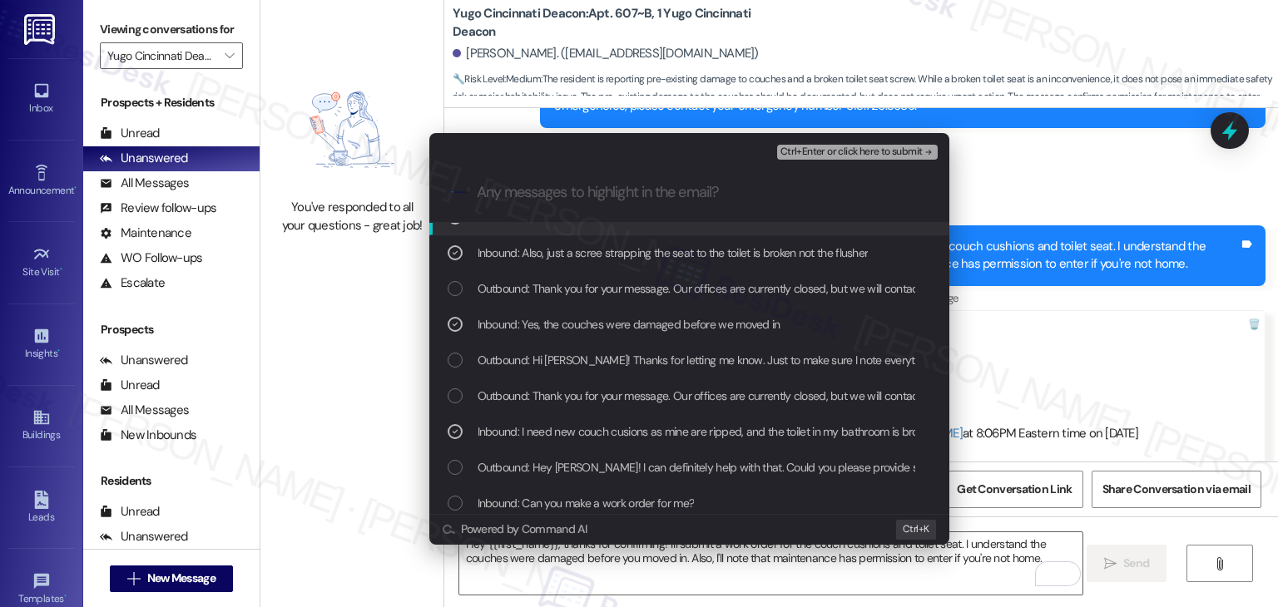
click at [855, 151] on span "Ctrl+Enter or click here to submit" at bounding box center [851, 152] width 142 height 12
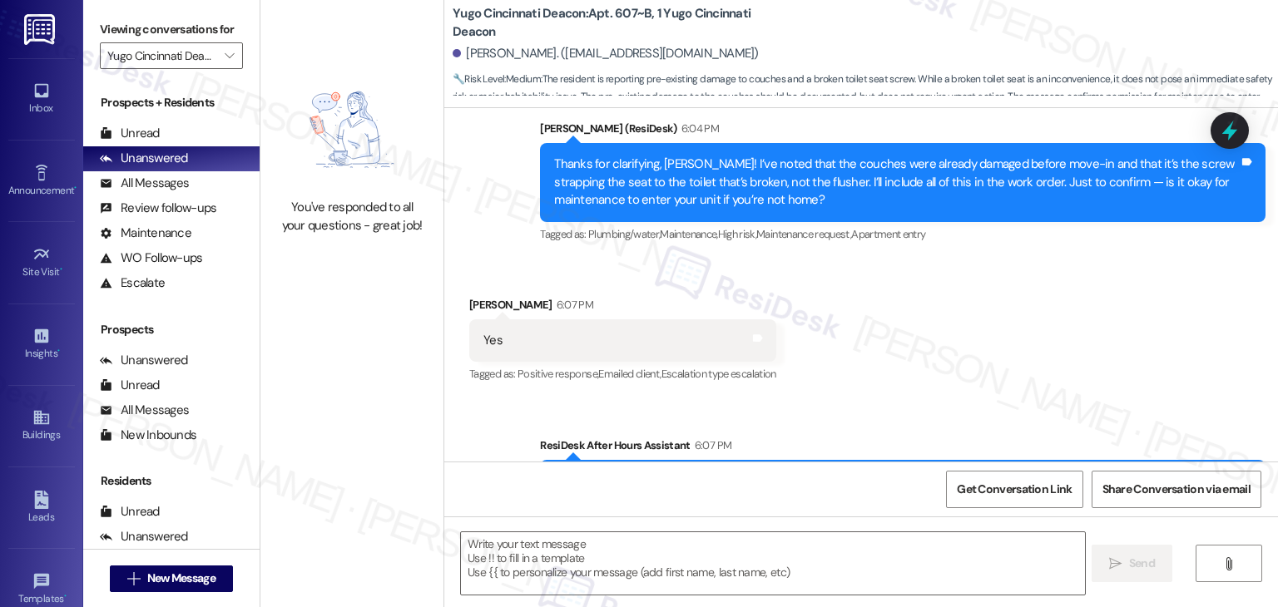
scroll to position [7413, 0]
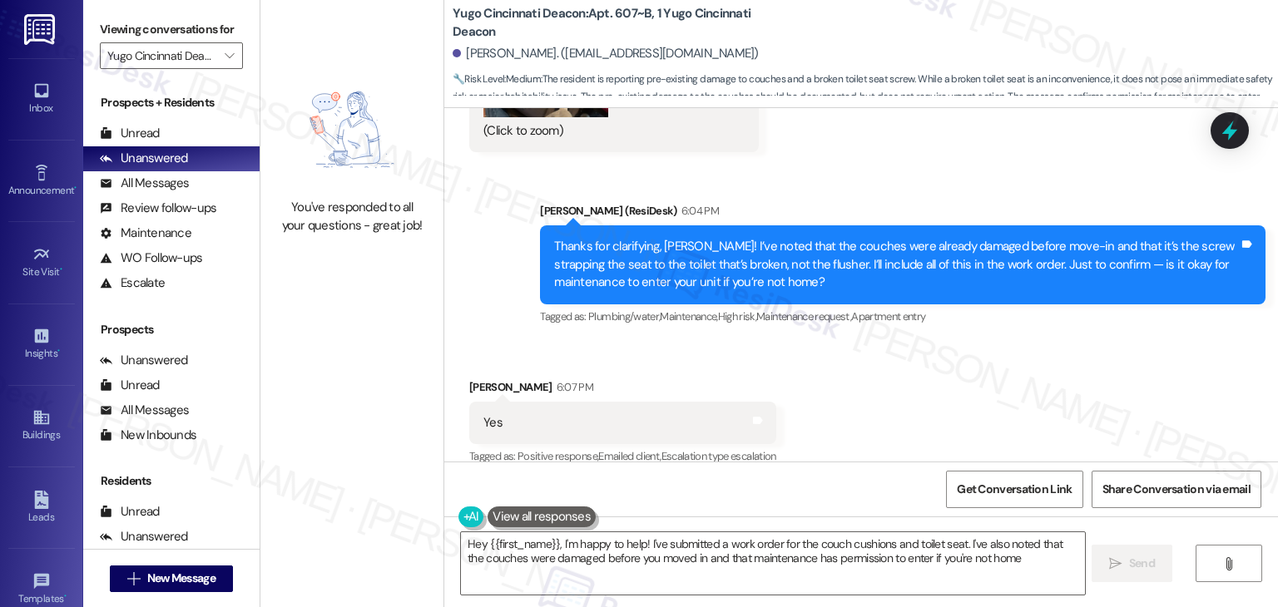
type textarea "Hey {{first_name}}, I'm happy to help! I've submitted a work order for the couc…"
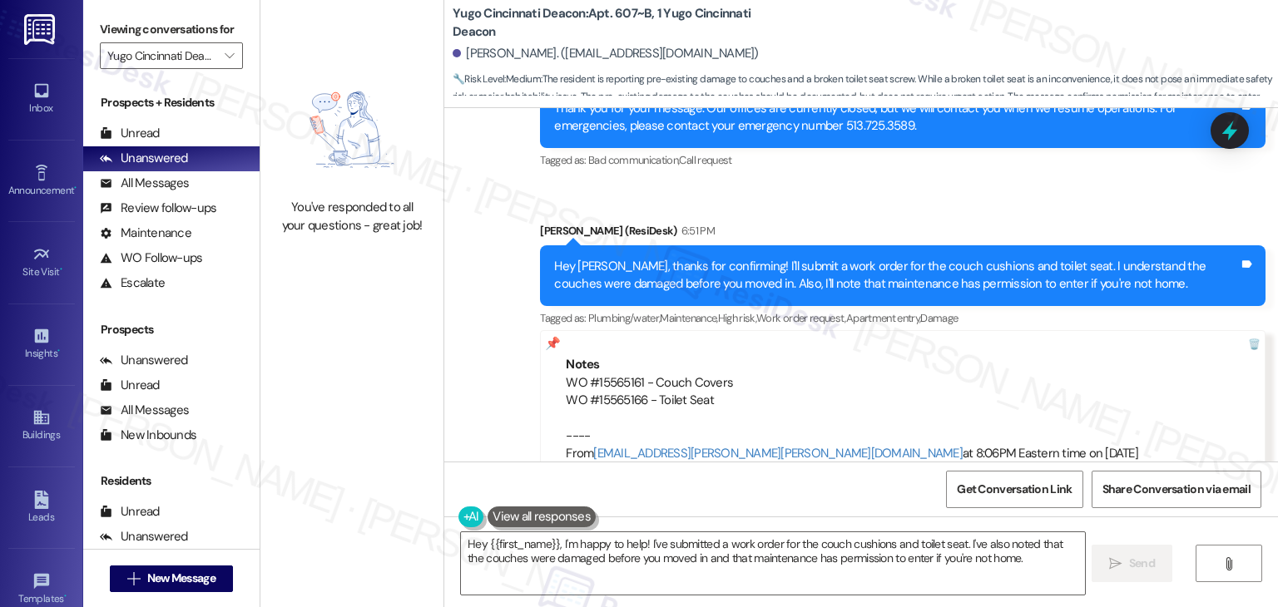
scroll to position [7888, 0]
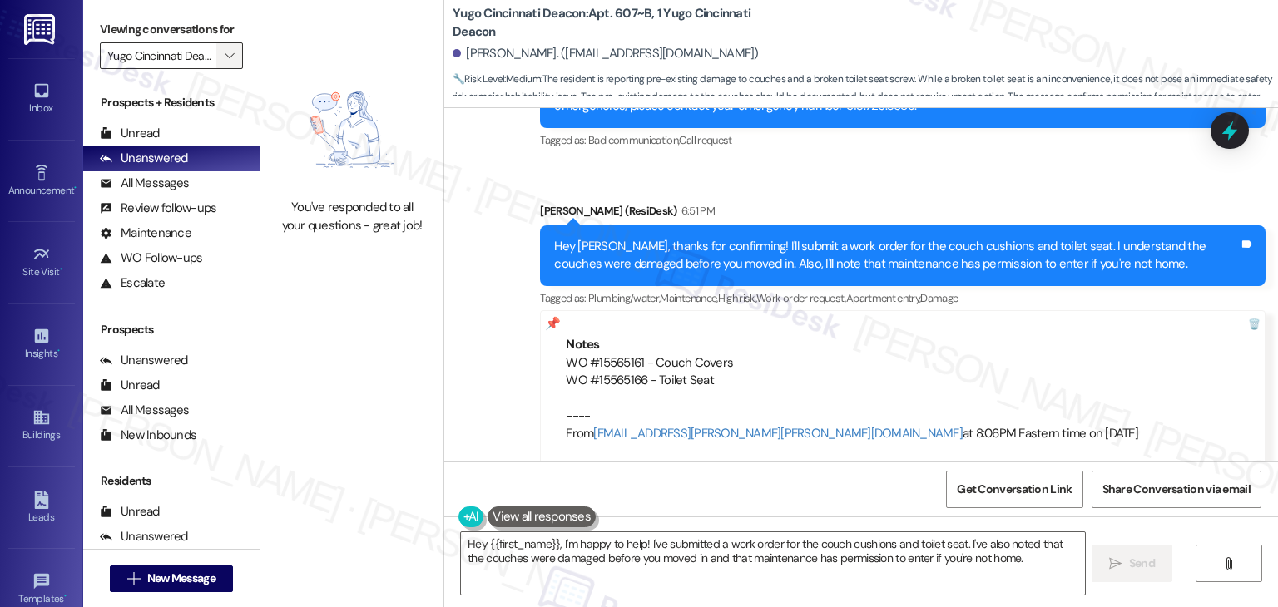
click at [225, 56] on icon "" at bounding box center [229, 55] width 9 height 13
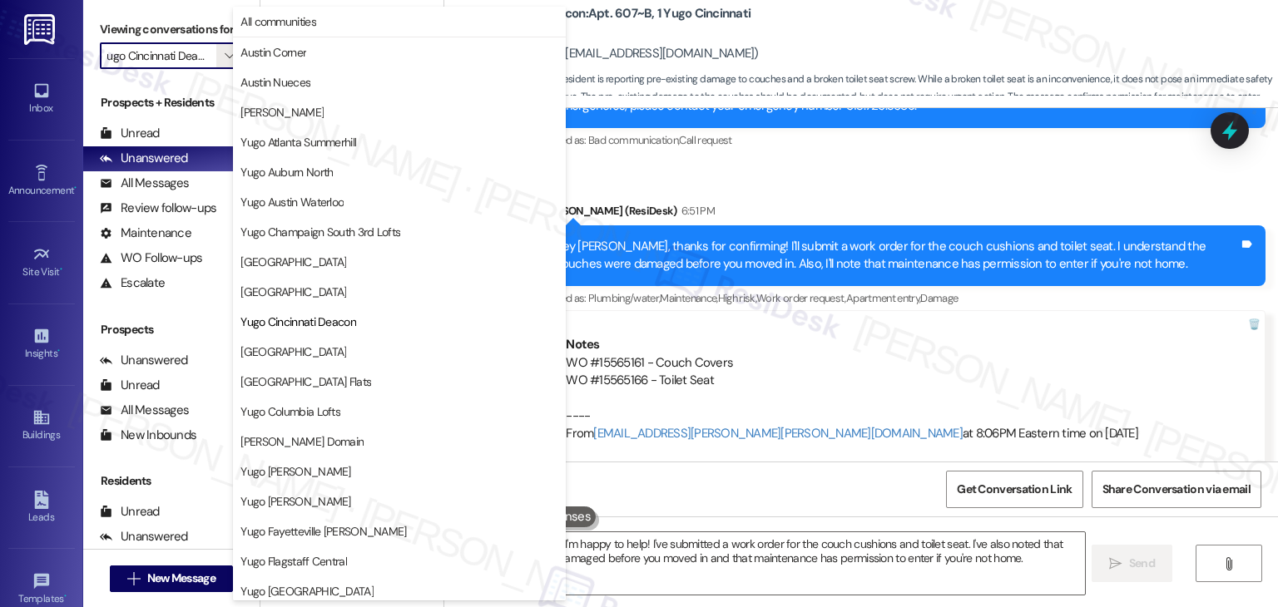
scroll to position [269, 0]
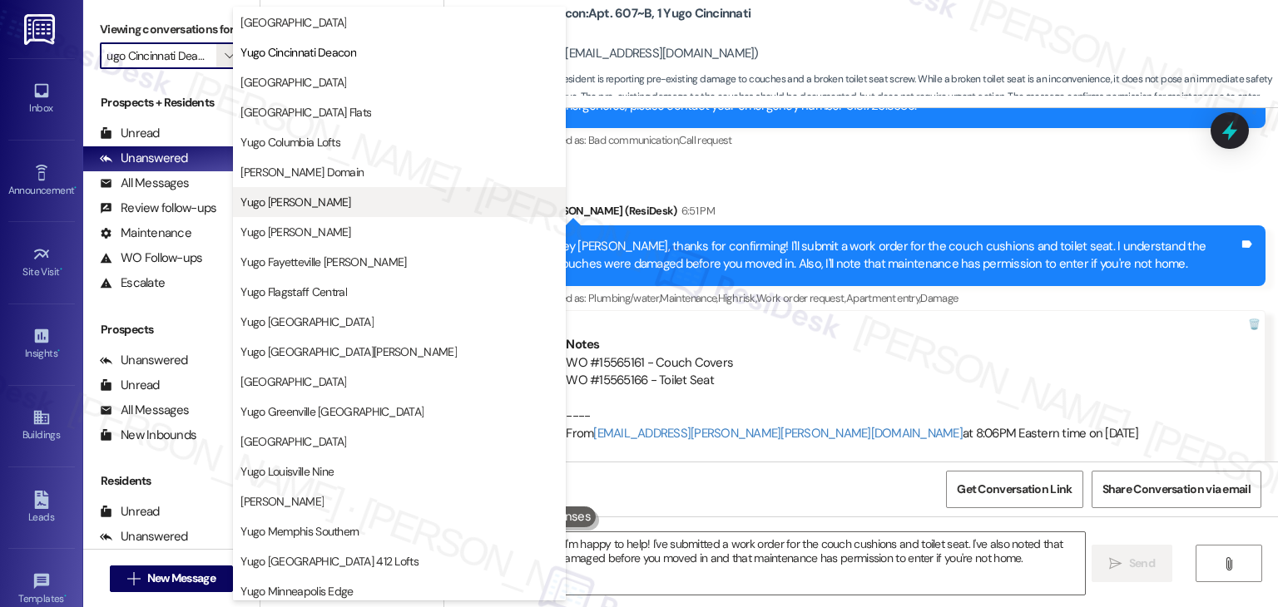
click at [319, 201] on span "Yugo [PERSON_NAME]" at bounding box center [295, 202] width 110 height 17
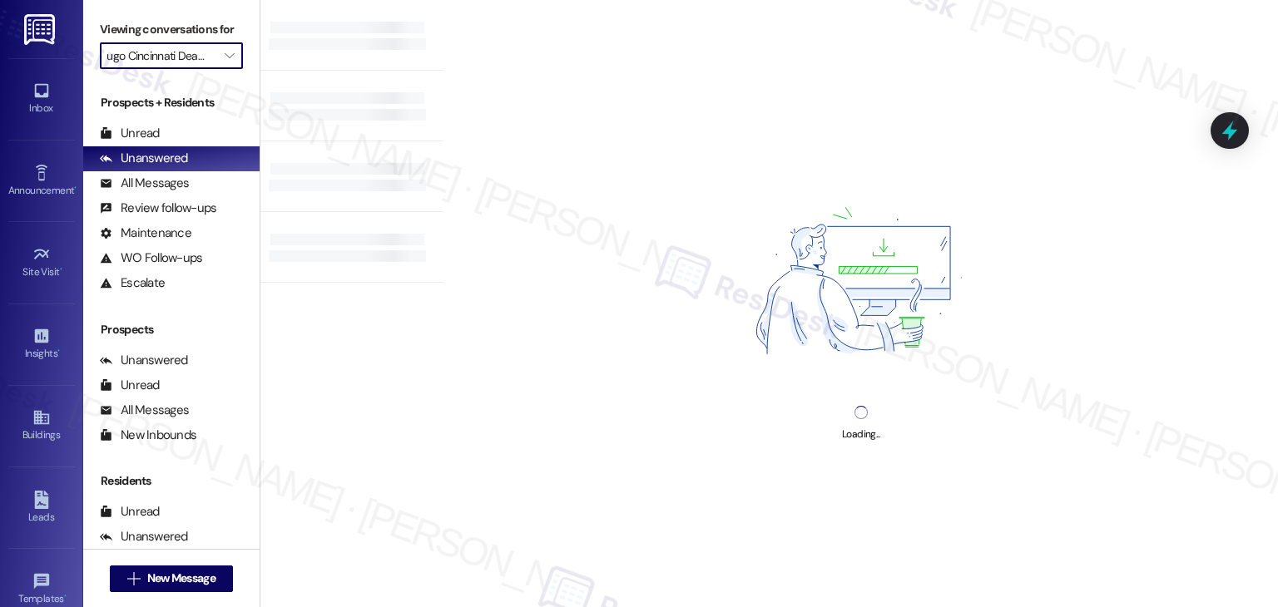
type input "Yugo [PERSON_NAME]"
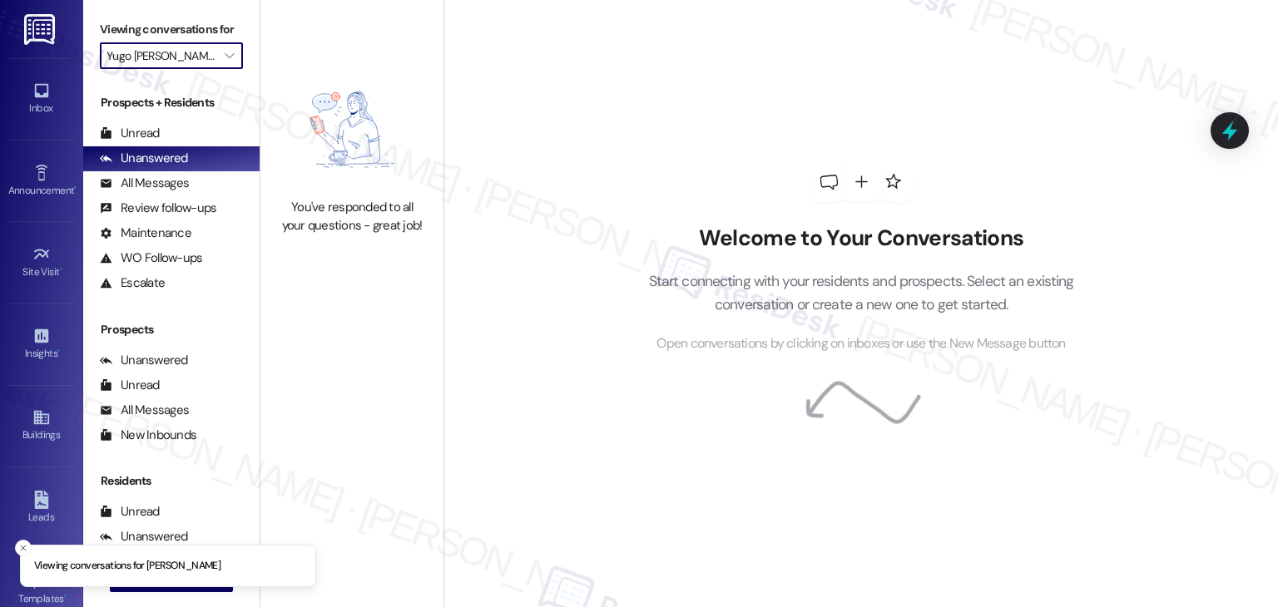
scroll to position [0, 13]
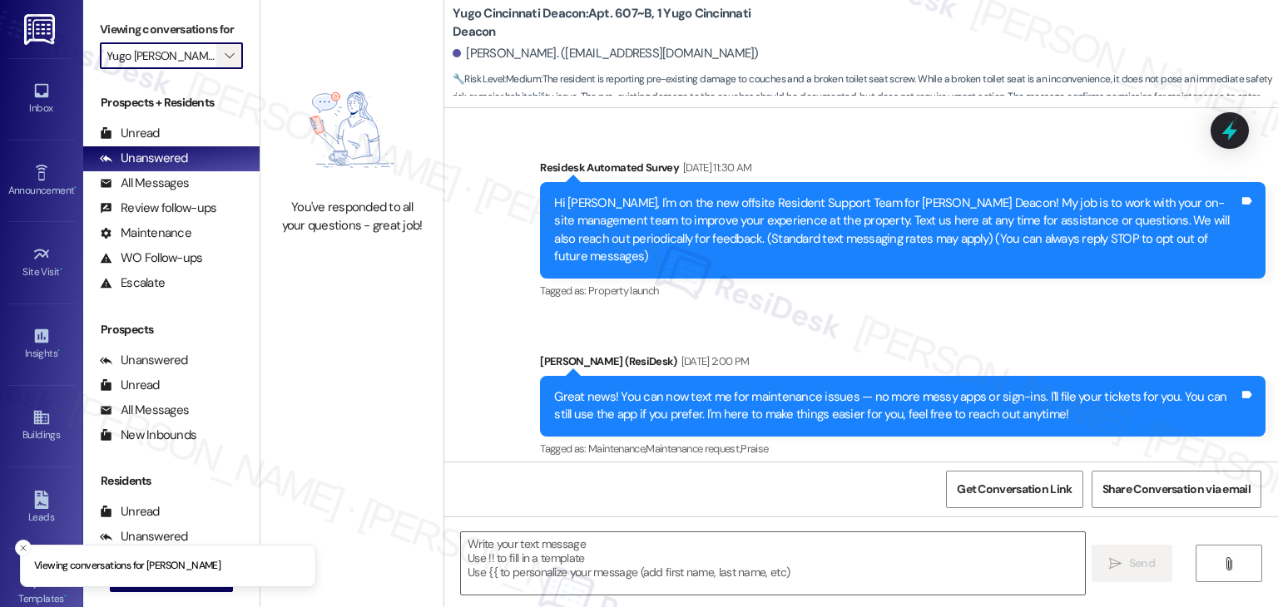
click at [225, 61] on icon "" at bounding box center [229, 55] width 9 height 13
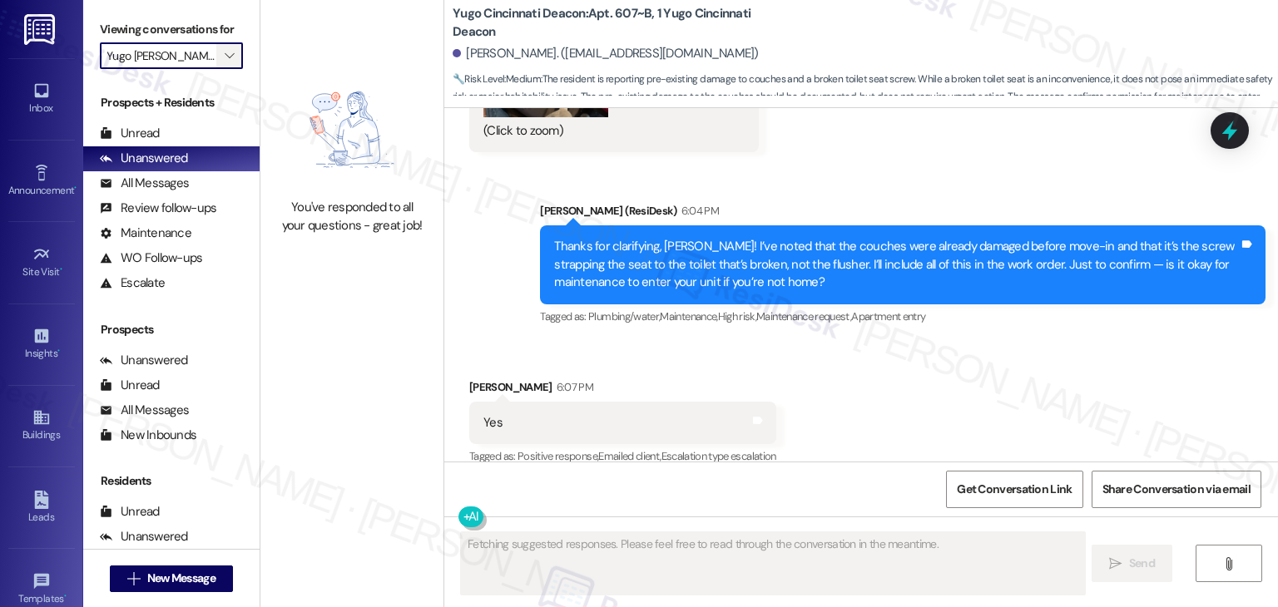
scroll to position [0, 0]
click at [225, 57] on icon "" at bounding box center [229, 55] width 9 height 13
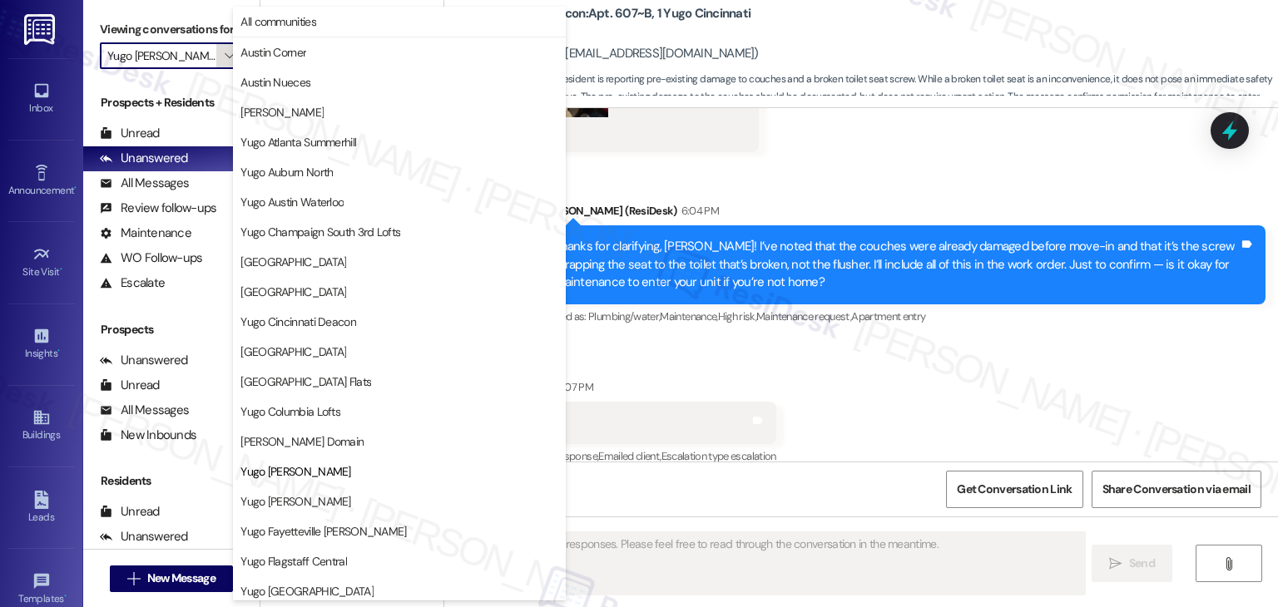
scroll to position [269, 0]
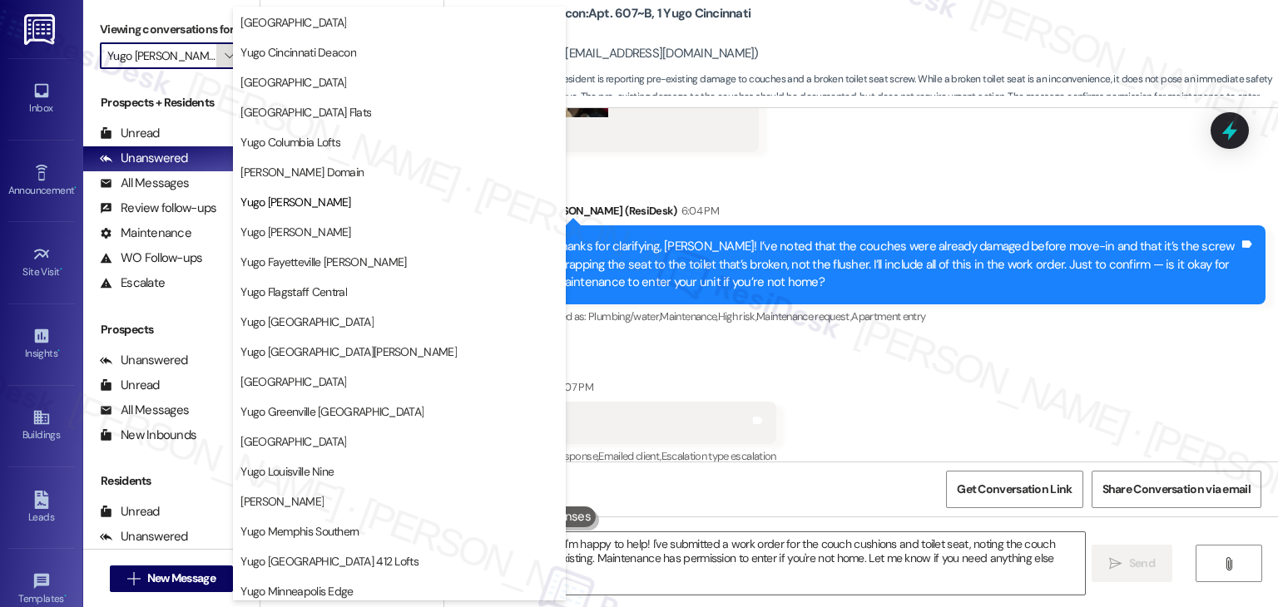
type textarea "Hey {{first_name}}, I'm happy to help! I've submitted a work order for the couc…"
click at [356, 290] on span "Yugo Flagstaff Central" at bounding box center [399, 292] width 318 height 17
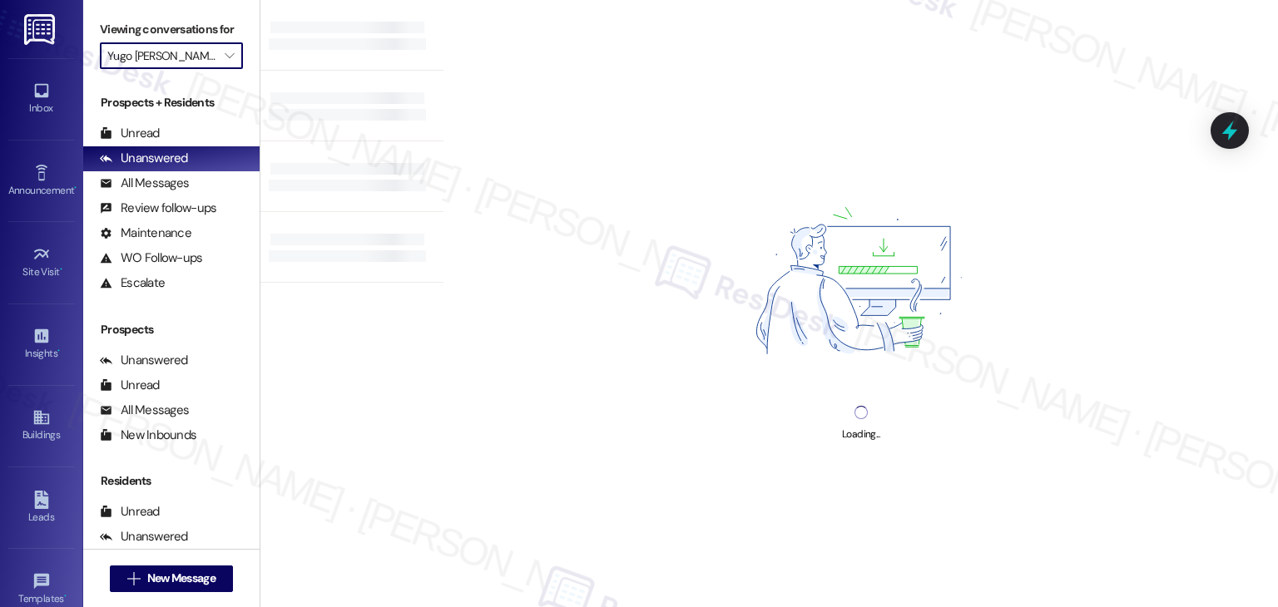
type input "Yugo Flagstaff Central"
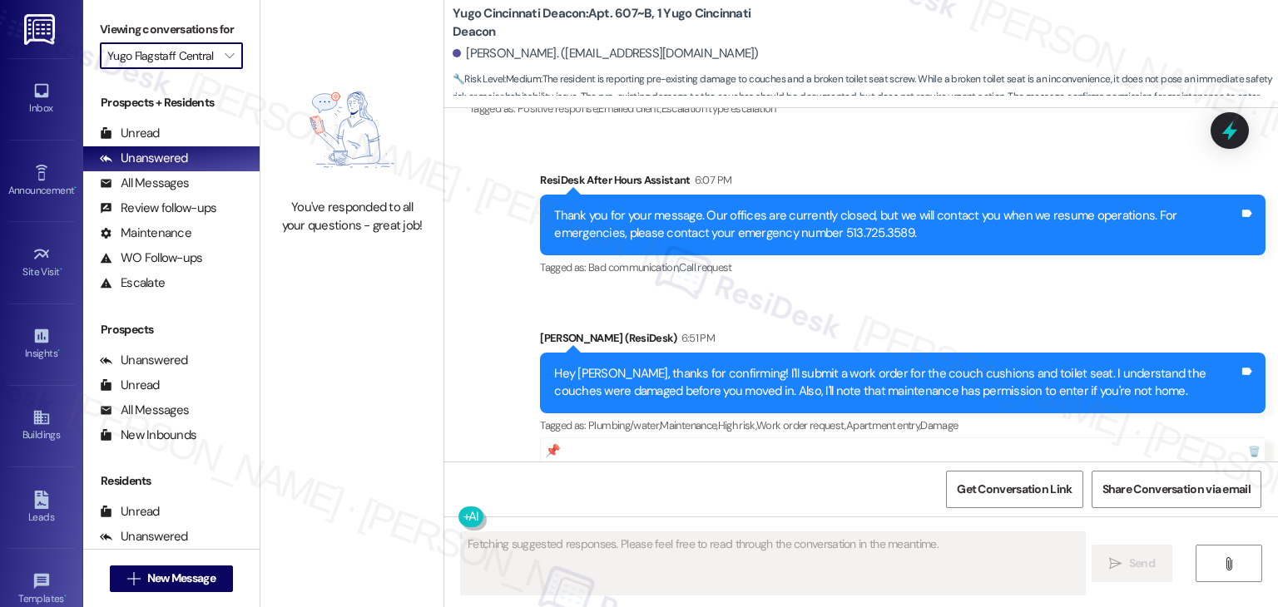
scroll to position [7413, 0]
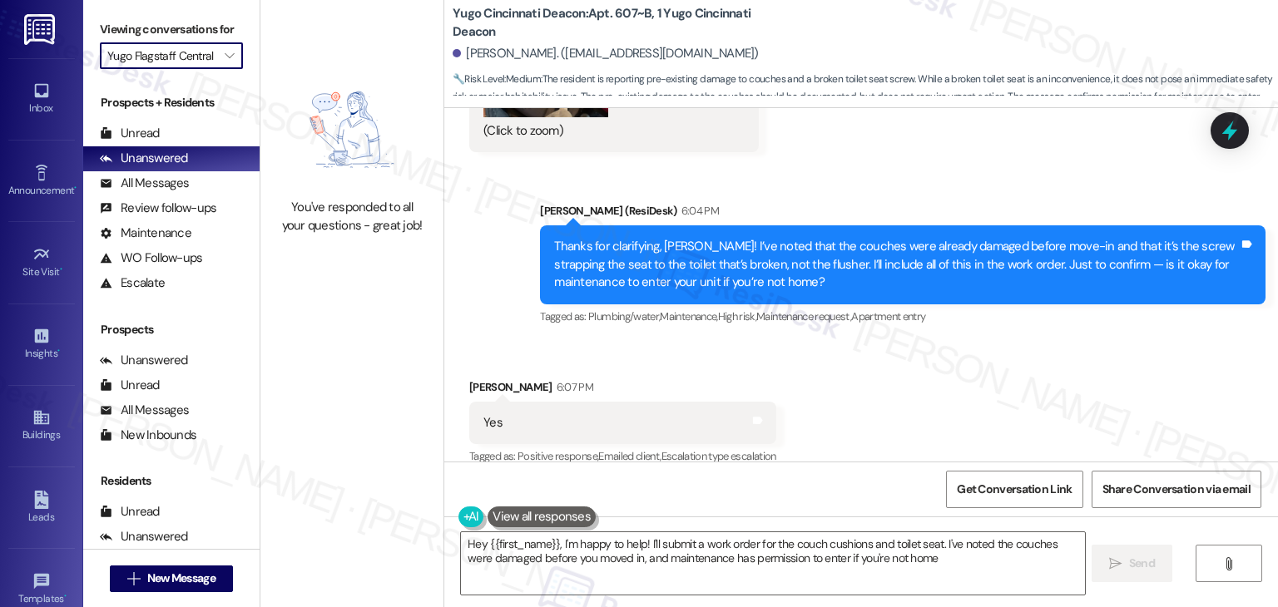
type textarea "Hey {{first_name}}, I'm happy to help! I'll submit a work order for the couch c…"
click at [225, 56] on icon "" at bounding box center [229, 55] width 9 height 13
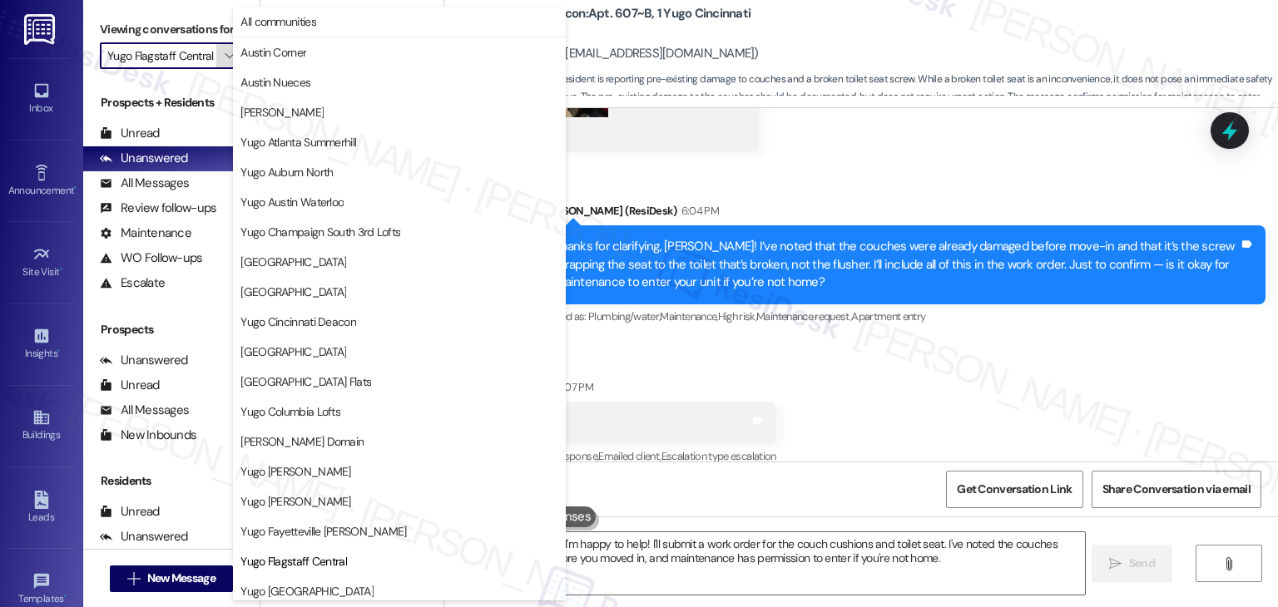
scroll to position [269, 0]
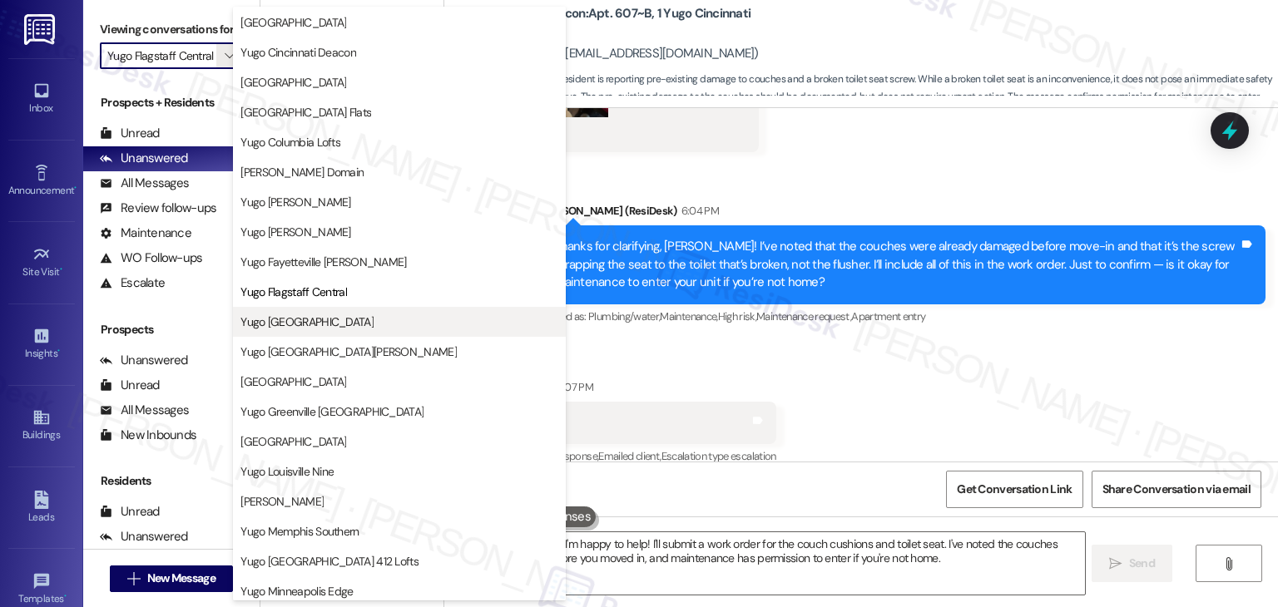
click at [313, 325] on span "Yugo [GEOGRAPHIC_DATA]" at bounding box center [306, 322] width 133 height 17
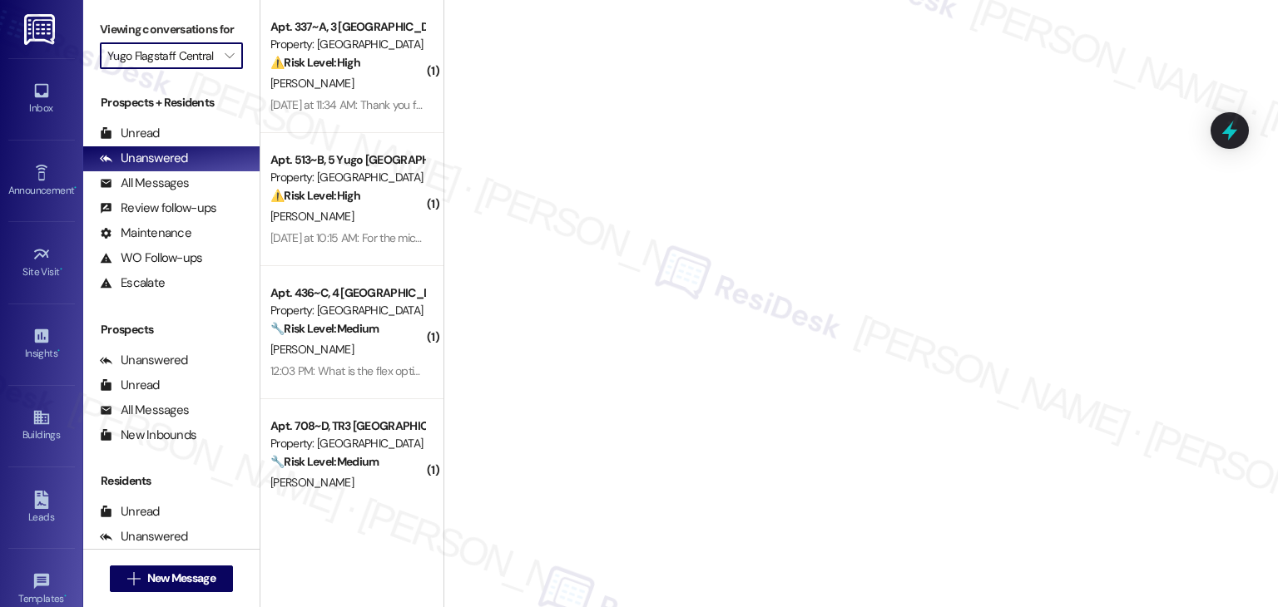
type input "Yugo [GEOGRAPHIC_DATA]"
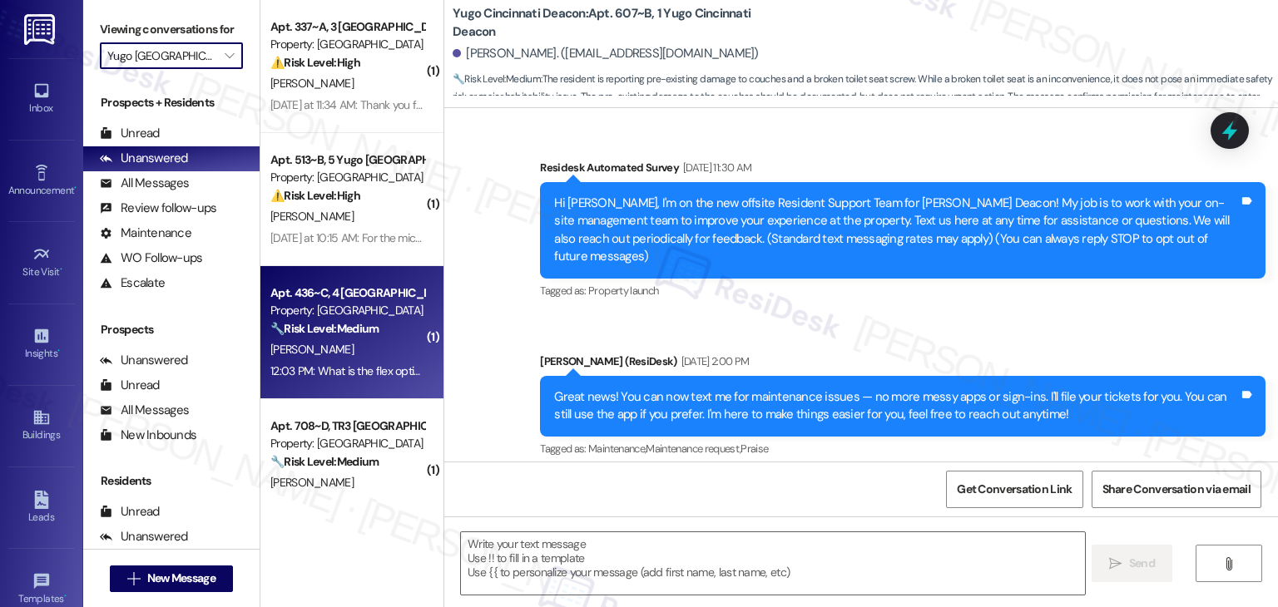
type textarea "Fetching suggested responses. Please feel free to read through the conversation…"
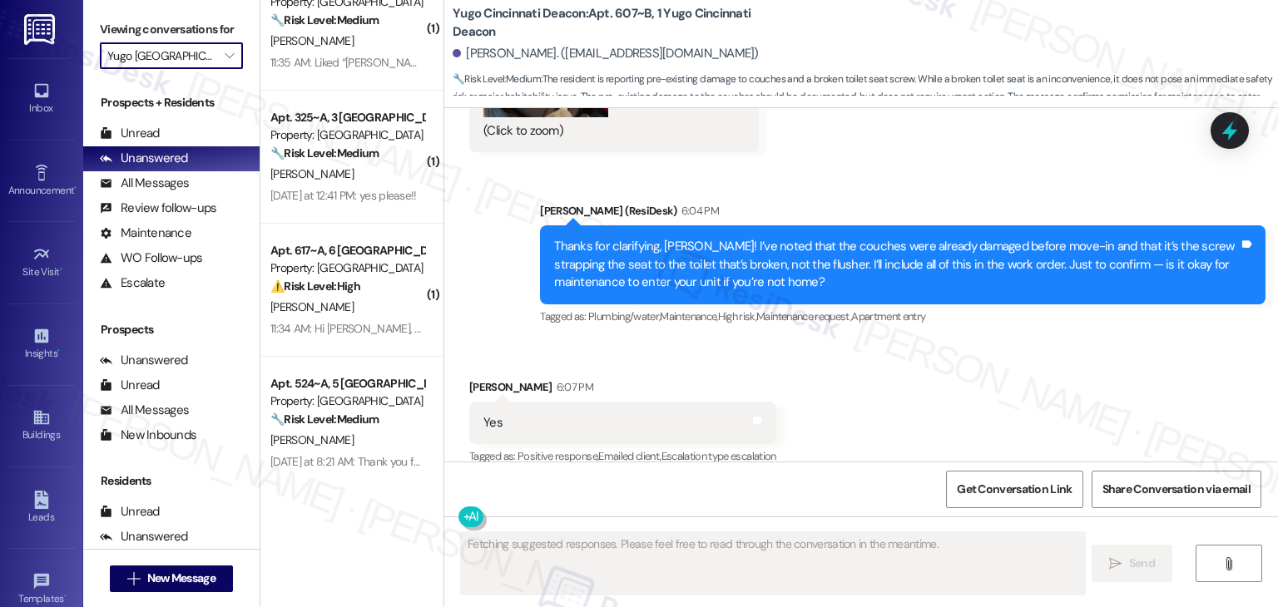
scroll to position [442, 0]
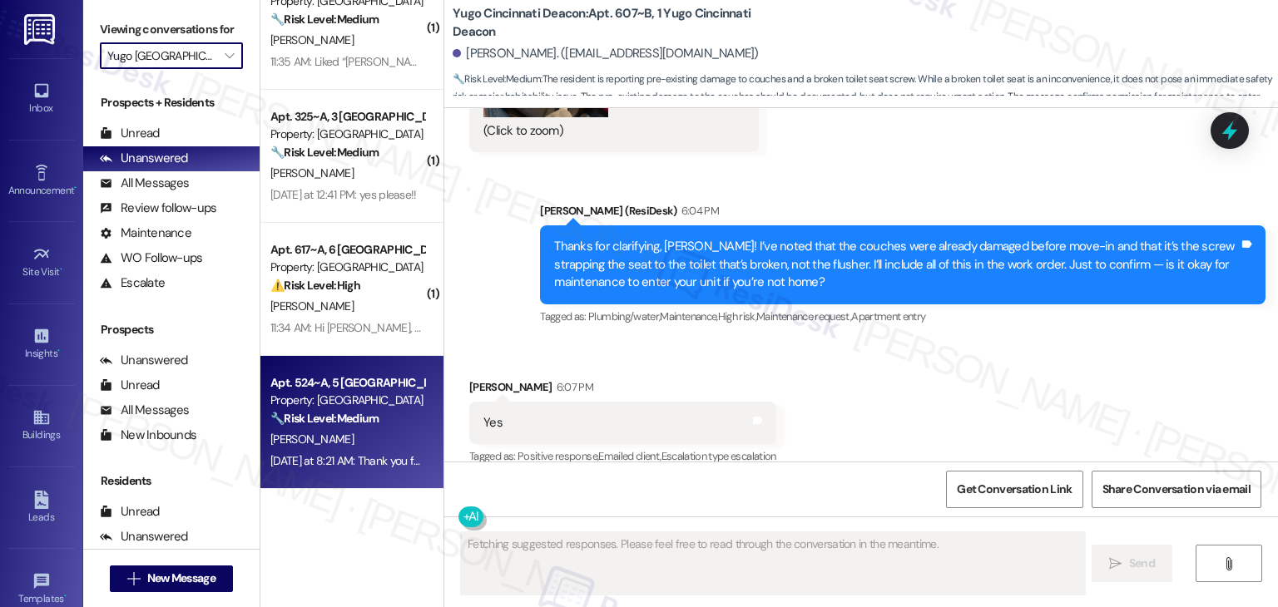
click at [357, 463] on div "Yesterday at 8:21 AM: Thank you for your message. Our offices are currently clo…" at bounding box center [792, 460] width 1045 height 15
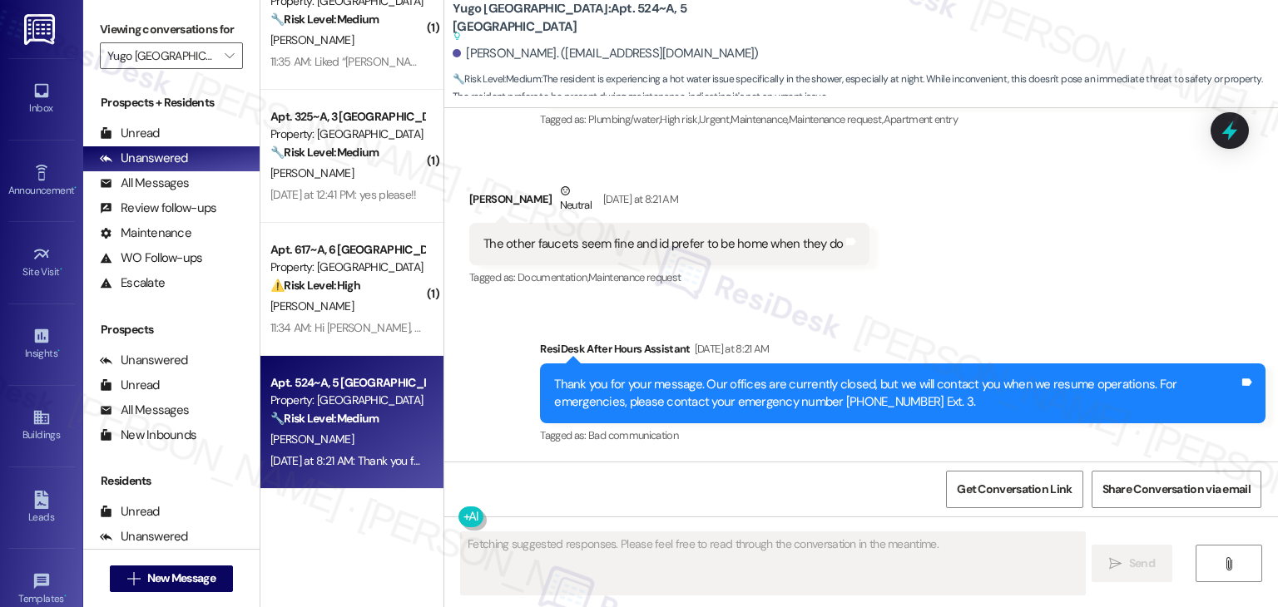
scroll to position [1085, 0]
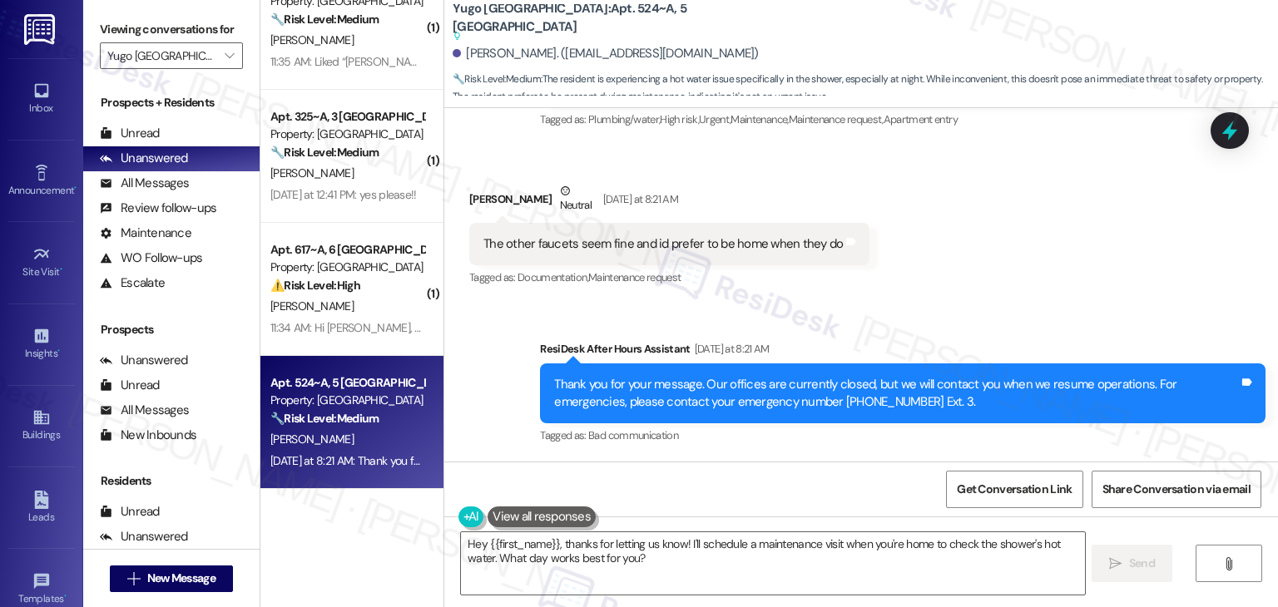
click at [866, 334] on div "Sent via SMS ResiDesk After Hours Assistant Yesterday at 8:21 AM Thank you for …" at bounding box center [902, 394] width 750 height 133
click at [952, 270] on div "Received via SMS Anthony Ong Neutral Yesterday at 8:21 AM The other faucets see…" at bounding box center [860, 224] width 833 height 158
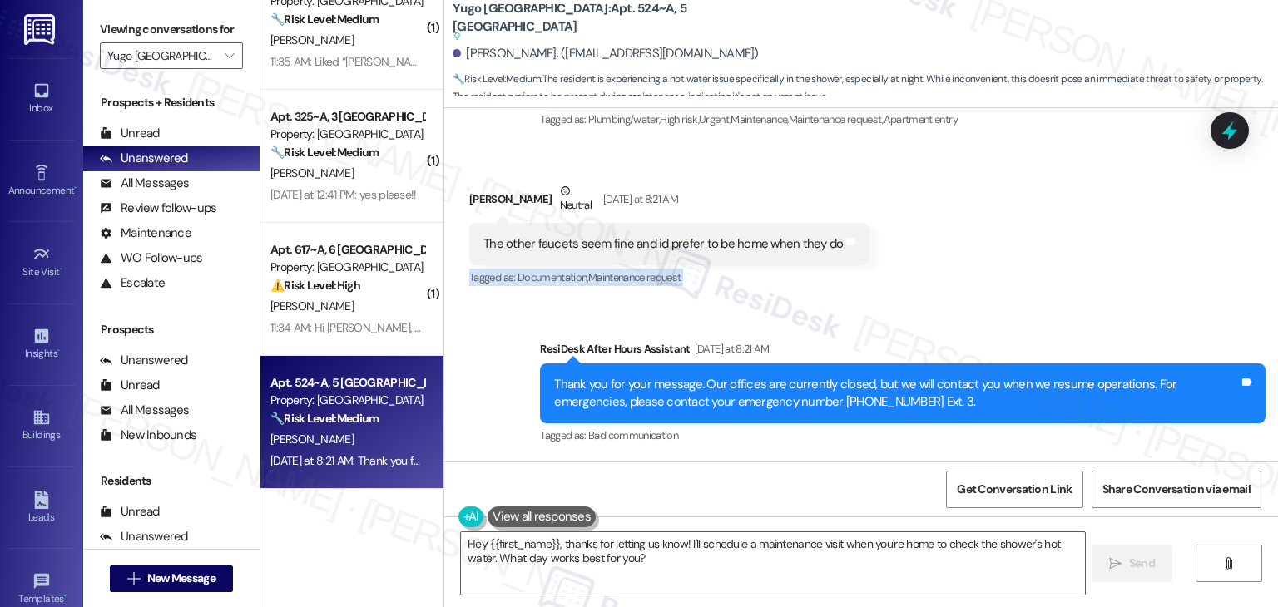
click at [952, 270] on div "Received via SMS Anthony Ong Neutral Yesterday at 8:21 AM The other faucets see…" at bounding box center [860, 224] width 833 height 158
click at [966, 264] on div "Received via SMS Anthony Ong Neutral Yesterday at 8:21 AM The other faucets see…" at bounding box center [860, 224] width 833 height 158
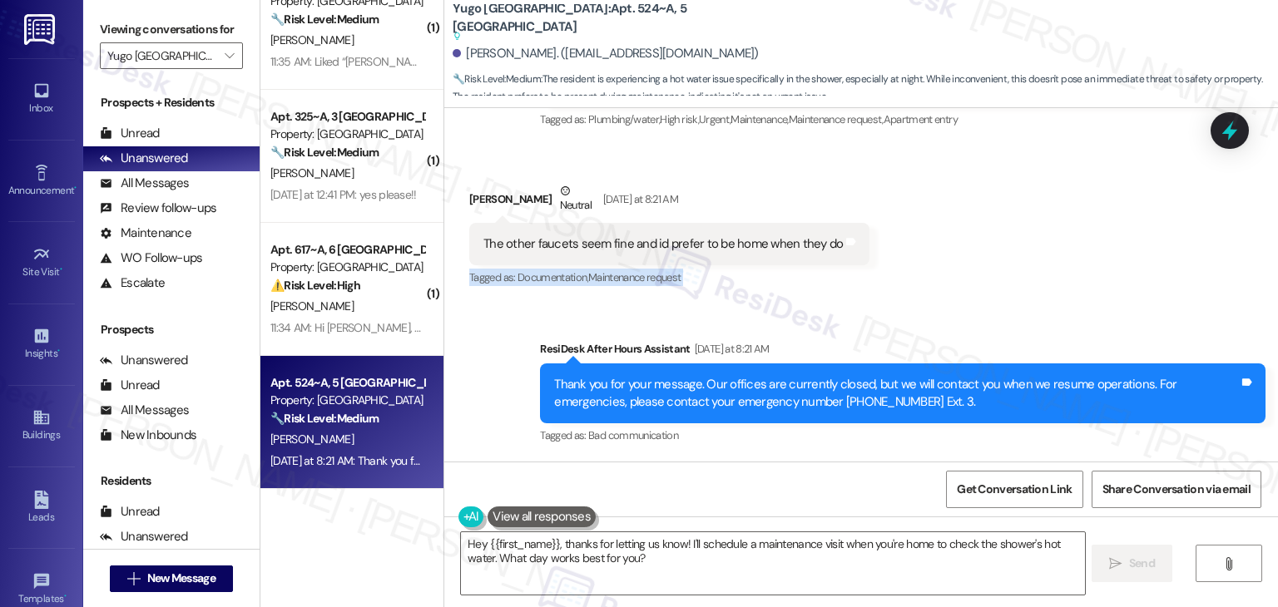
click at [966, 264] on div "Received via SMS Anthony Ong Neutral Yesterday at 8:21 AM The other faucets see…" at bounding box center [860, 224] width 833 height 158
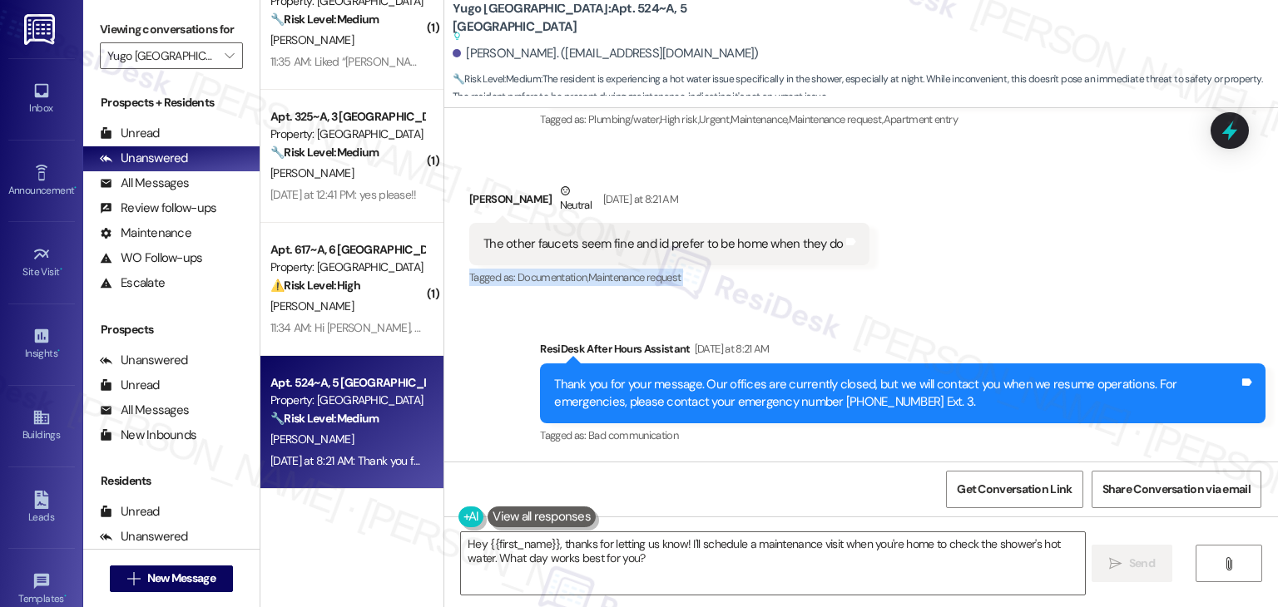
click at [966, 264] on div "Received via SMS Anthony Ong Neutral Yesterday at 8:21 AM The other faucets see…" at bounding box center [860, 224] width 833 height 158
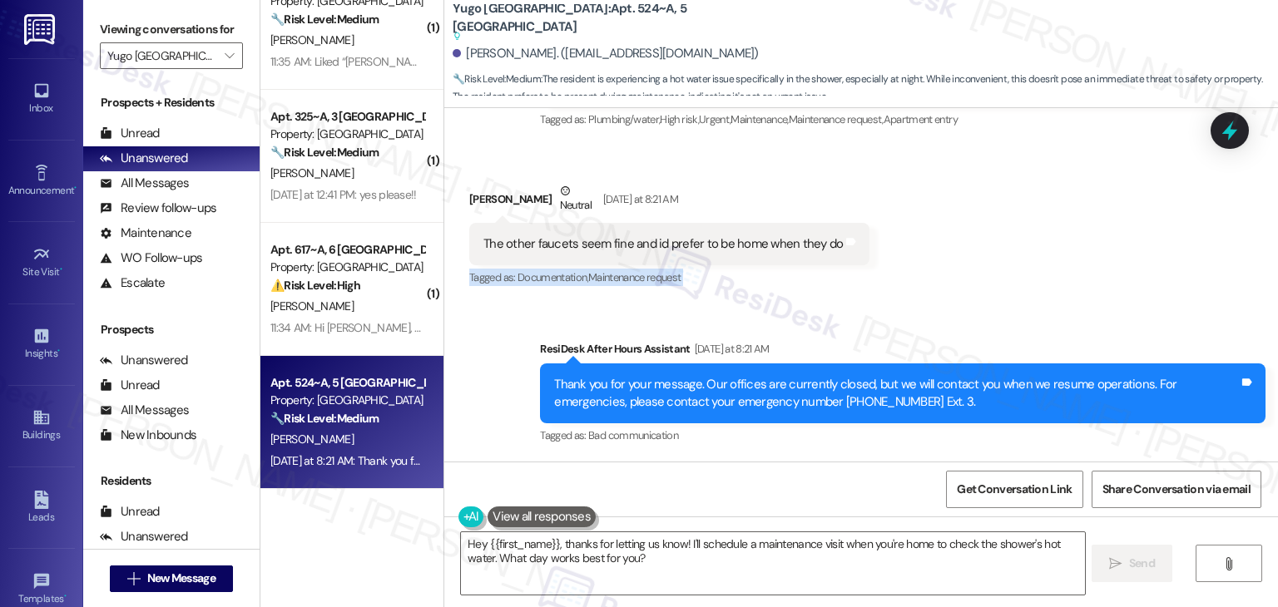
click at [966, 264] on div "Received via SMS Anthony Ong Neutral Yesterday at 8:21 AM The other faucets see…" at bounding box center [860, 224] width 833 height 158
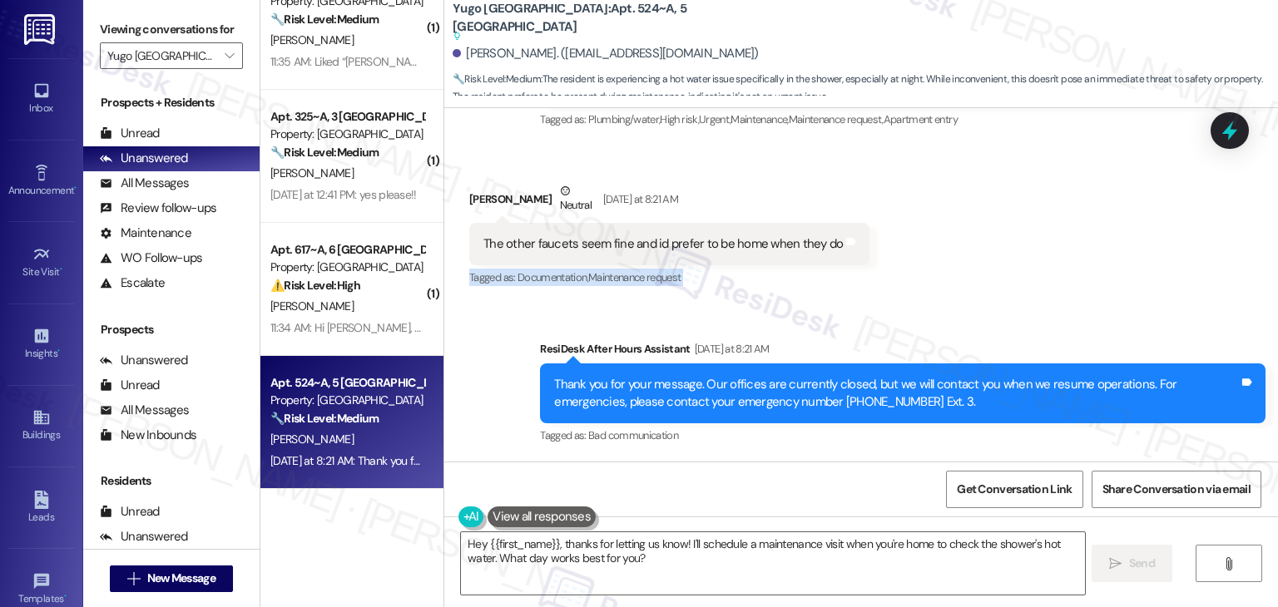
click at [966, 264] on div "Received via SMS Anthony Ong Neutral Yesterday at 8:21 AM The other faucets see…" at bounding box center [860, 224] width 833 height 158
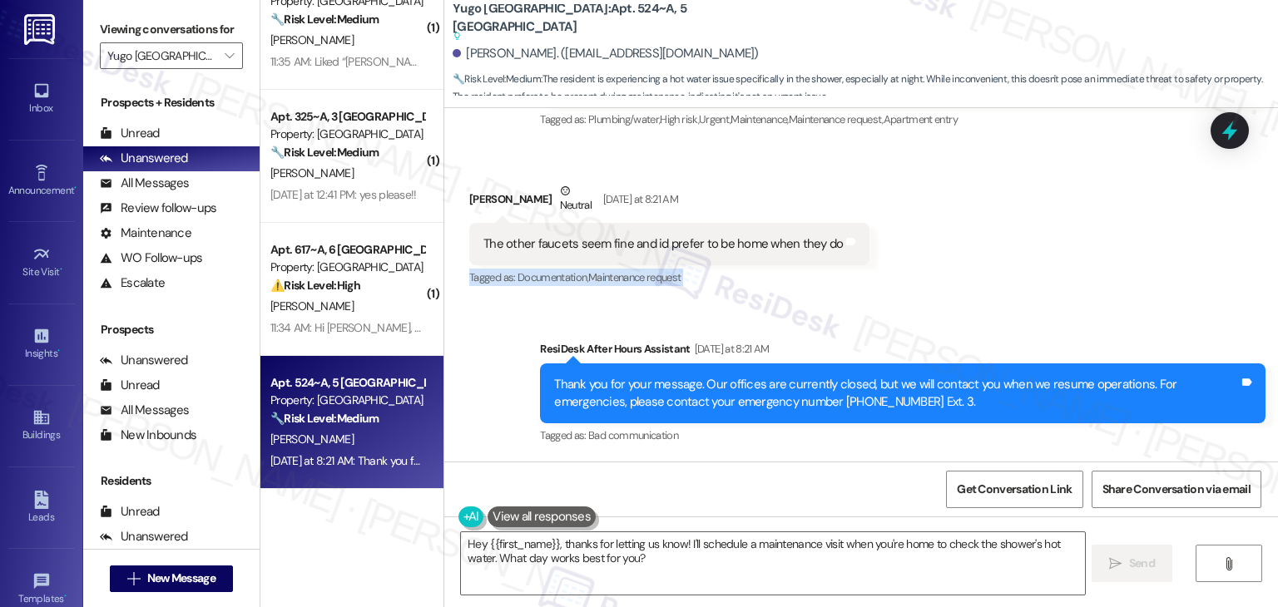
click at [966, 264] on div "Received via SMS Anthony Ong Neutral Yesterday at 8:21 AM The other faucets see…" at bounding box center [860, 224] width 833 height 158
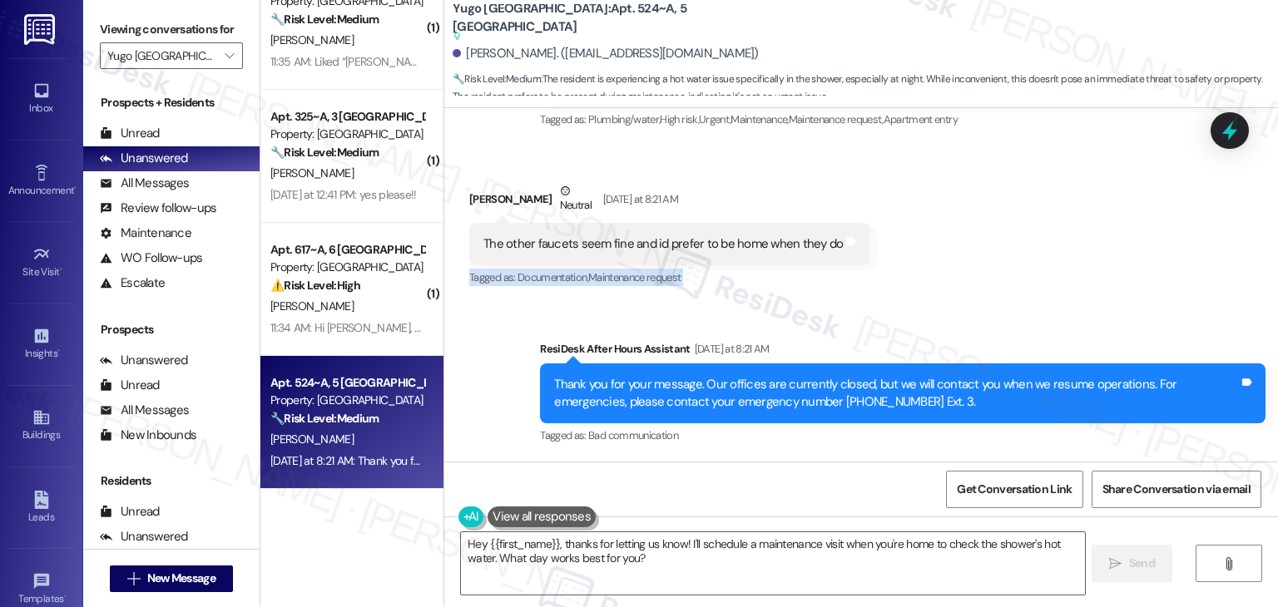
click at [966, 264] on div "Received via SMS Anthony Ong Neutral Yesterday at 8:21 AM The other faucets see…" at bounding box center [860, 224] width 833 height 158
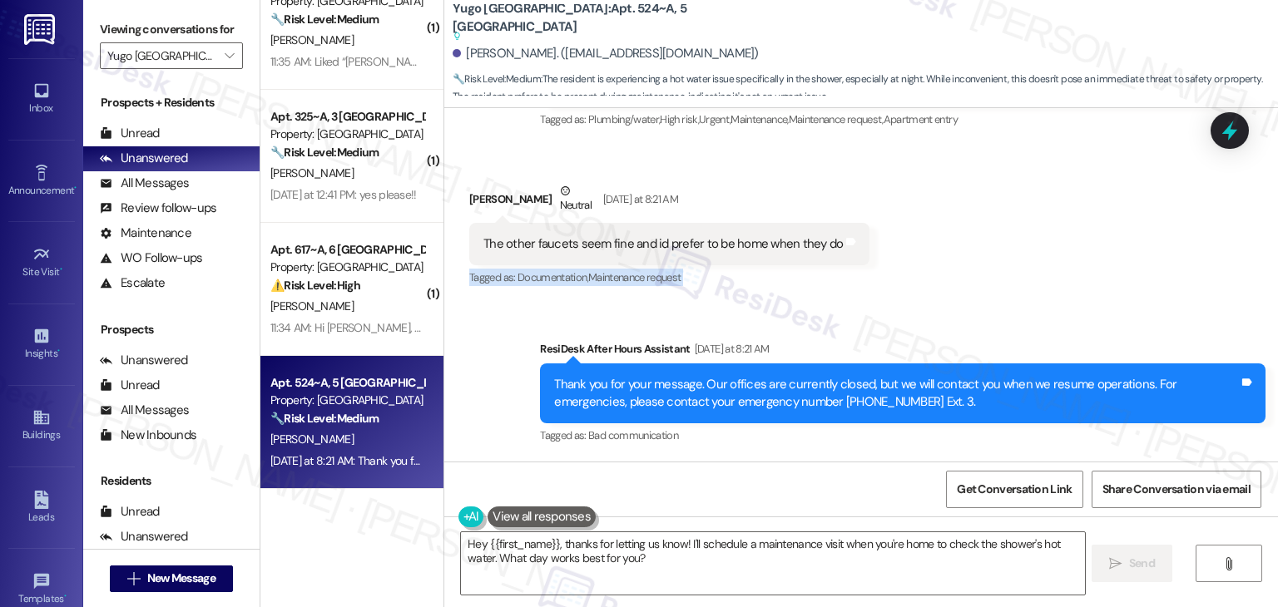
click at [968, 274] on div "Received via SMS Anthony Ong Neutral Yesterday at 8:21 AM The other faucets see…" at bounding box center [860, 224] width 833 height 158
click at [966, 279] on div "Received via SMS Anthony Ong Neutral Yesterday at 8:21 AM The other faucets see…" at bounding box center [860, 224] width 833 height 158
click at [961, 271] on div "Received via SMS Anthony Ong Neutral Yesterday at 8:21 AM The other faucets see…" at bounding box center [860, 224] width 833 height 158
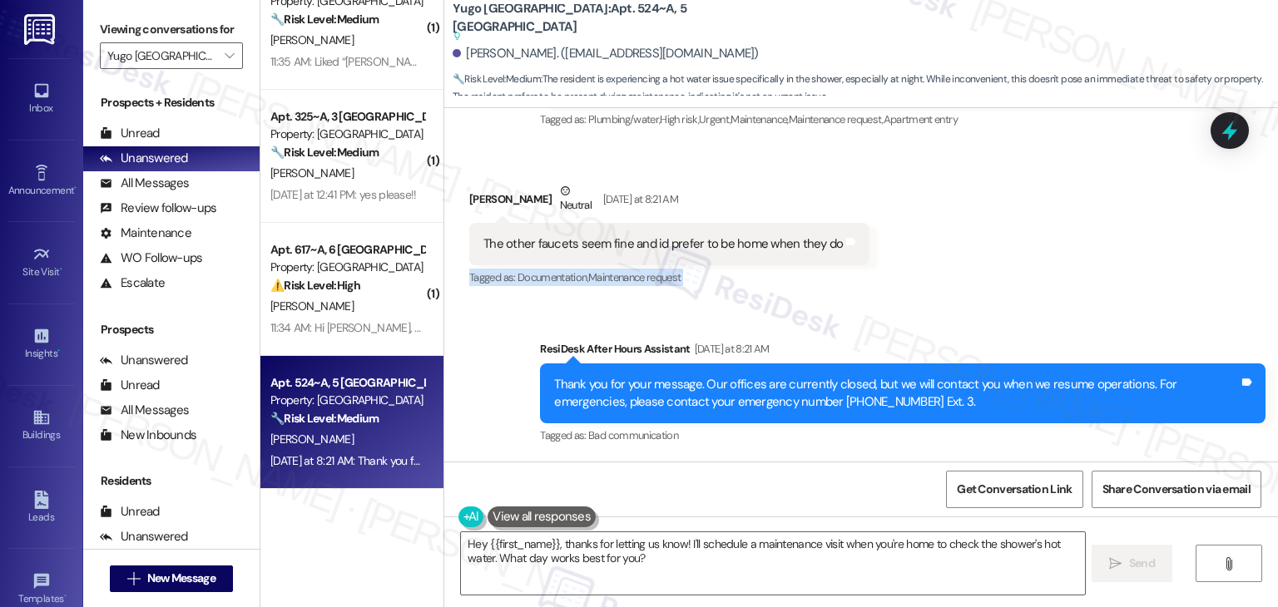
click at [961, 271] on div "Received via SMS Anthony Ong Neutral Yesterday at 8:21 AM The other faucets see…" at bounding box center [860, 224] width 833 height 158
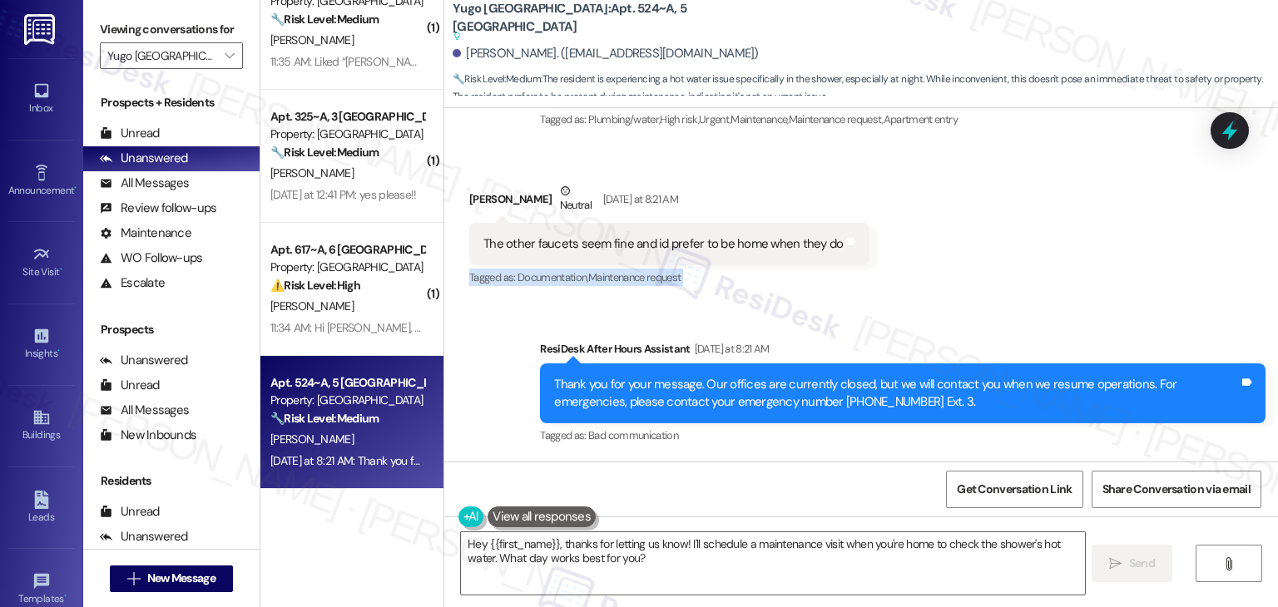
click at [961, 271] on div "Received via SMS Anthony Ong Neutral Yesterday at 8:21 AM The other faucets see…" at bounding box center [860, 224] width 833 height 158
click at [955, 280] on div "Received via SMS Anthony Ong Neutral Yesterday at 8:21 AM The other faucets see…" at bounding box center [860, 224] width 833 height 158
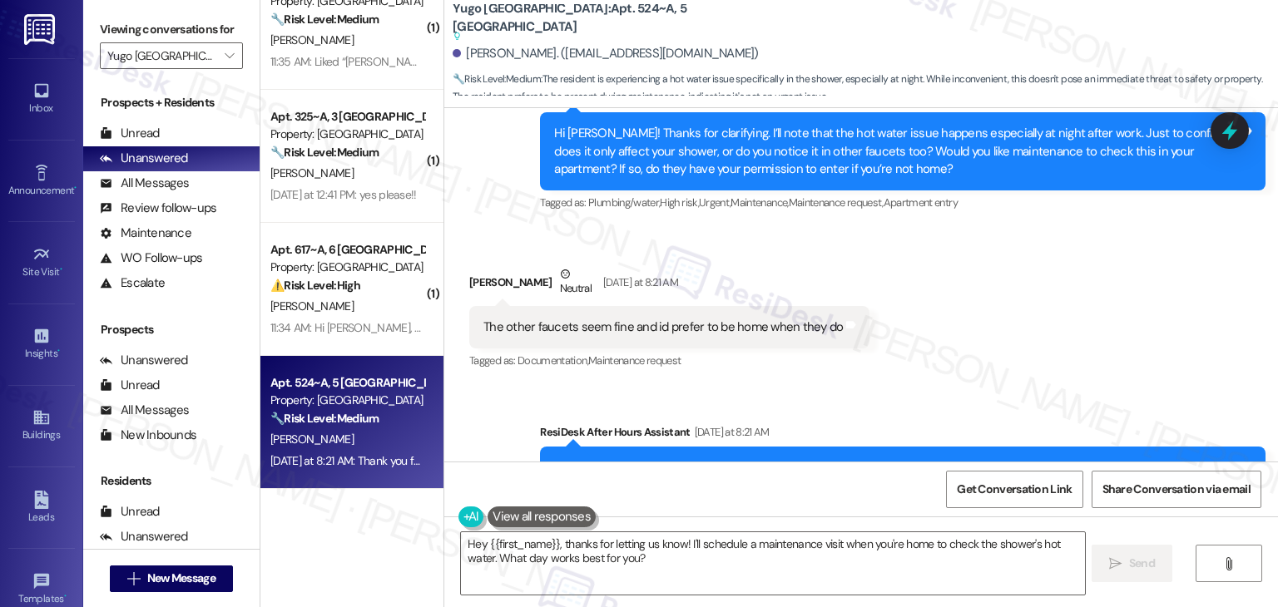
click at [955, 279] on div "Received via SMS Anthony Ong Neutral Yesterday at 8:21 AM The other faucets see…" at bounding box center [860, 307] width 833 height 158
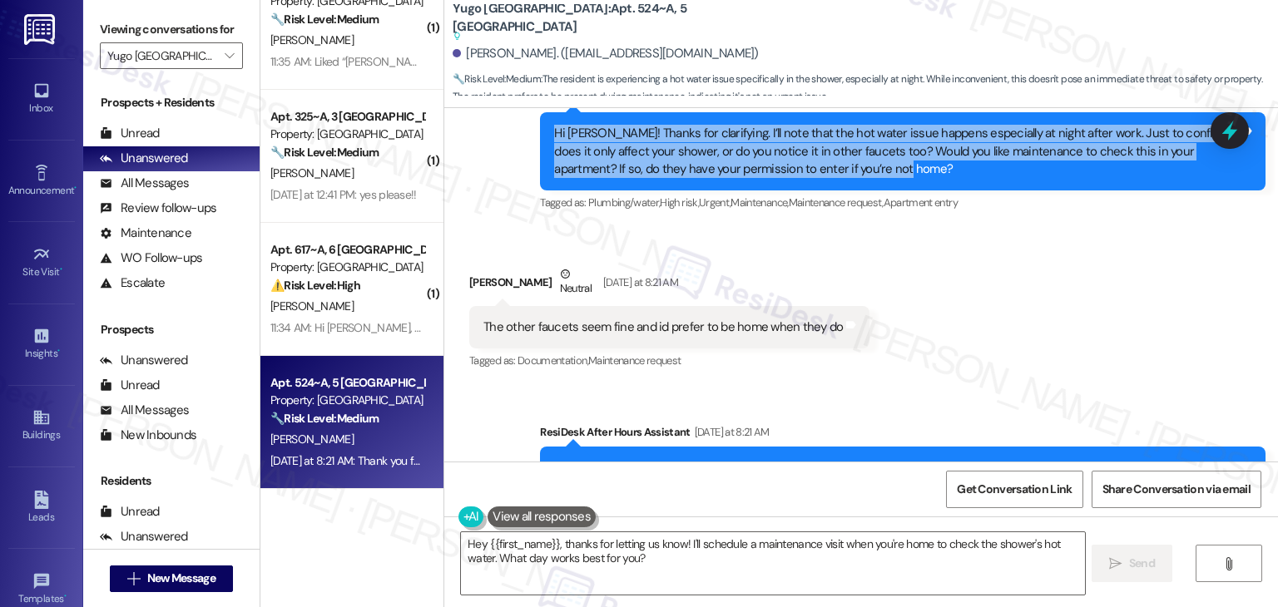
drag, startPoint x: 833, startPoint y: 171, endPoint x: 512, endPoint y: 135, distance: 323.1
click at [512, 135] on div "Sent via SMS ResiDesk After Hours Assistant Sep 02, 2025 at 6:10 PM Thank you f…" at bounding box center [860, 61] width 833 height 334
copy div "Hi Anthony! Thanks for clarifying. I’ll note that the hot water issue happens e…"
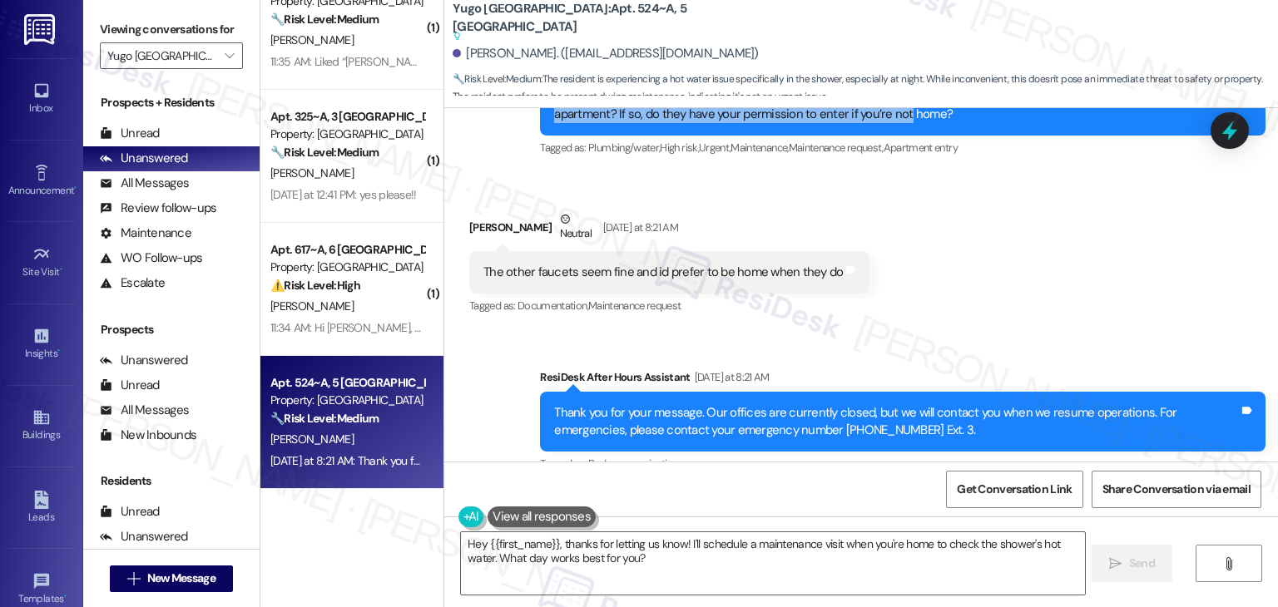
scroll to position [1085, 0]
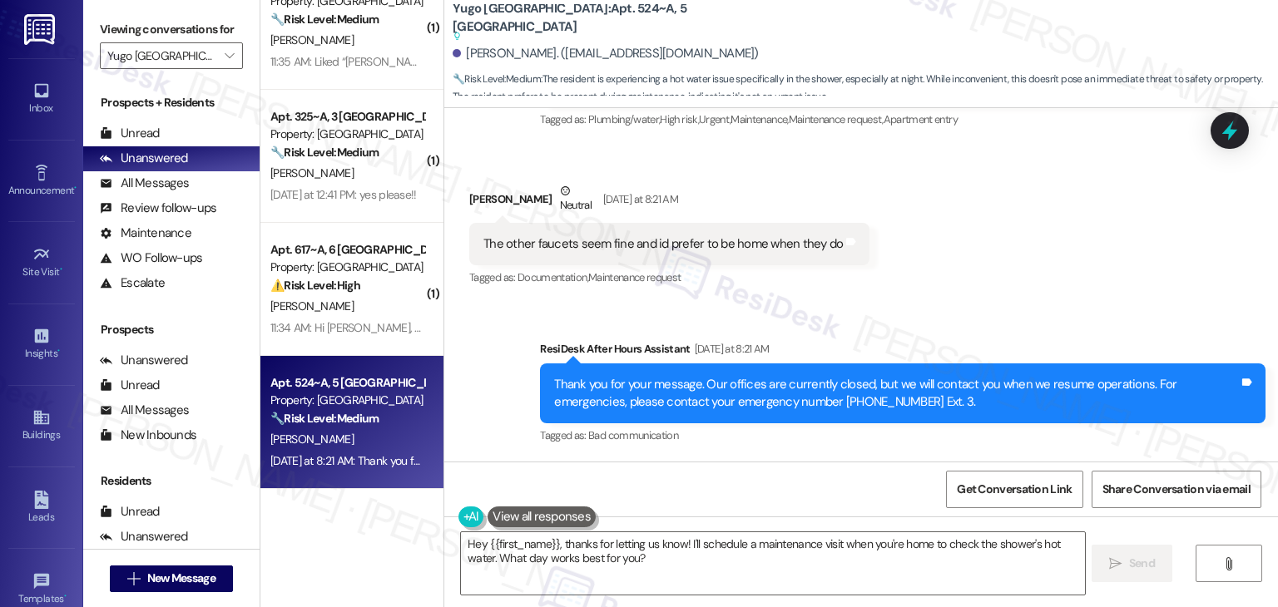
click at [692, 243] on div "The other faucets seem fine and id prefer to be home when they do" at bounding box center [662, 243] width 359 height 17
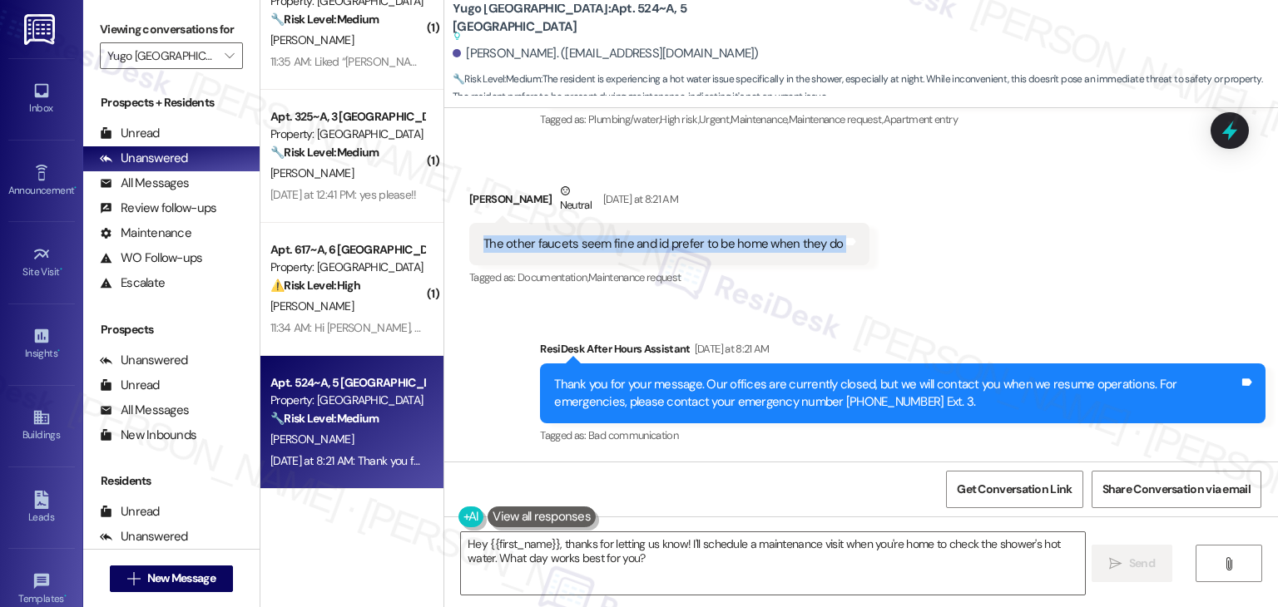
copy div "The other faucets seem fine and id prefer to be home when they do Tags and notes"
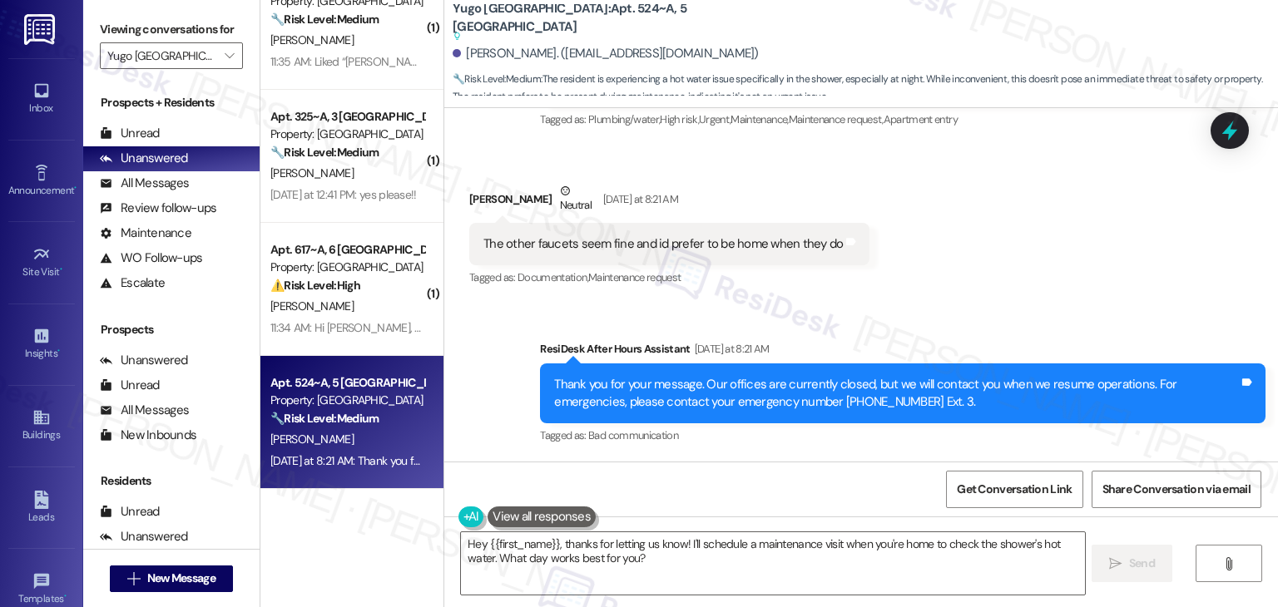
click at [997, 304] on div "Sent via SMS ResiDesk After Hours Assistant Yesterday at 8:21 AM Thank you for …" at bounding box center [860, 382] width 833 height 158
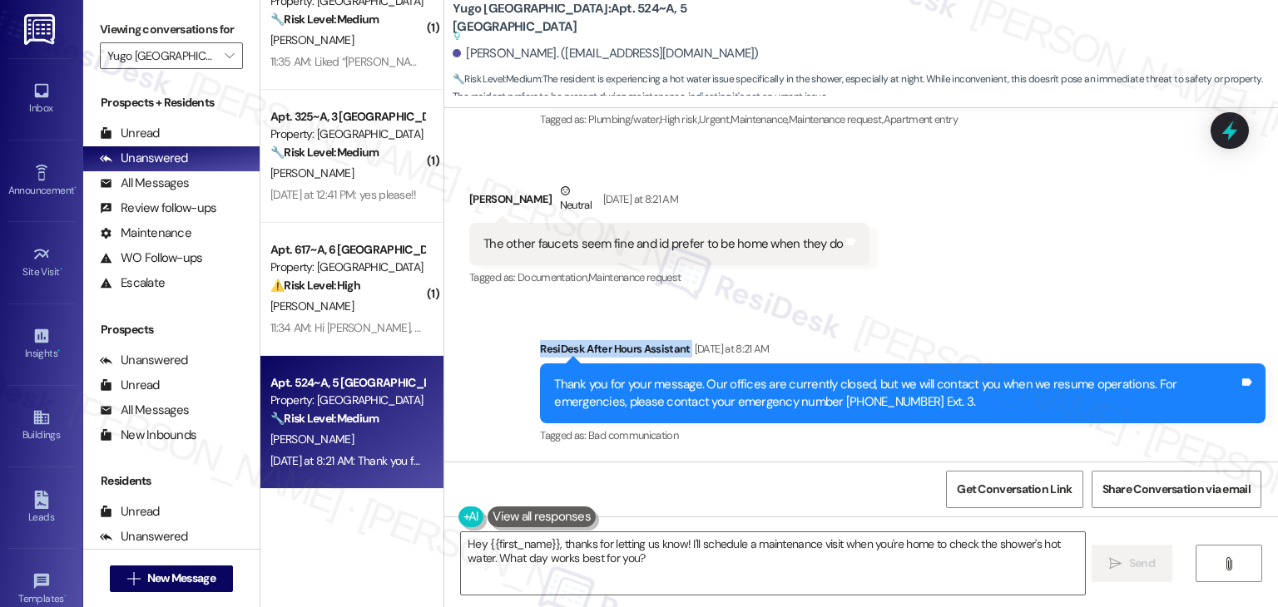
click at [997, 304] on div "Sent via SMS ResiDesk After Hours Assistant Yesterday at 8:21 AM Thank you for …" at bounding box center [860, 382] width 833 height 158
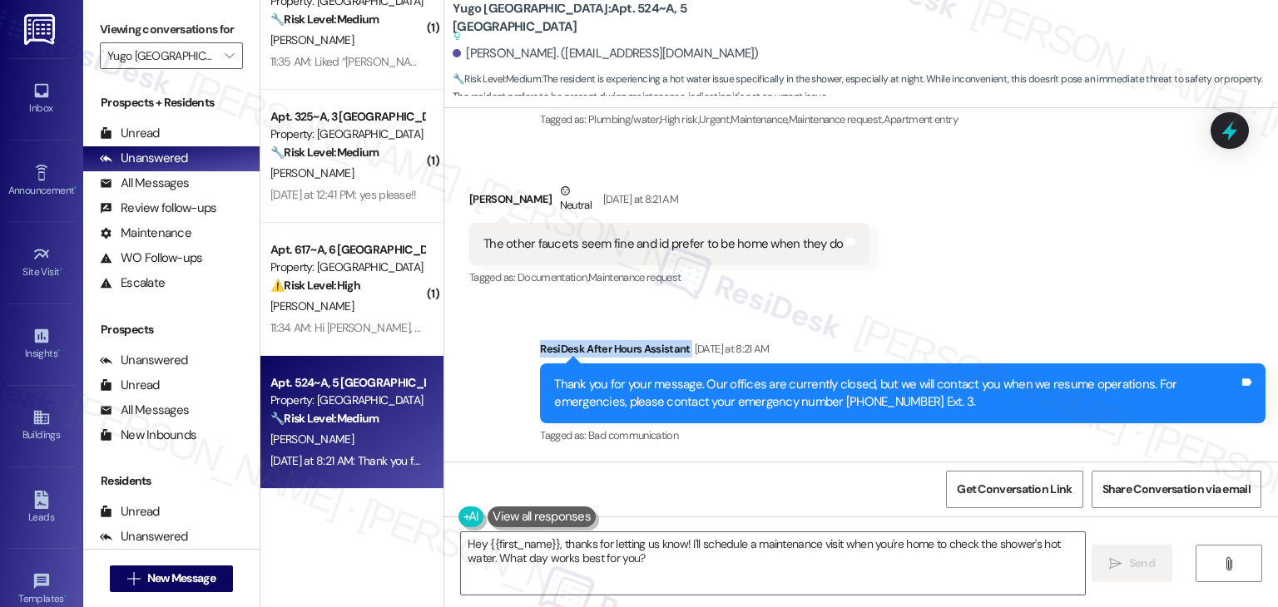
click at [997, 304] on div "Sent via SMS ResiDesk After Hours Assistant Yesterday at 8:21 AM Thank you for …" at bounding box center [860, 382] width 833 height 158
click at [795, 423] on div "Tagged as: Bad communication Click to highlight conversations about Bad communi…" at bounding box center [902, 435] width 725 height 24
click at [1091, 309] on div "Sent via SMS ResiDesk After Hours Assistant Yesterday at 8:21 AM Thank you for …" at bounding box center [860, 382] width 833 height 158
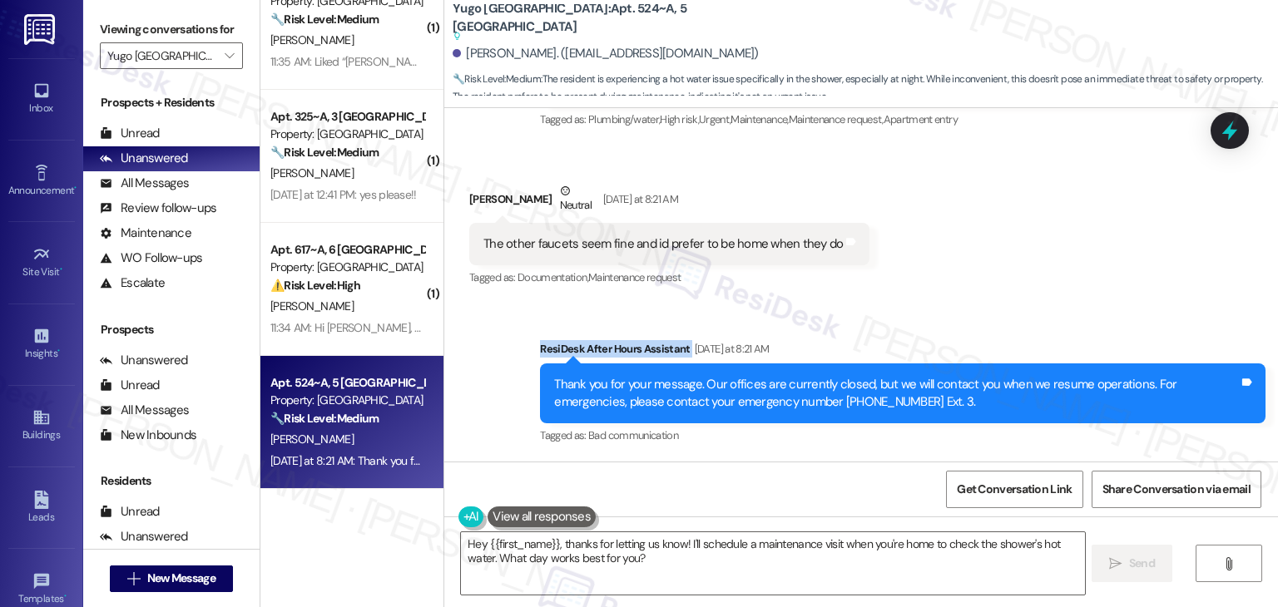
click at [1091, 309] on div "Sent via SMS ResiDesk After Hours Assistant Yesterday at 8:21 AM Thank you for …" at bounding box center [860, 382] width 833 height 158
click at [1089, 309] on div "Sent via SMS ResiDesk After Hours Assistant Yesterday at 8:21 AM Thank you for …" at bounding box center [860, 382] width 833 height 158
click at [989, 317] on div "Sent via SMS ResiDesk After Hours Assistant Yesterday at 8:21 AM Thank you for …" at bounding box center [860, 382] width 833 height 158
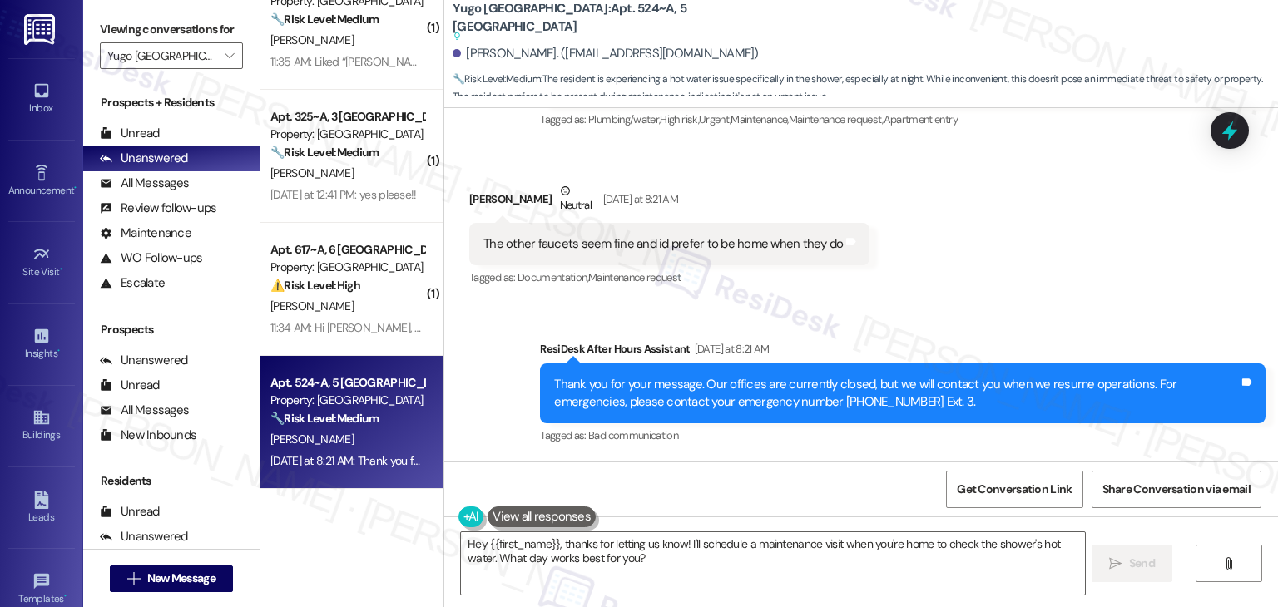
click at [814, 487] on div "Get Conversation Link Share Conversation via email" at bounding box center [860, 489] width 833 height 55
click at [645, 556] on textarea "Hey {{first_name}}, thanks for letting us know! I'll schedule a maintenance vis…" at bounding box center [772, 563] width 623 height 62
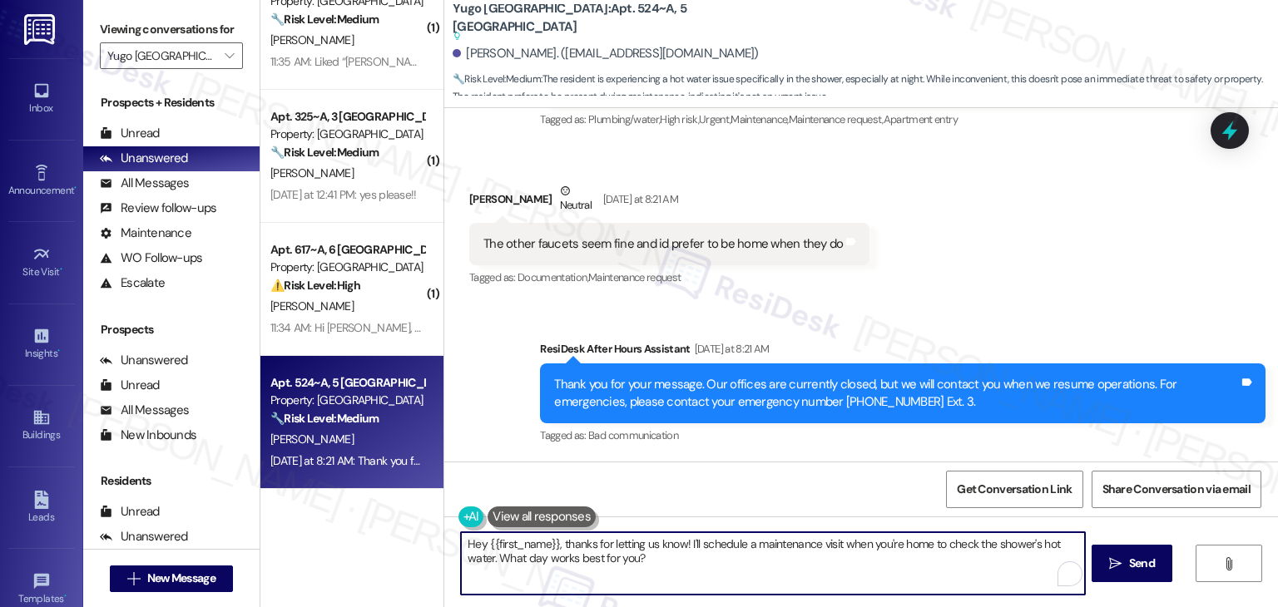
paste textarea "Thanks for confirming, Anthony! I’ll note that the hot water issue is only with…"
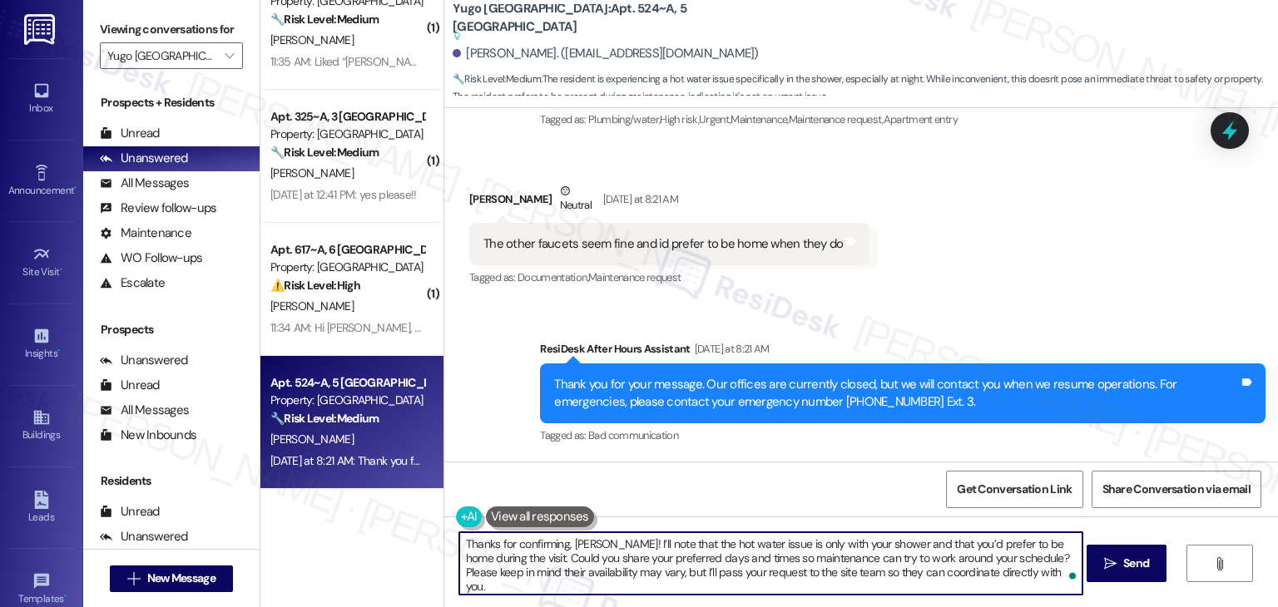
type textarea "Thanks for confirming, Anthony! I’ll note that the hot water issue is only with…"
click at [930, 253] on div "Received via SMS Anthony Ong Neutral Yesterday at 8:21 AM The other faucets see…" at bounding box center [860, 224] width 833 height 158
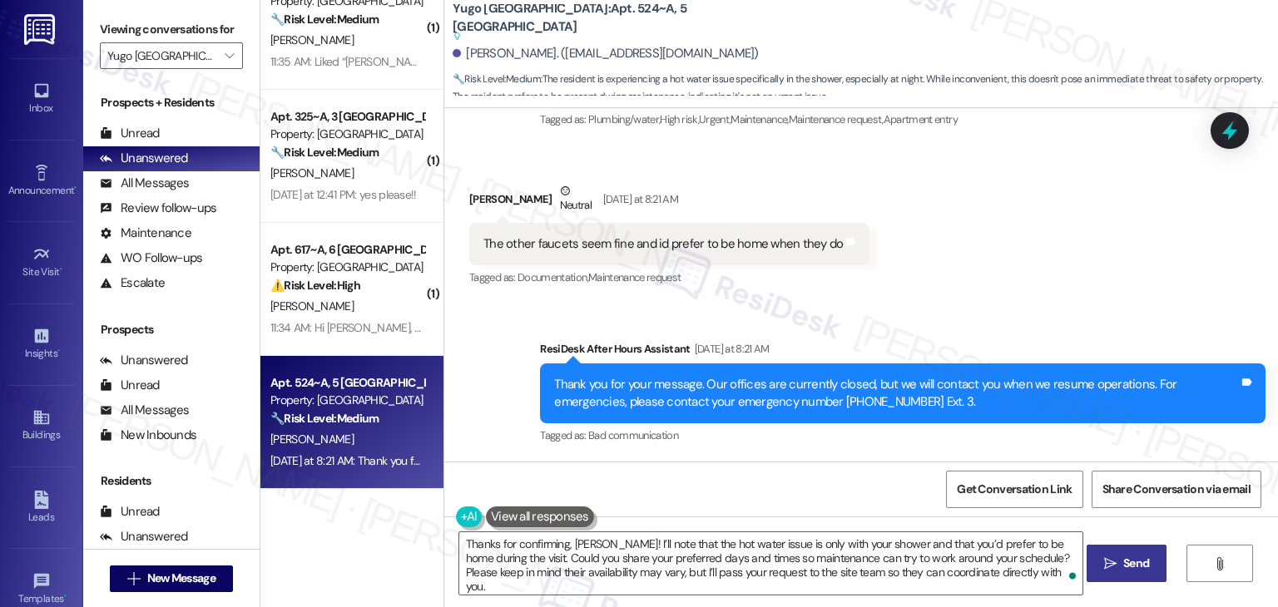
click at [1134, 563] on span "Send" at bounding box center [1136, 563] width 26 height 17
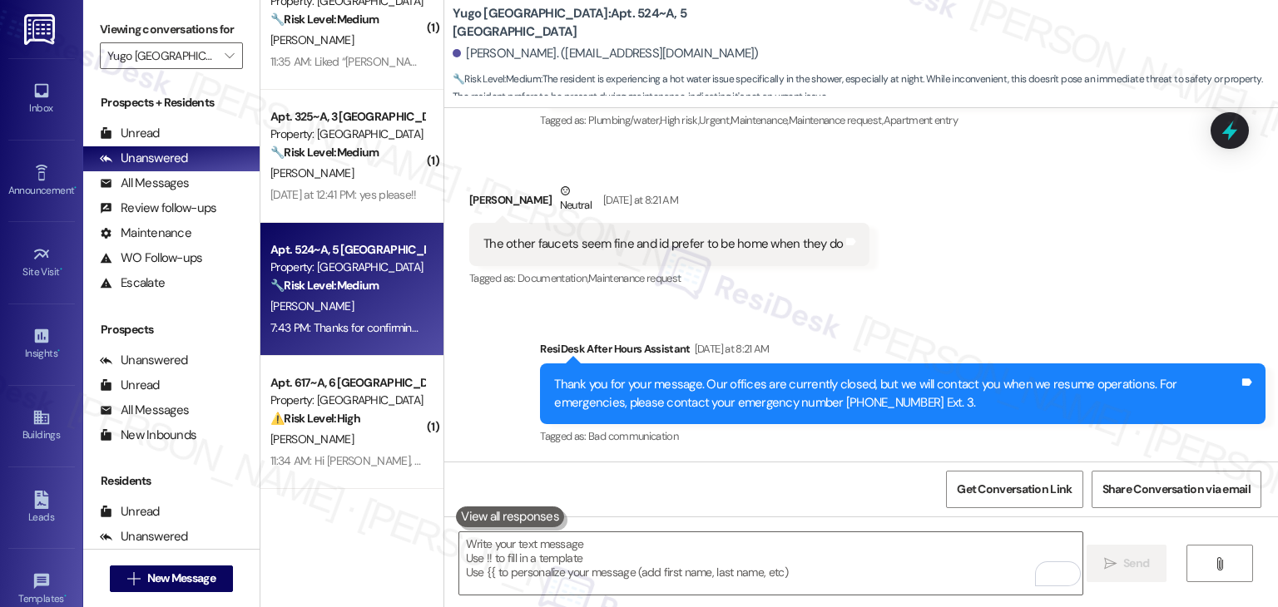
scroll to position [1194, 0]
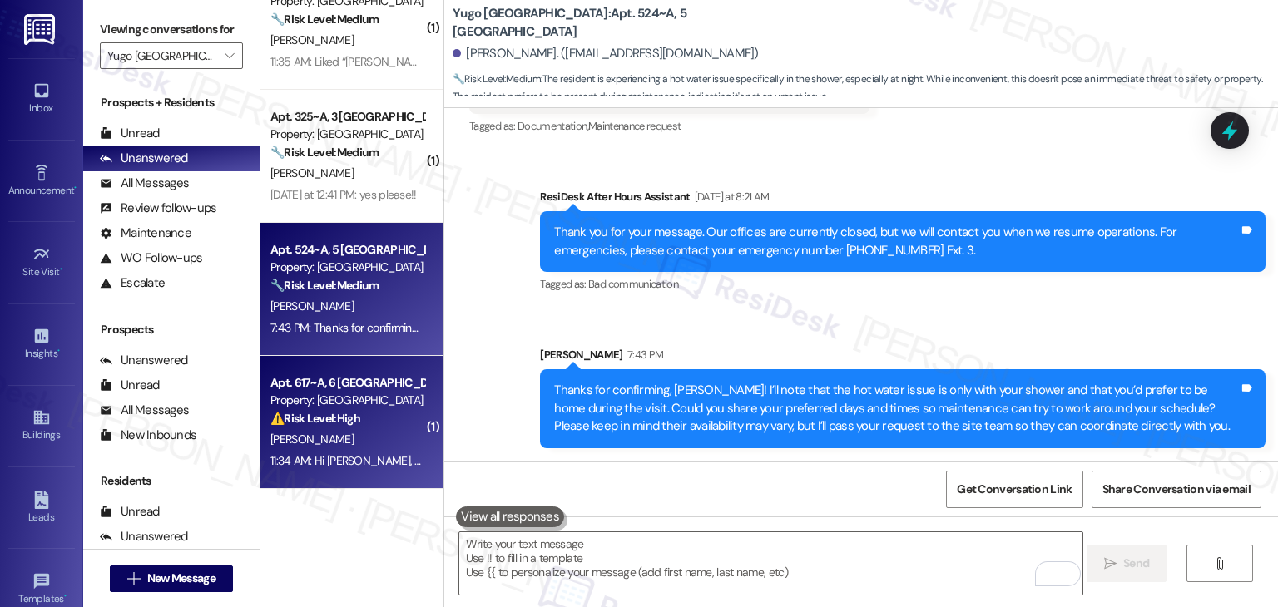
click at [369, 468] on div "11:34 AM: Hi Mike, hope you're doing well. Your current balance is $1139.00, an…" at bounding box center [347, 461] width 157 height 21
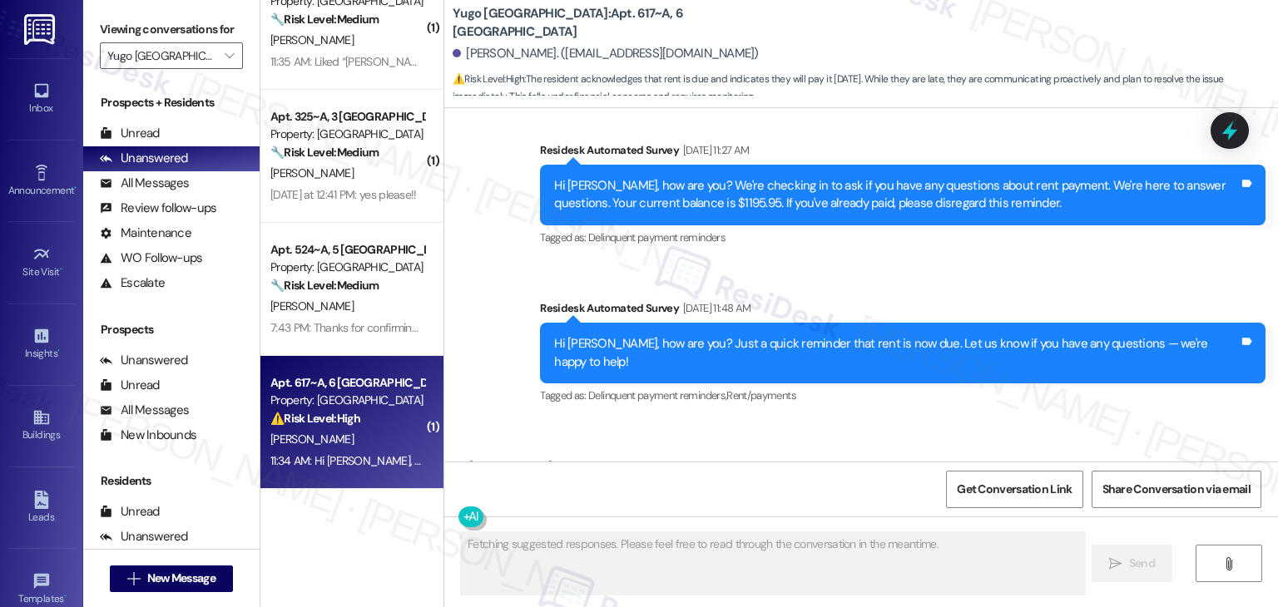
scroll to position [2270, 0]
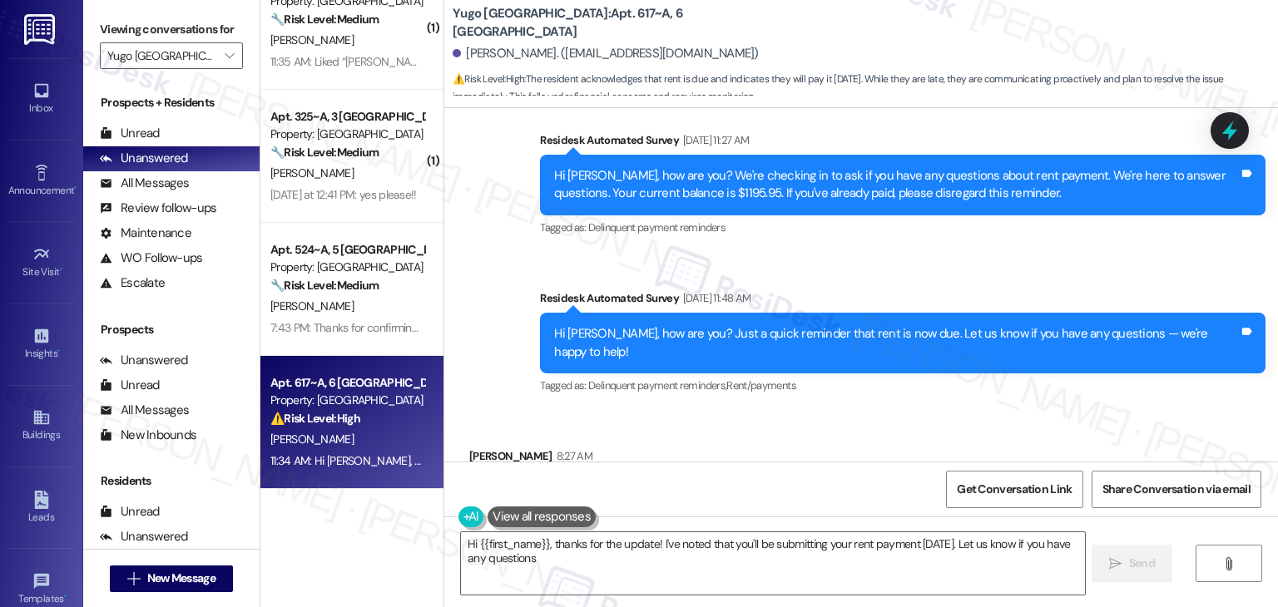
type textarea "Hi {{first_name}}, thanks for the update! I've noted that you'll be submitting …"
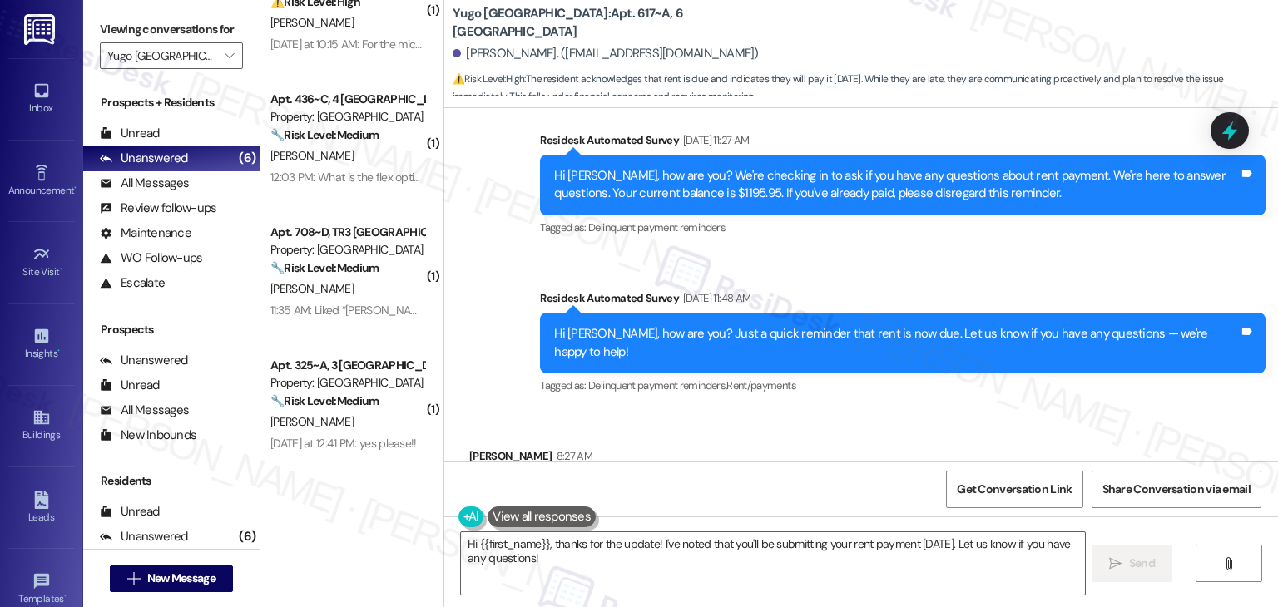
scroll to position [0, 0]
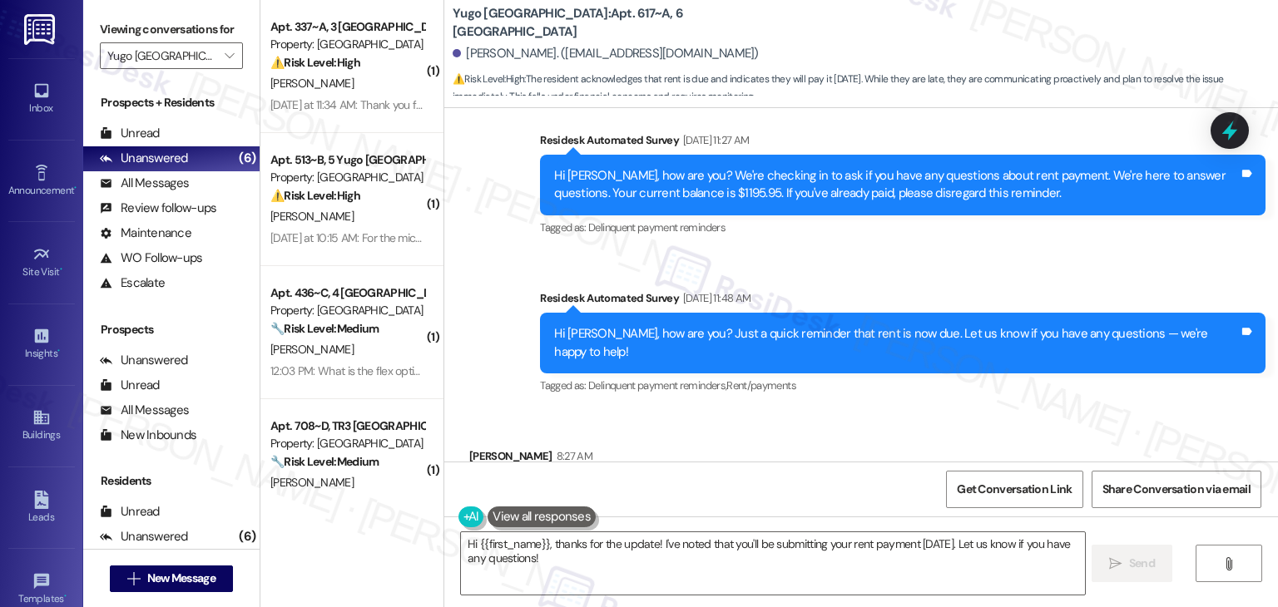
click at [515, 294] on div "Survey, sent via SMS Residesk Automated Survey Aug 05, 2025 at 11:30 AM Hi Mike…" at bounding box center [860, 173] width 833 height 475
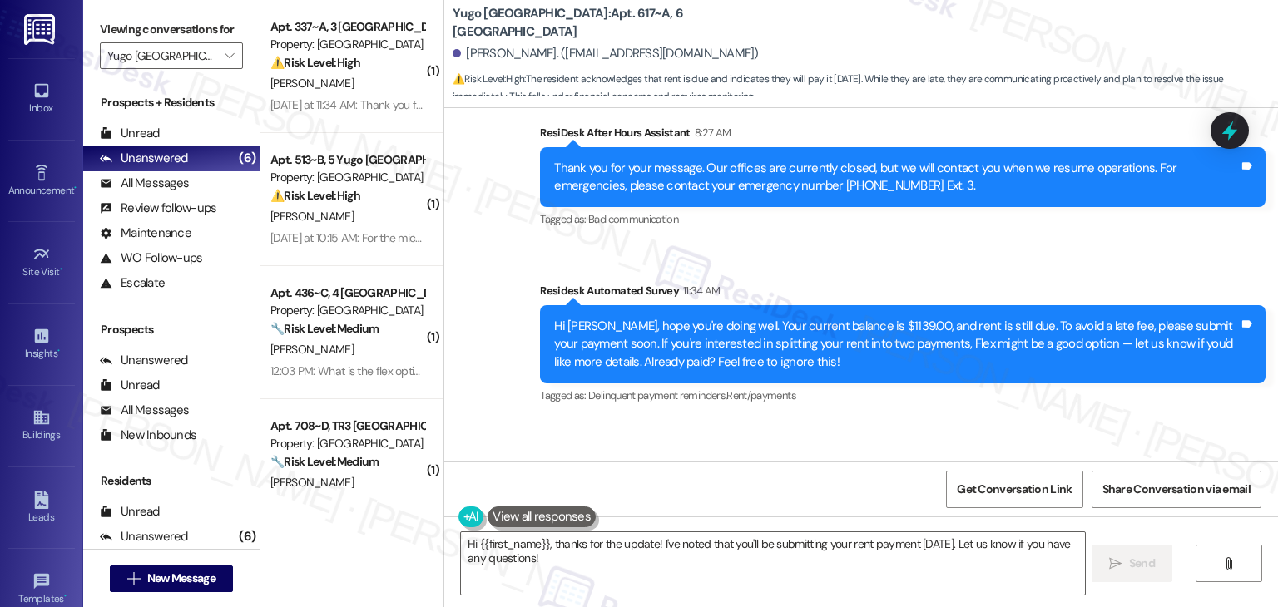
scroll to position [2758, 0]
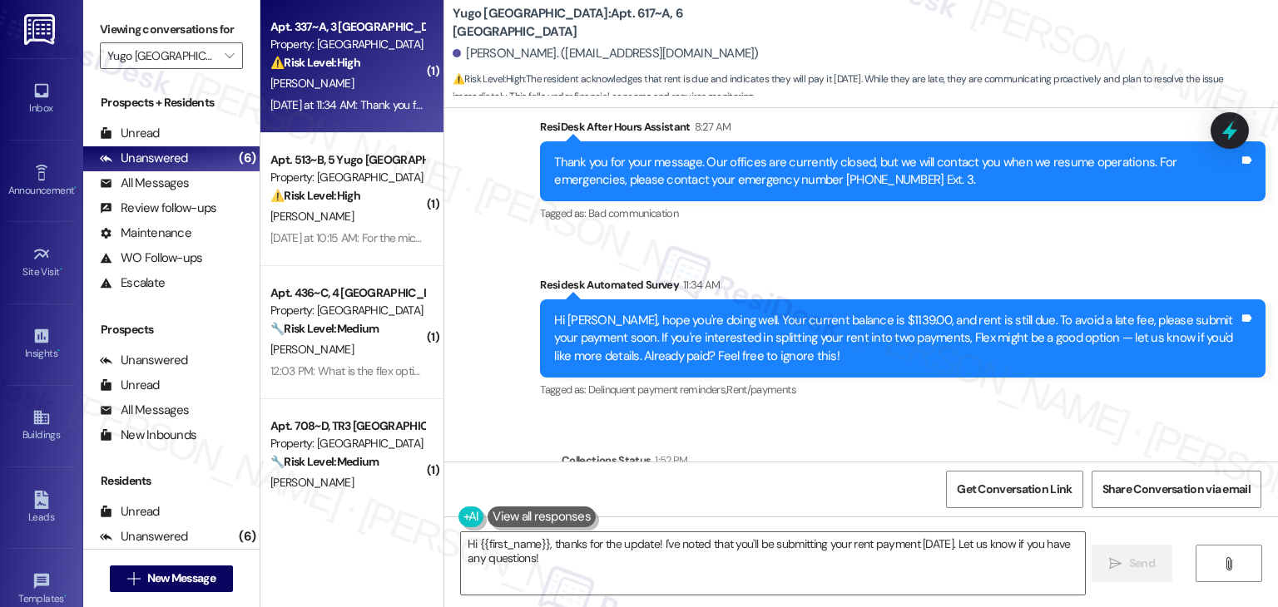
click at [373, 107] on div "Yesterday at 11:34 AM: Thank you for figuring that out! I will pay my rent toda…" at bounding box center [701, 104] width 863 height 15
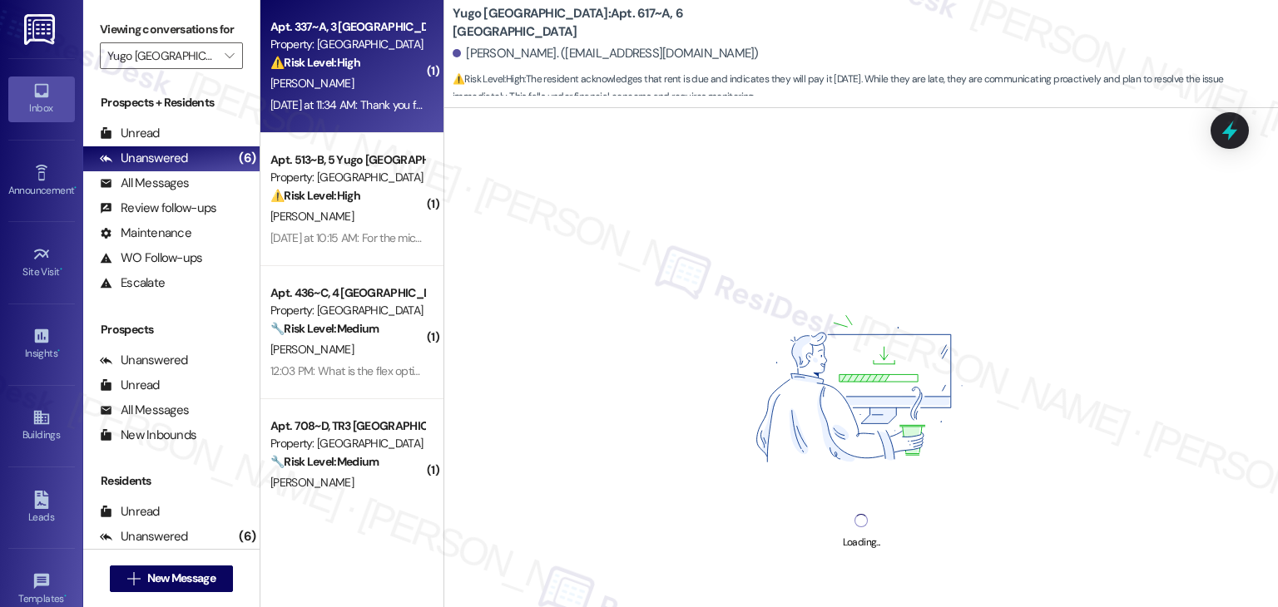
click at [39, 109] on div "Inbox" at bounding box center [41, 108] width 83 height 17
